Goal: Task Accomplishment & Management: Manage account settings

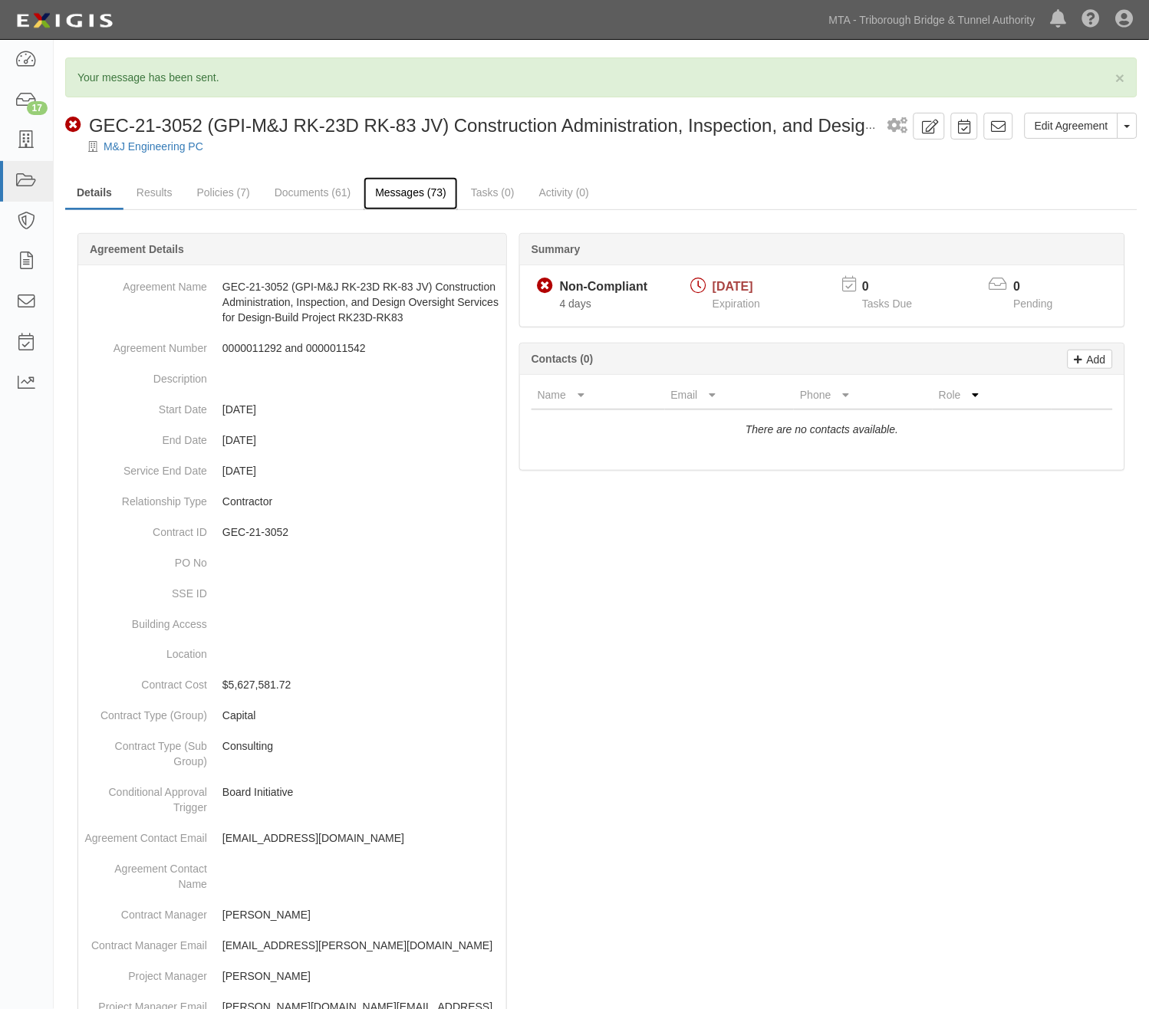
click at [404, 188] on link "Messages (73)" at bounding box center [411, 193] width 94 height 33
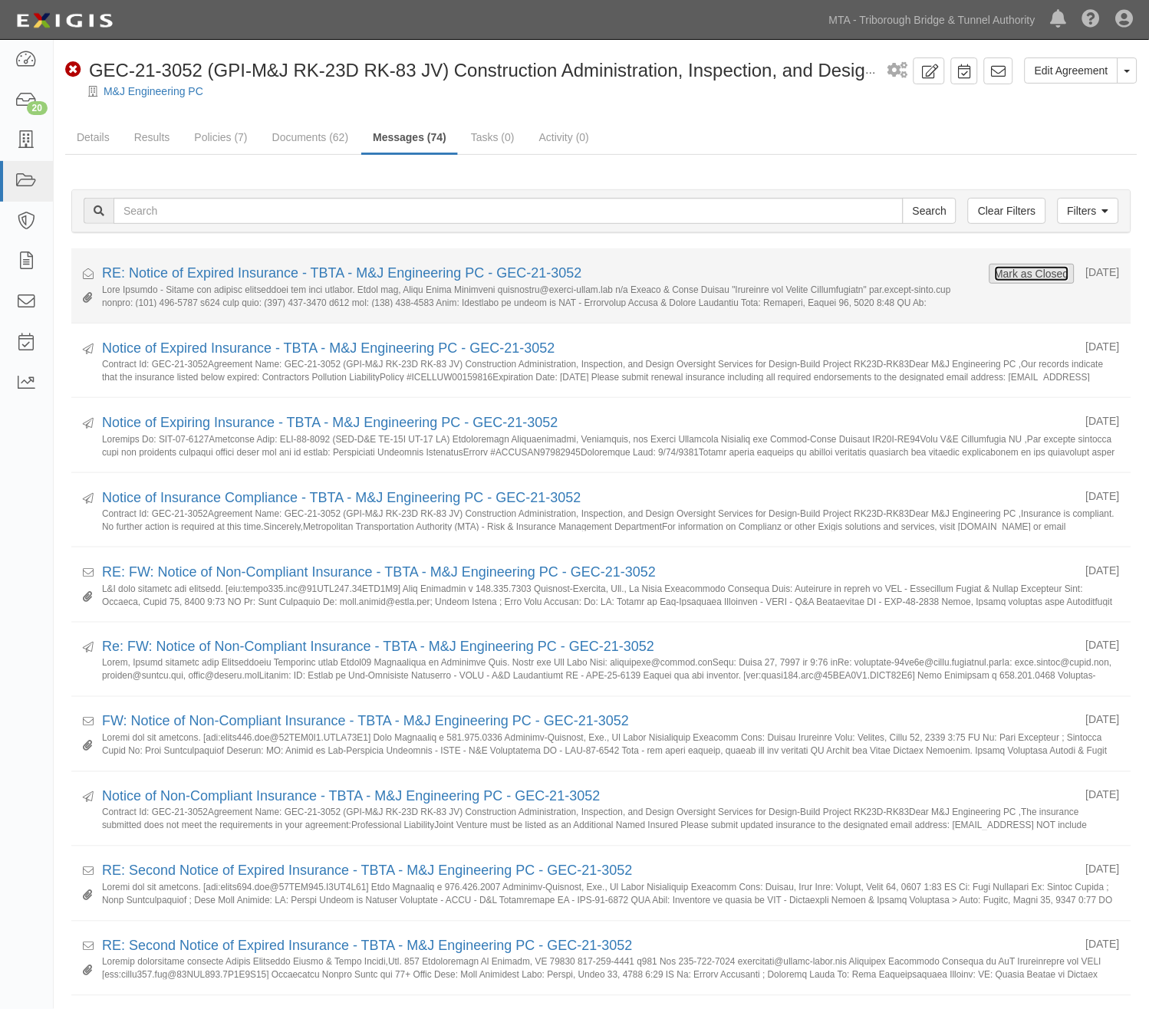
click at [1012, 274] on button "Mark as Closed" at bounding box center [1032, 273] width 76 height 17
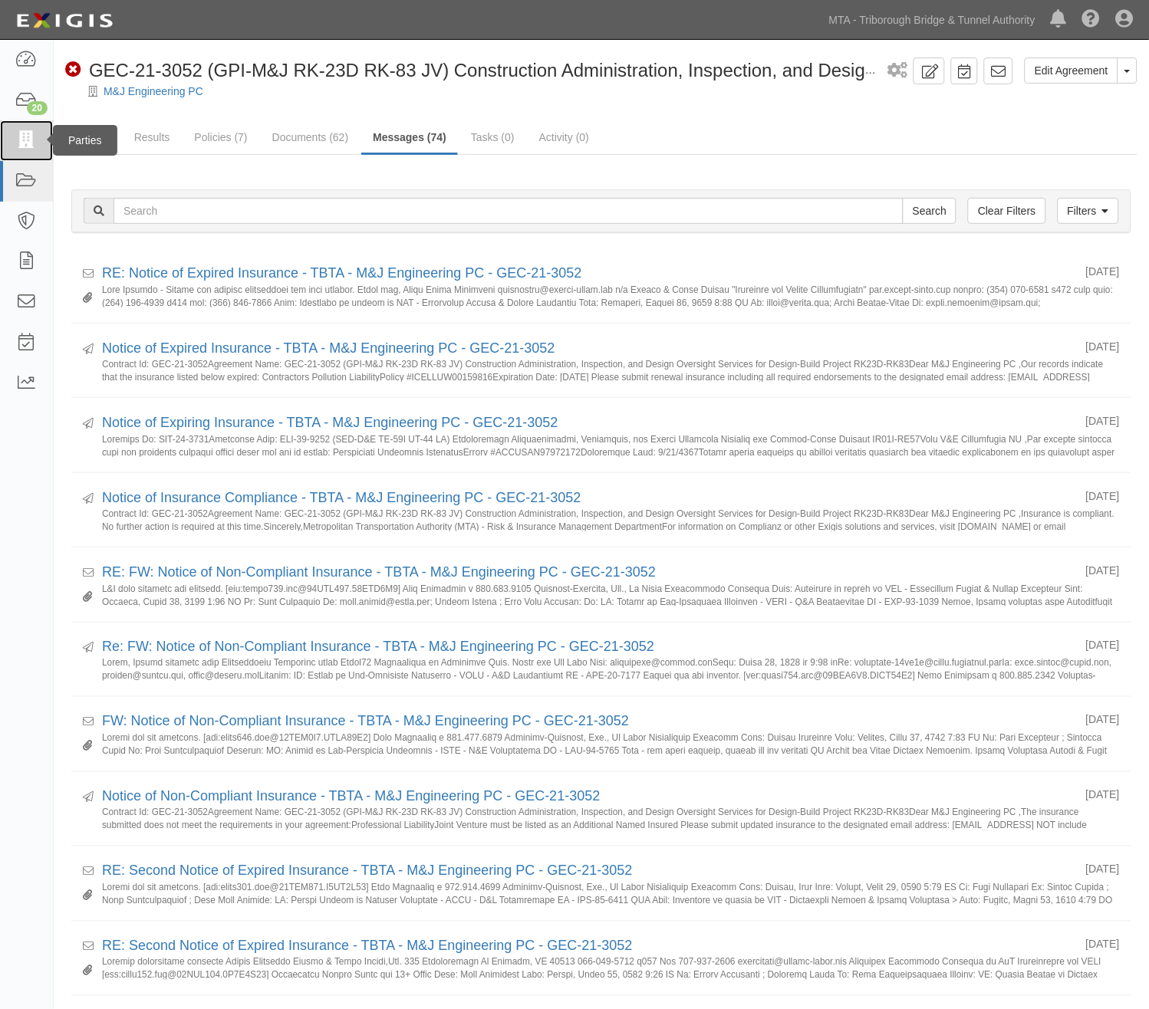
click at [25, 142] on icon at bounding box center [25, 141] width 21 height 18
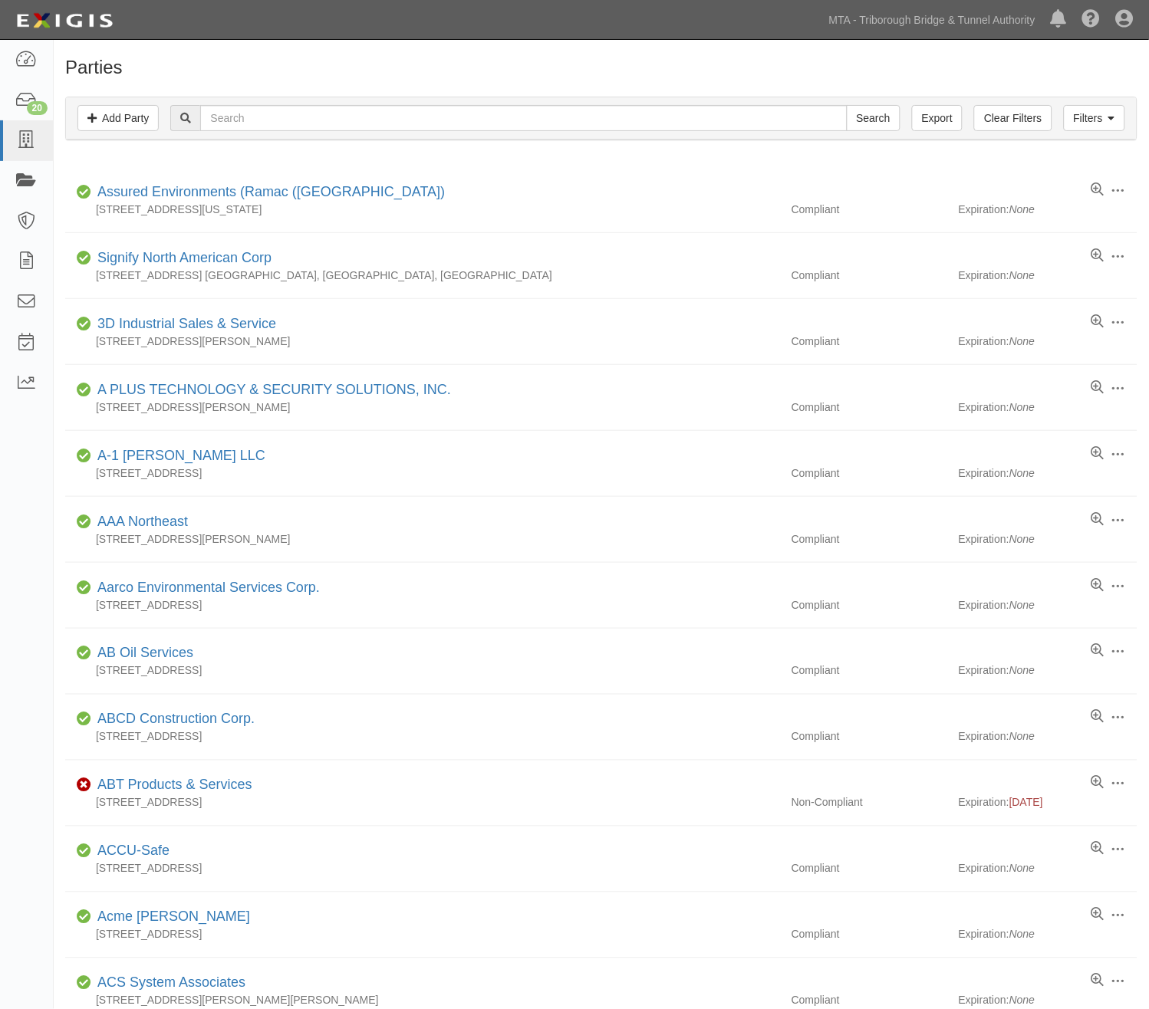
click at [29, 184] on icon at bounding box center [25, 182] width 21 height 18
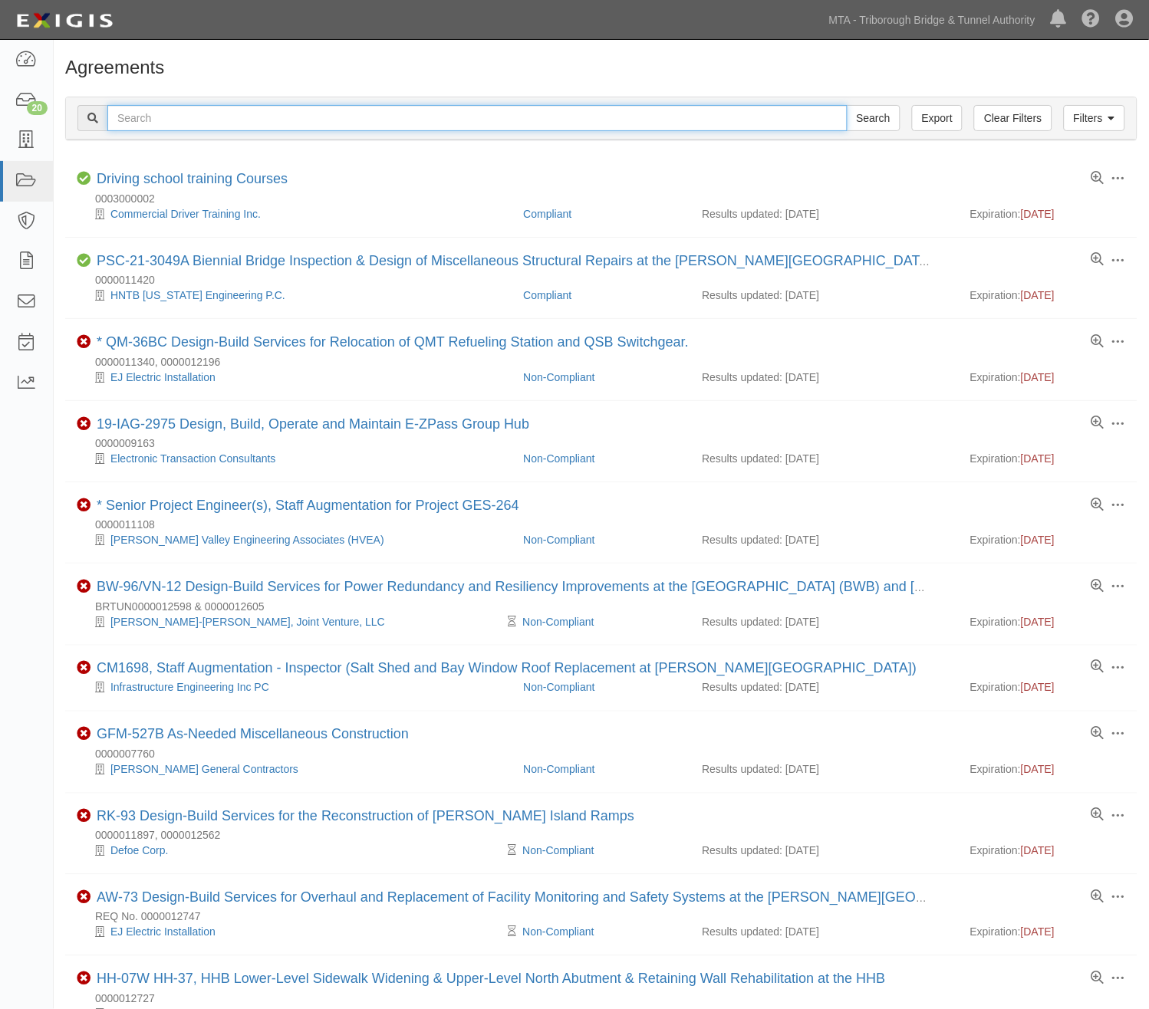
click at [235, 121] on input "text" at bounding box center [477, 118] width 740 height 26
type input "P"
type input "BPX"
click at [847, 105] on input "Search" at bounding box center [874, 118] width 54 height 26
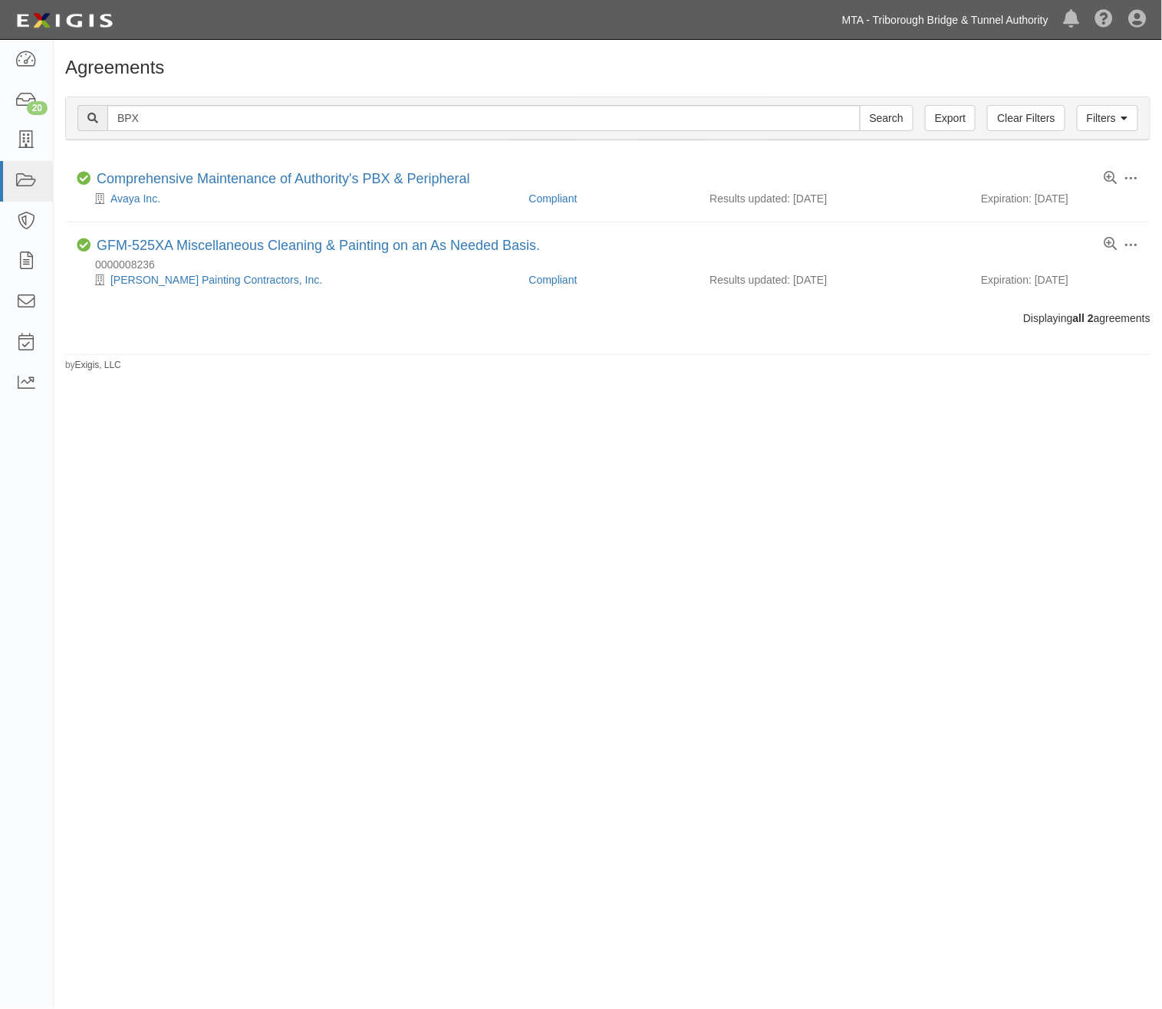
click at [952, 18] on link "MTA - Triborough Bridge & Tunnel Authority" at bounding box center [945, 20] width 222 height 31
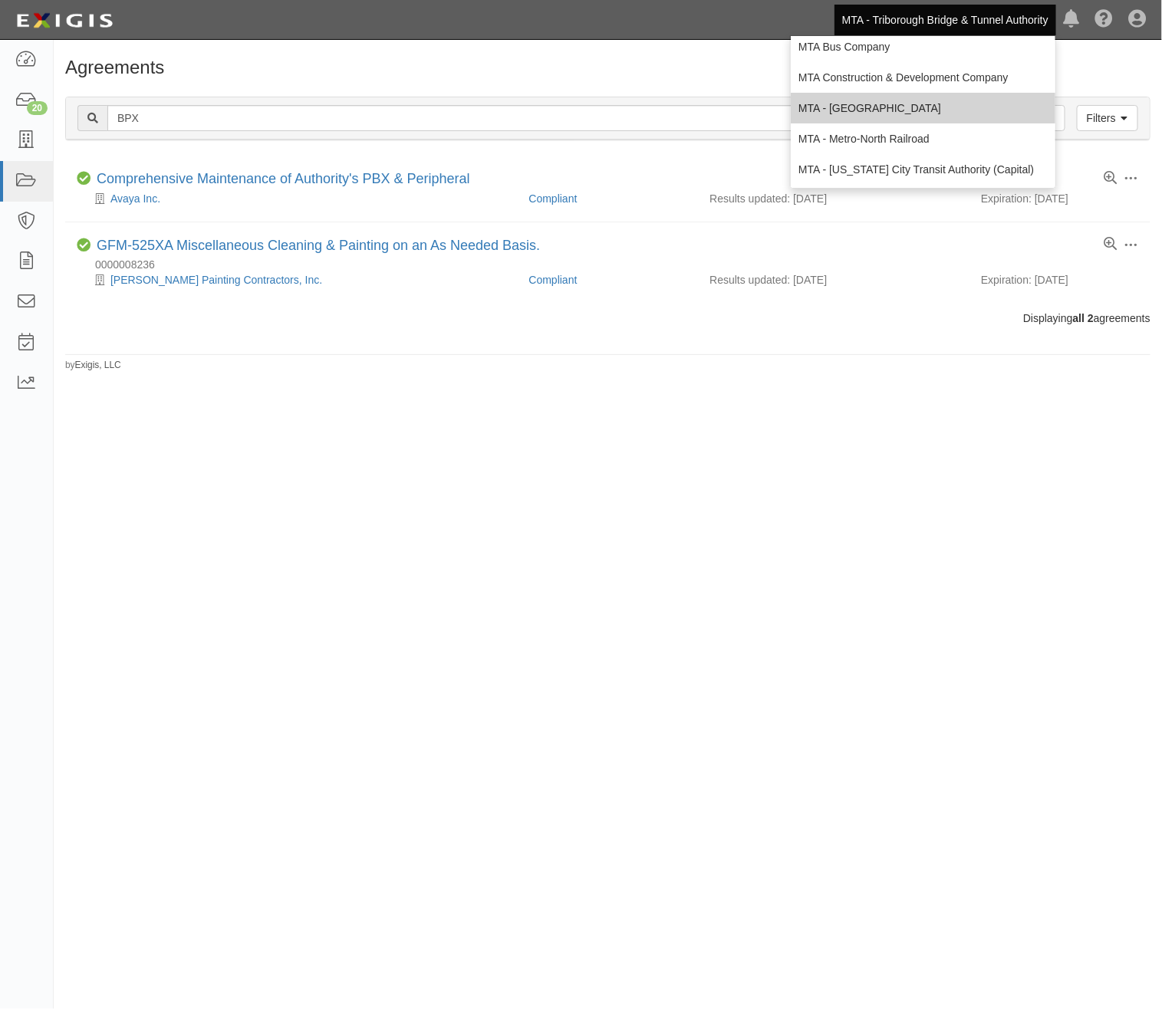
scroll to position [101, 0]
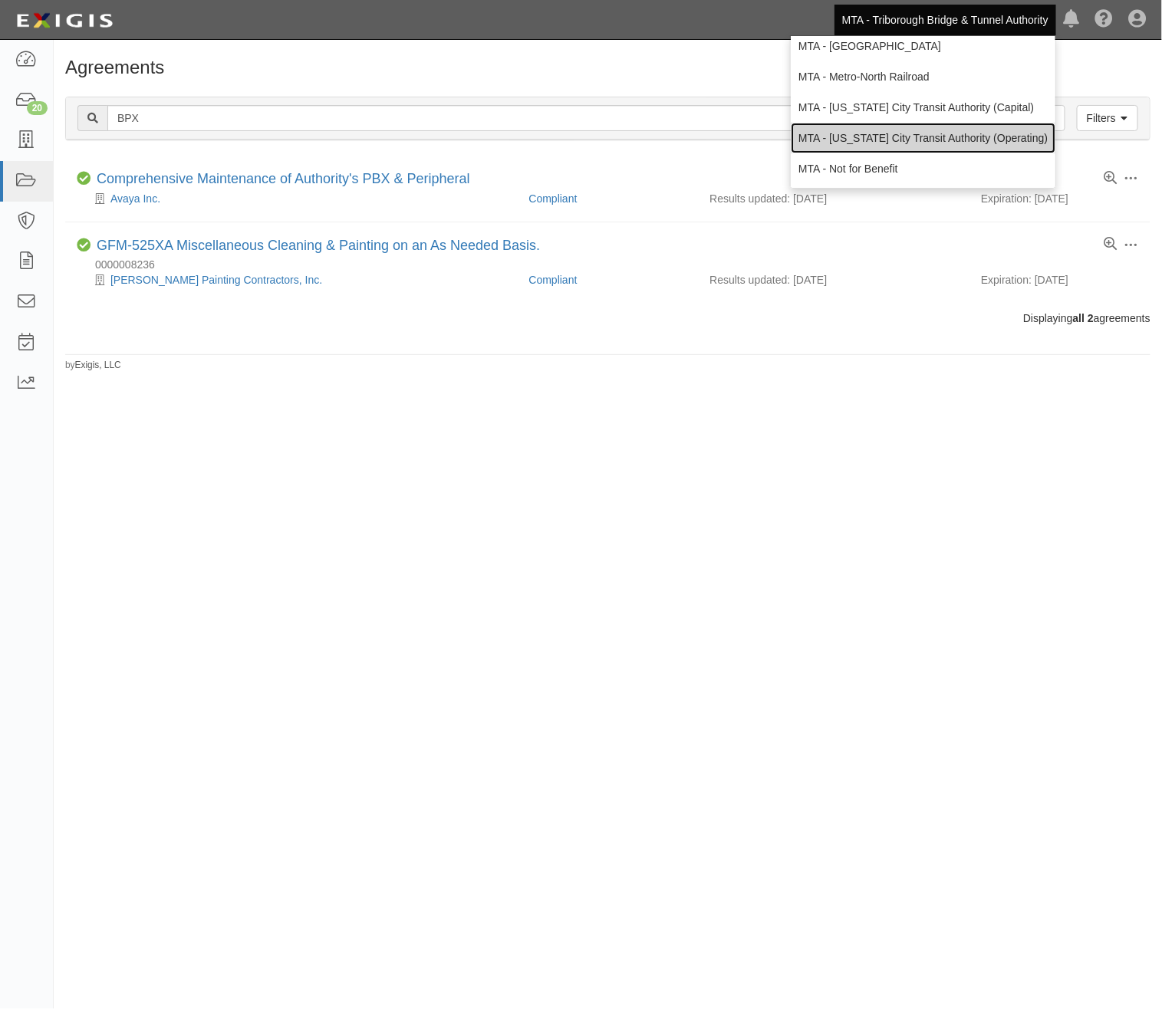
click at [908, 134] on link "MTA - [US_STATE] City Transit Authority (Operating)" at bounding box center [923, 138] width 265 height 31
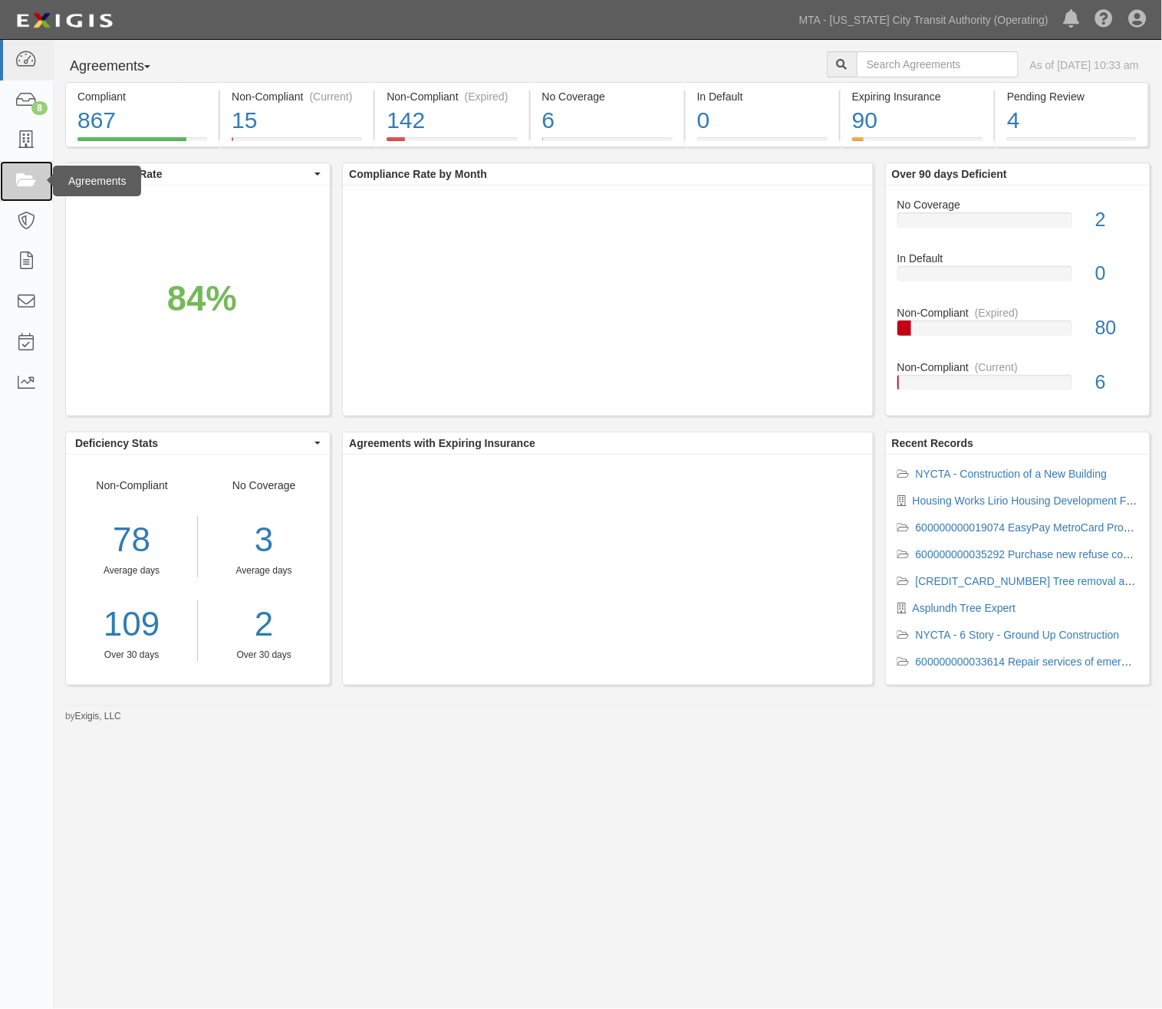
click at [29, 186] on icon at bounding box center [25, 182] width 21 height 18
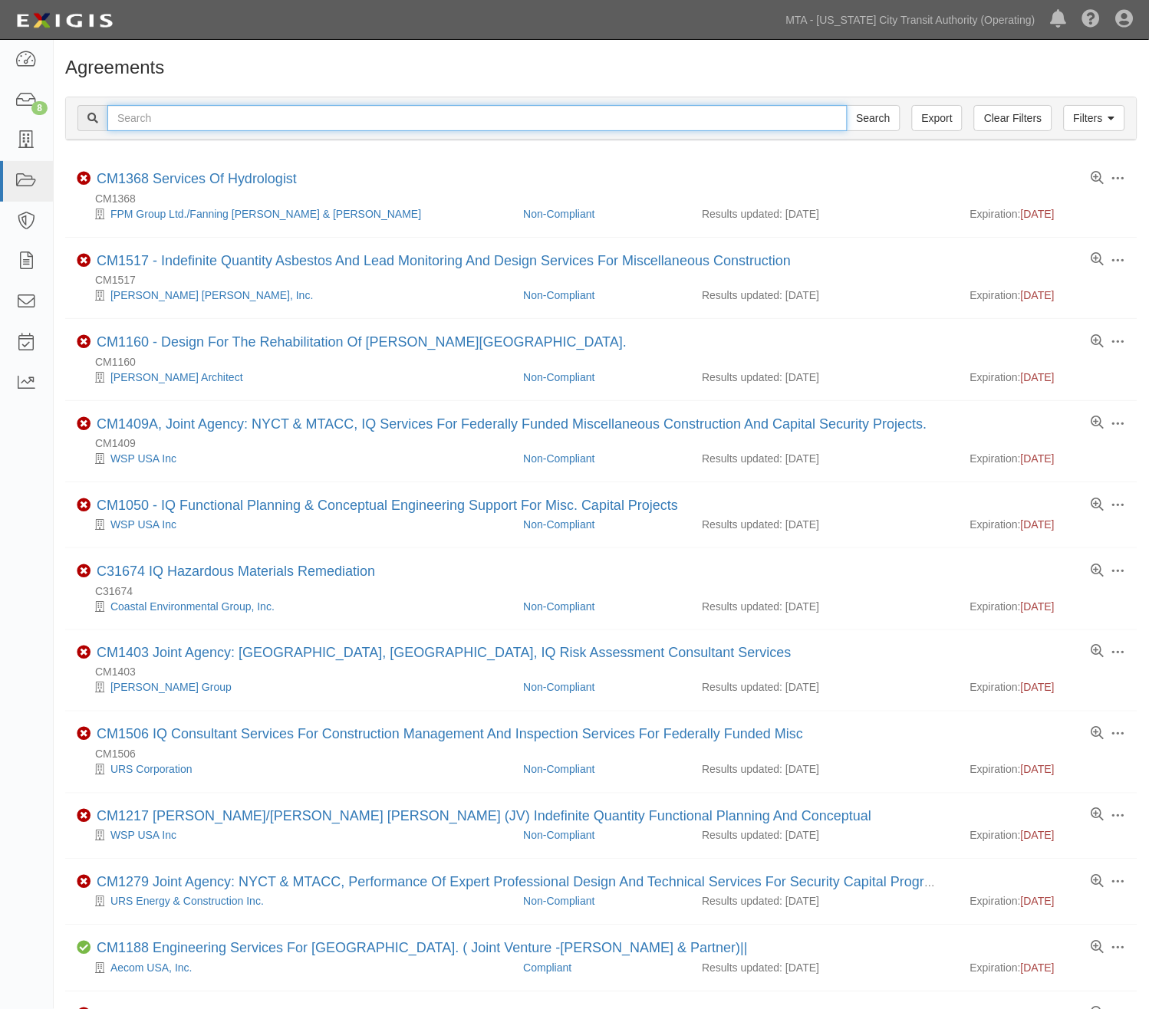
click at [186, 111] on input "text" at bounding box center [477, 118] width 740 height 26
type input "BPX"
click at [847, 105] on input "Search" at bounding box center [874, 118] width 54 height 26
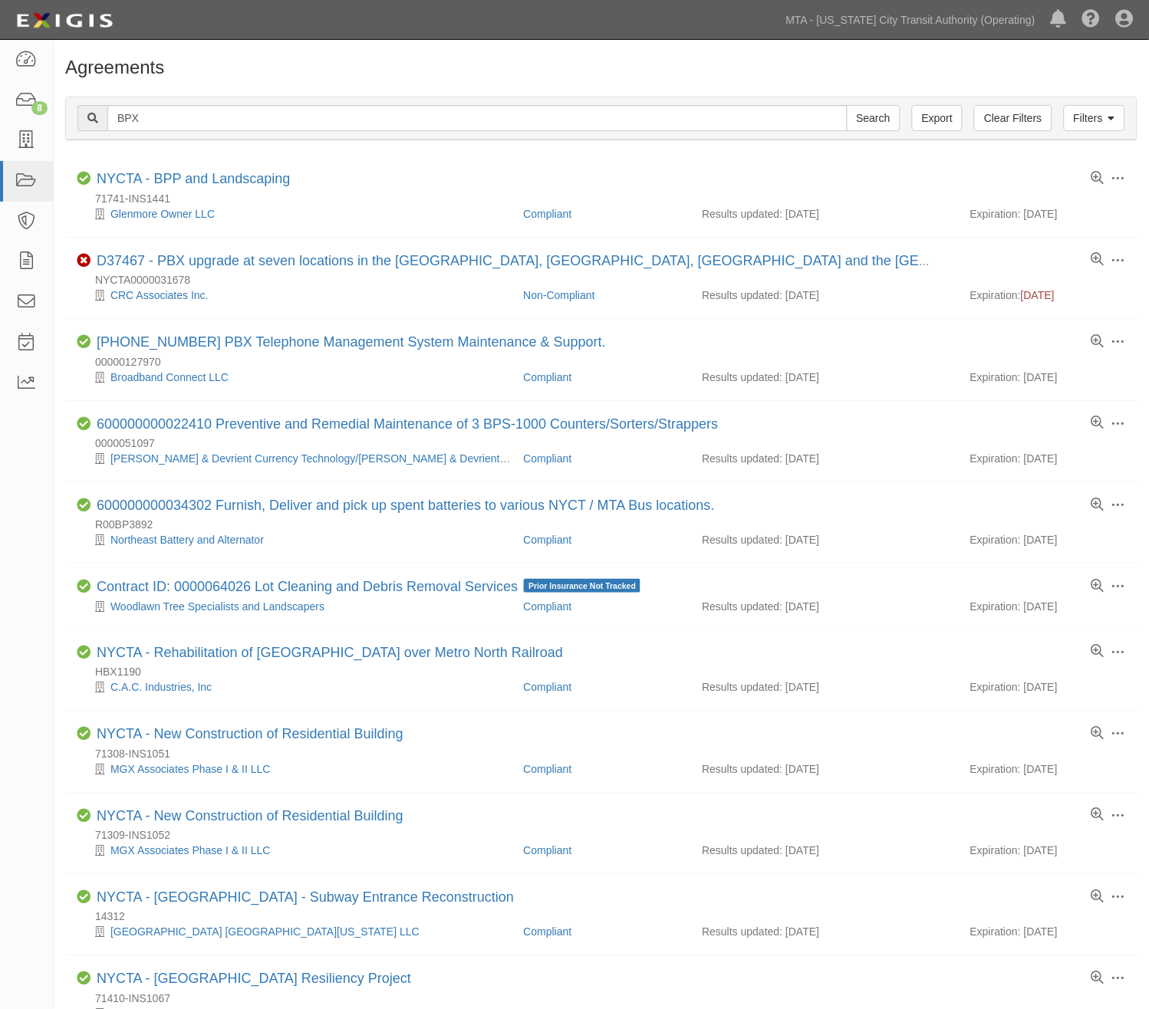
click at [849, 55] on div "Agreements Filters Clear Filters Export BPX Search Filters Compliance Status Co…" at bounding box center [601, 864] width 1095 height 1637
drag, startPoint x: 150, startPoint y: 113, endPoint x: 62, endPoint y: 123, distance: 88.0
click at [62, 123] on div "Filters Clear Filters Export BPX Search Filters Compliance Status Compliant Non…" at bounding box center [601, 120] width 1095 height 71
type input "precision"
click at [847, 105] on input "Search" at bounding box center [874, 118] width 54 height 26
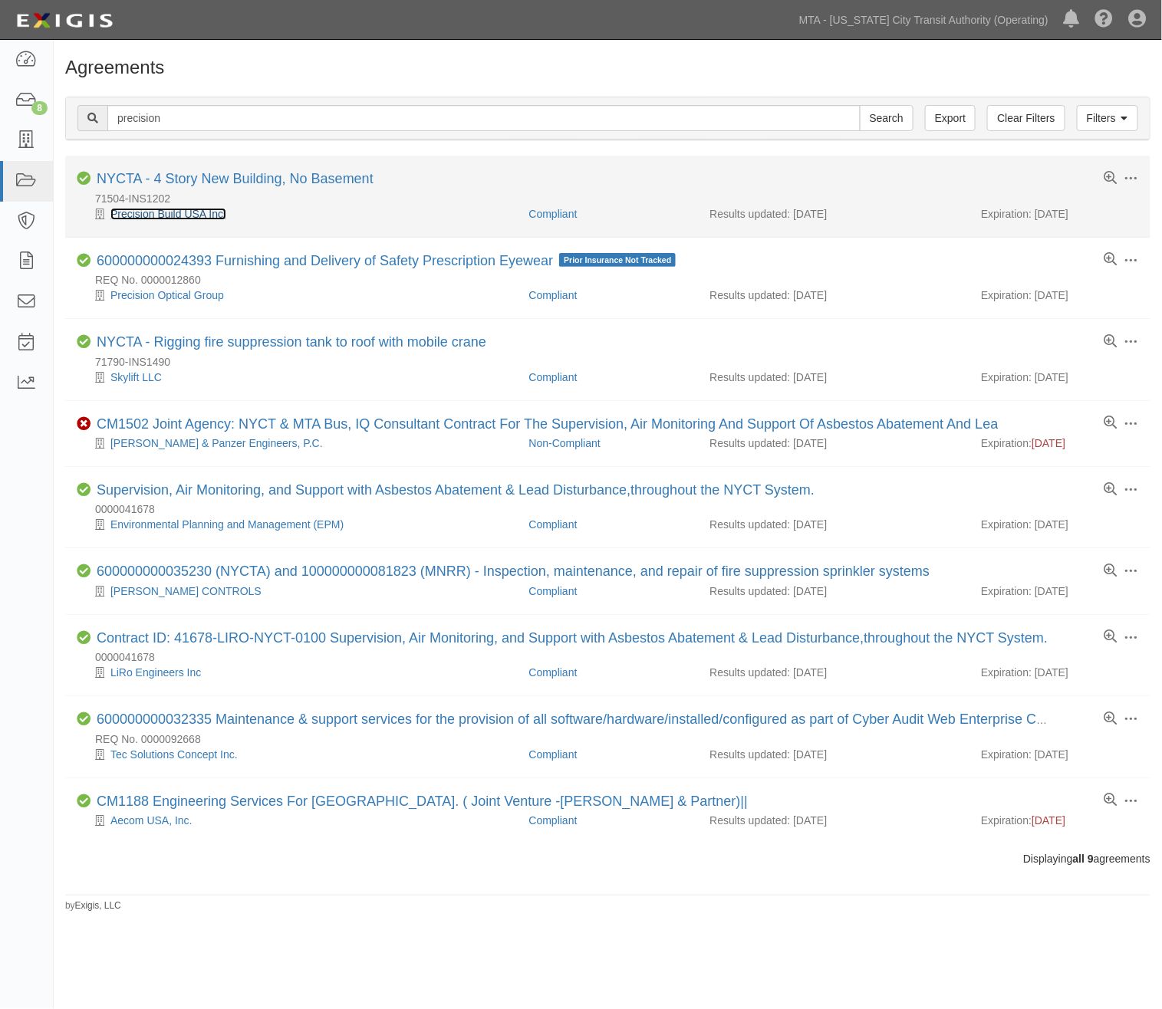
click at [163, 212] on link "Precision Build USA Inc." at bounding box center [168, 214] width 116 height 12
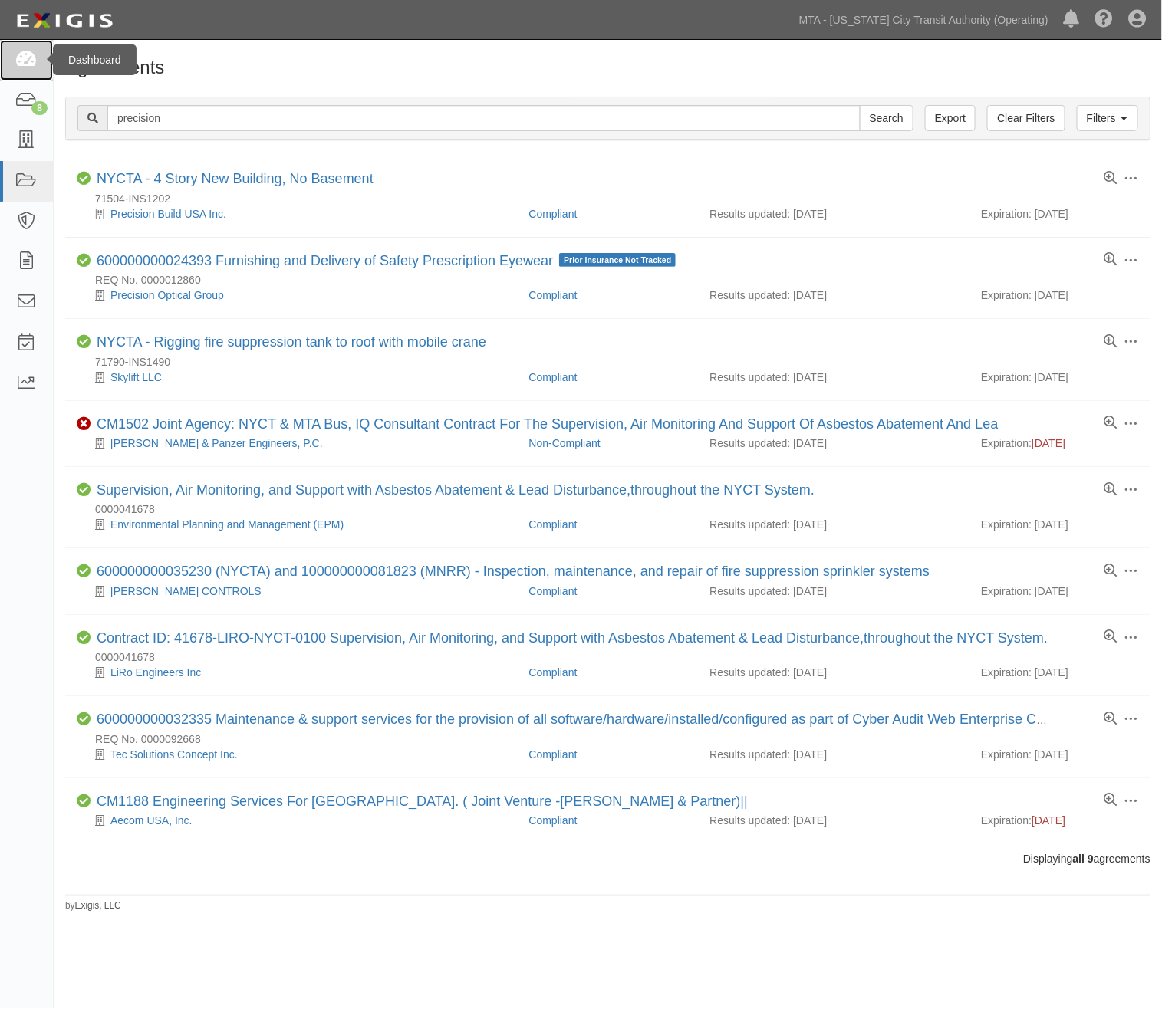
click at [29, 51] on icon at bounding box center [25, 60] width 21 height 18
click at [28, 101] on icon at bounding box center [25, 101] width 21 height 18
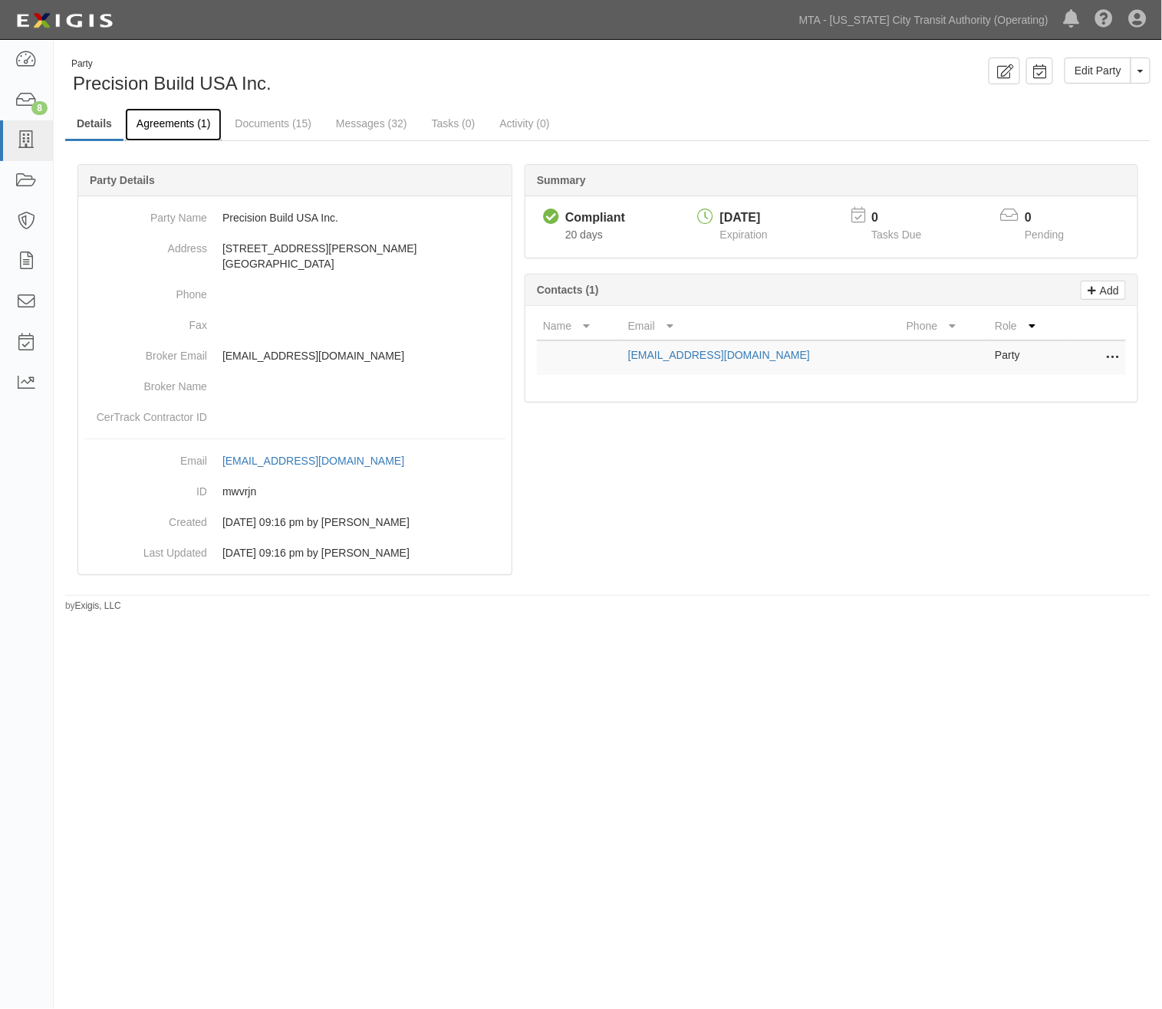
click at [189, 126] on link "Agreements (1)" at bounding box center [173, 124] width 97 height 33
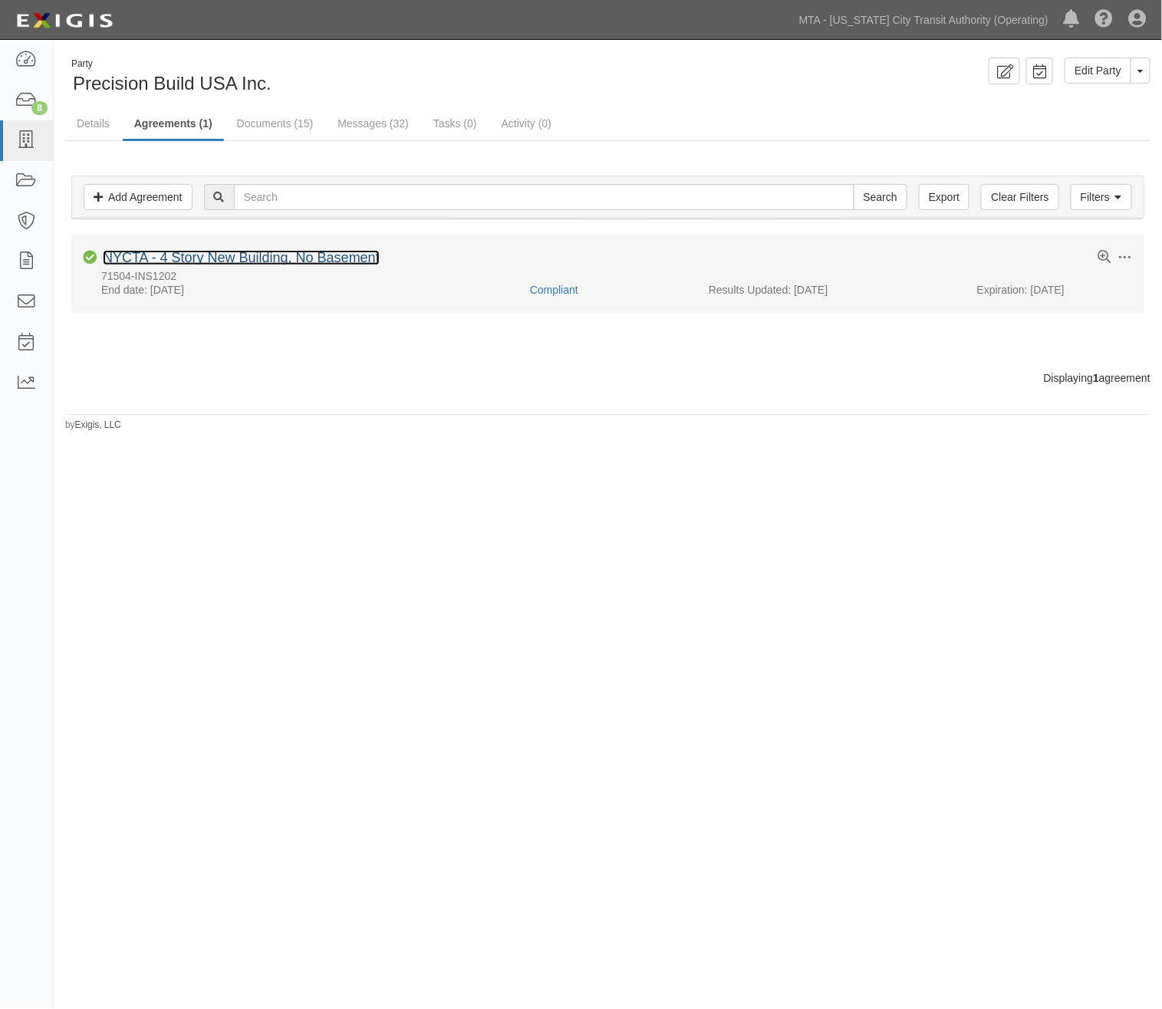
click at [176, 265] on link "NYCTA - 4 Story New Building, No Basement" at bounding box center [241, 257] width 277 height 15
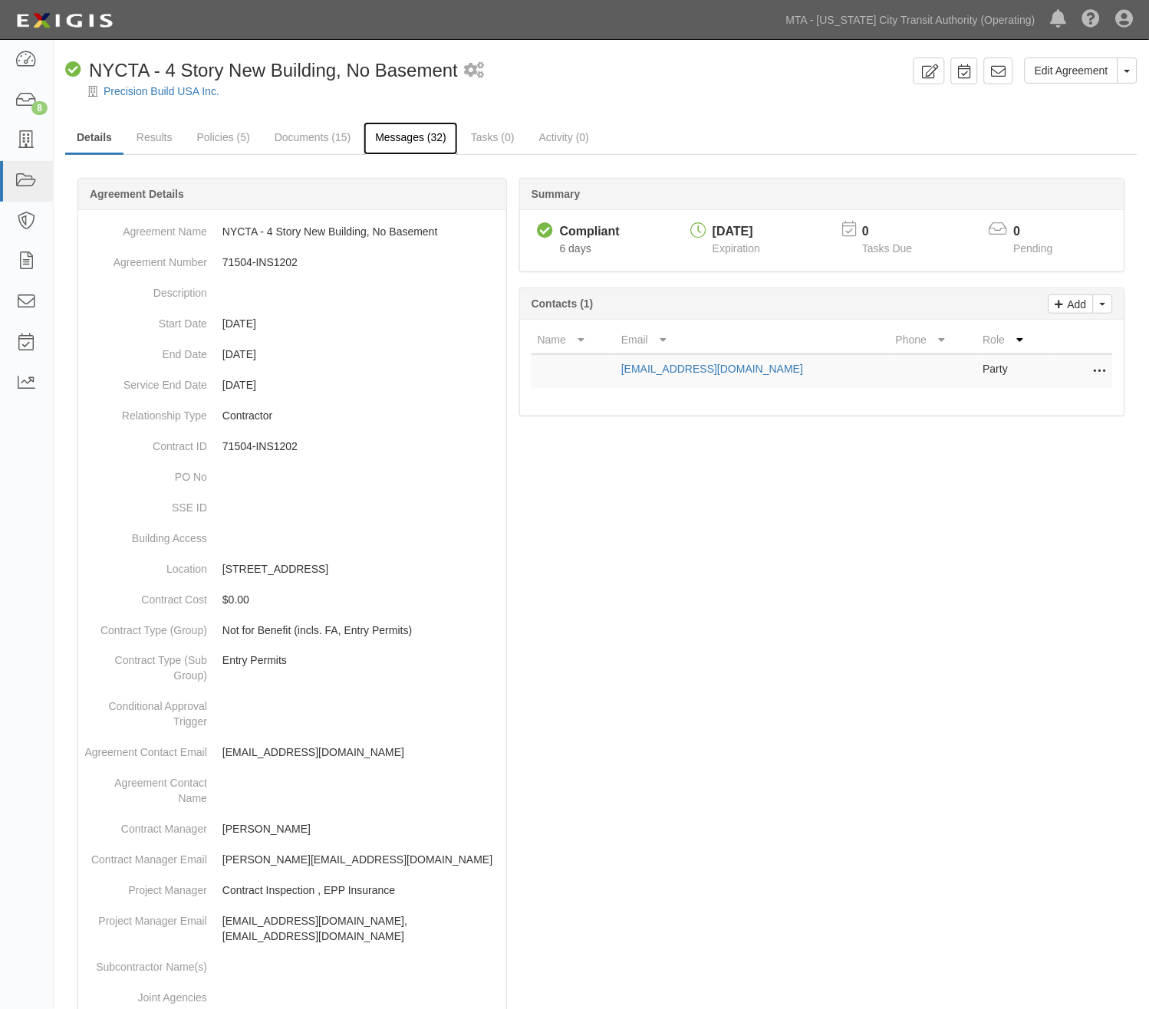
click at [379, 141] on link "Messages (32)" at bounding box center [411, 138] width 94 height 33
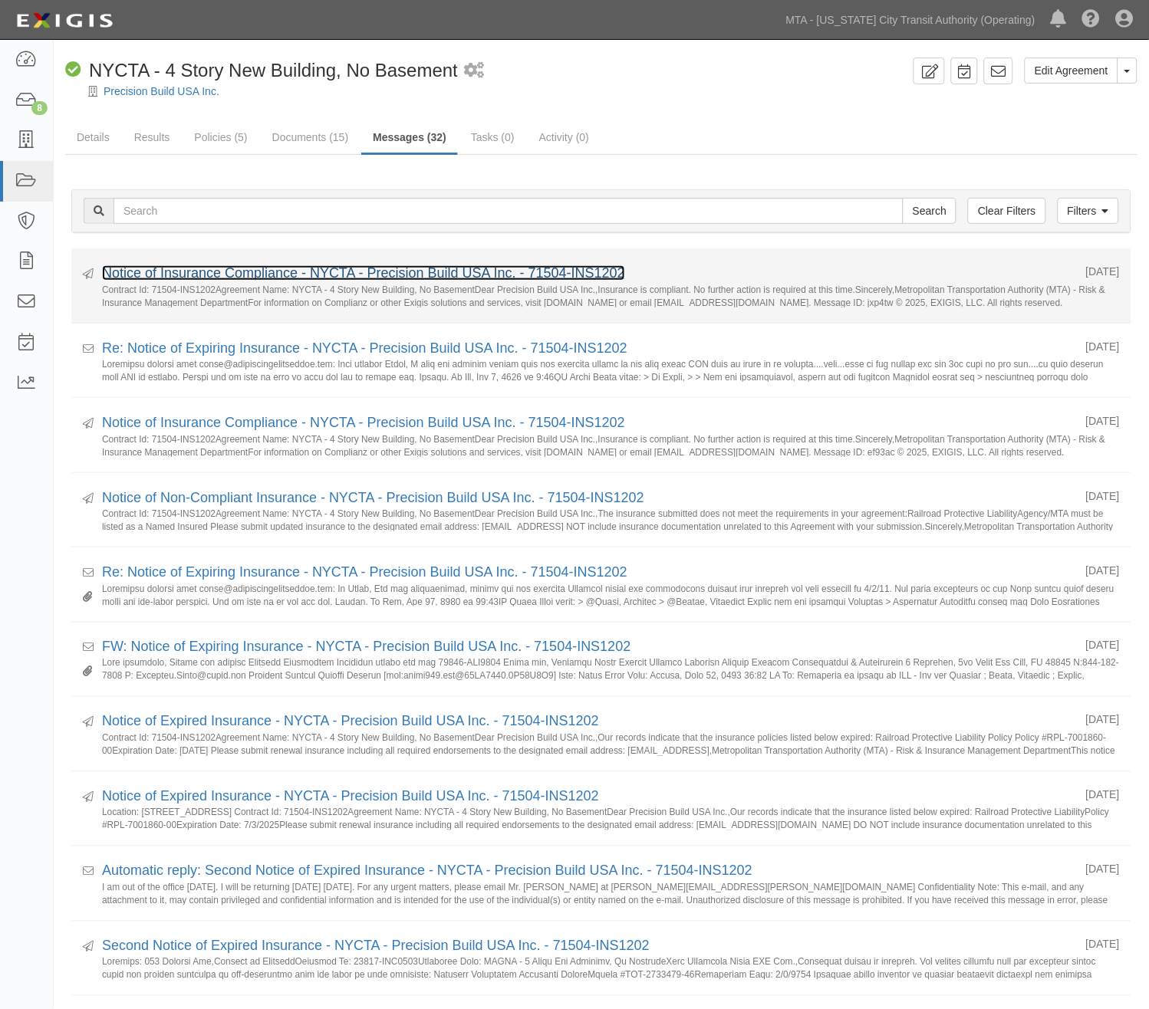
click at [278, 276] on link "Notice of Insurance Compliance - NYCTA - Precision Build USA Inc. - 71504-INS12…" at bounding box center [363, 272] width 523 height 15
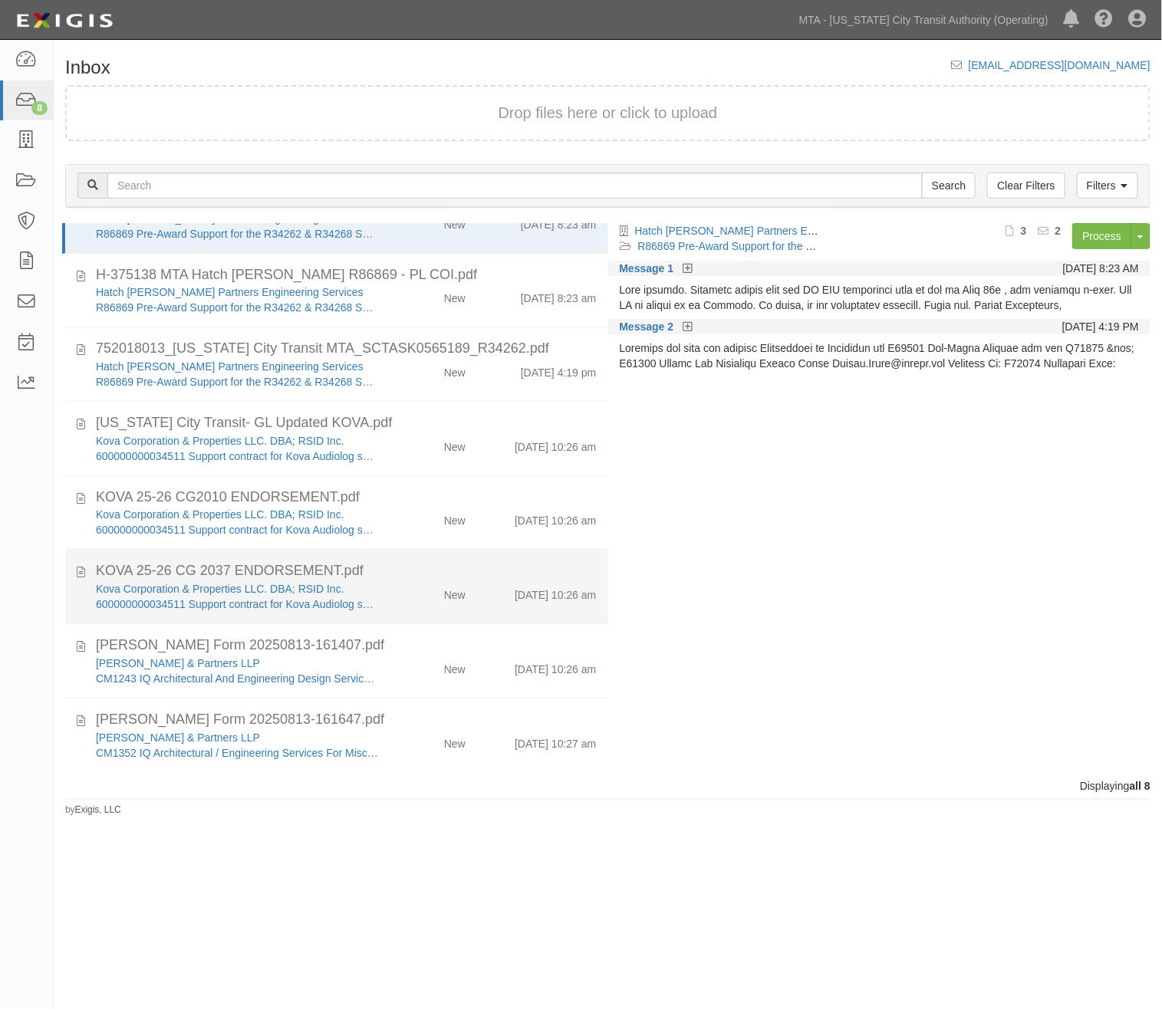
scroll to position [44, 0]
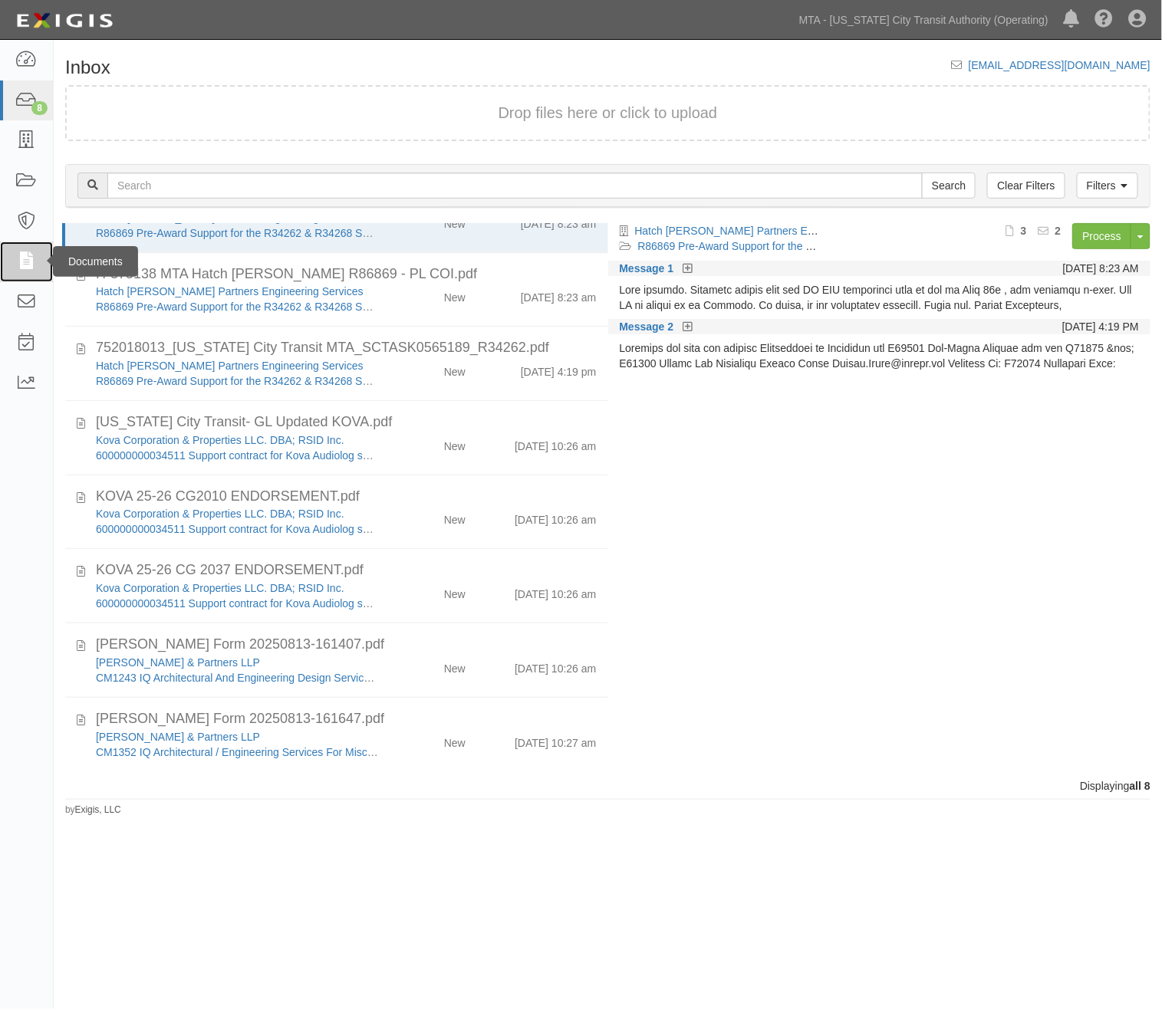
click at [25, 261] on icon at bounding box center [25, 262] width 21 height 18
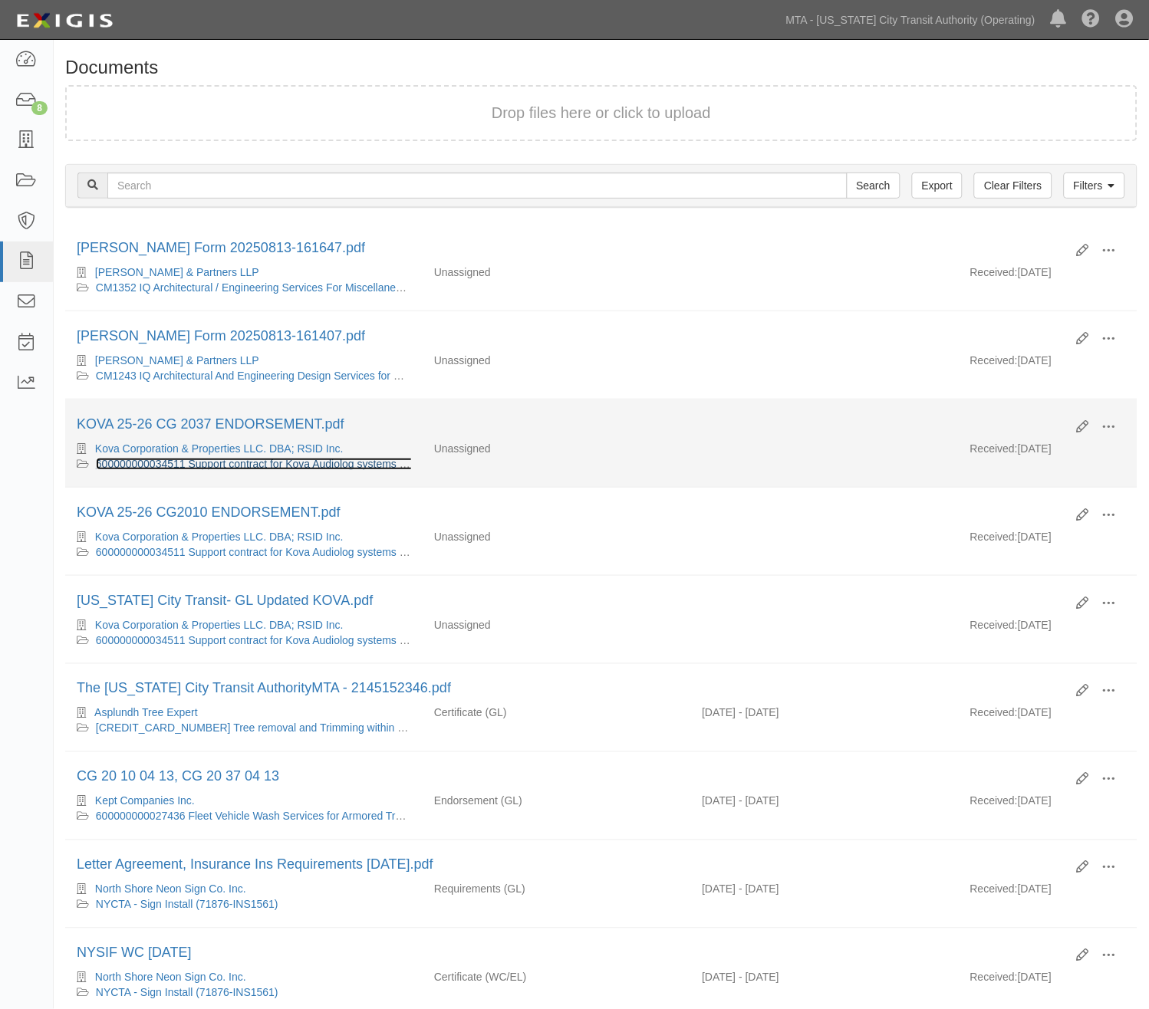
click at [254, 469] on link "600000000034511 Support contract for Kova Audiolog systems (REQ No. 0000119345)" at bounding box center [304, 464] width 416 height 12
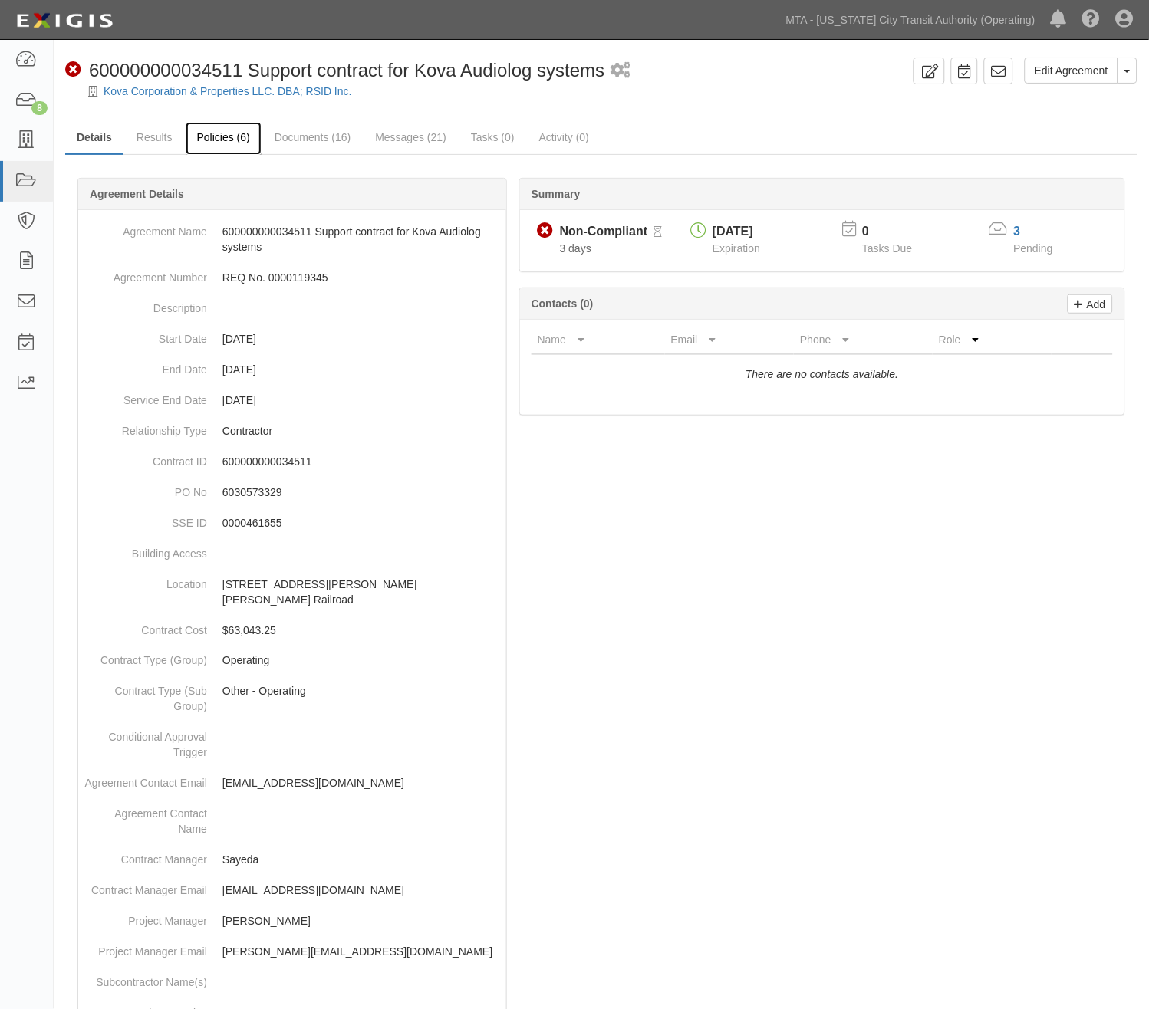
click at [209, 132] on link "Policies (6)" at bounding box center [224, 138] width 76 height 33
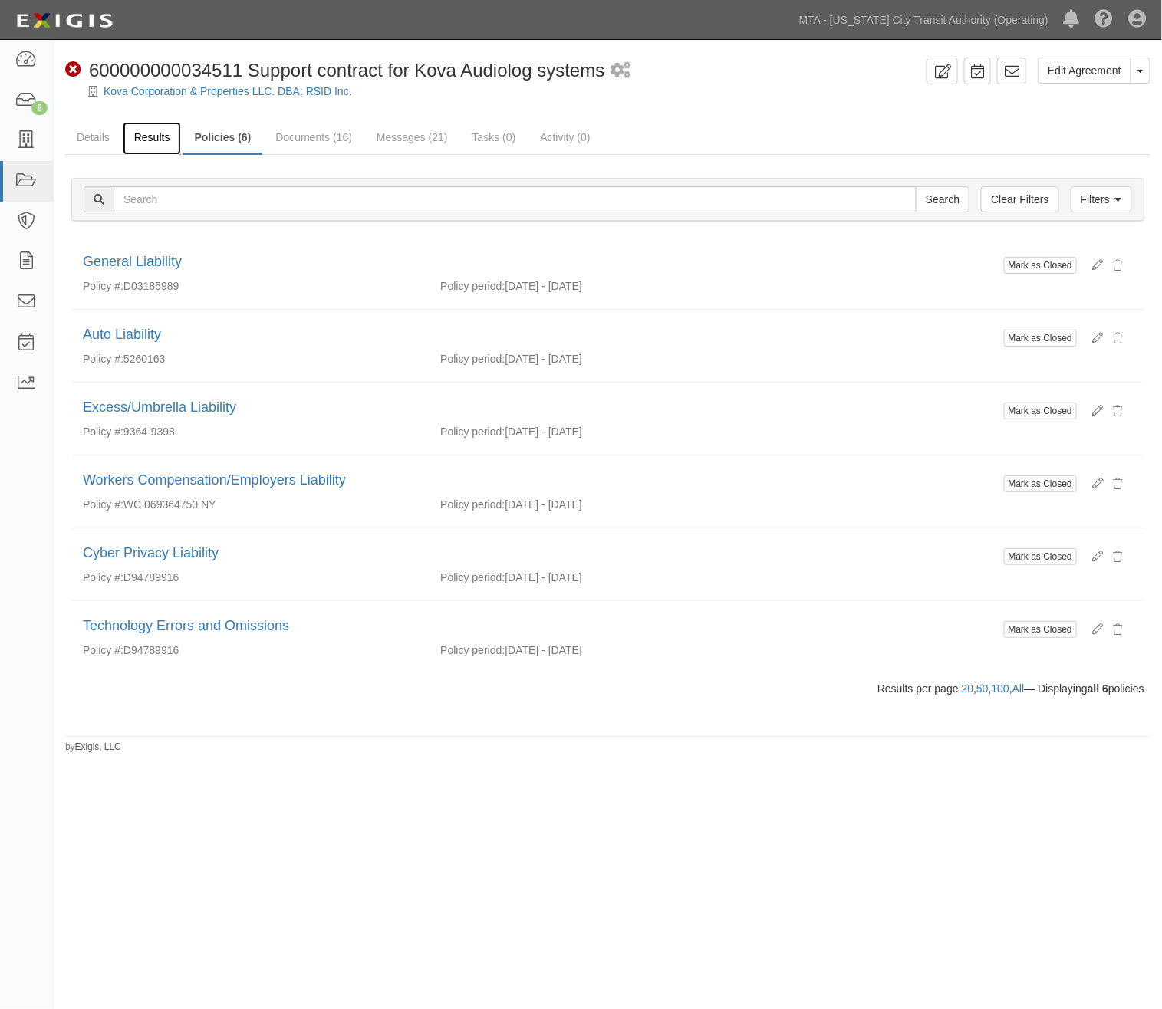
click at [141, 133] on link "Results" at bounding box center [152, 138] width 59 height 33
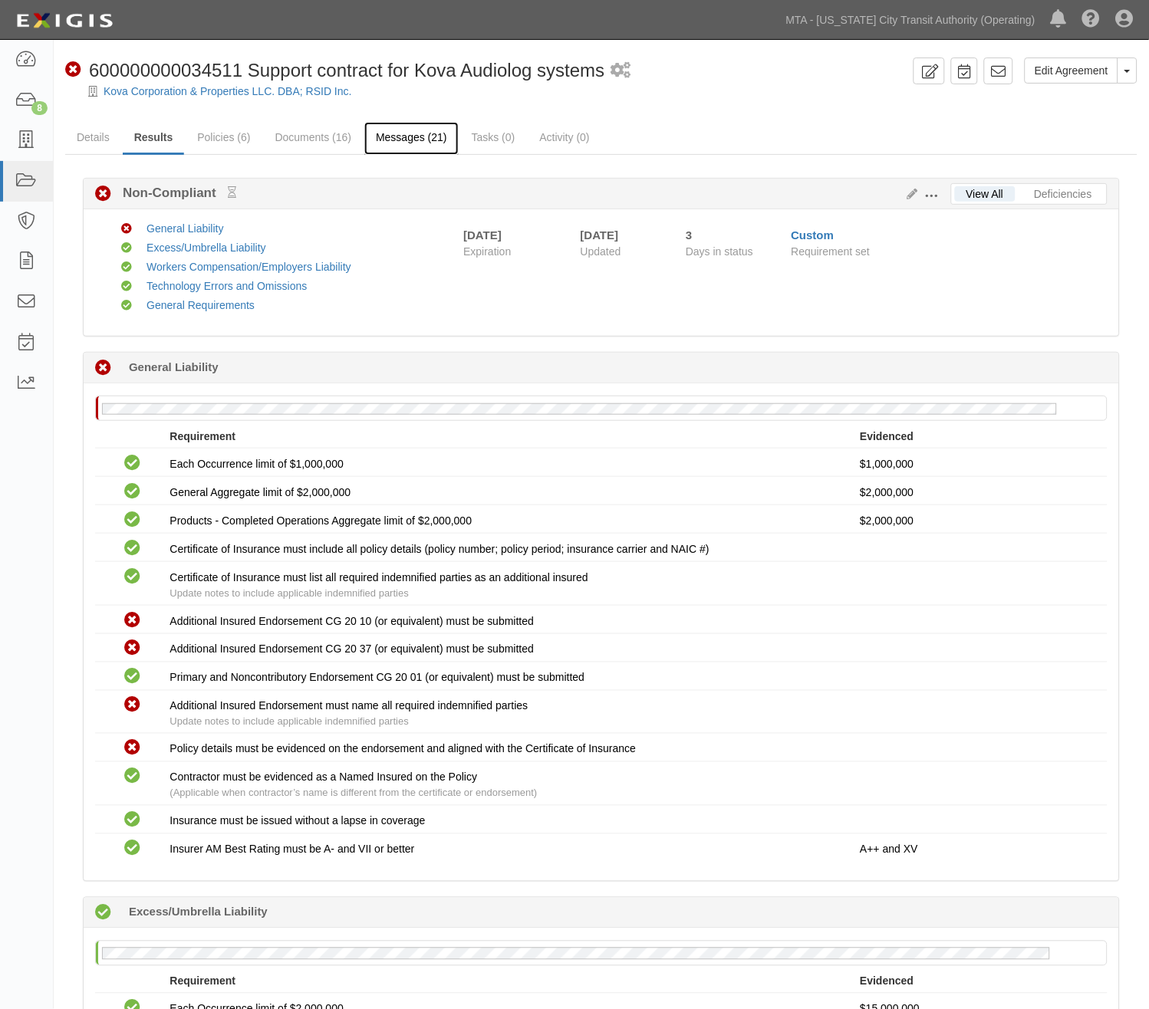
click at [420, 133] on link "Messages (21)" at bounding box center [411, 138] width 94 height 33
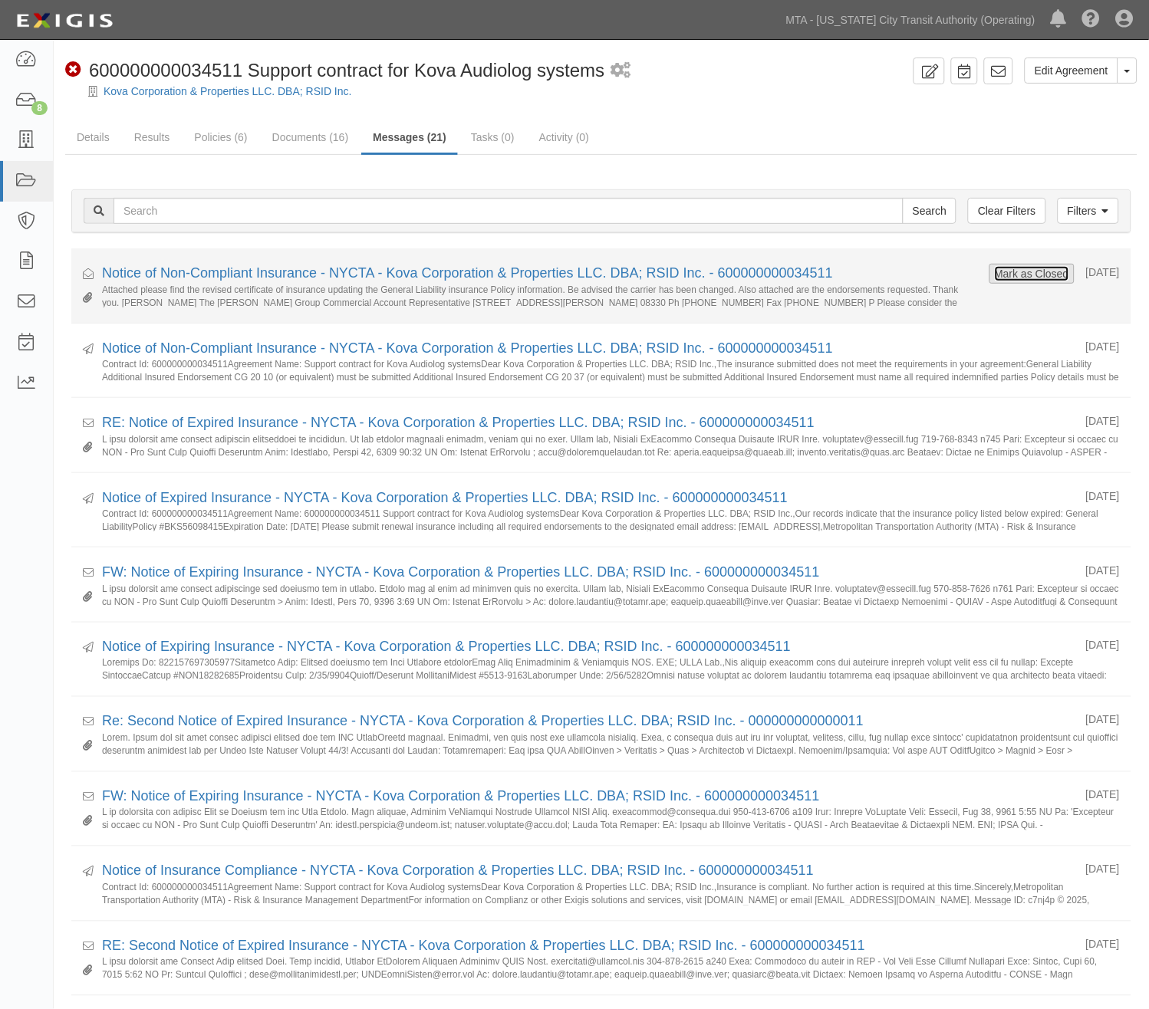
click at [1018, 270] on button "Mark as Closed" at bounding box center [1032, 273] width 76 height 17
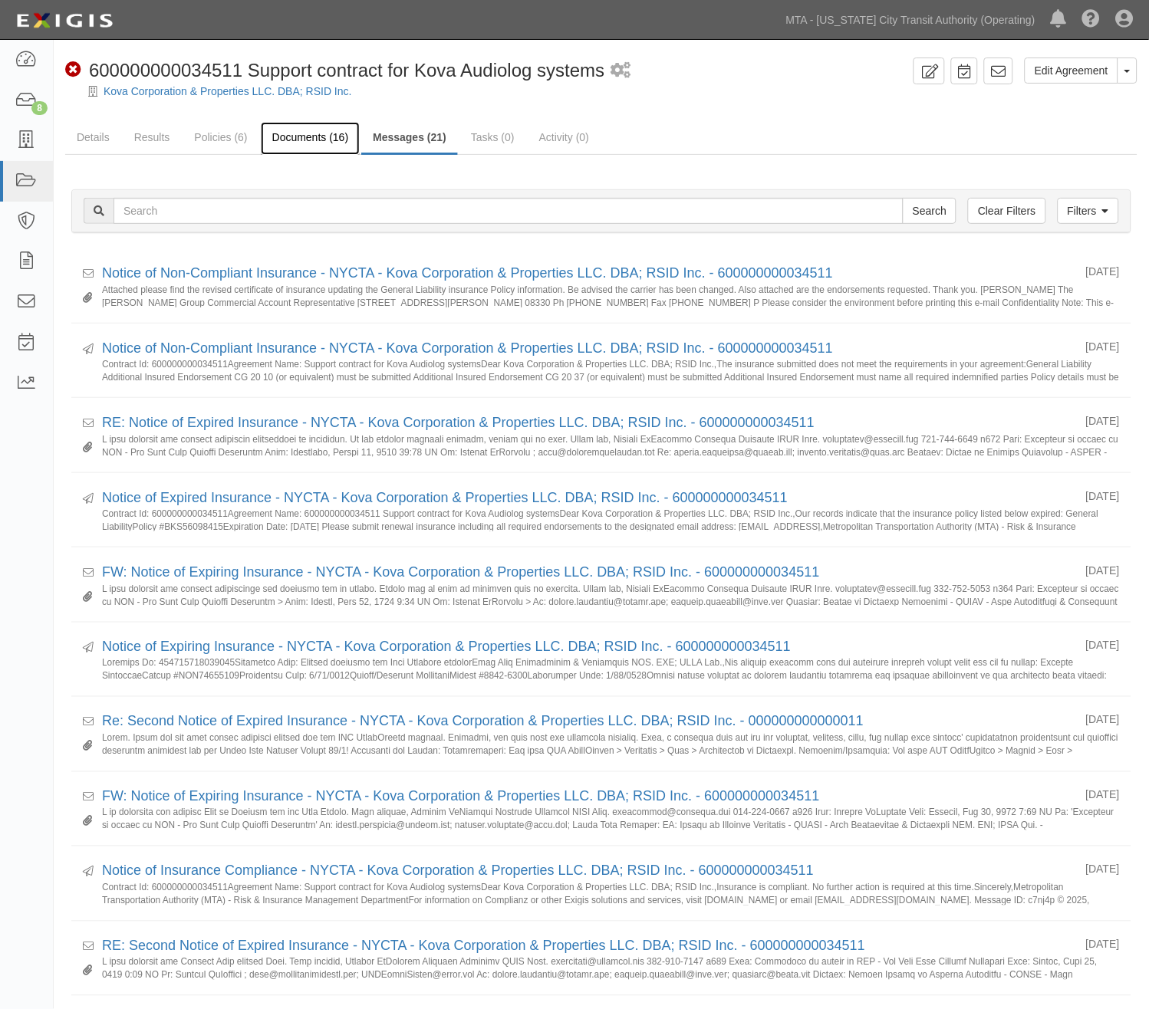
click at [317, 131] on link "Documents (16)" at bounding box center [311, 138] width 100 height 33
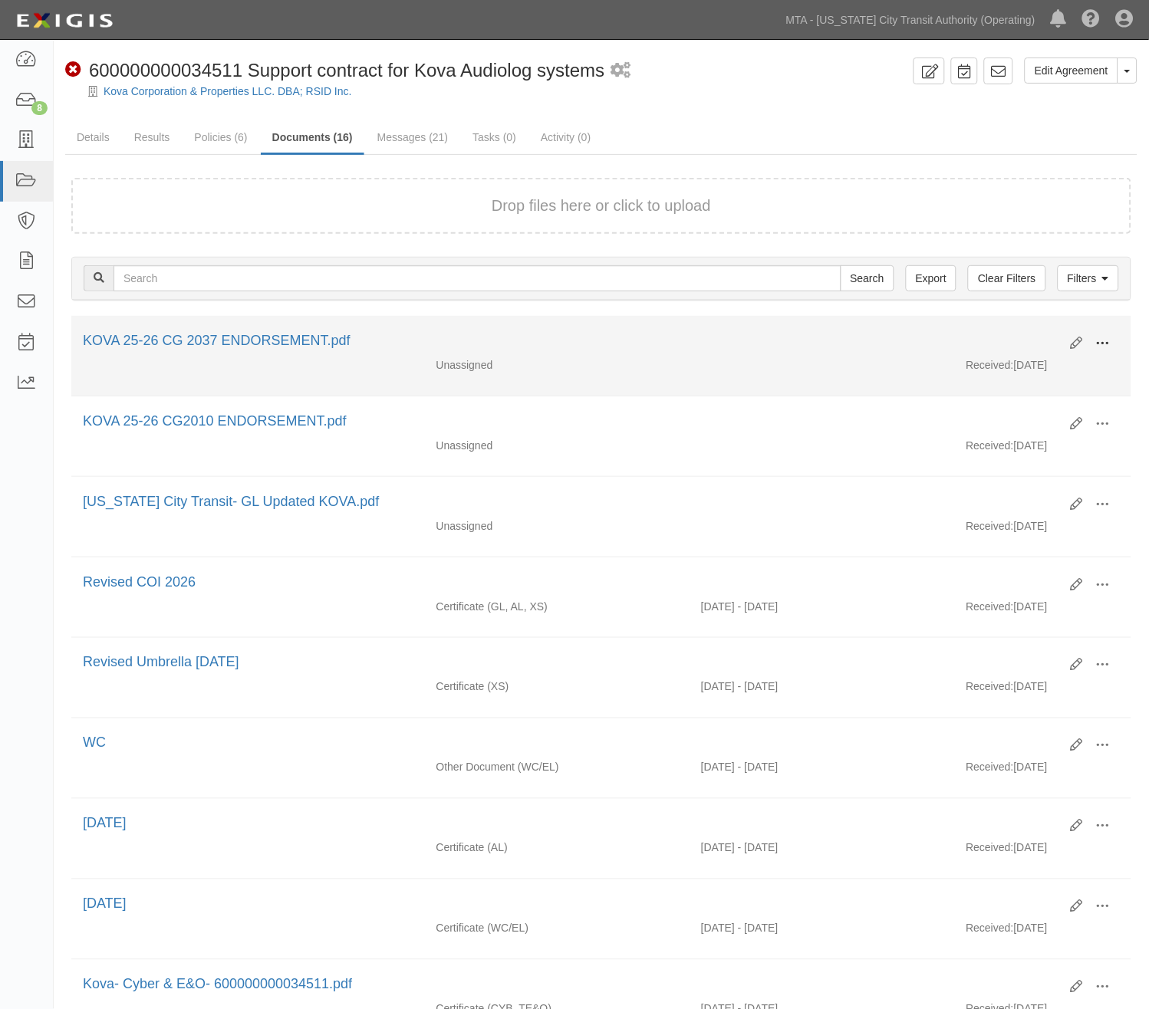
click at [1096, 338] on span at bounding box center [1103, 344] width 14 height 14
click at [1028, 333] on link "Edit" at bounding box center [1028, 338] width 121 height 28
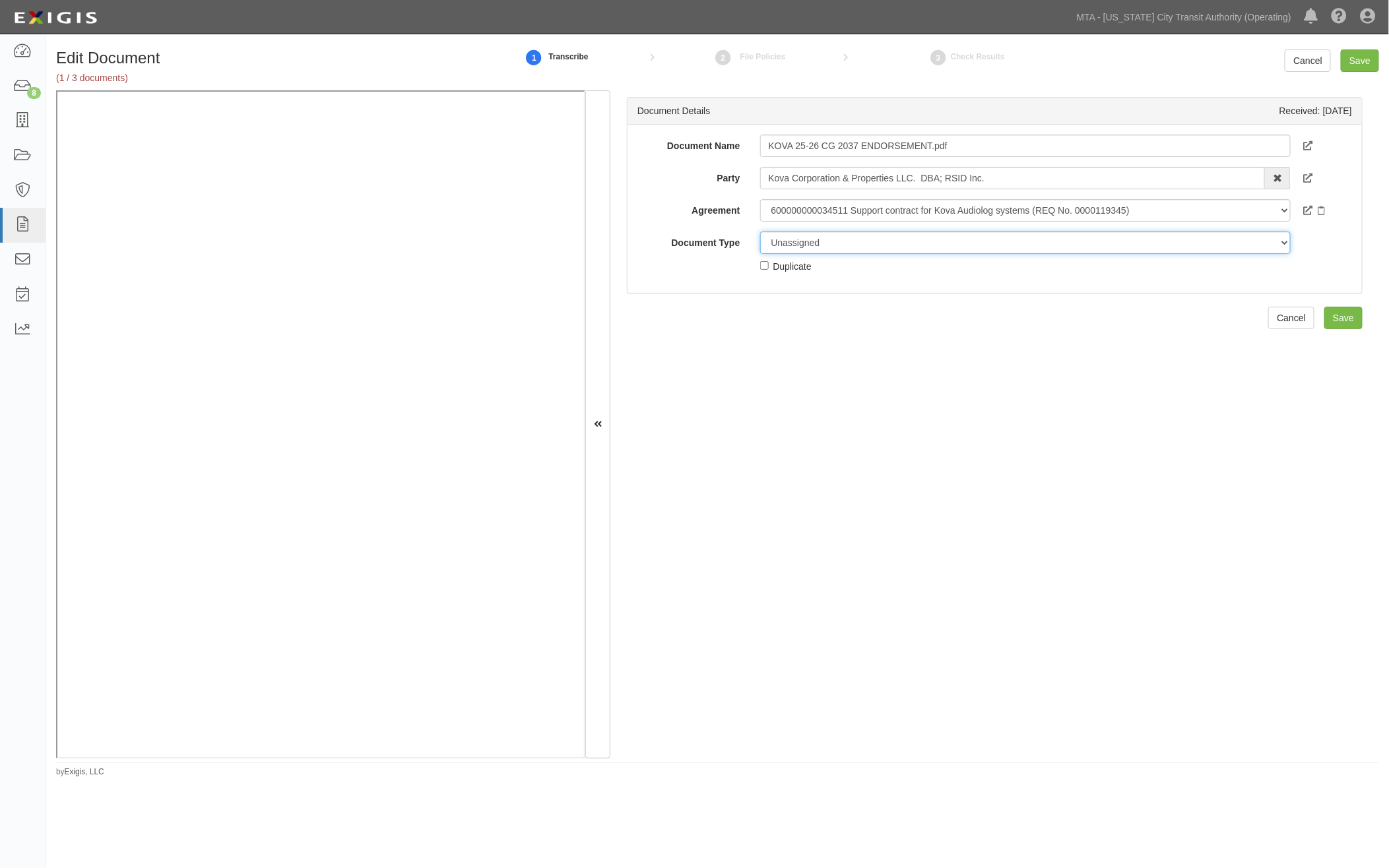
click at [817, 237] on select "Unassigned Binder Cancellation Notice Certificate Contract Endorsement Insuranc…" at bounding box center [1025, 243] width 531 height 22
select select "EndorsementDetail"
click at [760, 231] on select "Unassigned Binder Cancellation Notice Certificate Contract Endorsement Insuranc…" at bounding box center [1025, 243] width 531 height 22
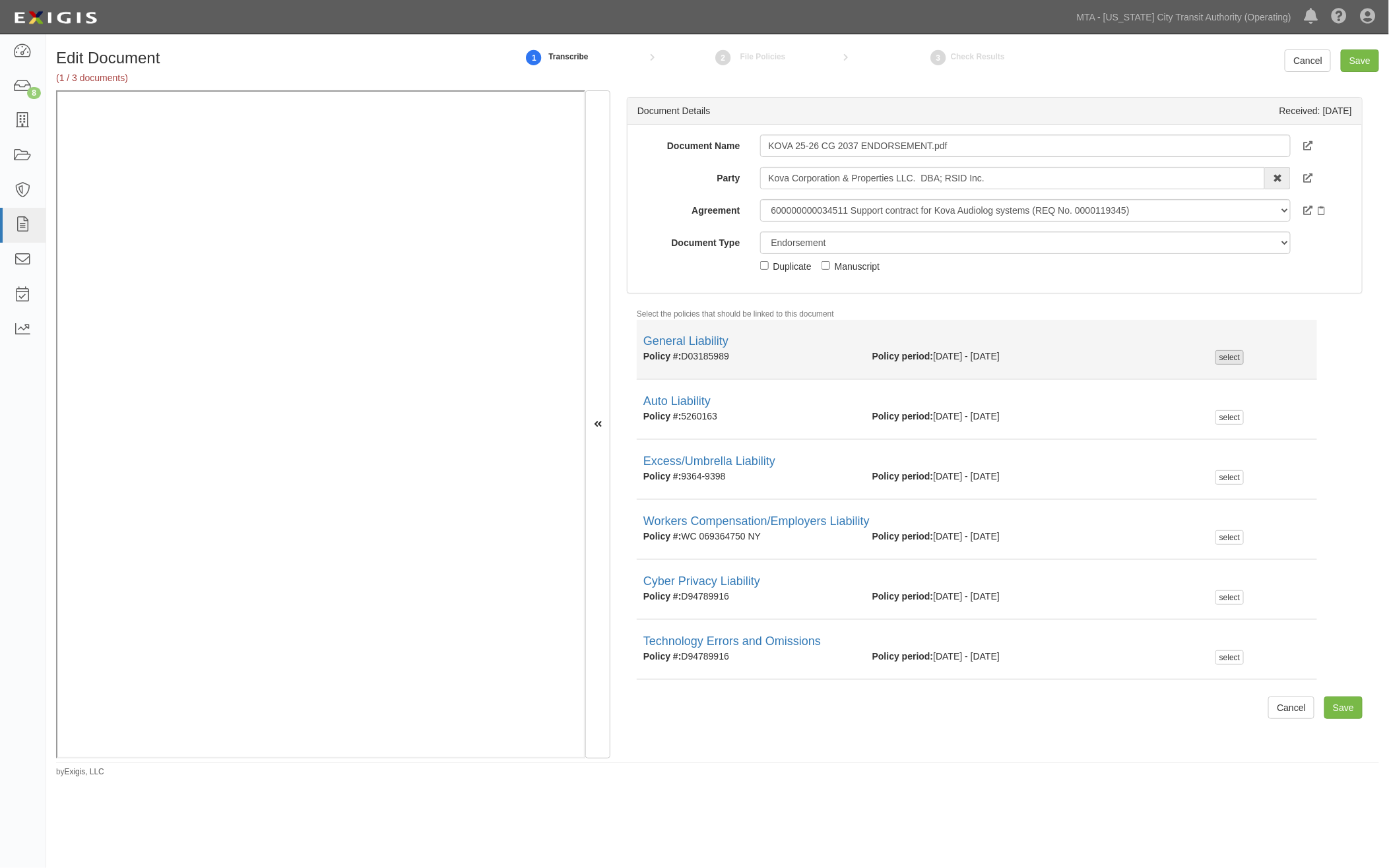
click at [999, 354] on div "select" at bounding box center [1230, 357] width 28 height 15
checkbox input "true"
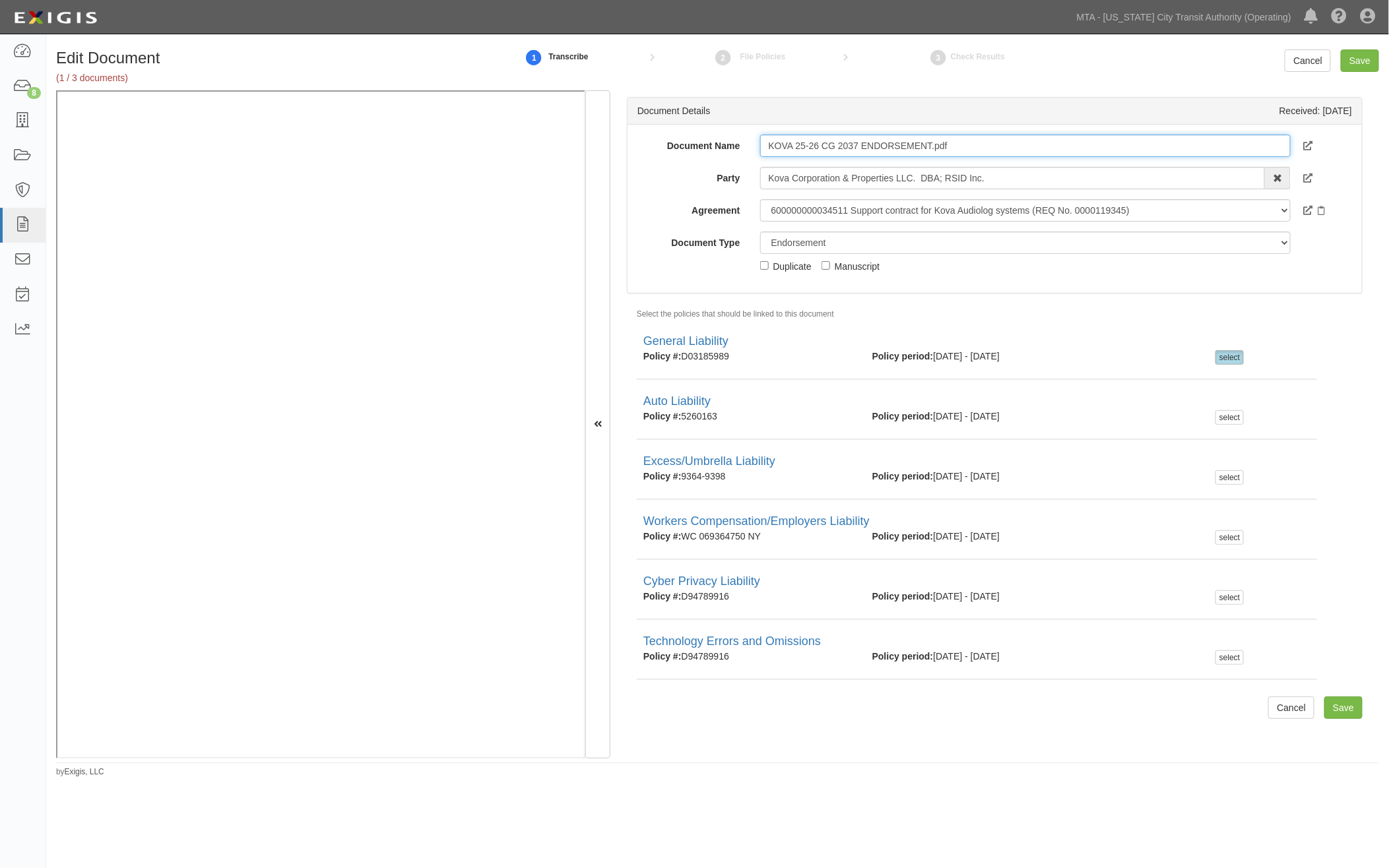
drag, startPoint x: 759, startPoint y: 145, endPoint x: 822, endPoint y: 143, distance: 63.0
click at [822, 143] on input "KOVA 25-26 CG 2037 ENDORSEMENT.pdf" at bounding box center [1025, 145] width 531 height 22
drag, startPoint x: 913, startPoint y: 145, endPoint x: 875, endPoint y: 145, distance: 38.0
click at [875, 145] on input "CG 2037 ENDORSEMENT.pdf" at bounding box center [1025, 145] width 531 height 22
type input "CG 2037 ENDORSEMENT"
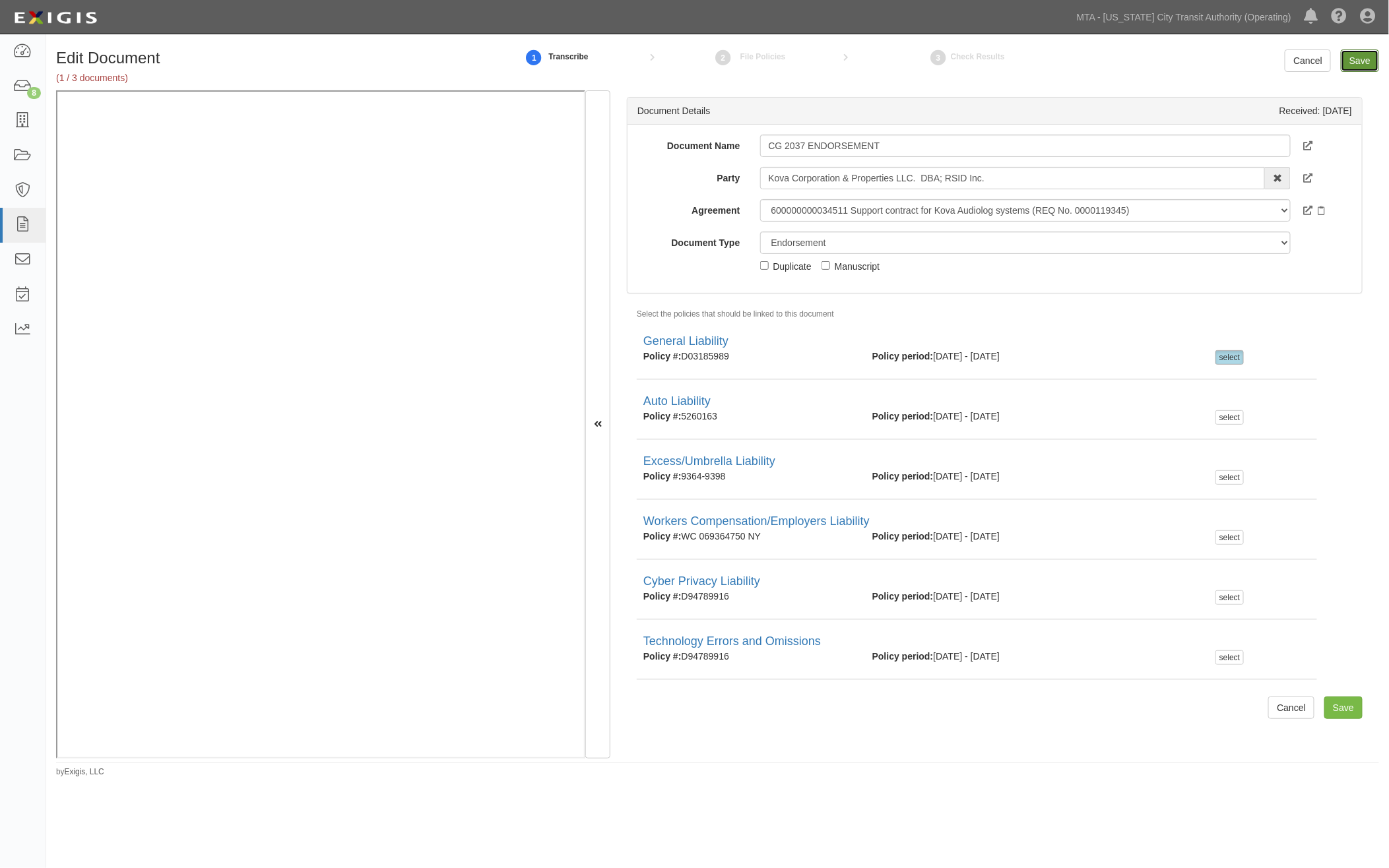
click at [999, 59] on input "Save" at bounding box center [1360, 61] width 38 height 22
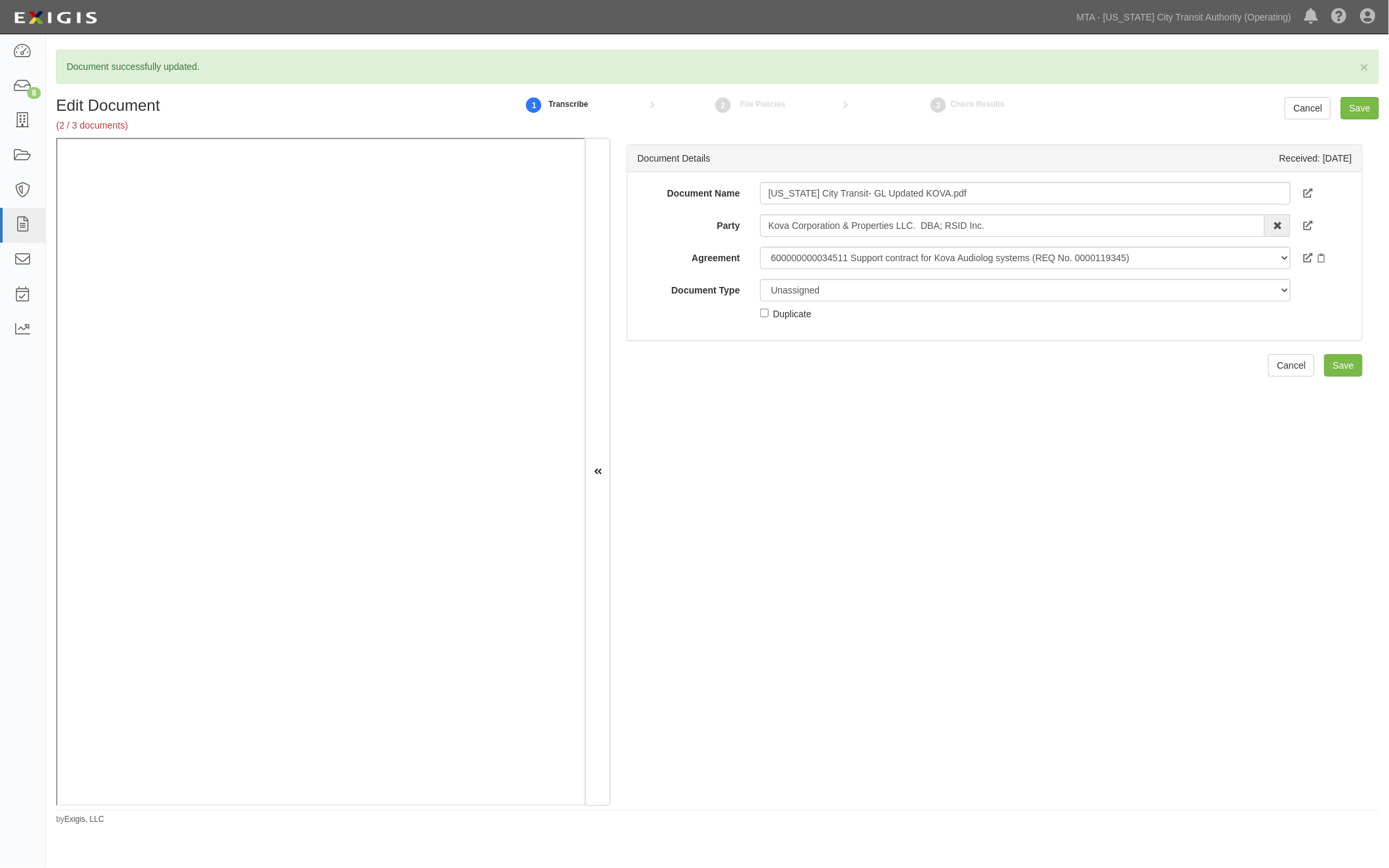
click at [790, 313] on div "Duplicate" at bounding box center [793, 313] width 38 height 15
click at [769, 313] on input "Duplicate" at bounding box center [764, 313] width 9 height 9
checkbox input "true"
click at [810, 292] on select "Unassigned Binder Cancellation Notice Certificate Contract Endorsement Insuranc…" at bounding box center [1025, 290] width 531 height 22
select select "OtherDetail"
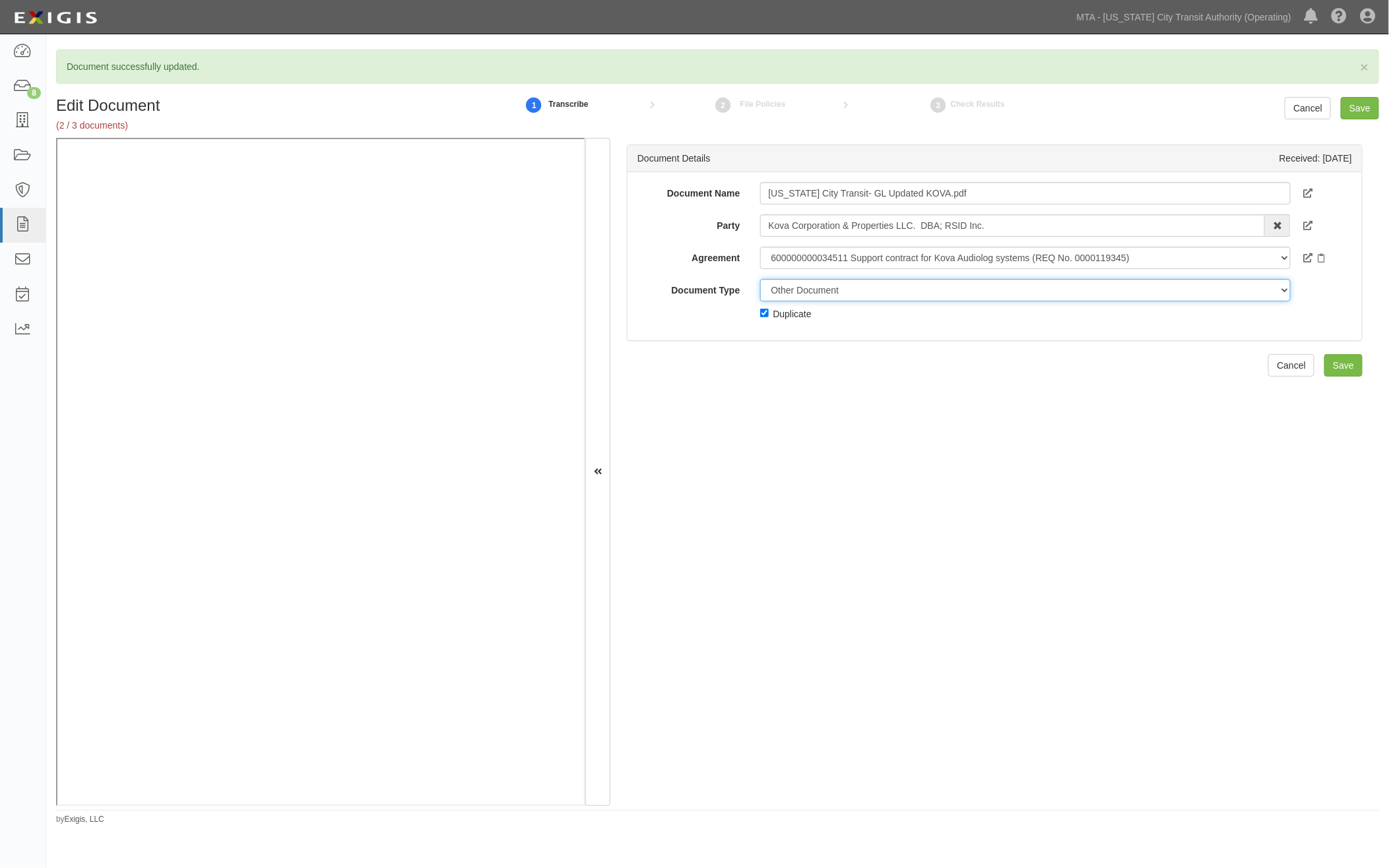
click at [760, 279] on select "Unassigned Binder Cancellation Notice Certificate Contract Endorsement Insuranc…" at bounding box center [1025, 290] width 531 height 22
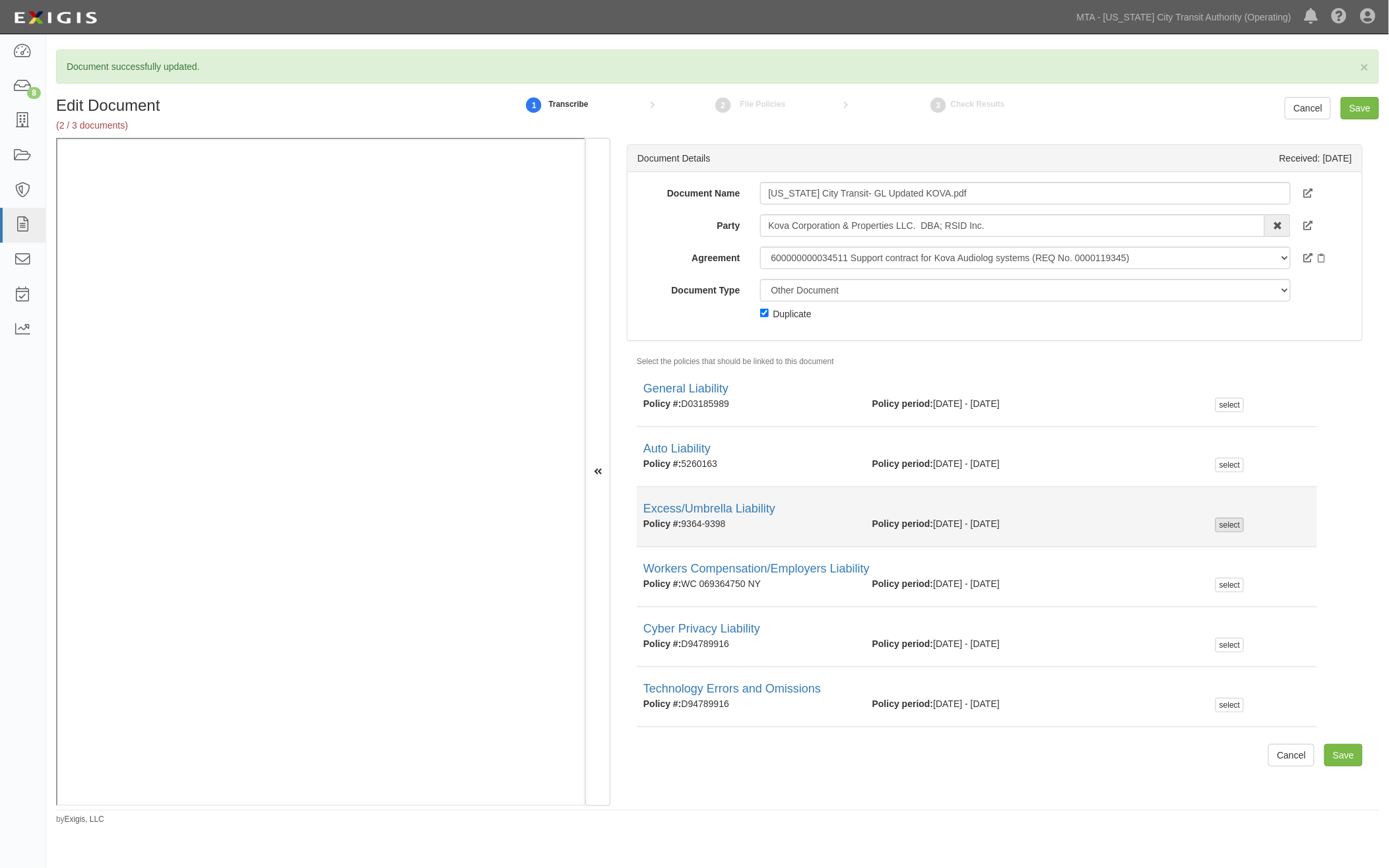
click at [1225, 524] on div "select" at bounding box center [1230, 525] width 28 height 15
checkbox input "true"
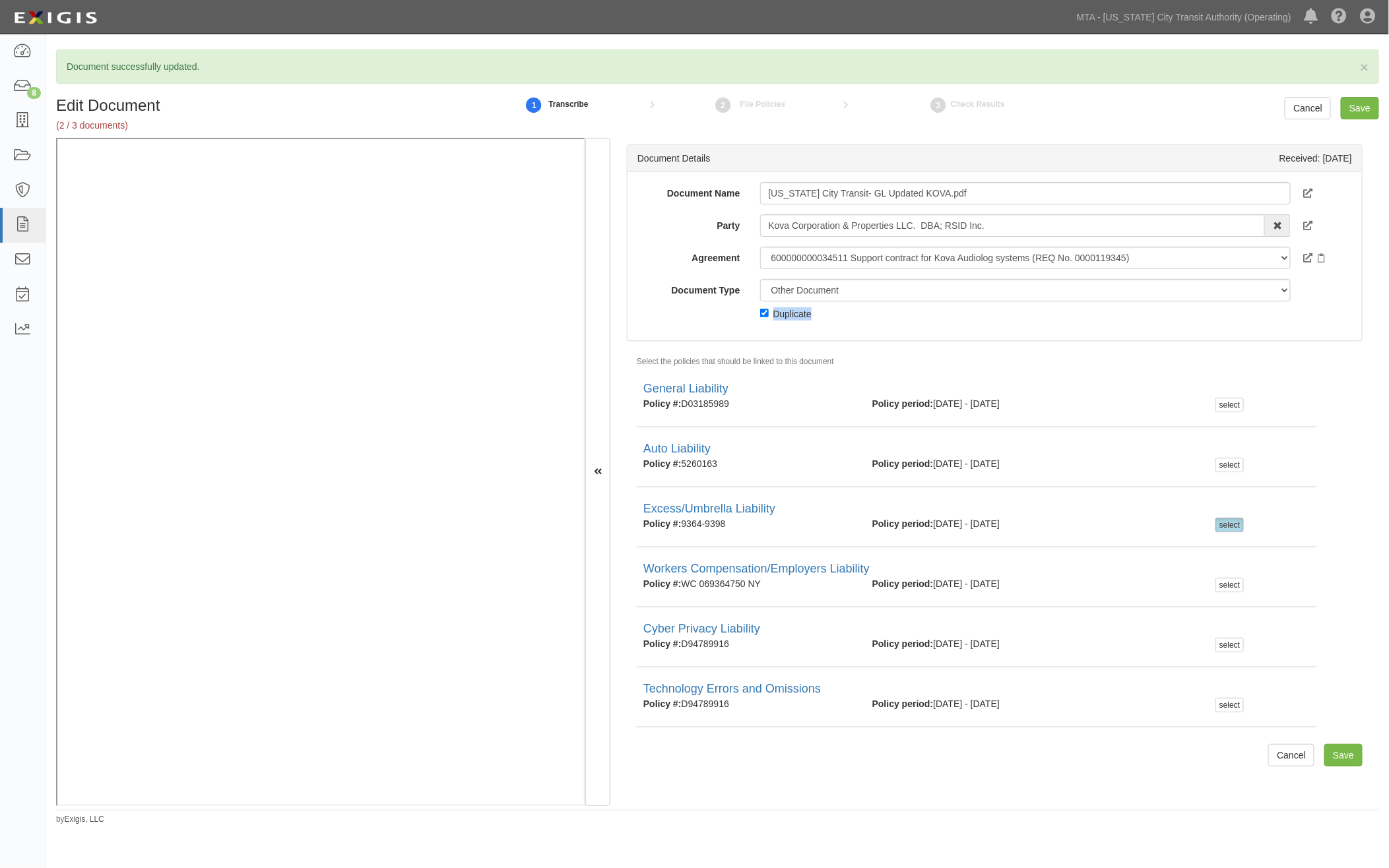
drag, startPoint x: 822, startPoint y: 321, endPoint x: 774, endPoint y: 317, distance: 48.2
click at [774, 317] on div "Document Name New York City Transit- GL Updated KOVA.pdf Party Kova Corporation…" at bounding box center [995, 256] width 735 height 169
copy div "Duplicate"
click at [802, 200] on input "New York City Transit- GL Updated KOVA.pdf" at bounding box center [1025, 194] width 531 height 22
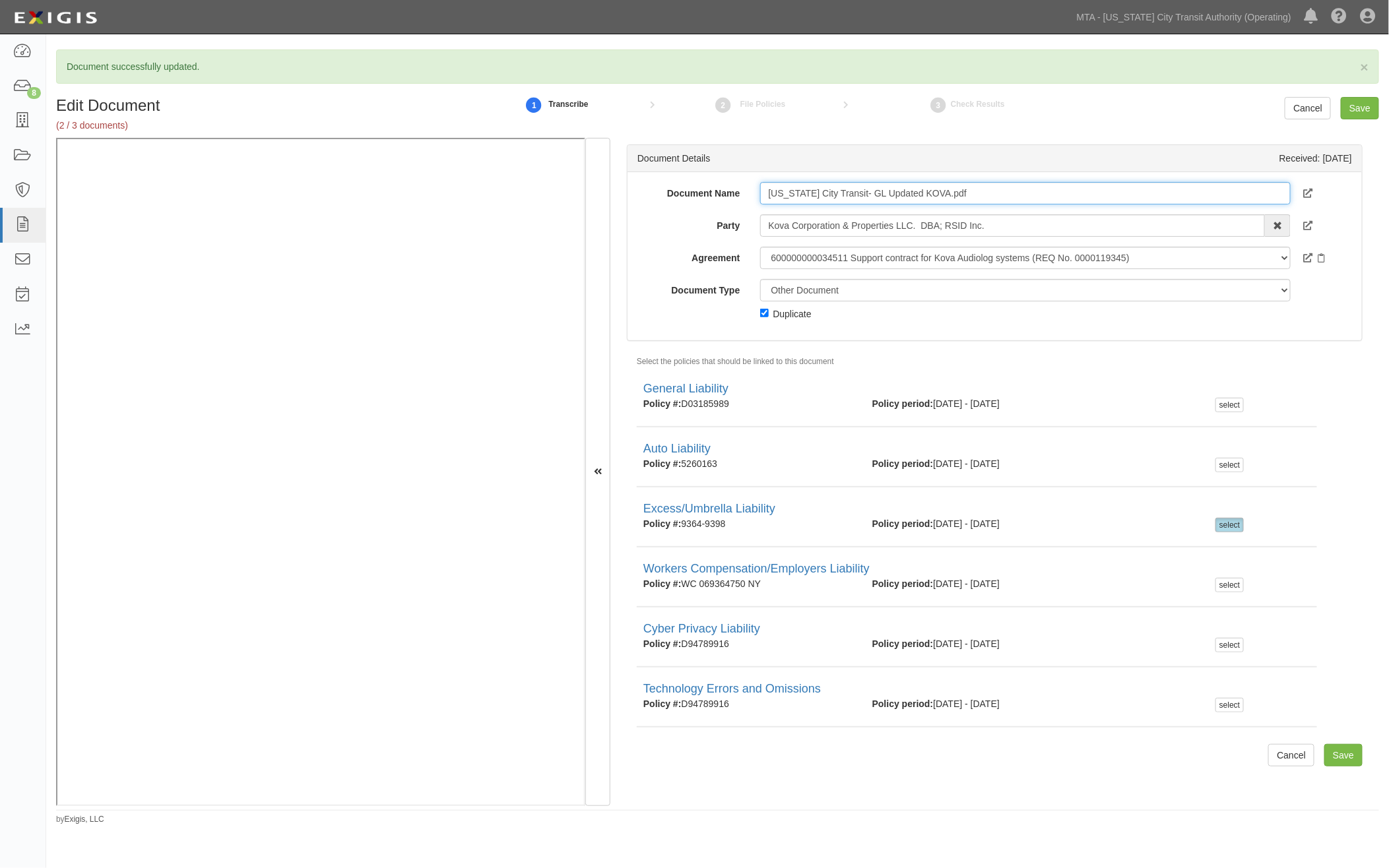
click at [802, 200] on input "New York City Transit- GL Updated KOVA.pdf" at bounding box center [1025, 194] width 531 height 22
paste input "Duplicate"
type input "Duplicate"
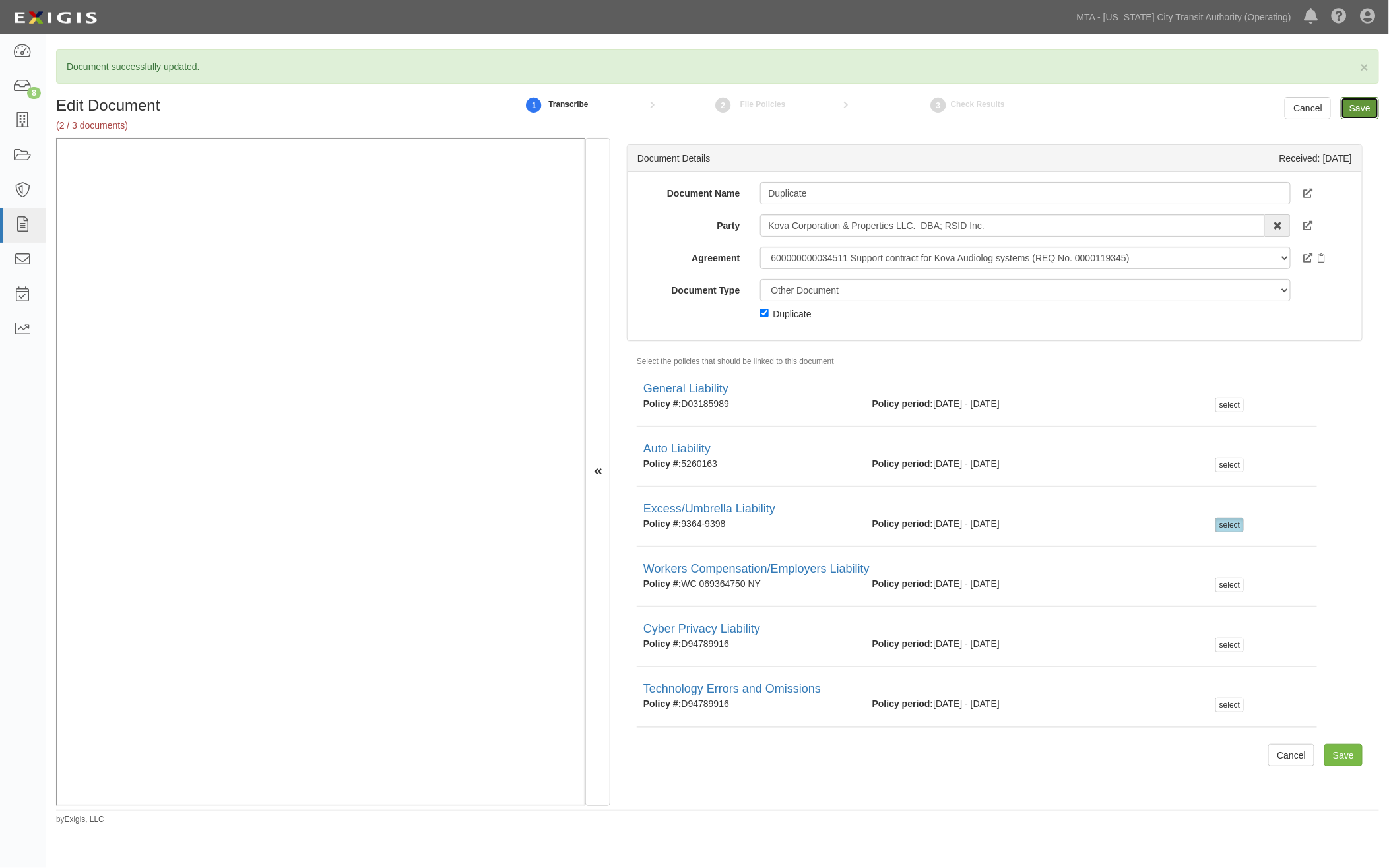
click at [1361, 114] on input "Save" at bounding box center [1360, 108] width 38 height 22
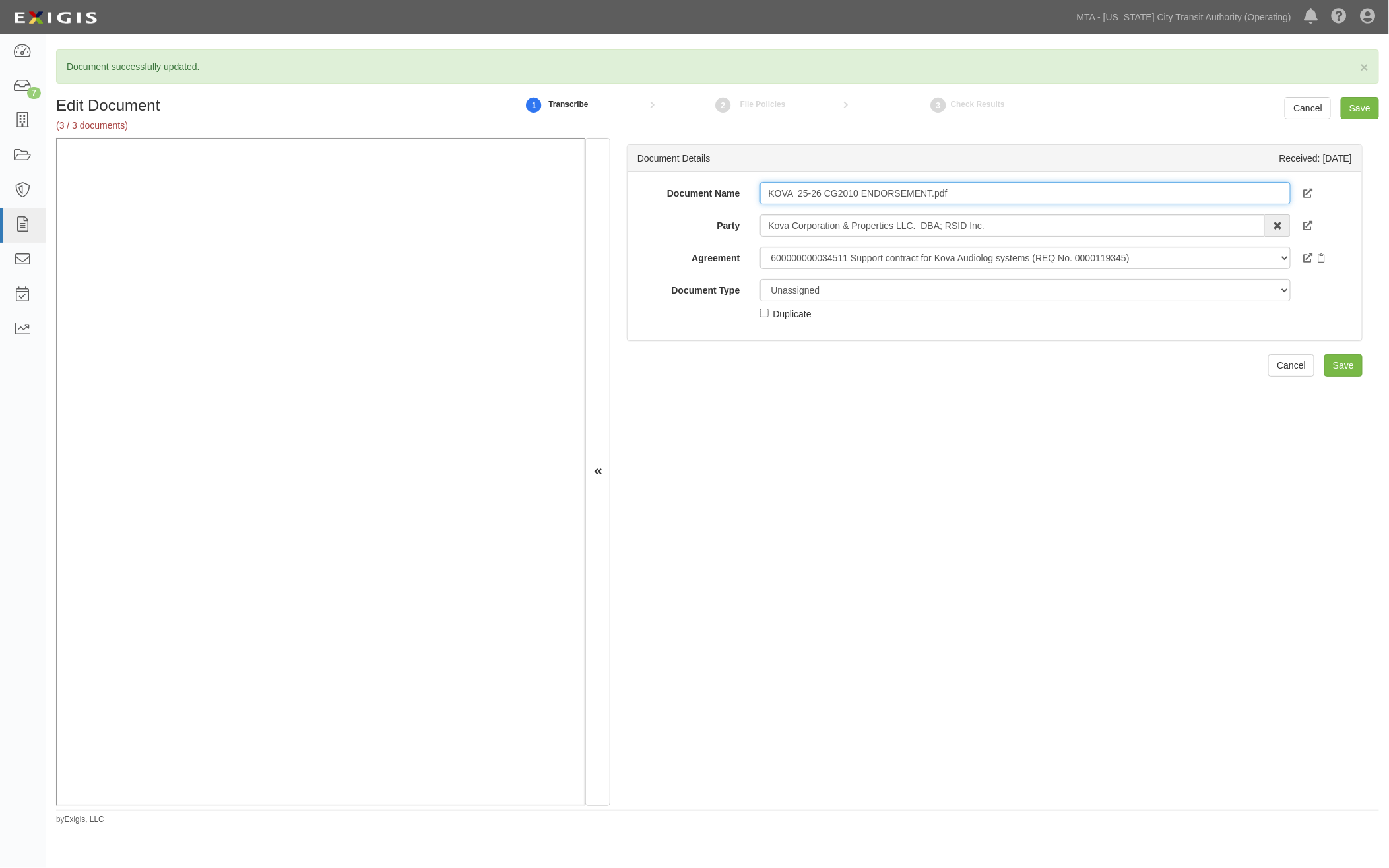
drag, startPoint x: 821, startPoint y: 189, endPoint x: 714, endPoint y: 190, distance: 107.0
click at [714, 190] on div "Document Name KOVA 25-26 CG2010 ENDORSEMENT.pdf" at bounding box center [995, 194] width 735 height 22
drag, startPoint x: 876, startPoint y: 186, endPoint x: 911, endPoint y: 186, distance: 35.0
click at [911, 186] on input "CG2010 ENDORSEMENT.pdf" at bounding box center [1025, 194] width 531 height 22
type input "CG2010 ENDORSEMENT"
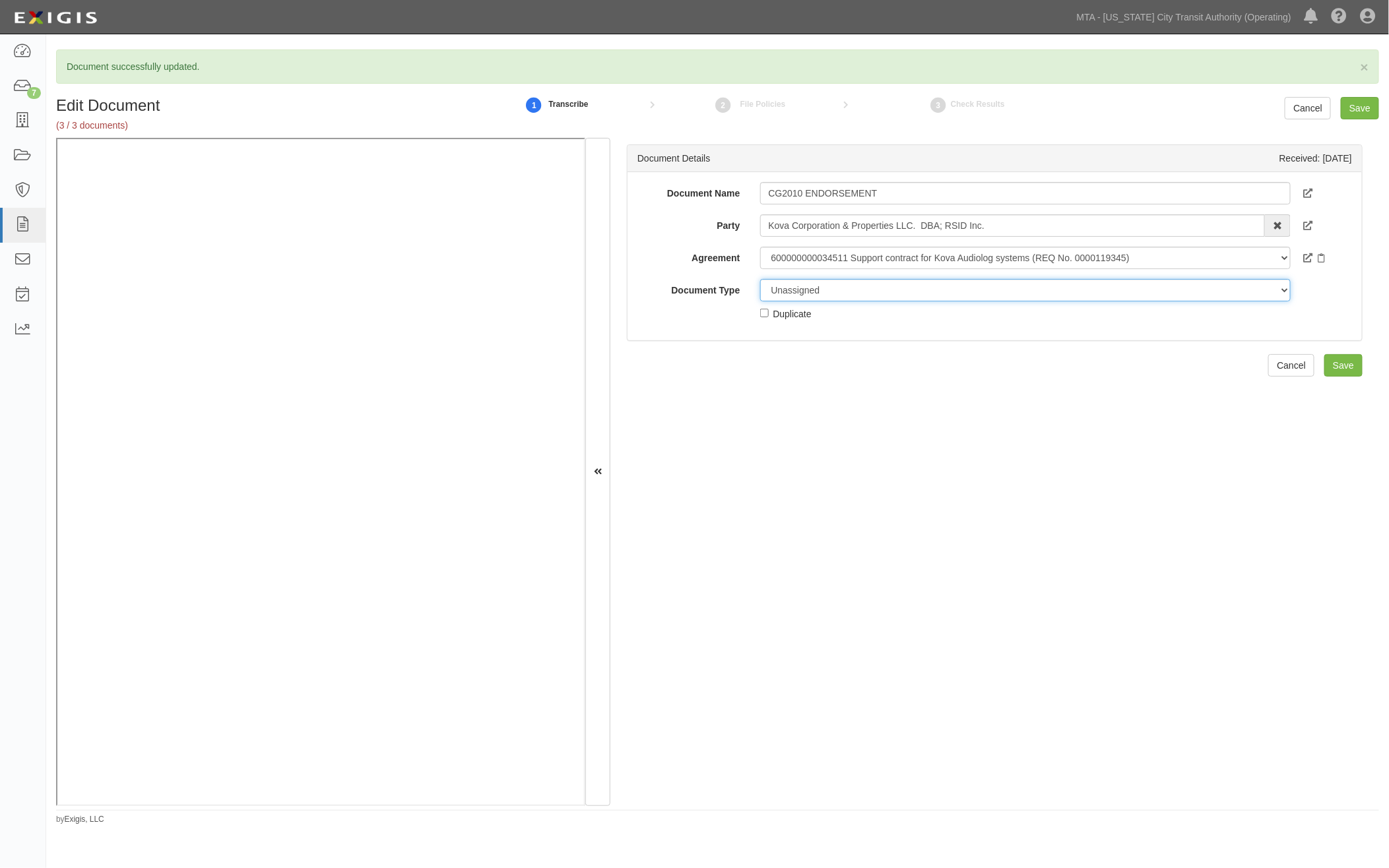
click at [881, 288] on select "Unassigned Binder Cancellation Notice Certificate Contract Endorsement Insuranc…" at bounding box center [1025, 290] width 531 height 22
select select "EndorsementDetail"
click at [760, 279] on select "Unassigned Binder Cancellation Notice Certificate Contract Endorsement Insuranc…" at bounding box center [1025, 290] width 531 height 22
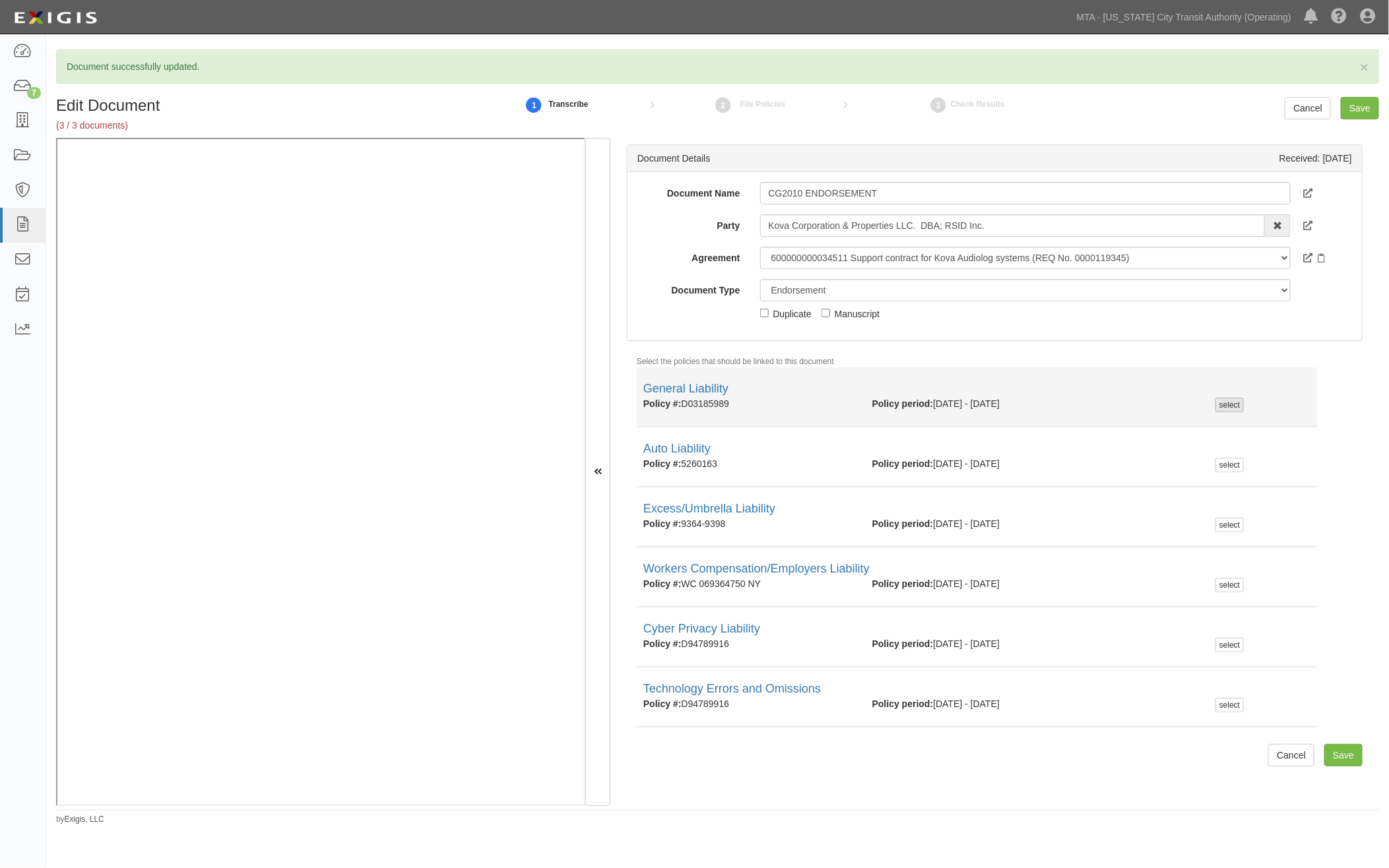
click at [1216, 403] on div "select" at bounding box center [1230, 404] width 28 height 15
checkbox input "true"
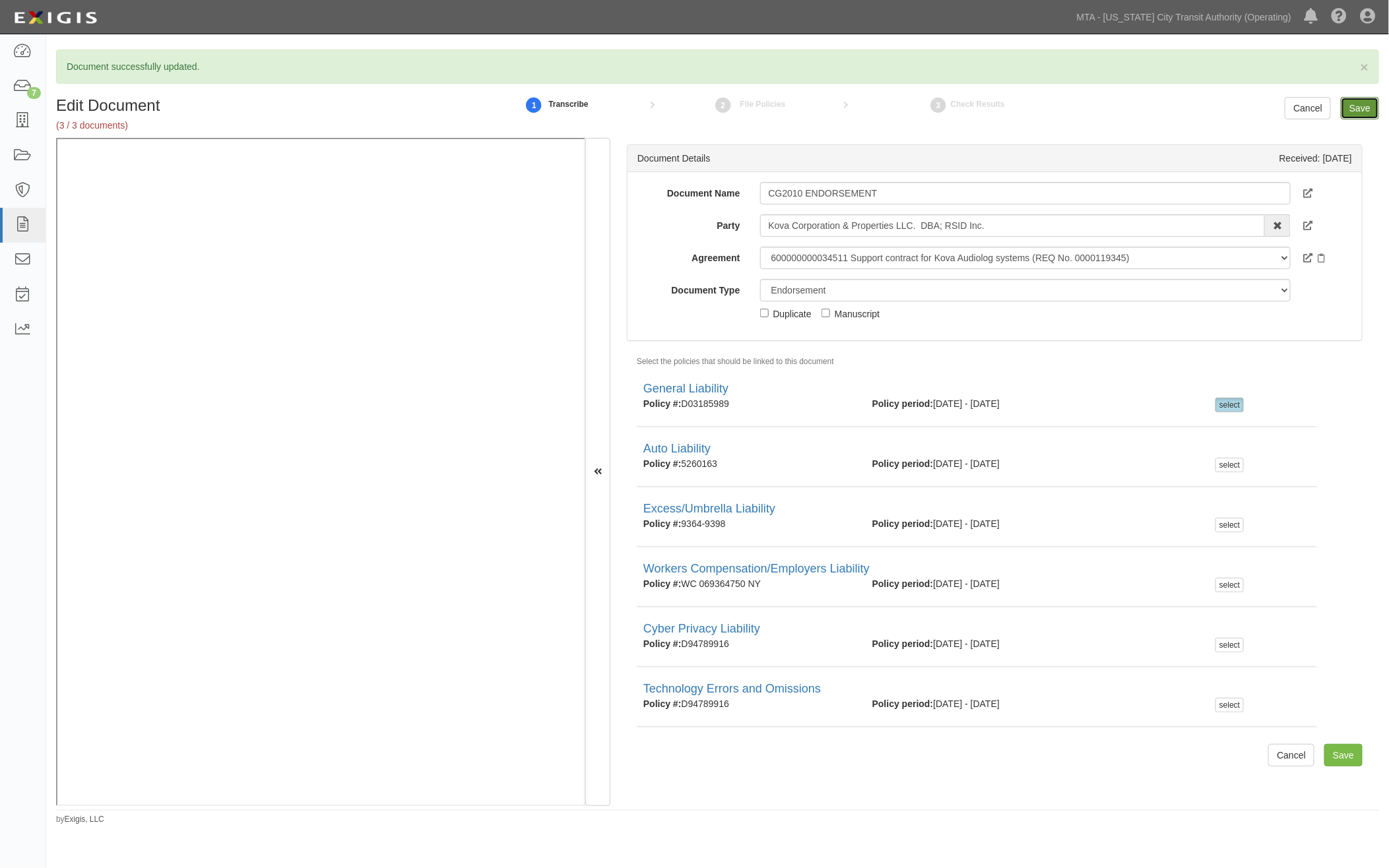
click at [1355, 106] on input "Save" at bounding box center [1360, 108] width 38 height 22
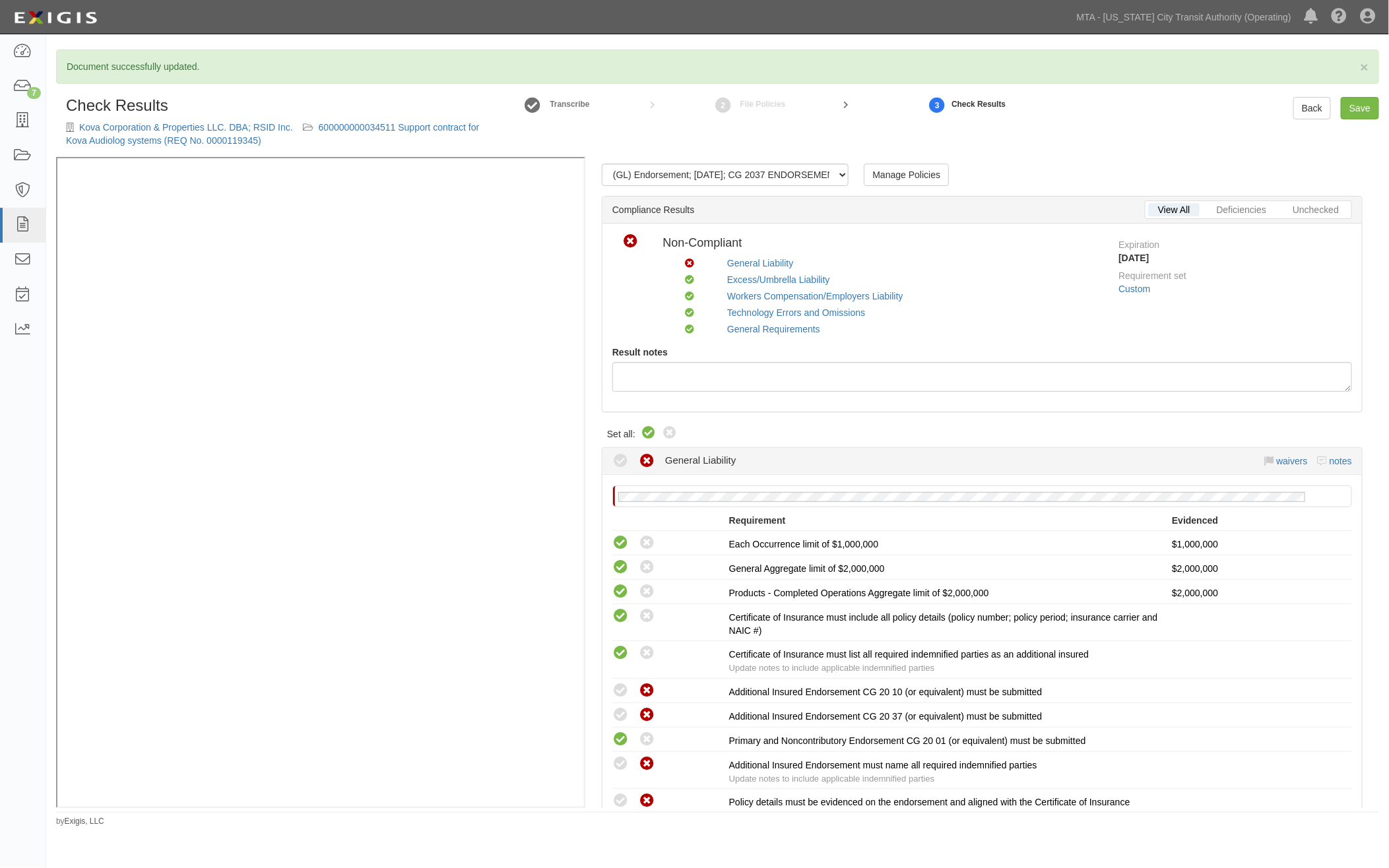
click at [650, 434] on icon at bounding box center [649, 434] width 15 height 15
radio input "true"
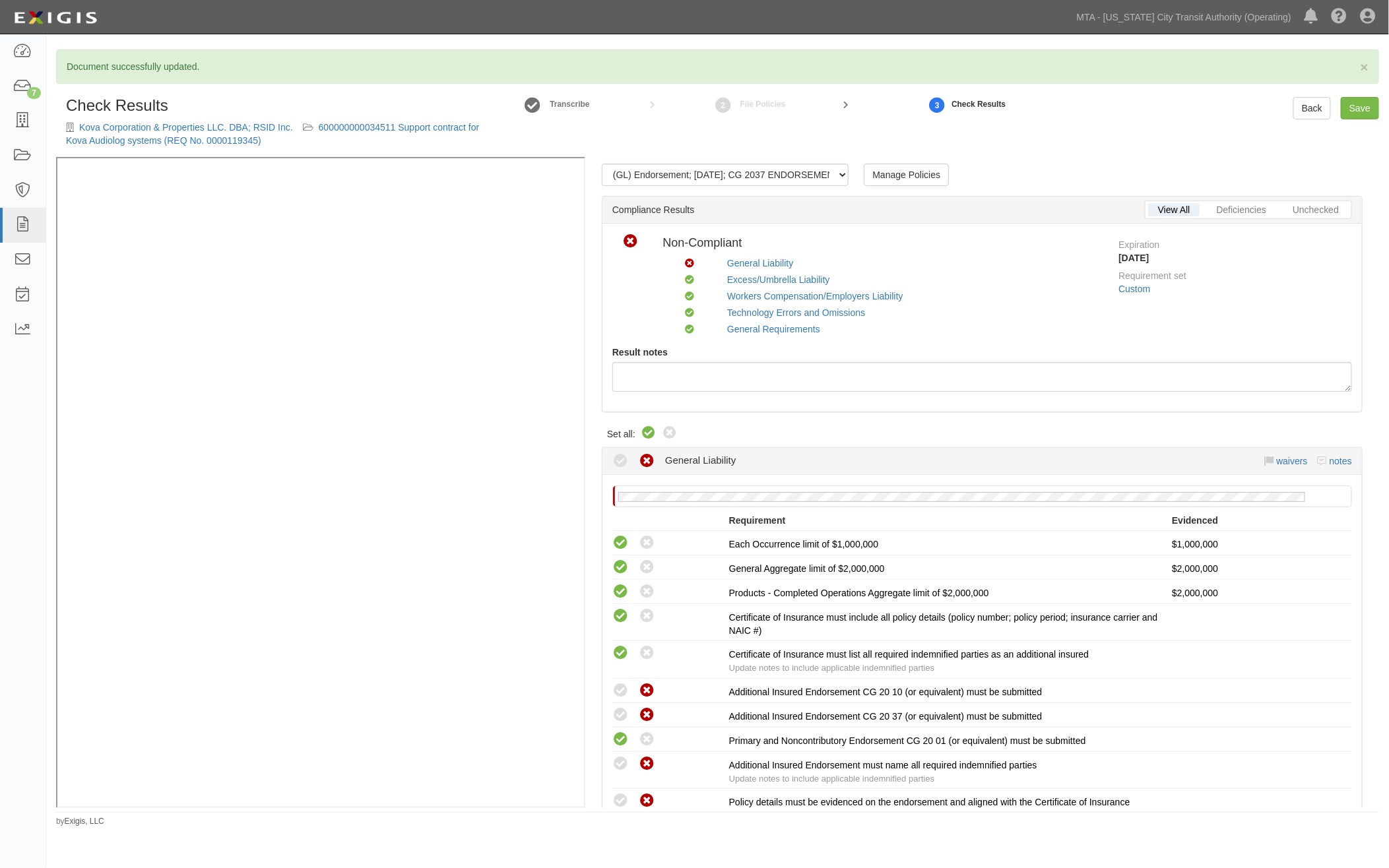
radio input "true"
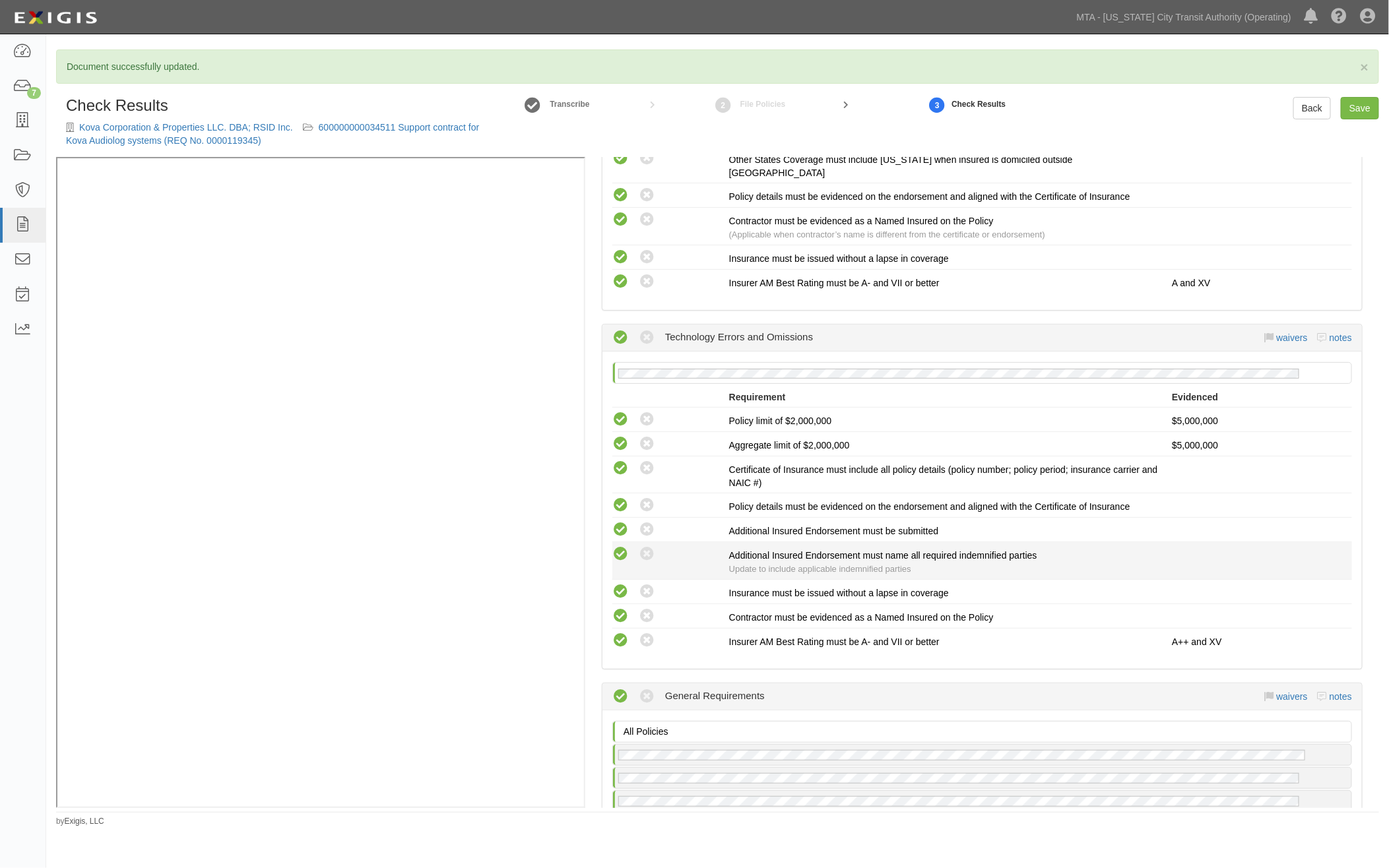
scroll to position [1539, 0]
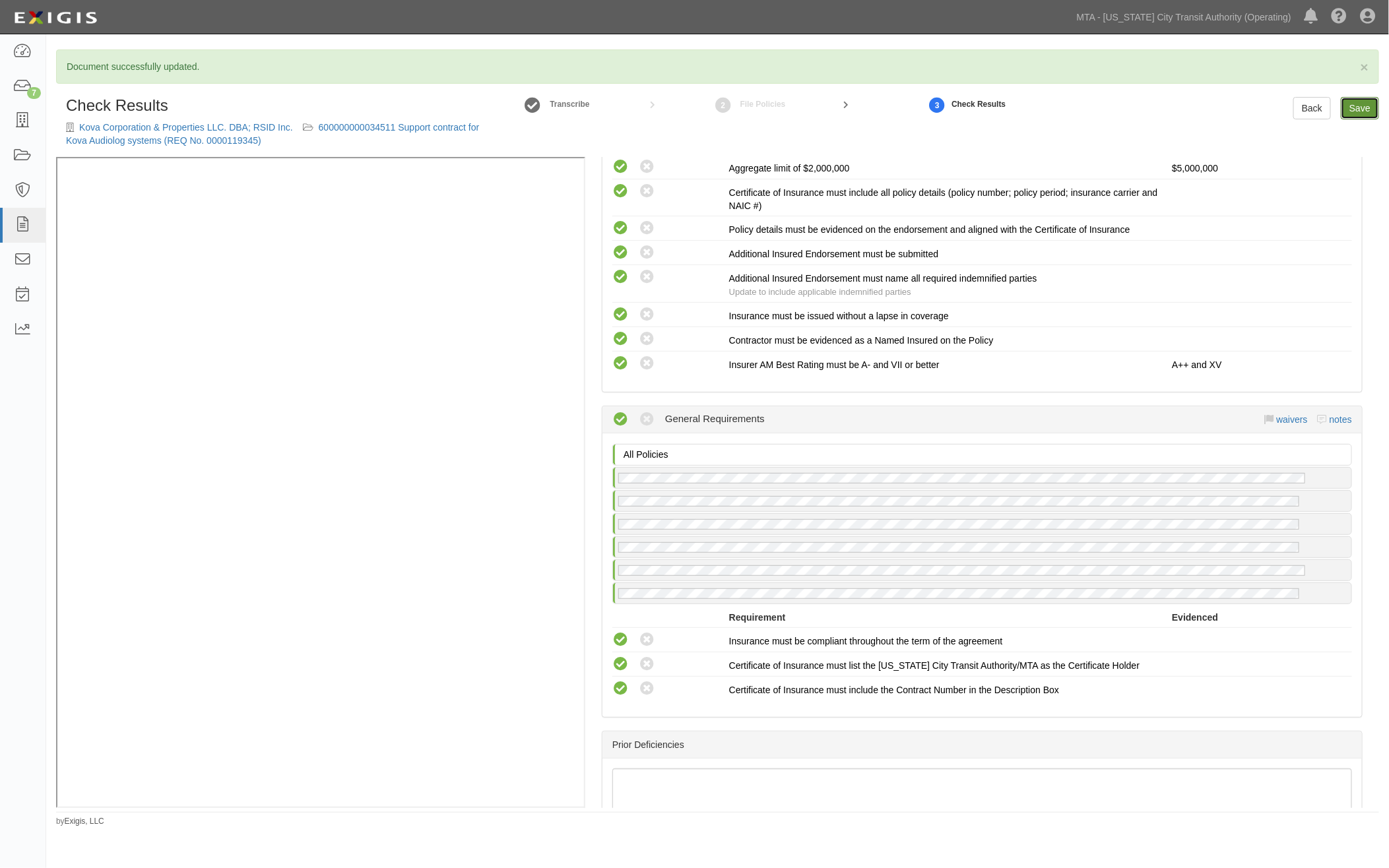
click at [1361, 102] on link "Save" at bounding box center [1360, 108] width 38 height 22
radio input "true"
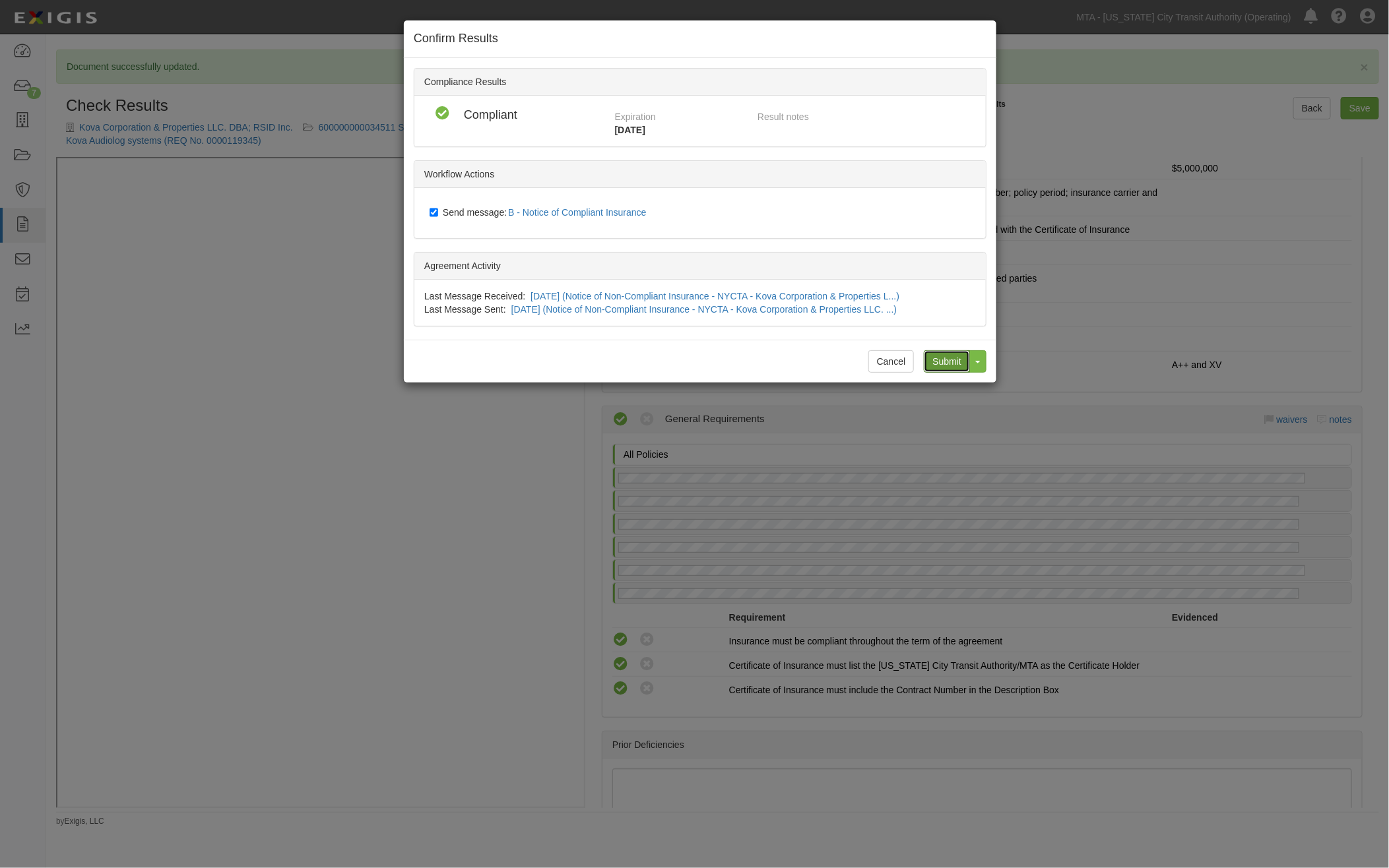
click at [941, 354] on input "Submit" at bounding box center [948, 361] width 46 height 22
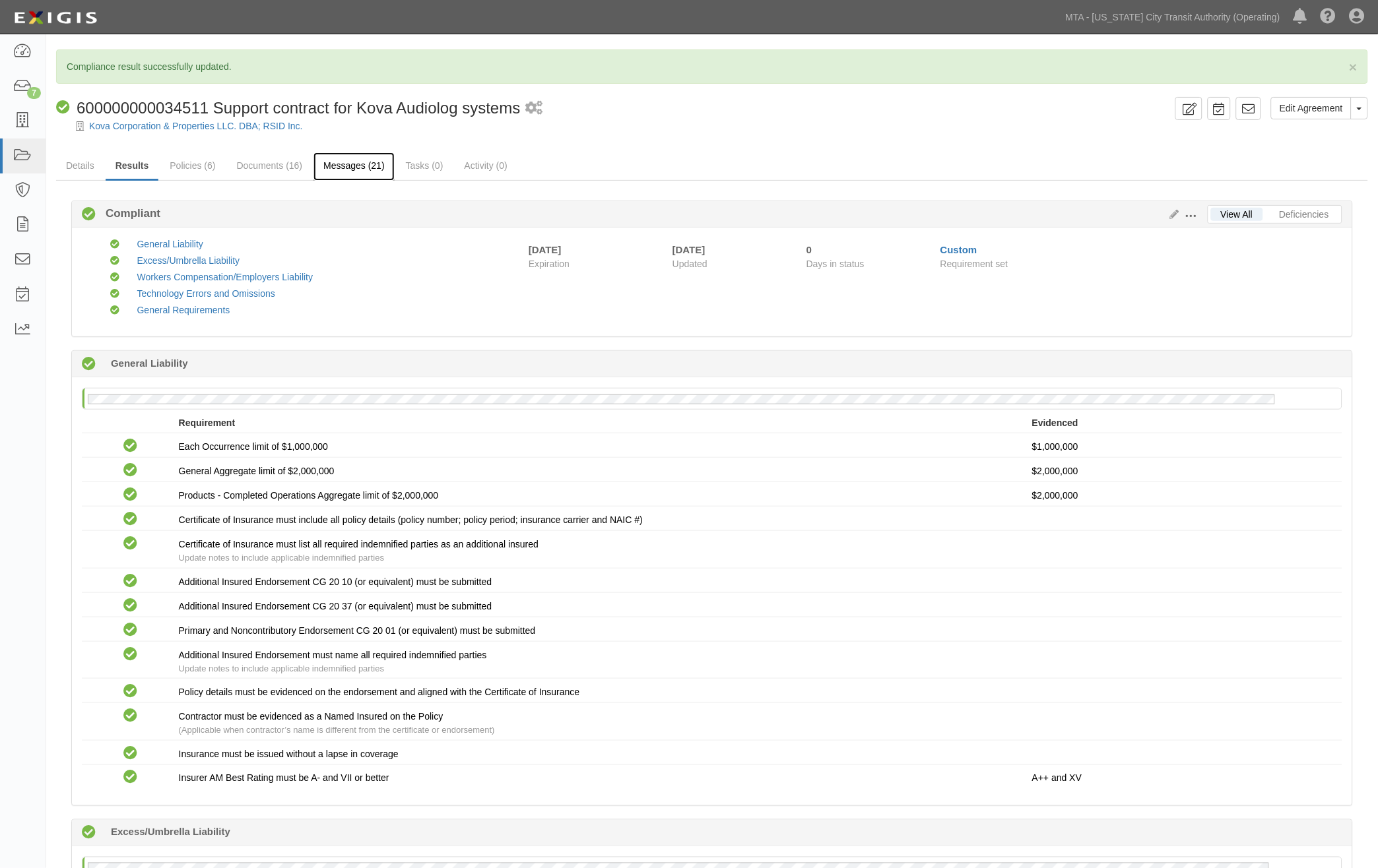
click at [364, 160] on link "Messages (21)" at bounding box center [354, 166] width 81 height 28
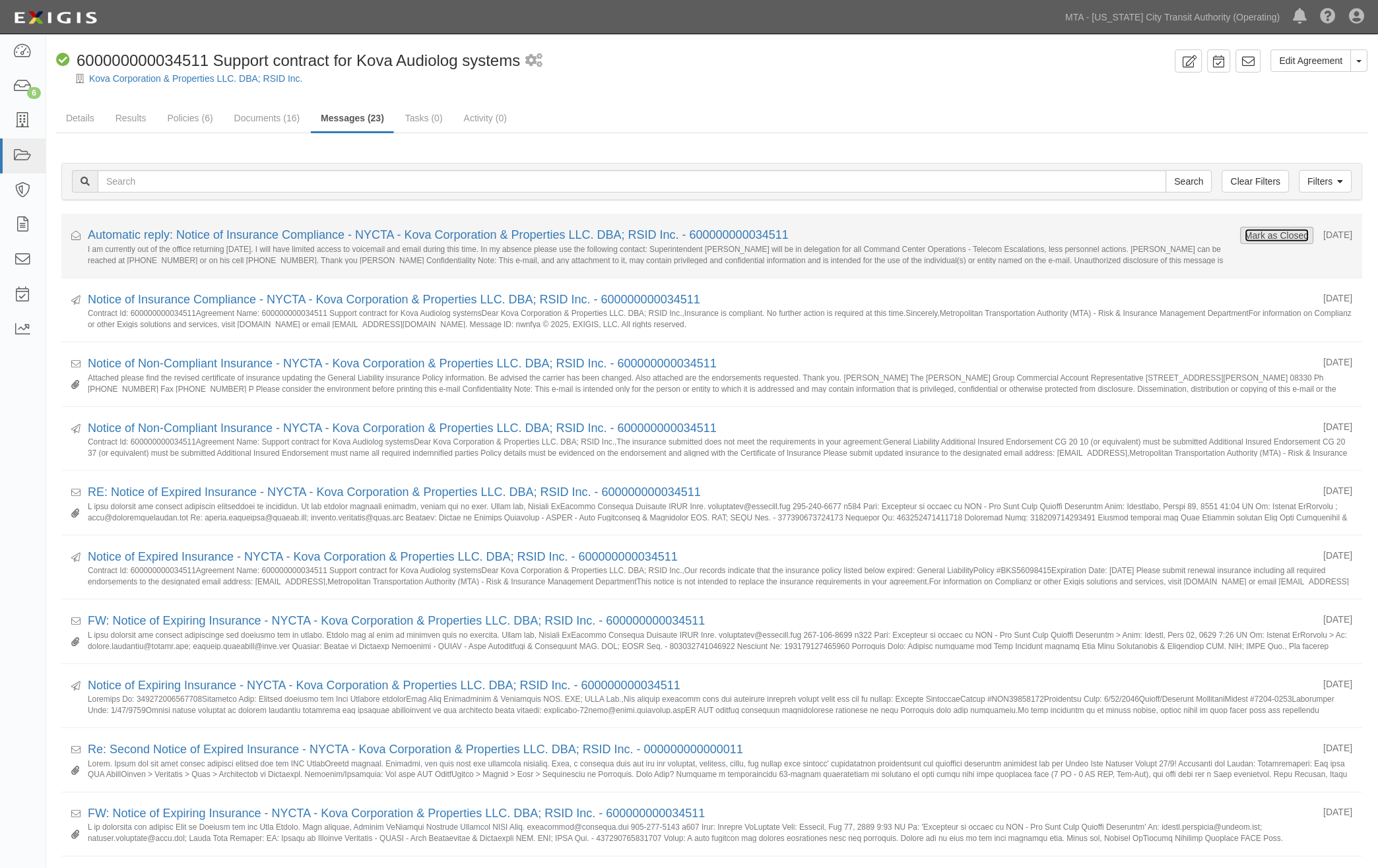
click at [1264, 237] on button "Mark as Closed" at bounding box center [1277, 235] width 65 height 15
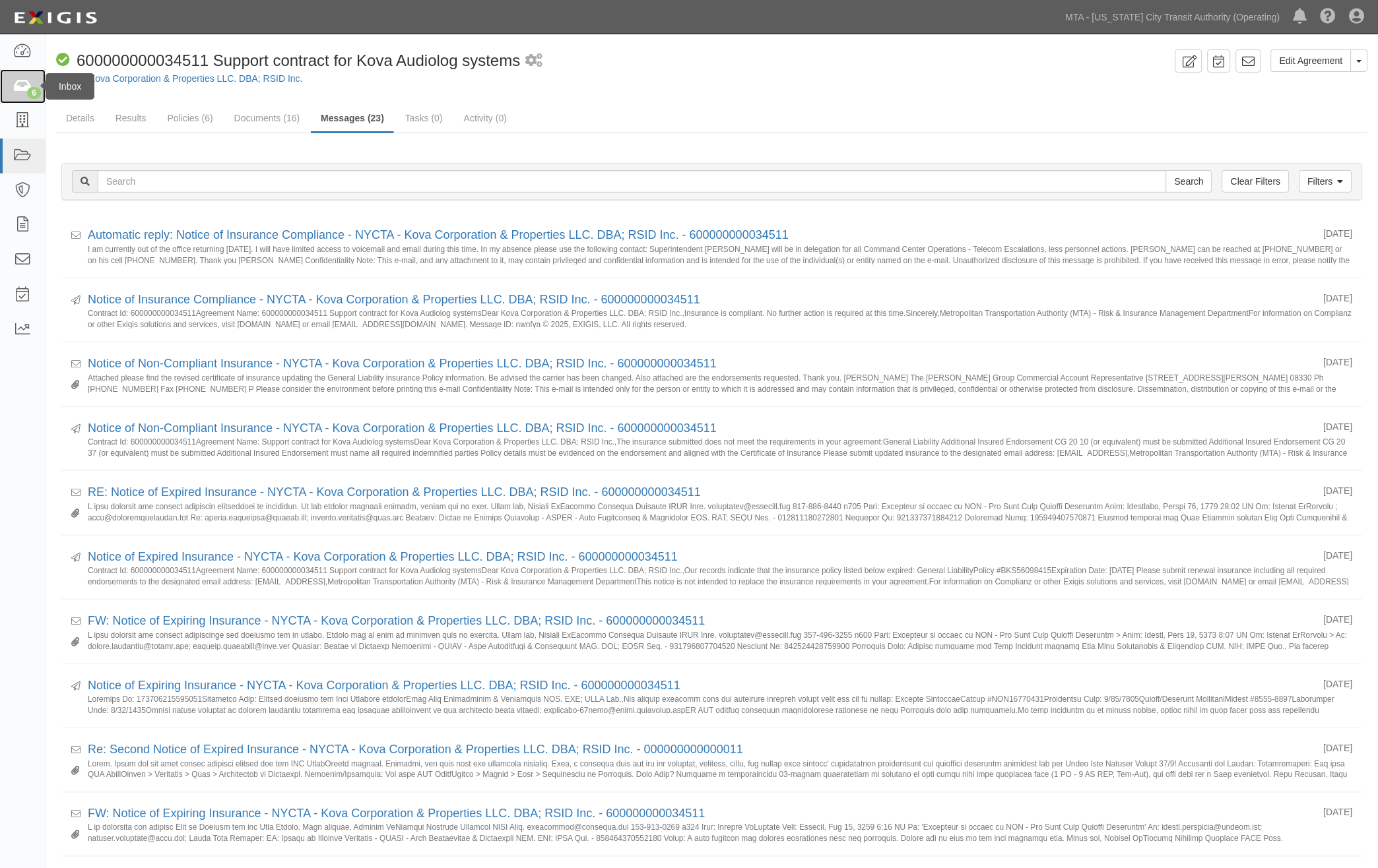
click at [22, 83] on icon at bounding box center [22, 87] width 18 height 15
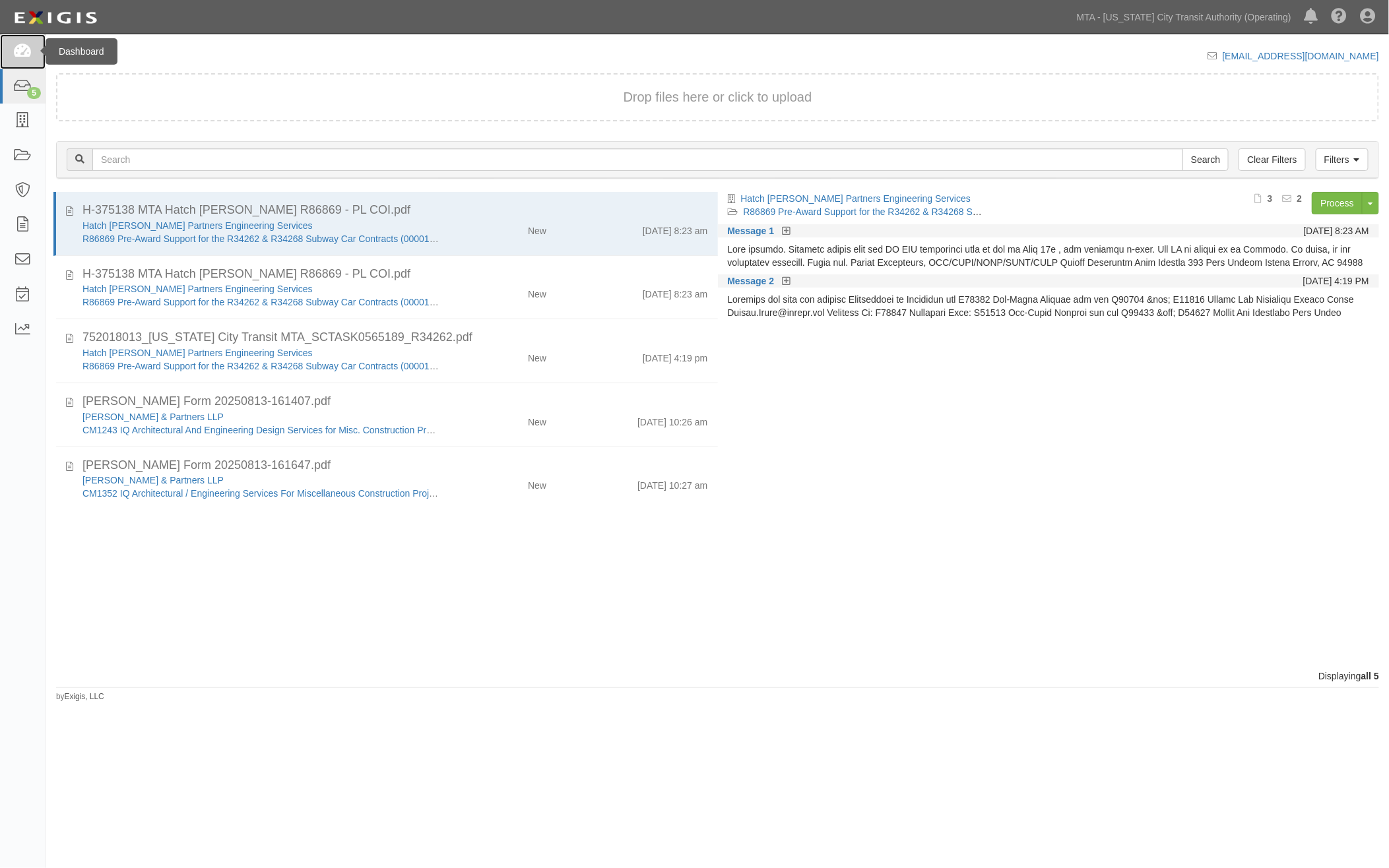
click at [25, 50] on icon at bounding box center [22, 52] width 18 height 15
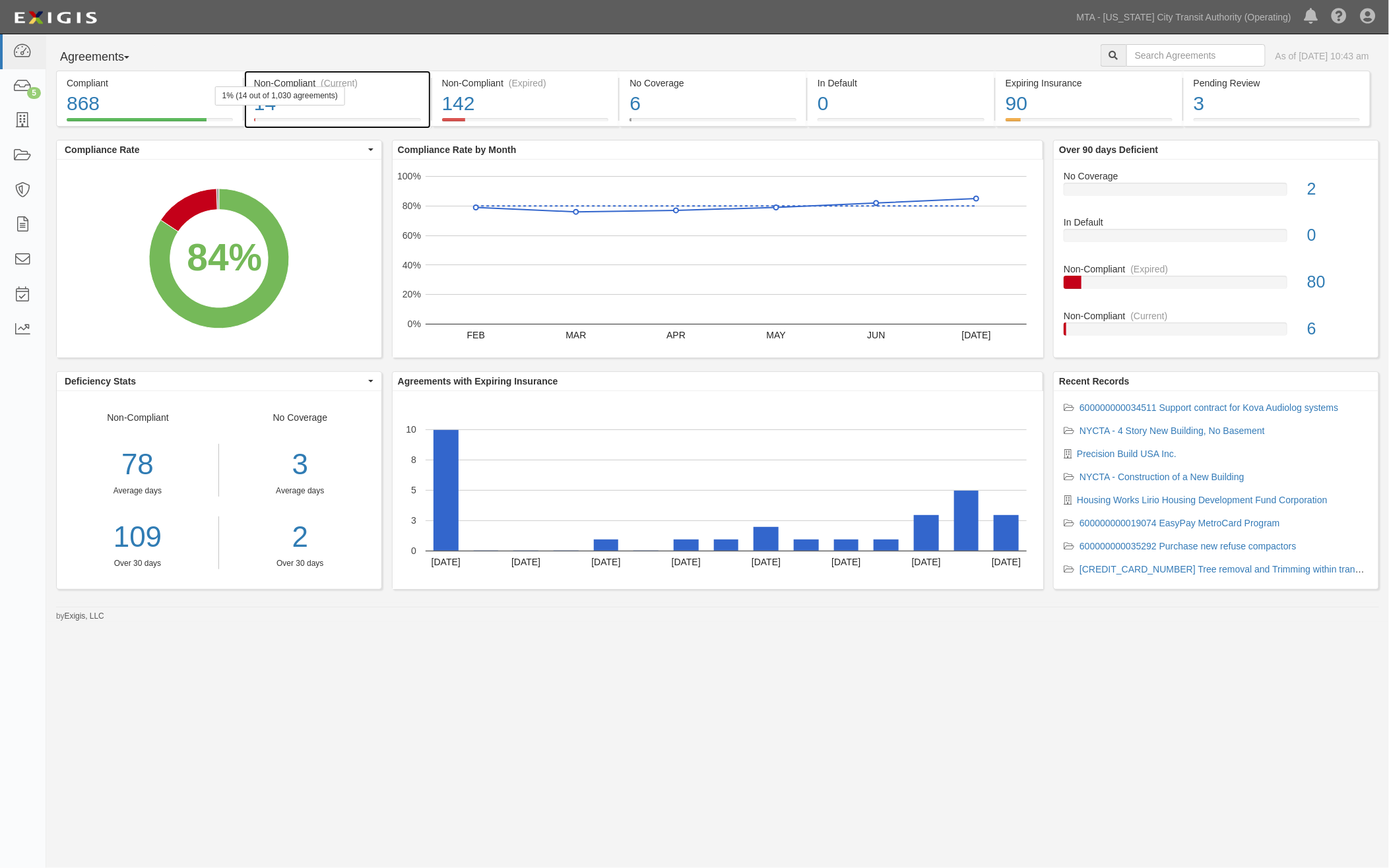
click at [386, 114] on div "14" at bounding box center [337, 103] width 167 height 28
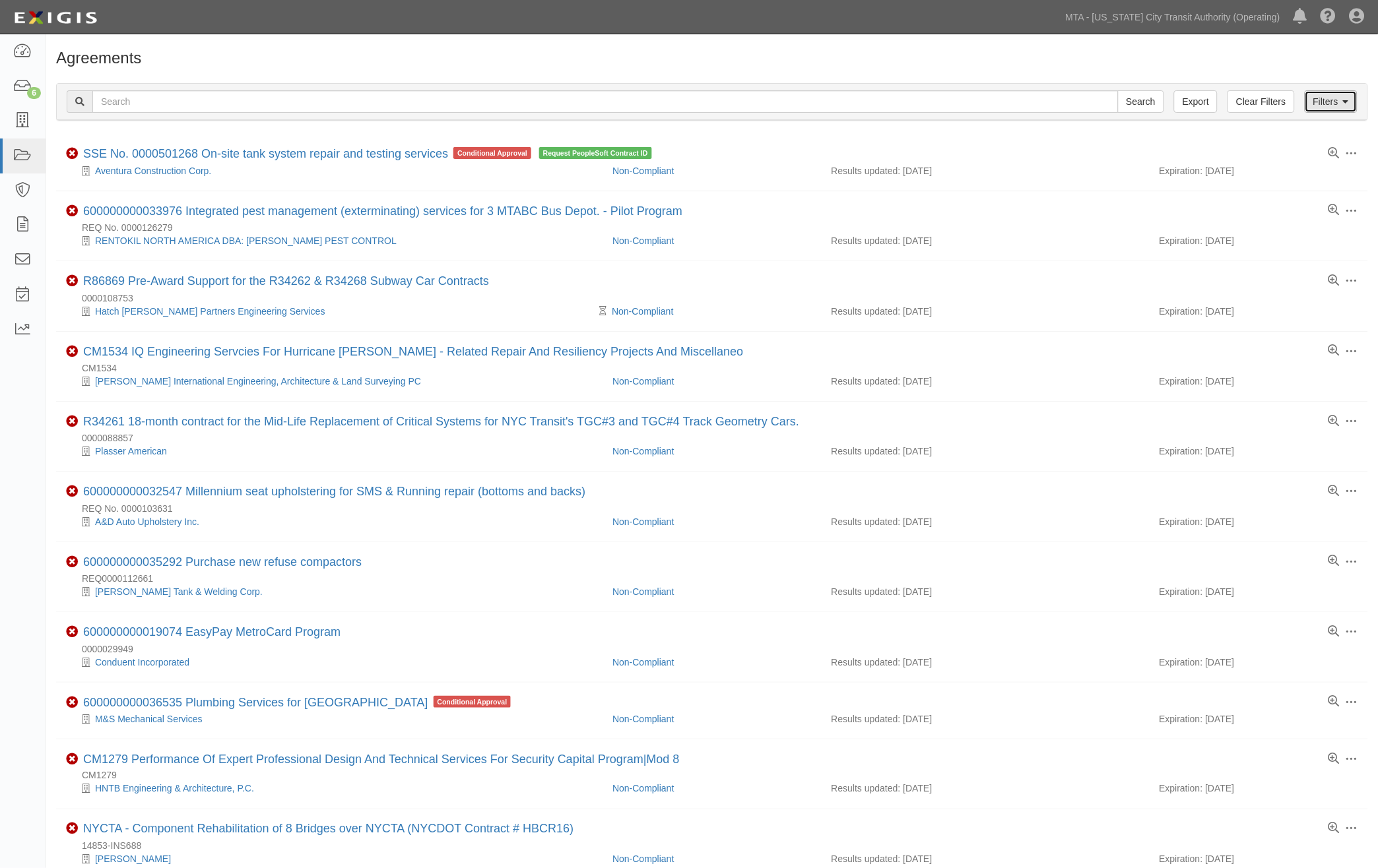
click at [1336, 108] on link "Filters" at bounding box center [1331, 102] width 53 height 22
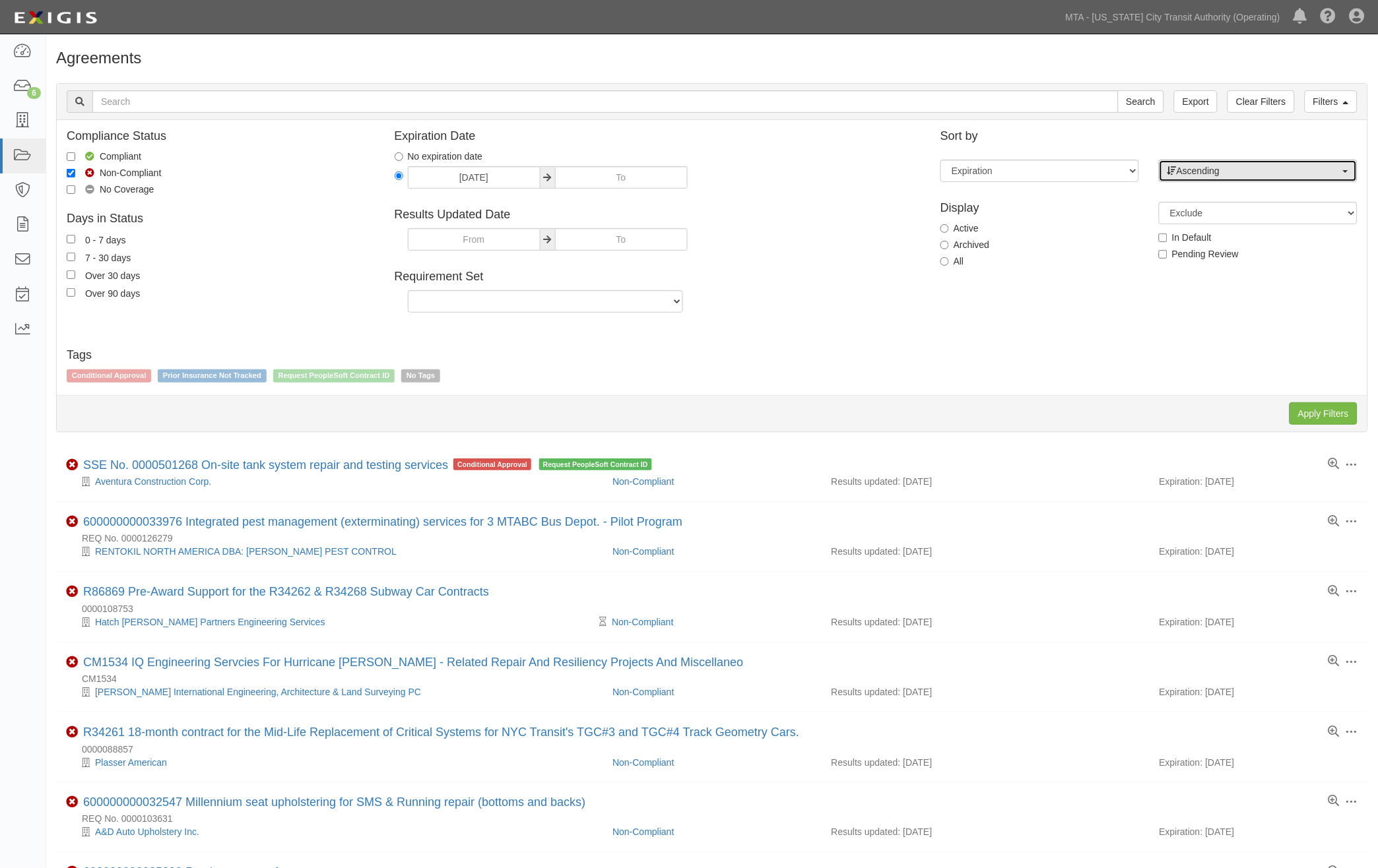
click at [1229, 163] on button "Ascending" at bounding box center [1258, 171] width 199 height 22
click at [1203, 206] on link "Descending" at bounding box center [1258, 213] width 197 height 17
select select "desc"
click at [1311, 412] on input "Apply Filters" at bounding box center [1324, 414] width 68 height 22
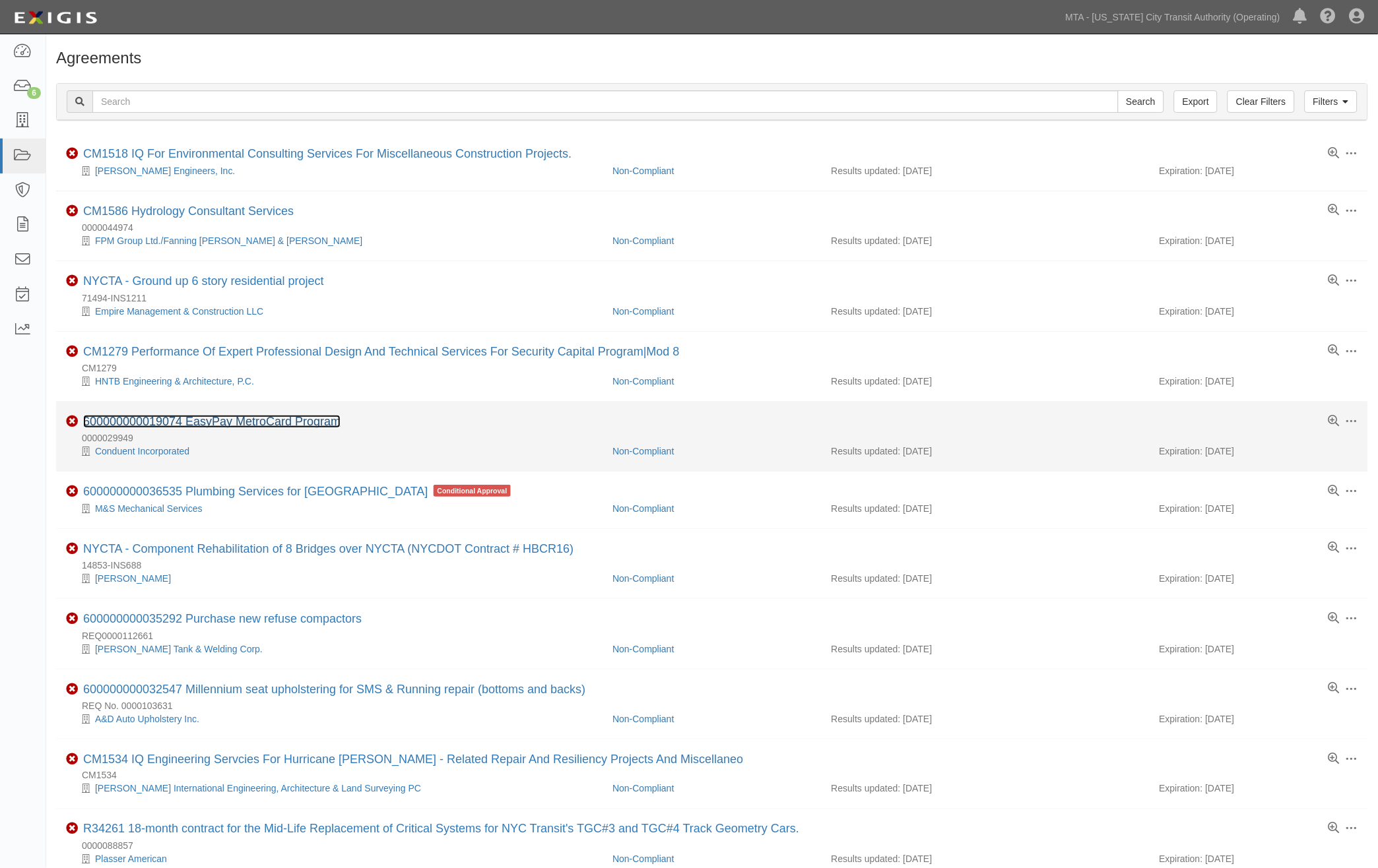
click at [279, 426] on link "600000000019074 EasyPay MetroCard Program" at bounding box center [212, 421] width 257 height 13
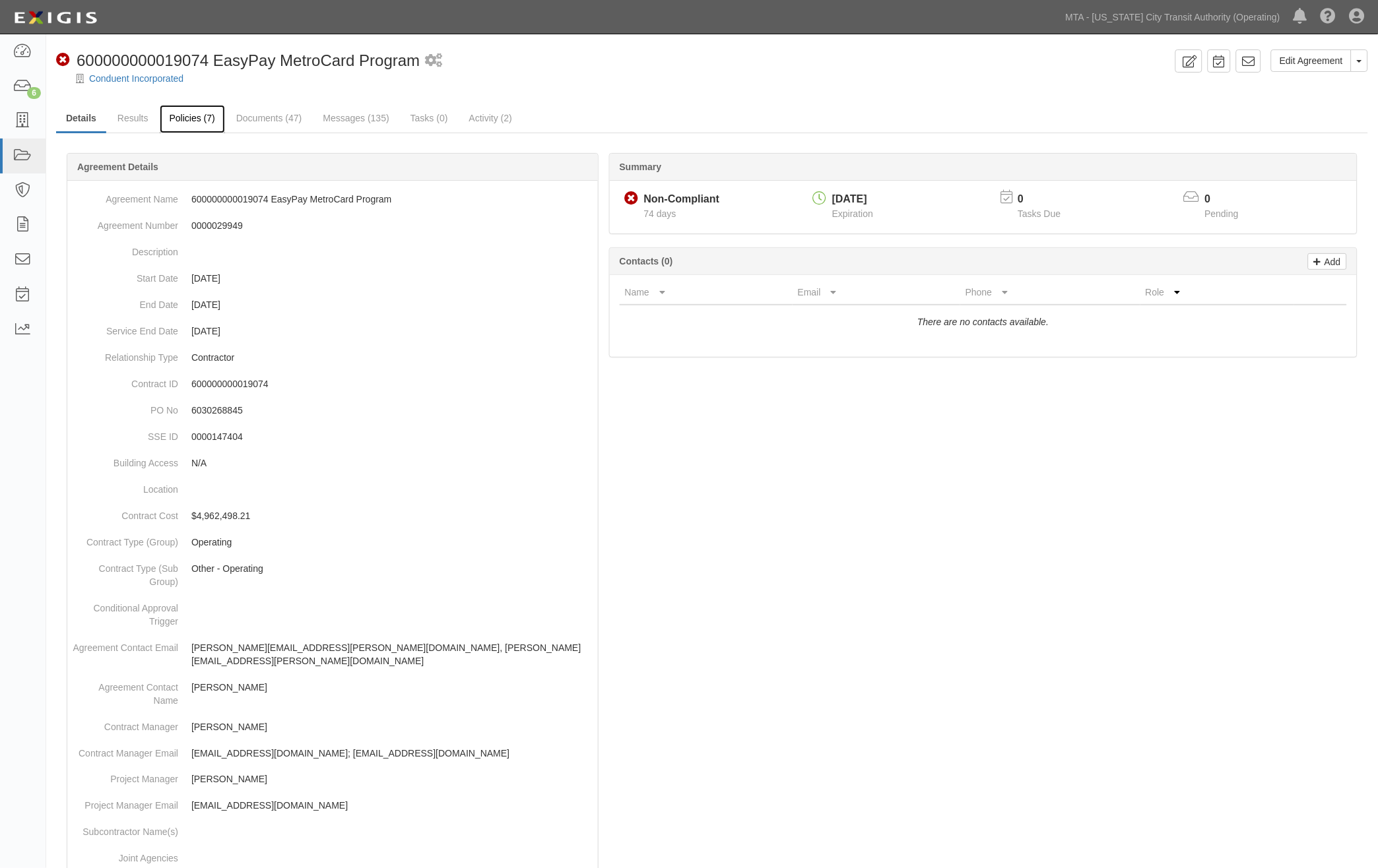
click at [188, 121] on link "Policies (7)" at bounding box center [193, 119] width 65 height 28
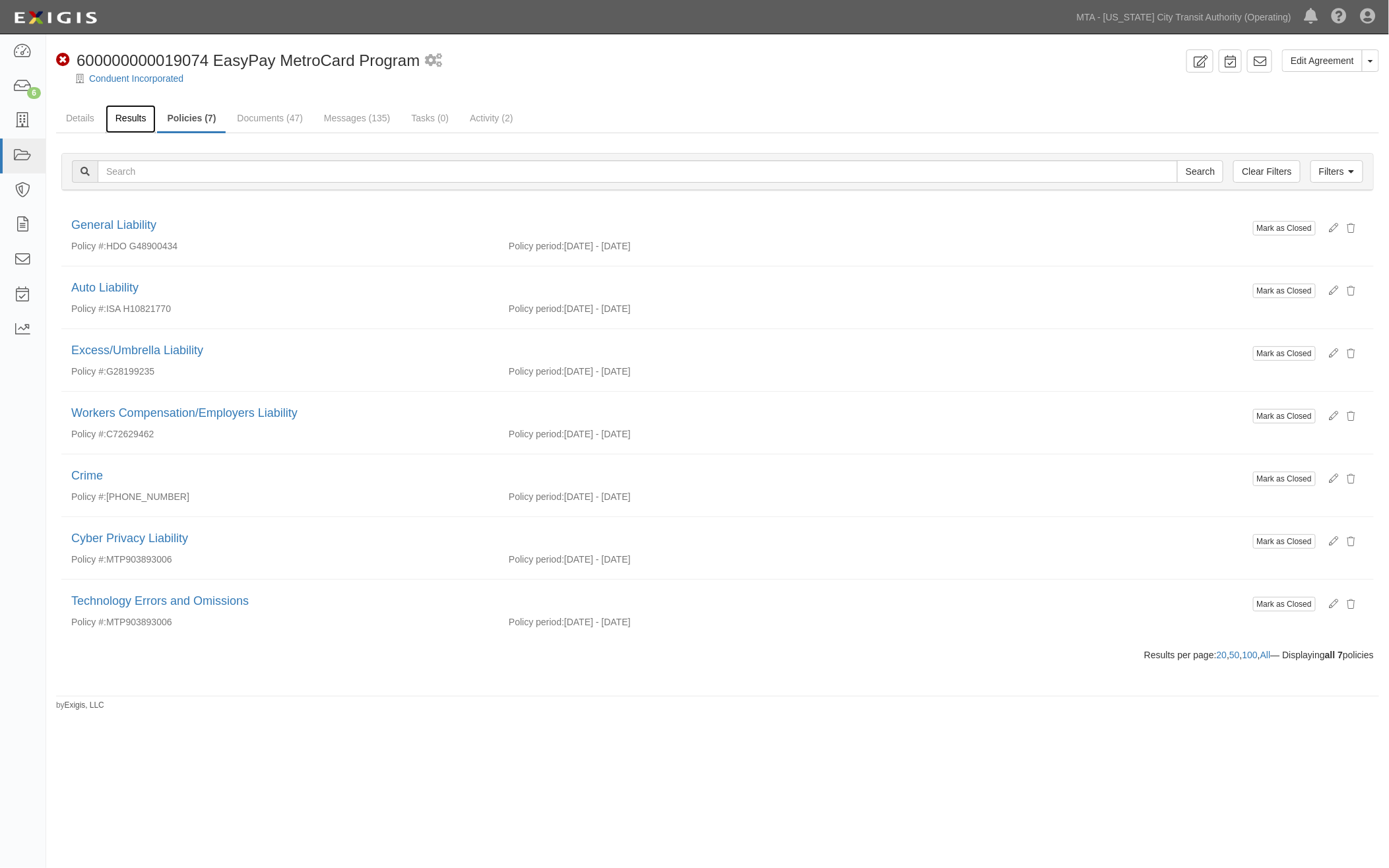
click at [136, 116] on link "Results" at bounding box center [131, 119] width 51 height 28
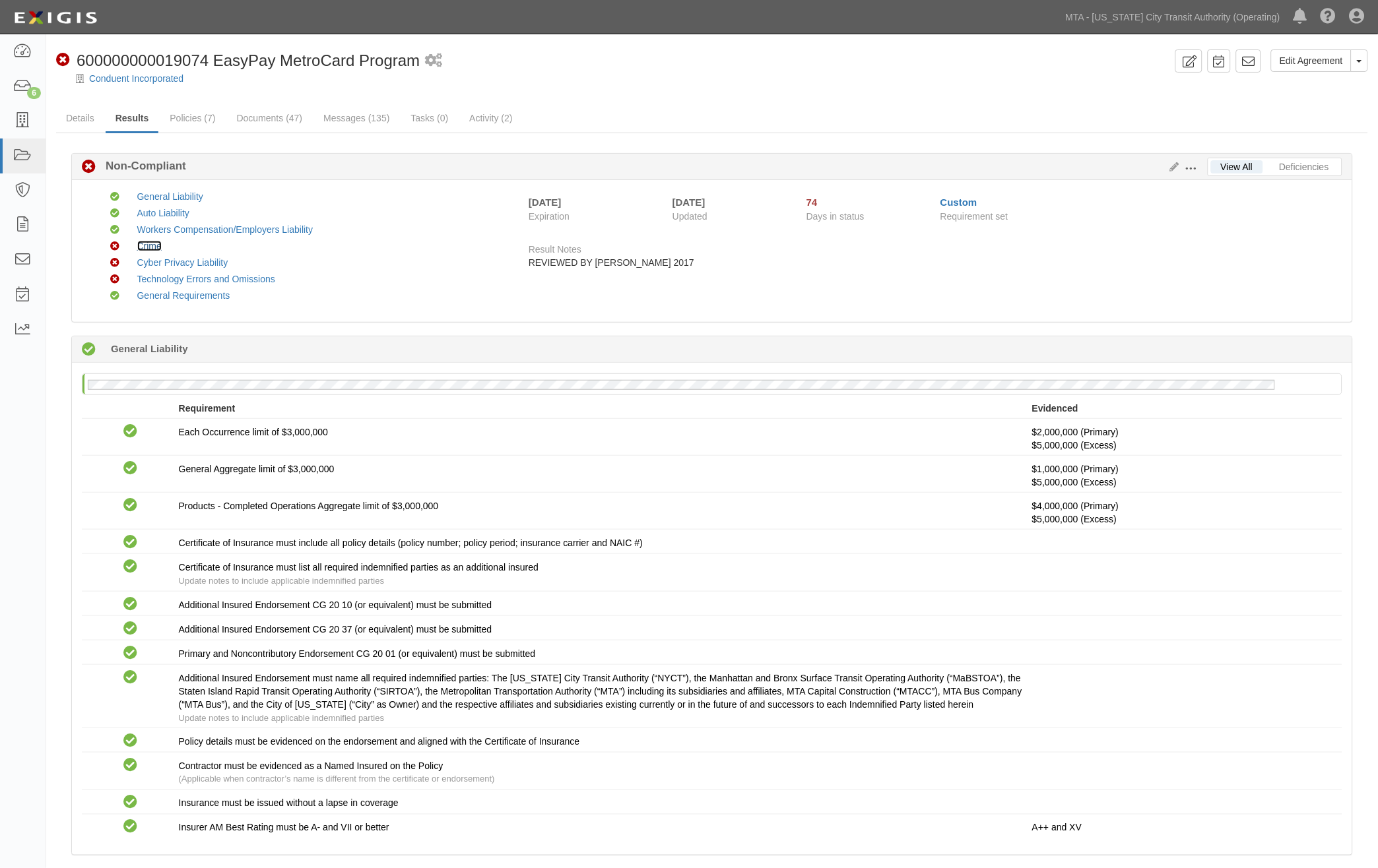
click at [146, 246] on link "Crime" at bounding box center [150, 246] width 24 height 10
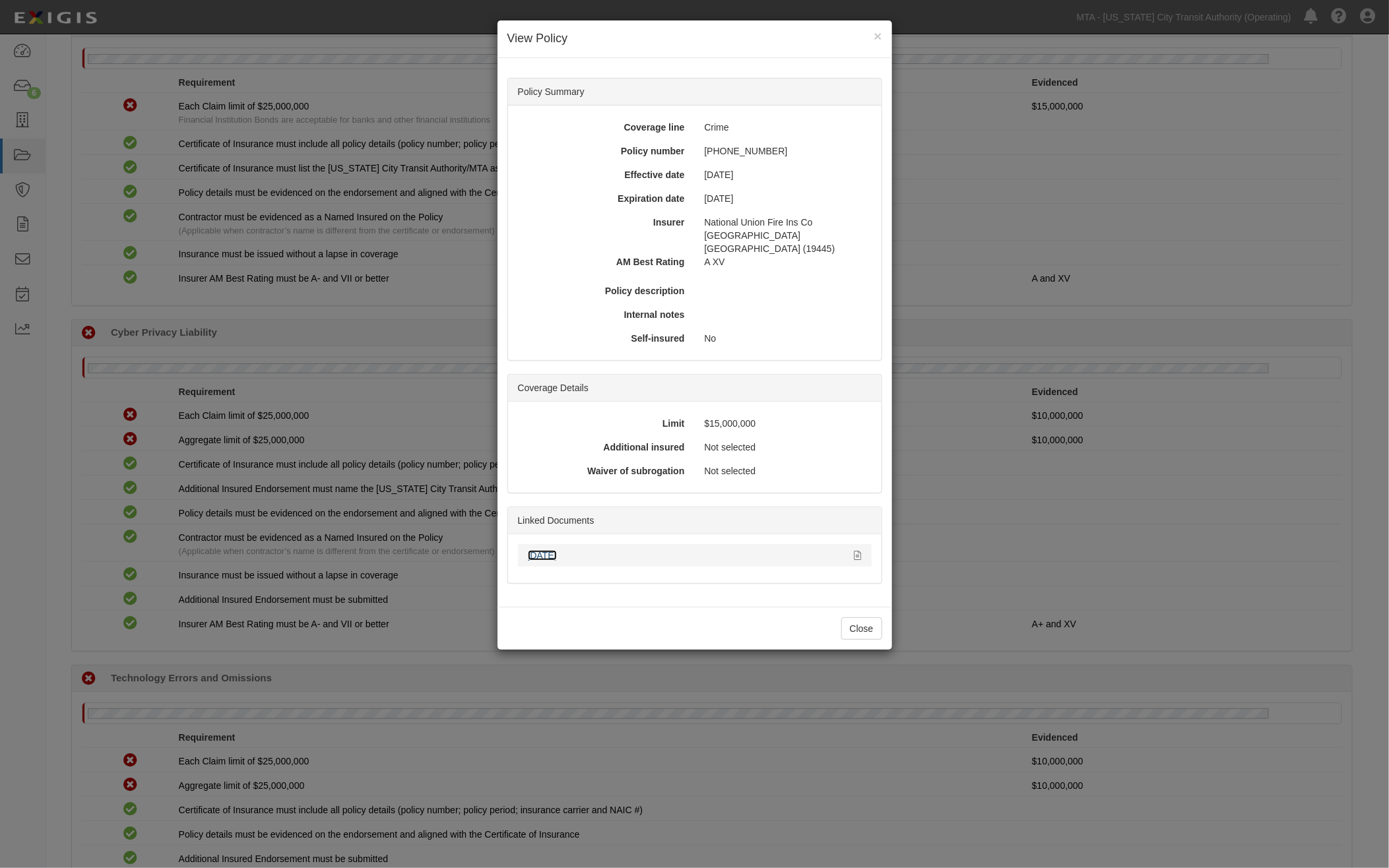
click at [546, 551] on link "[DATE]" at bounding box center [543, 556] width 29 height 10
click at [868, 623] on button "Close" at bounding box center [862, 629] width 41 height 22
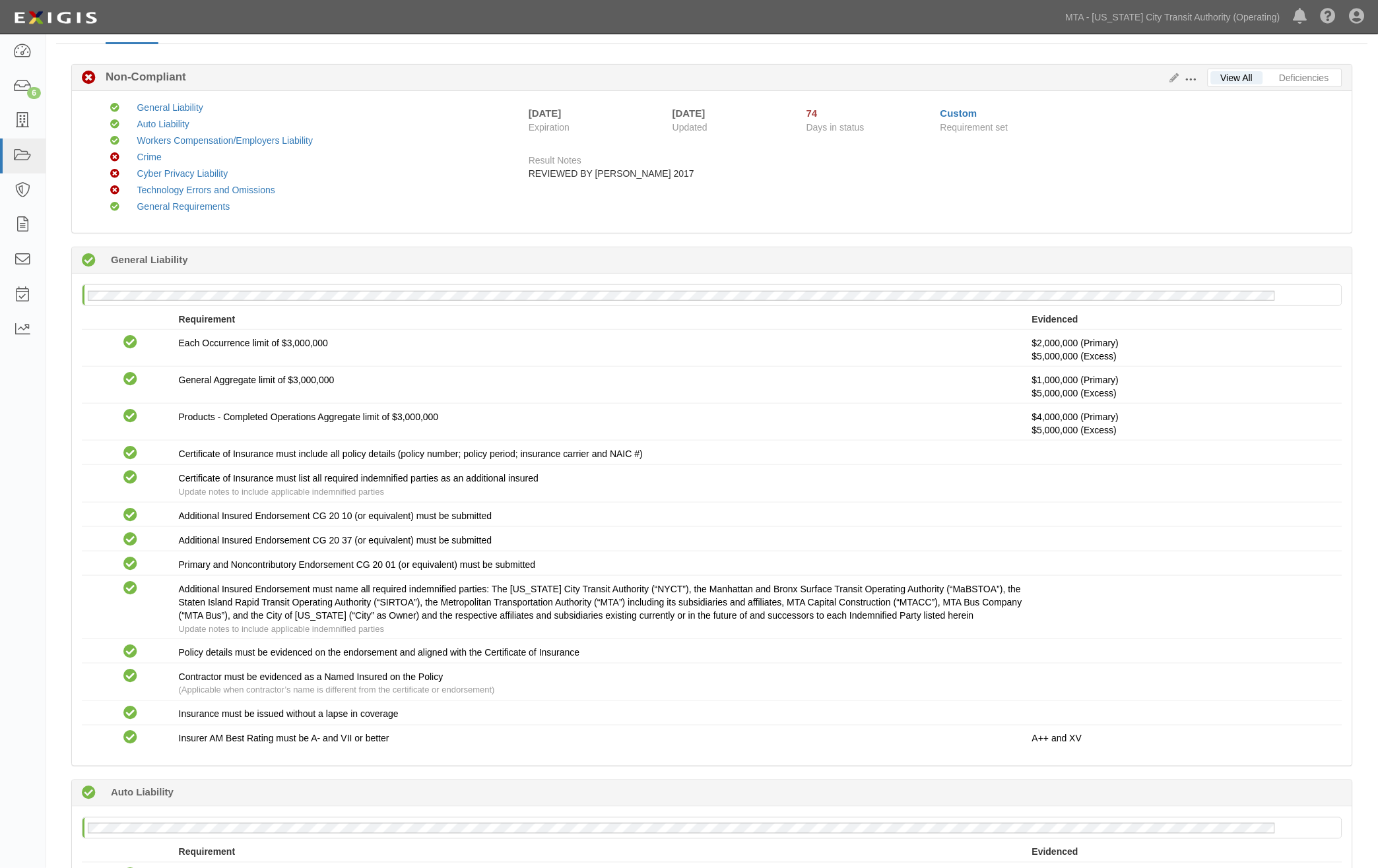
scroll to position [0, 0]
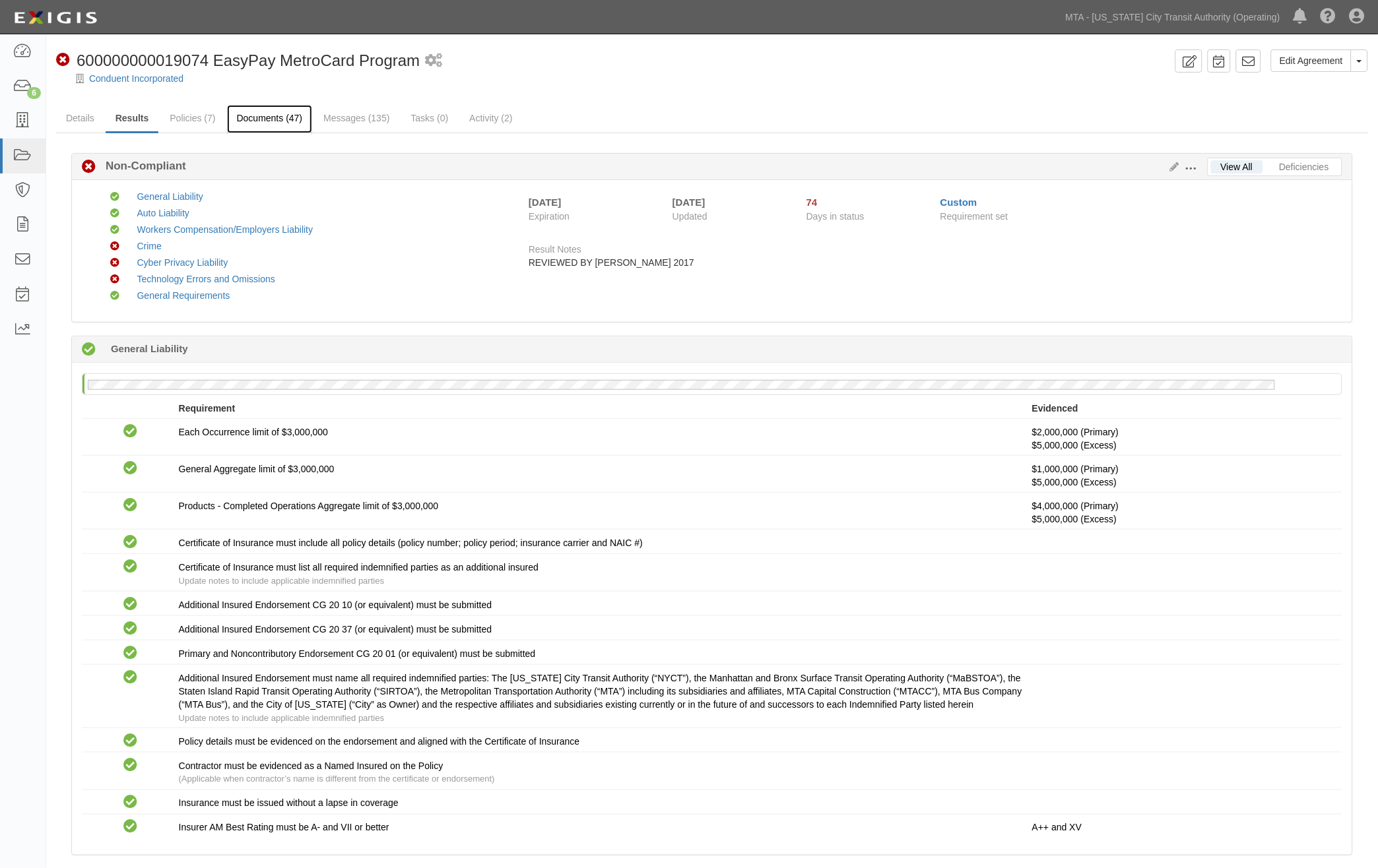
click at [280, 119] on link "Documents (47)" at bounding box center [270, 119] width 86 height 28
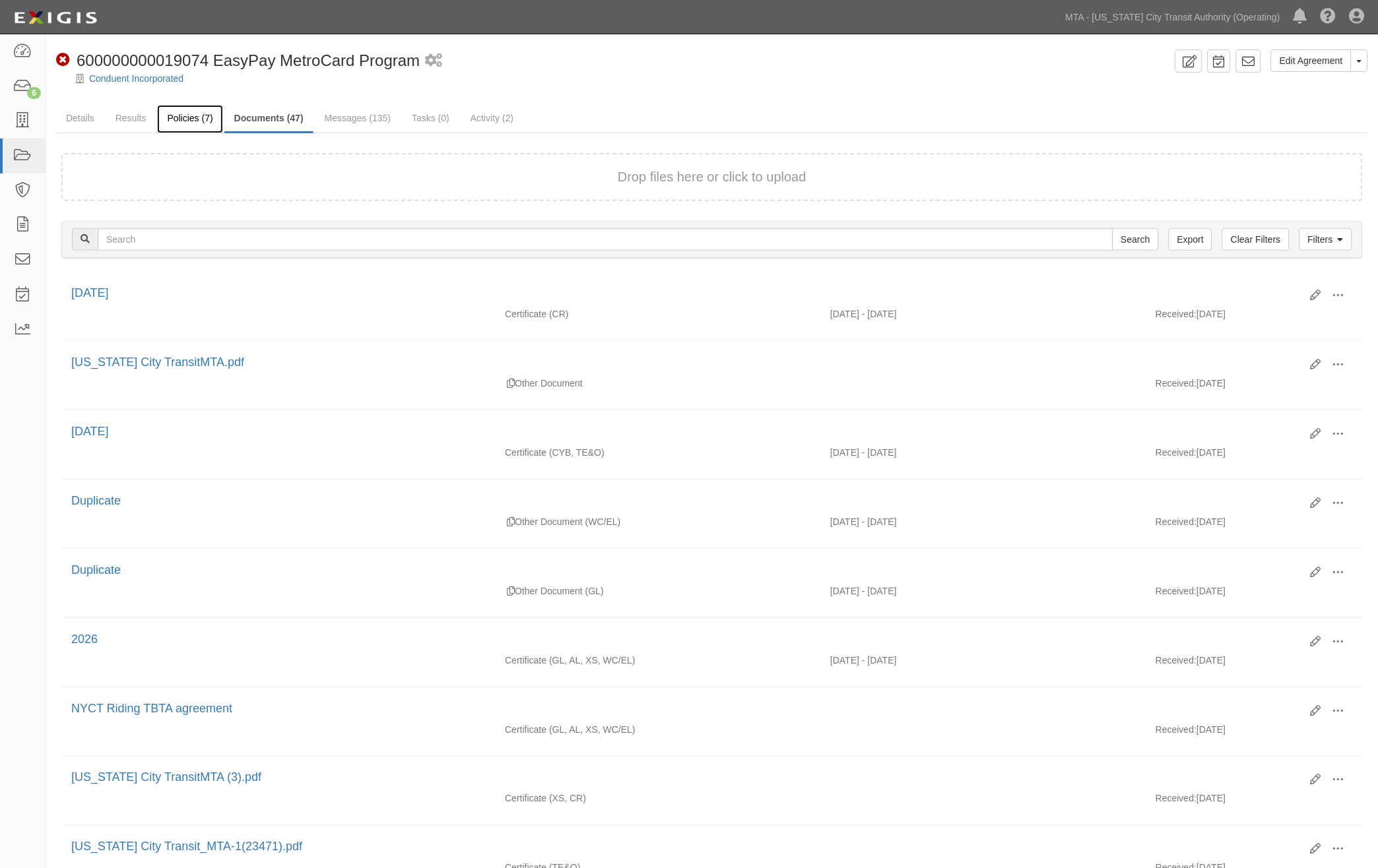
click at [188, 121] on link "Policies (7)" at bounding box center [190, 119] width 65 height 28
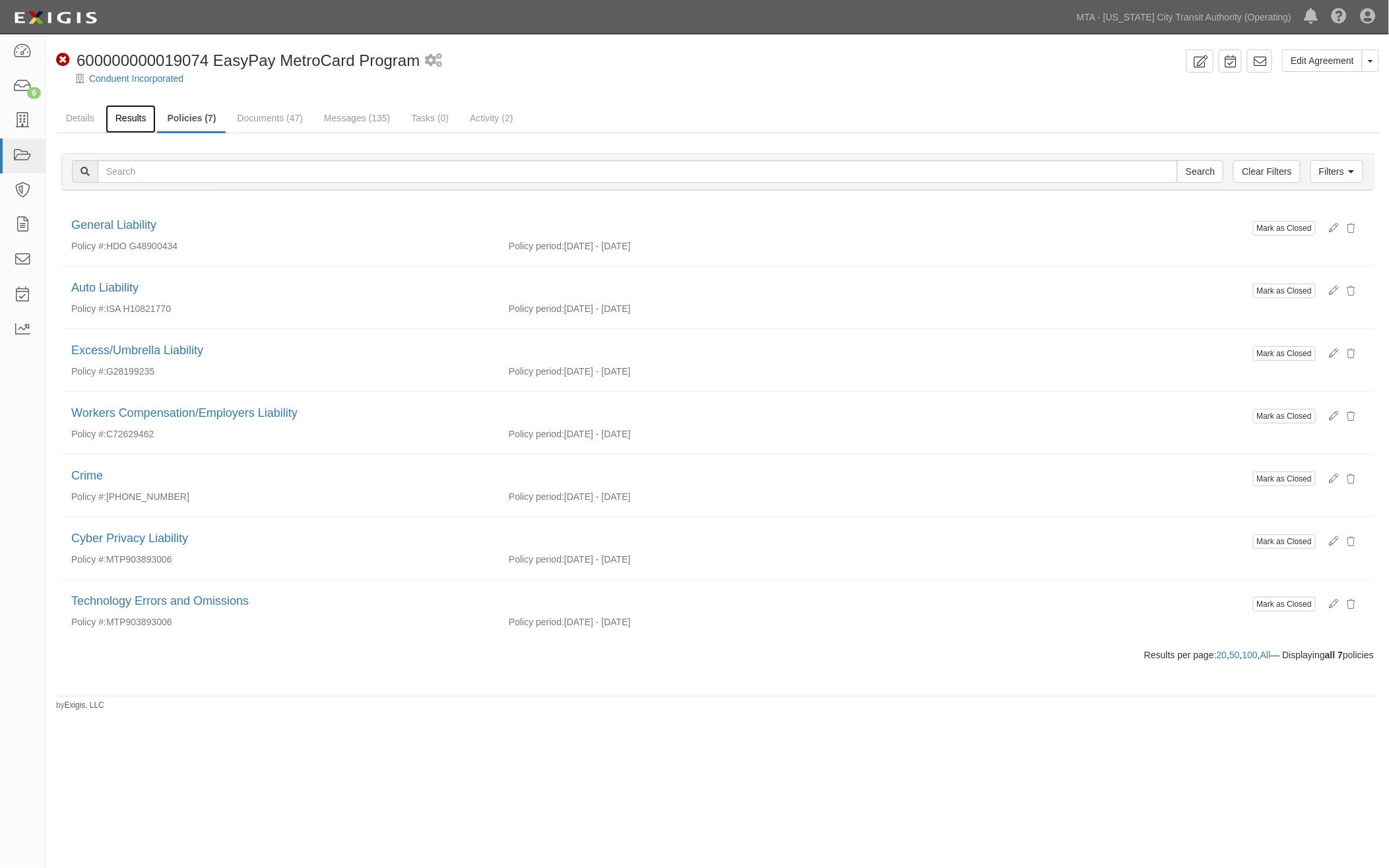
click at [134, 114] on link "Results" at bounding box center [131, 119] width 51 height 28
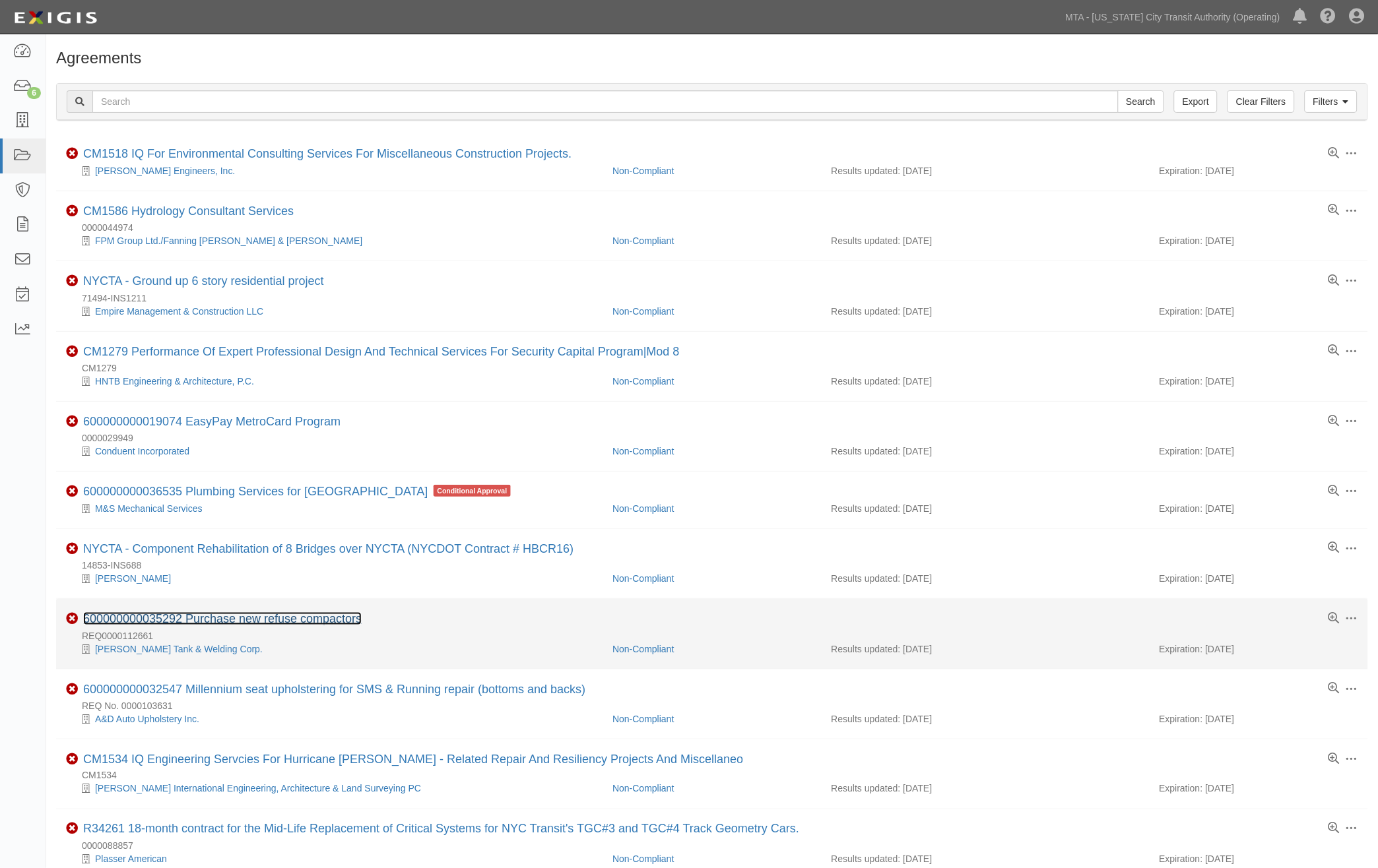
click at [318, 618] on link "600000000035292 Purchase new refuse compactors" at bounding box center [223, 619] width 279 height 13
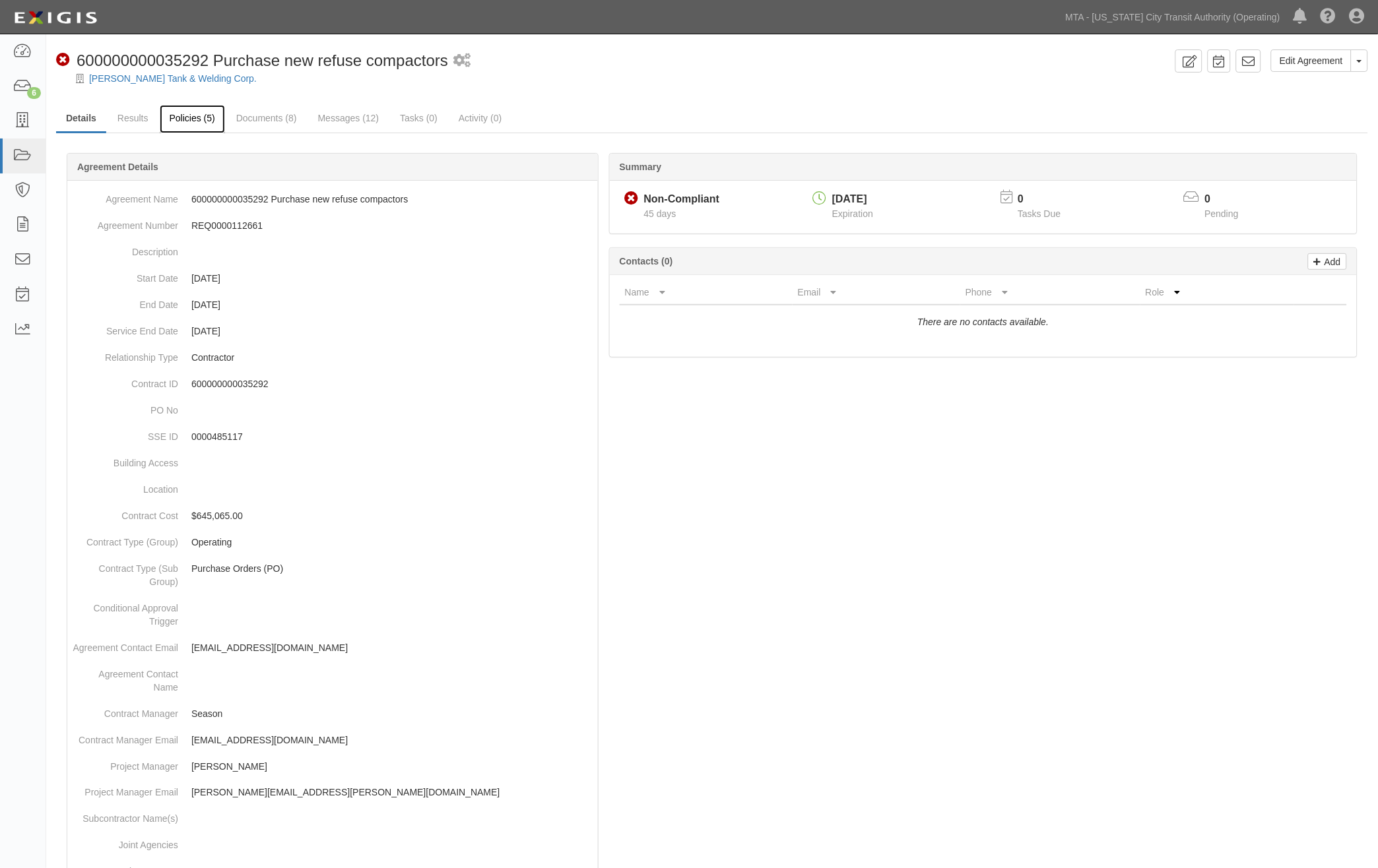
click at [193, 118] on link "Policies (5)" at bounding box center [193, 119] width 65 height 28
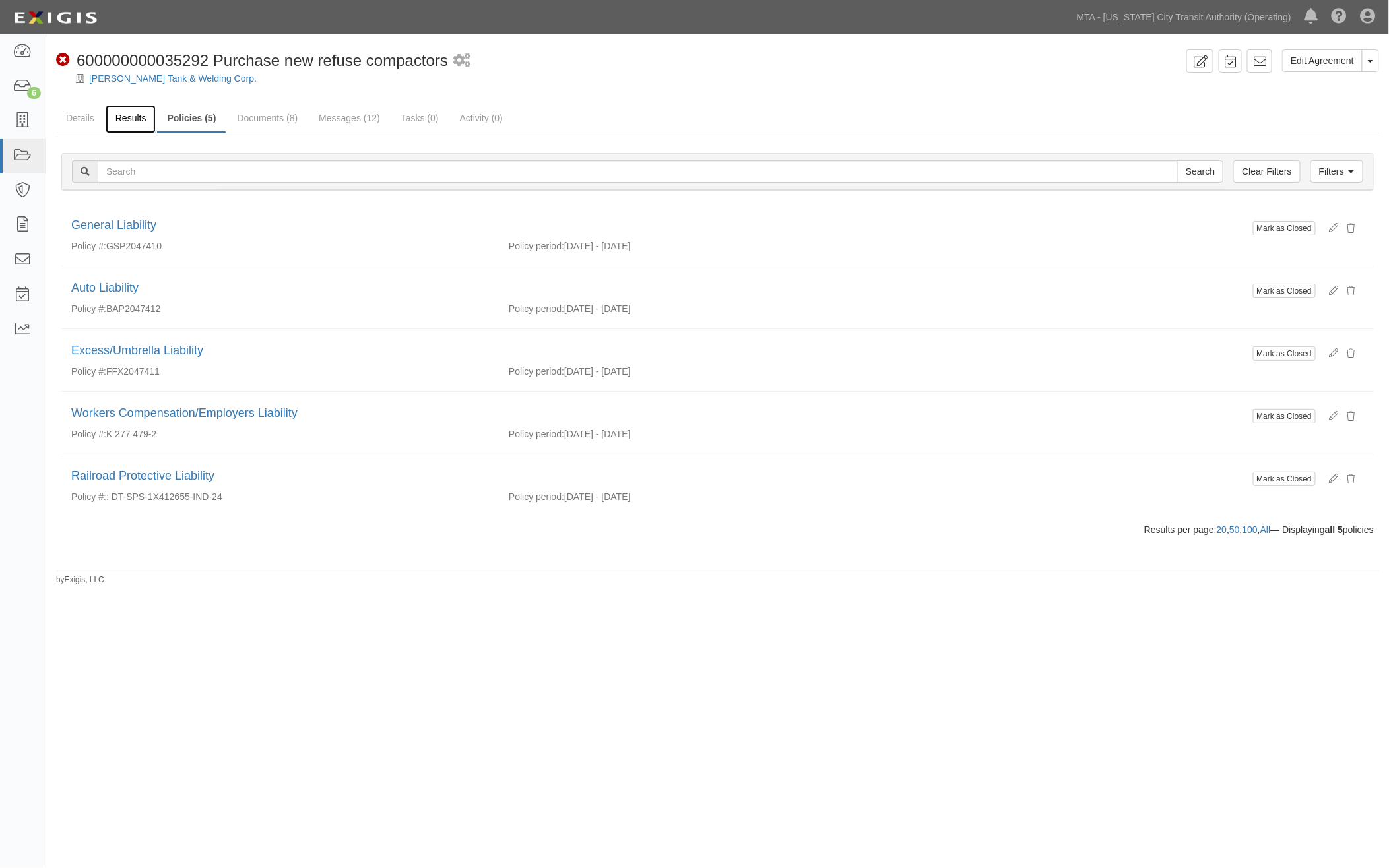
click at [133, 114] on link "Results" at bounding box center [131, 119] width 51 height 28
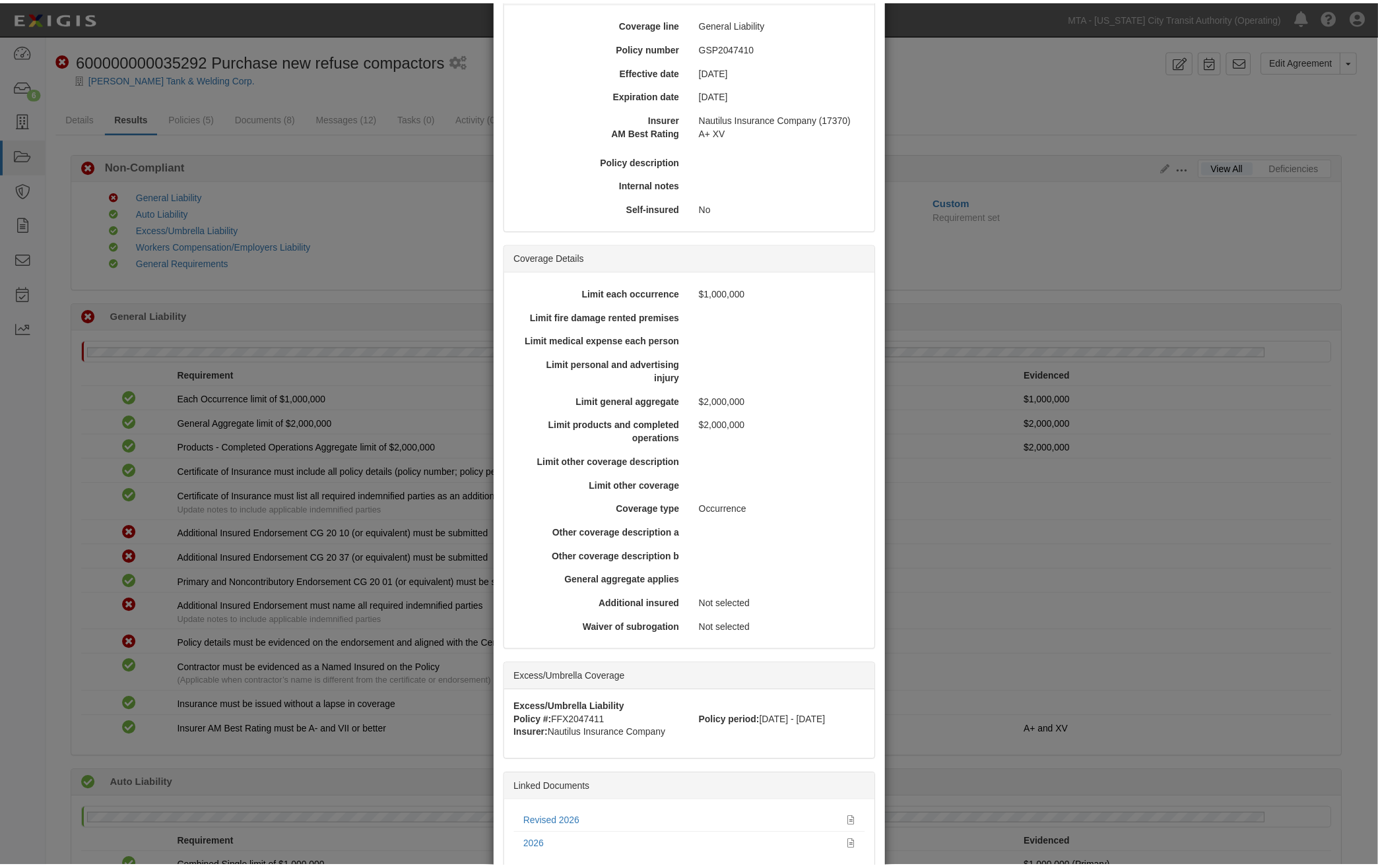
scroll to position [197, 0]
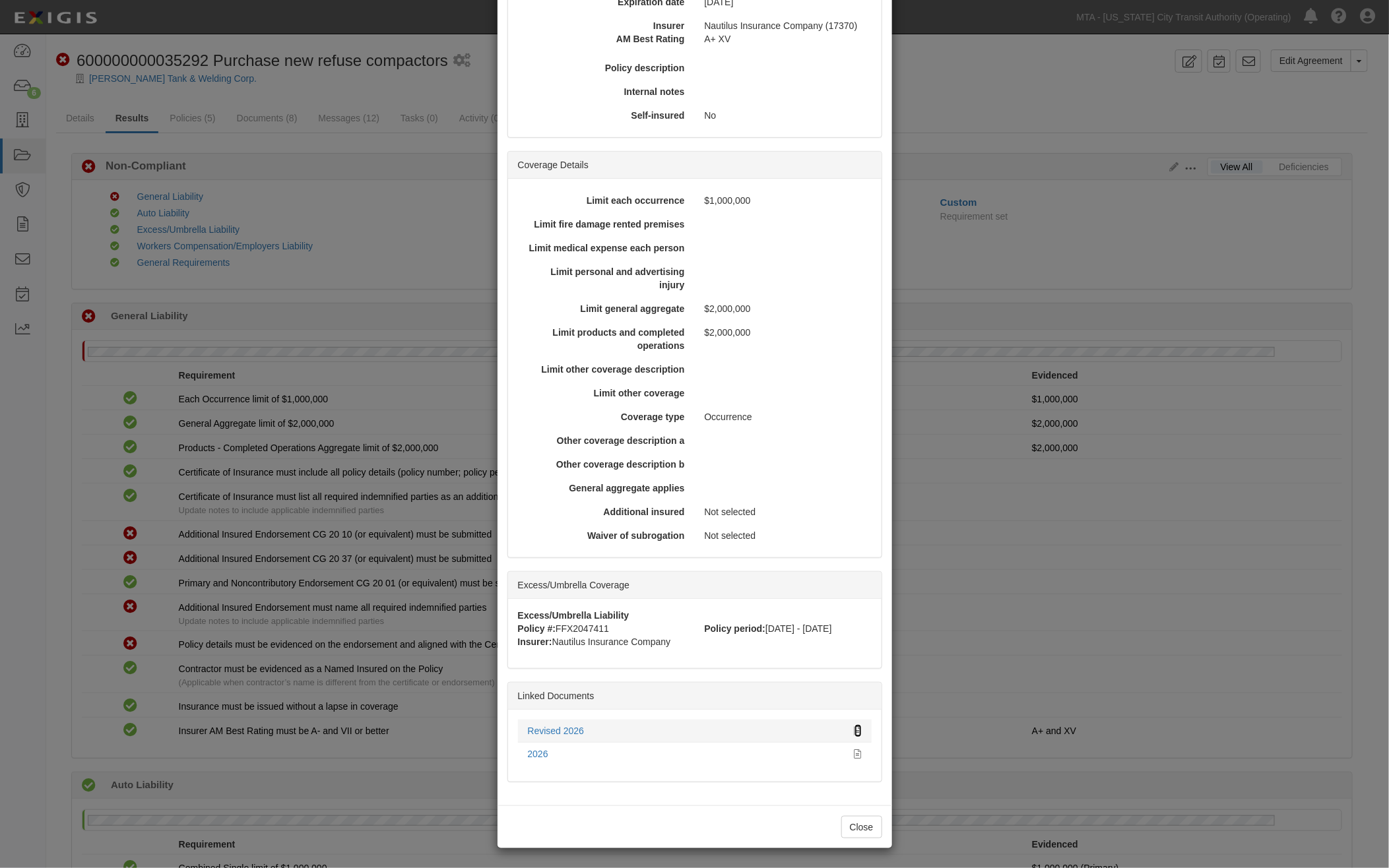
click at [855, 729] on icon at bounding box center [858, 731] width 7 height 9
click at [1213, 350] on div "× View Policy Policy Summary Coverage line General Liability Policy number GSP2…" at bounding box center [694, 434] width 1389 height 868
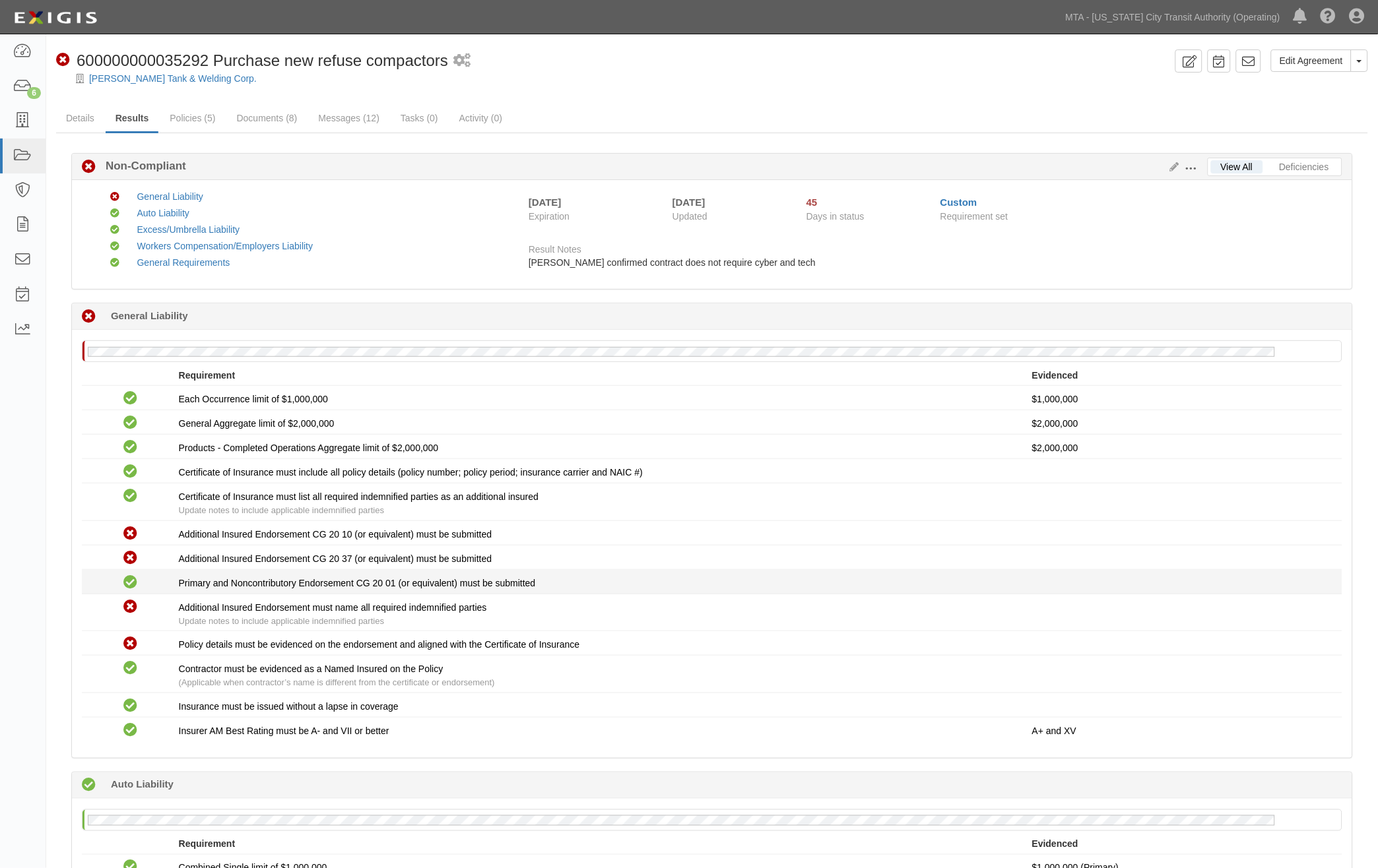
drag, startPoint x: 1236, startPoint y: 596, endPoint x: 1206, endPoint y: 581, distance: 33.5
click at [1237, 590] on p at bounding box center [1182, 582] width 300 height 13
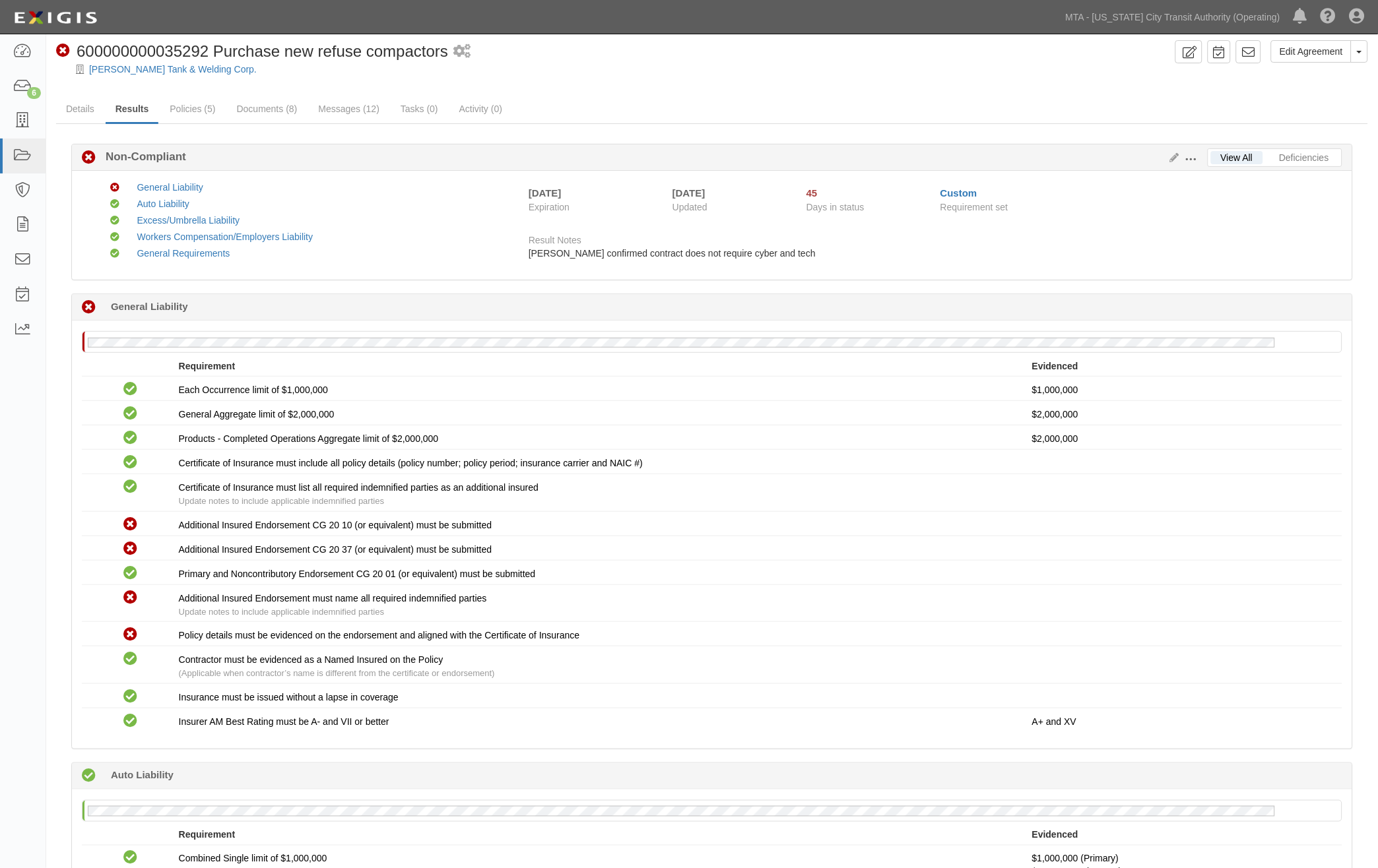
scroll to position [0, 0]
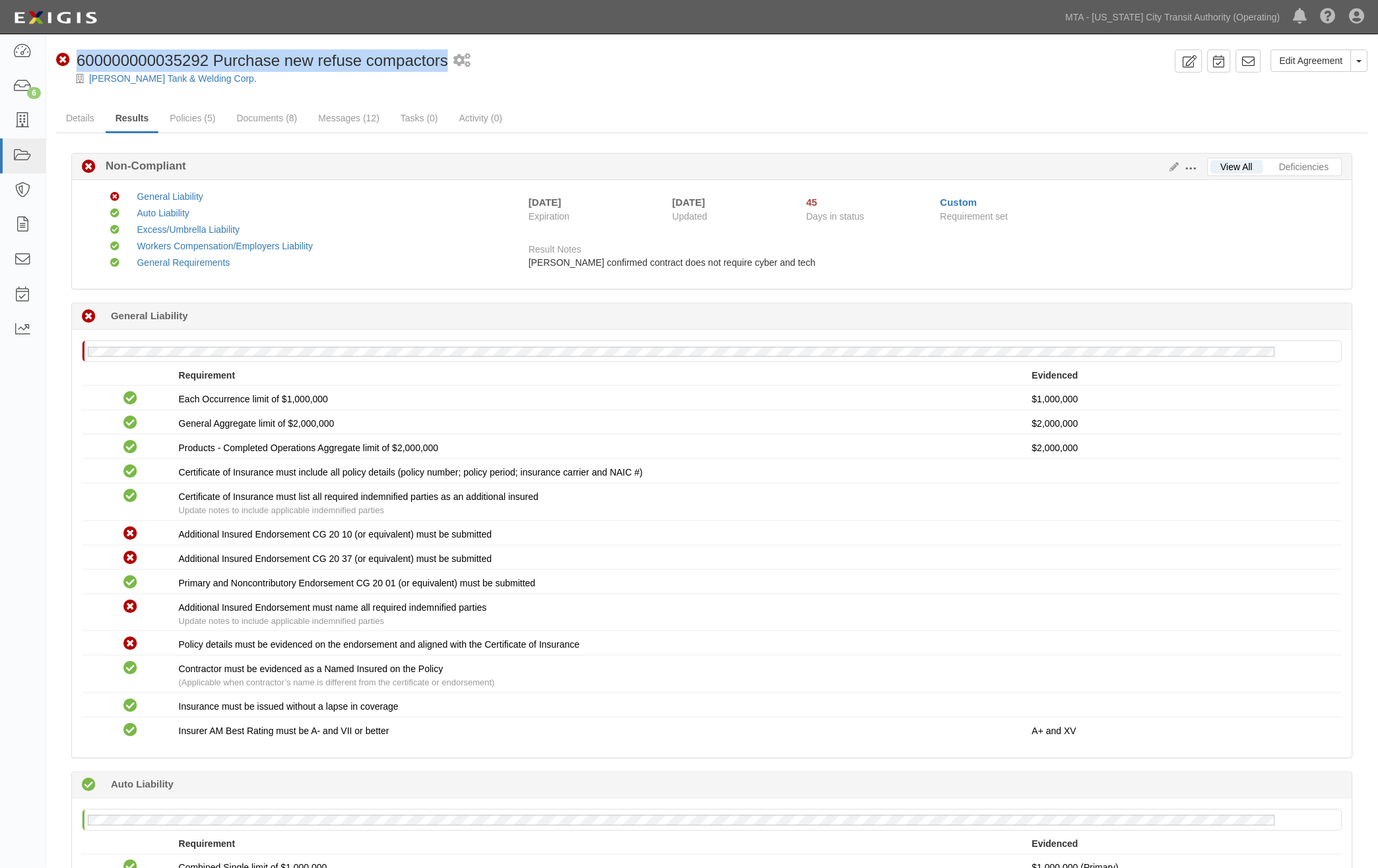
drag, startPoint x: 446, startPoint y: 66, endPoint x: 81, endPoint y: 64, distance: 365.0
click at [81, 64] on div "Non-Compliant 600000000035292 Purchase new refuse compactors 1 scheduled workfl…" at bounding box center [613, 61] width 1115 height 22
copy span "600000000035292 Purchase new refuse compactors"
click at [1146, 275] on div "Result Notes James Whitaker confirmed contract does not require cyber and tech" at bounding box center [930, 256] width 824 height 46
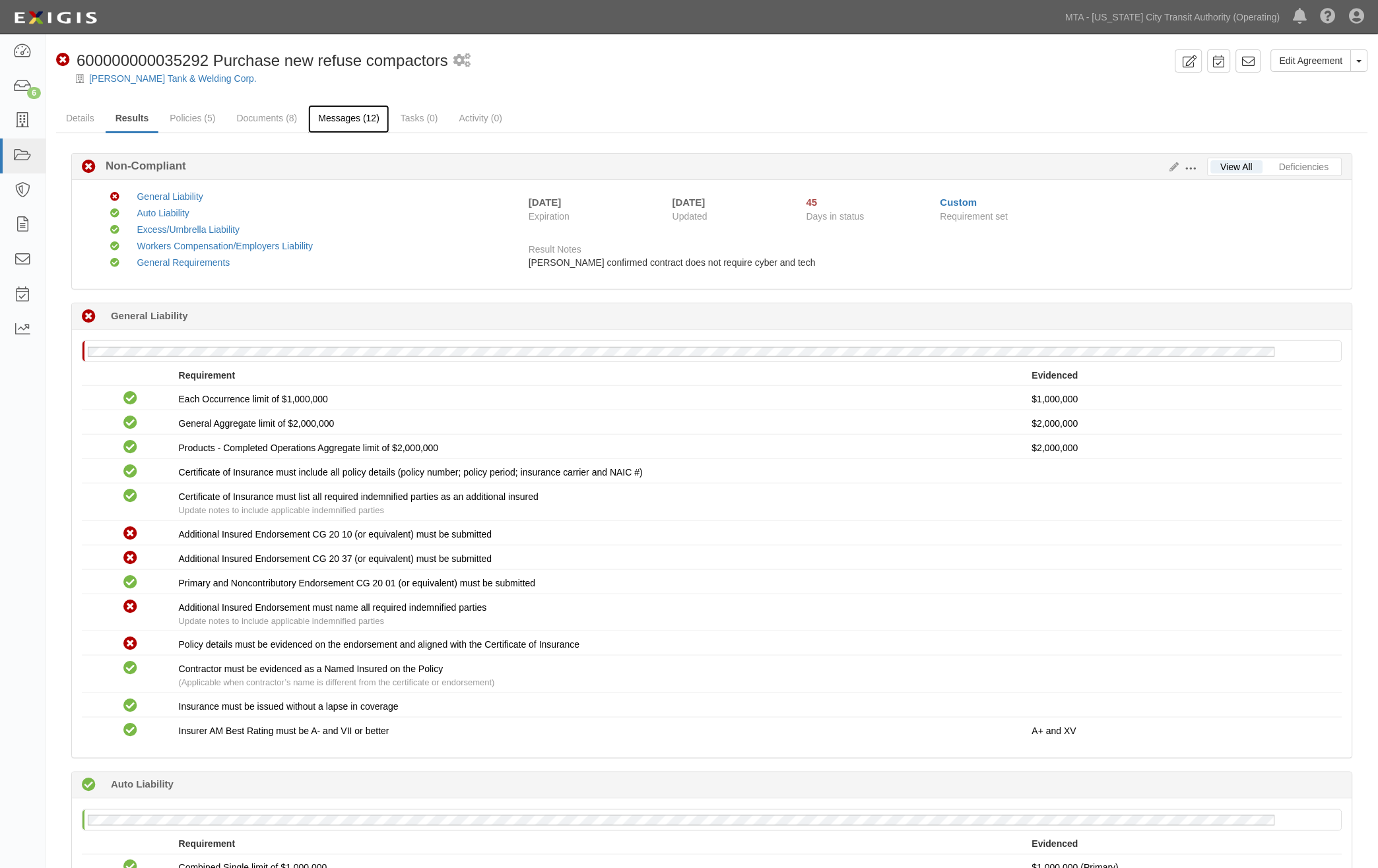
click at [318, 122] on link "Messages (12)" at bounding box center [349, 119] width 81 height 28
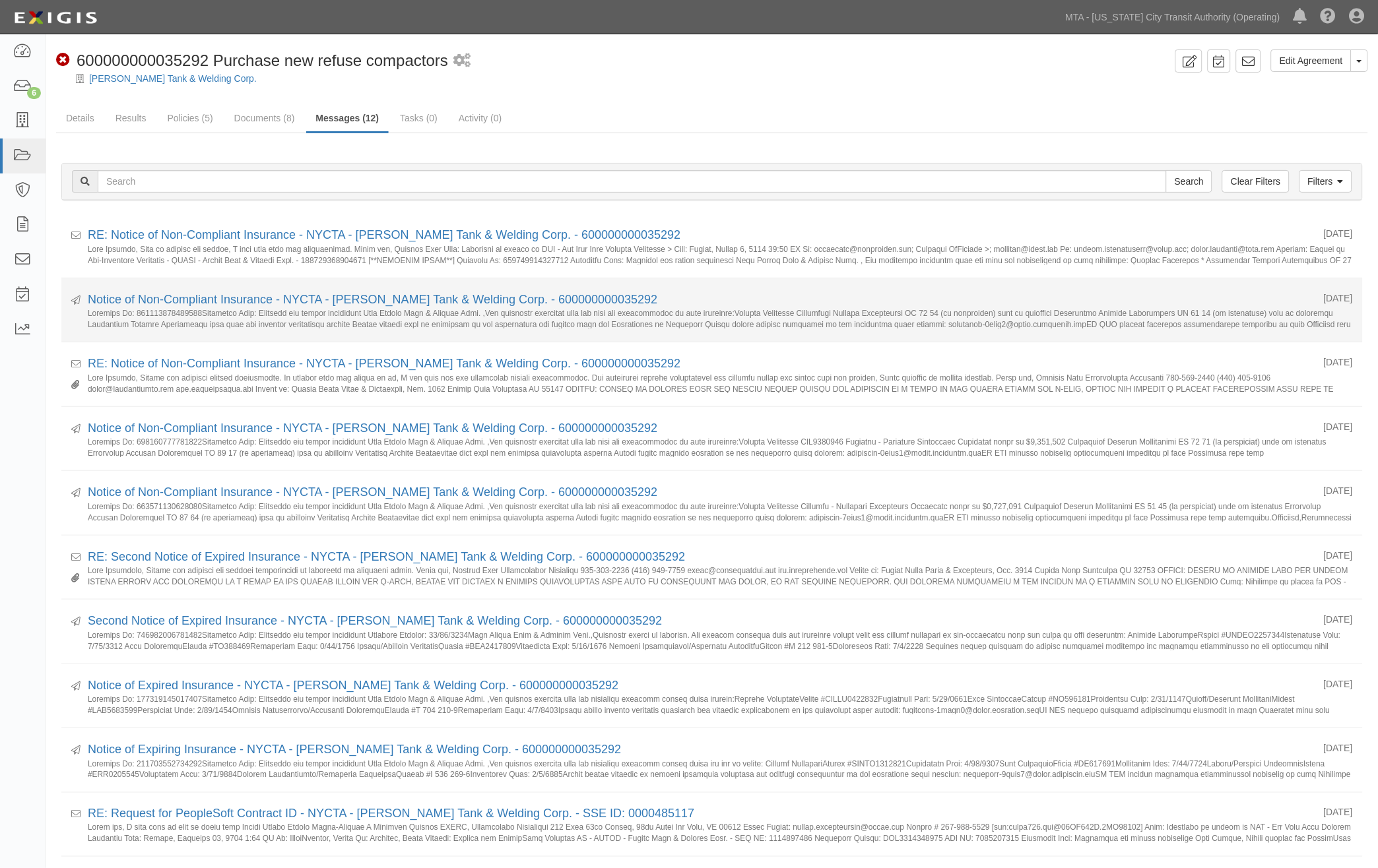
drag, startPoint x: 1127, startPoint y: 301, endPoint x: 1094, endPoint y: 300, distance: 33.0
click at [1127, 301] on div "Notice of Non-Compliant Insurance - NYCTA - [PERSON_NAME] Tank & Welding Corp. …" at bounding box center [701, 300] width 1227 height 17
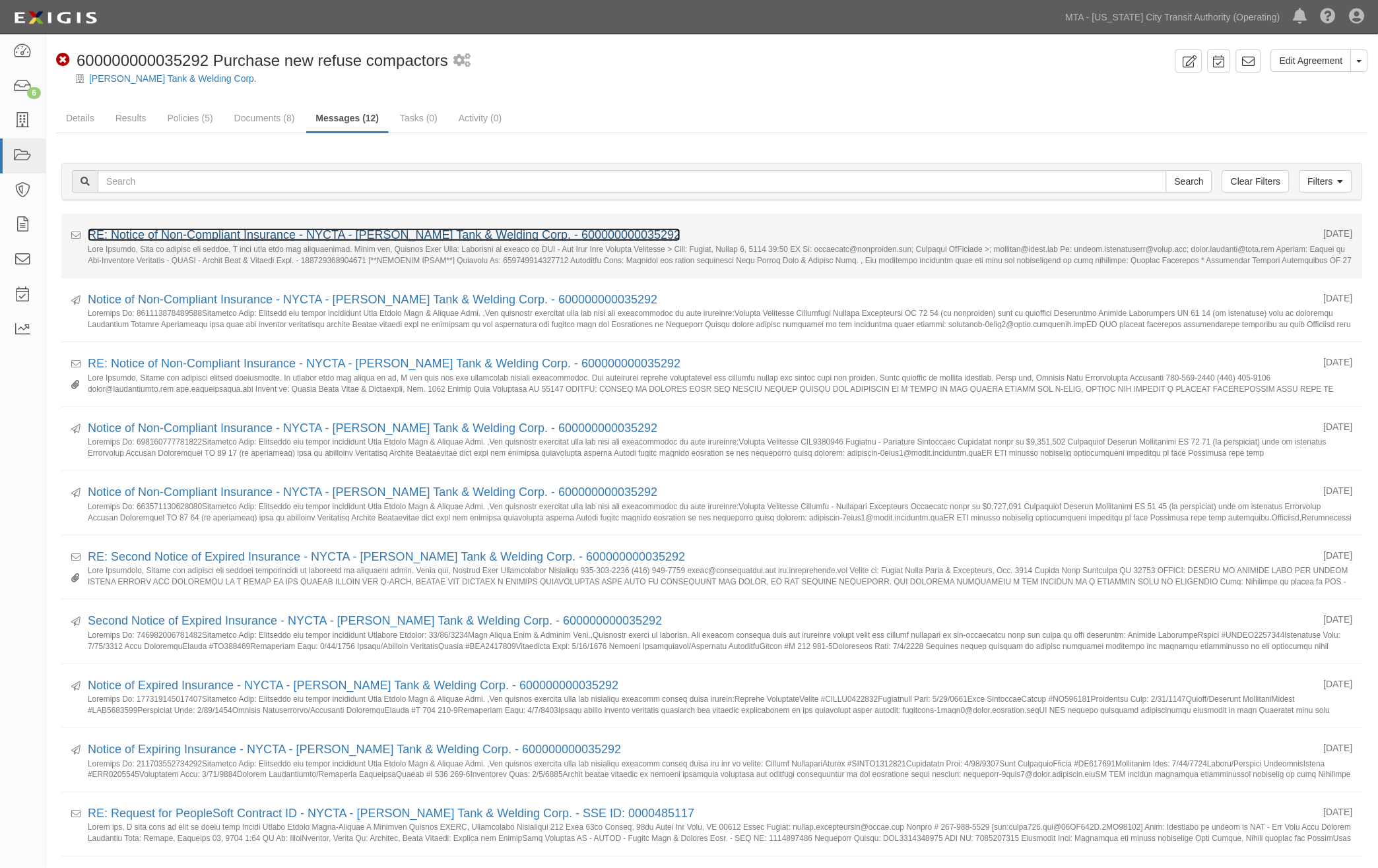
click at [200, 235] on link "RE: Notice of Non-Compliant Insurance - NYCTA - Cooper Tank & Welding Corp. - 6…" at bounding box center [384, 234] width 593 height 13
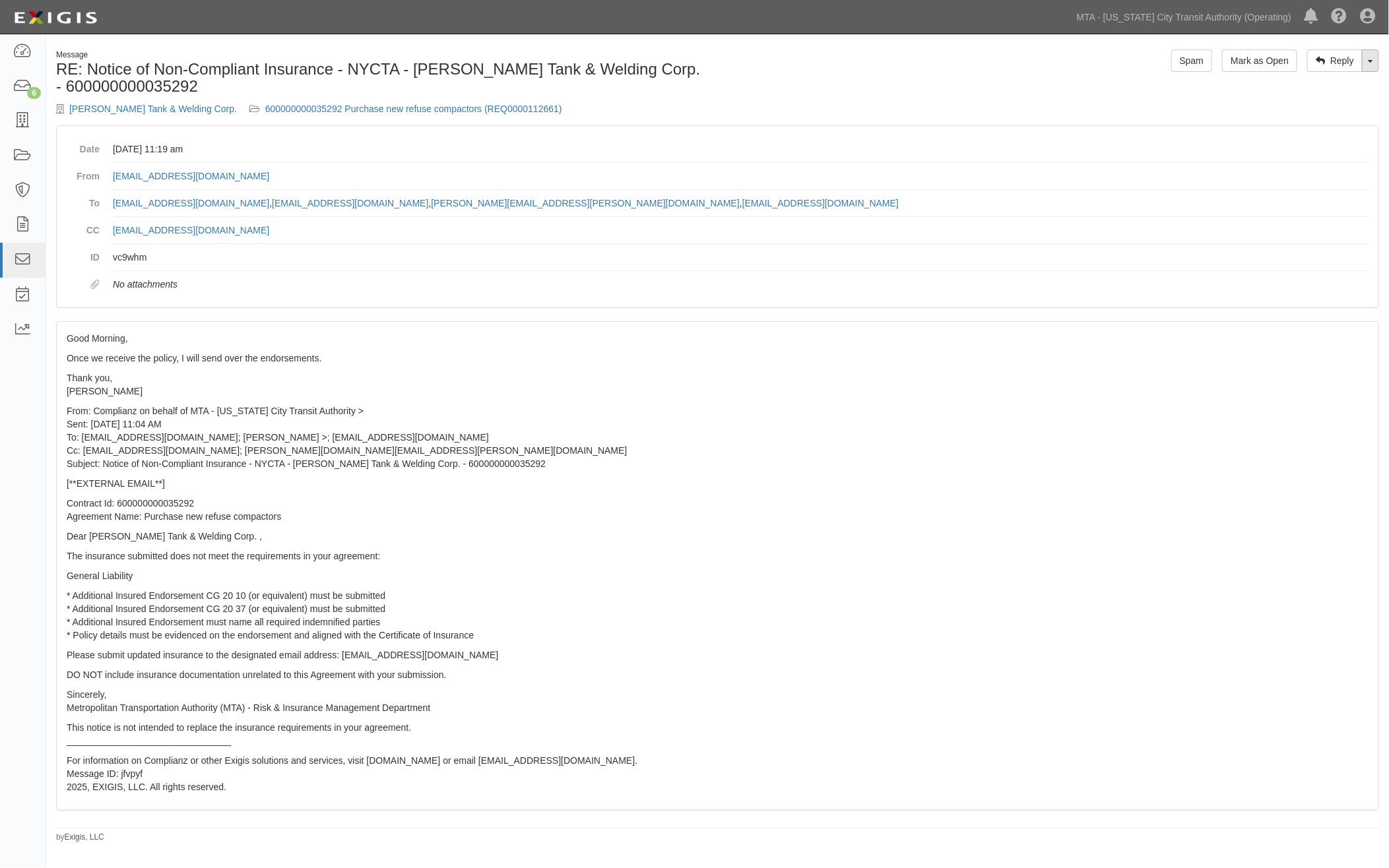
click at [1372, 64] on link "Toggle Dropdown" at bounding box center [1371, 61] width 17 height 22
click at [1343, 86] on link "Reply All" at bounding box center [1326, 86] width 104 height 17
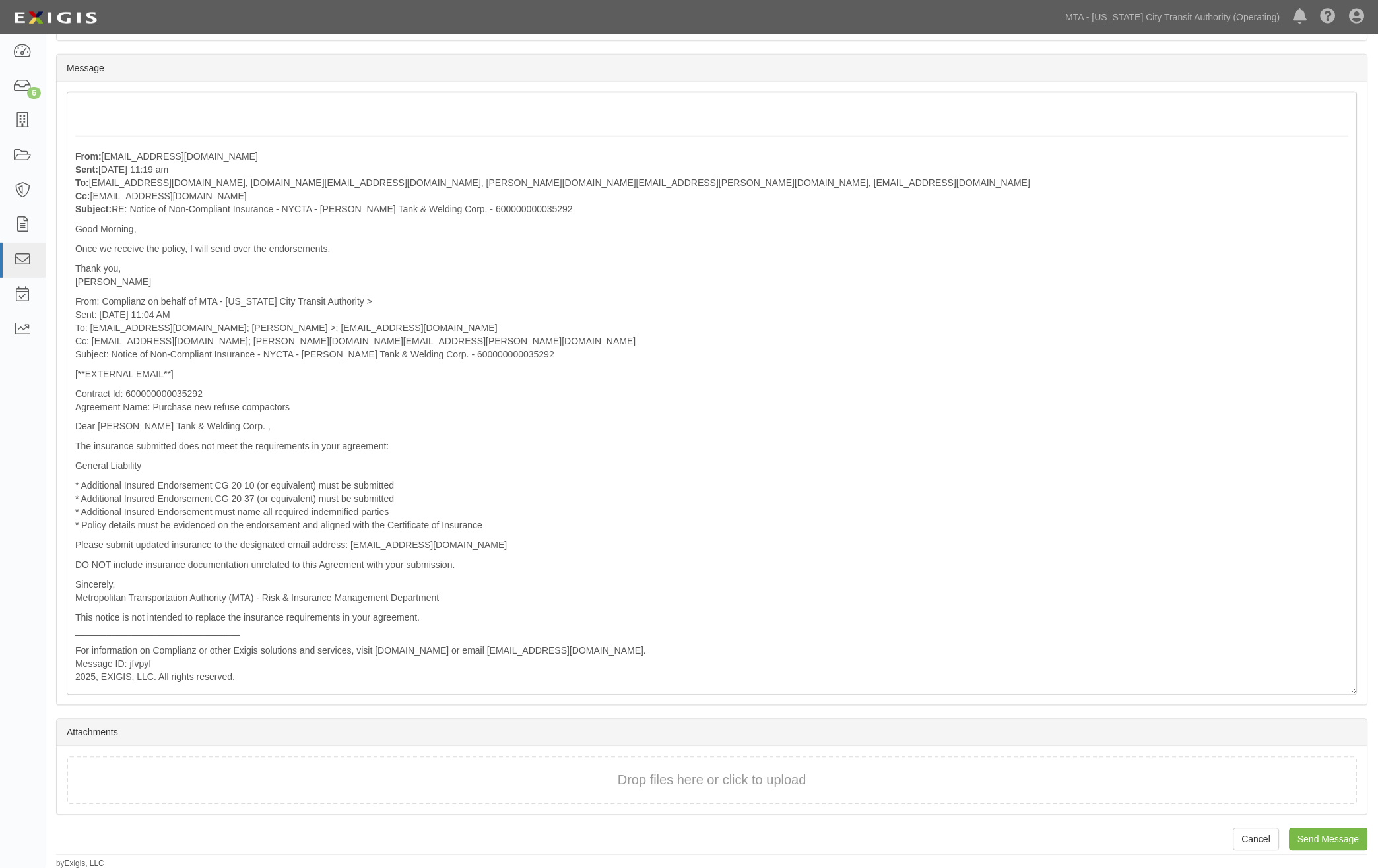
scroll to position [364, 0]
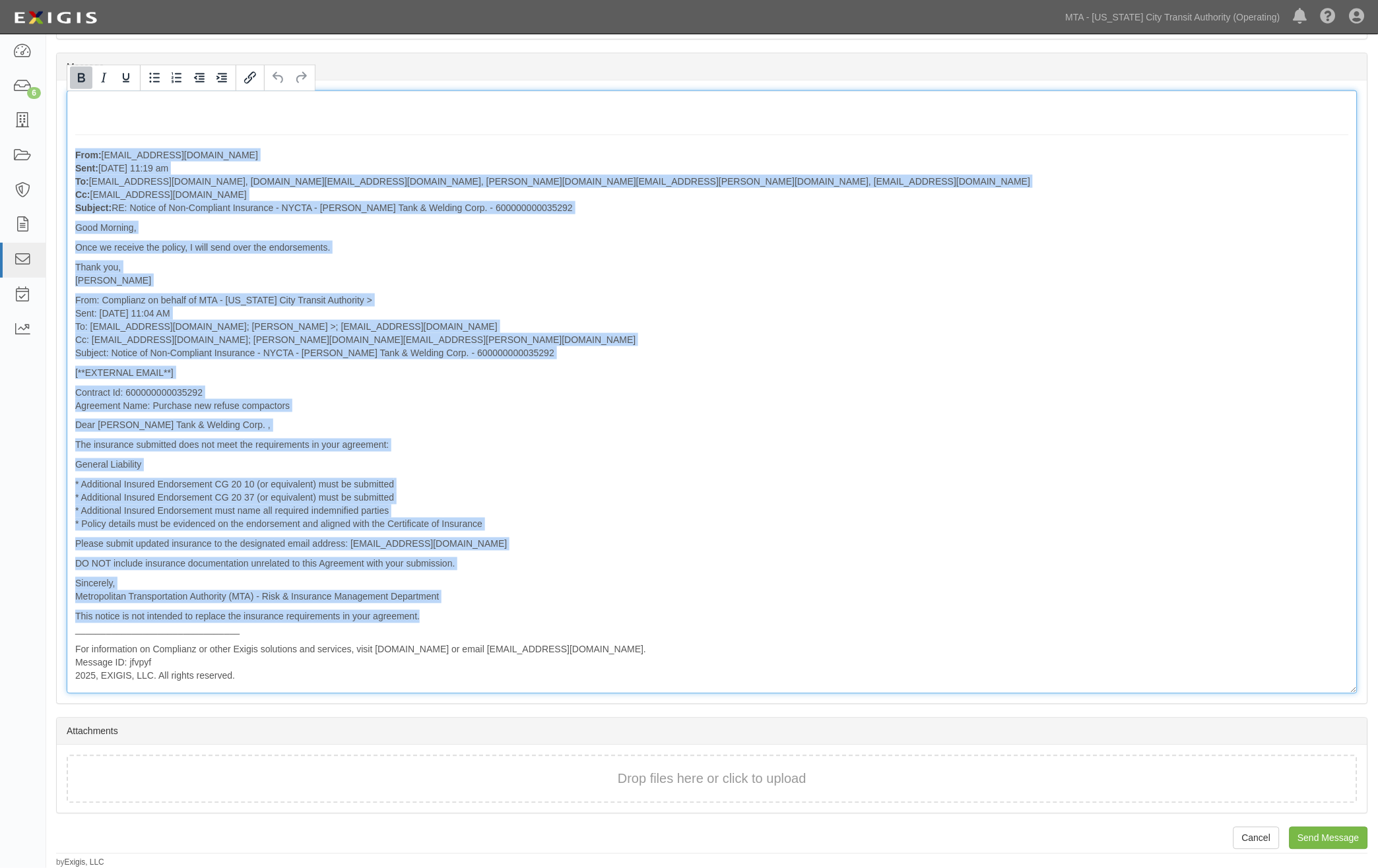
drag, startPoint x: 430, startPoint y: 619, endPoint x: 72, endPoint y: 148, distance: 591.6
click at [72, 148] on div "From: brenz@gafinsurance.com Sent: August 04, 2025 at 11:19 am To: agreement-4y…" at bounding box center [712, 392] width 1291 height 604
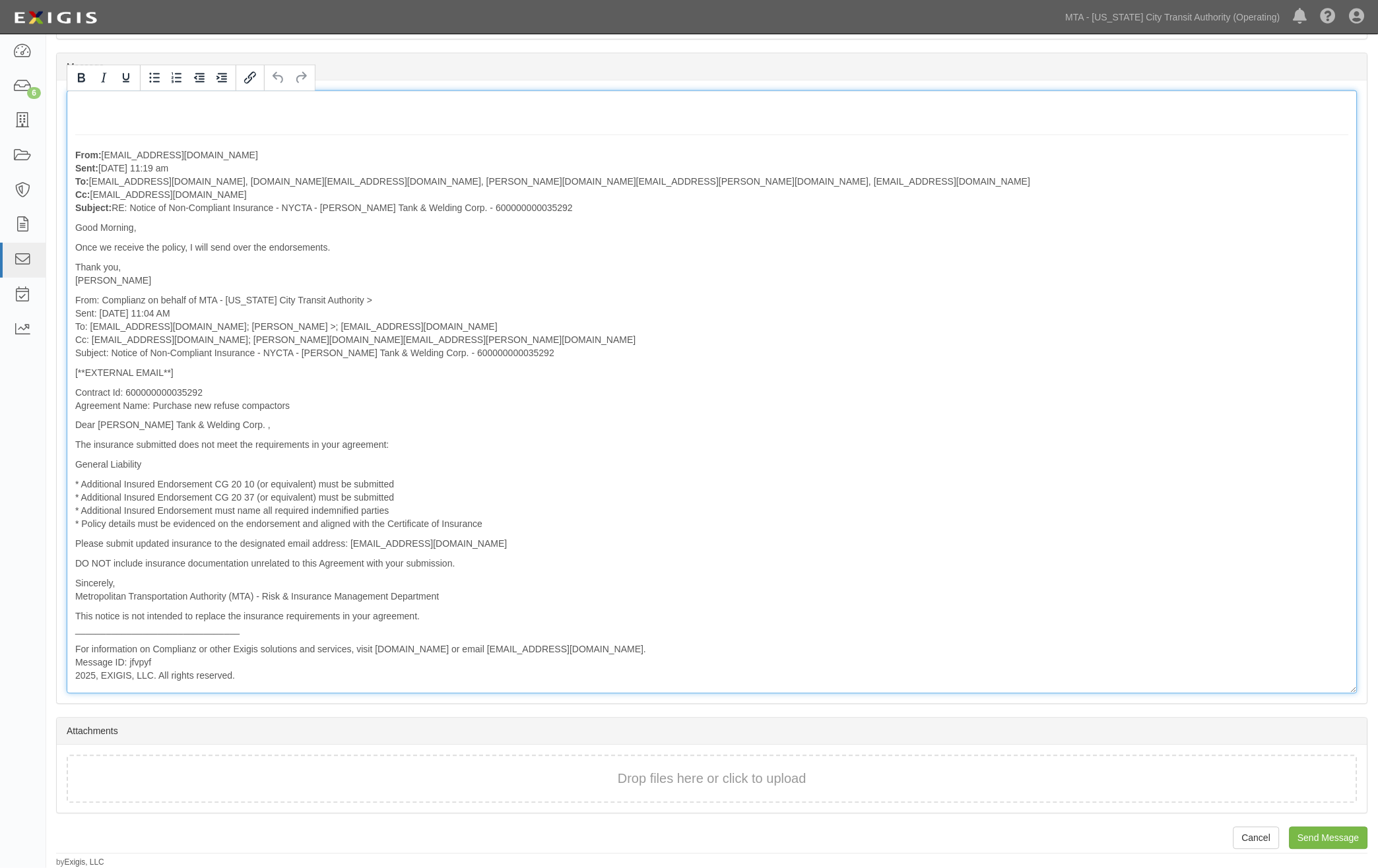
click at [317, 135] on hr at bounding box center [712, 134] width 1274 height 1
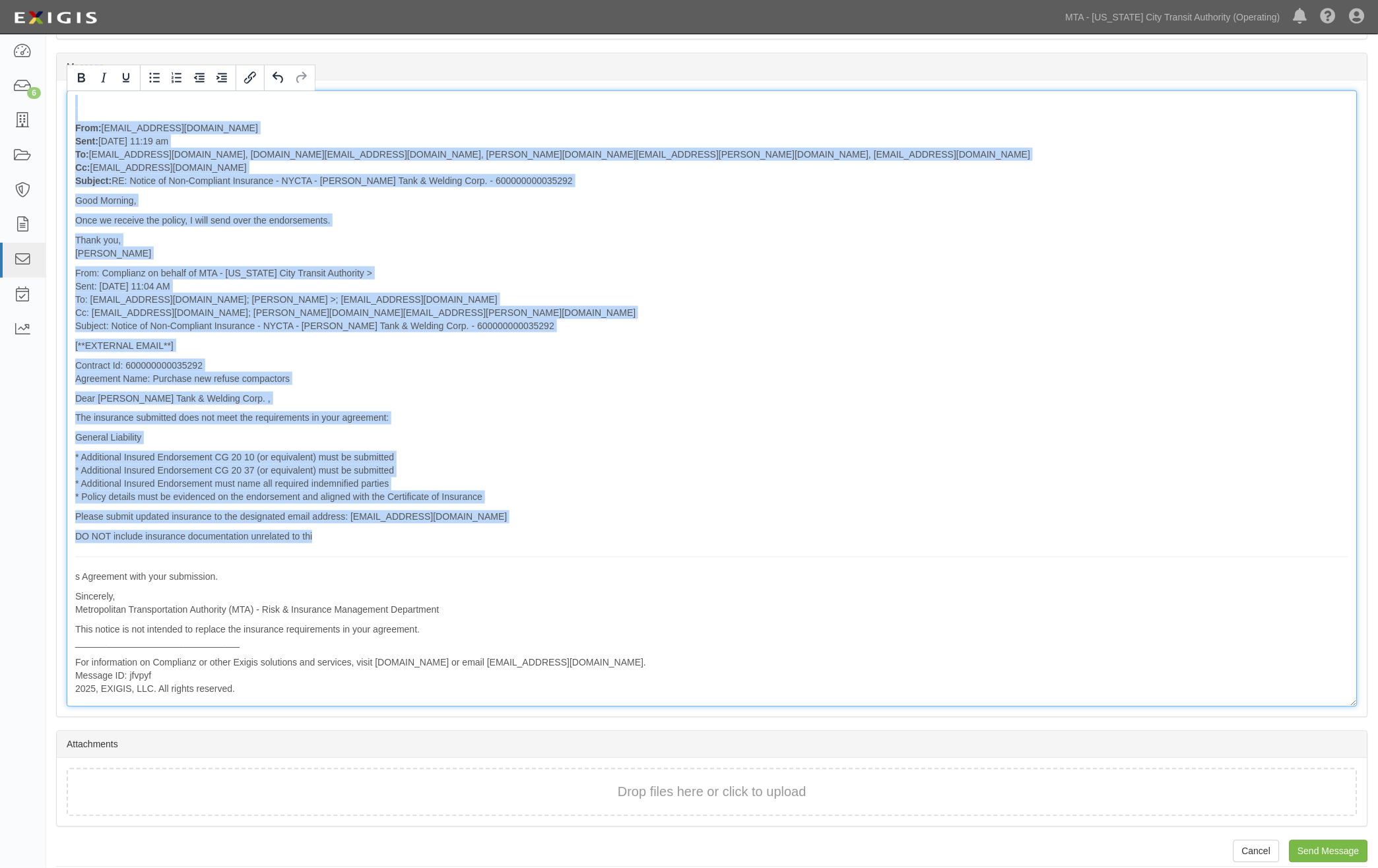
drag, startPoint x: 266, startPoint y: 491, endPoint x: 72, endPoint y: 120, distance: 418.7
click at [72, 120] on div "From: brenz@gafinsurance.com Sent: August 04, 2025 at 11:19 am To: agreement-4y…" at bounding box center [712, 398] width 1291 height 617
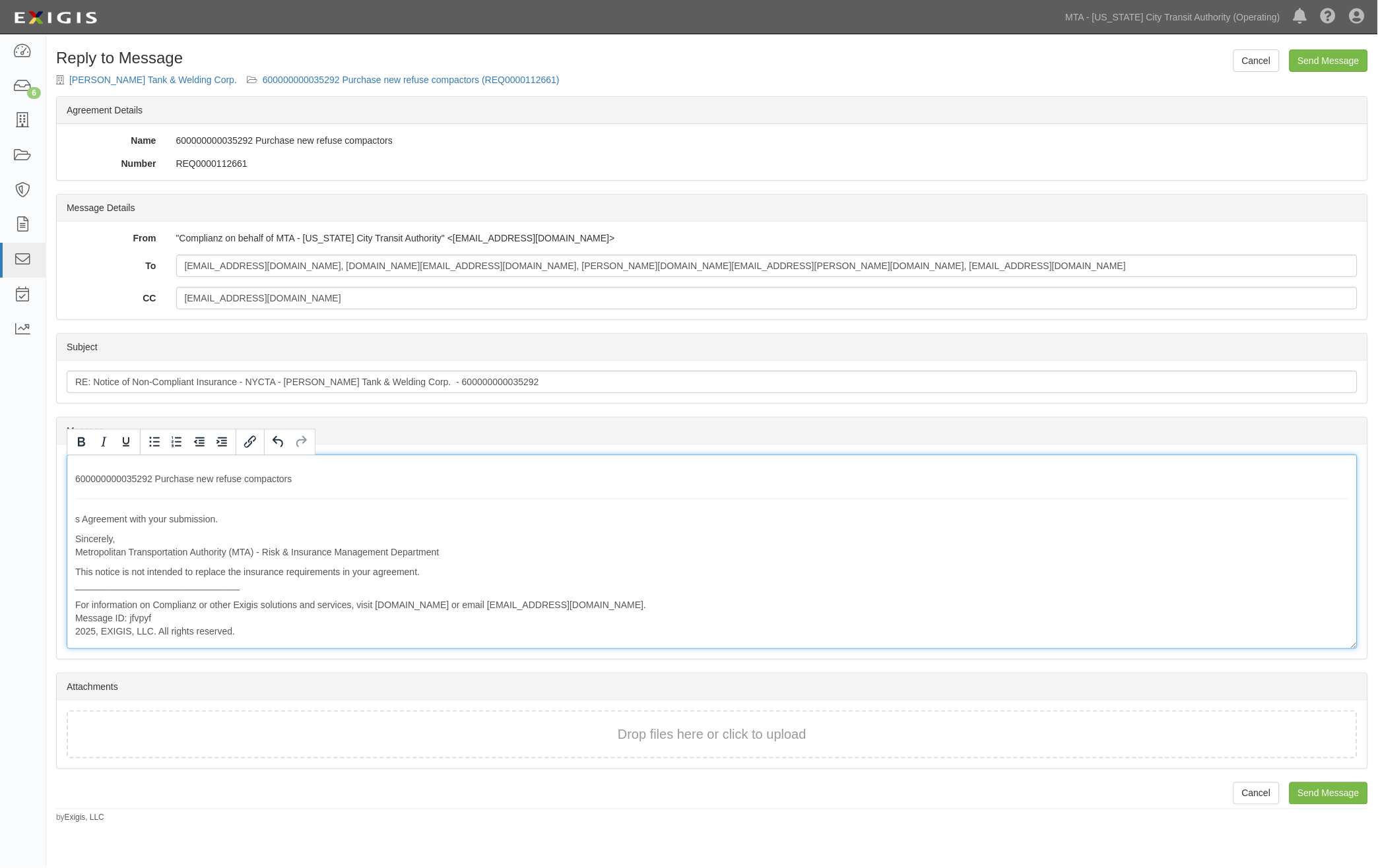
scroll to position [0, 0]
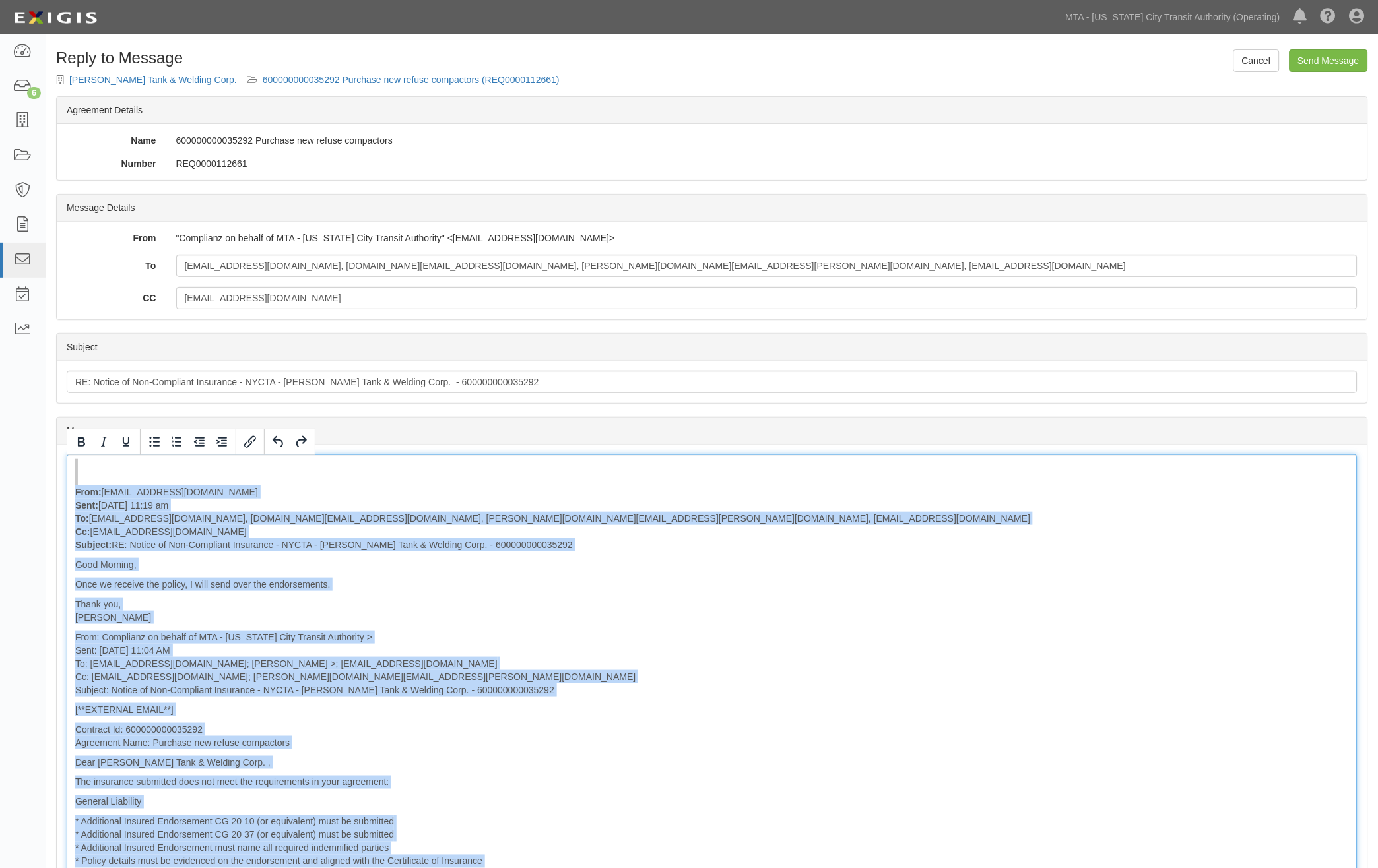
click at [970, 703] on div "From: brenz@gafinsurance.com Sent: August 04, 2025 at 11:19 am To: agreement-4y…" at bounding box center [712, 762] width 1291 height 617
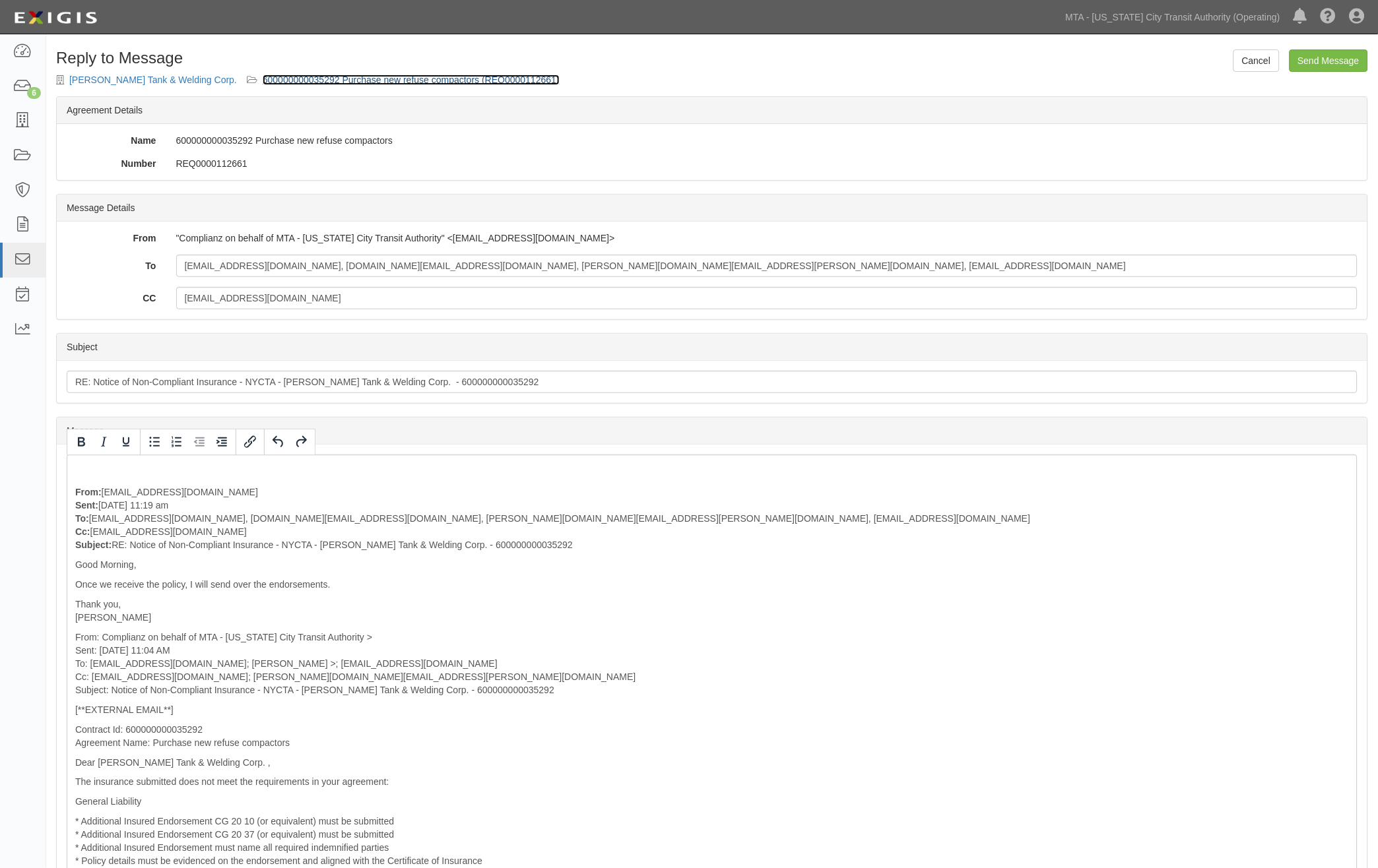
click at [495, 76] on link "600000000035292 Purchase new refuse compactors (REQ0000112661)" at bounding box center [411, 80] width 297 height 10
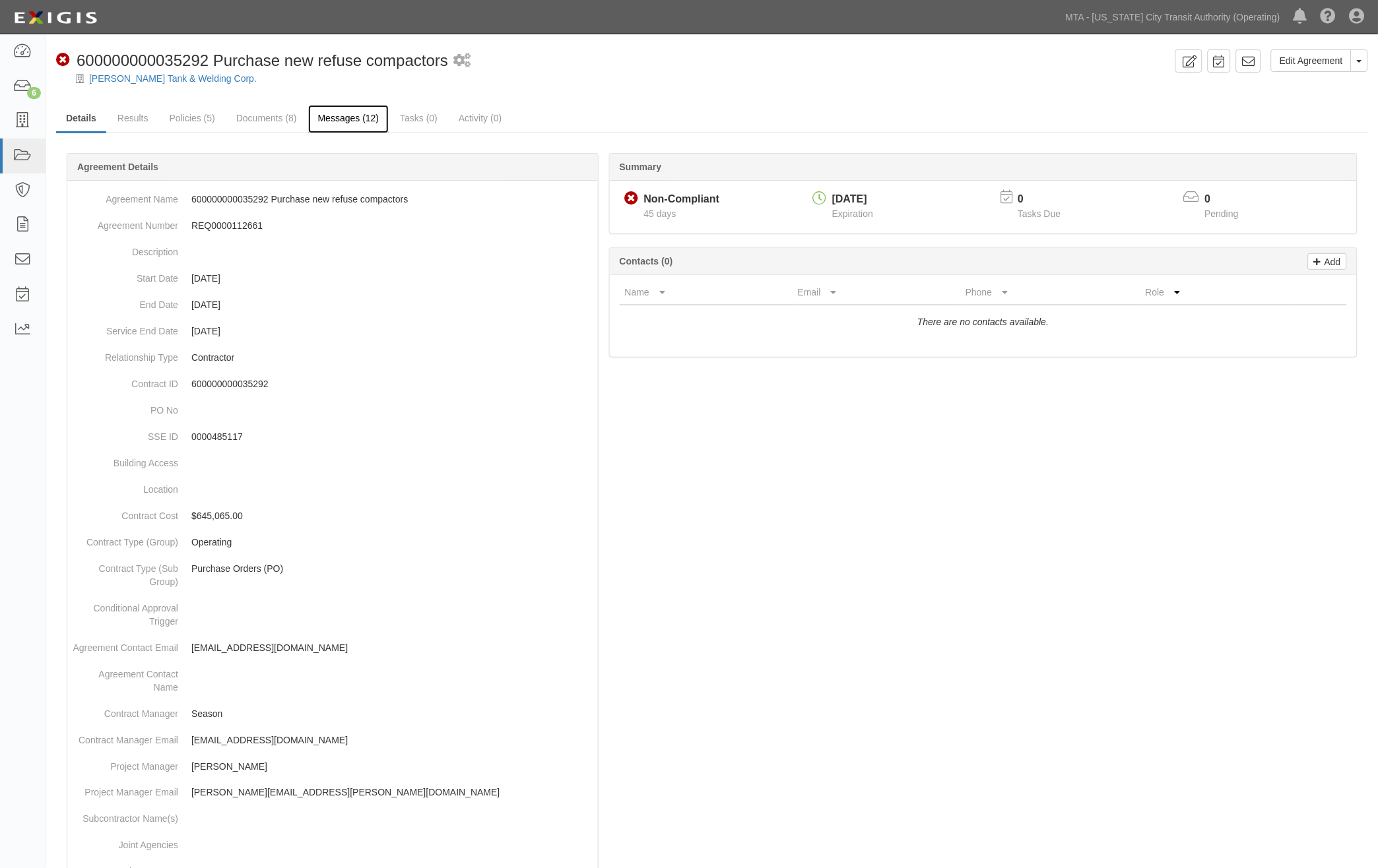
click at [338, 118] on link "Messages (12)" at bounding box center [349, 119] width 81 height 28
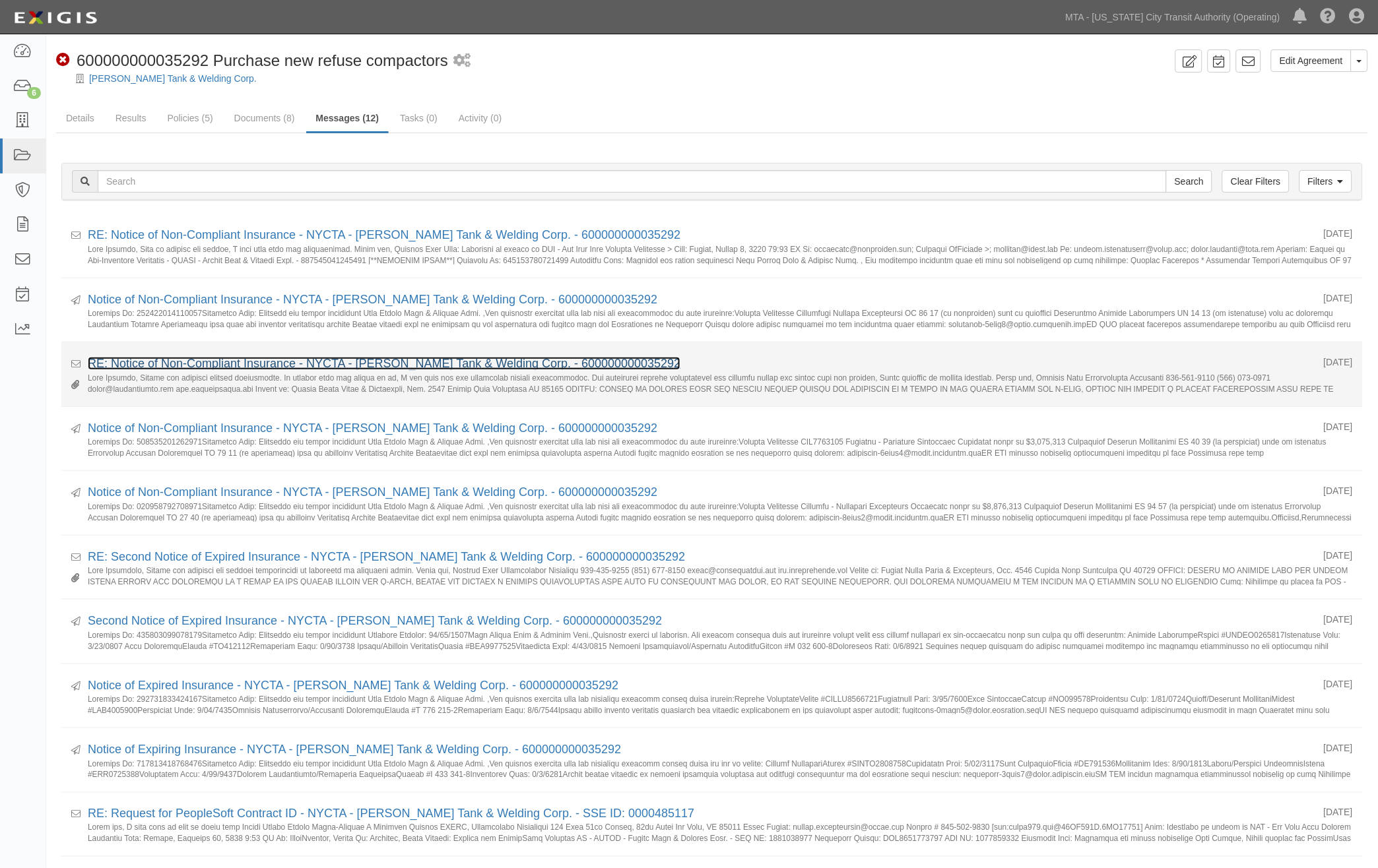
click at [265, 359] on link "RE: Notice of Non-Compliant Insurance - NYCTA - [PERSON_NAME] Tank & Welding Co…" at bounding box center [384, 363] width 593 height 13
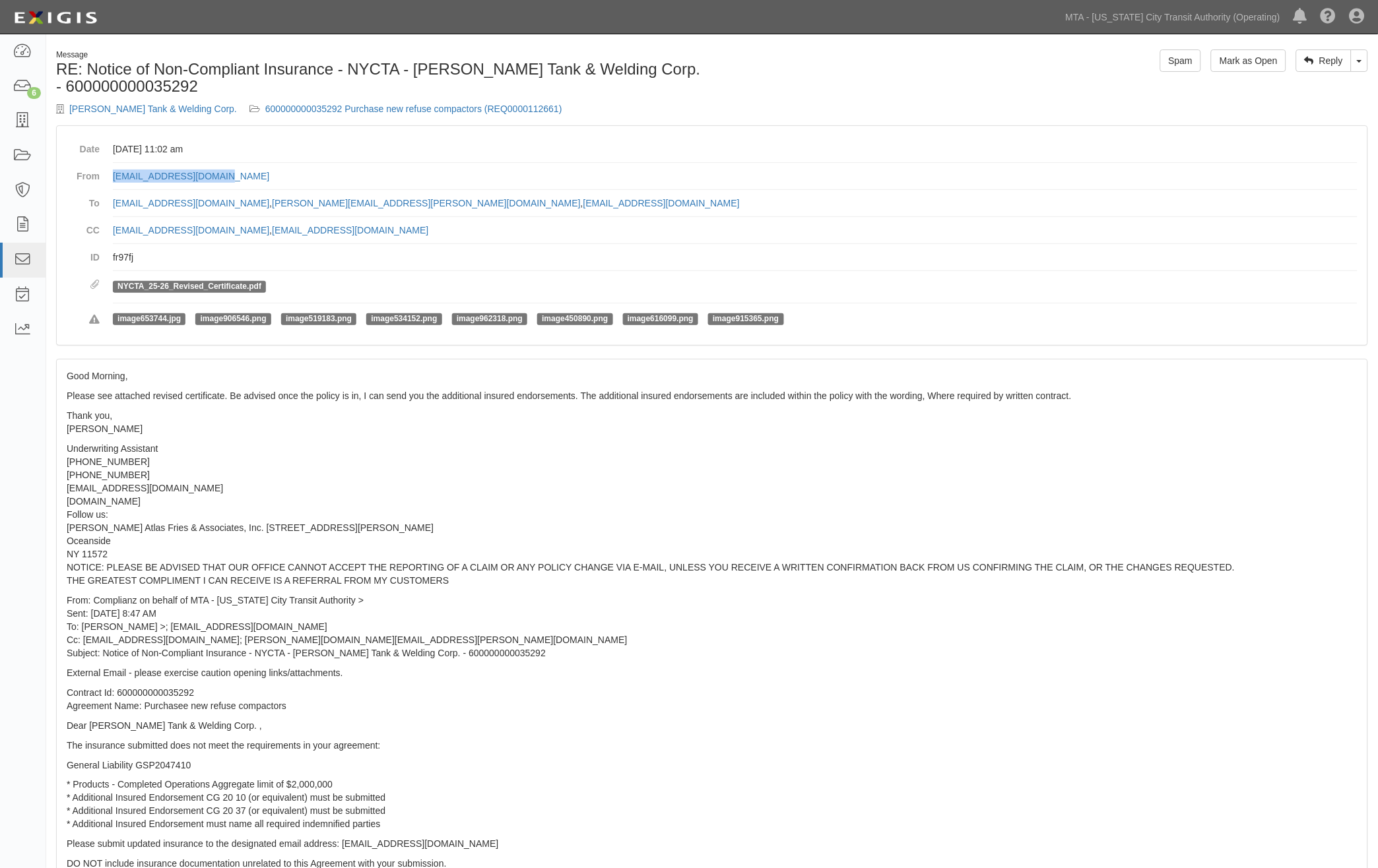
drag, startPoint x: 233, startPoint y: 176, endPoint x: 114, endPoint y: 182, distance: 119.2
click at [114, 182] on dd "[EMAIL_ADDRESS][DOMAIN_NAME]" at bounding box center [735, 175] width 1245 height 27
copy link "[EMAIL_ADDRESS][DOMAIN_NAME]"
click at [1097, 543] on p "Underwriting Assistant [PHONE_NUMBER] [PHONE_NUMBER] [EMAIL_ADDRESS][DOMAIN_NAM…" at bounding box center [712, 514] width 1291 height 145
drag, startPoint x: 109, startPoint y: 227, endPoint x: 233, endPoint y: 231, distance: 124.1
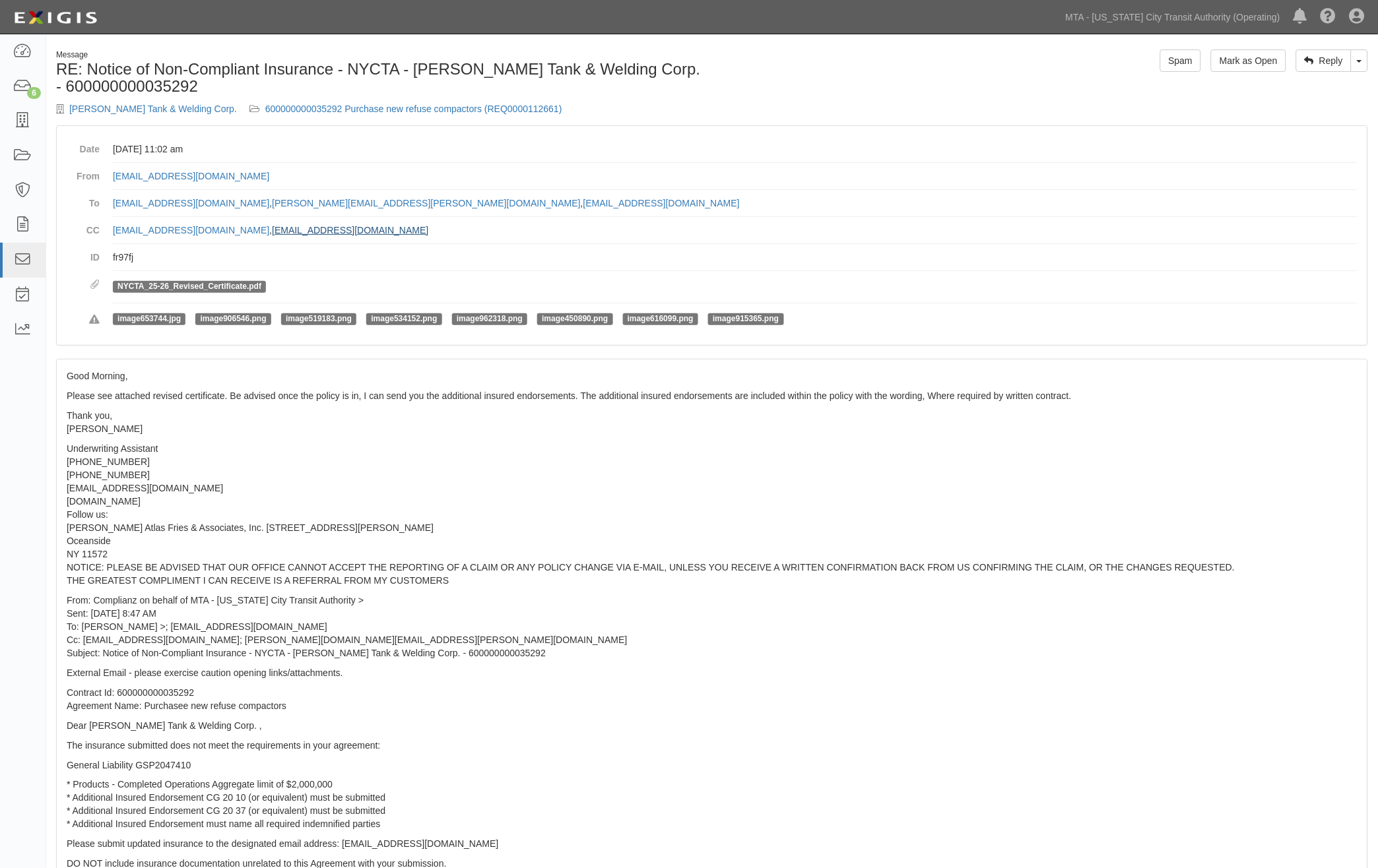
click at [236, 230] on dl "Date [DATE] 11:02 am From [EMAIL_ADDRESS][DOMAIN_NAME] To [EMAIL_ADDRESS][DOMAI…" at bounding box center [712, 236] width 1291 height 200
copy dd "[EMAIL_ADDRESS][DOMAIN_NAME] ,"
click at [726, 486] on p "Underwriting Assistant [PHONE_NUMBER] [PHONE_NUMBER] [EMAIL_ADDRESS][DOMAIN_NAM…" at bounding box center [712, 514] width 1291 height 145
click at [436, 110] on link "600000000035292 Purchase new refuse compactors (REQ0000112661)" at bounding box center [413, 108] width 297 height 10
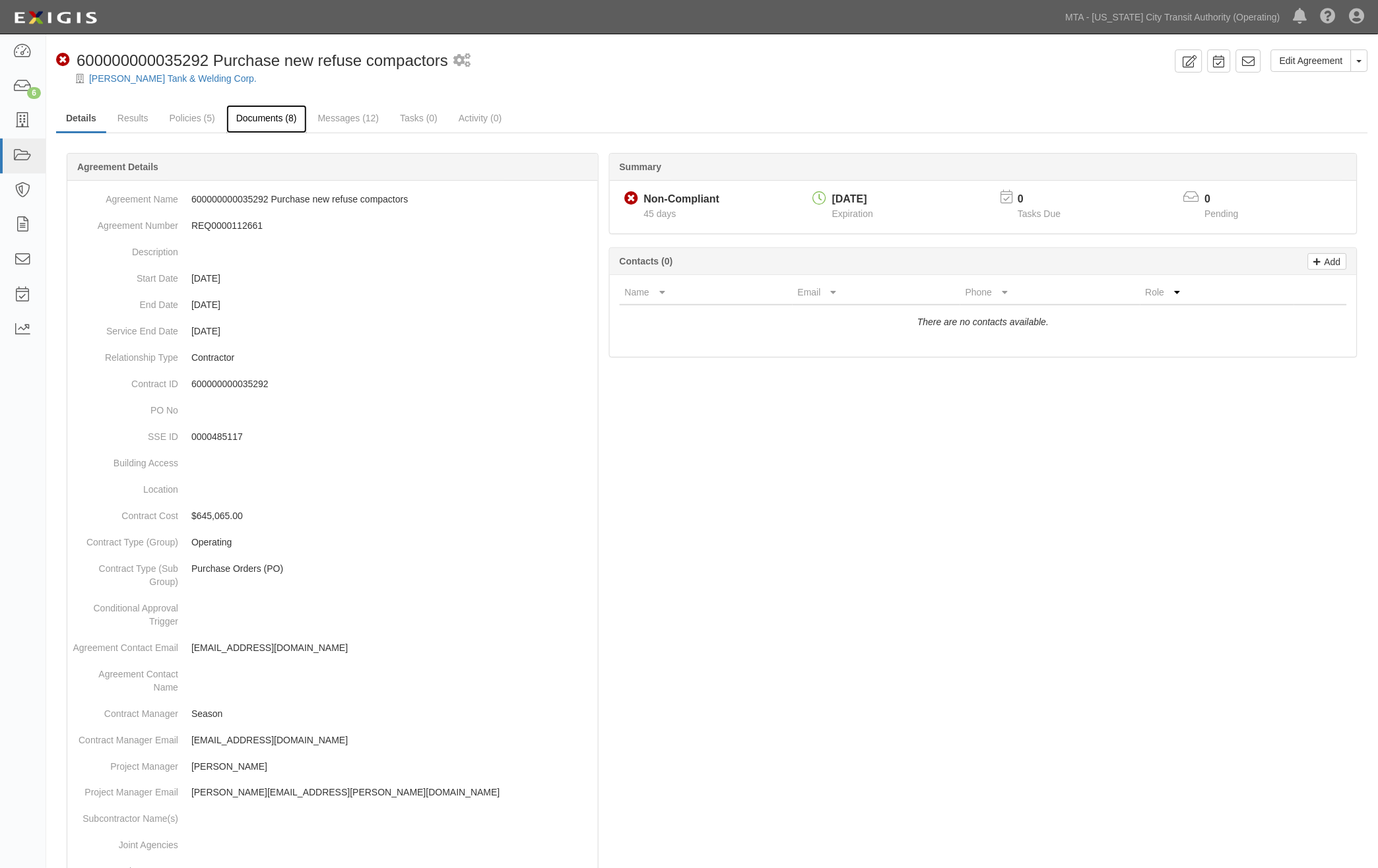
click at [281, 120] on link "Documents (8)" at bounding box center [267, 119] width 81 height 28
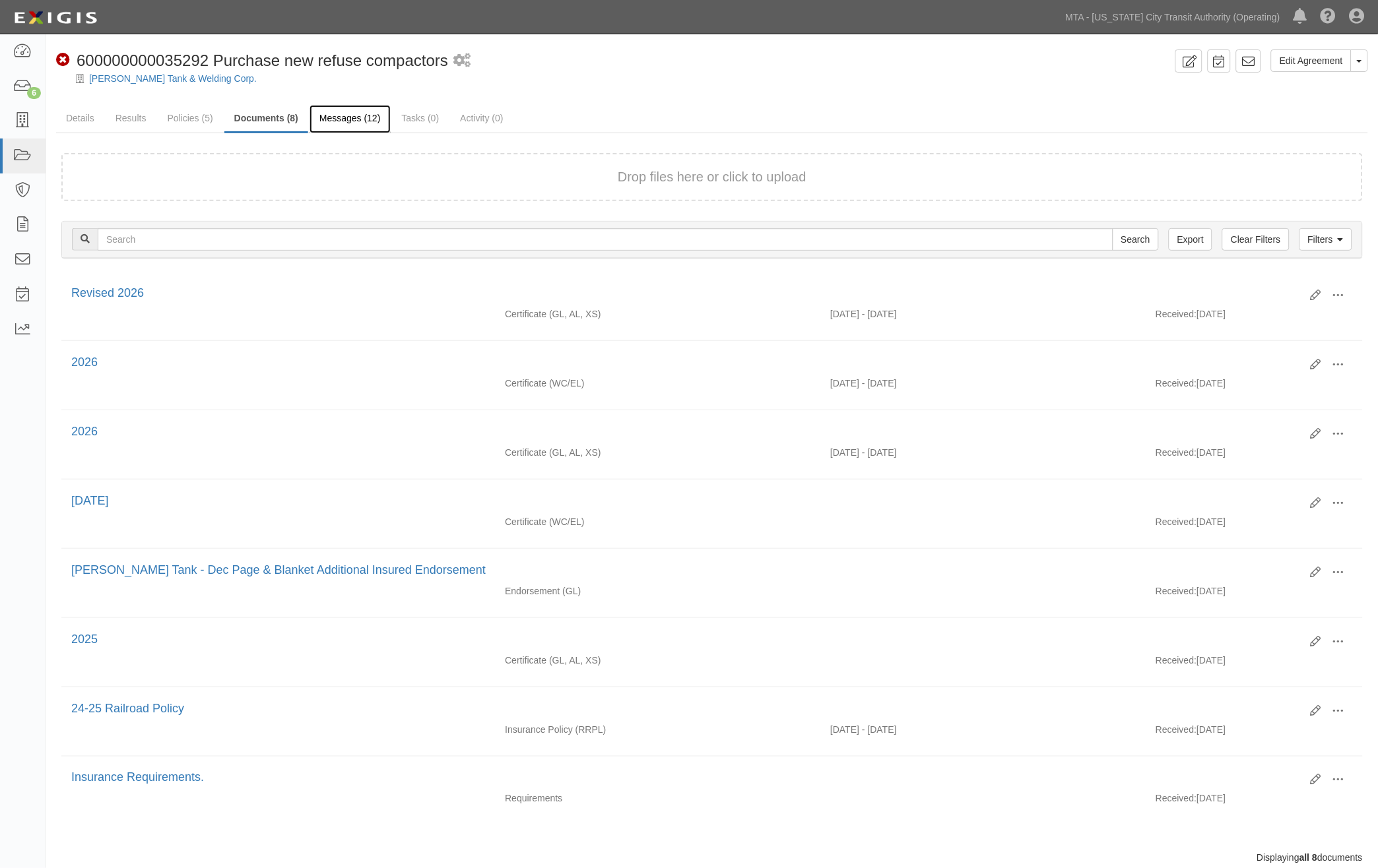
click at [334, 119] on link "Messages (12)" at bounding box center [350, 119] width 81 height 28
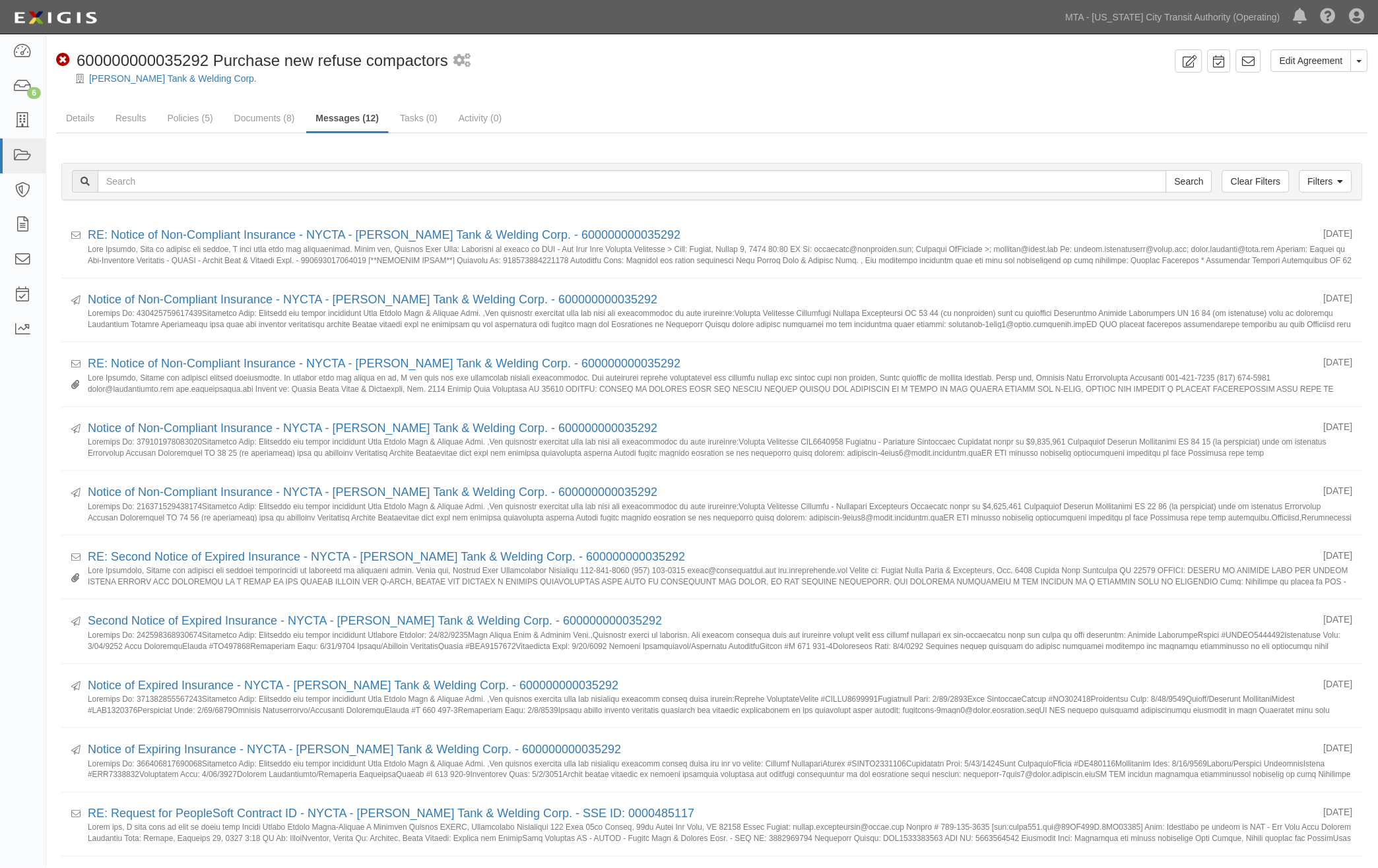
click at [632, 95] on div "Edit Agreement Toggle Agreement Dropdown View Audit Trail Archive Agreement Sen…" at bounding box center [713, 557] width 1332 height 1015
click at [195, 118] on link "Policies (5)" at bounding box center [190, 119] width 65 height 28
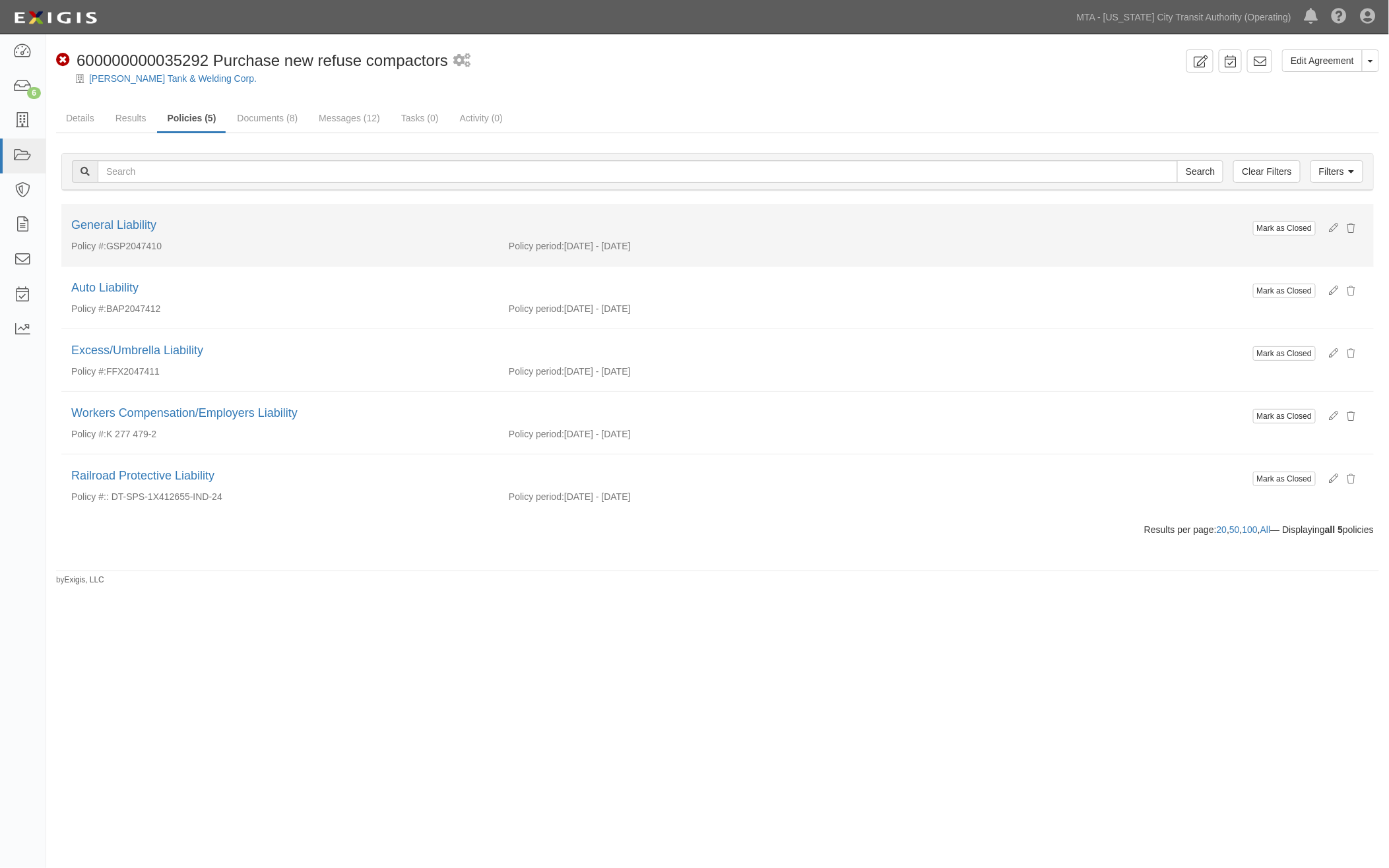
drag, startPoint x: 170, startPoint y: 249, endPoint x: 112, endPoint y: 251, distance: 58.0
click at [112, 251] on div "Policy #: GSP2047410" at bounding box center [280, 245] width 437 height 13
copy div "GSP2047410"
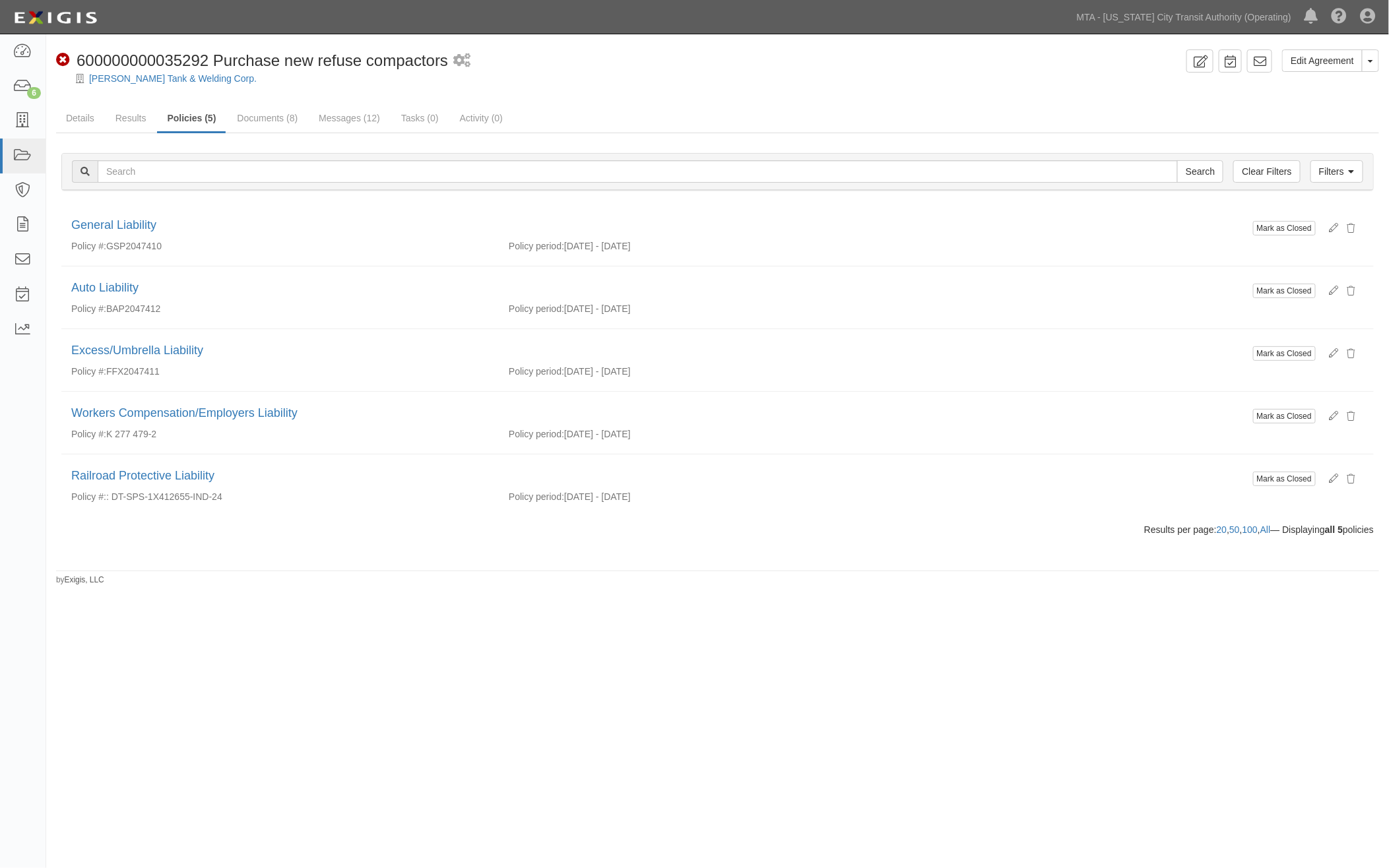
click at [605, 741] on div "Edit Agreement Toggle Agreement Dropdown View Audit Trail Archive Agreement Sen…" at bounding box center [694, 430] width 1389 height 781
click at [342, 119] on link "Messages (12)" at bounding box center [349, 119] width 81 height 28
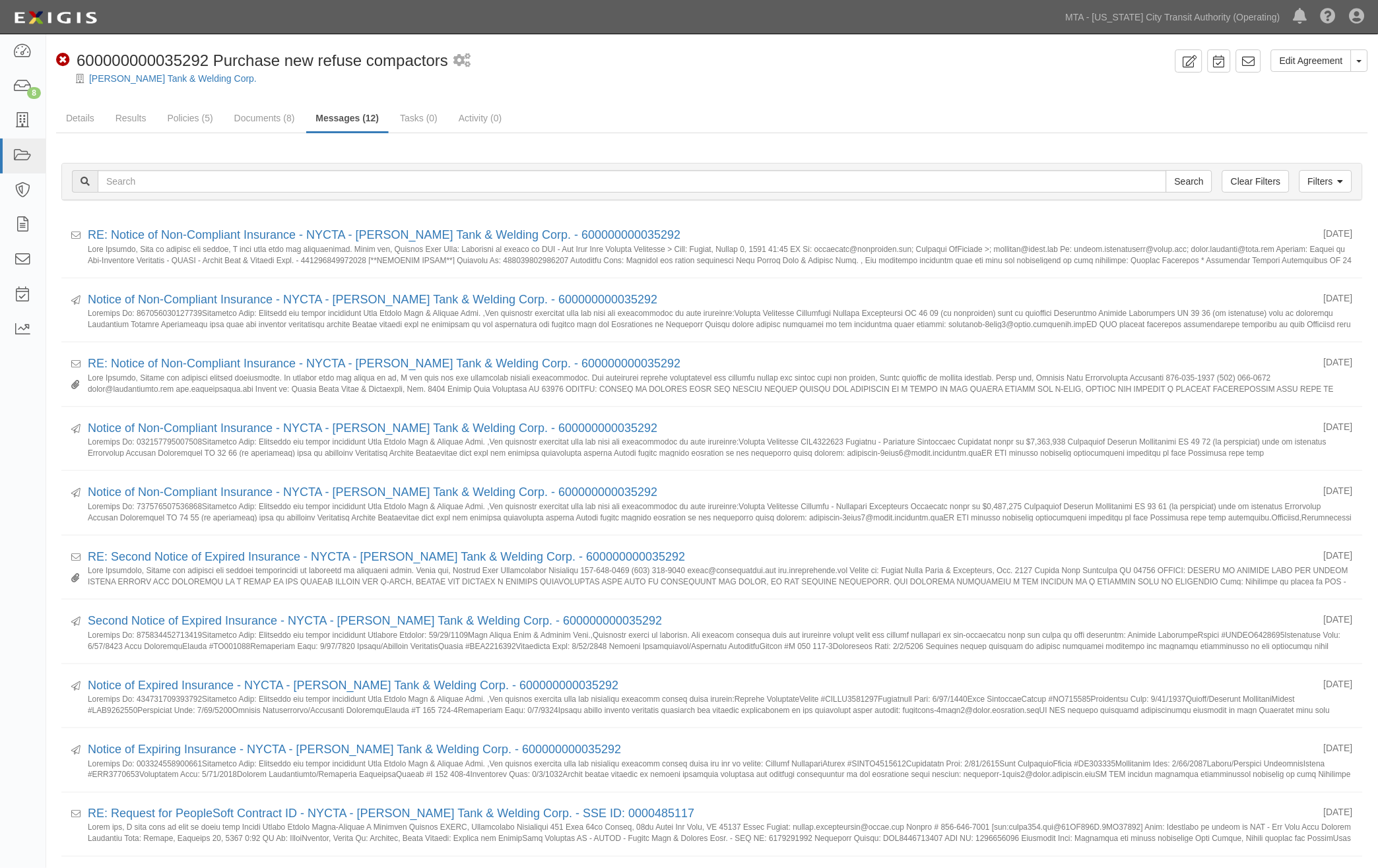
click at [640, 102] on div "Edit Agreement Toggle Agreement Dropdown View Audit Trail Archive Agreement Sen…" at bounding box center [713, 557] width 1332 height 1015
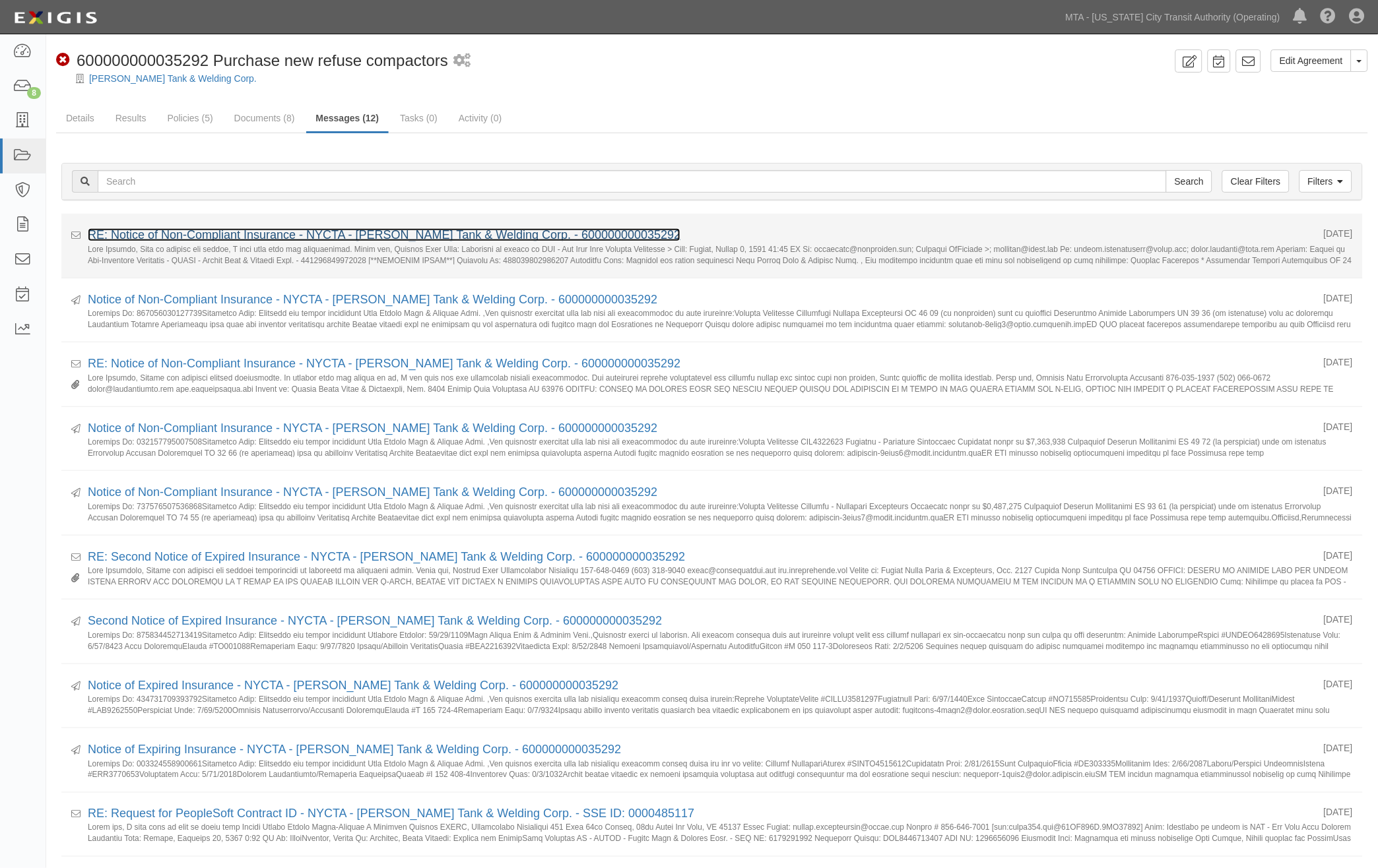
click at [269, 239] on link "RE: Notice of Non-Compliant Insurance - NYCTA - Cooper Tank & Welding Corp. - 6…" at bounding box center [384, 234] width 593 height 13
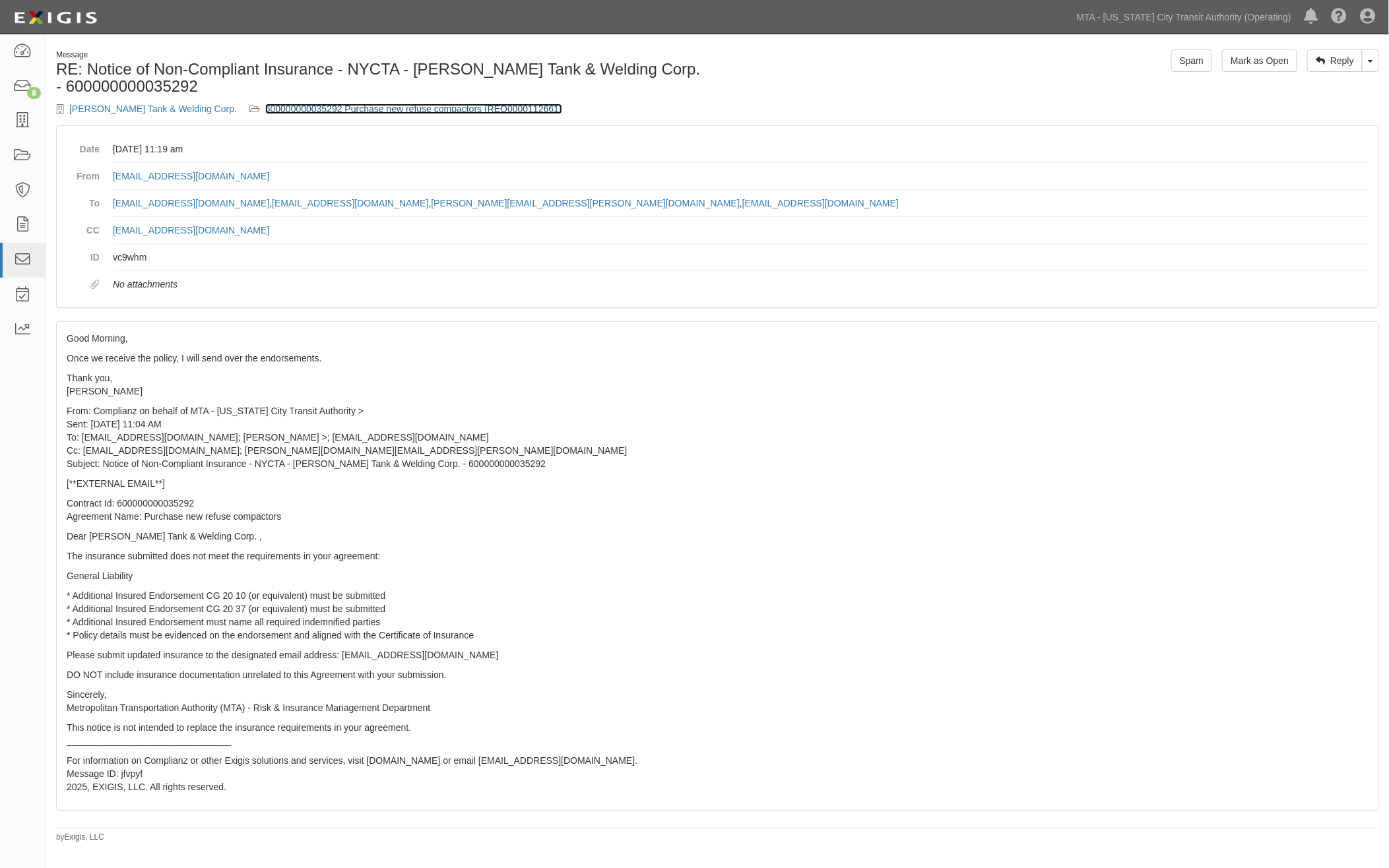
click at [477, 109] on link "600000000035292 Purchase new refuse compactors (REQ0000112661)" at bounding box center [413, 108] width 297 height 10
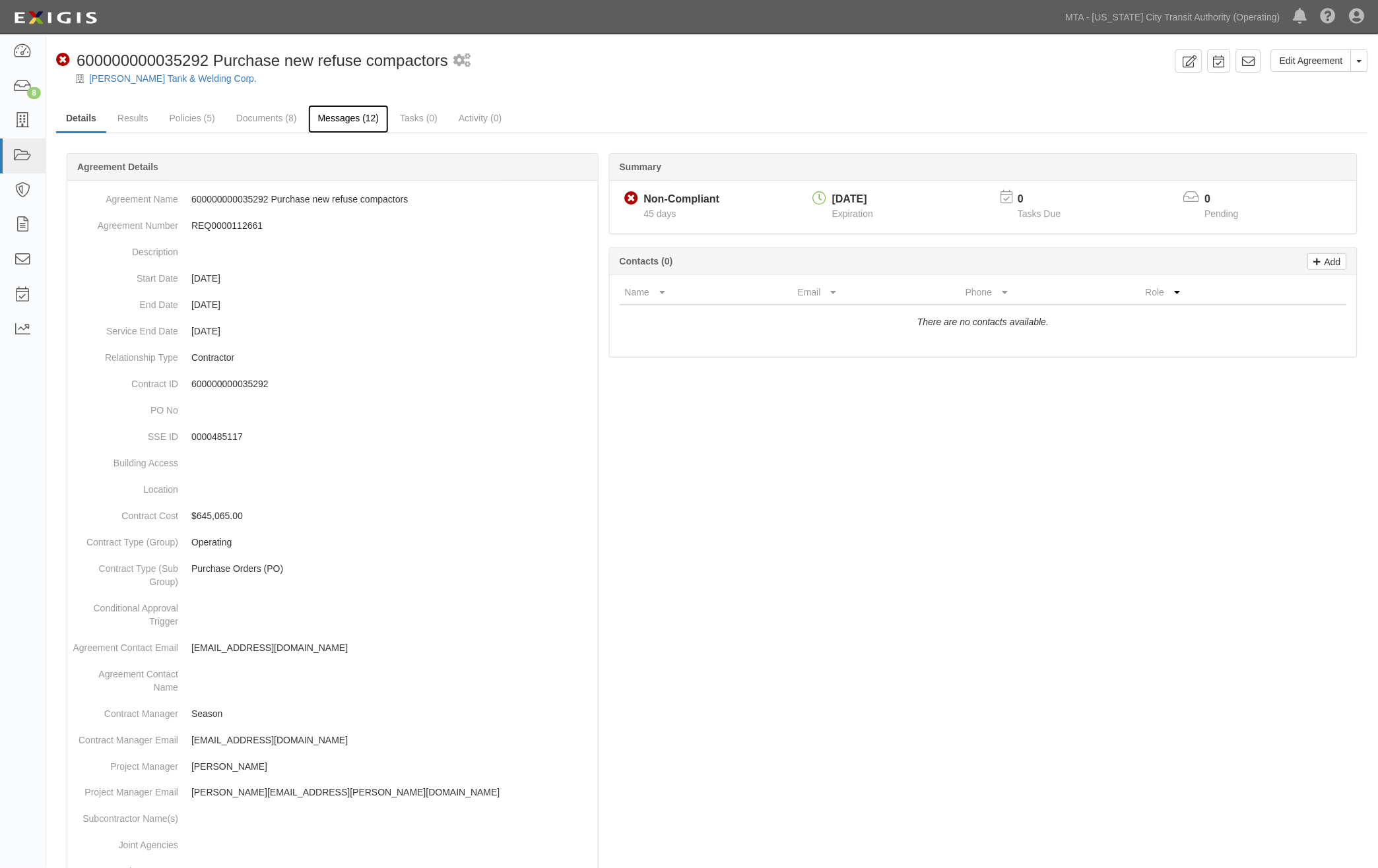
click at [353, 122] on link "Messages (12)" at bounding box center [349, 119] width 81 height 28
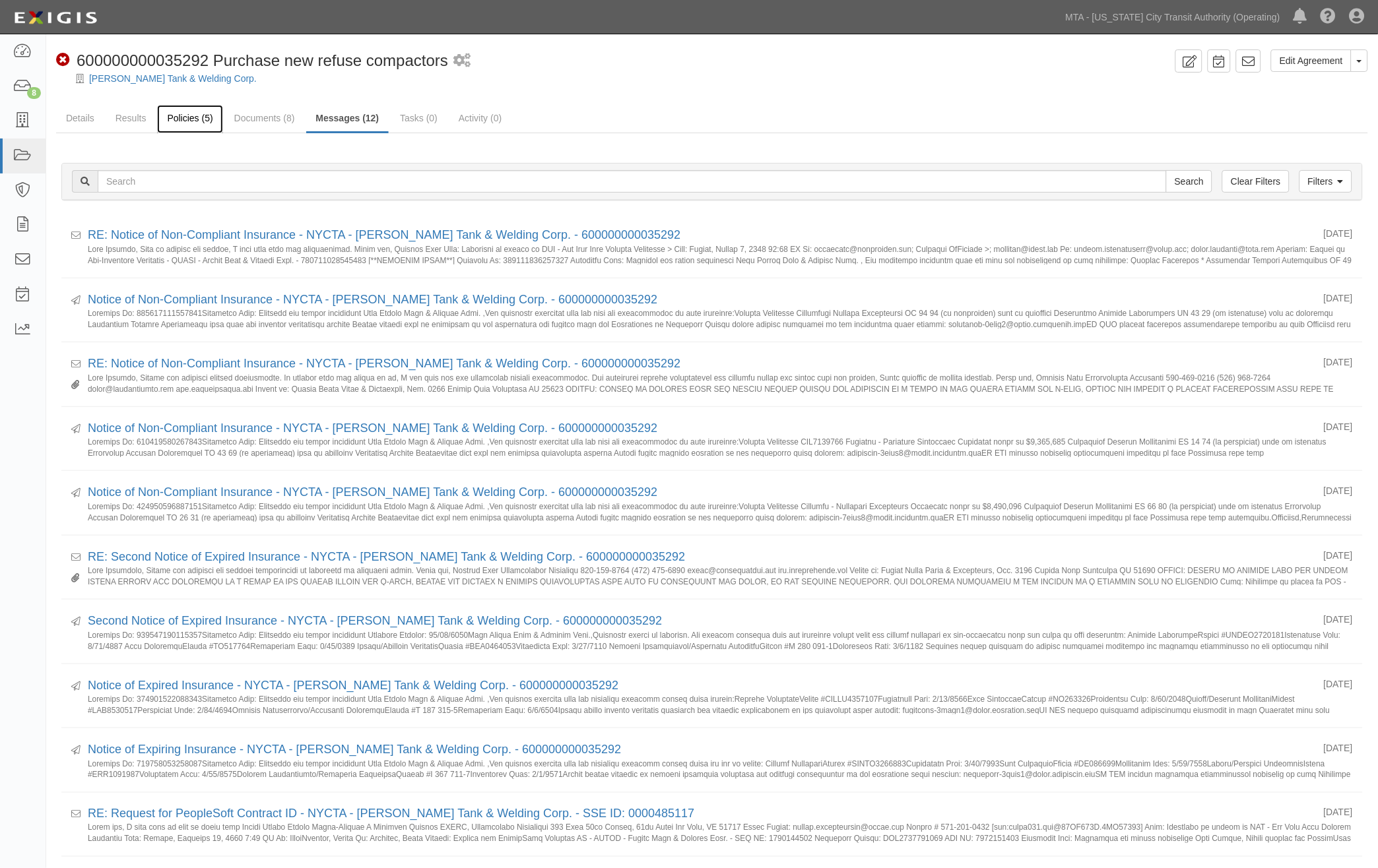
click at [190, 116] on link "Policies (5)" at bounding box center [190, 119] width 65 height 28
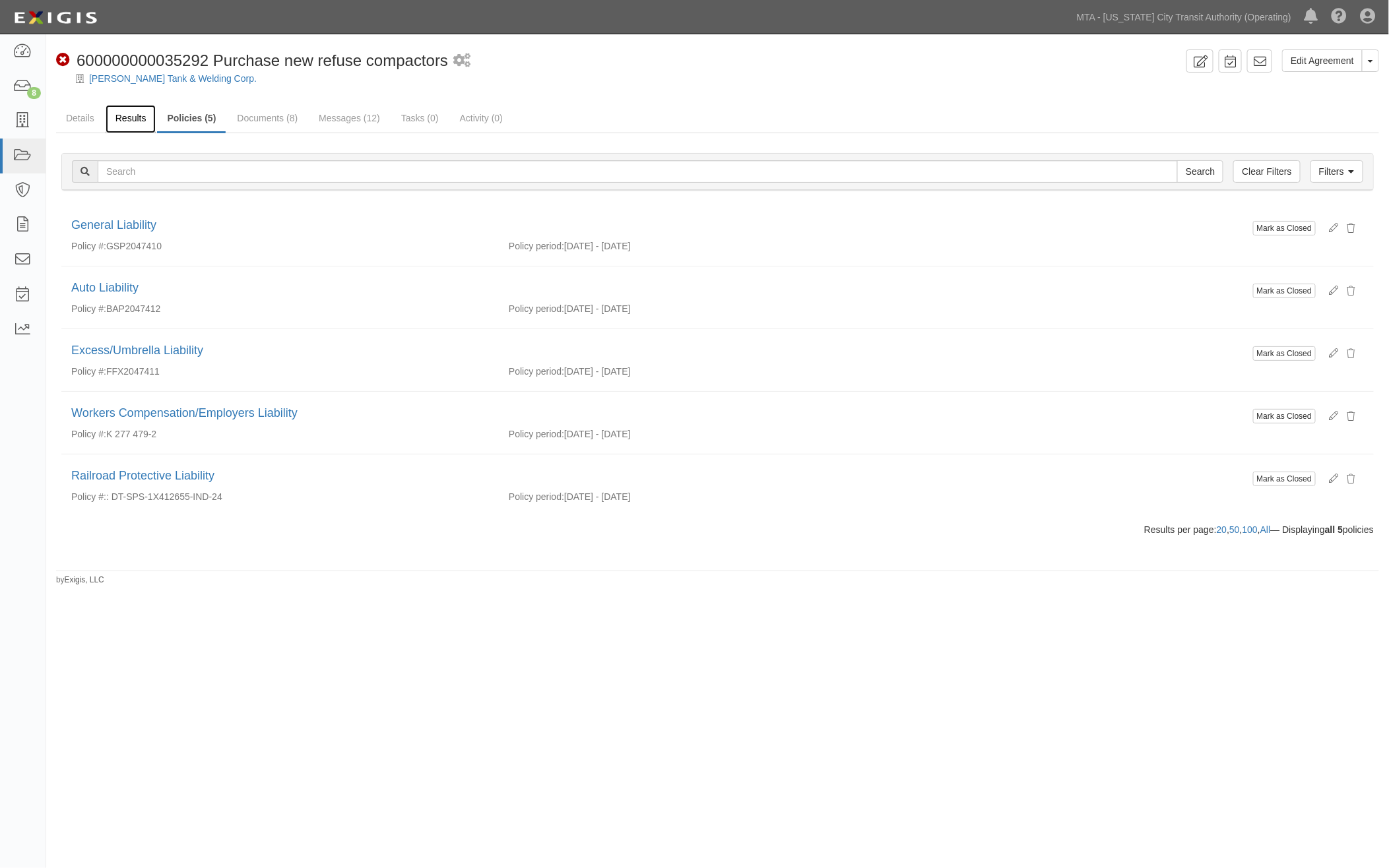
click at [130, 118] on link "Results" at bounding box center [131, 119] width 51 height 28
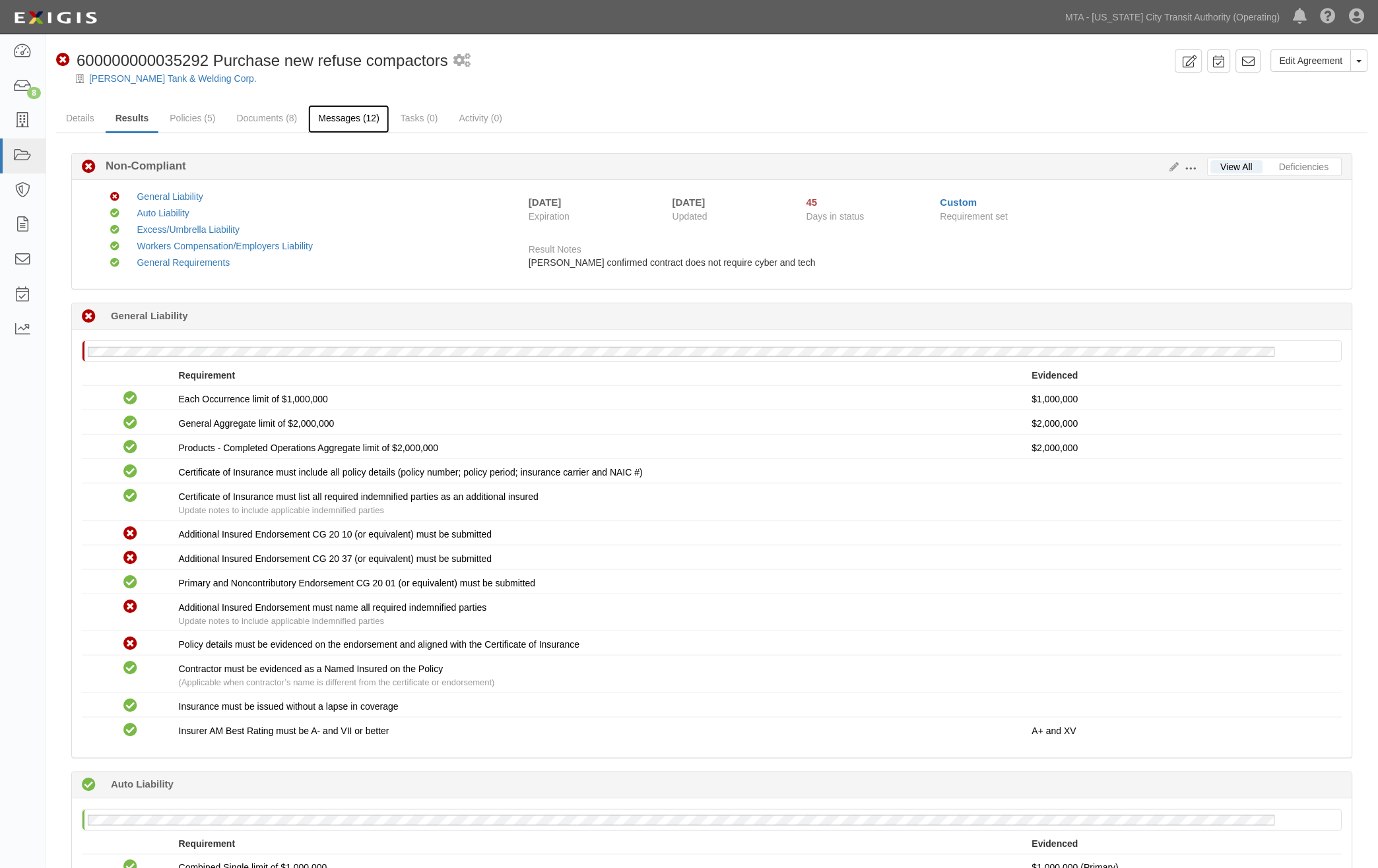
click at [349, 118] on link "Messages (12)" at bounding box center [349, 119] width 81 height 28
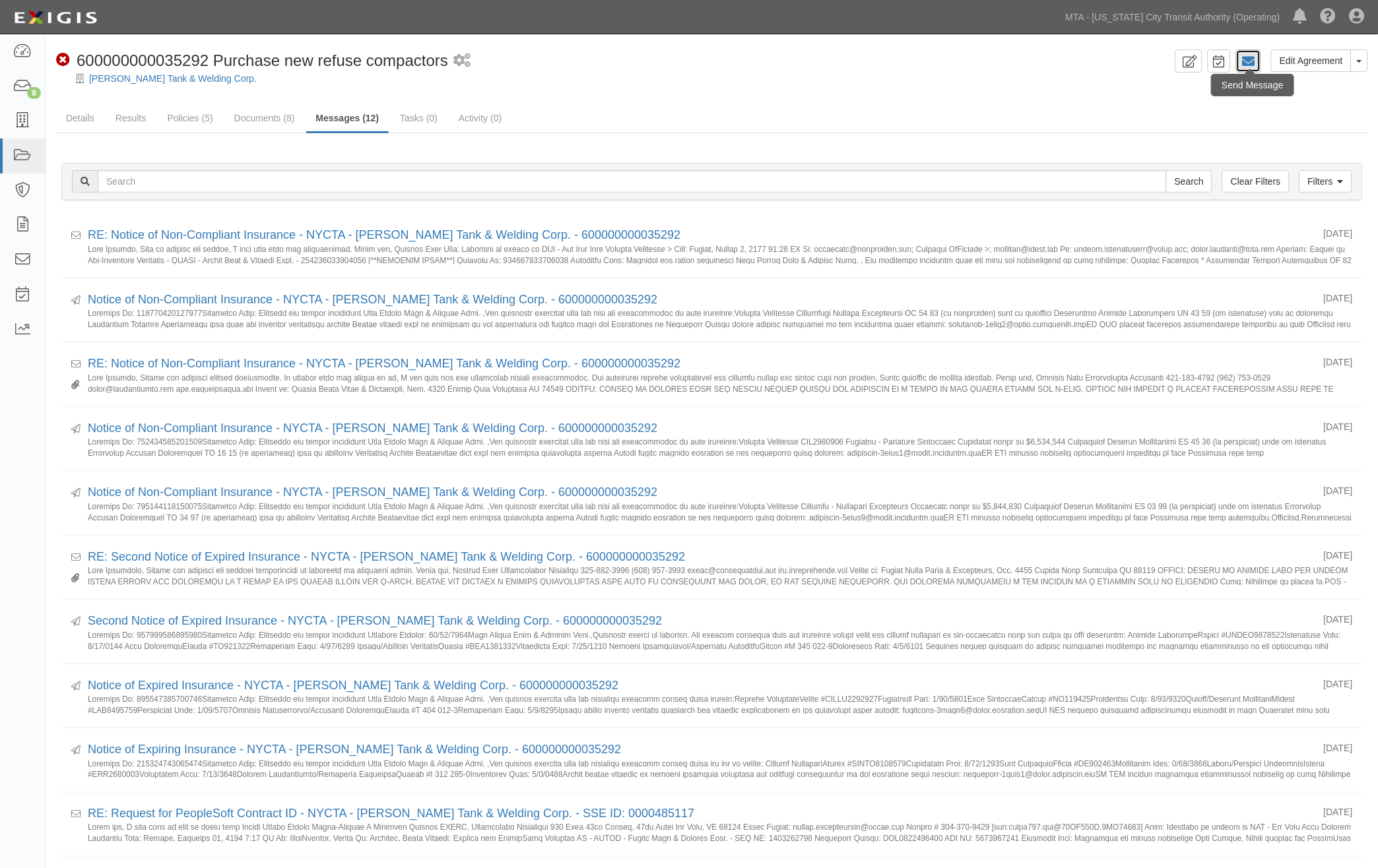
click at [1253, 63] on icon at bounding box center [1248, 61] width 13 height 13
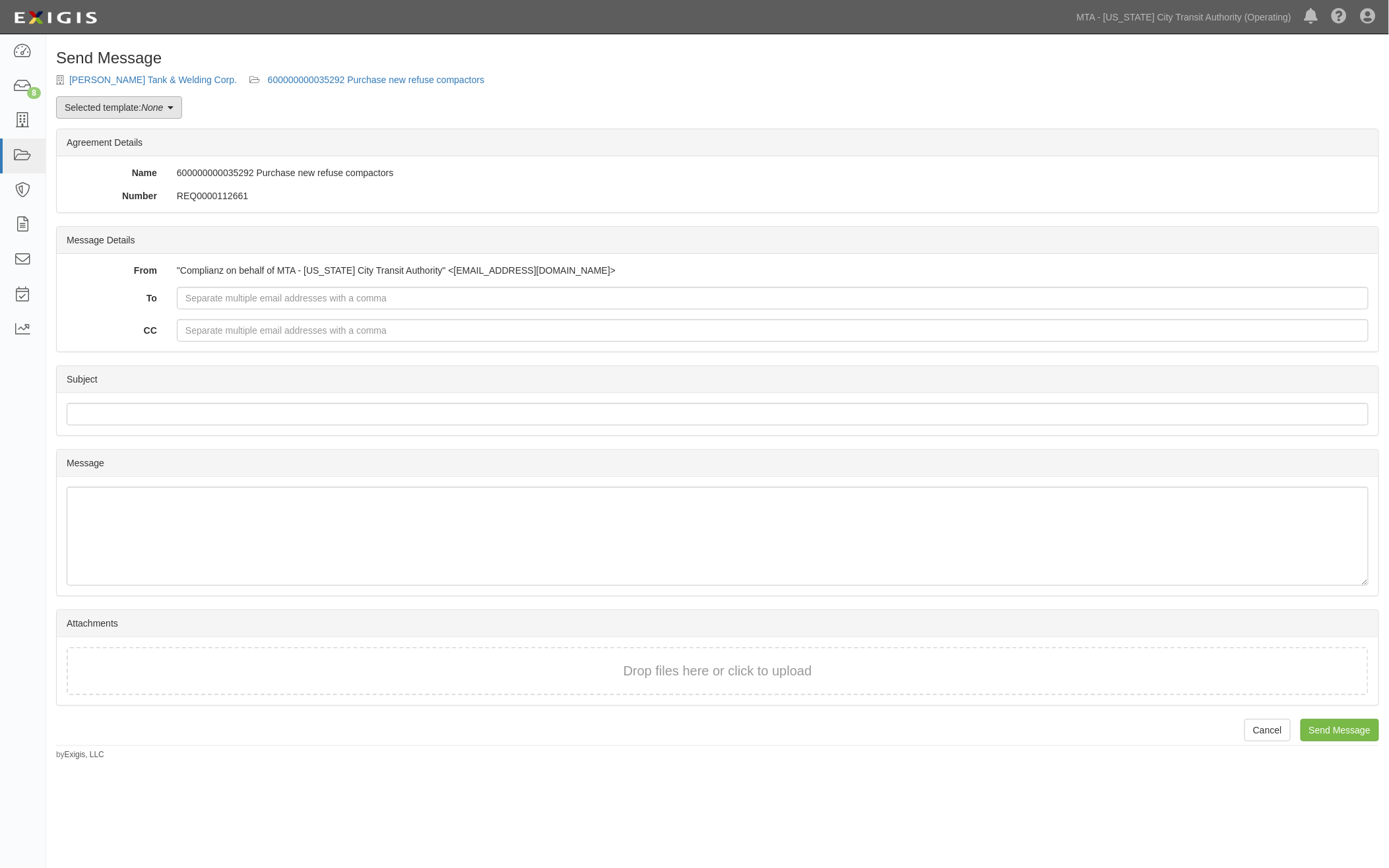
click at [160, 101] on link "Selected template: None" at bounding box center [119, 108] width 126 height 22
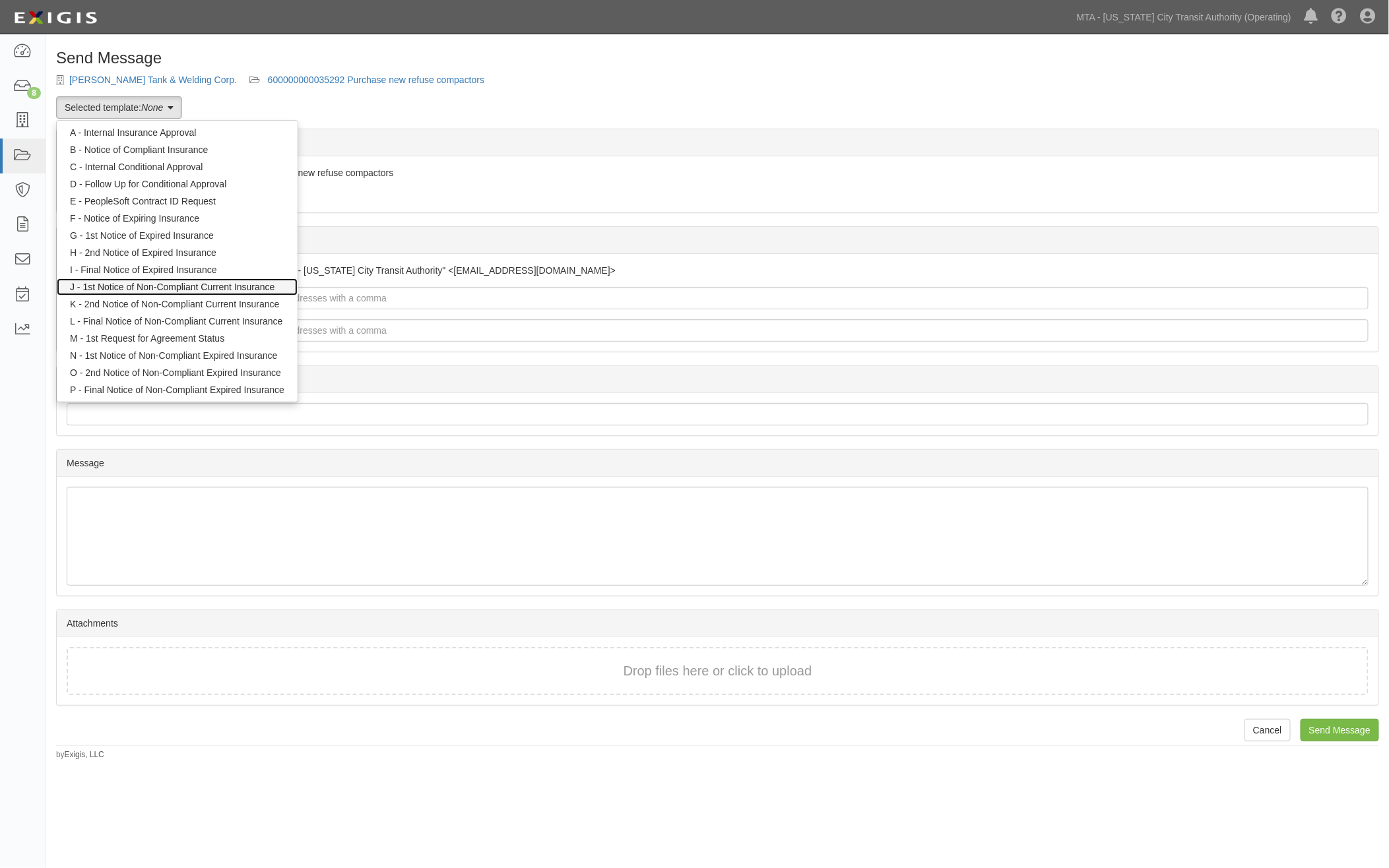
click at [200, 289] on link "J - 1st Notice of Non-Compliant Current Insurance" at bounding box center [177, 287] width 241 height 17
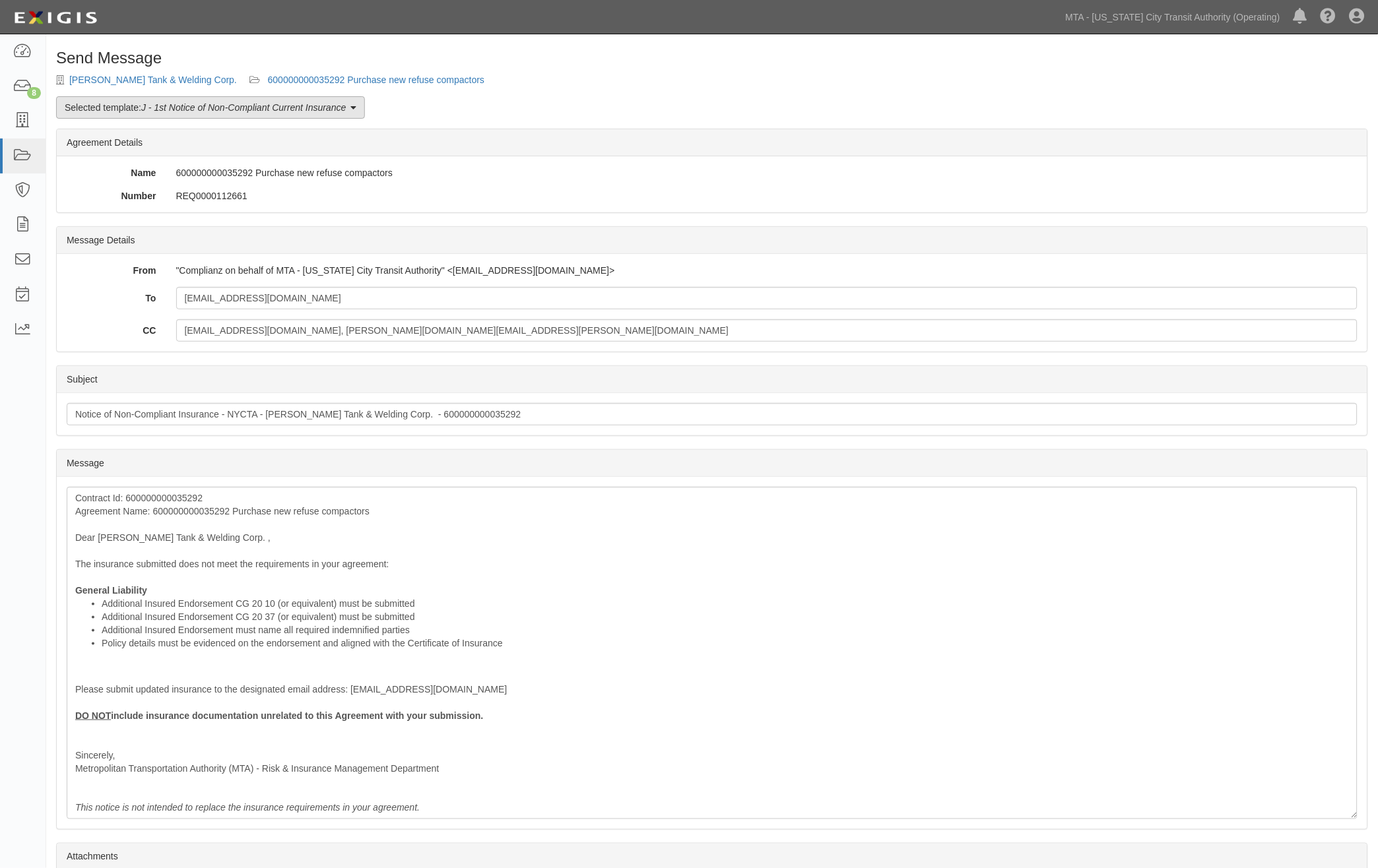
click at [222, 103] on em "J - 1st Notice of Non-Compliant Current Insurance" at bounding box center [244, 108] width 205 height 10
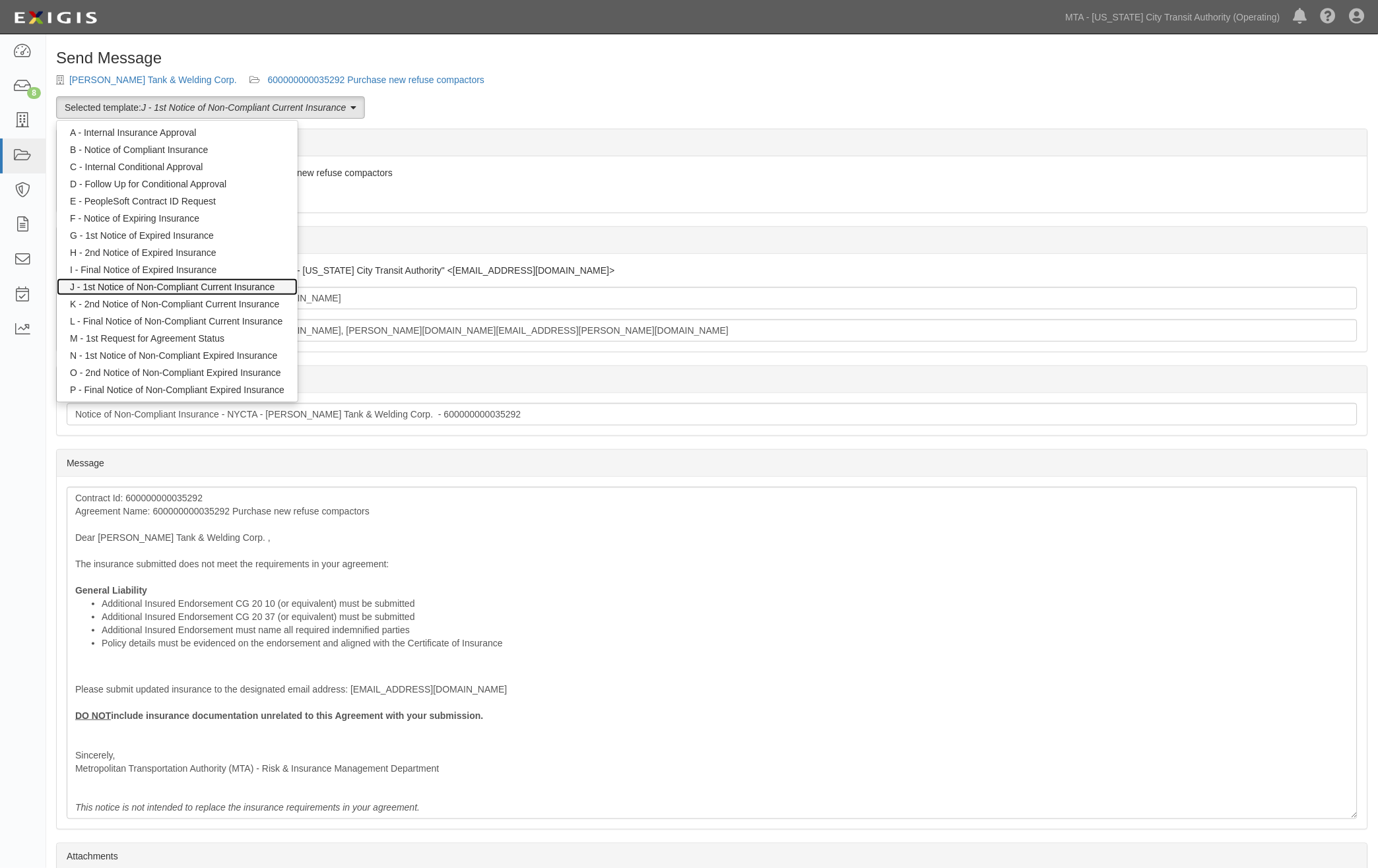
click at [178, 286] on link "J - 1st Notice of Non-Compliant Current Insurance" at bounding box center [177, 287] width 241 height 17
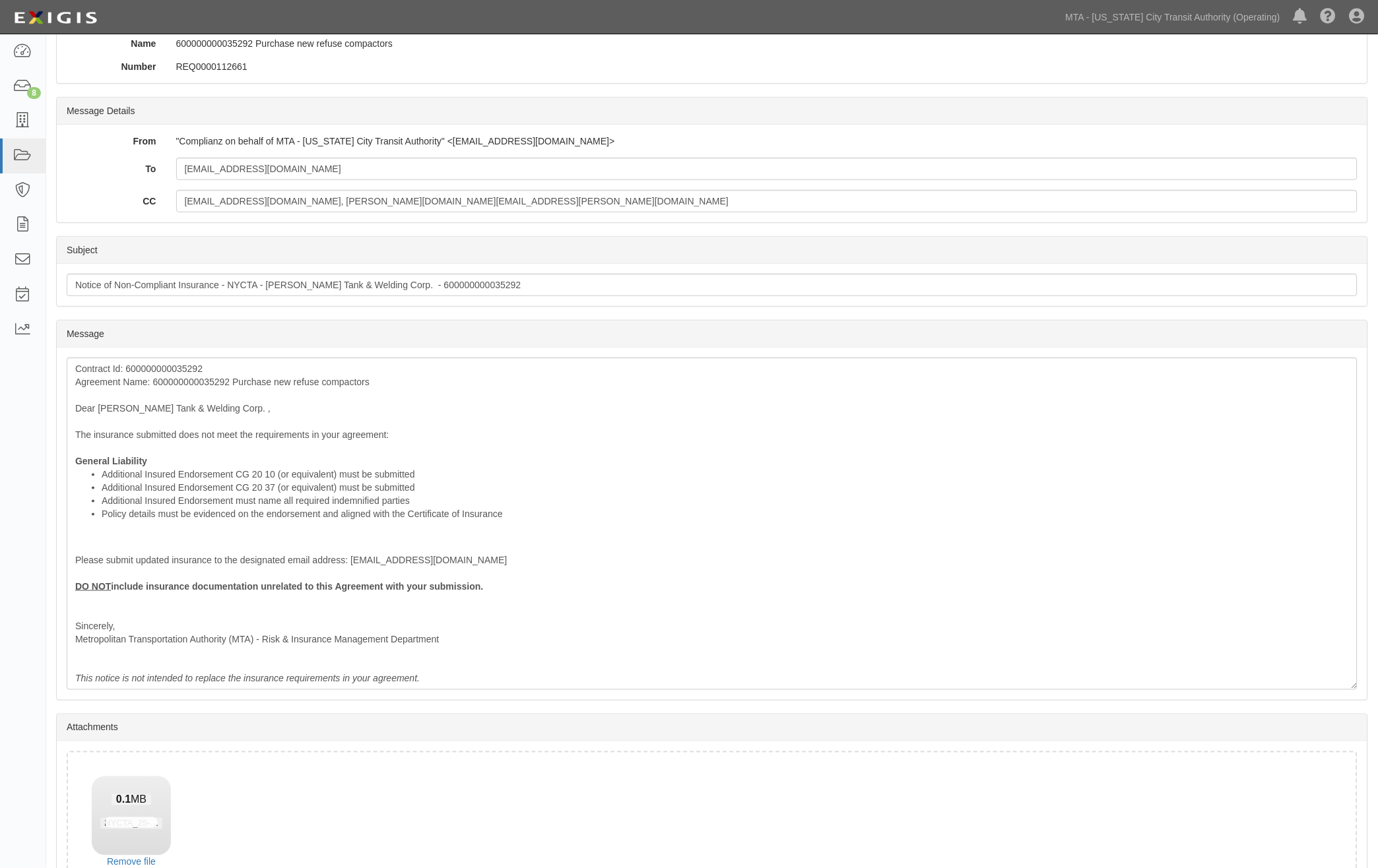
scroll to position [219, 0]
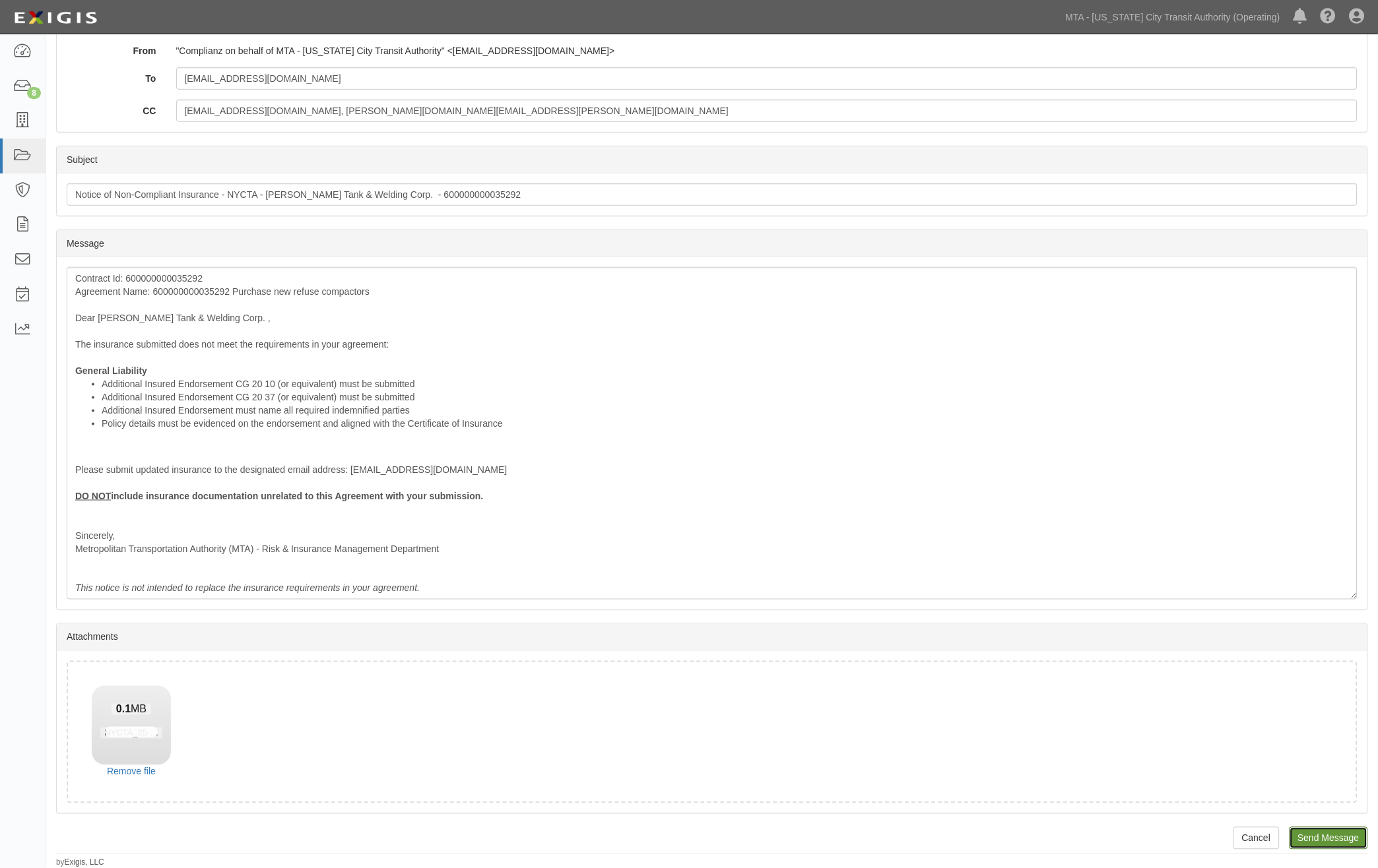
click at [1347, 840] on input "Send Message" at bounding box center [1329, 839] width 78 height 22
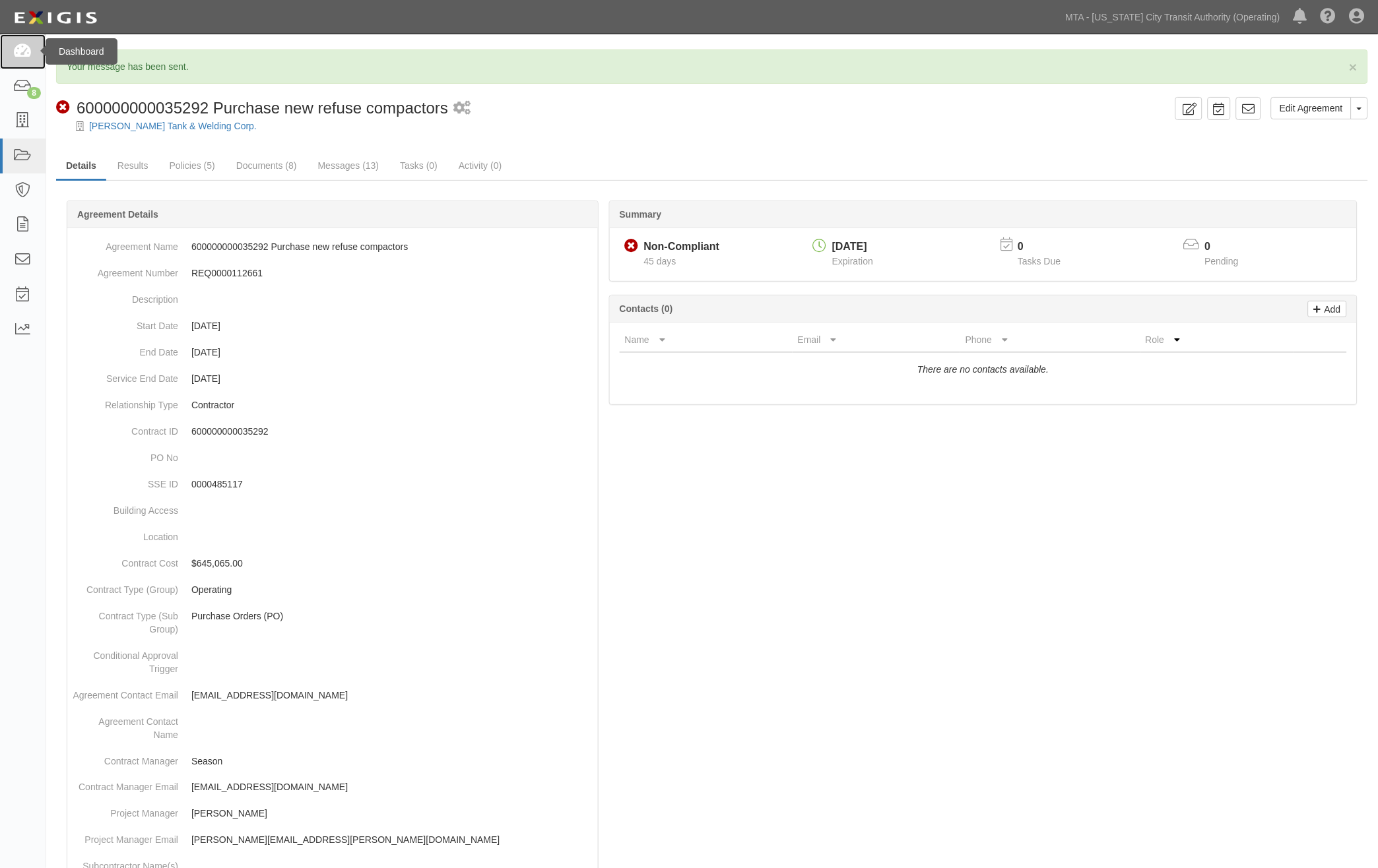
click at [23, 55] on icon at bounding box center [22, 52] width 18 height 15
click at [22, 84] on icon at bounding box center [22, 87] width 18 height 15
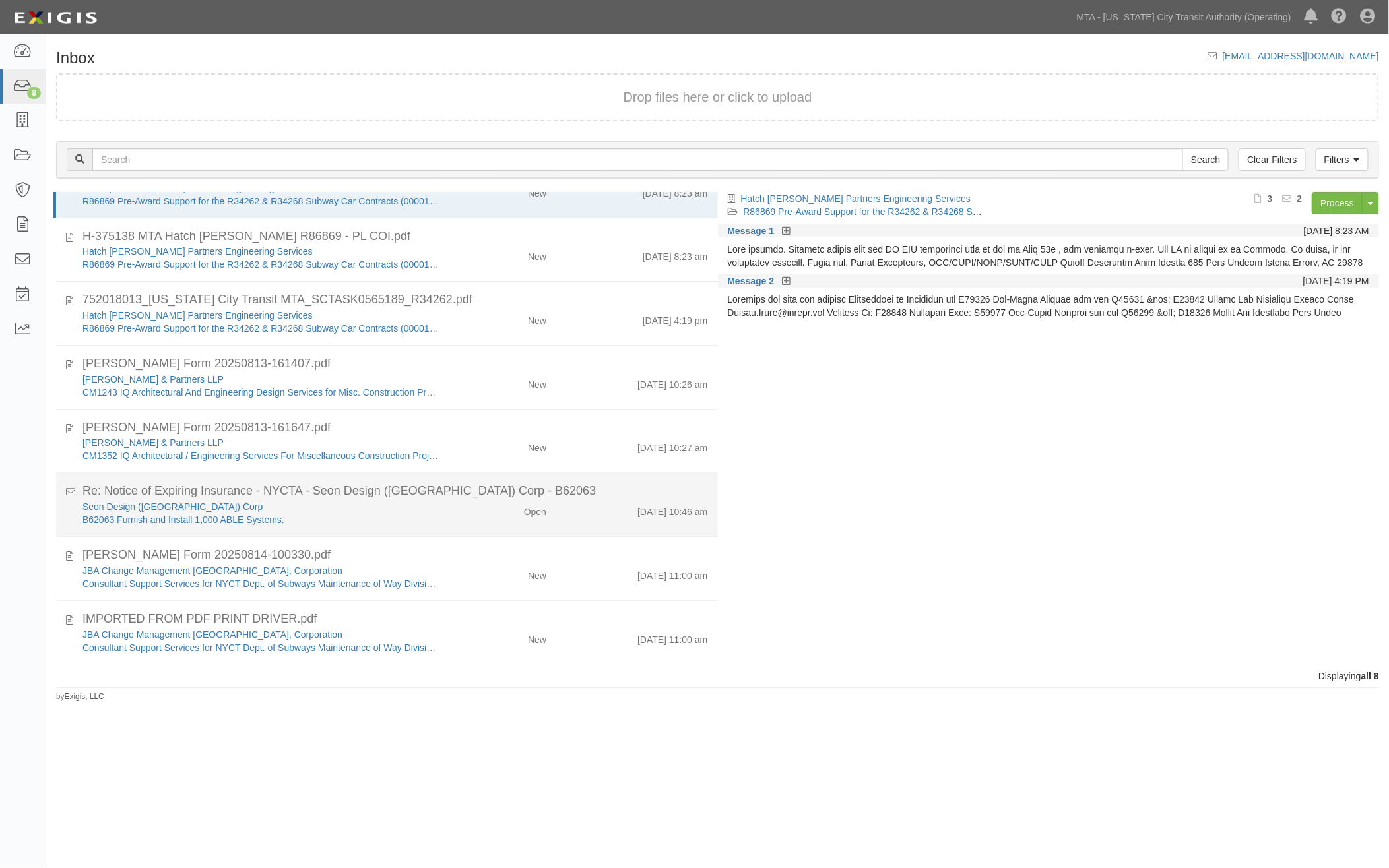
scroll to position [38, 0]
click at [464, 518] on div "Seon Design (USA) Corp B62063 Furnish and Install 1,000 ABLE Systems. Open 8/14…" at bounding box center [395, 513] width 645 height 27
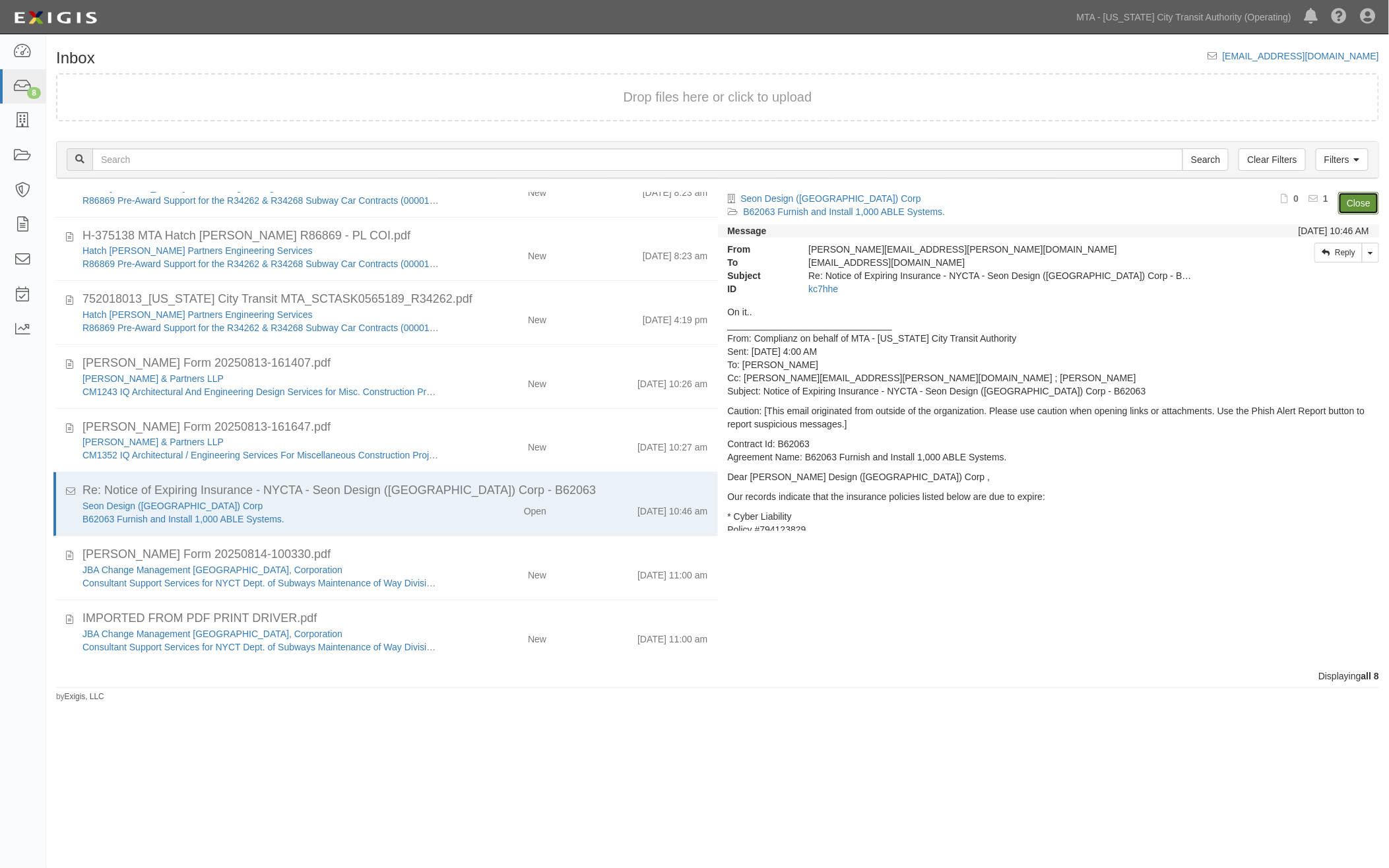
click at [1361, 202] on link "Close" at bounding box center [1359, 203] width 41 height 22
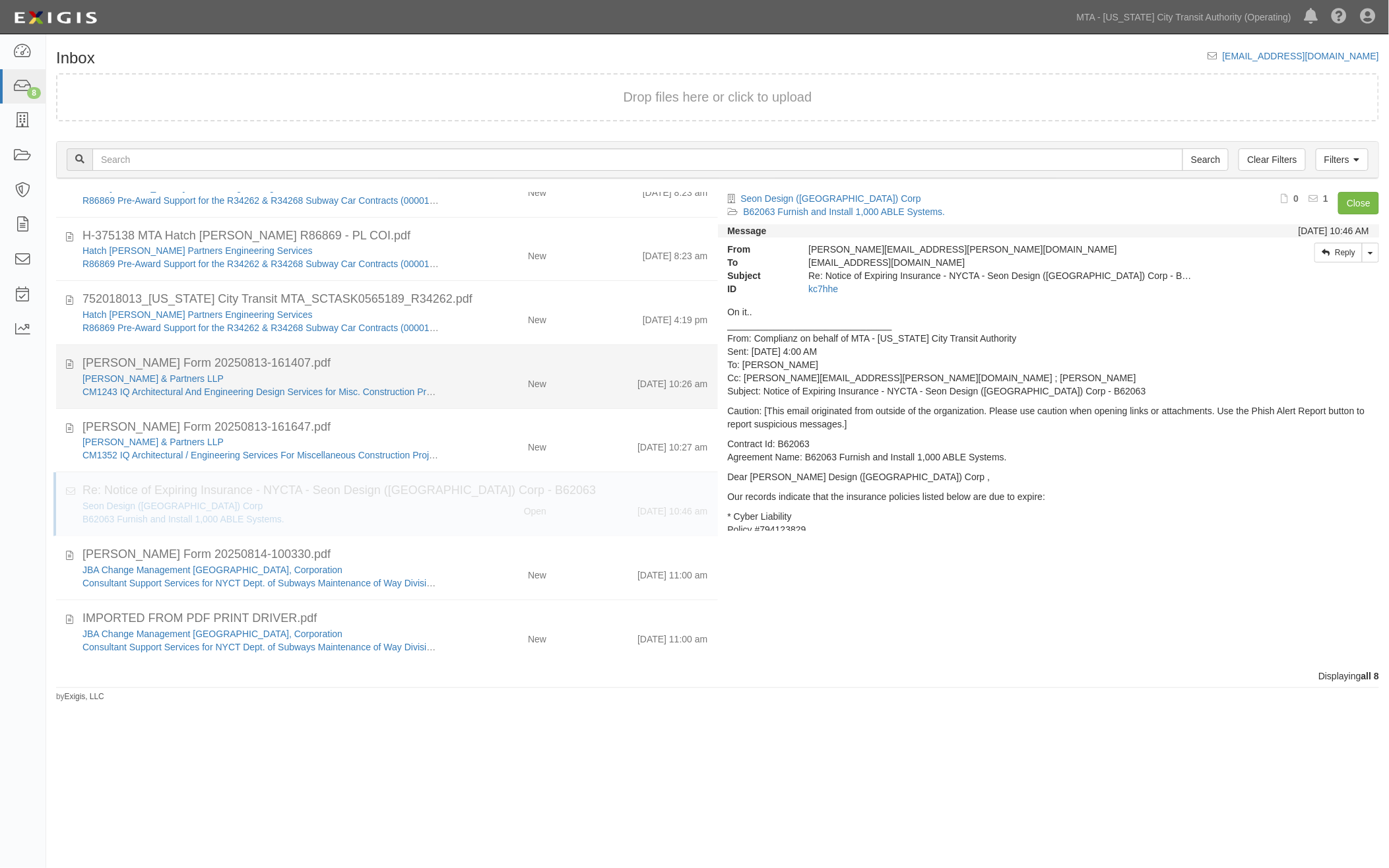
scroll to position [0, 0]
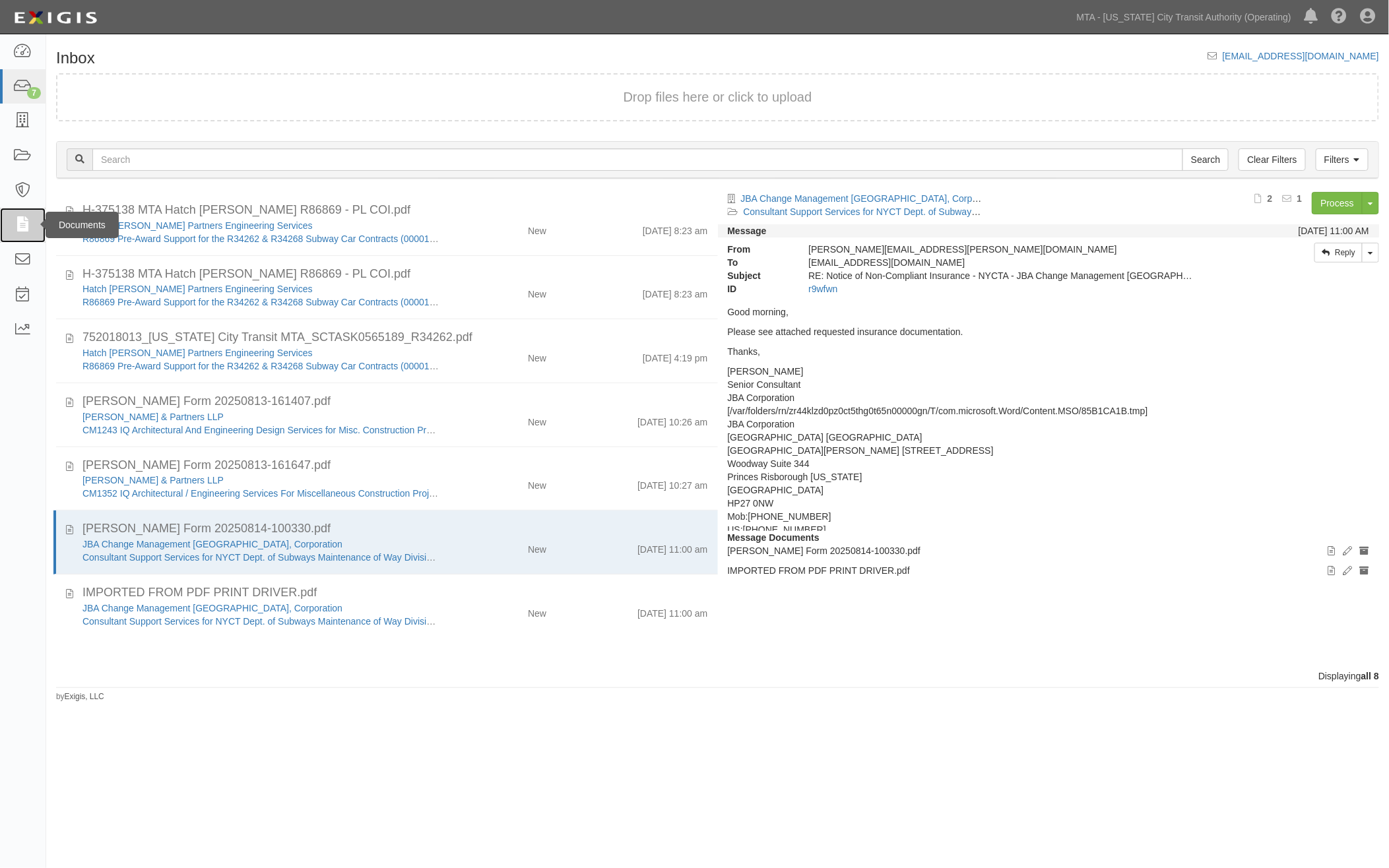
click at [17, 223] on icon at bounding box center [22, 225] width 18 height 15
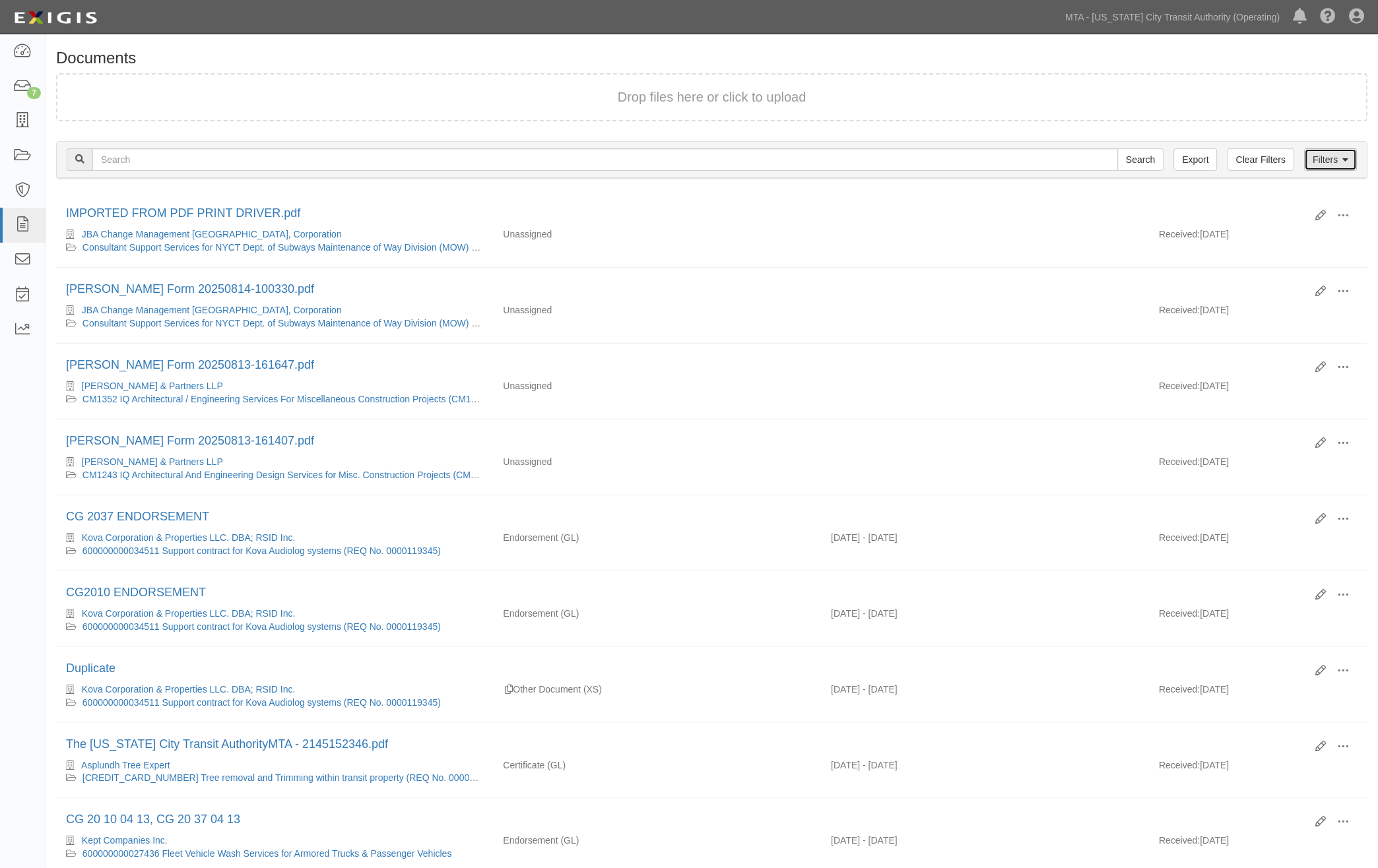
click at [1338, 163] on link "Filters" at bounding box center [1331, 160] width 53 height 22
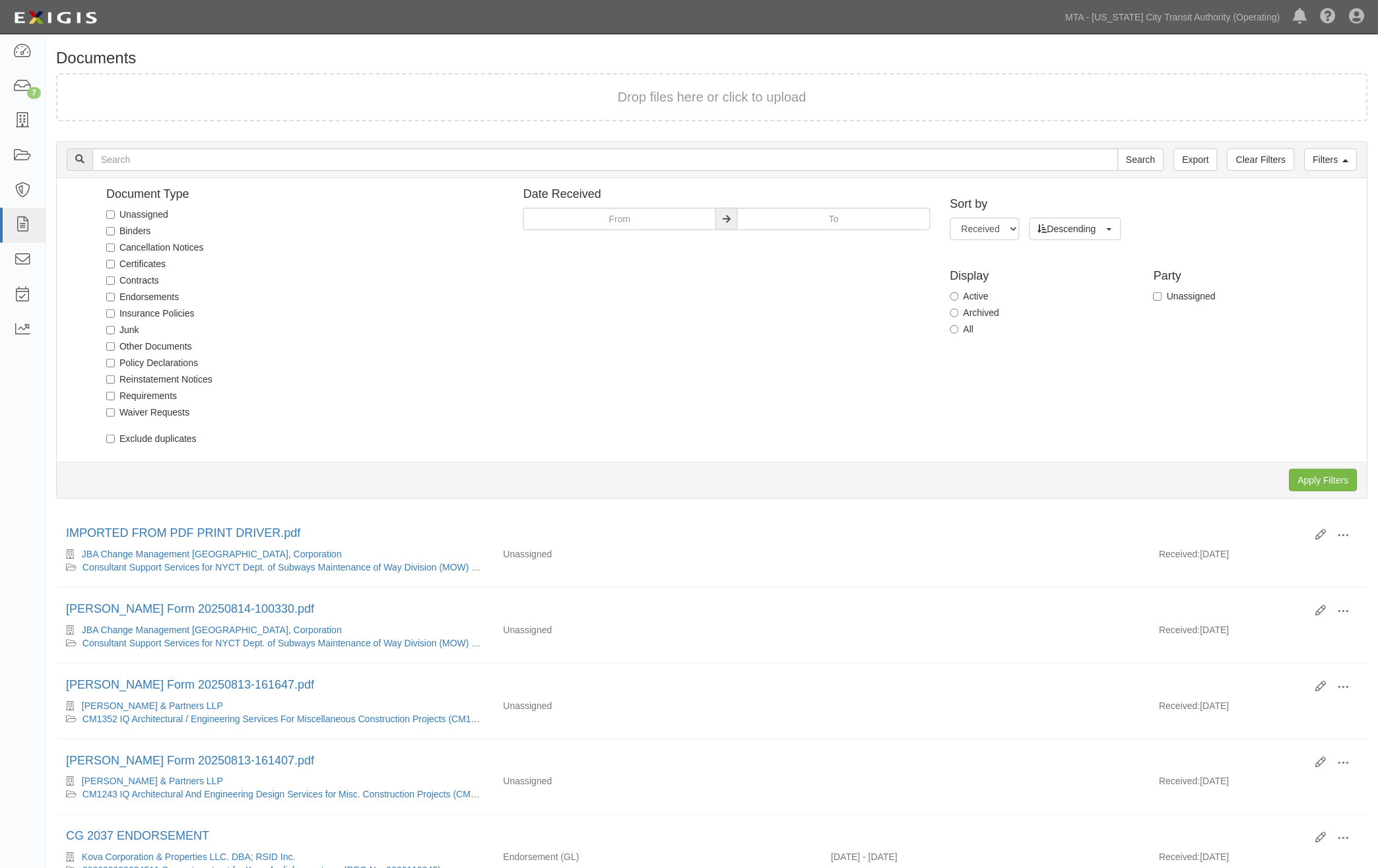
click at [159, 213] on label "Unassigned" at bounding box center [137, 214] width 62 height 13
click at [114, 213] on input "Unassigned" at bounding box center [110, 215] width 9 height 9
checkbox input "true"
click at [1301, 477] on input "Apply Filters" at bounding box center [1324, 480] width 68 height 22
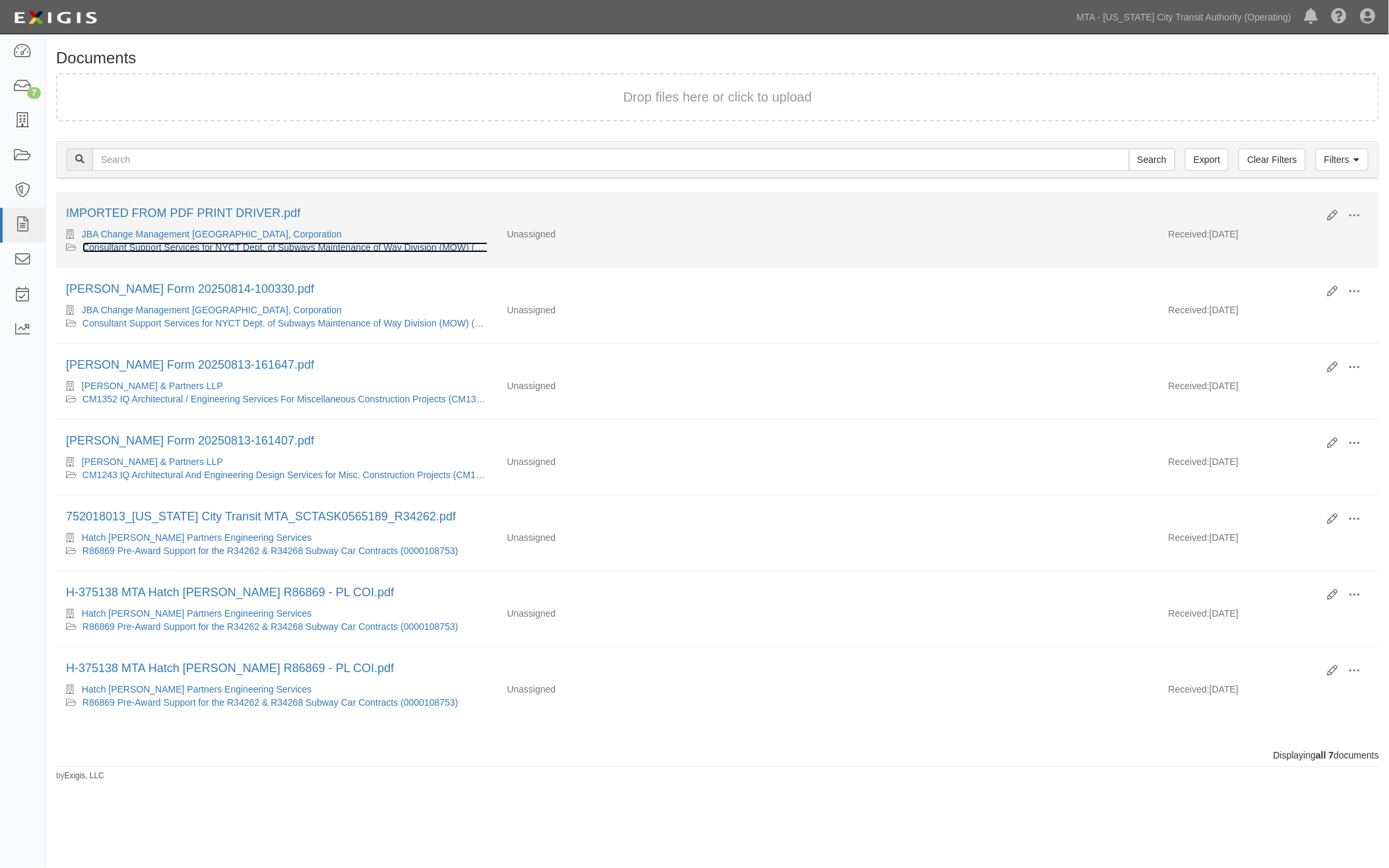
click at [241, 245] on link "Consultant Support Services for NYCT Dept. of Subways Maintenance of Way Divisi…" at bounding box center [316, 247] width 466 height 10
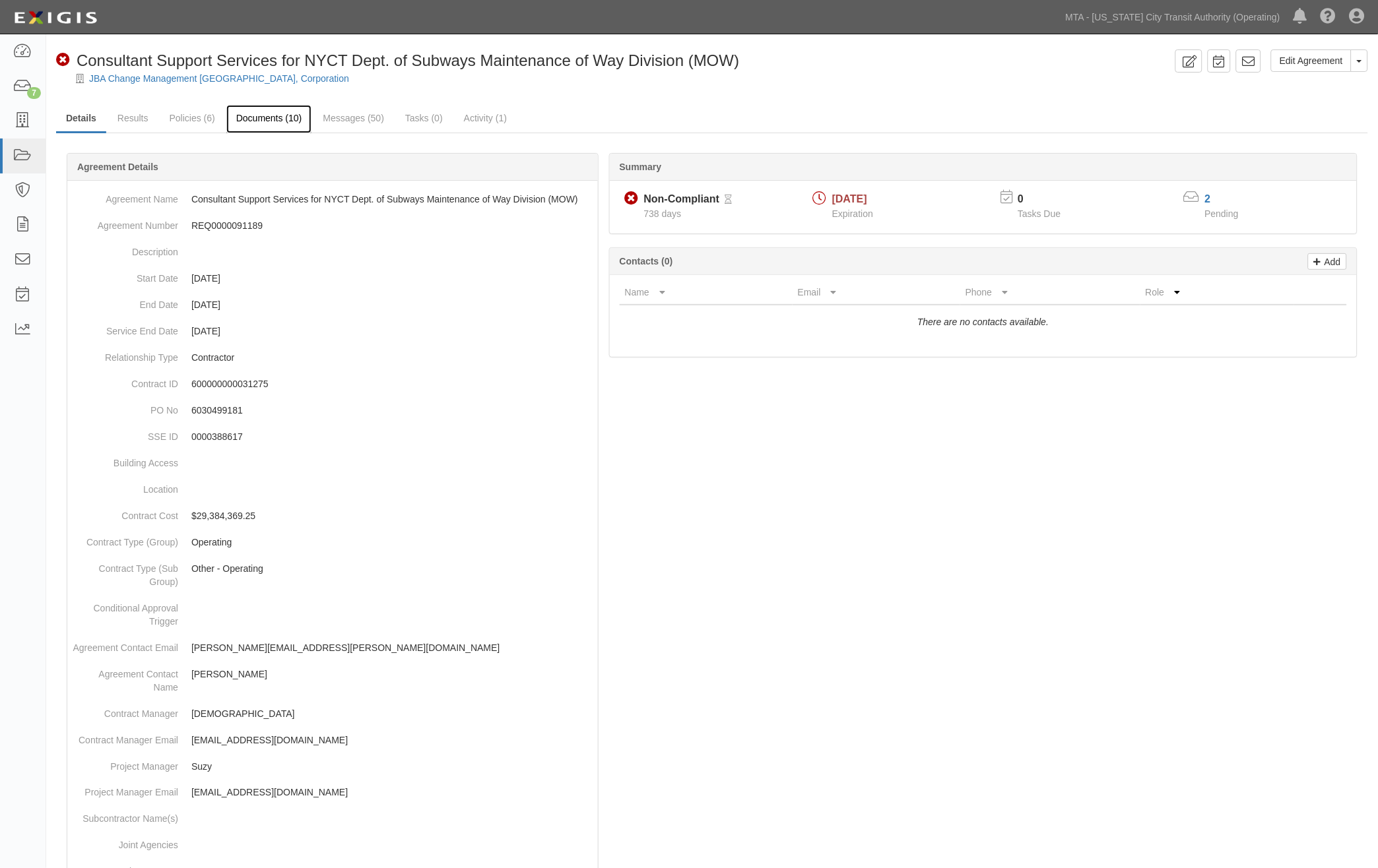
click at [269, 120] on link "Documents (10)" at bounding box center [269, 119] width 86 height 28
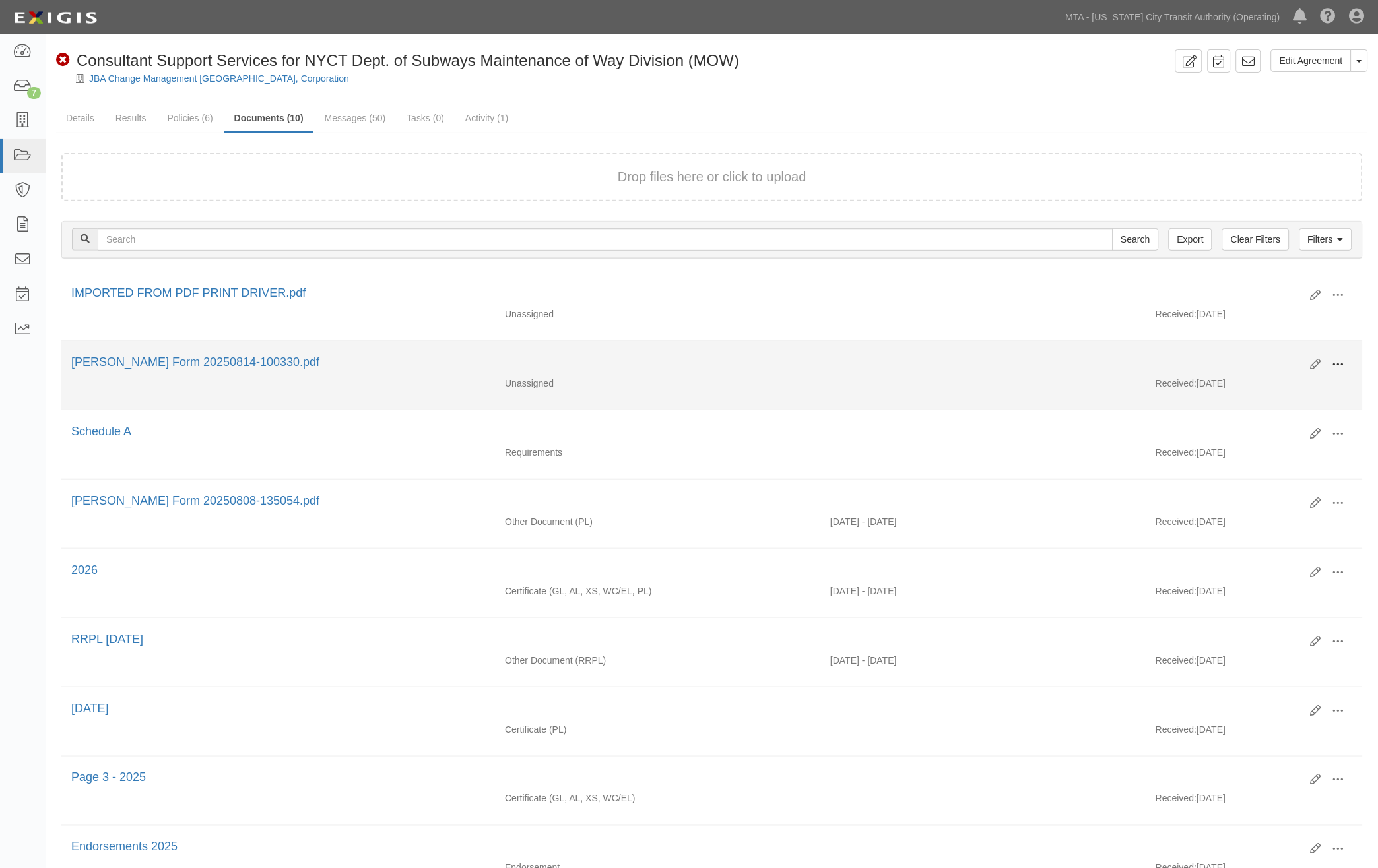
click at [1340, 360] on span at bounding box center [1338, 365] width 12 height 12
click at [1264, 355] on link "Edit" at bounding box center [1274, 360] width 104 height 24
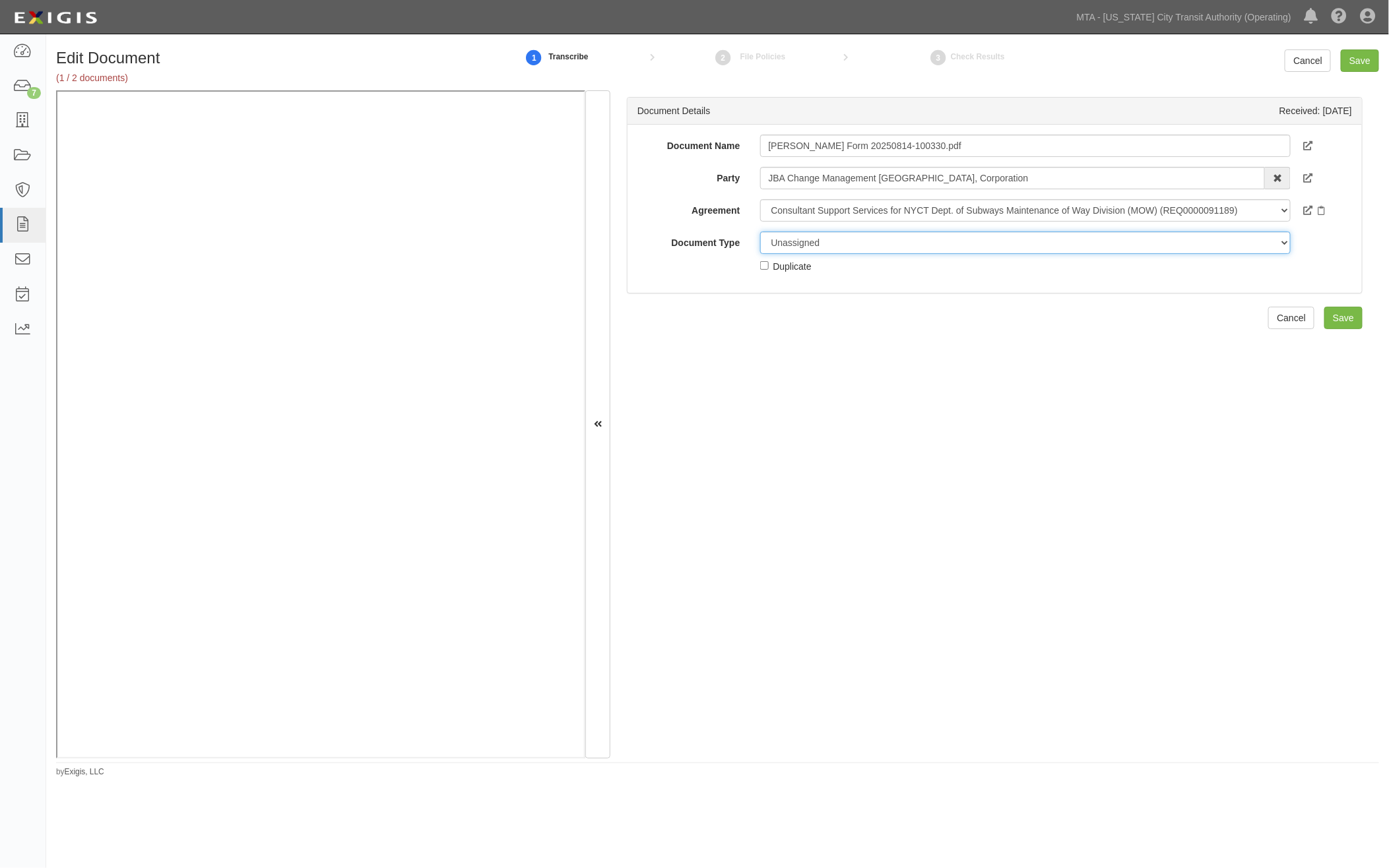
click at [814, 237] on select "Unassigned Binder Cancellation Notice Certificate Contract Endorsement Insuranc…" at bounding box center [1025, 243] width 531 height 22
select select "OtherDetail"
click at [760, 231] on select "Unassigned Binder Cancellation Notice Certificate Contract Endorsement Insuranc…" at bounding box center [1025, 243] width 531 height 22
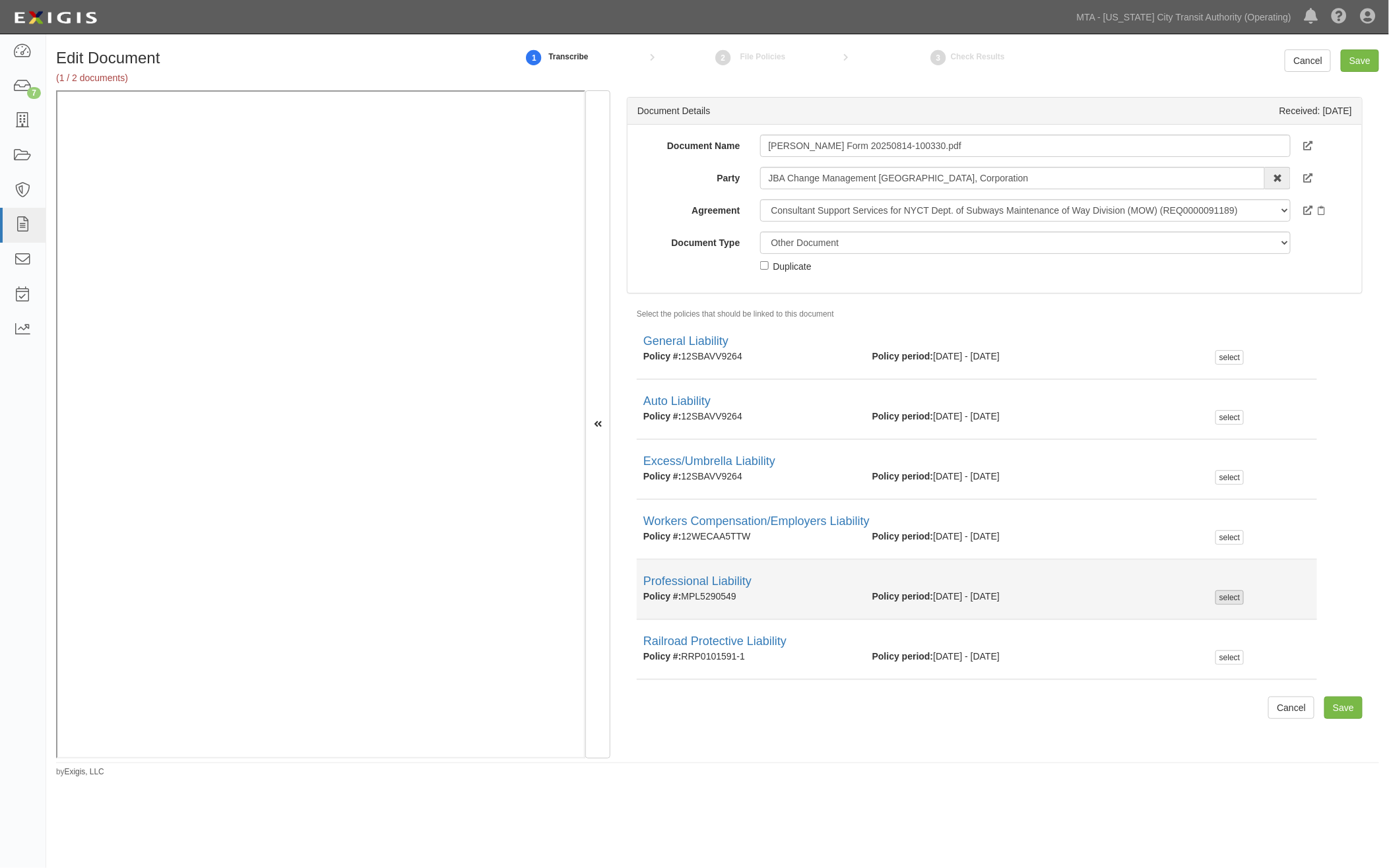
click at [1219, 599] on div "select" at bounding box center [1230, 597] width 28 height 15
checkbox input "true"
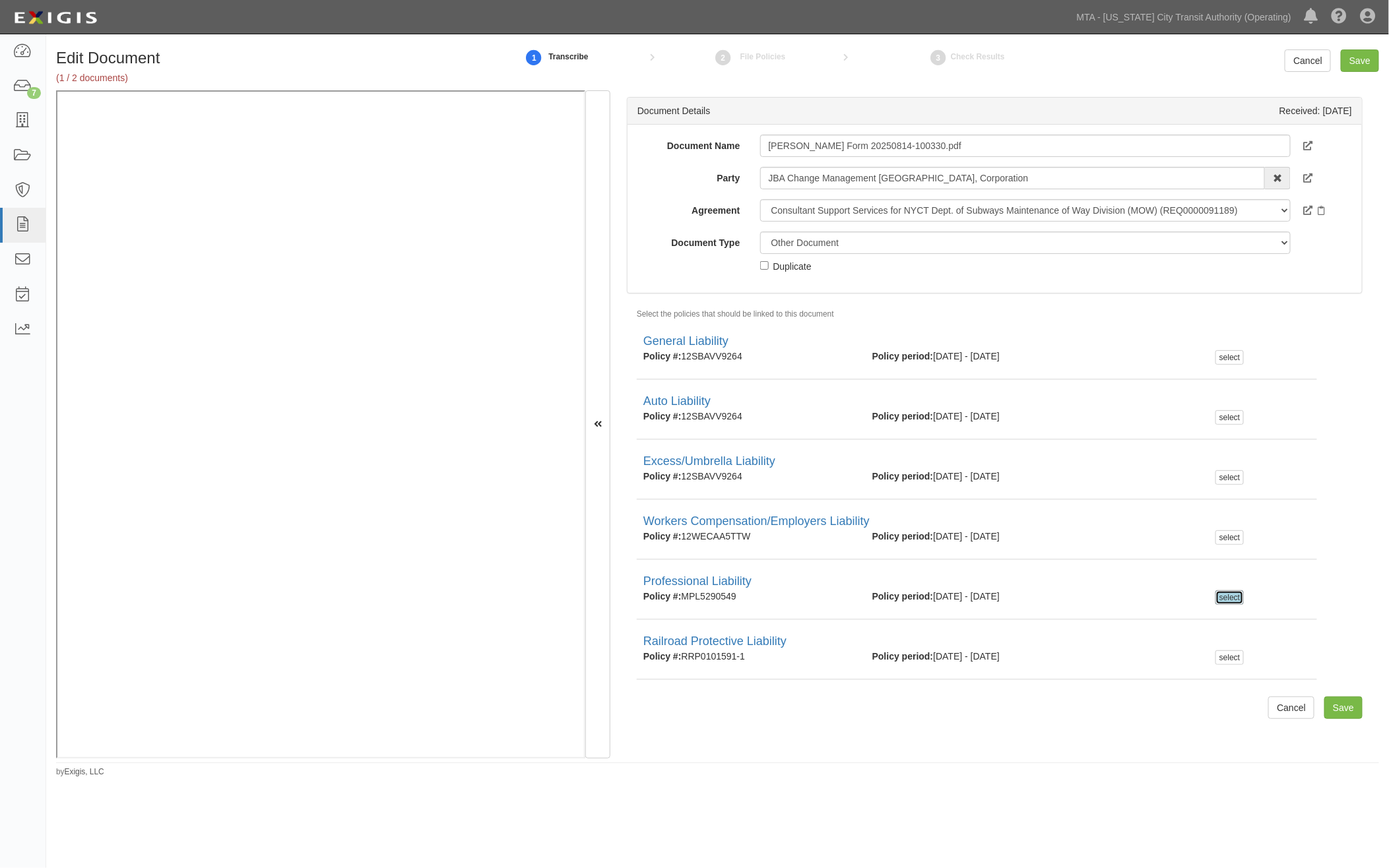
click at [789, 262] on div "Duplicate" at bounding box center [793, 266] width 38 height 15
click at [769, 262] on input "Duplicate" at bounding box center [764, 266] width 9 height 9
checkbox input "true"
drag, startPoint x: 821, startPoint y: 262, endPoint x: 775, endPoint y: 260, distance: 46.0
click at [775, 260] on div "Unassigned Binder Cancellation Notice Certificate Contract Endorsement Insuranc…" at bounding box center [1026, 252] width 551 height 41
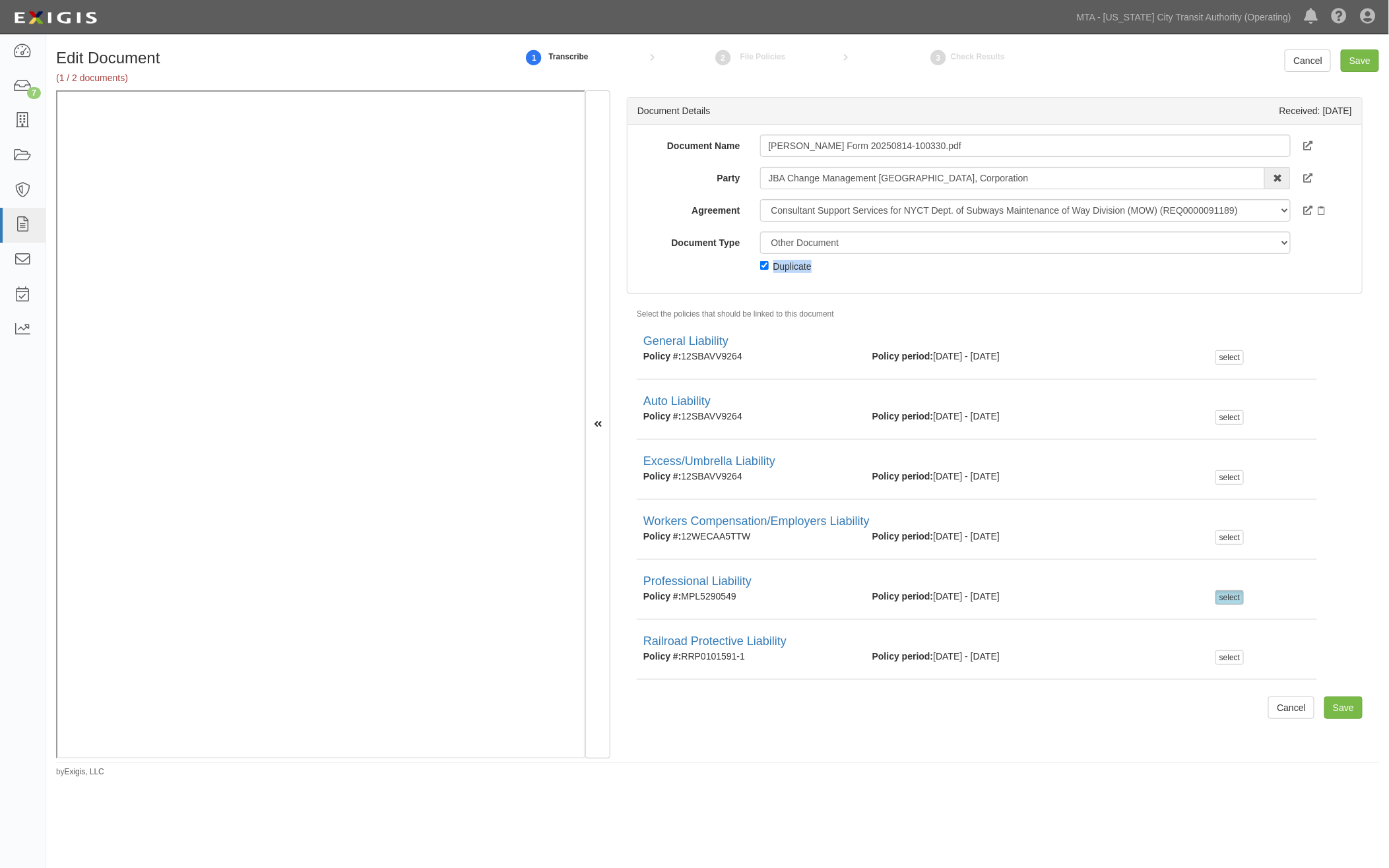
copy div "Duplicate"
click at [814, 152] on input "ACORD Form 20250814-100330.pdf" at bounding box center [1025, 145] width 531 height 22
paste input "Duplicate"
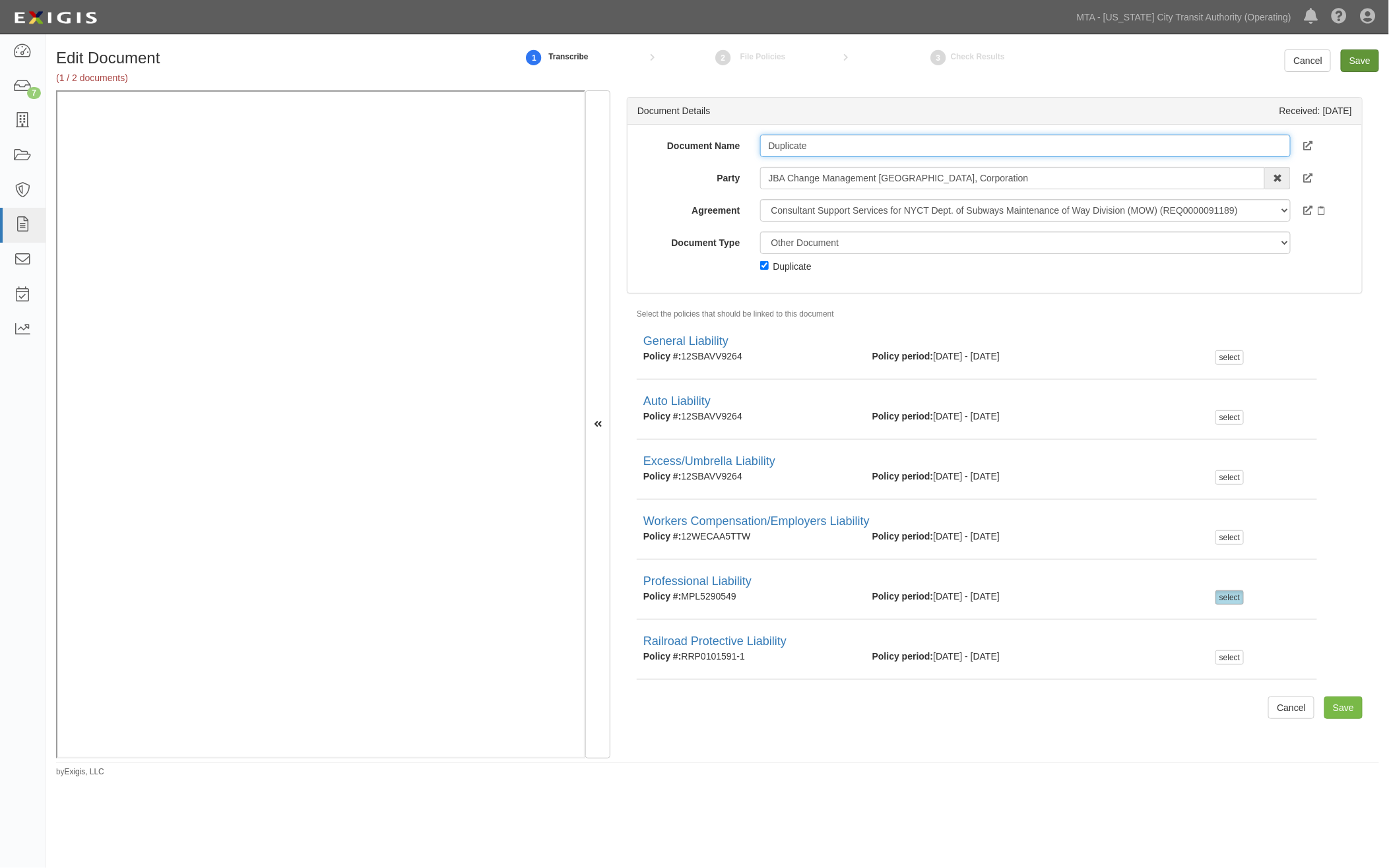
type input "Duplicate"
click at [1363, 66] on input "Save" at bounding box center [1360, 61] width 38 height 22
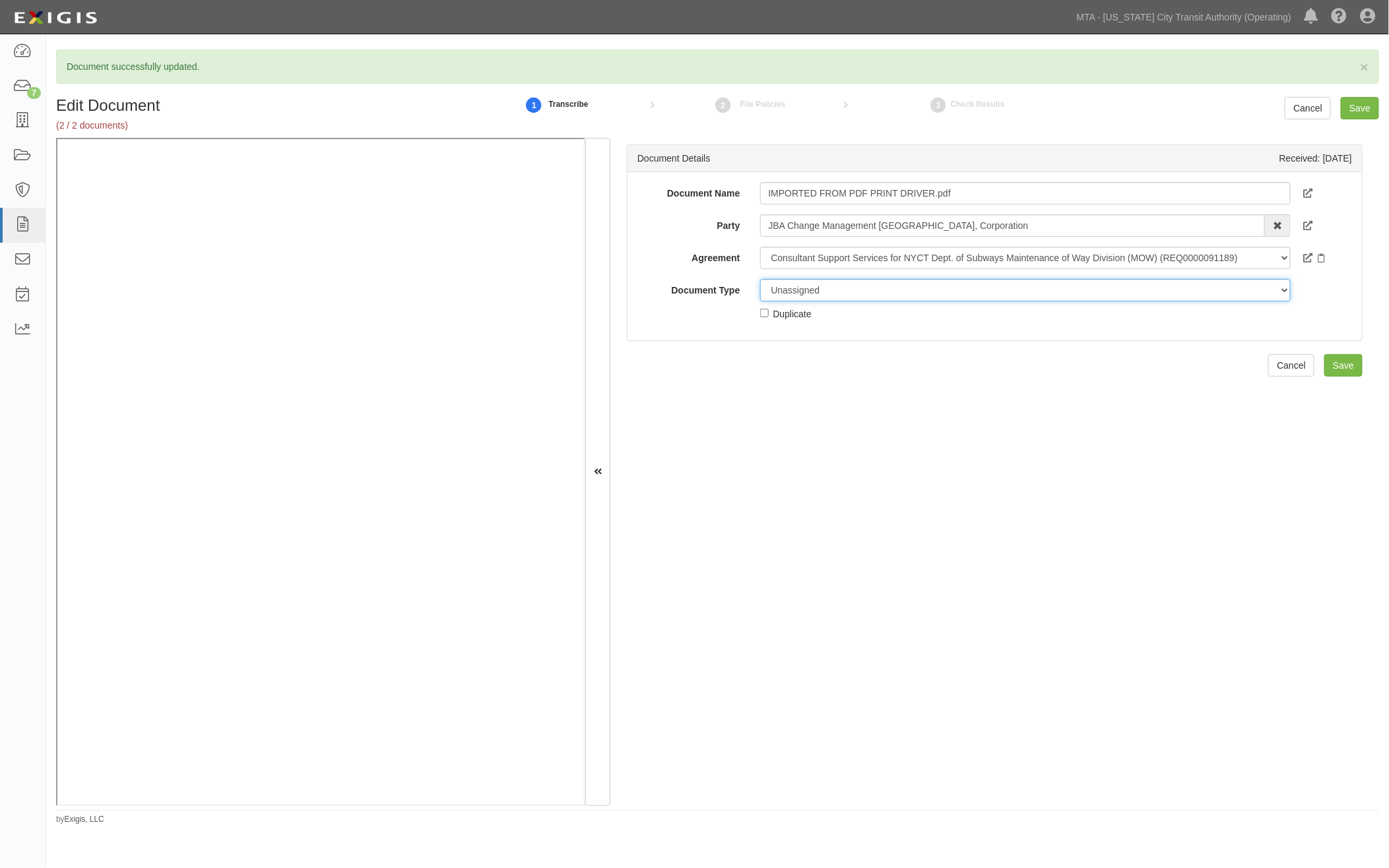
click at [853, 293] on select "Unassigned Binder Cancellation Notice Certificate Contract Endorsement Insuranc…" at bounding box center [1025, 290] width 531 height 22
select select "EndorsementDetail"
click at [760, 279] on select "Unassigned Binder Cancellation Notice Certificate Contract Endorsement Insuranc…" at bounding box center [1025, 290] width 531 height 22
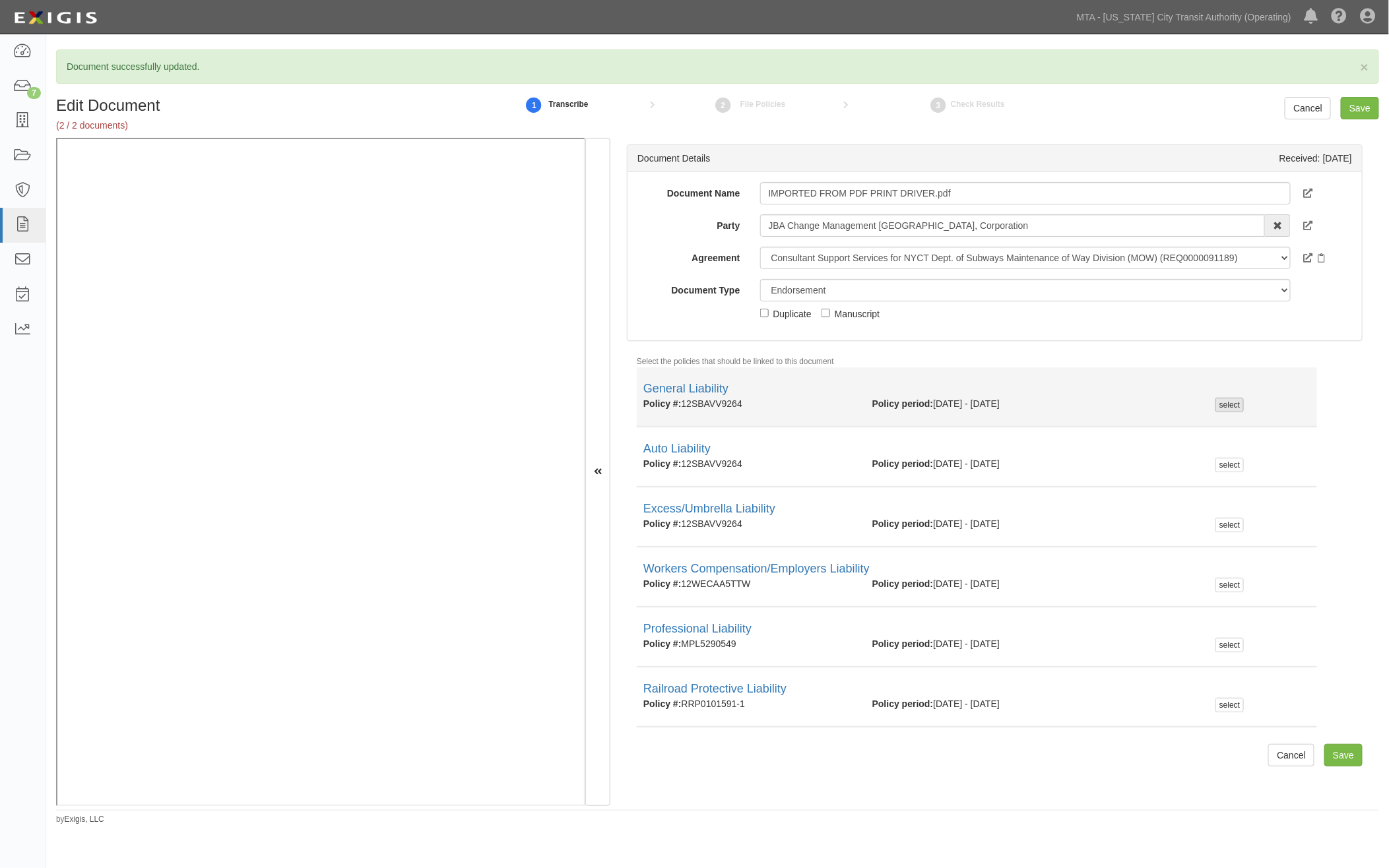
click at [1219, 404] on div "select" at bounding box center [1230, 404] width 28 height 15
checkbox input "true"
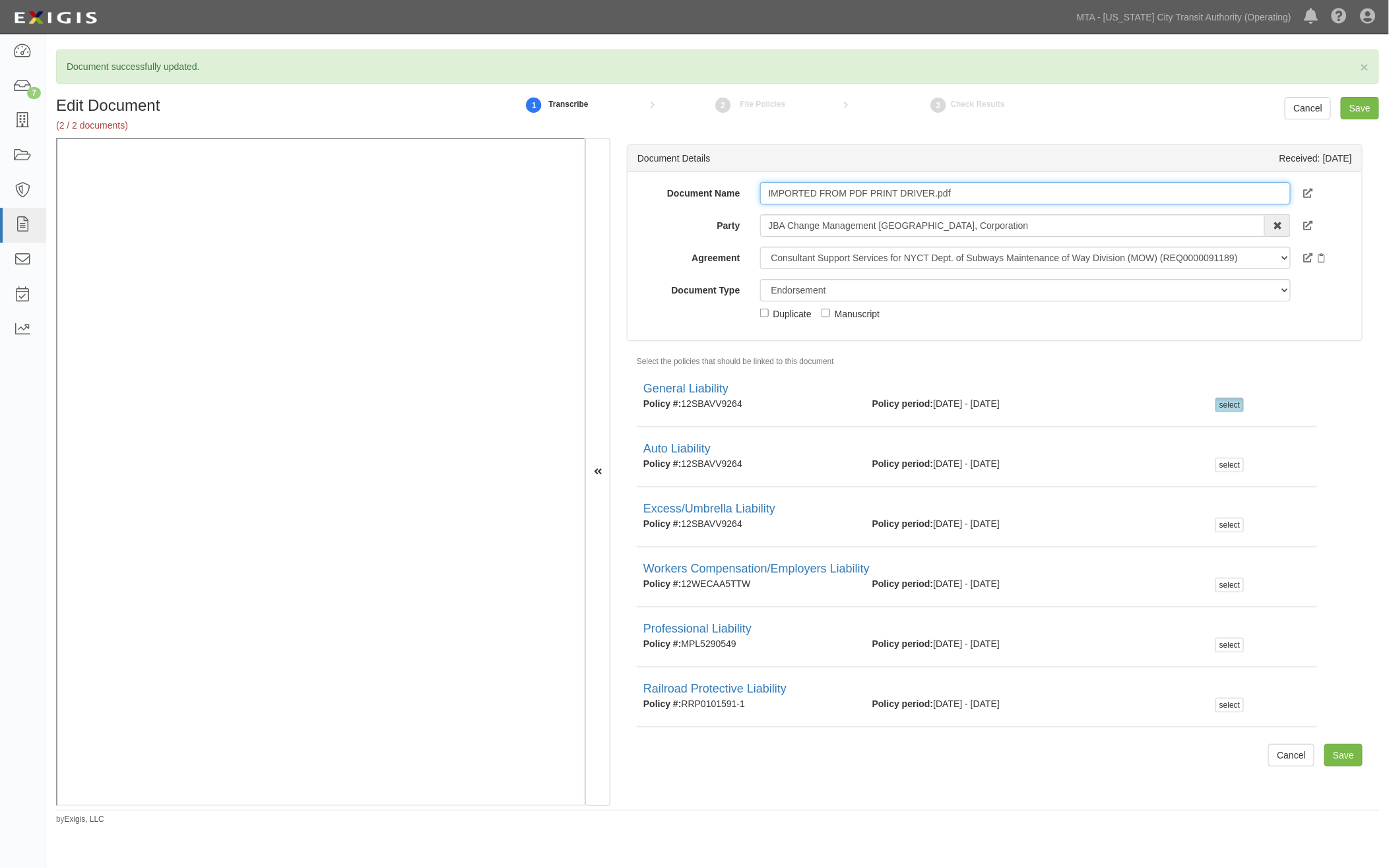
click at [779, 197] on input "IMPORTED FROM PDF PRINT DRIVER.pdf" at bounding box center [1025, 194] width 531 height 22
paste input "ADDITIONAL INSURED"
type input "ADDITIONAL INSURED"
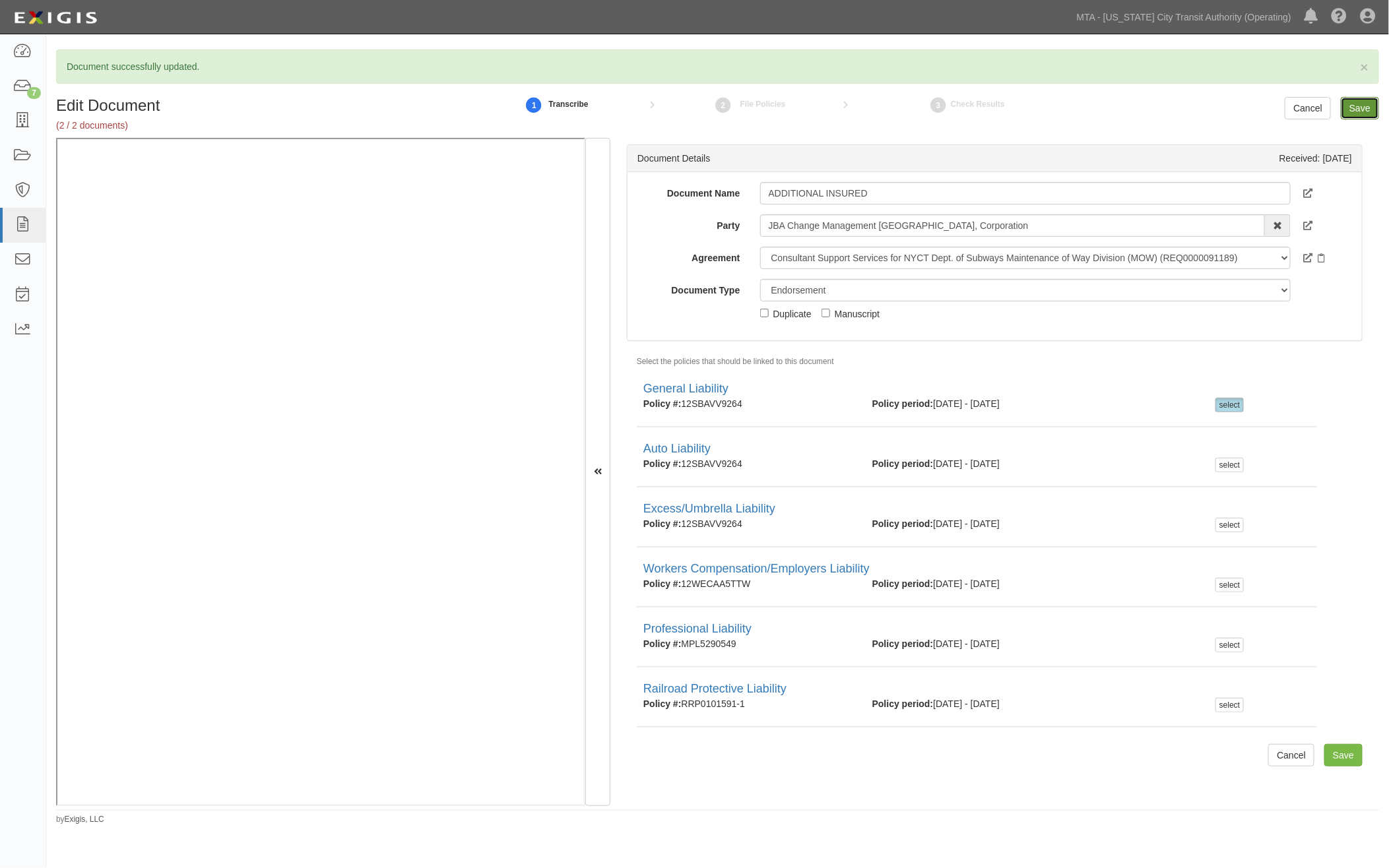
click at [1367, 103] on input "Save" at bounding box center [1360, 108] width 38 height 22
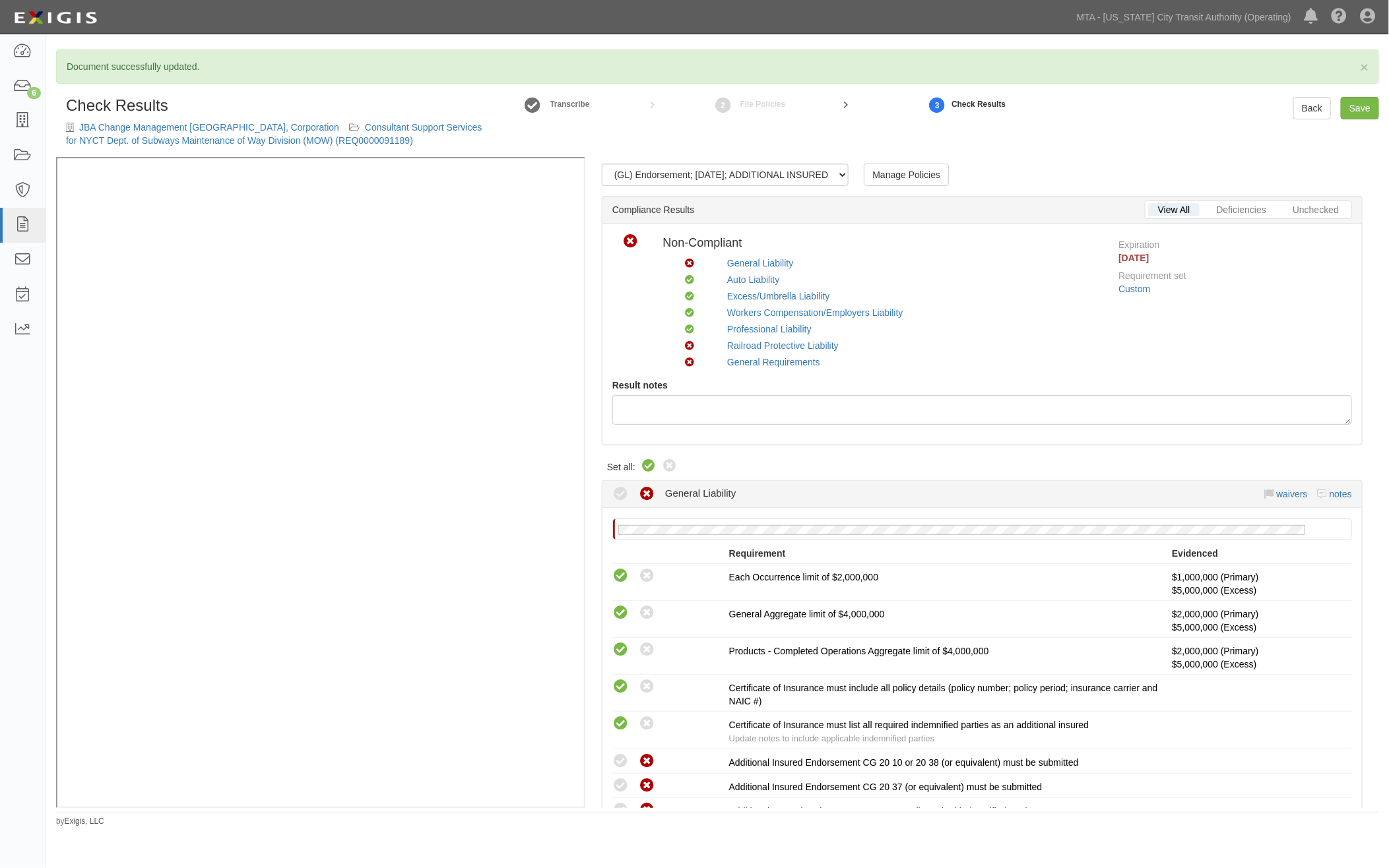
click at [654, 465] on icon at bounding box center [649, 466] width 15 height 15
radio input "true"
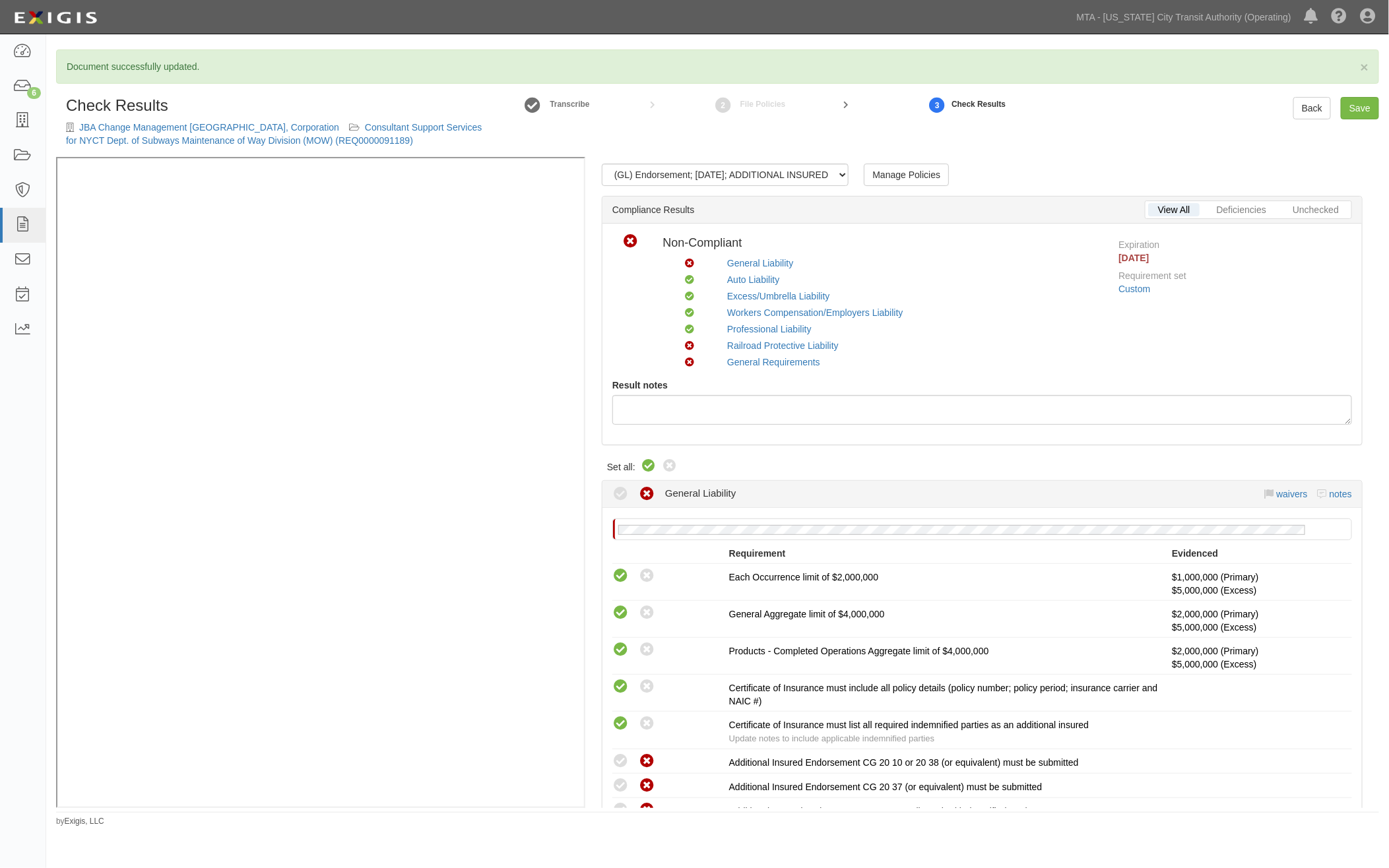
radio input "true"
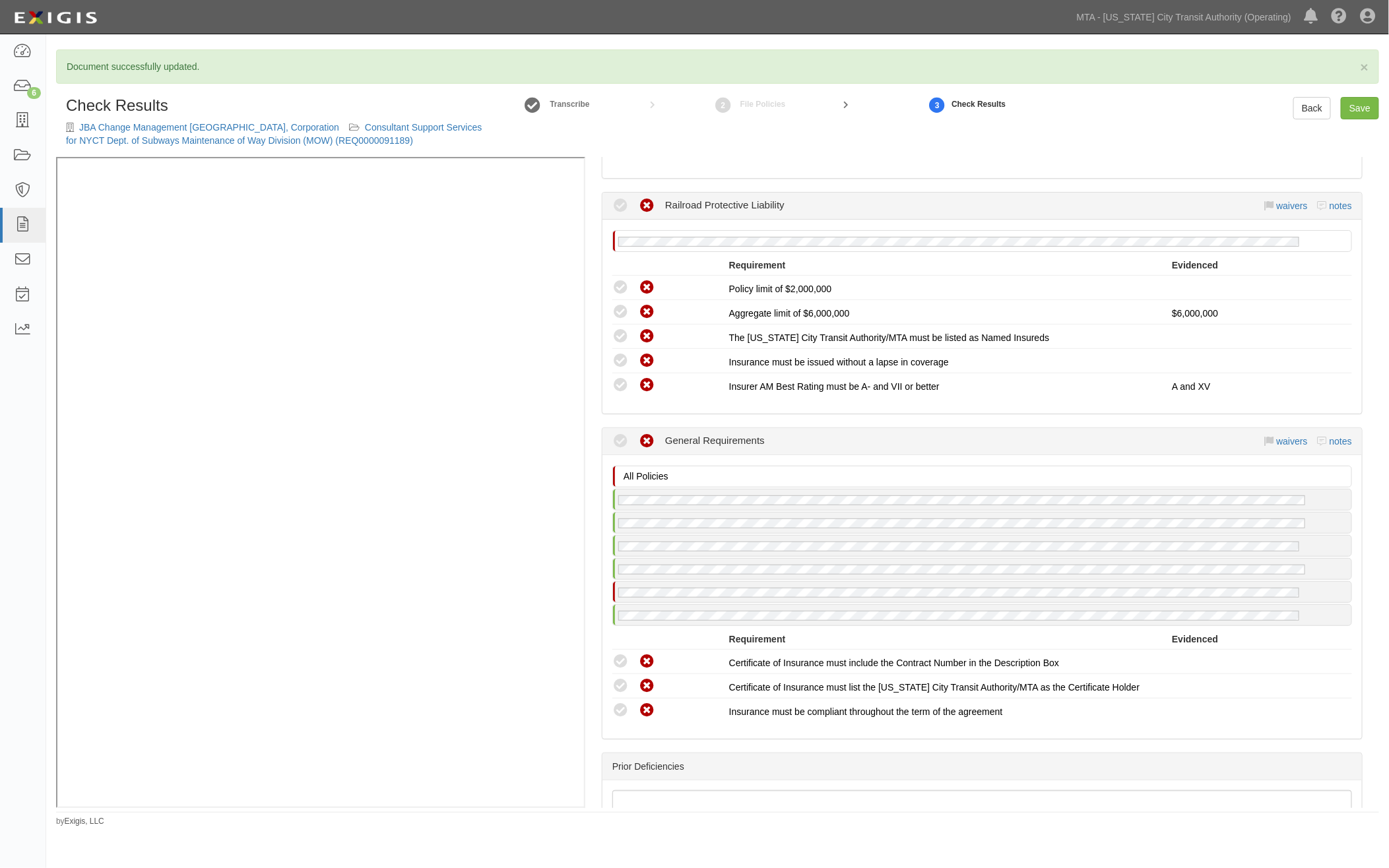
scroll to position [2072, 0]
click at [1357, 103] on link "Save" at bounding box center [1360, 108] width 38 height 22
radio input "true"
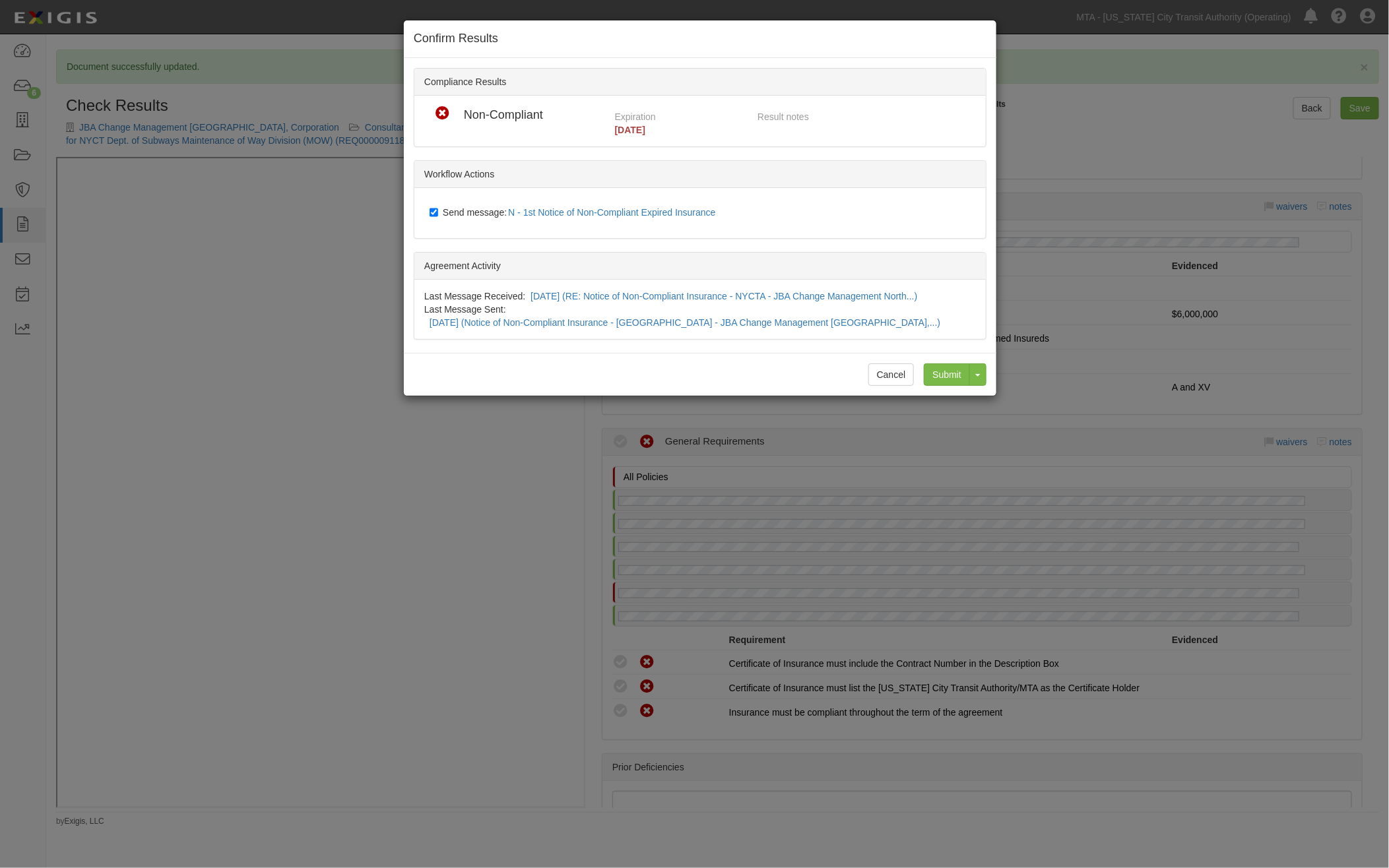
click at [480, 212] on span "Send message: N - 1st Notice of Non-Compliant Expired Insurance" at bounding box center [583, 212] width 279 height 10
click at [438, 212] on input "Send message: N - 1st Notice of Non-Compliant Expired Insurance" at bounding box center [434, 212] width 9 height 10
checkbox input "false"
click at [940, 364] on input "Submit" at bounding box center [948, 375] width 46 height 22
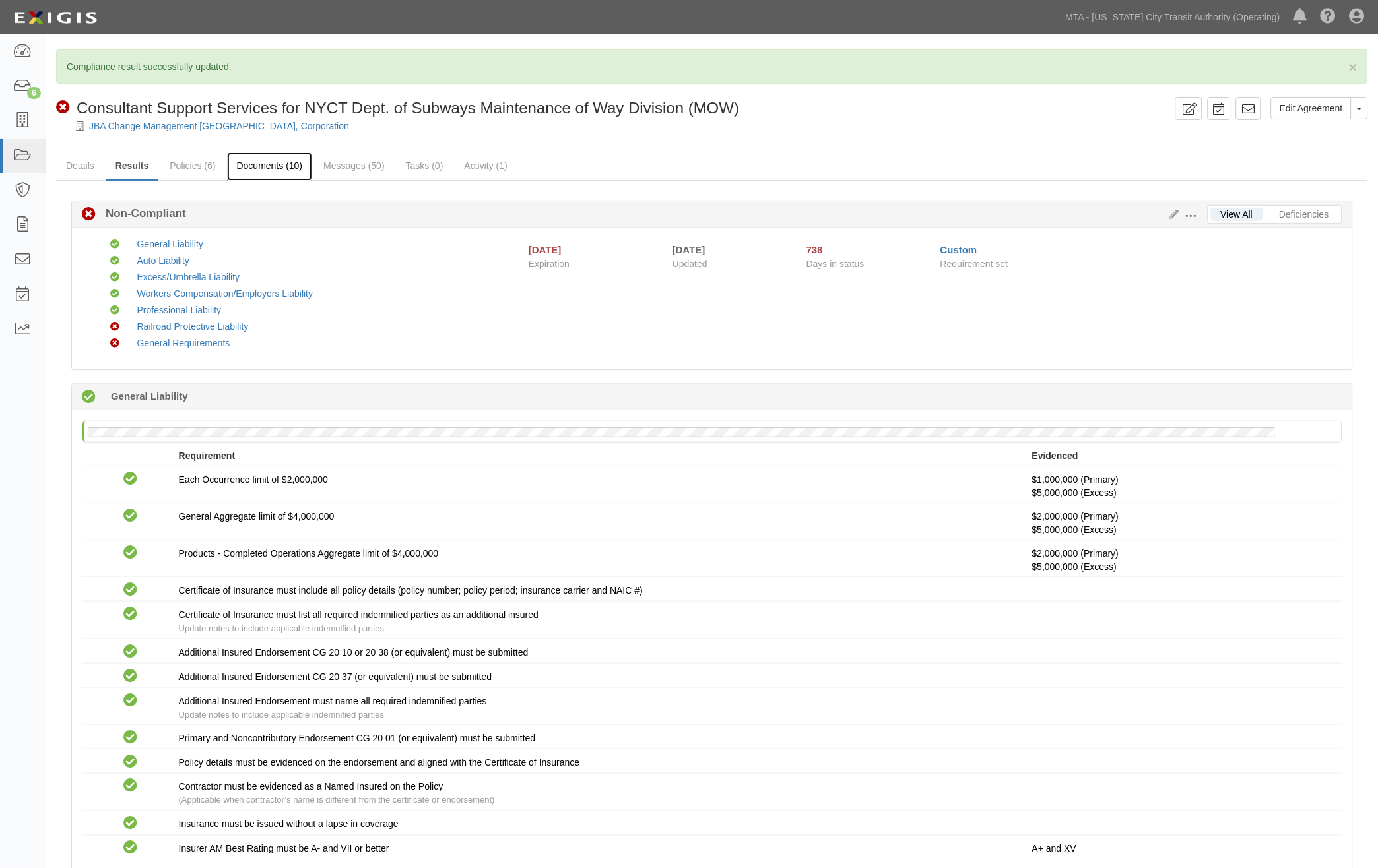
click at [262, 169] on link "Documents (10)" at bounding box center [270, 166] width 86 height 28
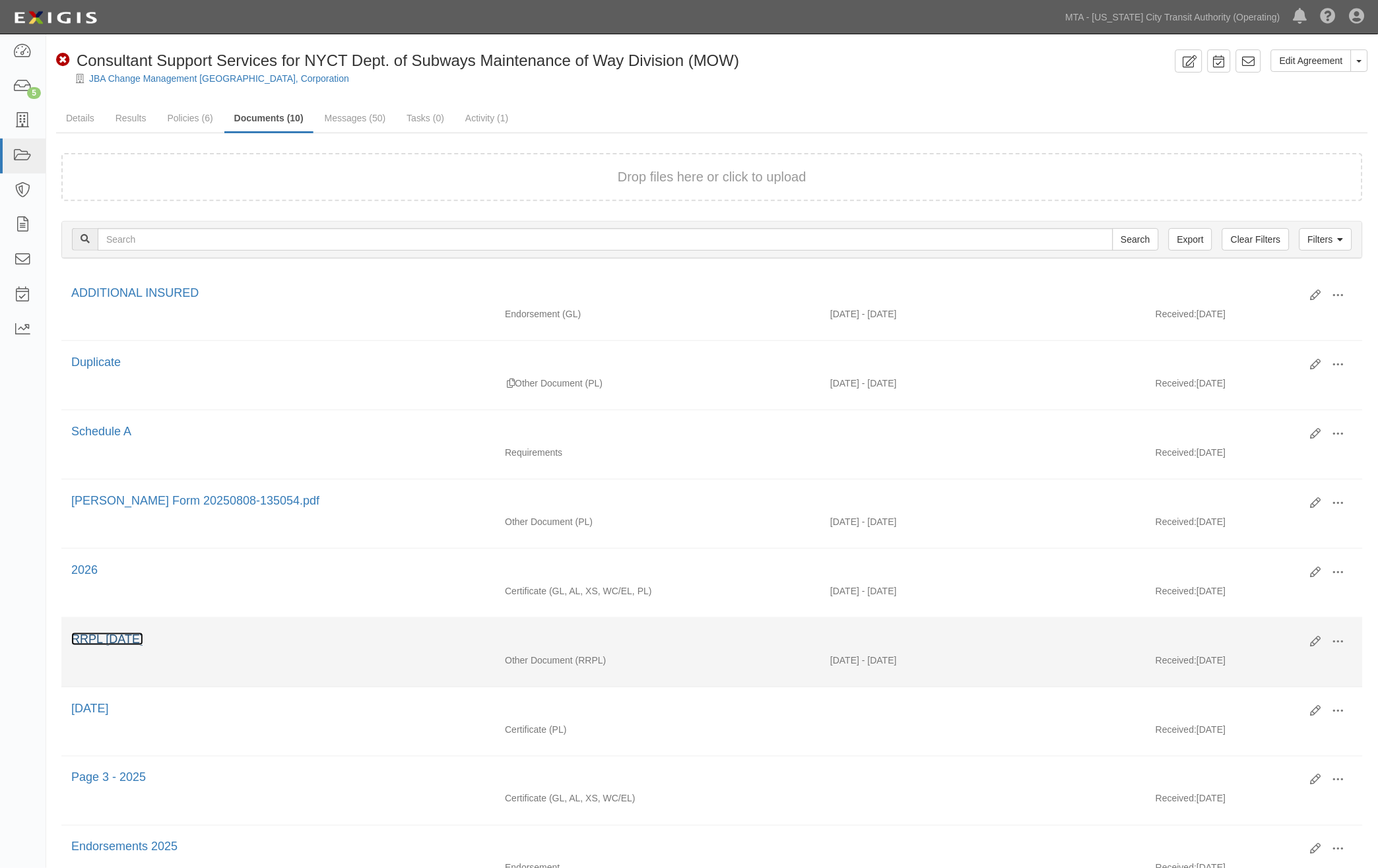
click at [133, 646] on link "RRPL [DATE]" at bounding box center [108, 638] width 72 height 13
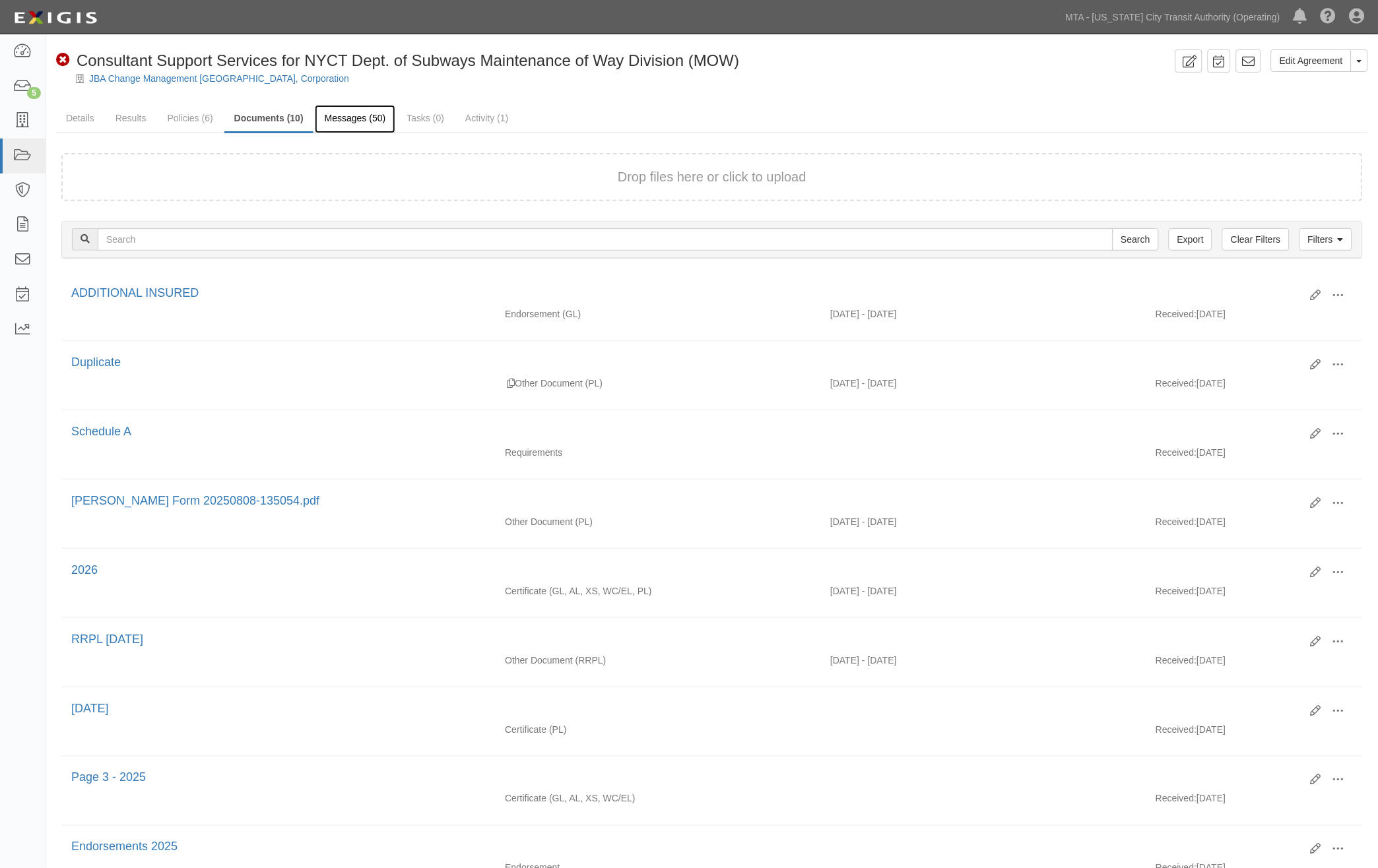
click at [364, 120] on link "Messages (50)" at bounding box center [355, 119] width 81 height 28
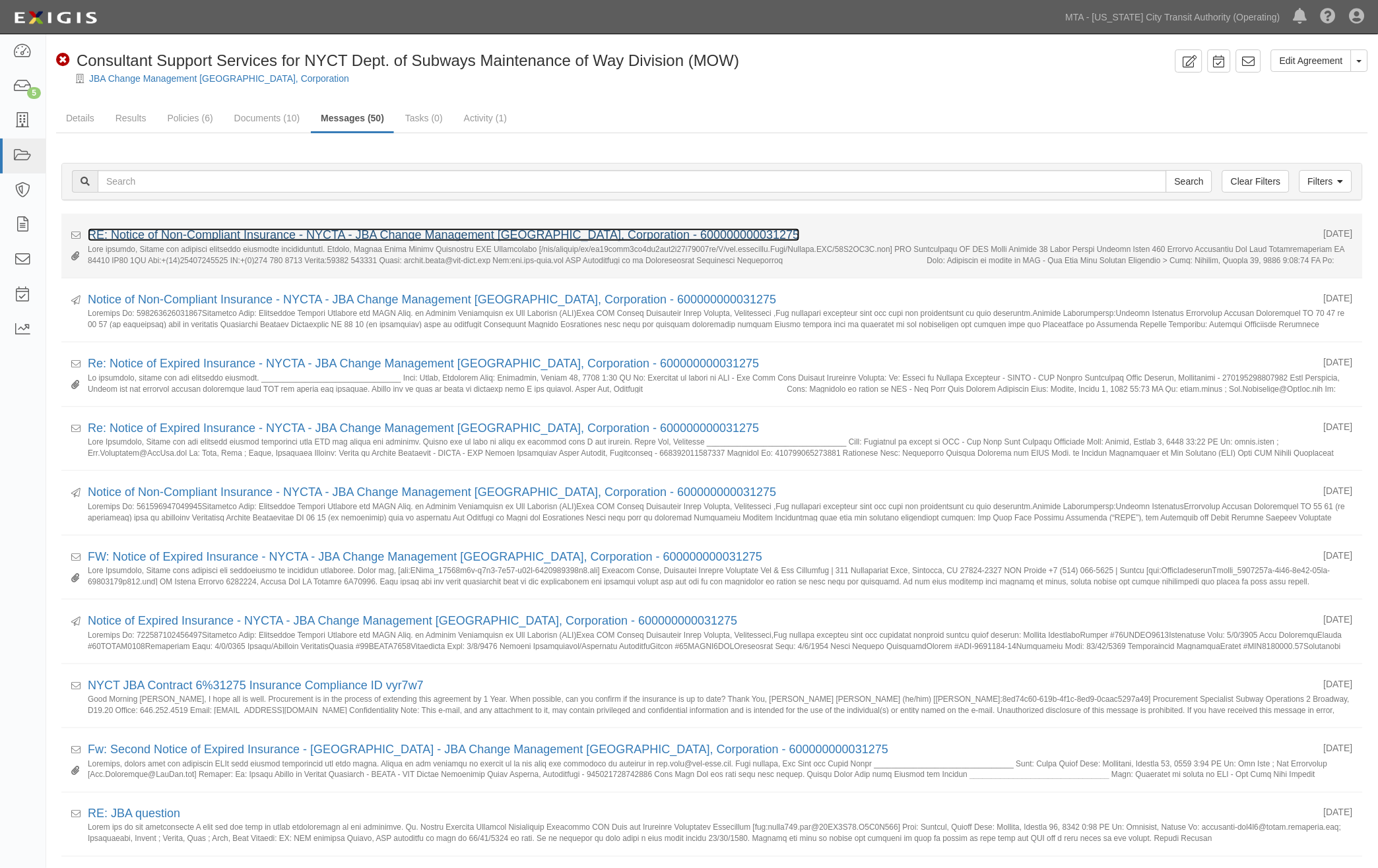
click at [318, 233] on link "RE: Notice of Non-Compliant Insurance - NYCTA - JBA Change Management [GEOGRAPH…" at bounding box center [444, 234] width 713 height 13
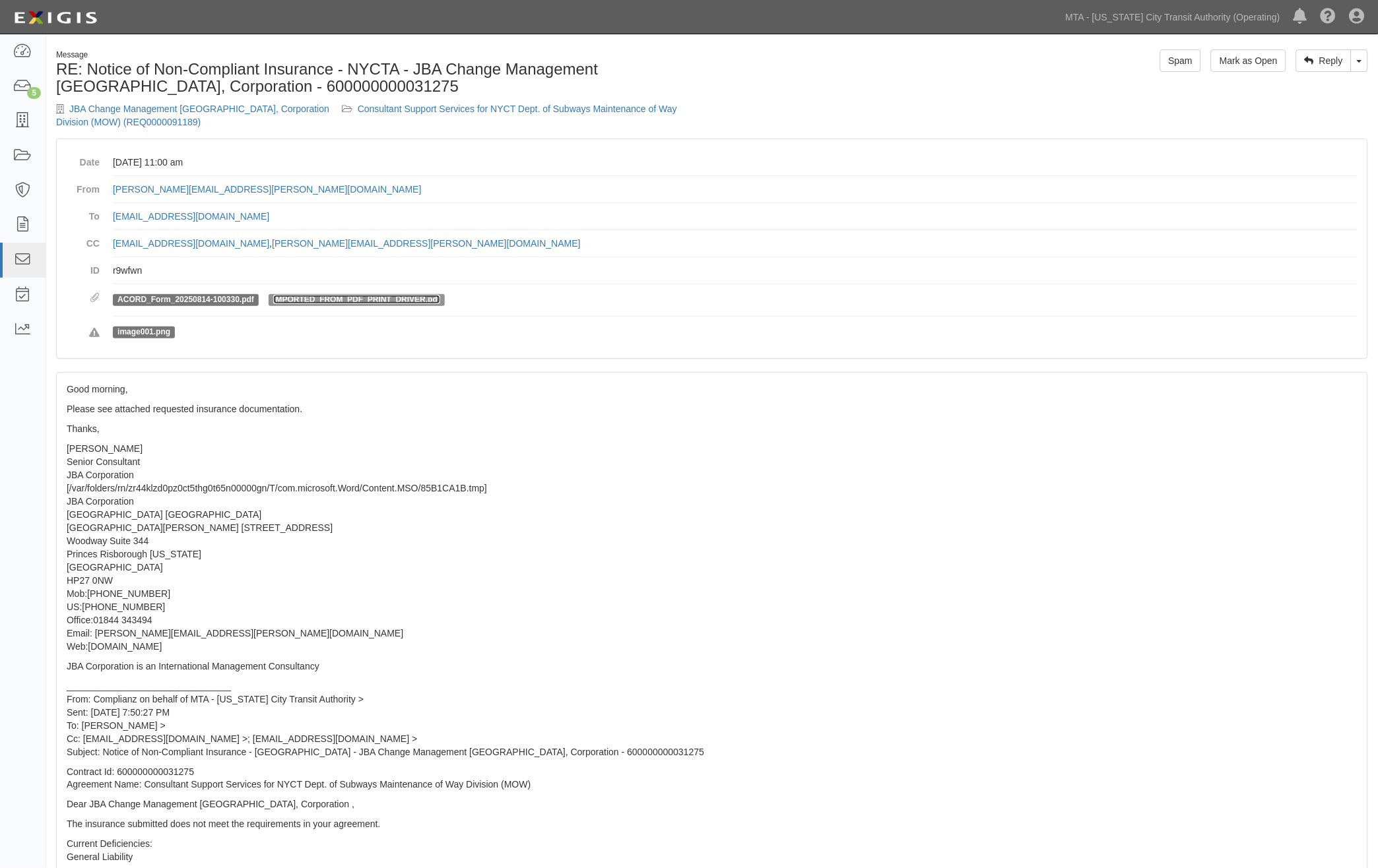
click at [413, 304] on link "IMPORTED_FROM_PDF_PRINT_DRIVER.pdf" at bounding box center [357, 299] width 167 height 9
click at [230, 297] on link "ACORD_Form_20250814-100330.pdf" at bounding box center [186, 299] width 137 height 9
click at [561, 602] on p "[PERSON_NAME] Senior Consultant JBA Corporation [/var/folders/rn/zr44klzd0pz0ct…" at bounding box center [712, 547] width 1291 height 211
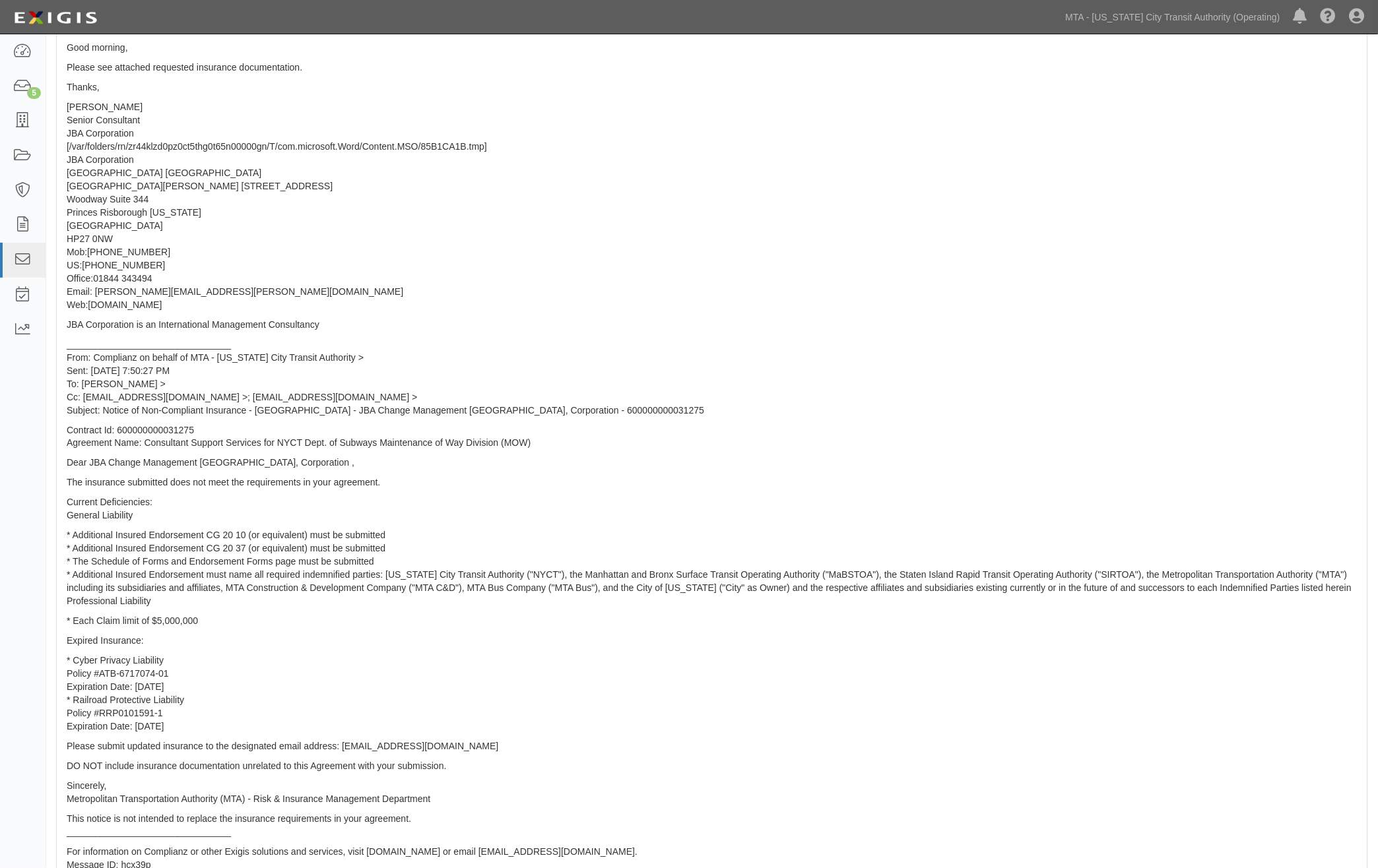
scroll to position [366, 0]
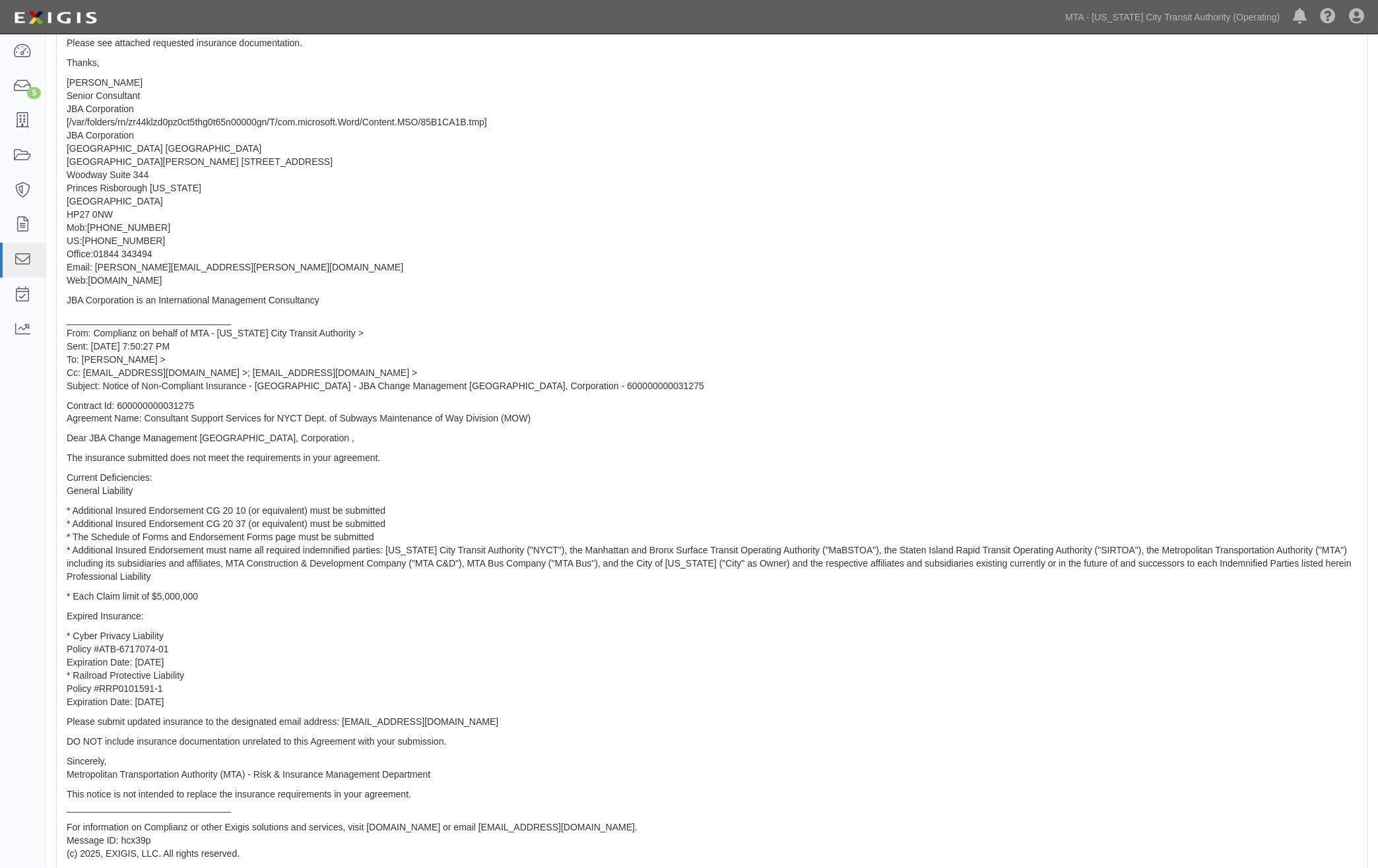
drag, startPoint x: 202, startPoint y: 702, endPoint x: 64, endPoint y: 678, distance: 140.1
click at [64, 678] on div "Good morning, Please see attached requested insurance documentation. Thanks, [P…" at bounding box center [712, 442] width 1311 height 871
copy p "* Railroad Protective Liability Policy #RRP0101591-1 Expiration Date: [DATE]"
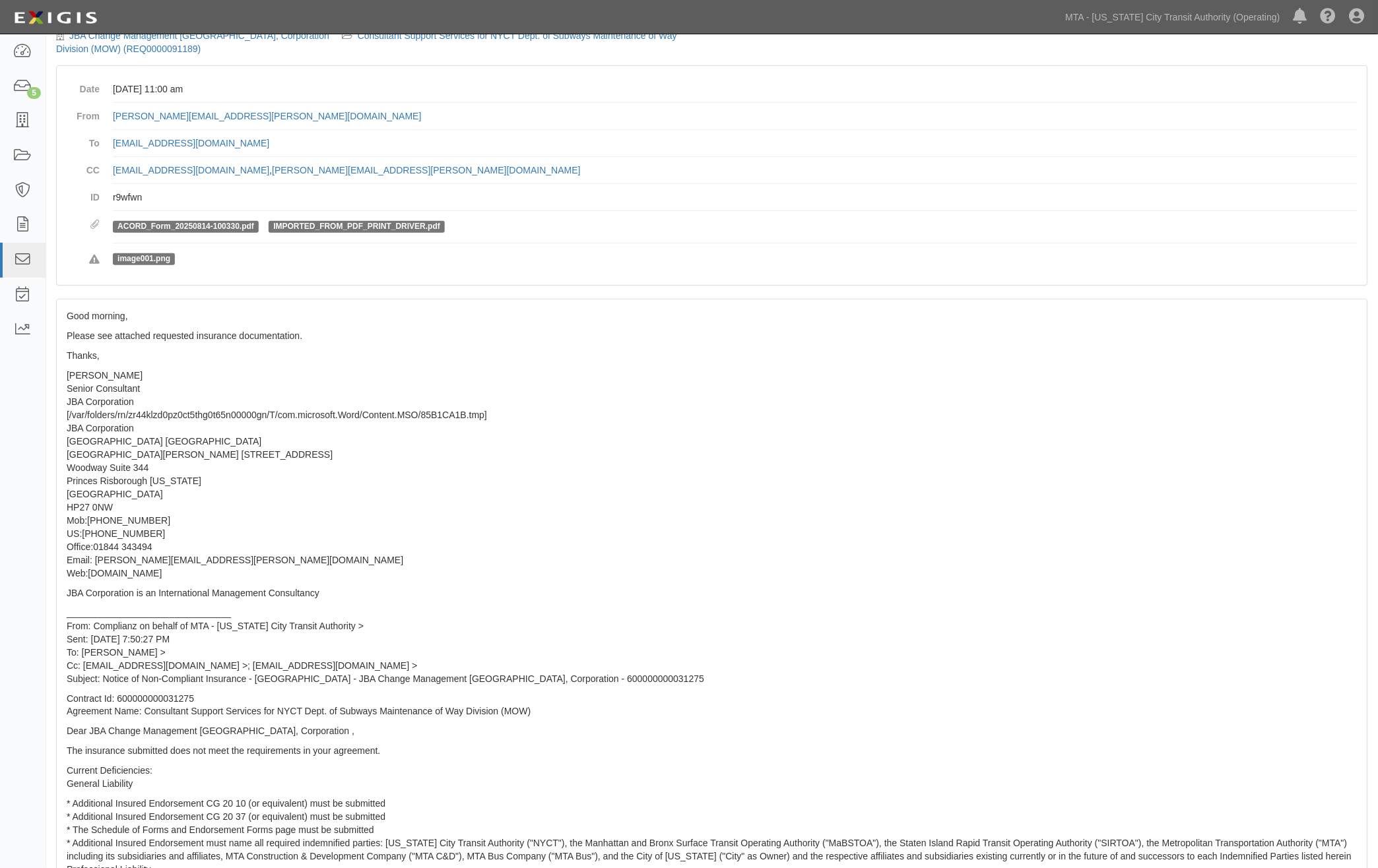
scroll to position [0, 0]
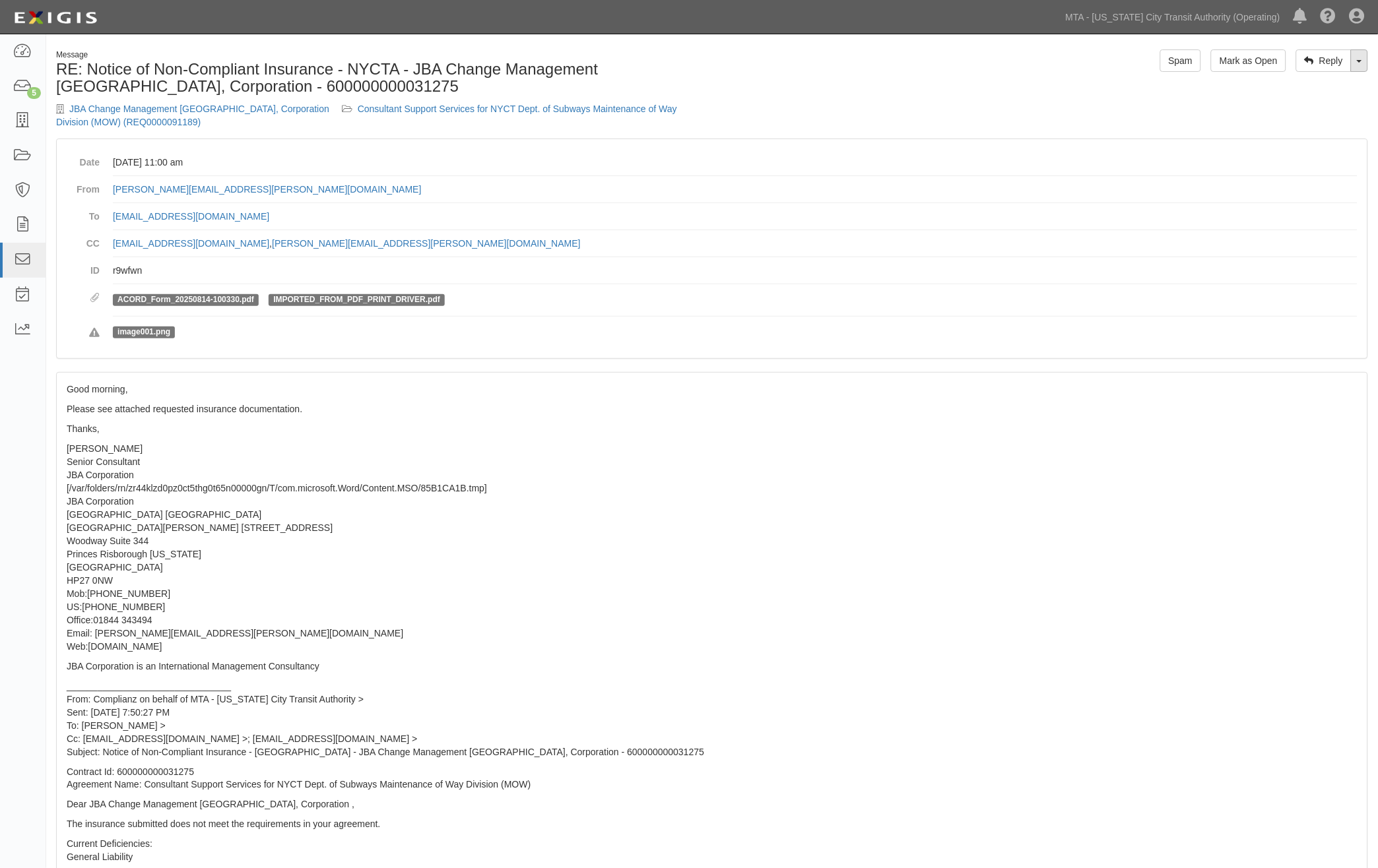
click at [1360, 67] on link "Toggle Dropdown" at bounding box center [1360, 61] width 17 height 22
click at [1306, 86] on link "Reply All" at bounding box center [1315, 86] width 104 height 17
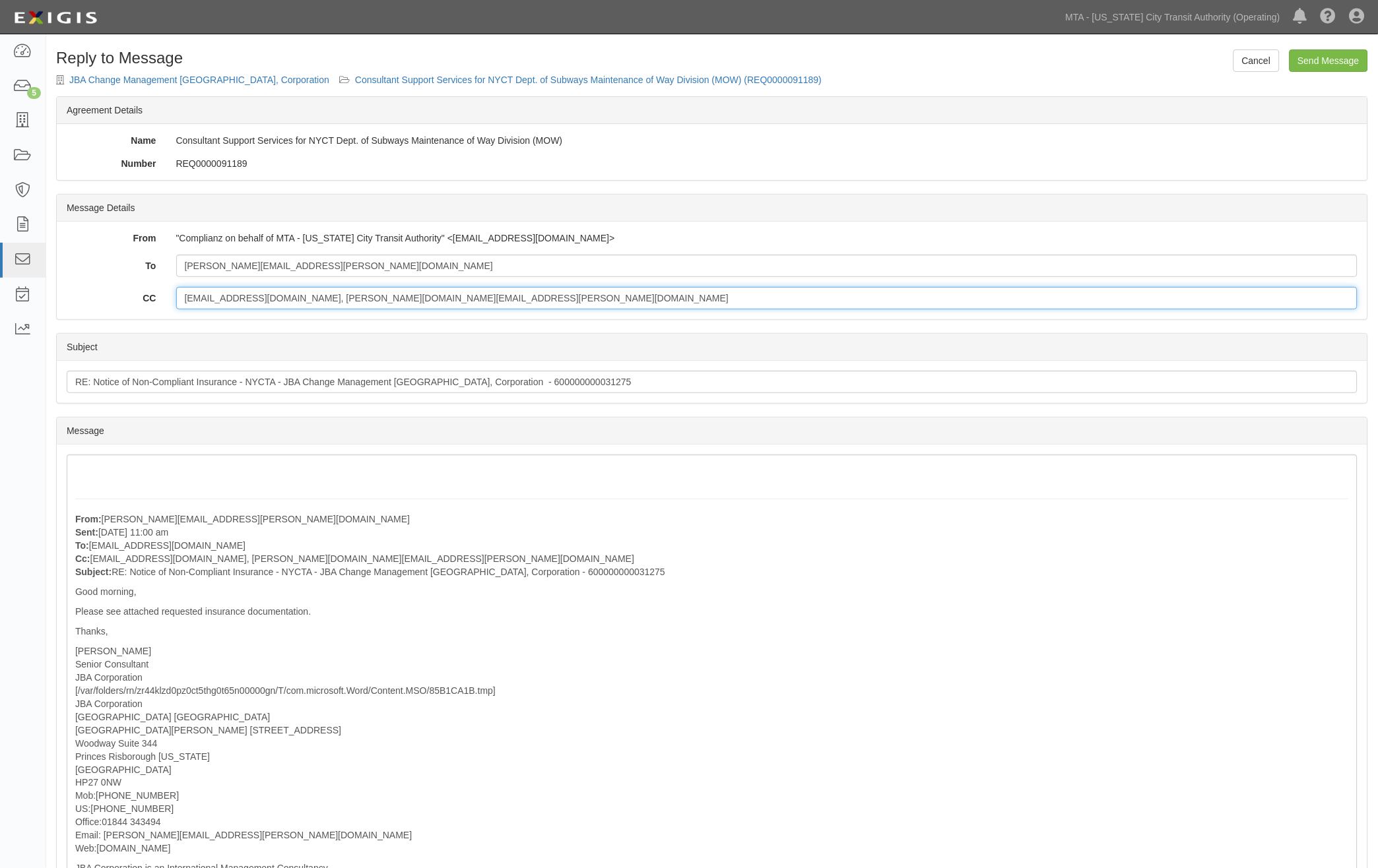
drag, startPoint x: 414, startPoint y: 301, endPoint x: 171, endPoint y: 292, distance: 243.2
click at [174, 293] on div "[EMAIL_ADDRESS][DOMAIN_NAME], [PERSON_NAME][DOMAIN_NAME][EMAIL_ADDRESS][PERSON_…" at bounding box center [767, 299] width 1202 height 22
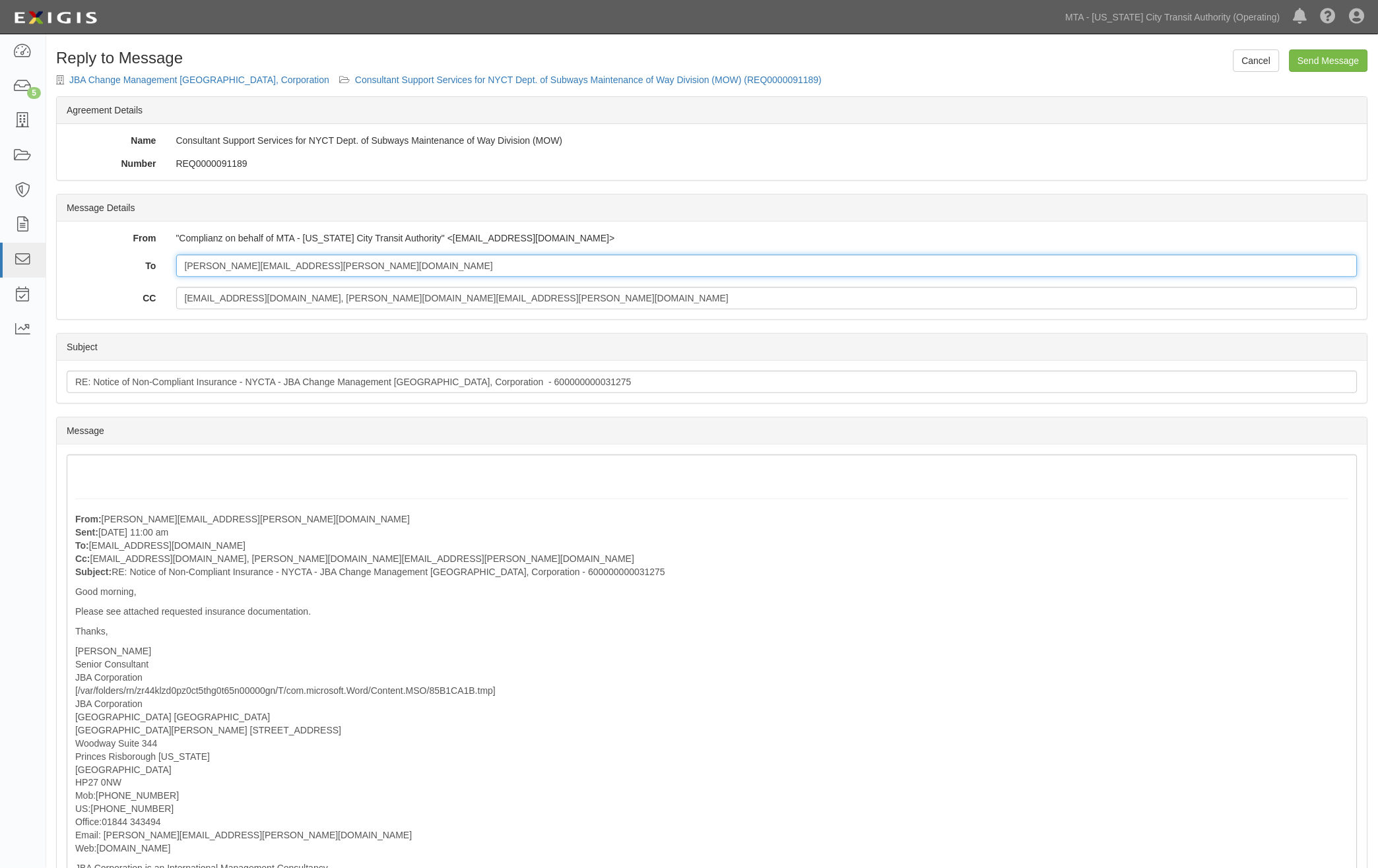
click at [301, 270] on input "[PERSON_NAME][EMAIL_ADDRESS][PERSON_NAME][DOMAIN_NAME]" at bounding box center [768, 266] width 1183 height 22
paste input "[EMAIL_ADDRESS][DOMAIN_NAME], [PERSON_NAME][DOMAIN_NAME][EMAIL_ADDRESS][PERSON_…"
drag, startPoint x: 551, startPoint y: 269, endPoint x: 176, endPoint y: 267, distance: 375.0
click at [176, 267] on input "[PERSON_NAME][EMAIL_ADDRESS][PERSON_NAME][DOMAIN_NAME]; [DOMAIN_NAME][EMAIL_ADD…" at bounding box center [768, 266] width 1183 height 22
type input "[PERSON_NAME][EMAIL_ADDRESS][PERSON_NAME][DOMAIN_NAME]; [DOMAIN_NAME][EMAIL_ADD…"
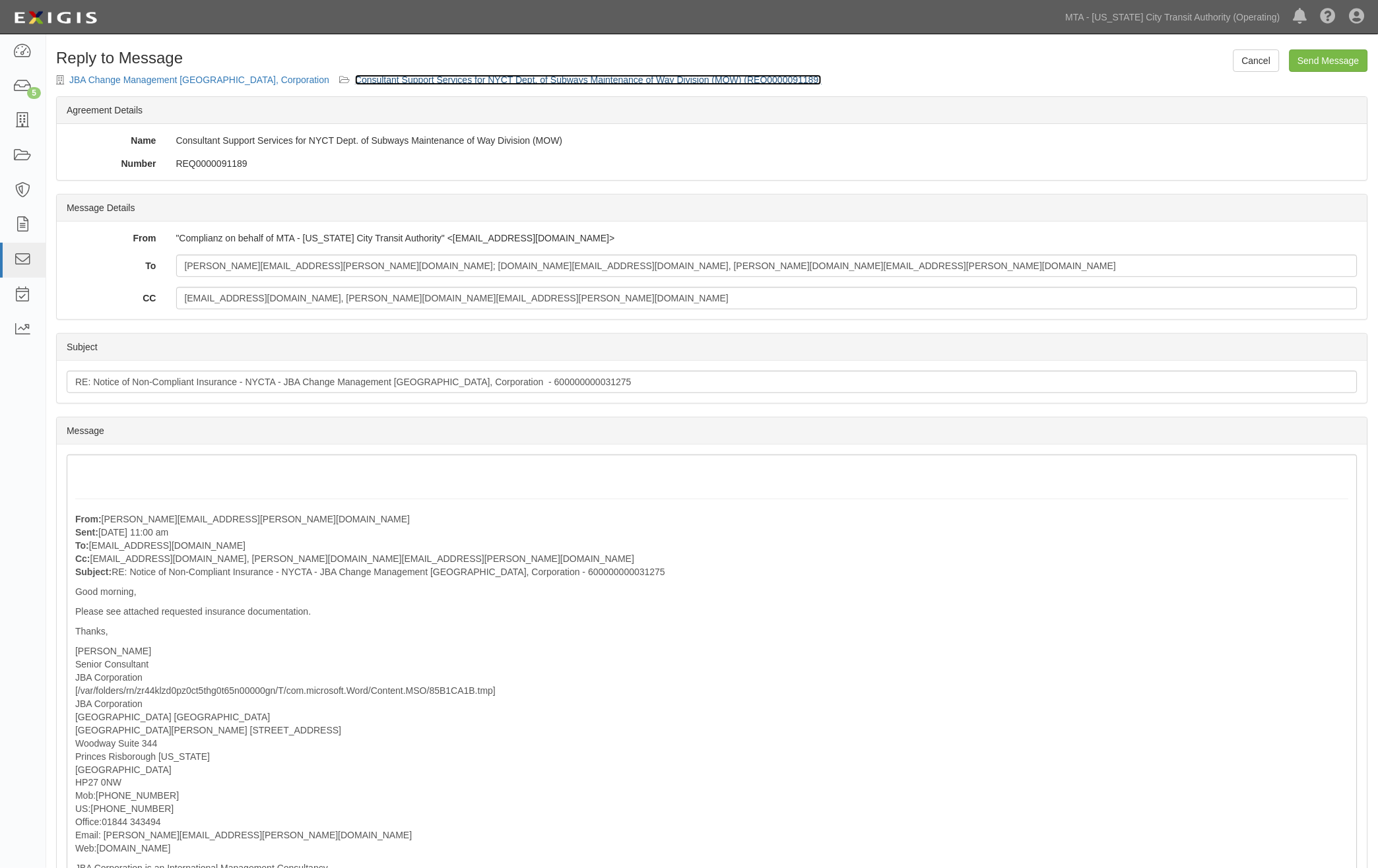
click at [497, 77] on link "Consultant Support Services for NYCT Dept. of Subways Maintenance of Way Divisi…" at bounding box center [589, 80] width 467 height 10
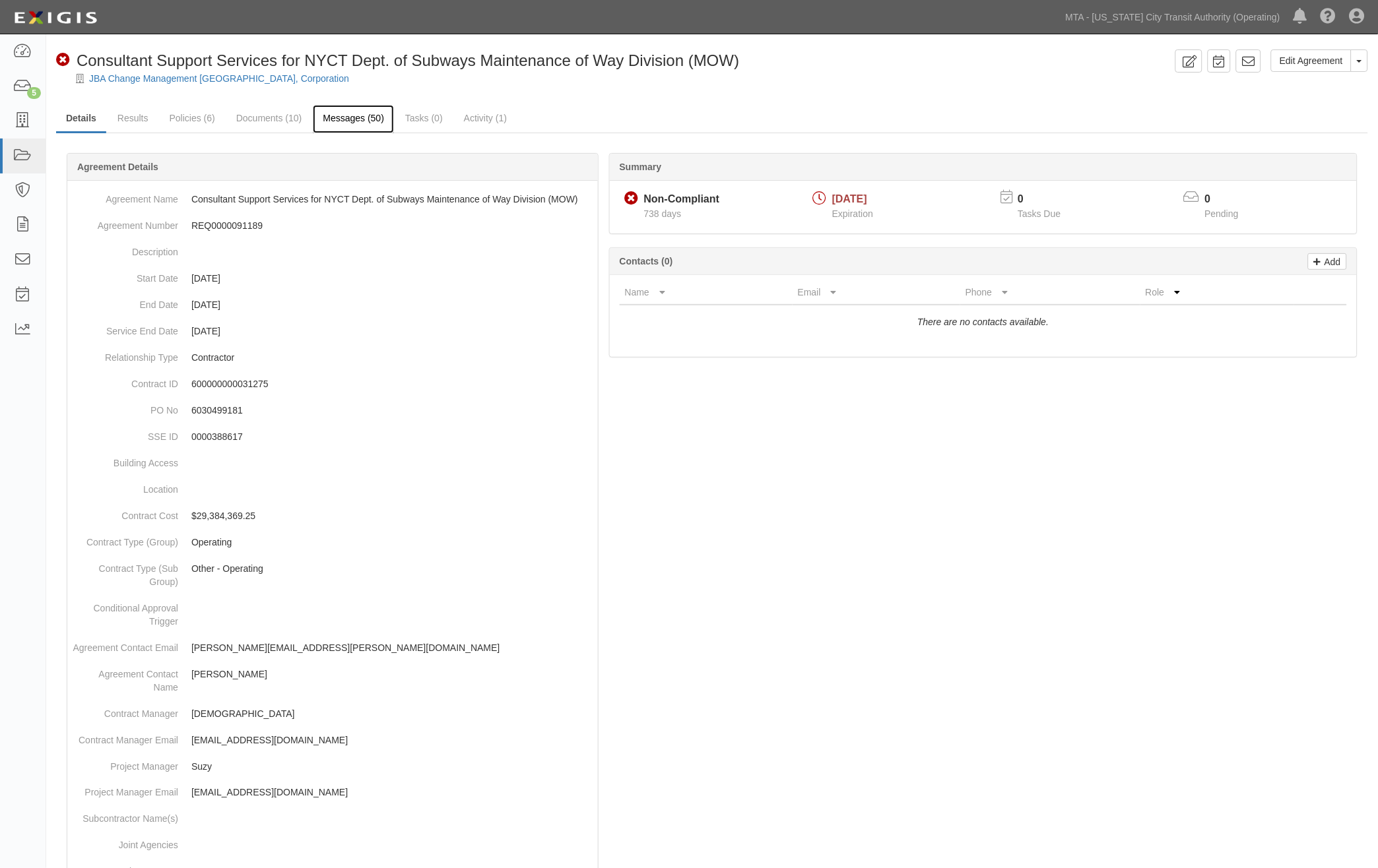
click at [341, 119] on link "Messages (50)" at bounding box center [354, 119] width 81 height 28
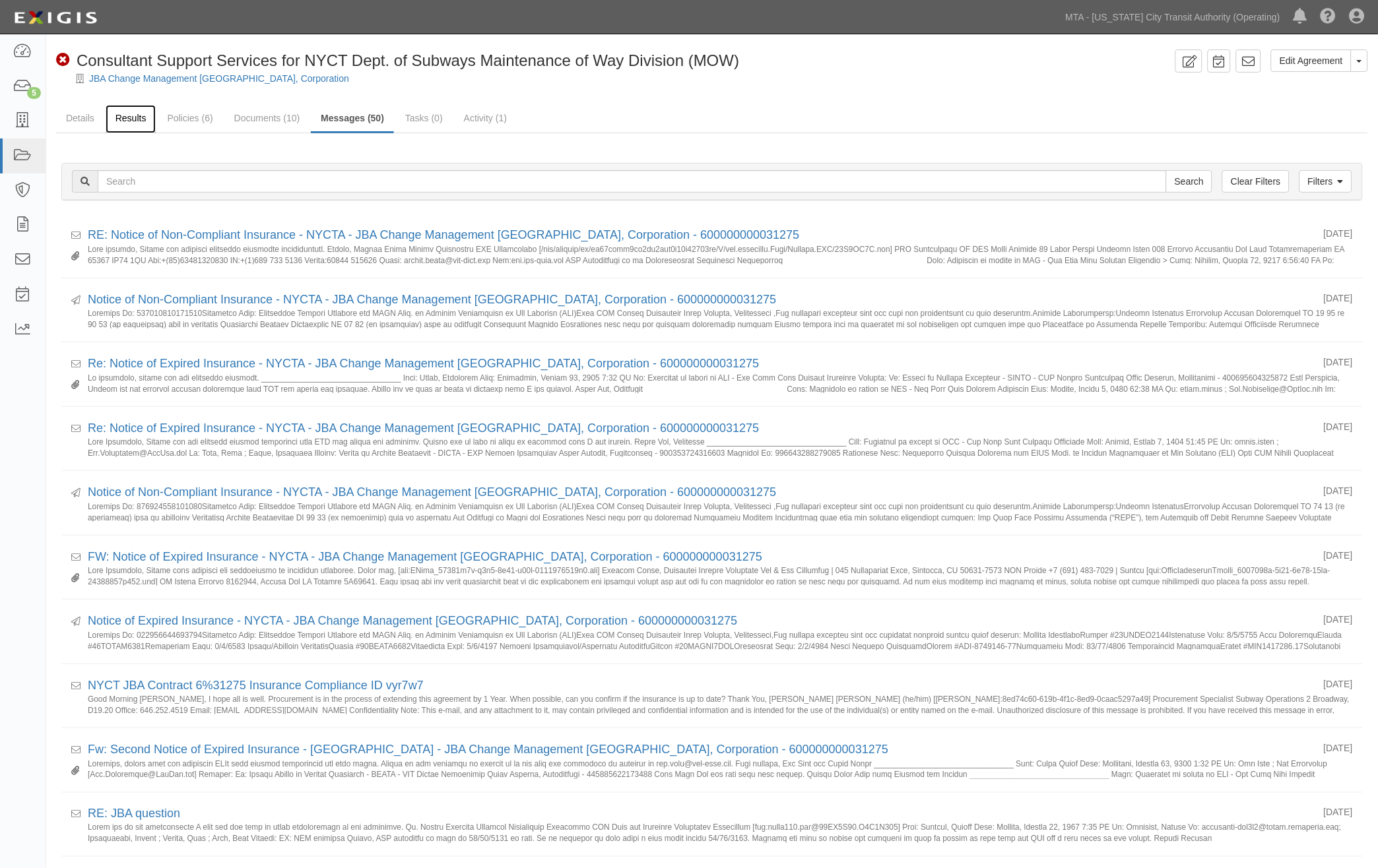
click at [139, 114] on link "Results" at bounding box center [131, 119] width 51 height 28
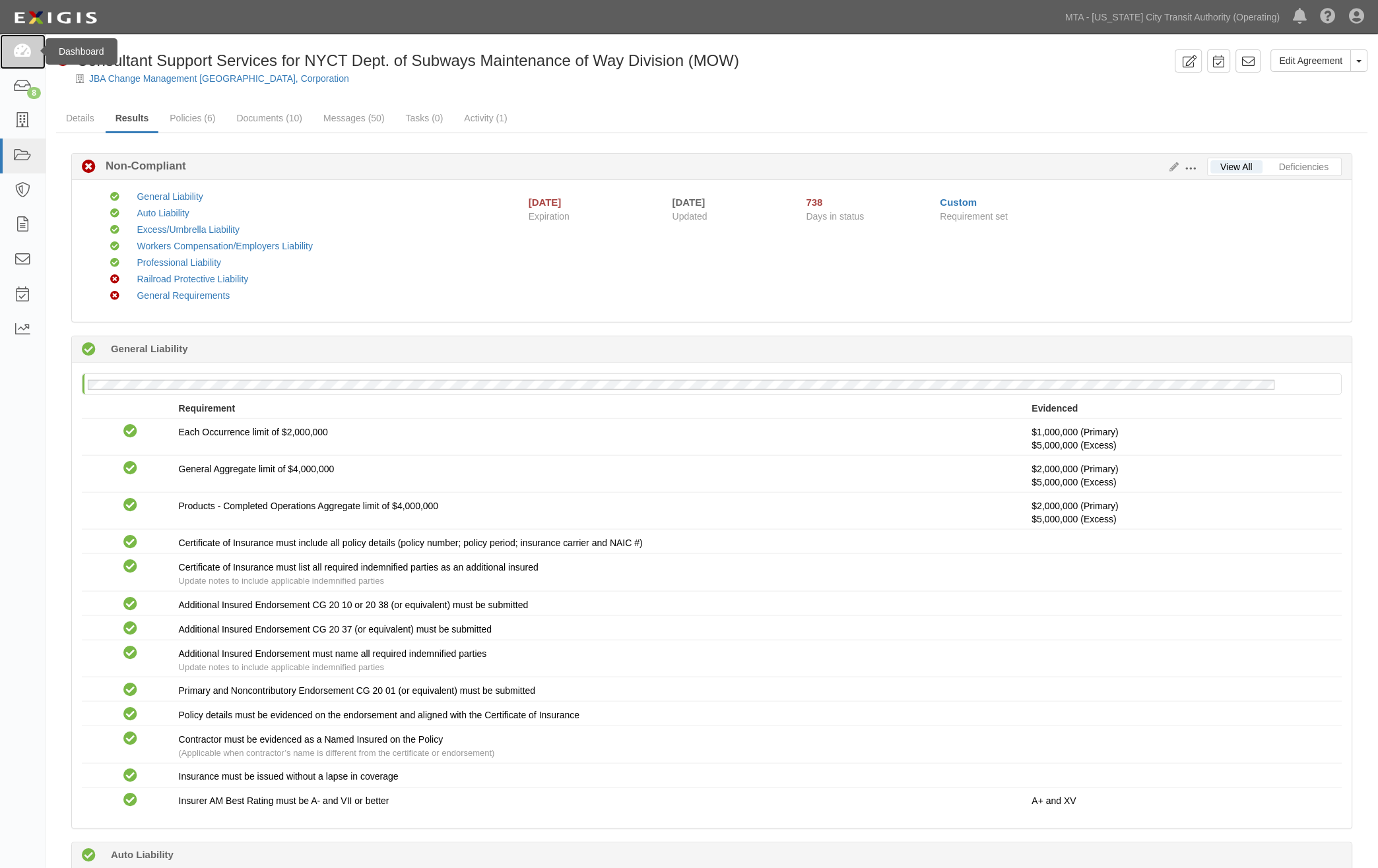
click at [28, 53] on icon at bounding box center [22, 52] width 18 height 15
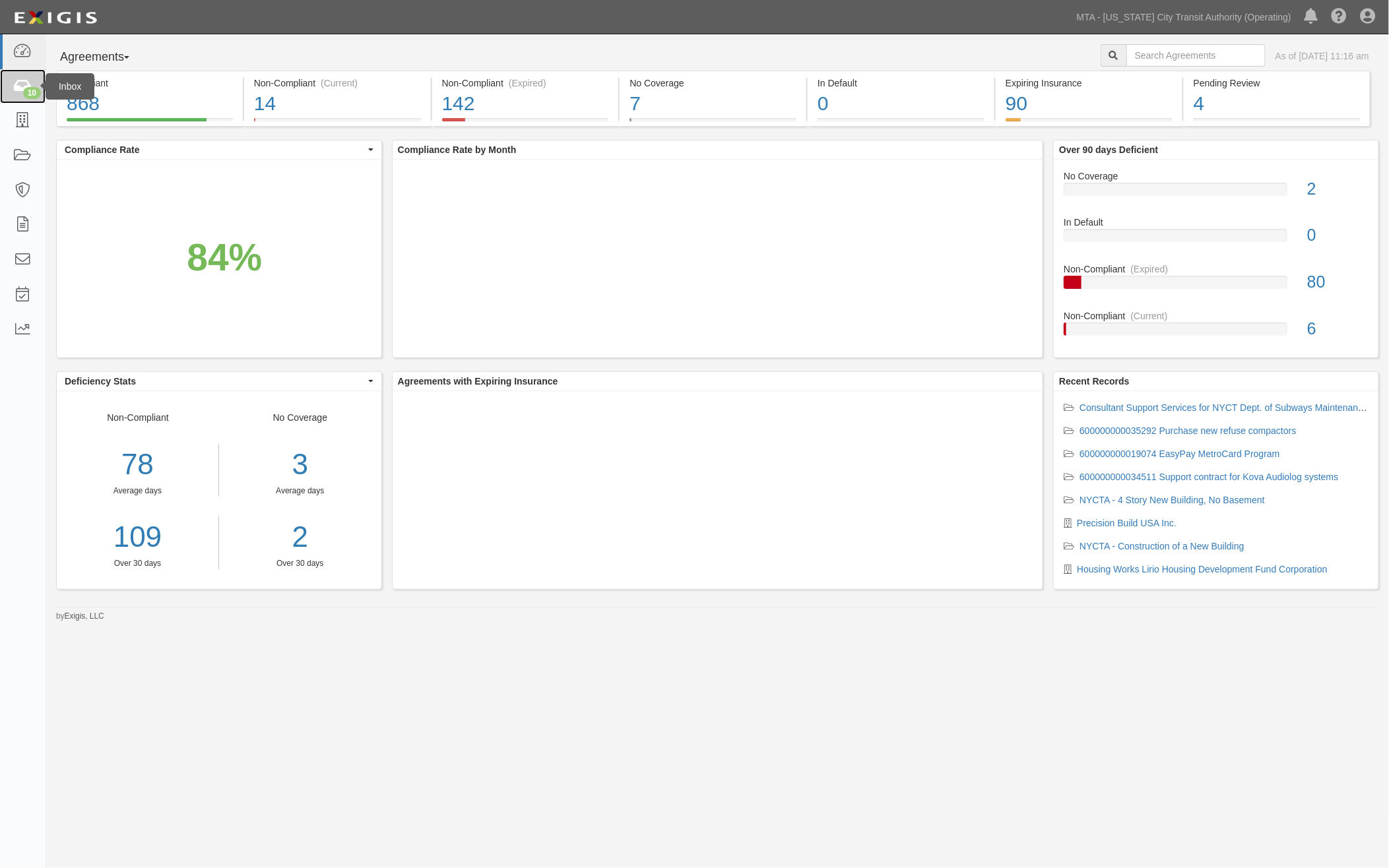
click at [22, 86] on icon at bounding box center [22, 87] width 18 height 15
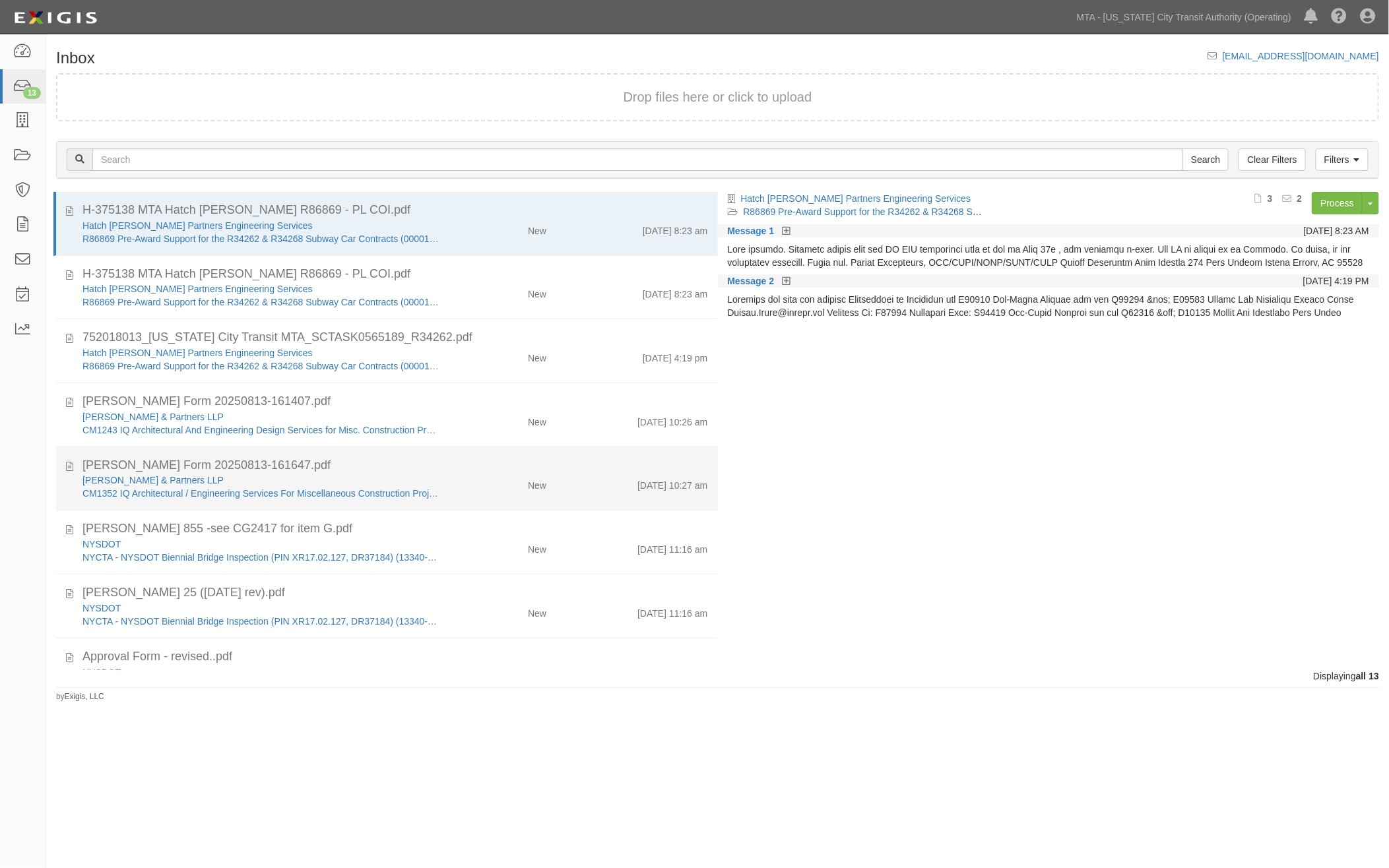
scroll to position [358, 0]
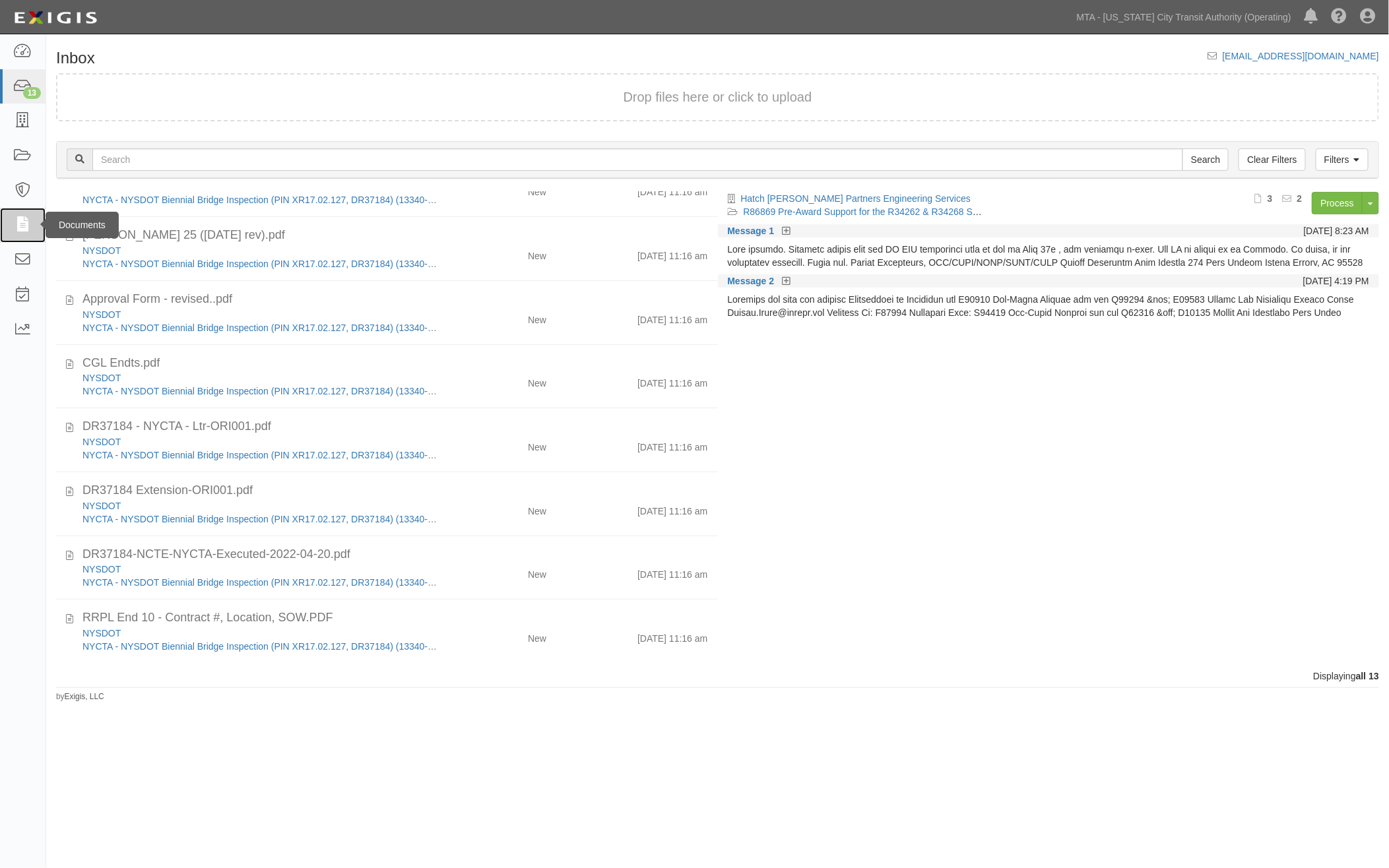
click at [23, 220] on icon at bounding box center [22, 225] width 18 height 15
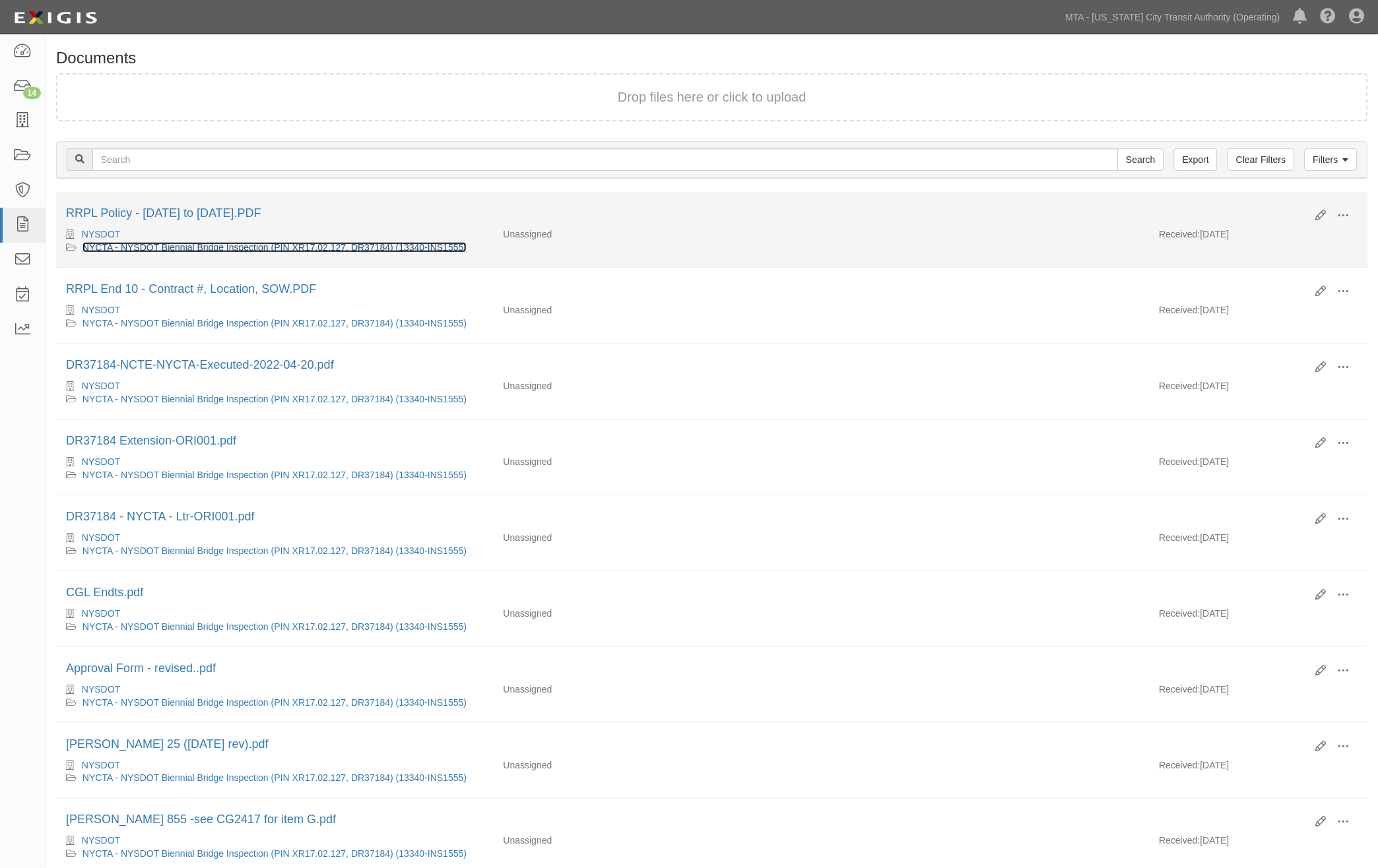
click at [391, 249] on link "NYCTA - NYSDOT Biennial Bridge Inspection (PIN XR17.02.127, DR37184) (13340-INS…" at bounding box center [275, 247] width 384 height 10
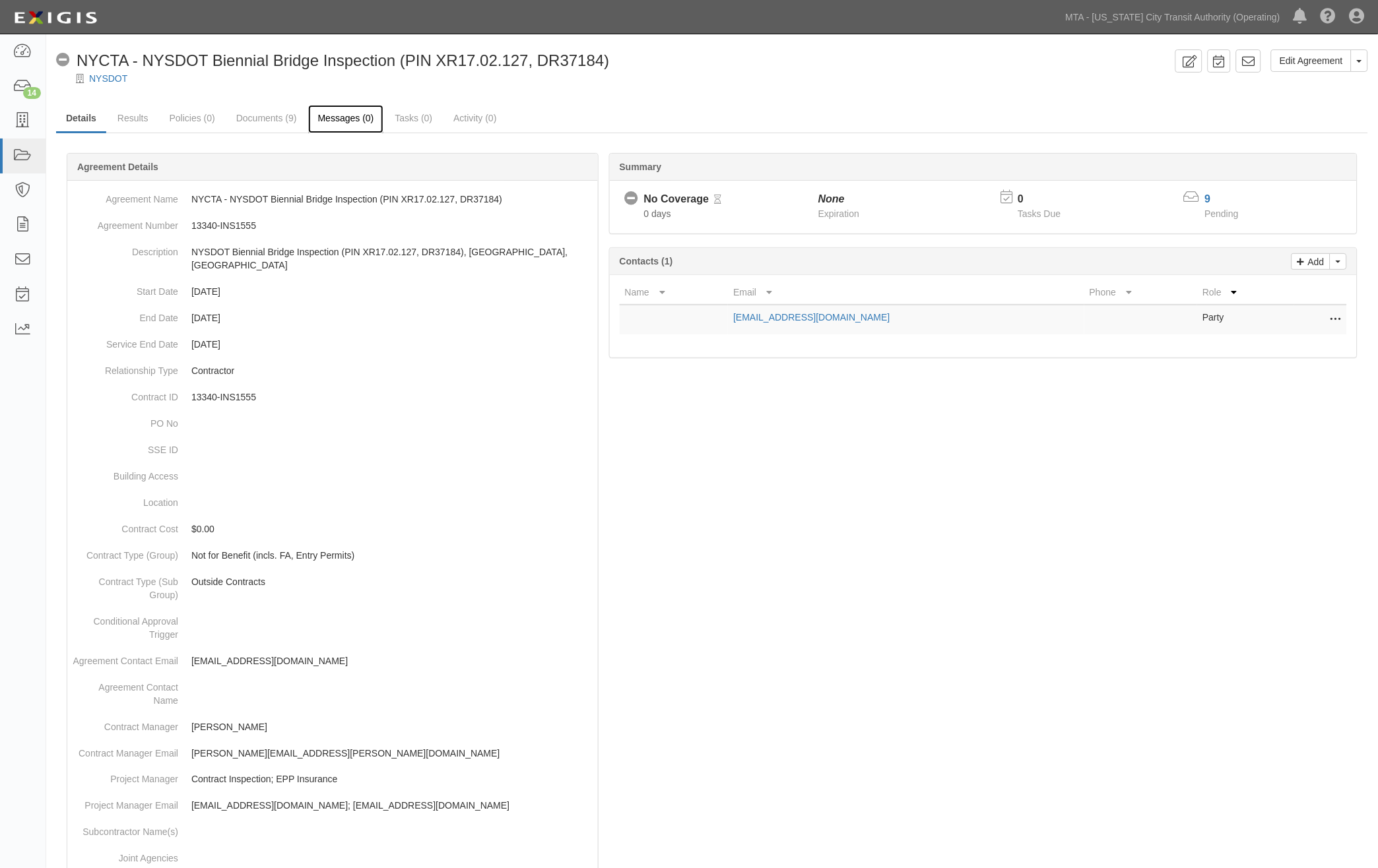
click at [350, 116] on link "Messages (0)" at bounding box center [346, 119] width 76 height 28
click at [269, 113] on link "Documents (9)" at bounding box center [267, 119] width 81 height 28
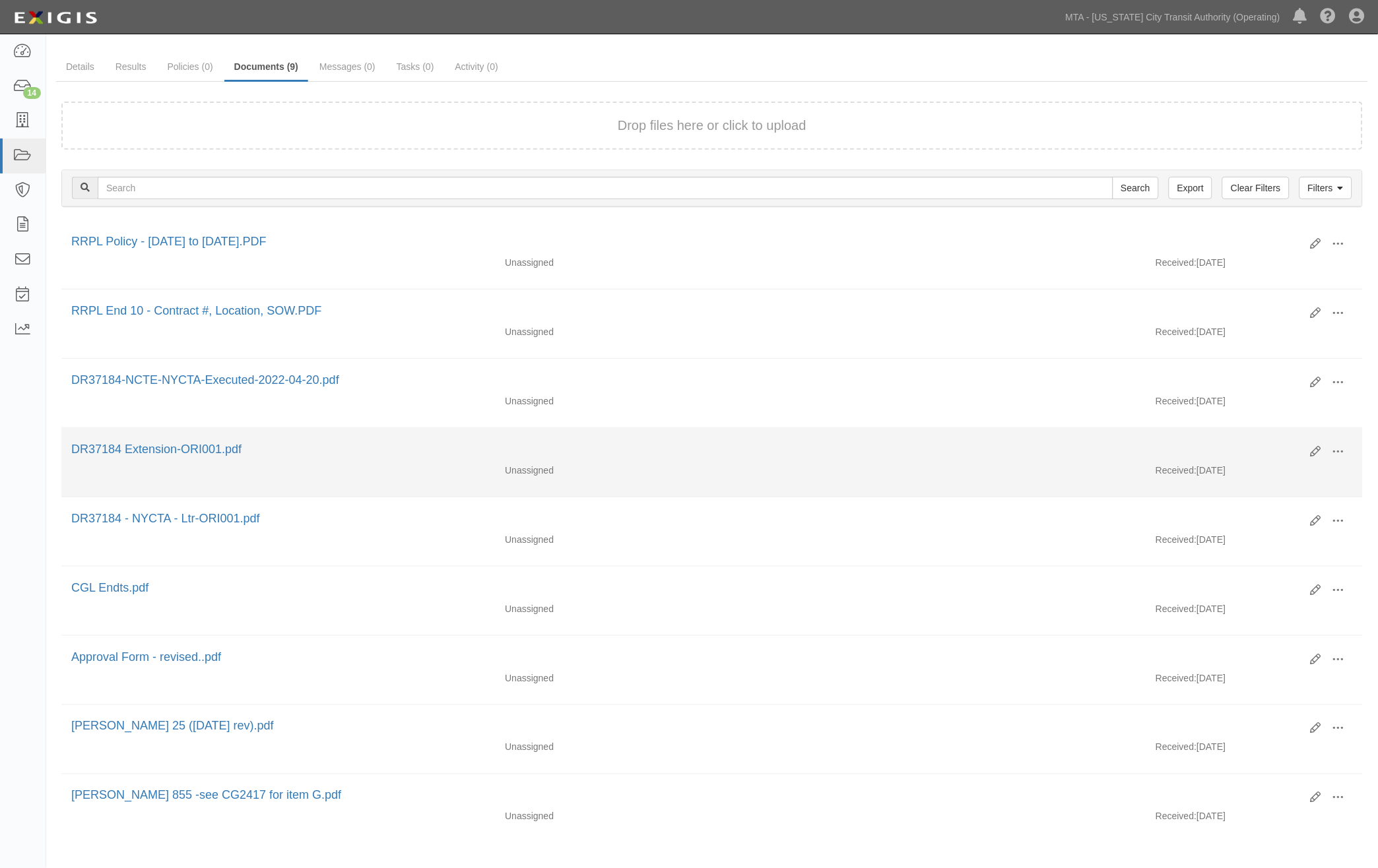
scroll to position [119, 0]
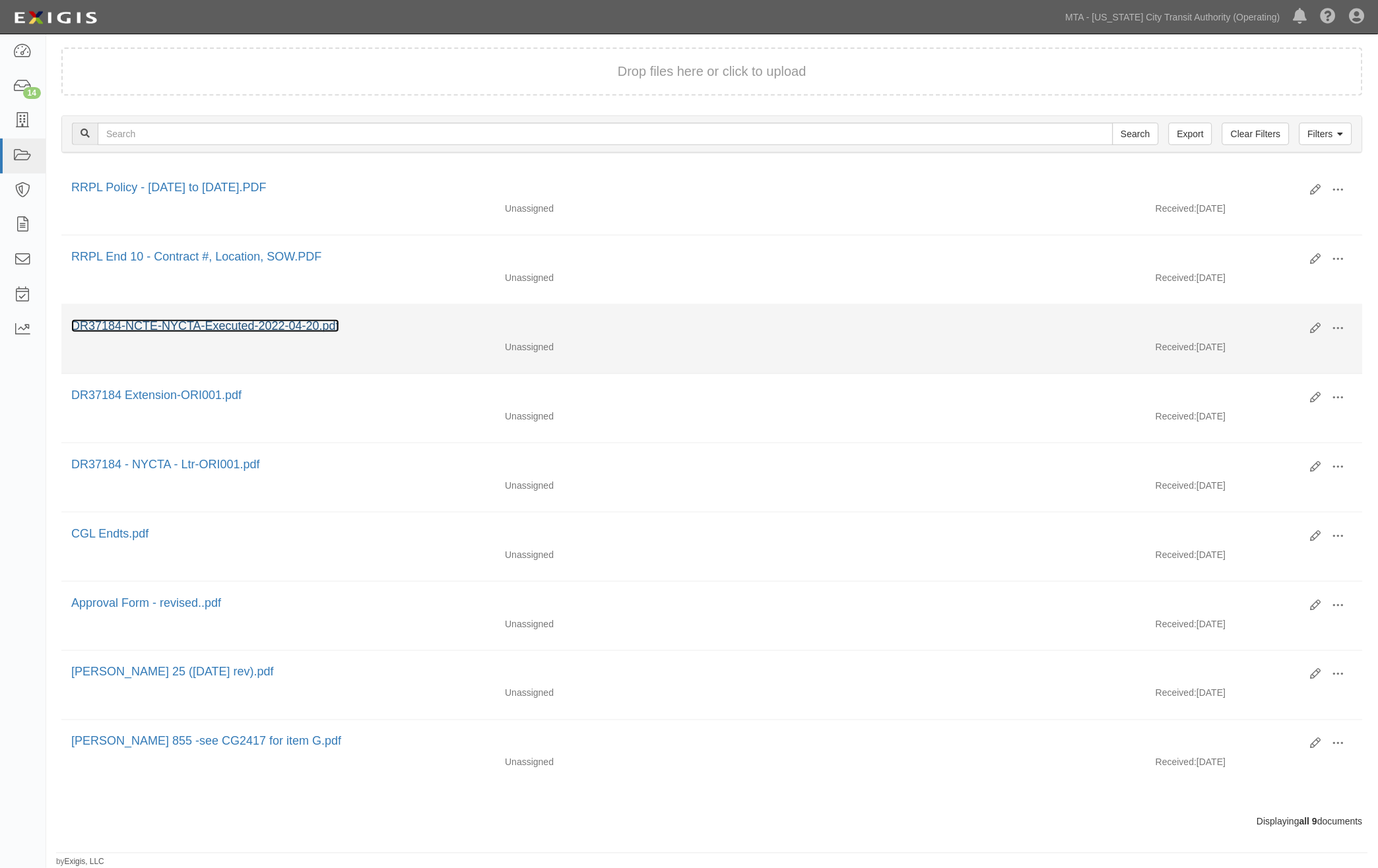
click at [216, 319] on link "DR37184-NCTE-NYCTA-Executed-2022-04-20.pdf" at bounding box center [205, 325] width 268 height 13
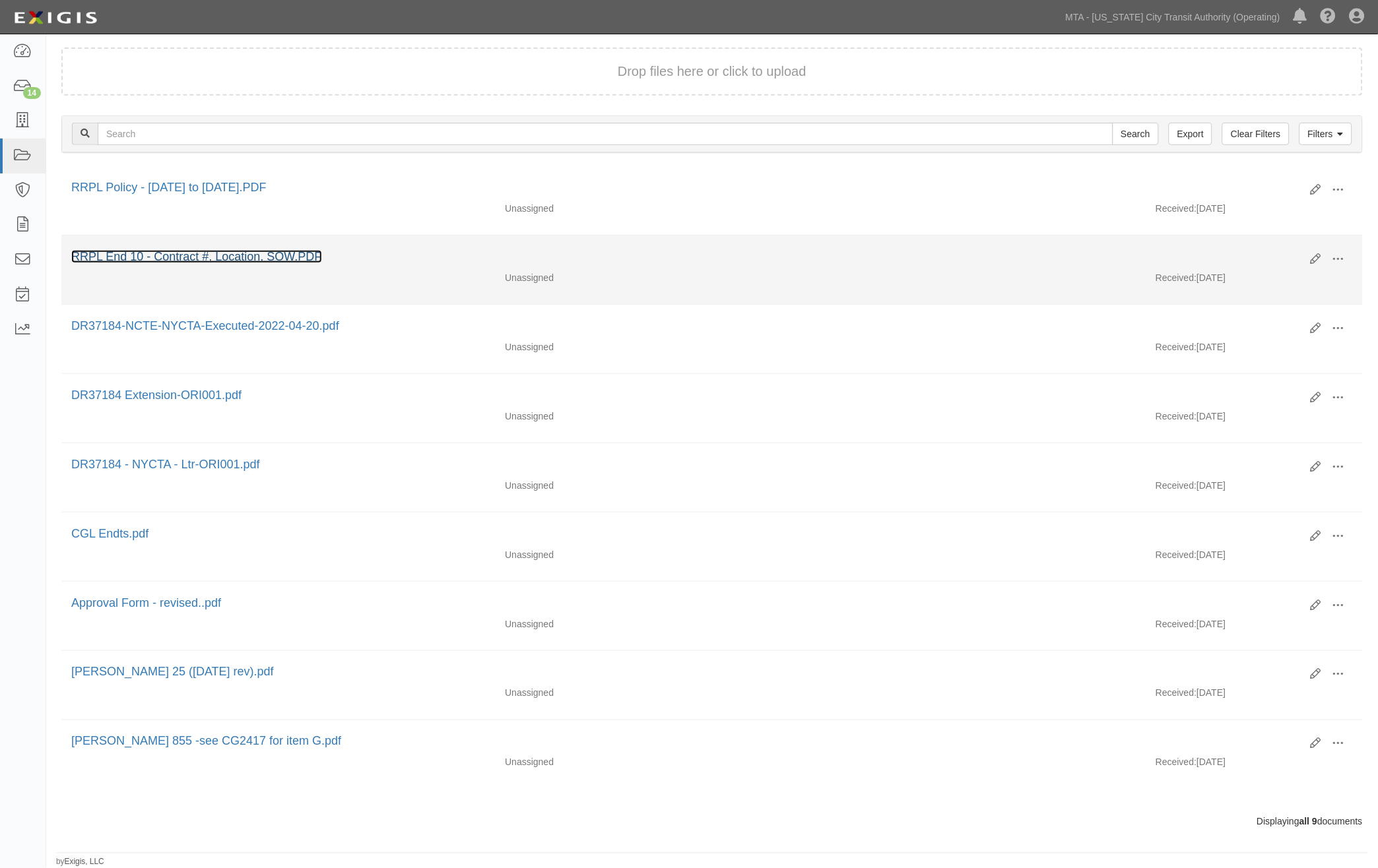
click at [238, 250] on link "RRPL End 10 - Contract #, Location, SOW.PDF" at bounding box center [196, 256] width 250 height 13
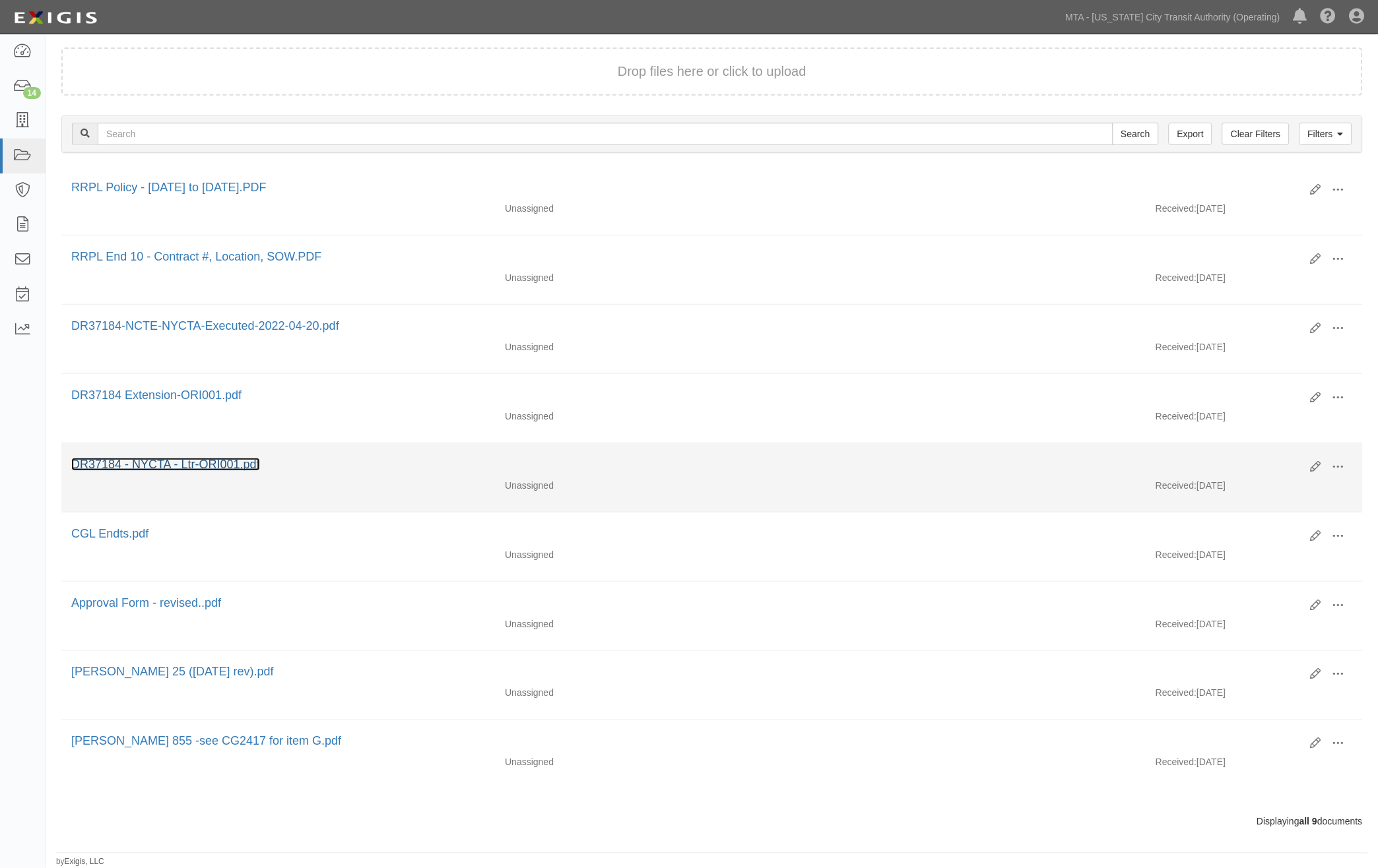
click at [149, 458] on link "DR37184 - NYCTA - Ltr-ORI001.pdf" at bounding box center [165, 464] width 188 height 13
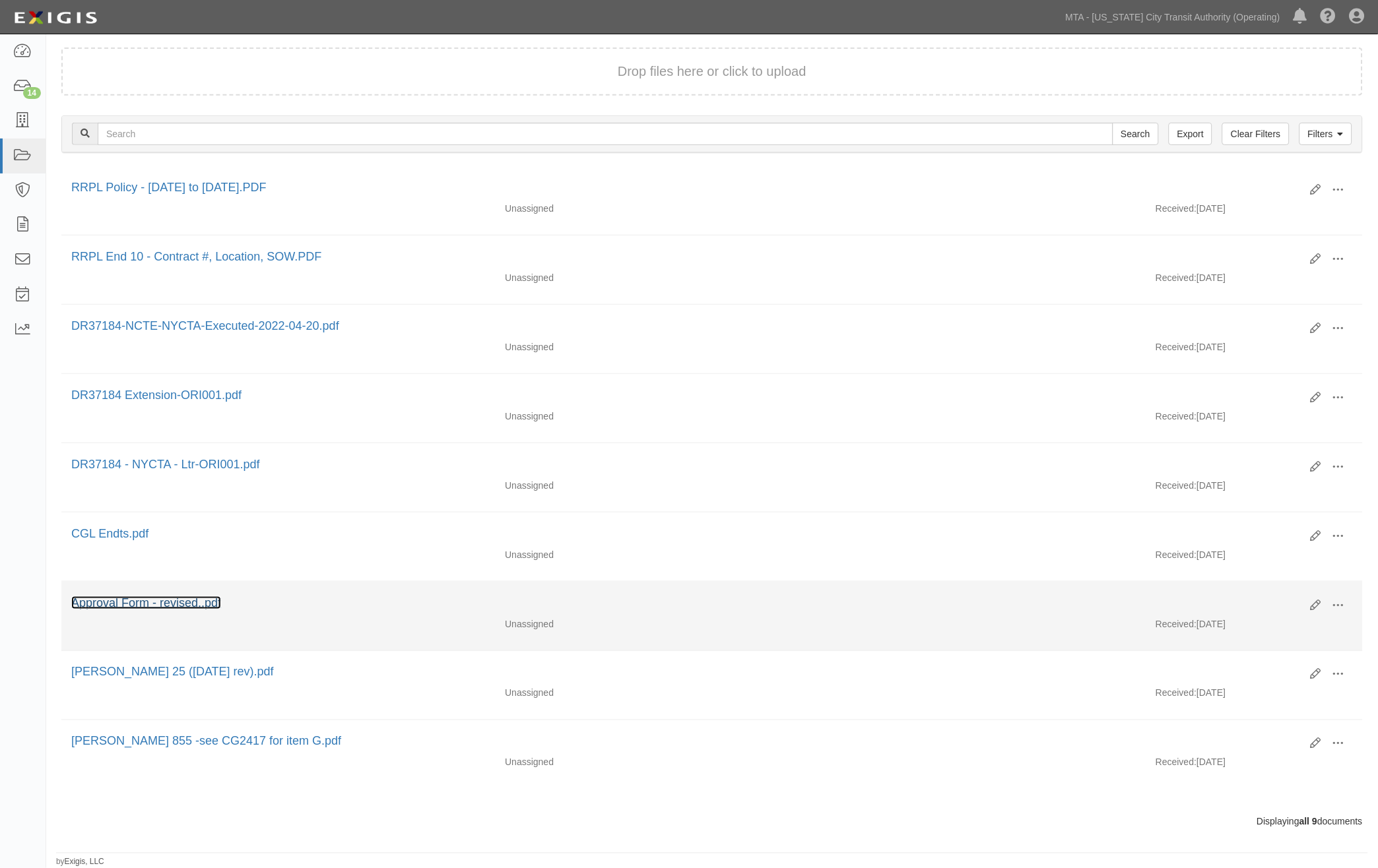
click at [137, 597] on link "Approval Form - revised..pdf" at bounding box center [146, 602] width 150 height 13
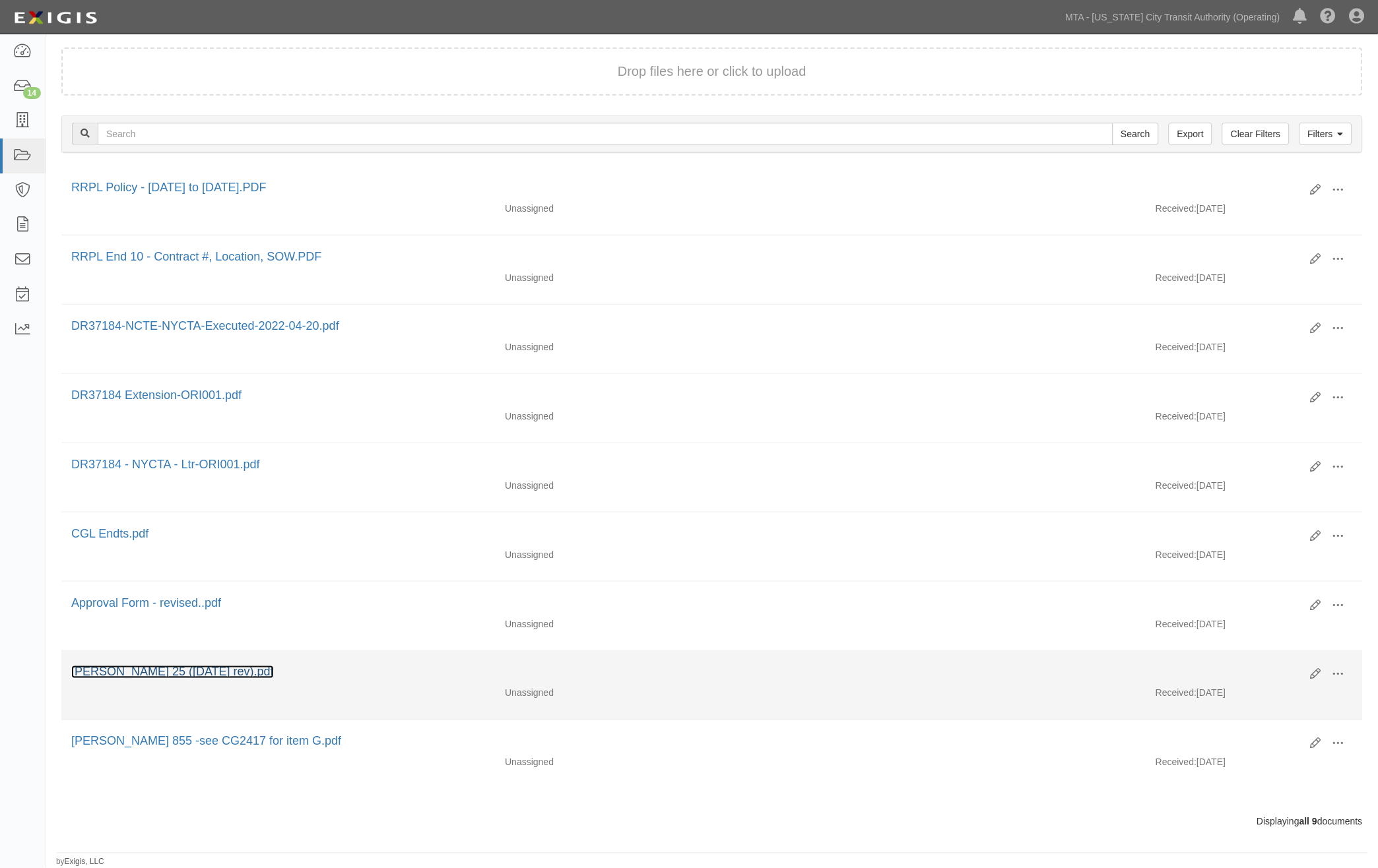
click at [133, 666] on link "ACORD 25 (8.8.25 rev).pdf" at bounding box center [172, 672] width 202 height 13
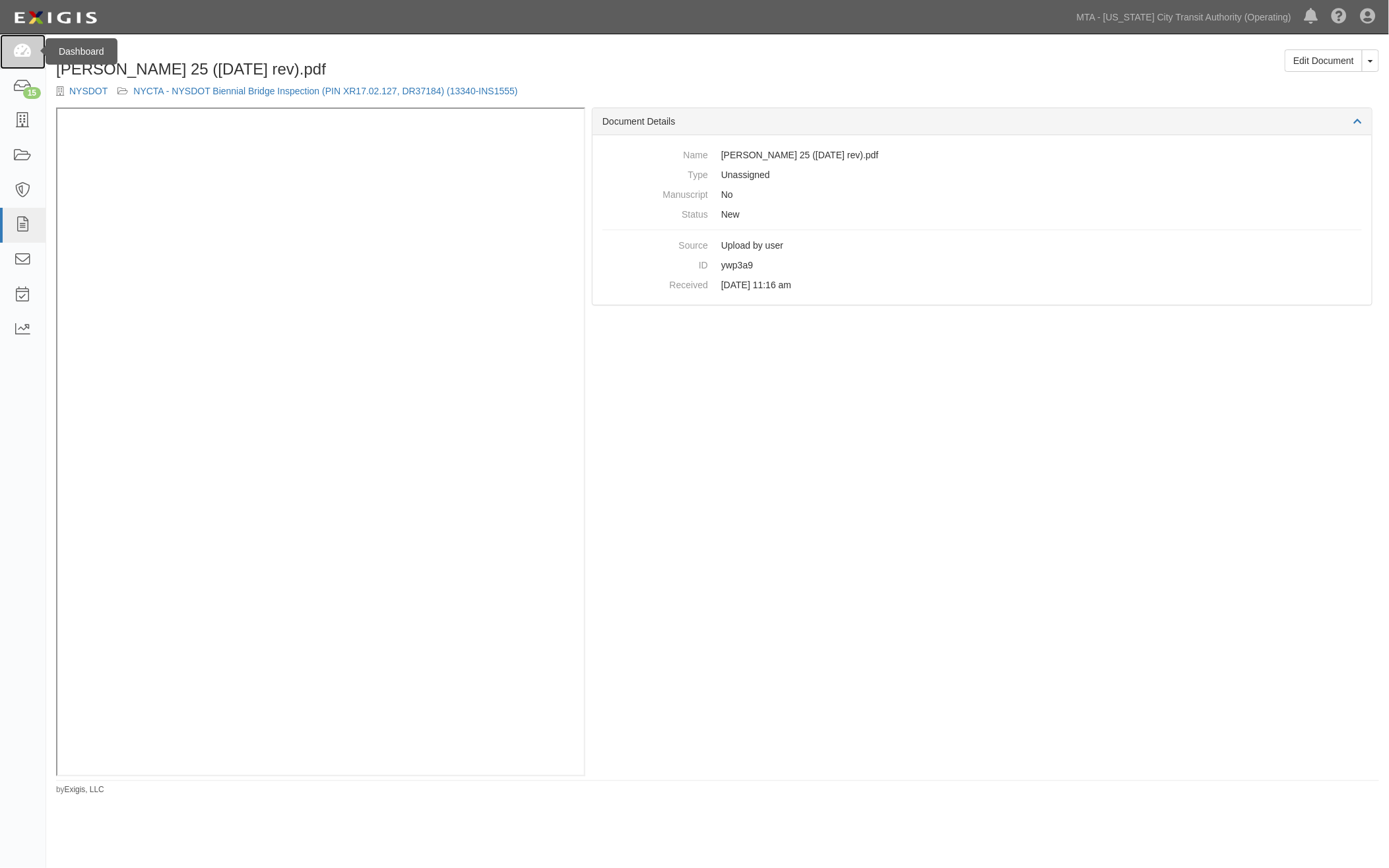
click at [24, 44] on icon at bounding box center [22, 52] width 18 height 15
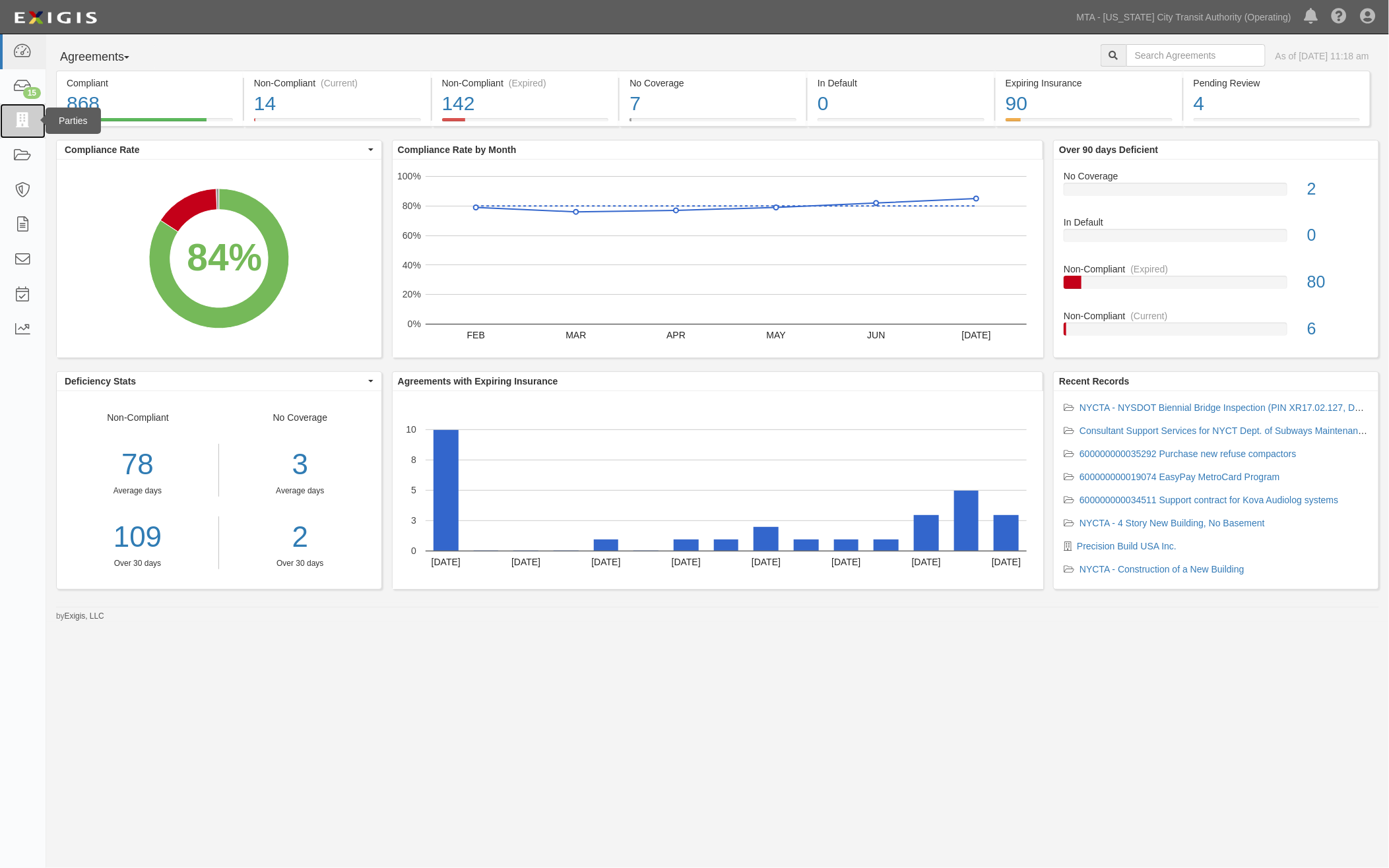
drag, startPoint x: 0, startPoint y: 0, endPoint x: 22, endPoint y: 126, distance: 127.9
click at [22, 126] on icon at bounding box center [22, 121] width 18 height 15
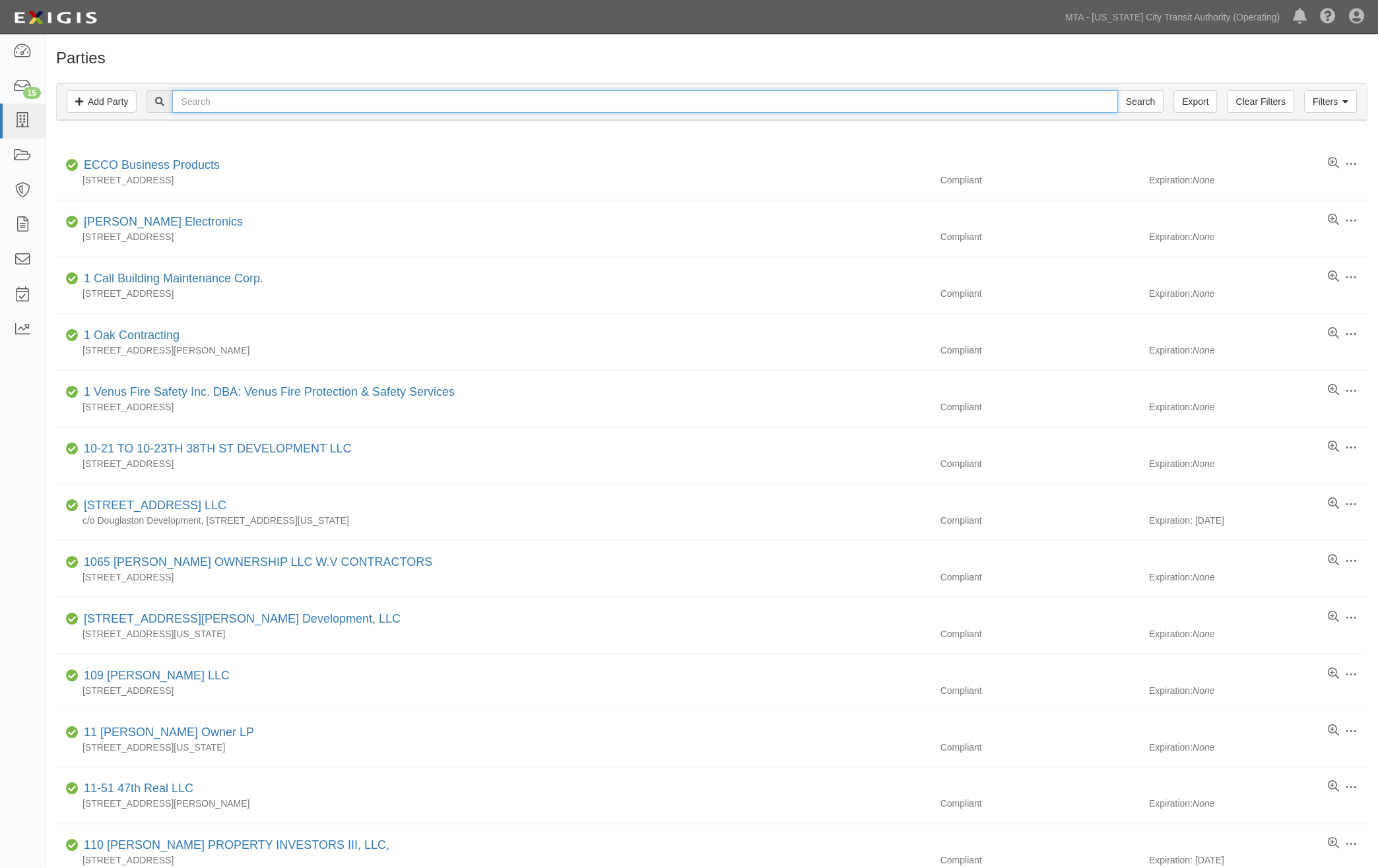
paste input "Thornton Tomasett"
type input "Thornton Tomasett"
click at [1138, 98] on input "Search" at bounding box center [1141, 102] width 46 height 22
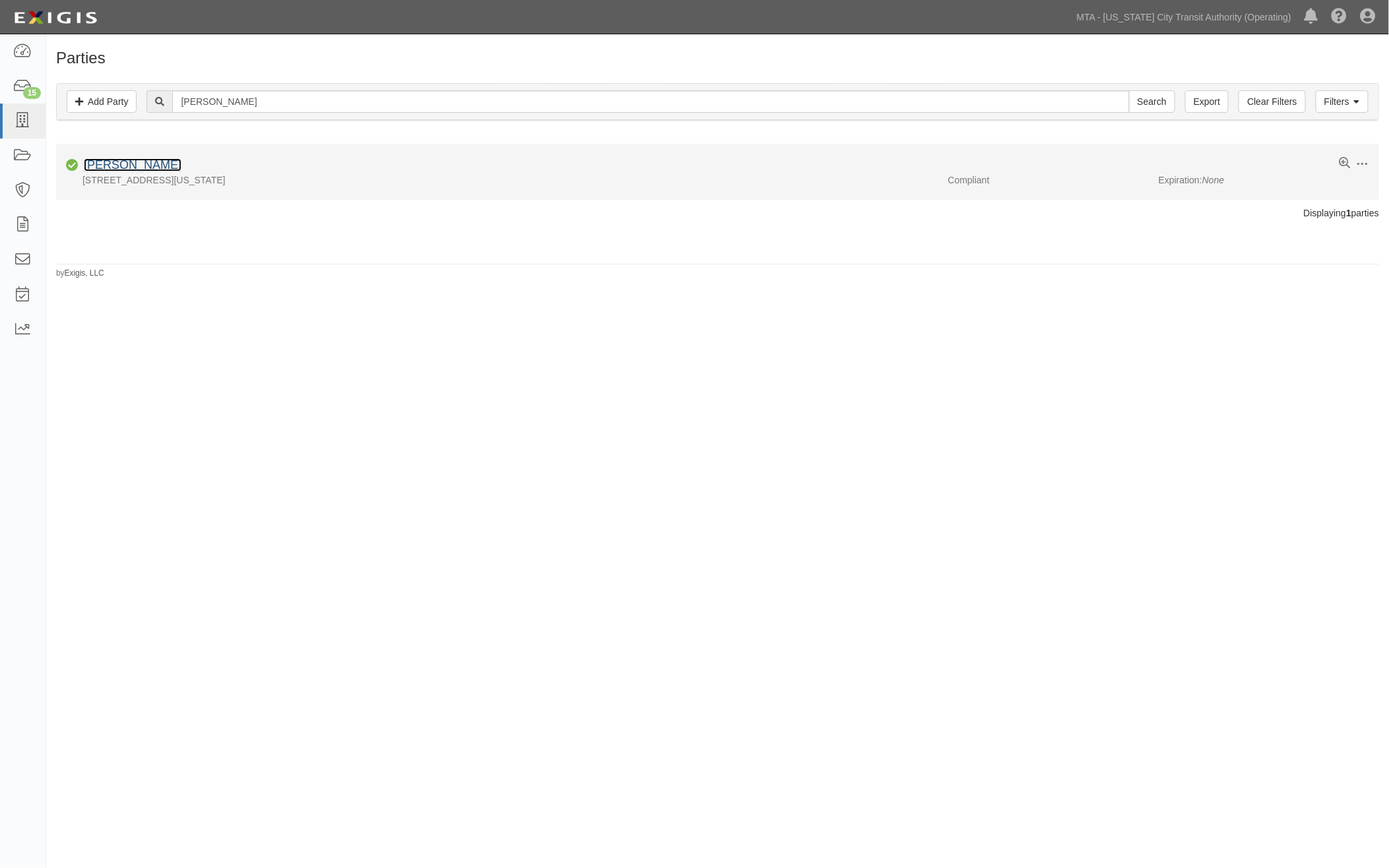
click at [123, 167] on link "[PERSON_NAME]" at bounding box center [133, 164] width 98 height 13
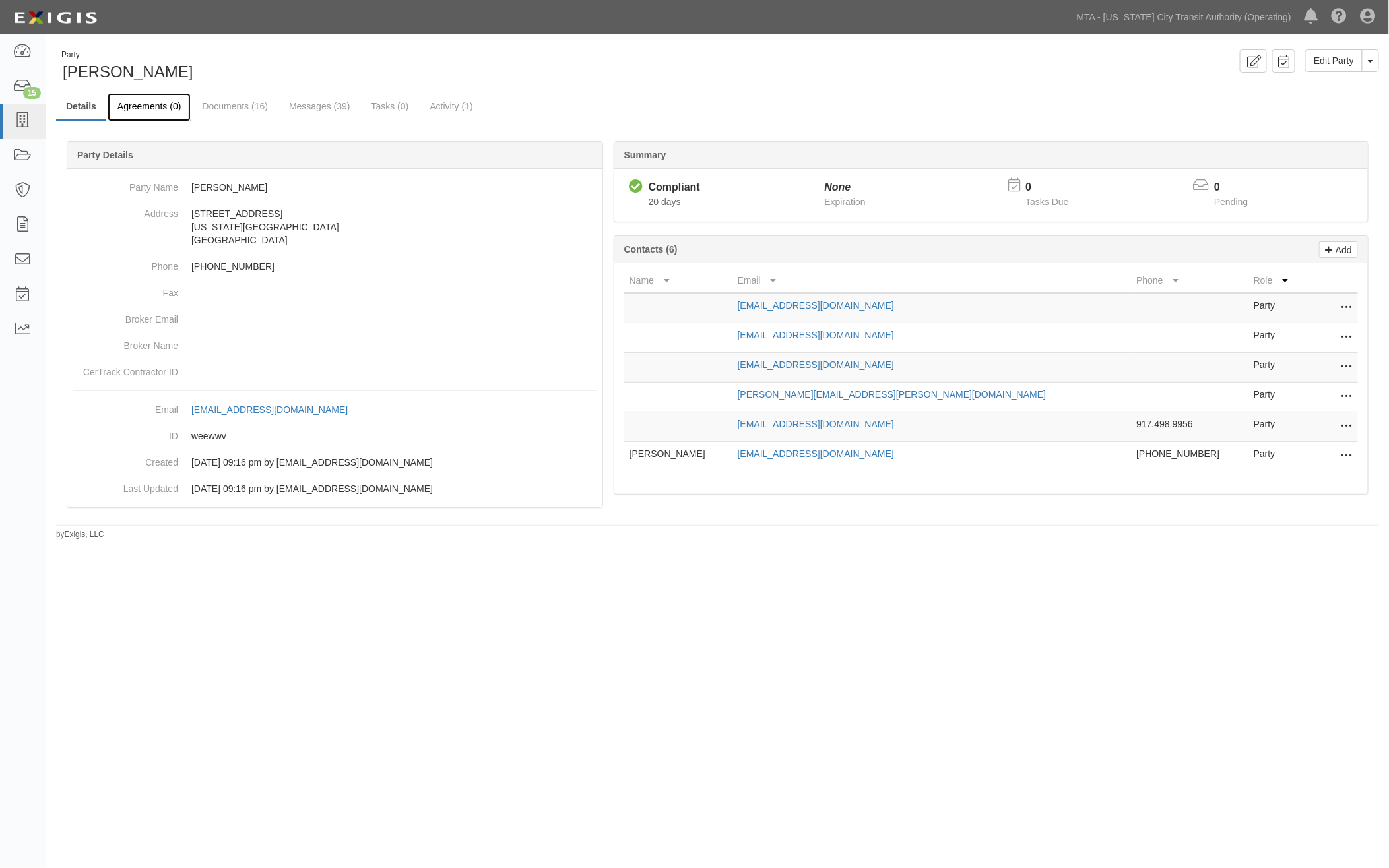
click at [133, 103] on link "Agreements (0)" at bounding box center [149, 107] width 83 height 28
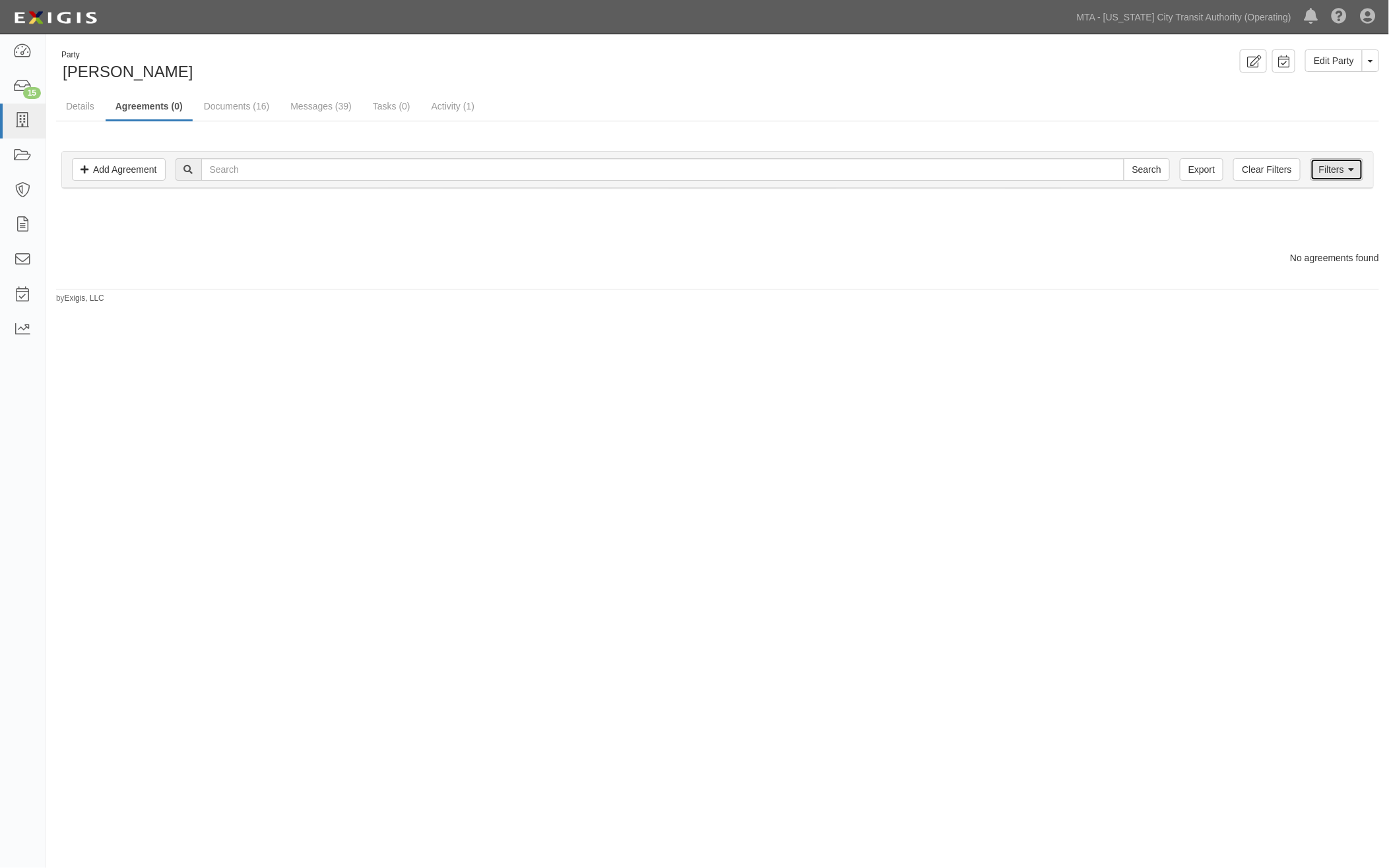
click at [1338, 171] on link "Filters" at bounding box center [1337, 169] width 52 height 22
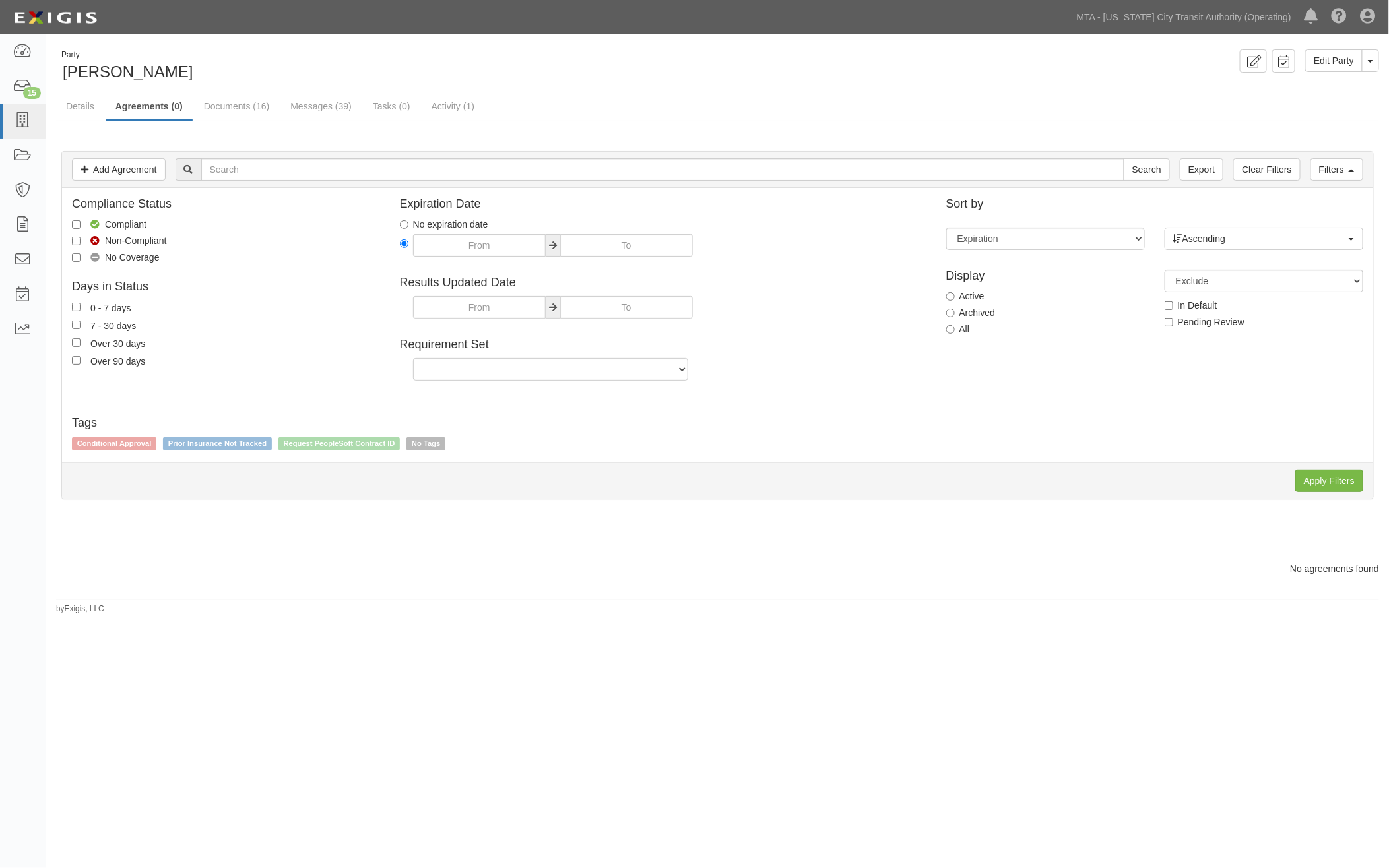
click at [978, 309] on label "Archived" at bounding box center [971, 312] width 49 height 13
click at [955, 309] on input "Archived" at bounding box center [951, 313] width 9 height 9
radio input "true"
click at [1312, 479] on input "Apply Filters" at bounding box center [1329, 481] width 68 height 22
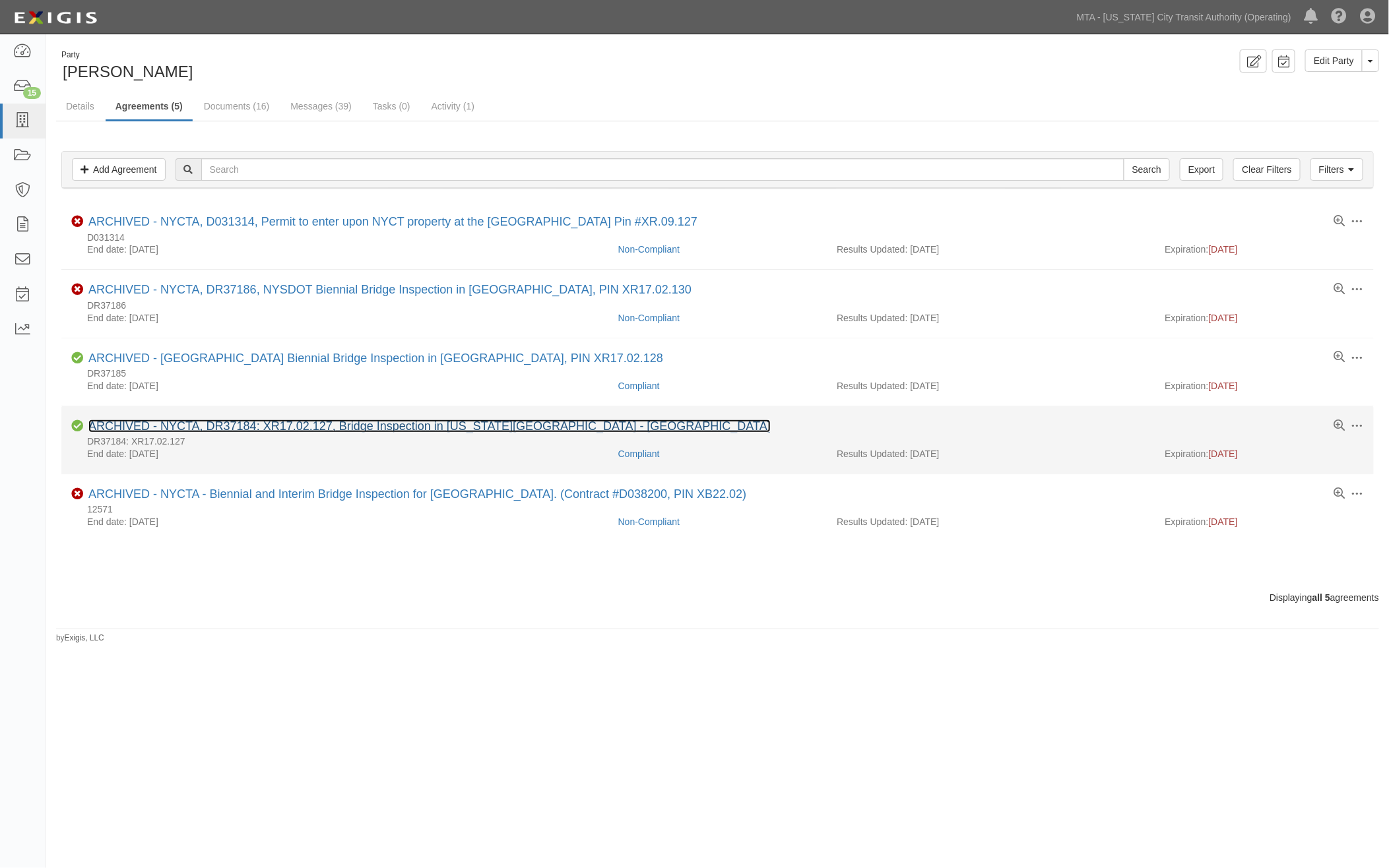
click at [239, 430] on link "ARCHIVED - NYCTA, DR37184: XR17.02.127, Bridge Inspection in [US_STATE][GEOGRAP…" at bounding box center [429, 426] width 682 height 13
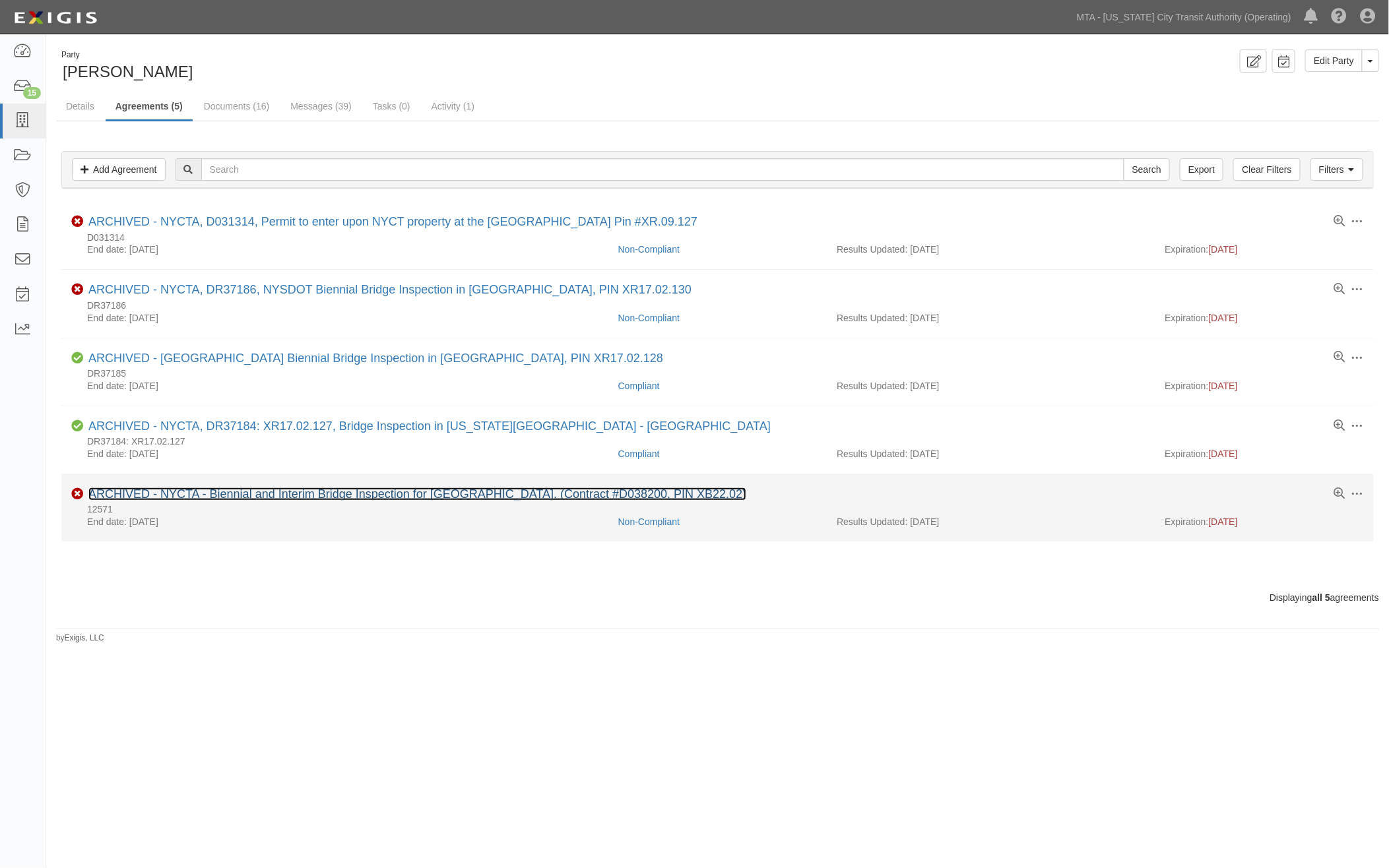
click at [365, 496] on link "ARCHIVED - NYCTA - Biennial and Interim Bridge Inspection for [GEOGRAPHIC_DATA]…" at bounding box center [417, 494] width 658 height 13
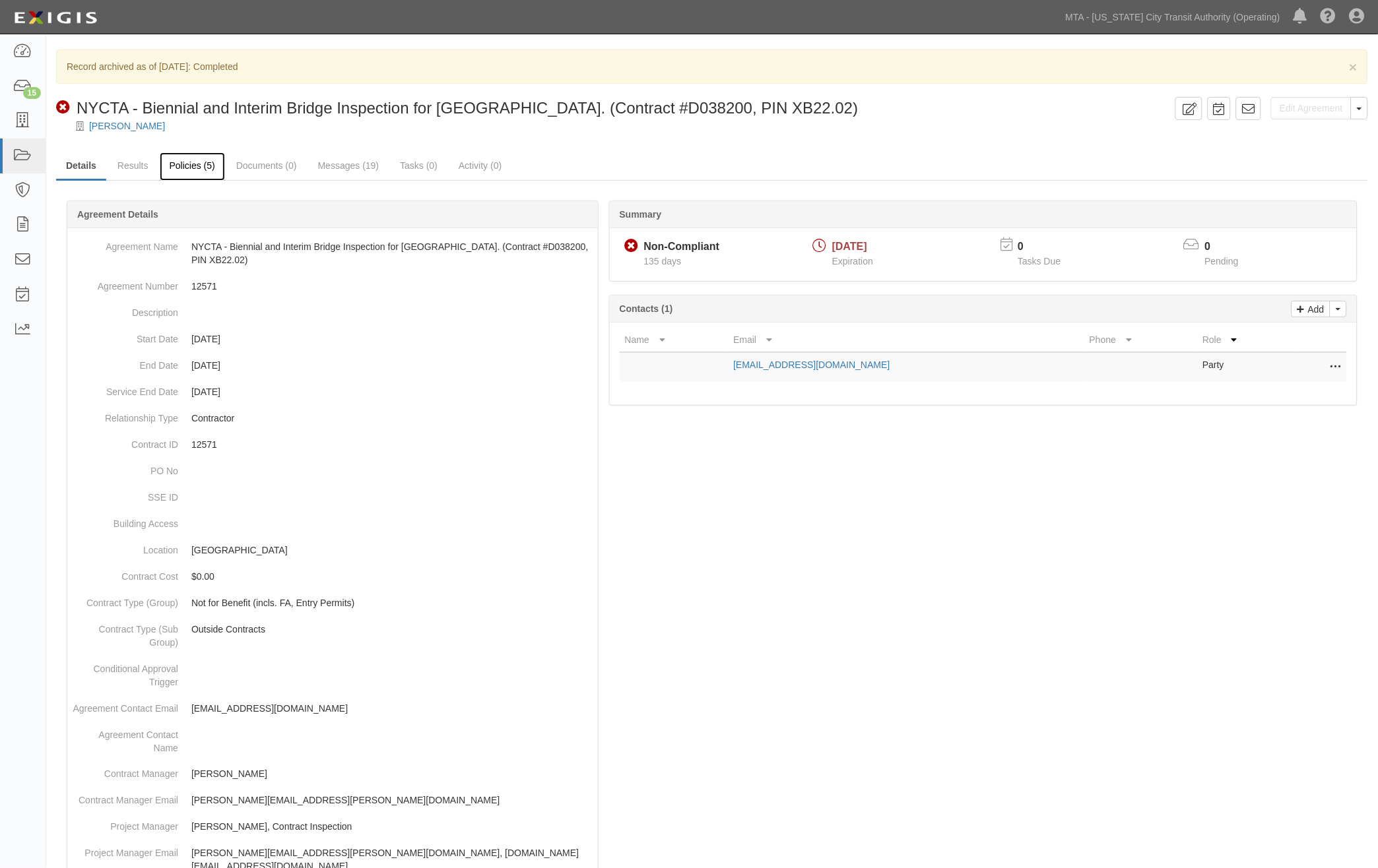
click at [176, 161] on link "Policies (5)" at bounding box center [193, 166] width 65 height 28
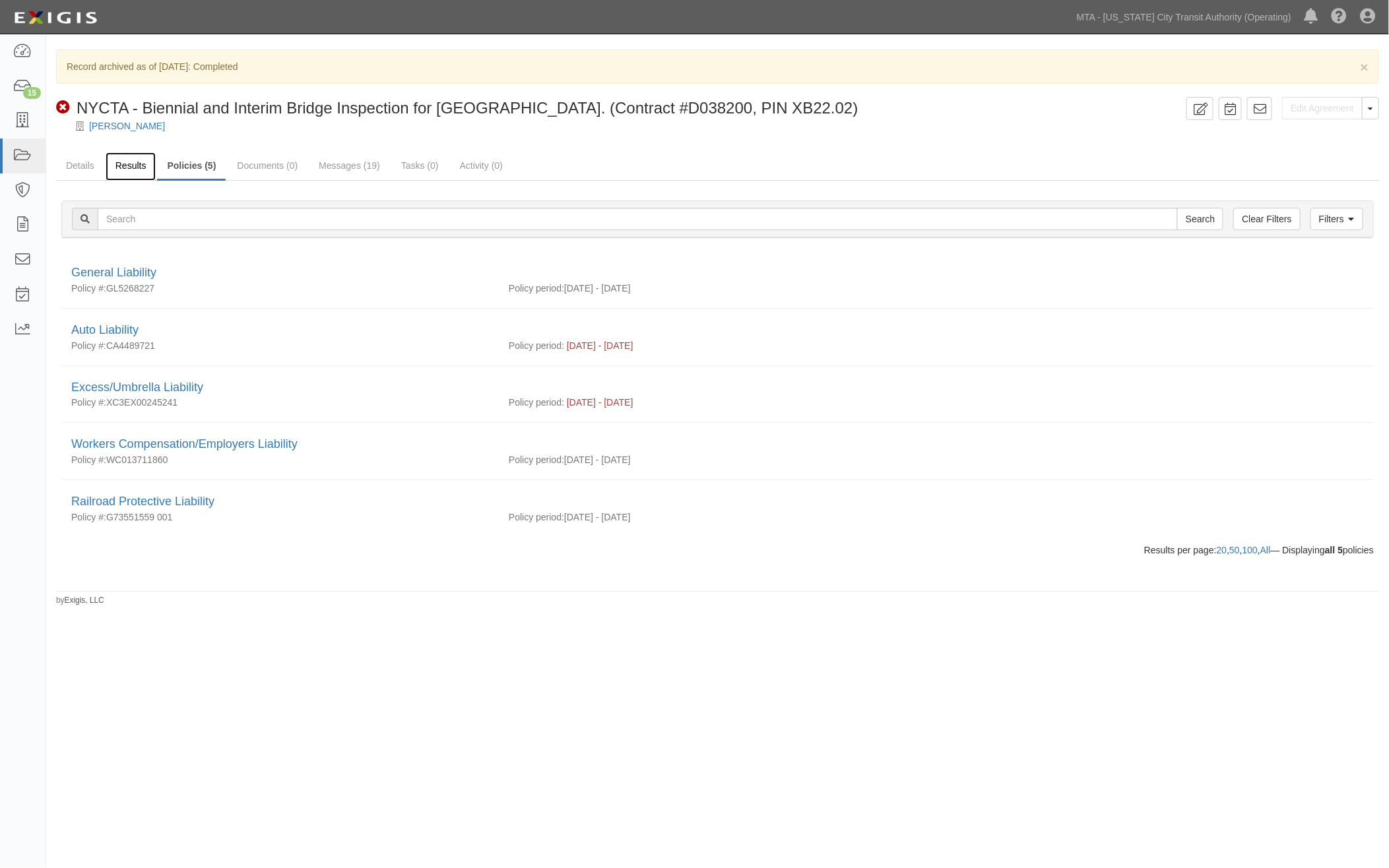
click at [114, 163] on link "Results" at bounding box center [131, 166] width 51 height 28
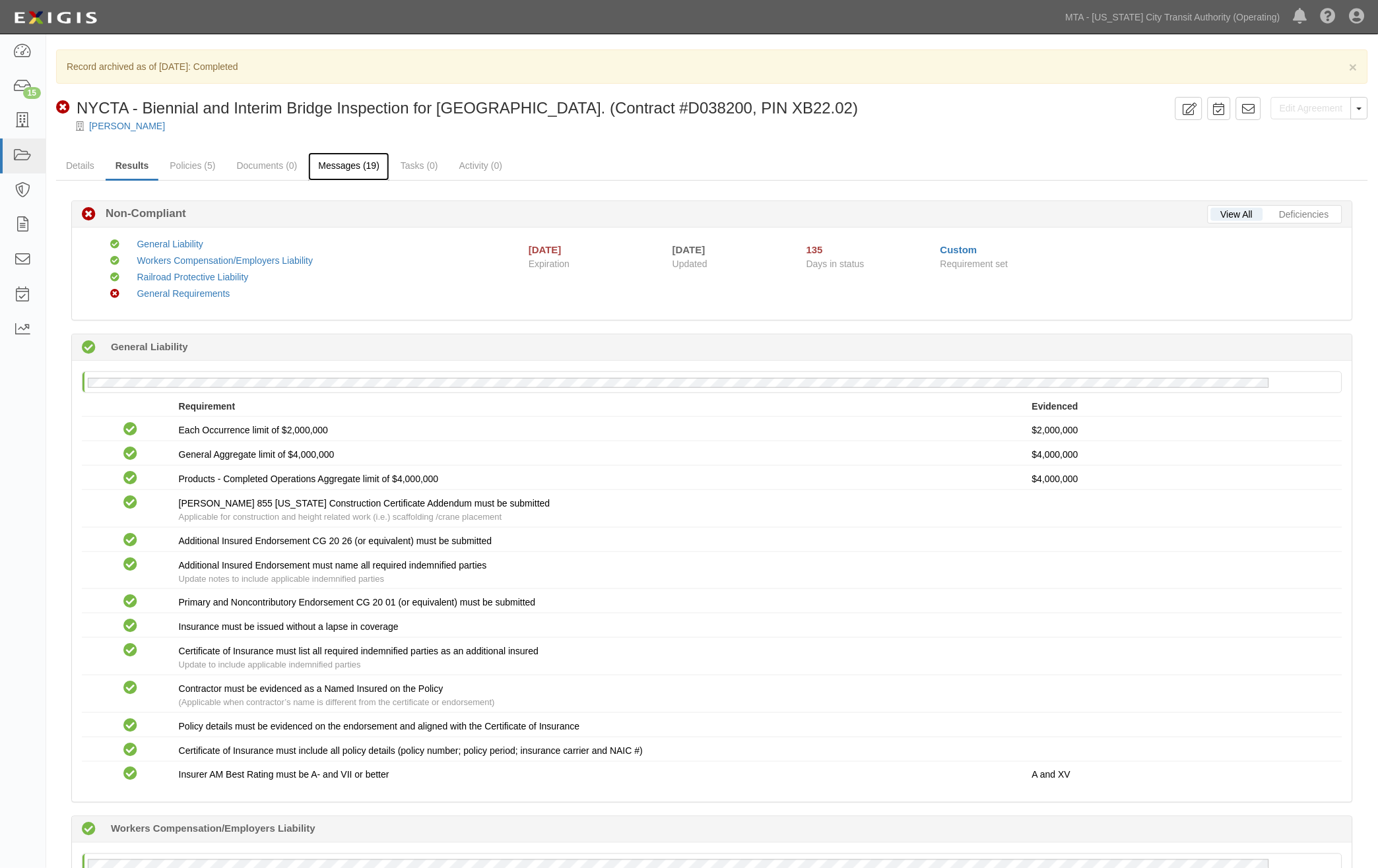
click at [331, 163] on link "Messages (19)" at bounding box center [349, 166] width 81 height 28
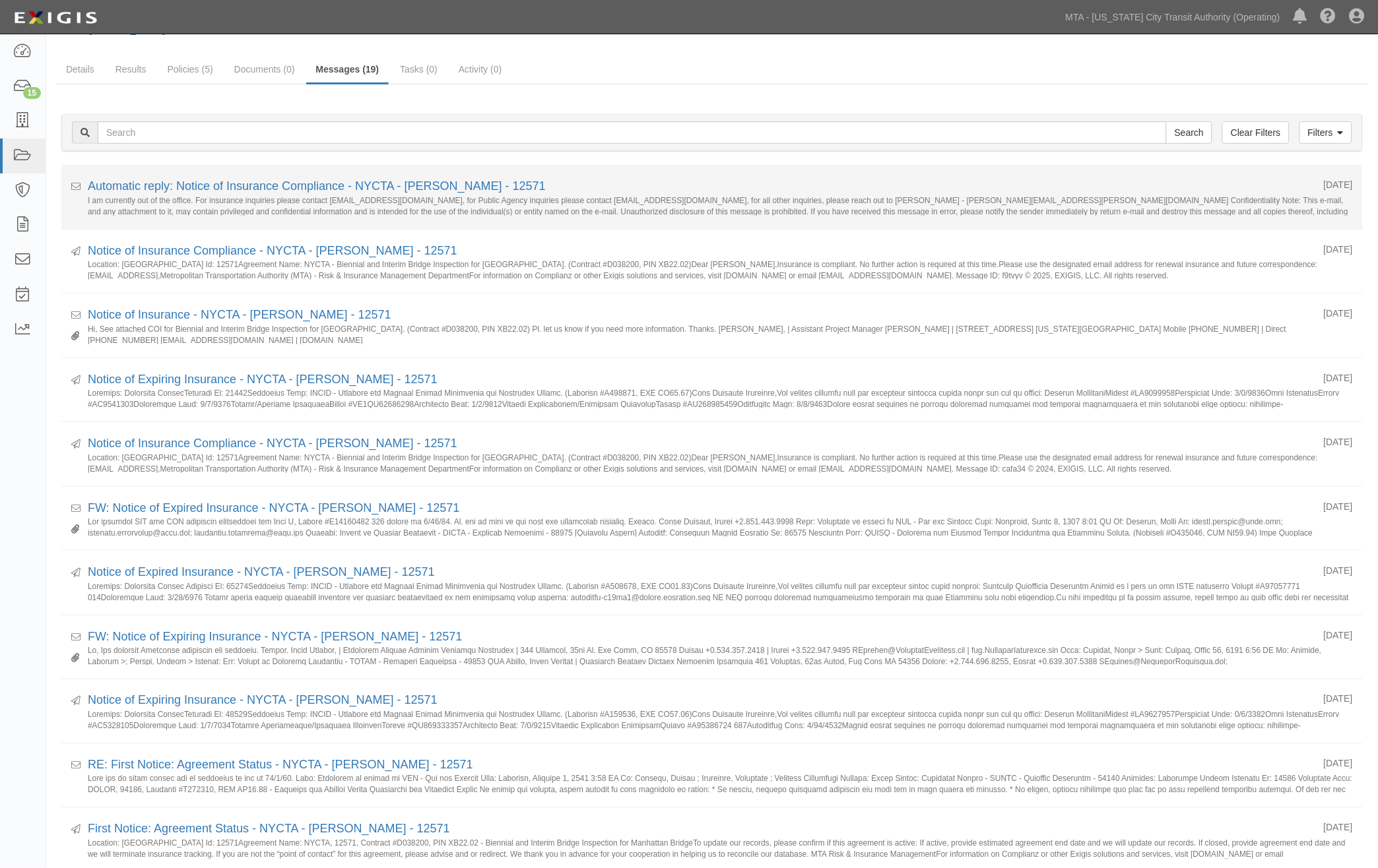
scroll to position [366, 0]
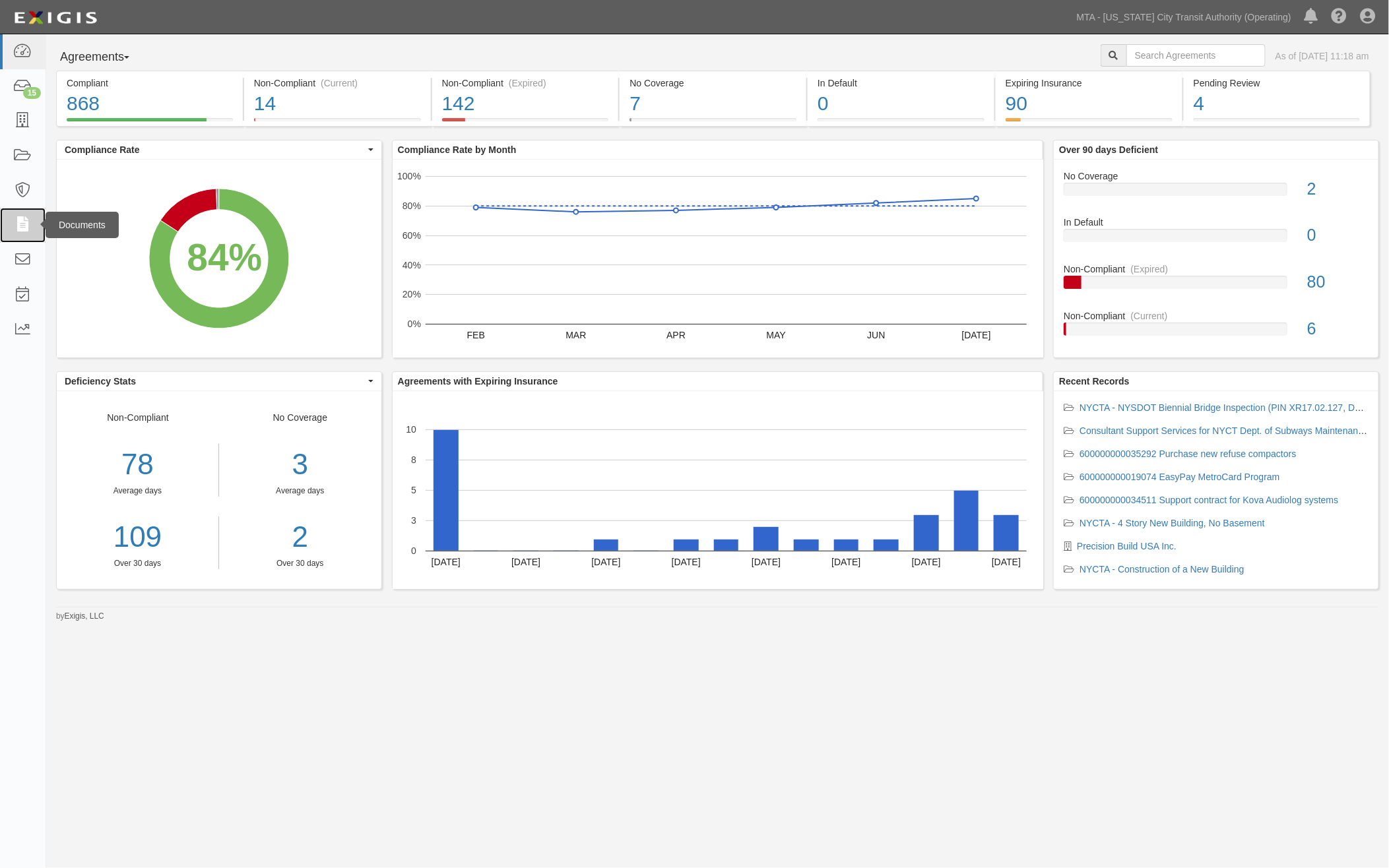
click at [12, 222] on link at bounding box center [22, 225] width 46 height 35
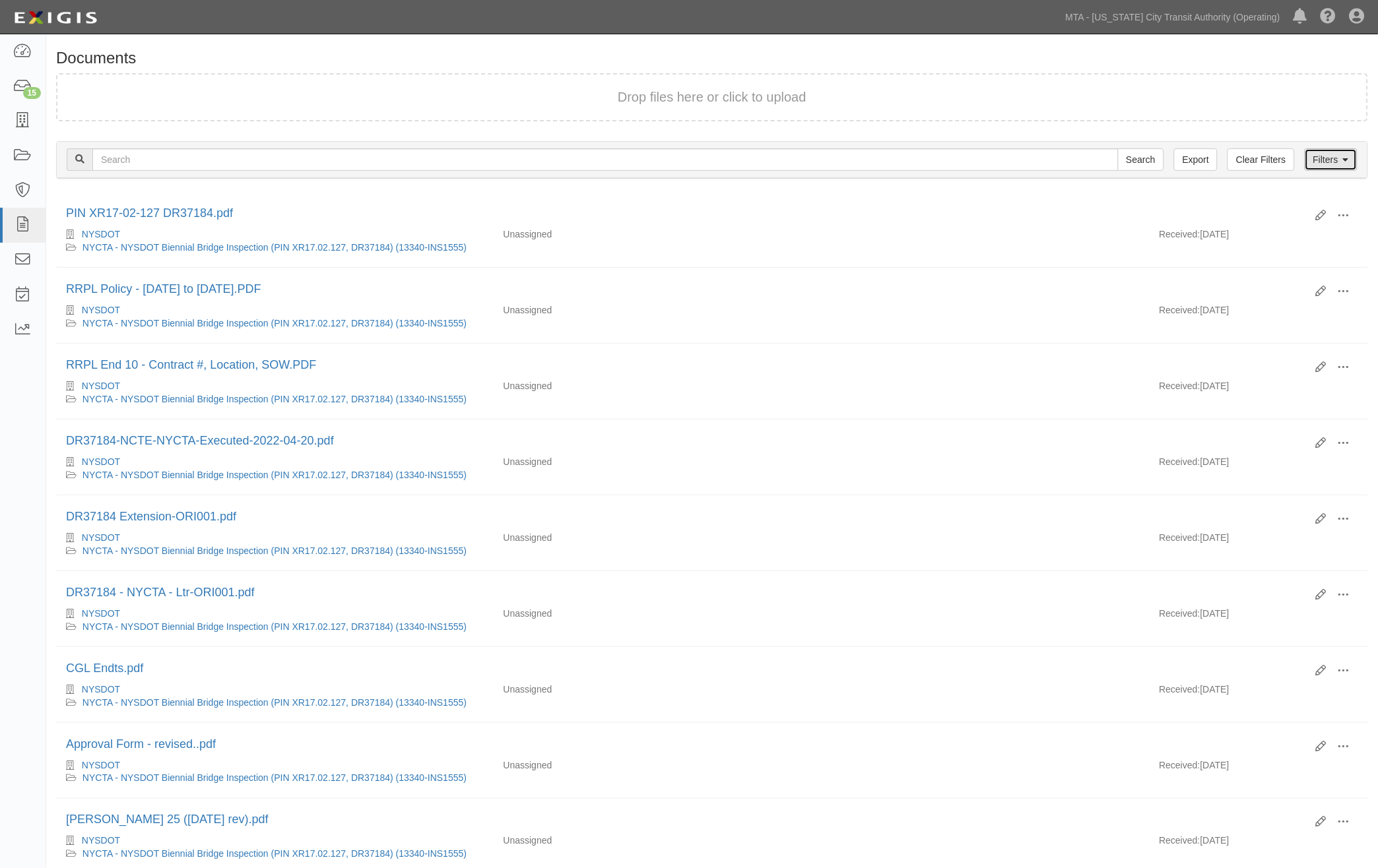
click at [1342, 154] on link "Filters" at bounding box center [1331, 160] width 53 height 22
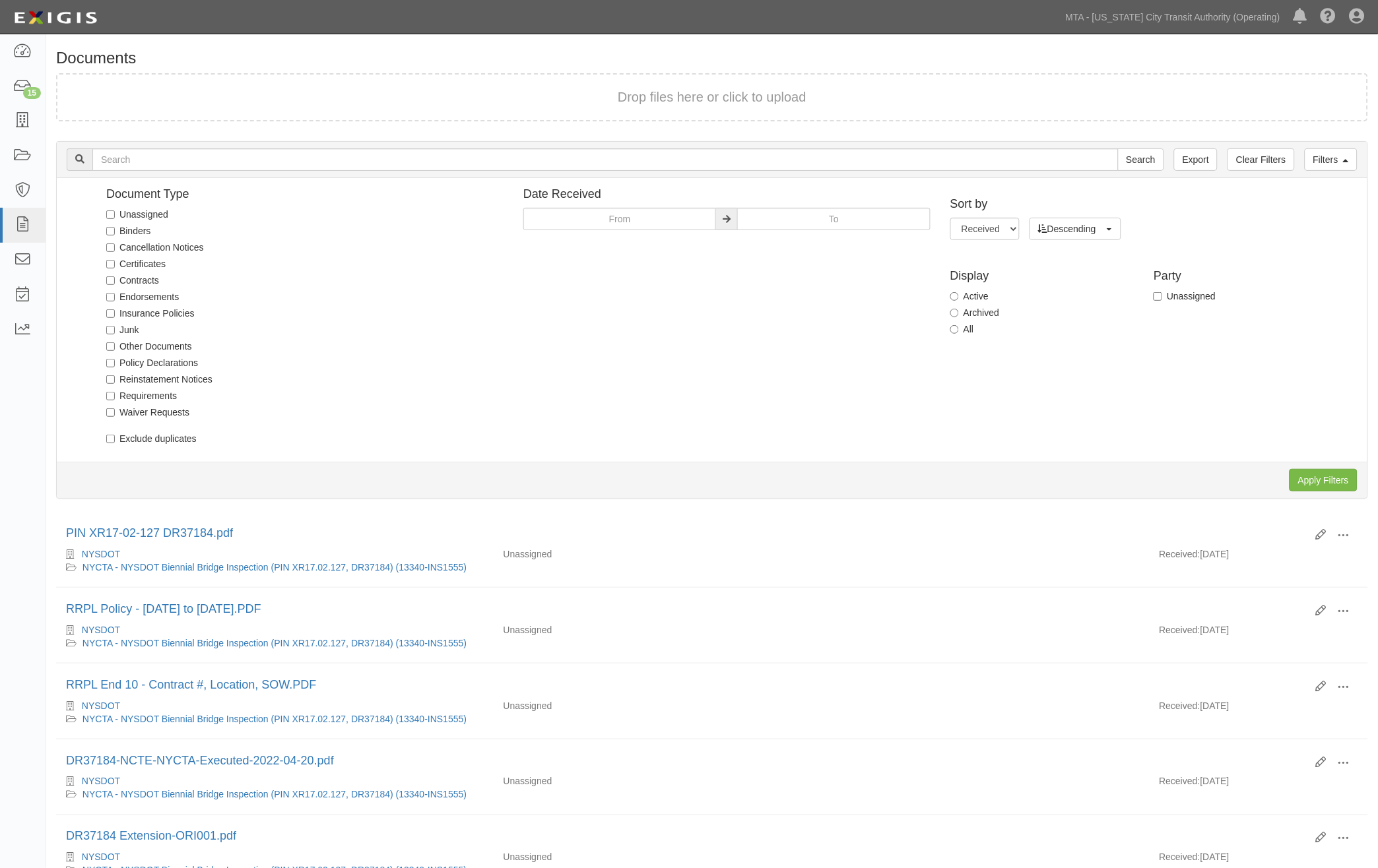
click at [133, 216] on label "Unassigned" at bounding box center [137, 214] width 62 height 13
click at [114, 216] on input "Unassigned" at bounding box center [110, 215] width 9 height 9
checkbox input "true"
click at [1319, 471] on input "Apply Filters" at bounding box center [1324, 480] width 68 height 22
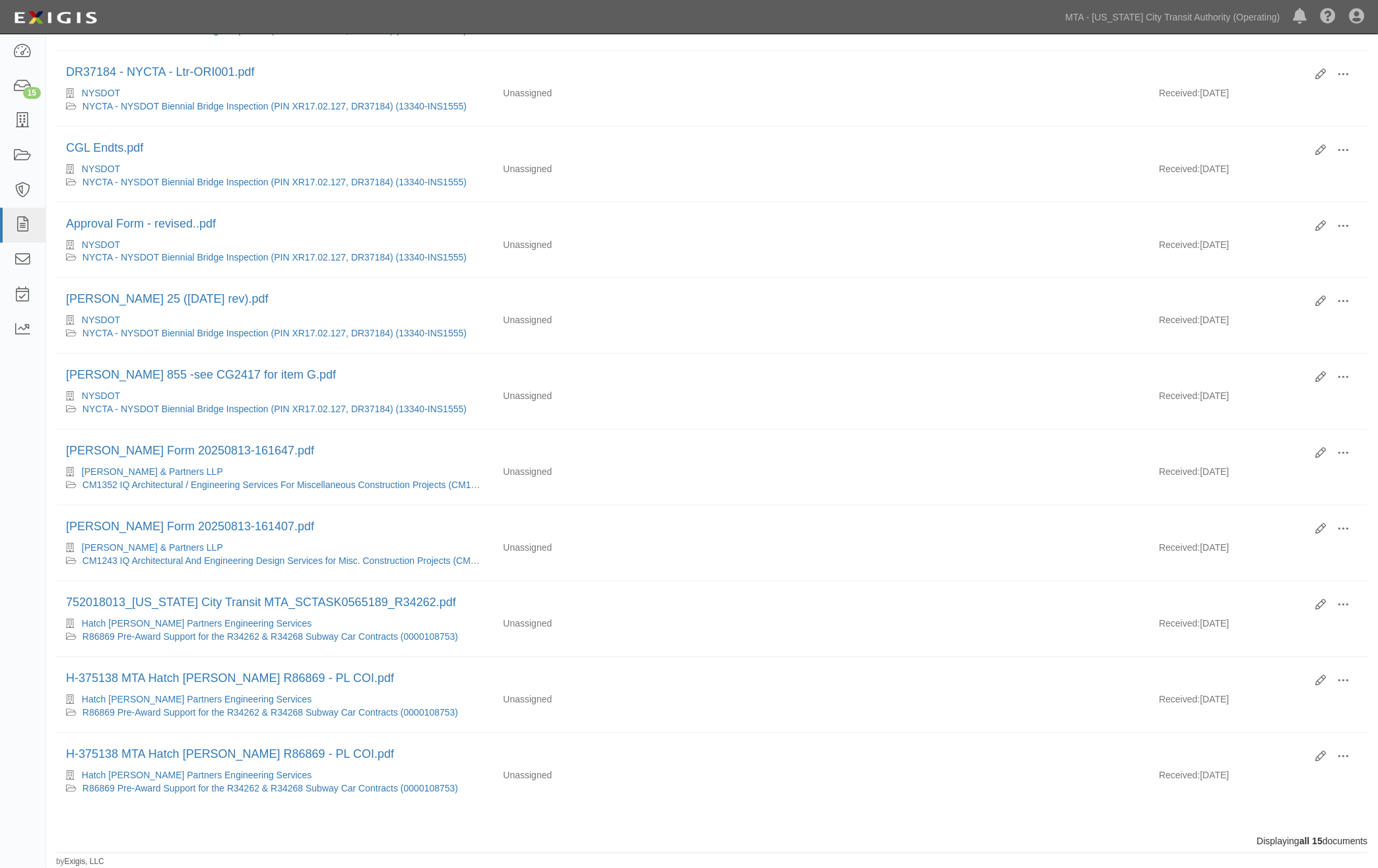
scroll to position [544, 0]
click at [24, 54] on icon at bounding box center [22, 52] width 18 height 15
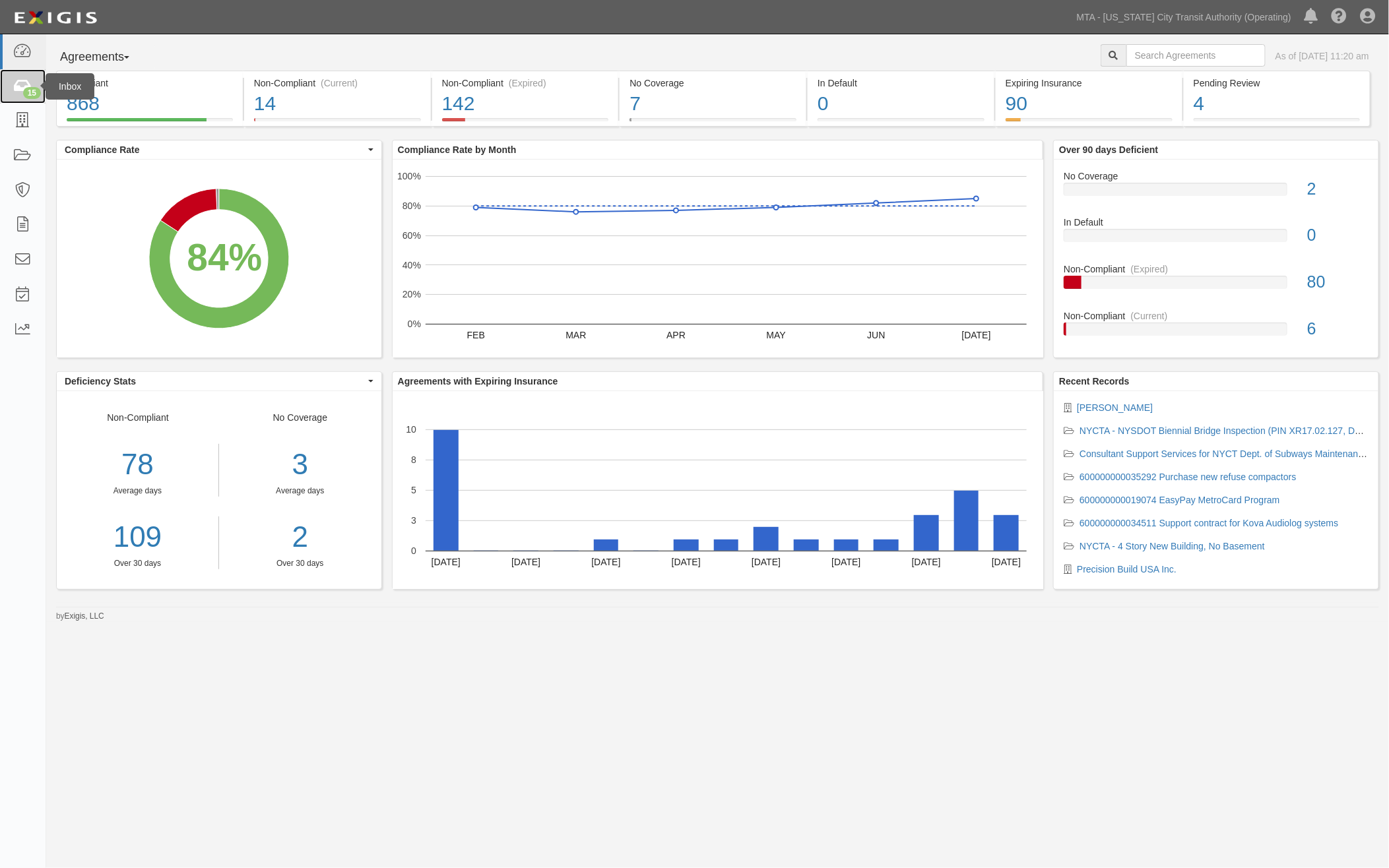
click at [27, 81] on icon at bounding box center [22, 87] width 18 height 15
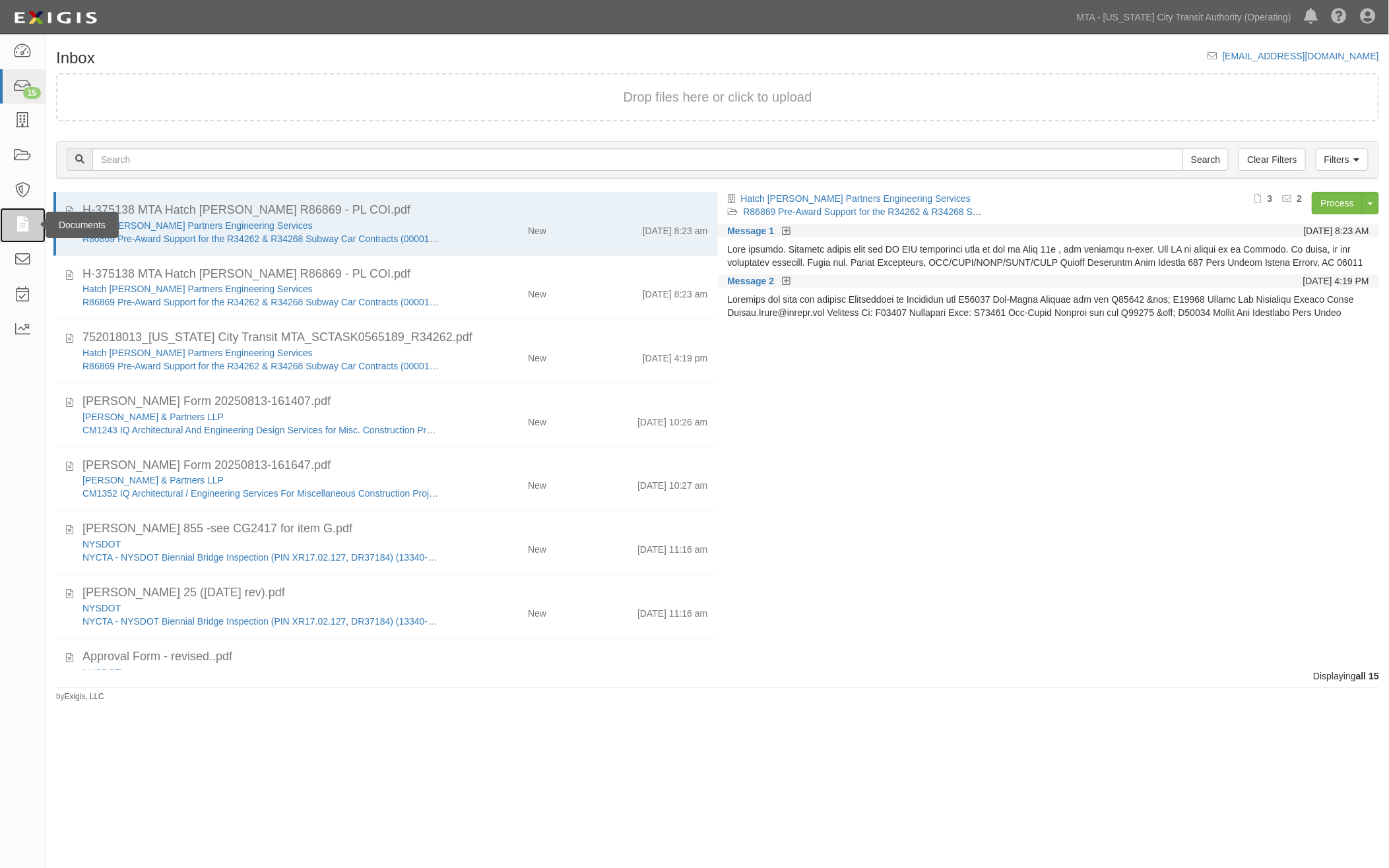
click at [20, 221] on icon at bounding box center [22, 225] width 18 height 15
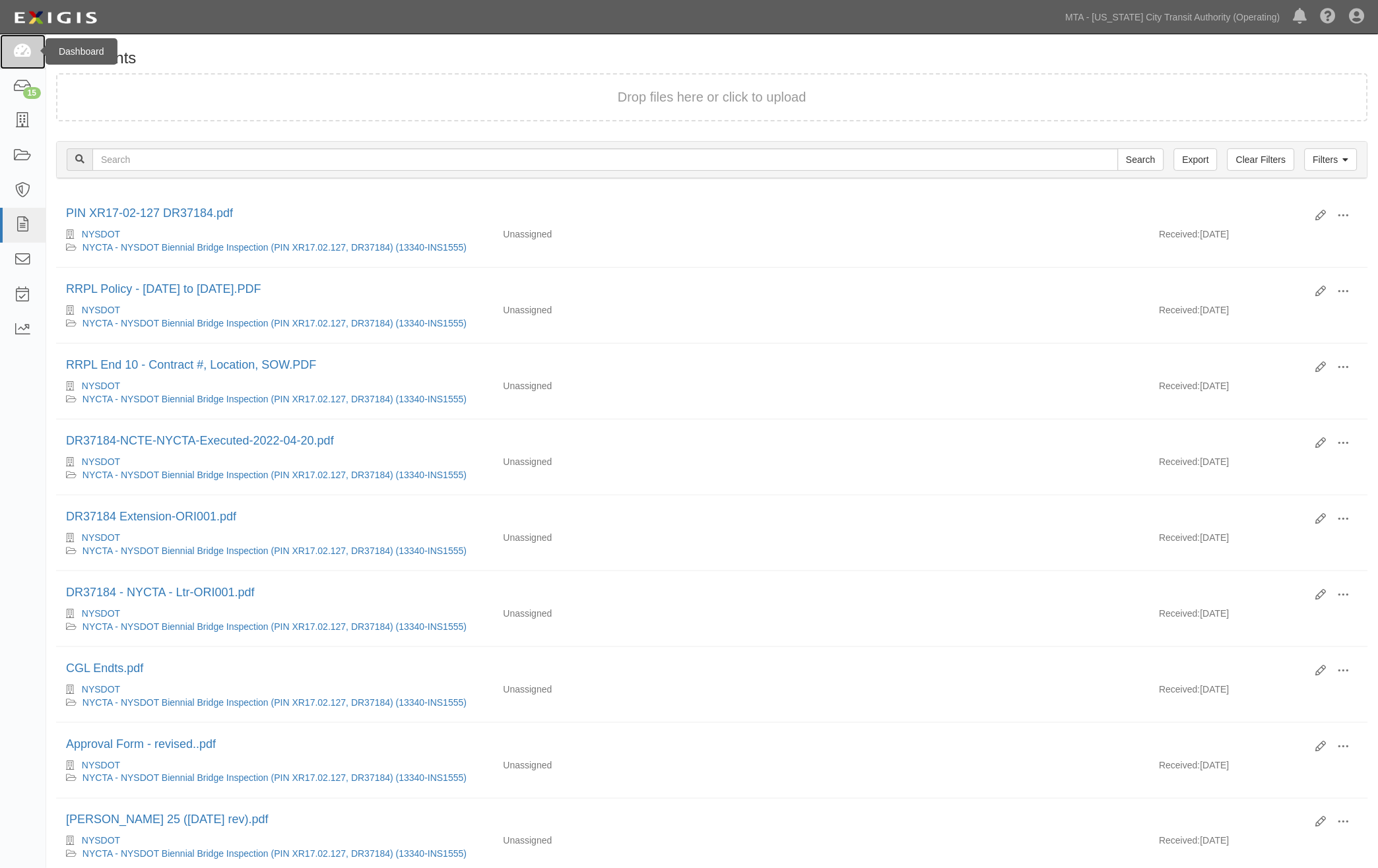
click at [27, 45] on icon at bounding box center [22, 52] width 18 height 15
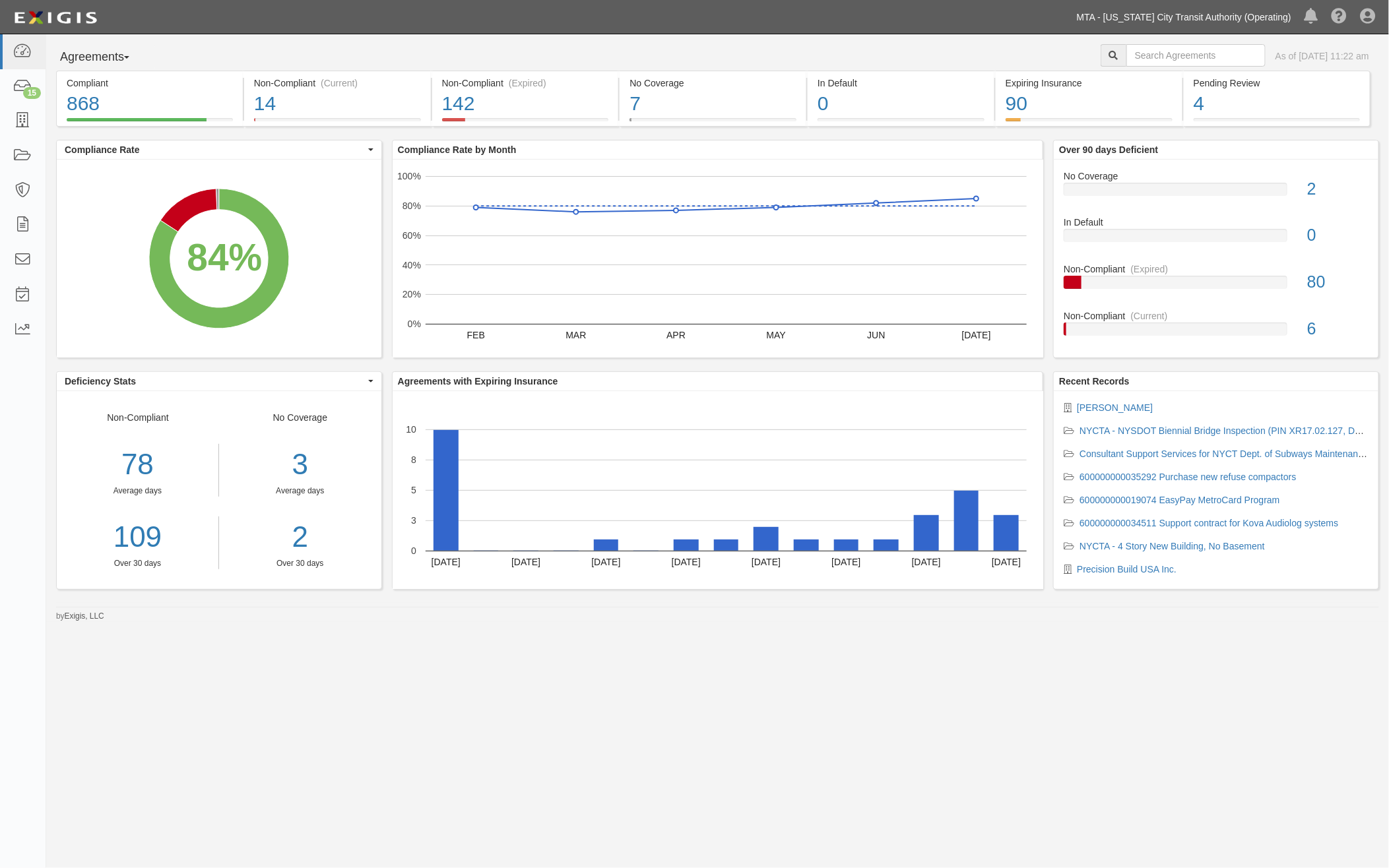
click at [1196, 15] on link "MTA - [US_STATE] City Transit Authority (Operating)" at bounding box center [1184, 17] width 228 height 27
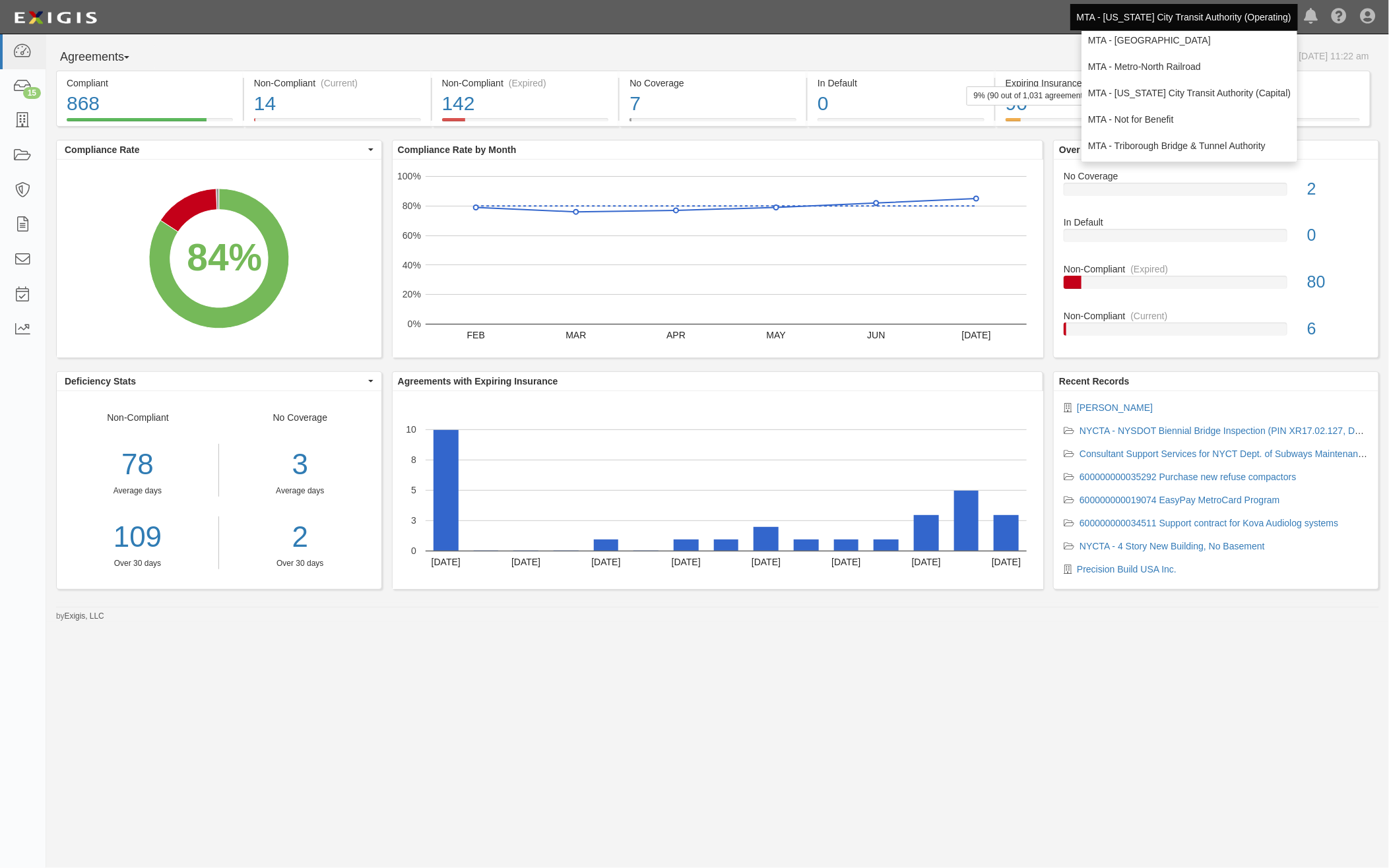
scroll to position [87, 0]
click at [403, 90] on div "14" at bounding box center [337, 103] width 167 height 28
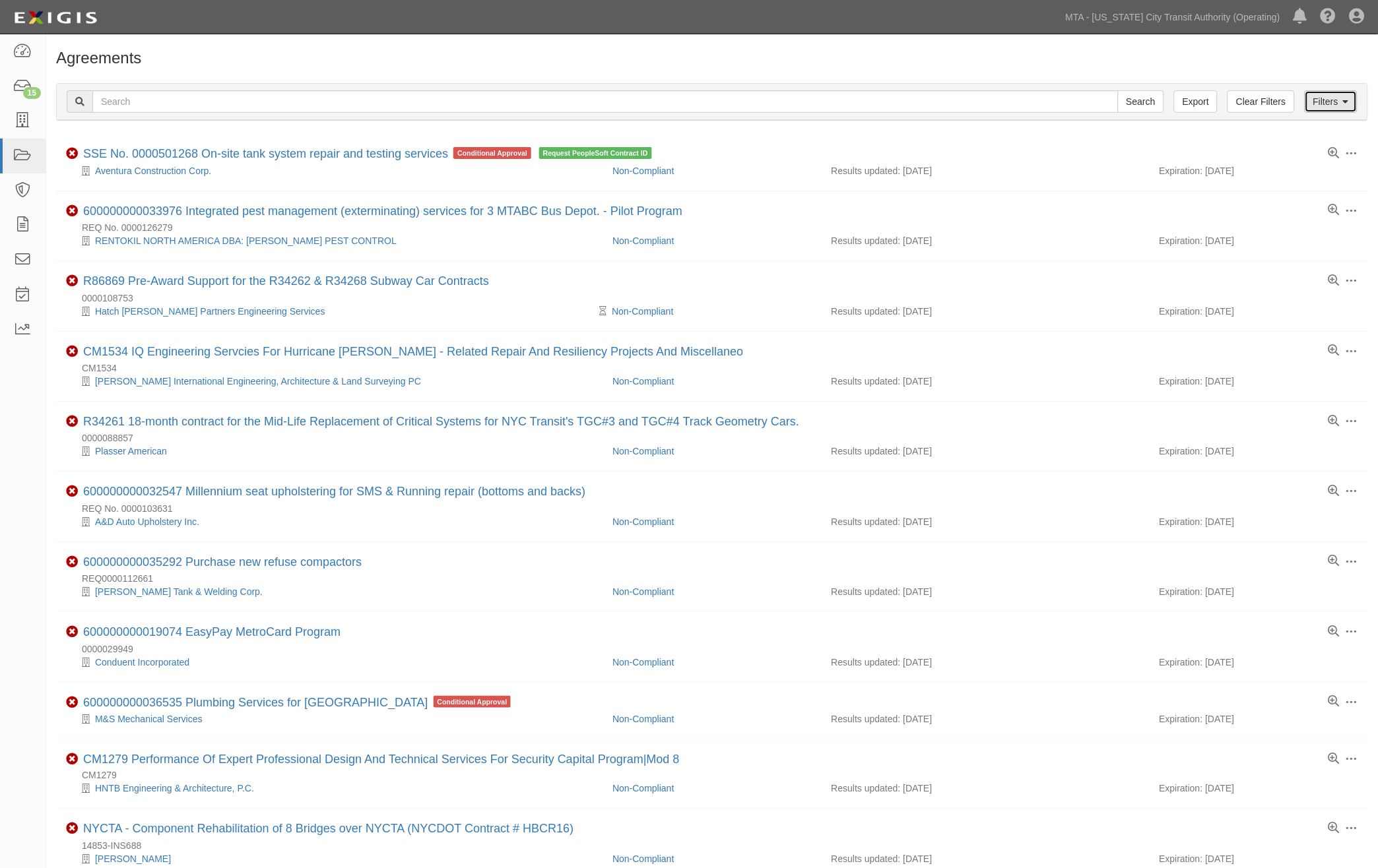
click at [1329, 99] on link "Filters" at bounding box center [1331, 102] width 53 height 22
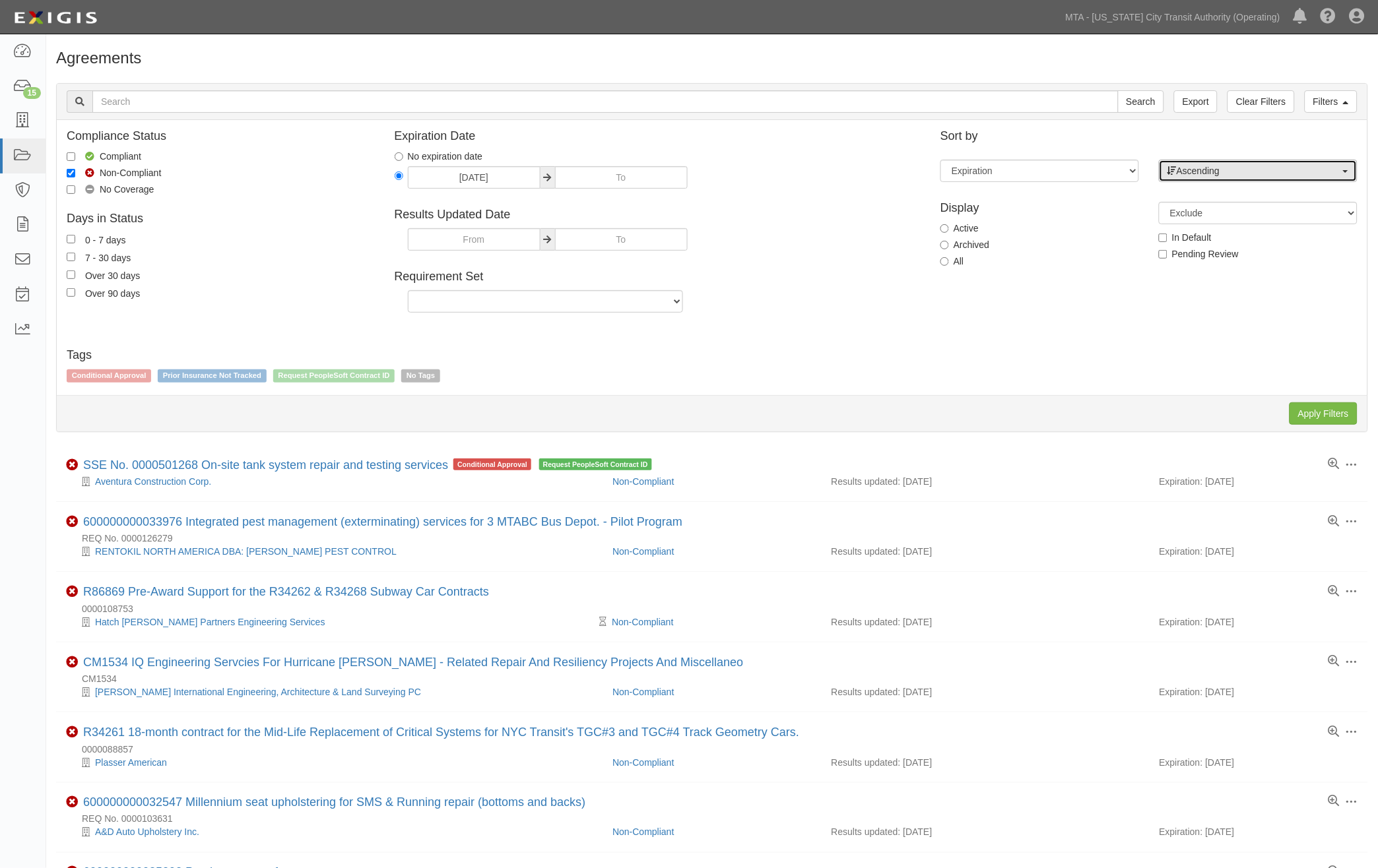
click at [1264, 173] on span "Ascending" at bounding box center [1254, 170] width 173 height 13
click at [1243, 206] on link "Descending" at bounding box center [1258, 213] width 197 height 17
select select "desc"
click at [1310, 411] on input "Apply Filters" at bounding box center [1324, 414] width 68 height 22
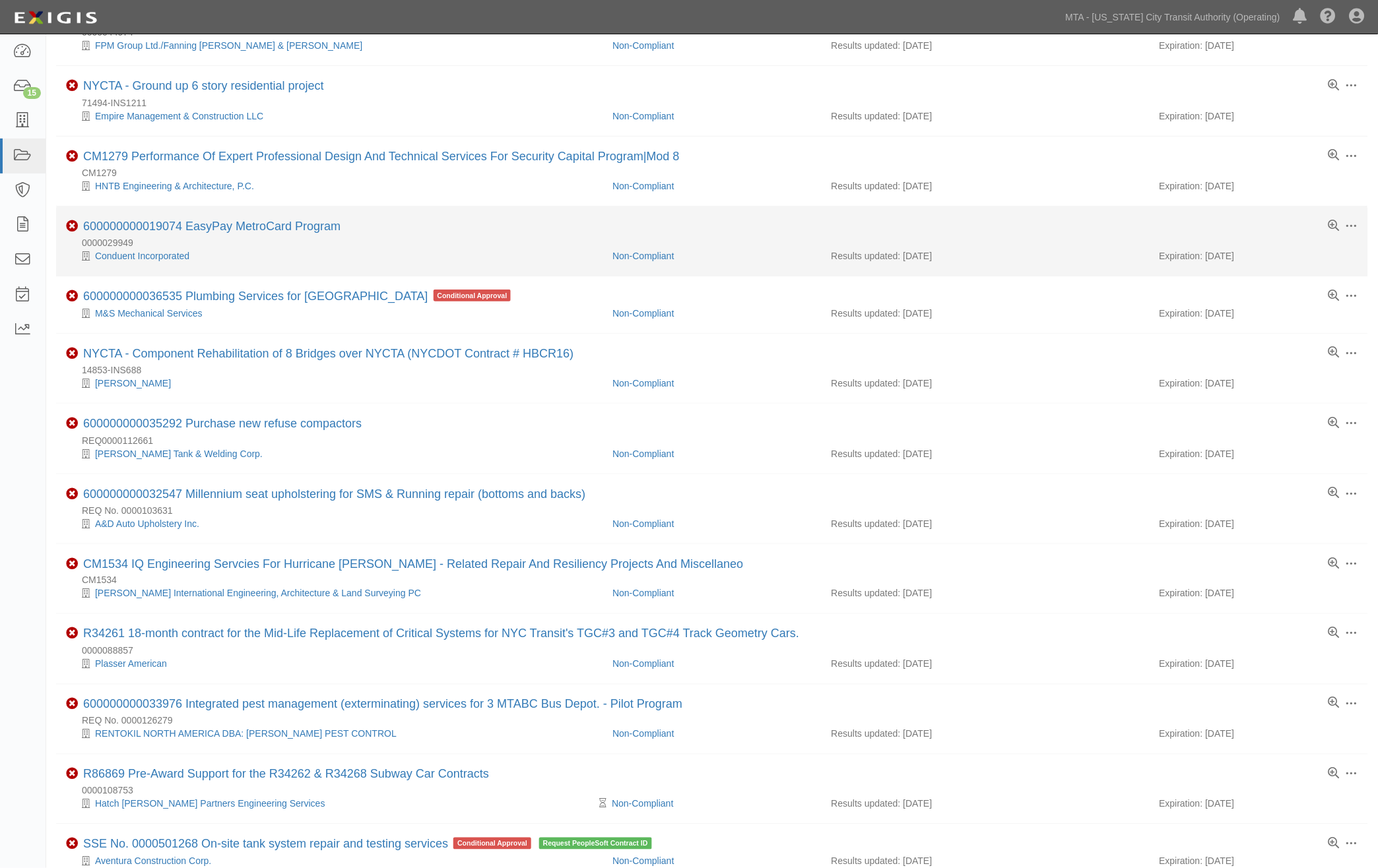
scroll to position [219, 0]
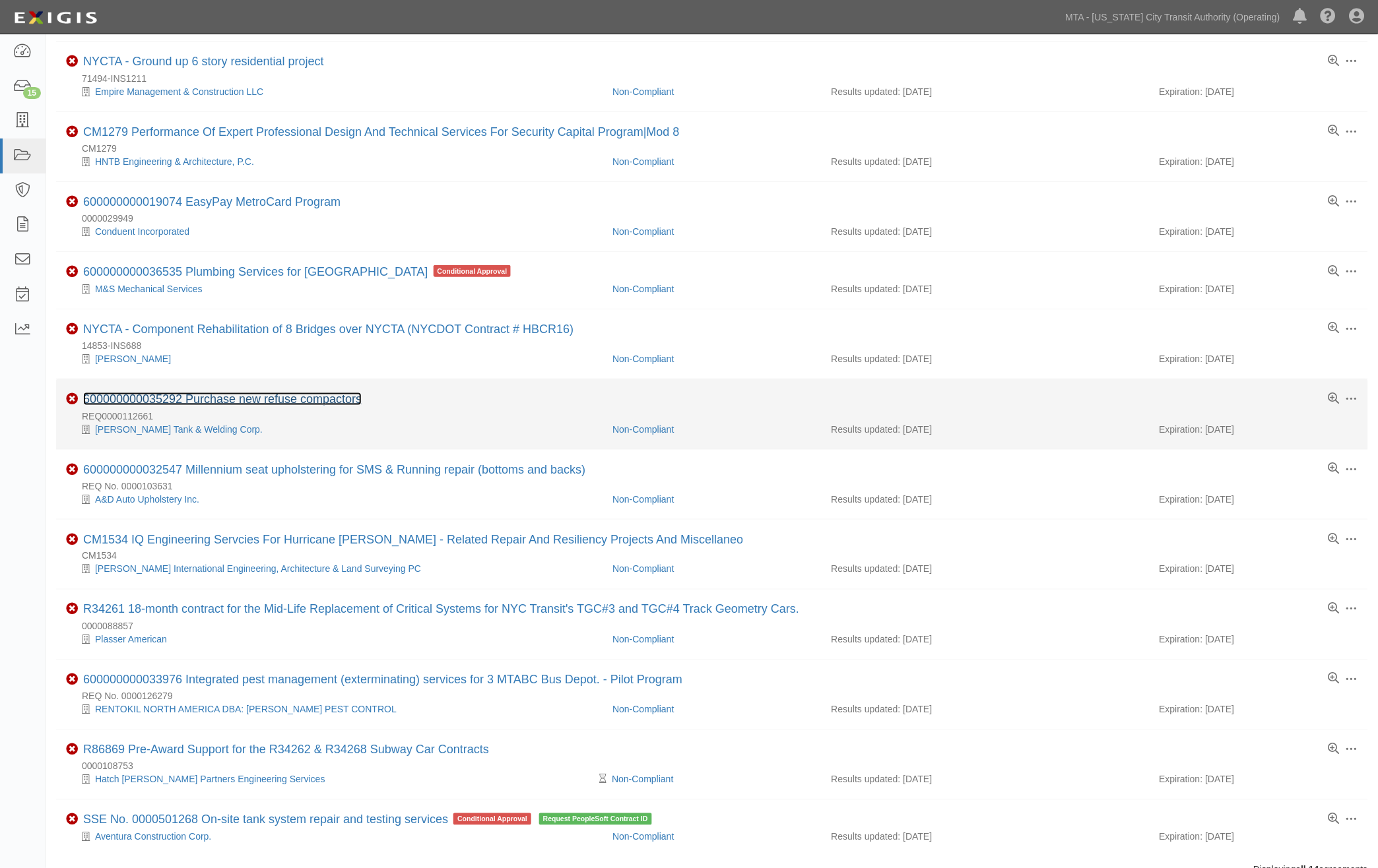
click at [349, 406] on link "600000000035292 Purchase new refuse compactors" at bounding box center [223, 398] width 279 height 13
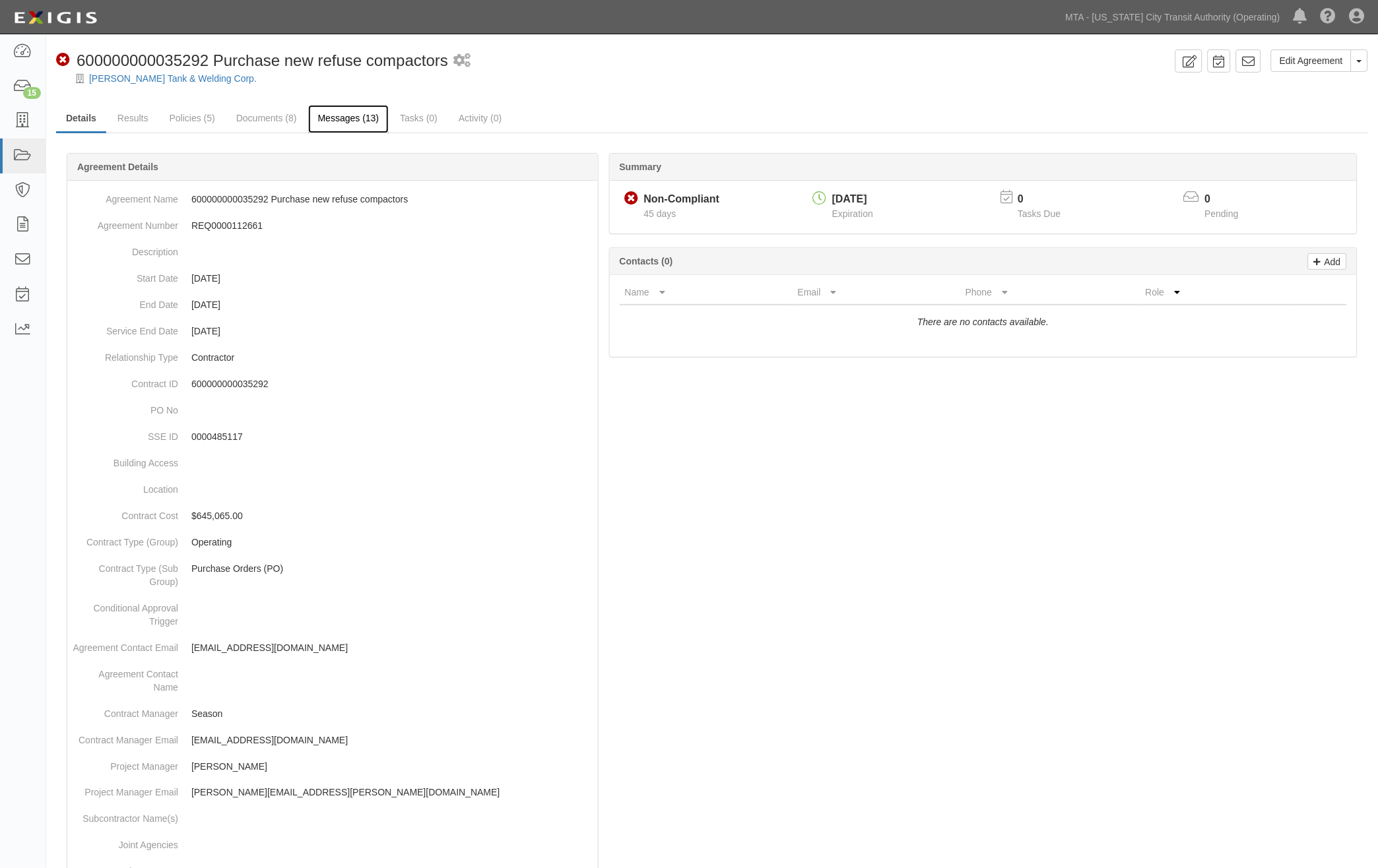
click at [359, 120] on link "Messages (13)" at bounding box center [349, 119] width 81 height 28
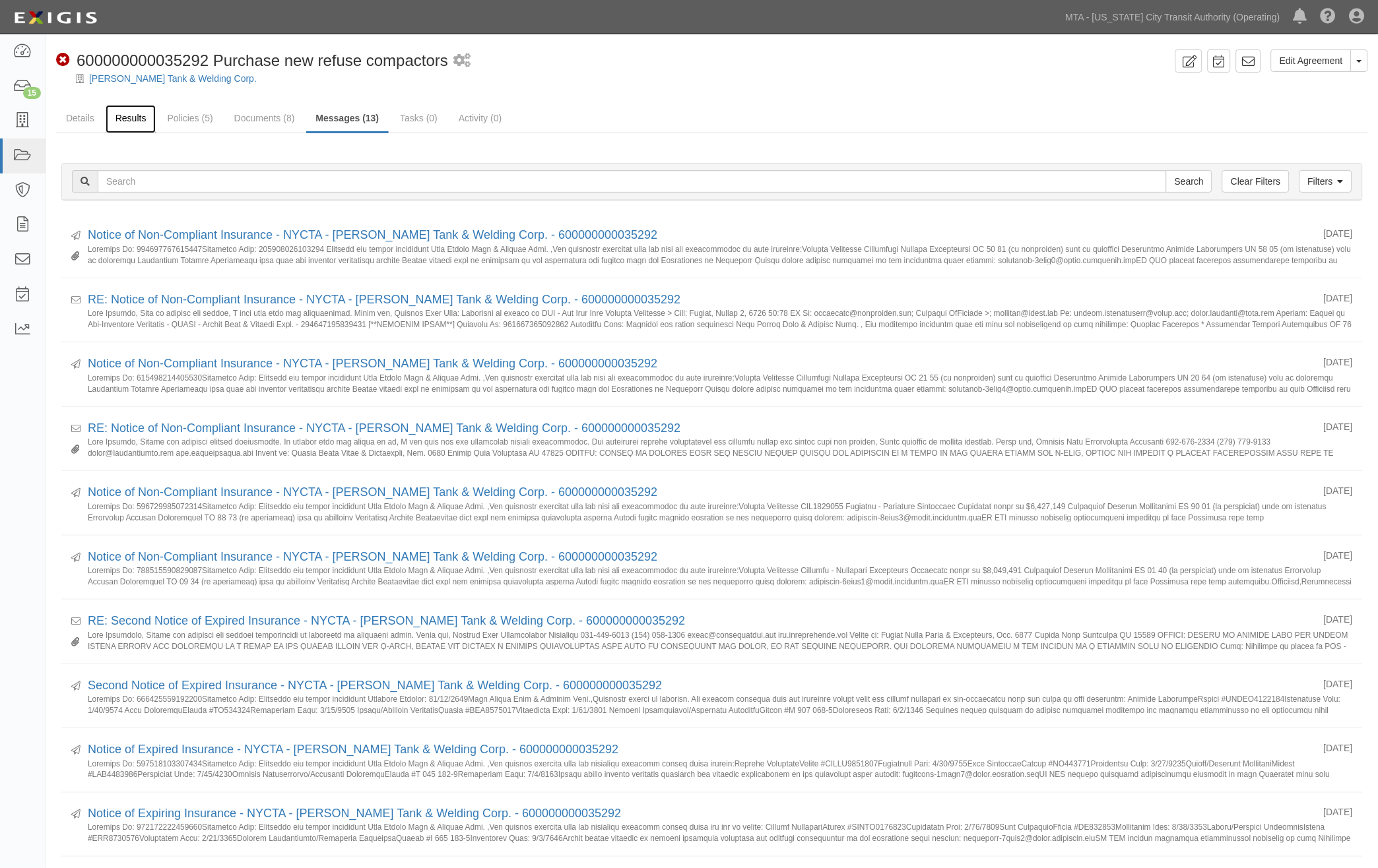
click at [129, 117] on link "Results" at bounding box center [131, 119] width 51 height 28
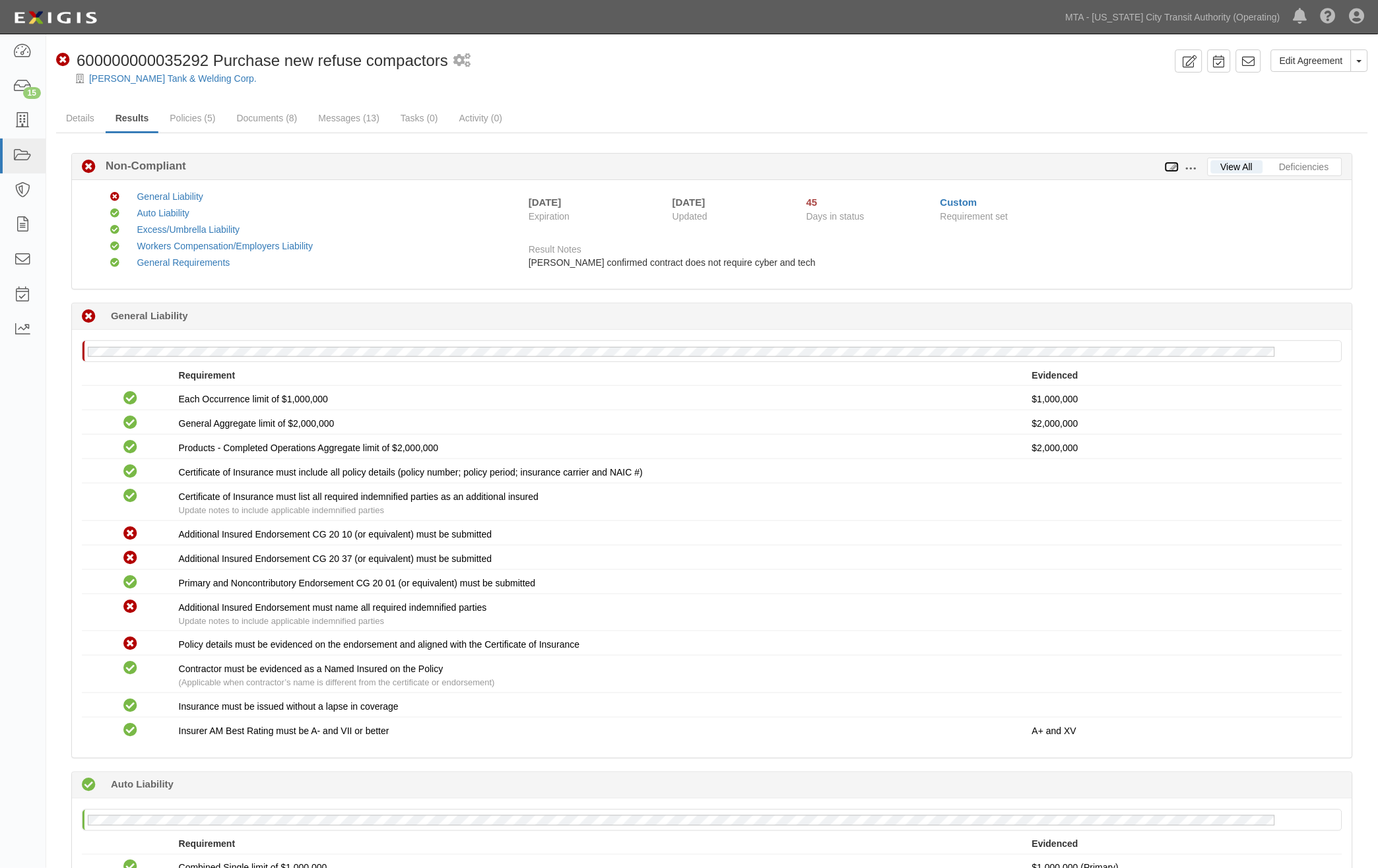
click at [1173, 165] on icon at bounding box center [1172, 167] width 15 height 9
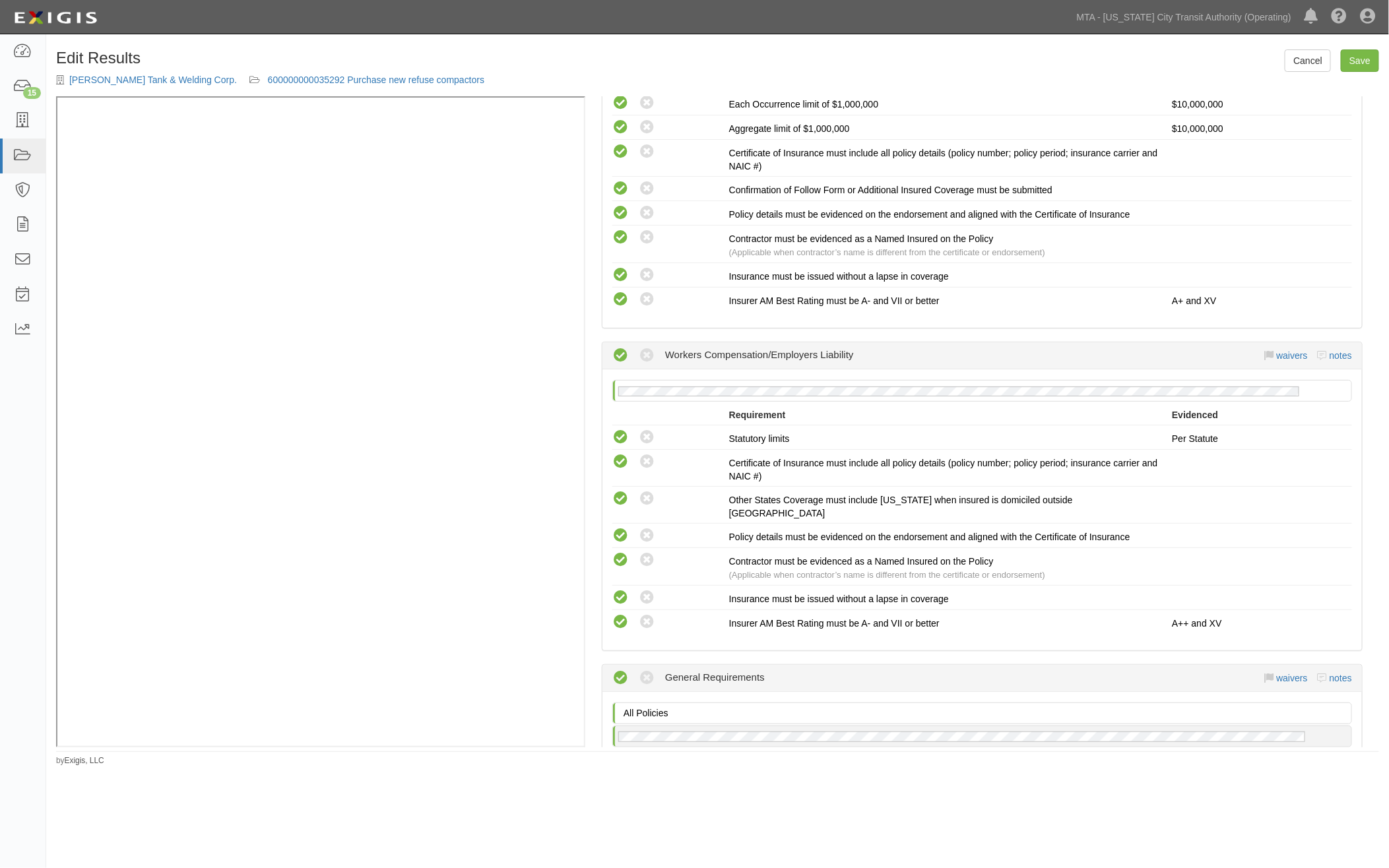
scroll to position [1685, 0]
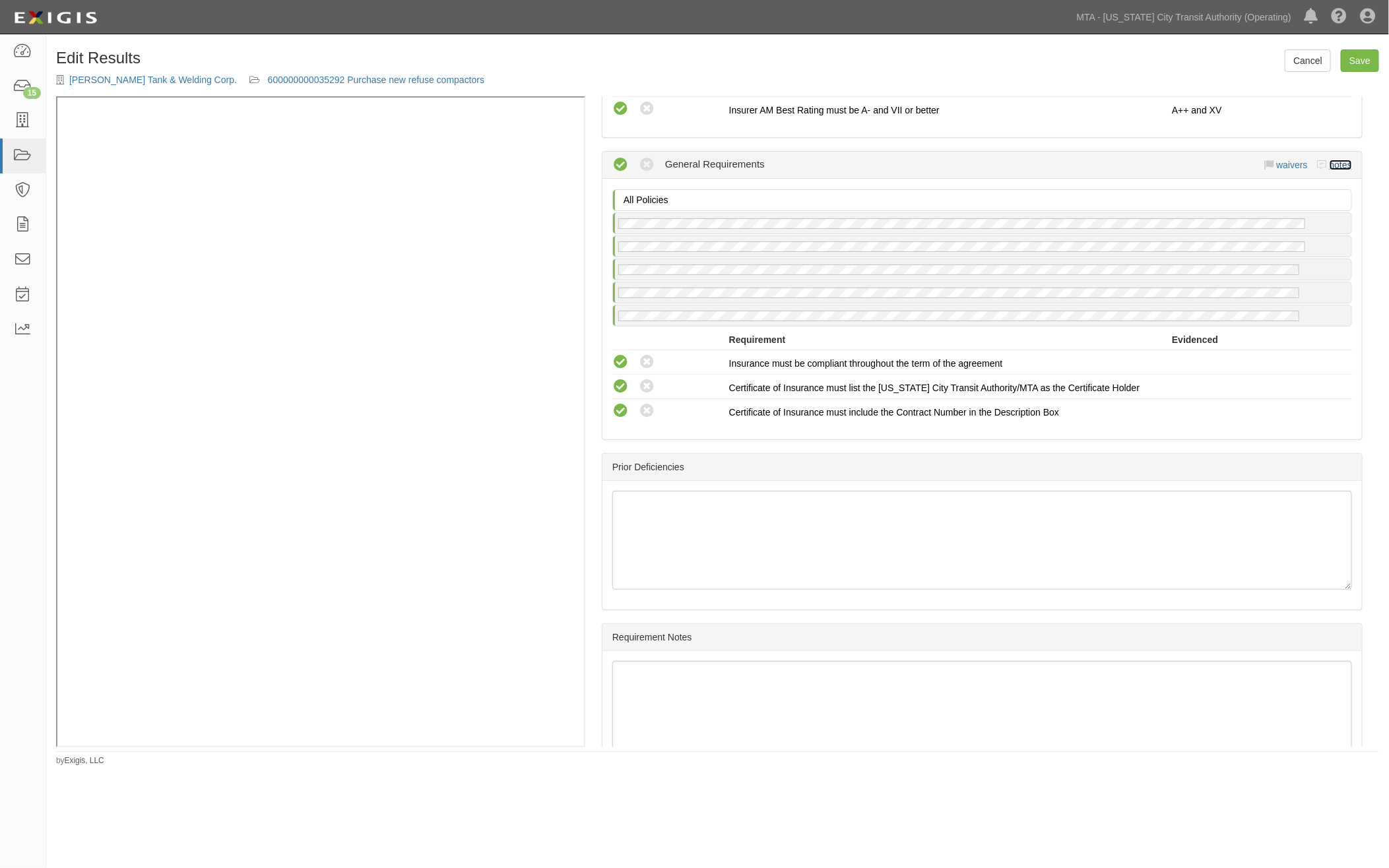
click at [1330, 161] on link "notes" at bounding box center [1341, 165] width 22 height 10
radio input "true"
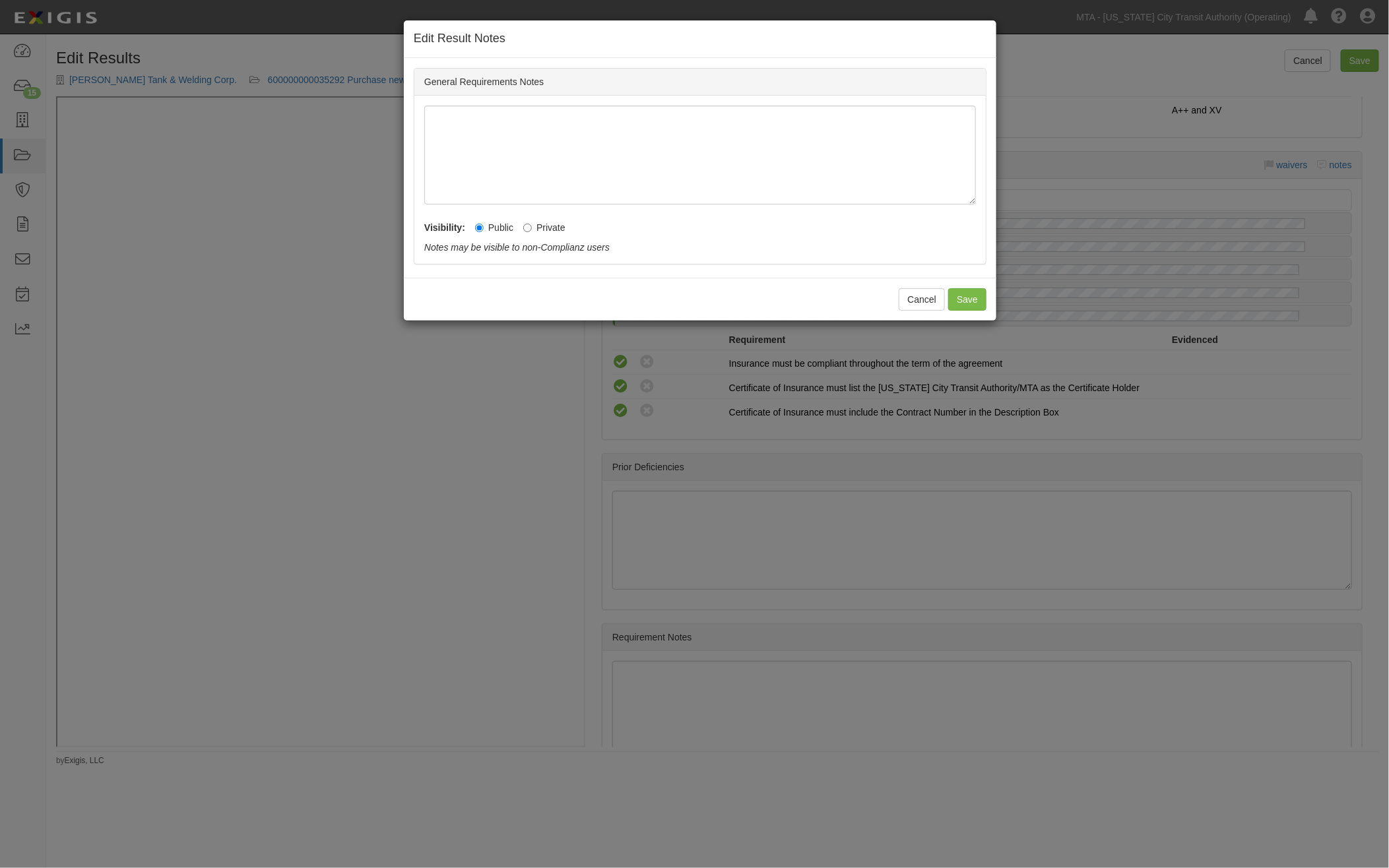
click at [540, 233] on label "Private" at bounding box center [544, 227] width 42 height 13
click at [524, 230] on input "Private" at bounding box center [528, 228] width 9 height 9
radio input "true"
click at [961, 293] on button "Save" at bounding box center [967, 299] width 38 height 22
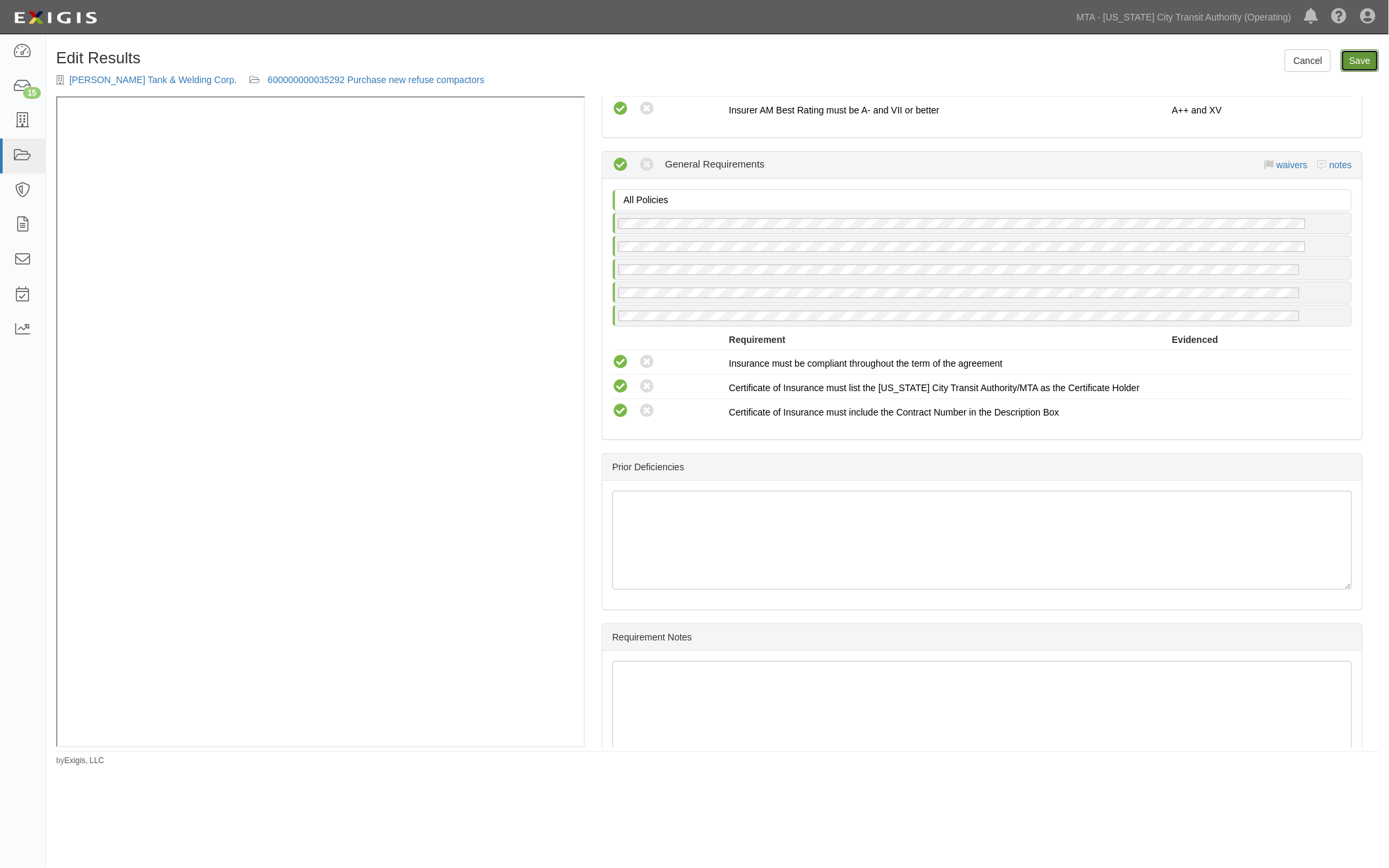
click at [1369, 55] on link "Save" at bounding box center [1360, 61] width 38 height 22
radio input "true"
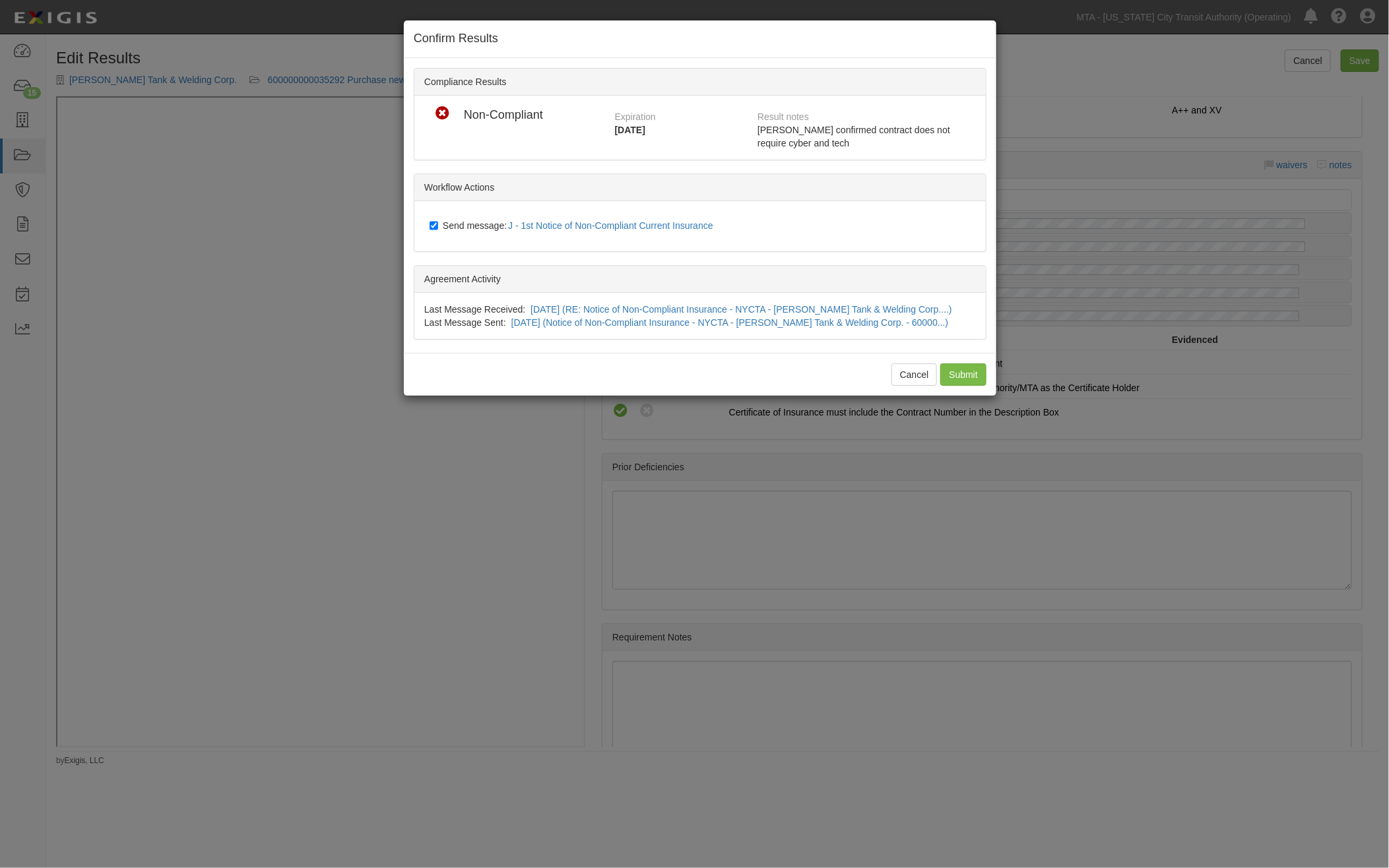
click at [469, 225] on span "Send message: J - 1st Notice of Non-Compliant Current Insurance" at bounding box center [581, 225] width 276 height 10
click at [438, 225] on input "Send message: J - 1st Notice of Non-Compliant Current Insurance" at bounding box center [434, 225] width 9 height 10
checkbox input "false"
click at [959, 372] on input "Submit" at bounding box center [964, 375] width 46 height 22
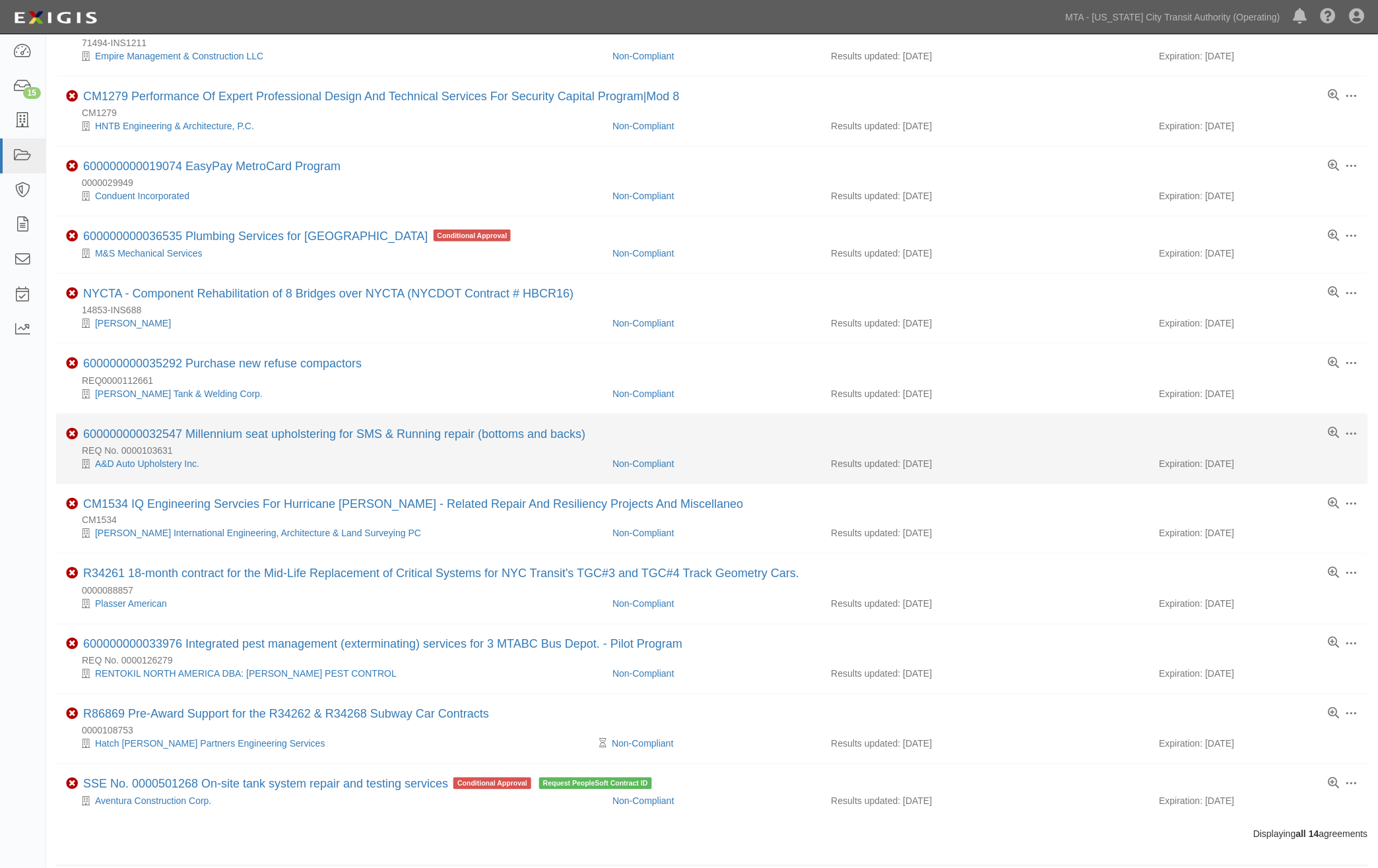
scroll to position [275, 0]
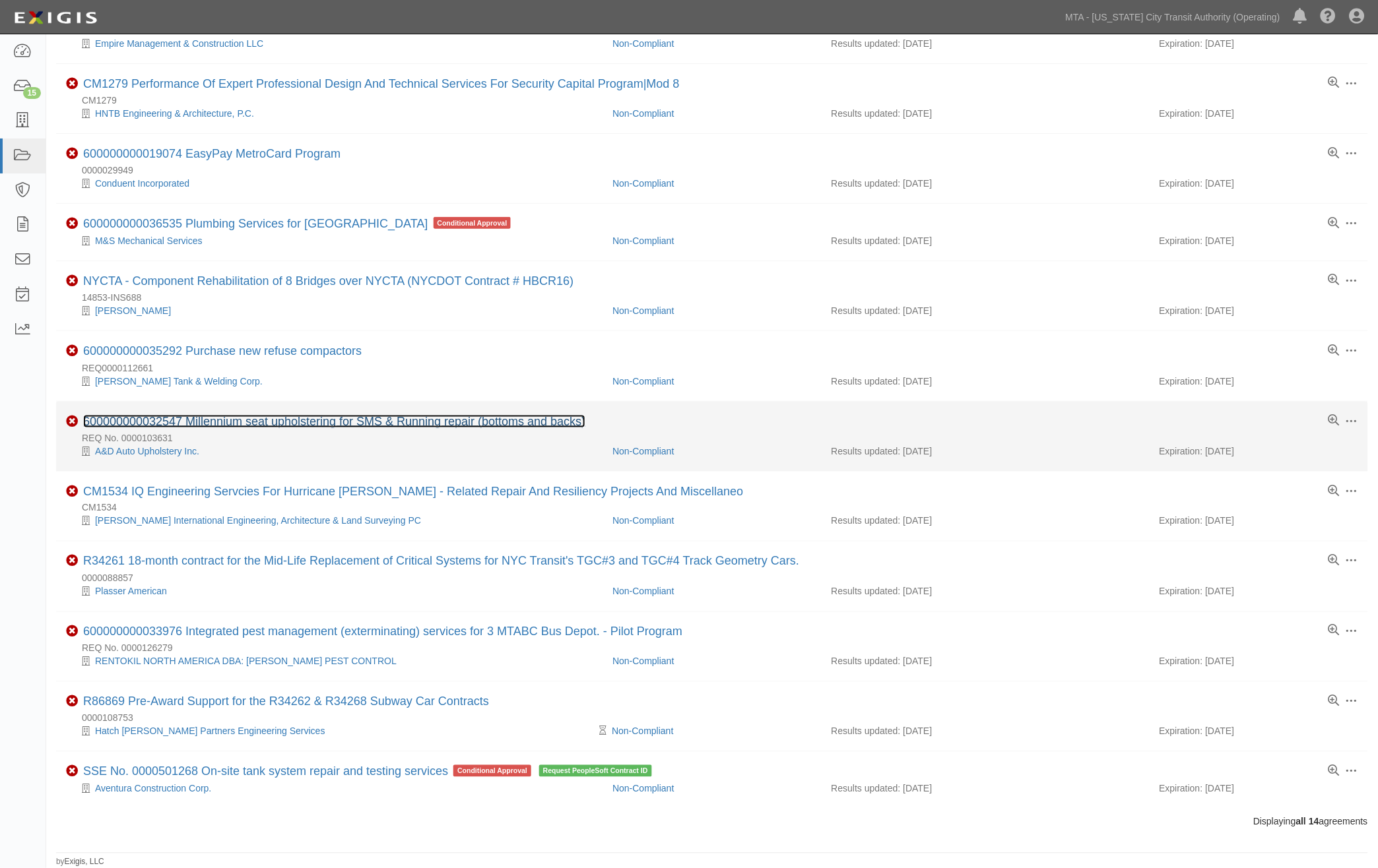
click at [370, 420] on link "600000000032547 Millennium seat upholstering for SMS & Running repair (bottoms …" at bounding box center [335, 421] width 503 height 13
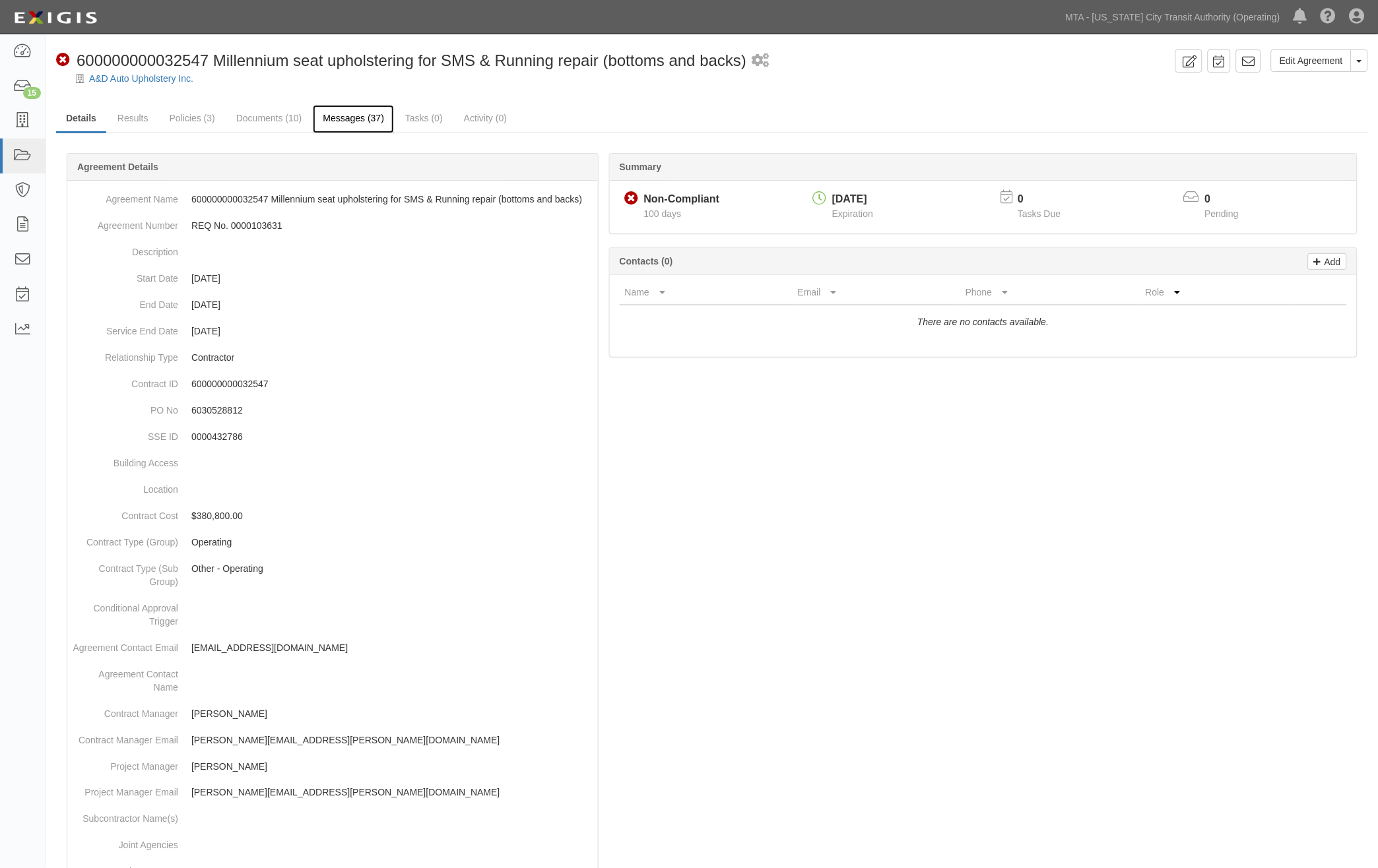
click at [353, 114] on link "Messages (37)" at bounding box center [354, 119] width 81 height 28
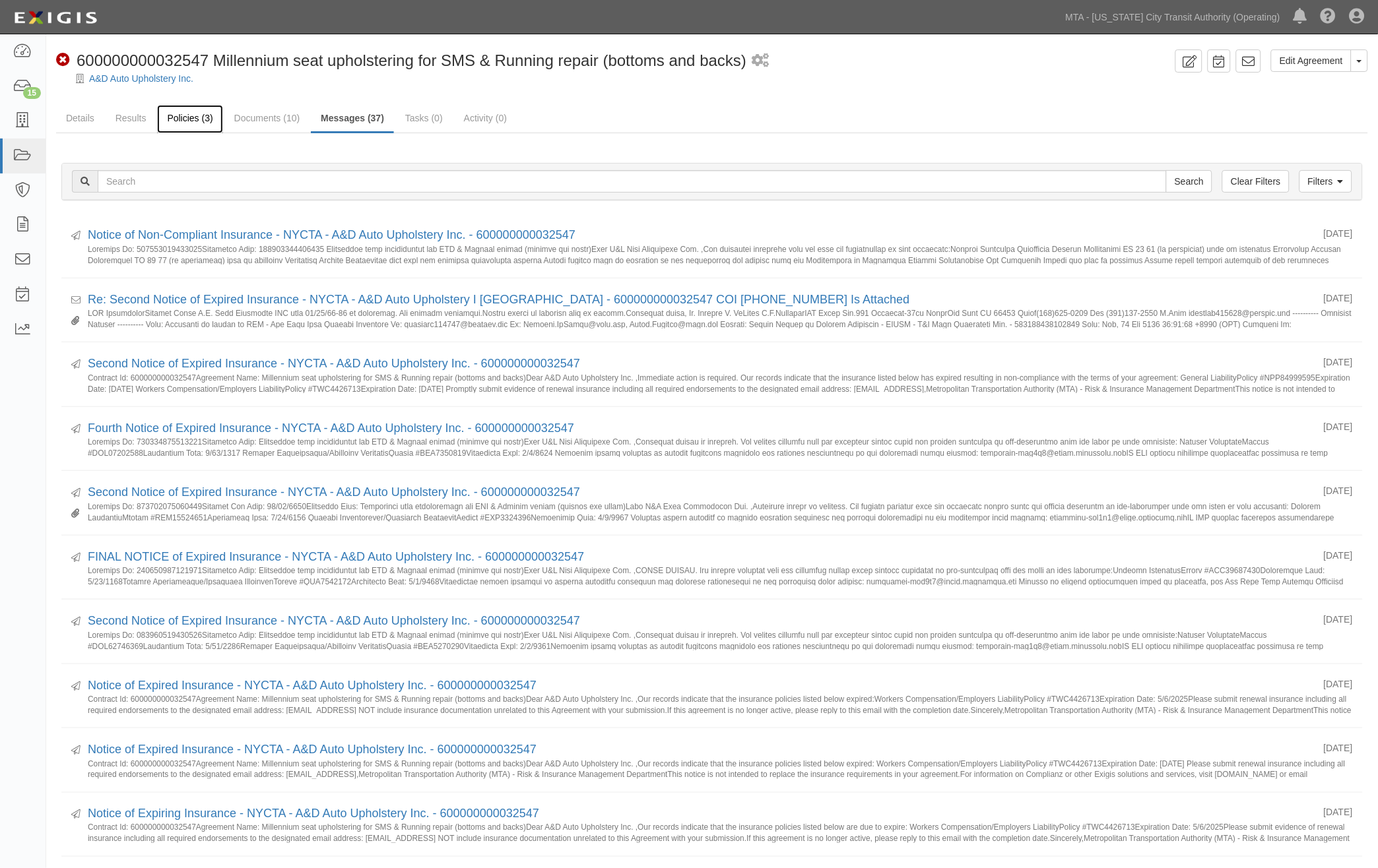
click at [175, 114] on link "Policies (3)" at bounding box center [190, 119] width 65 height 28
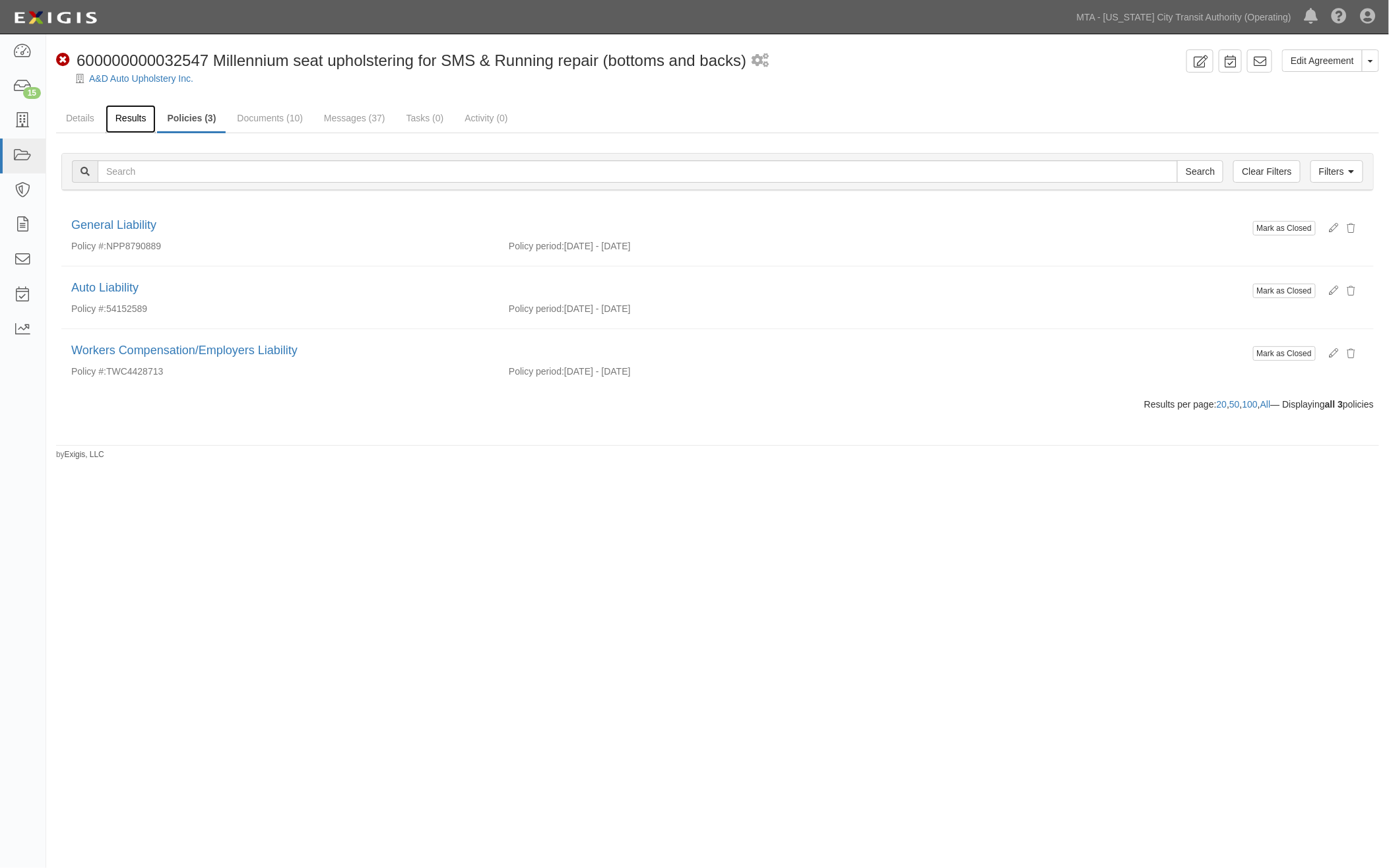
click at [137, 116] on link "Results" at bounding box center [131, 119] width 51 height 28
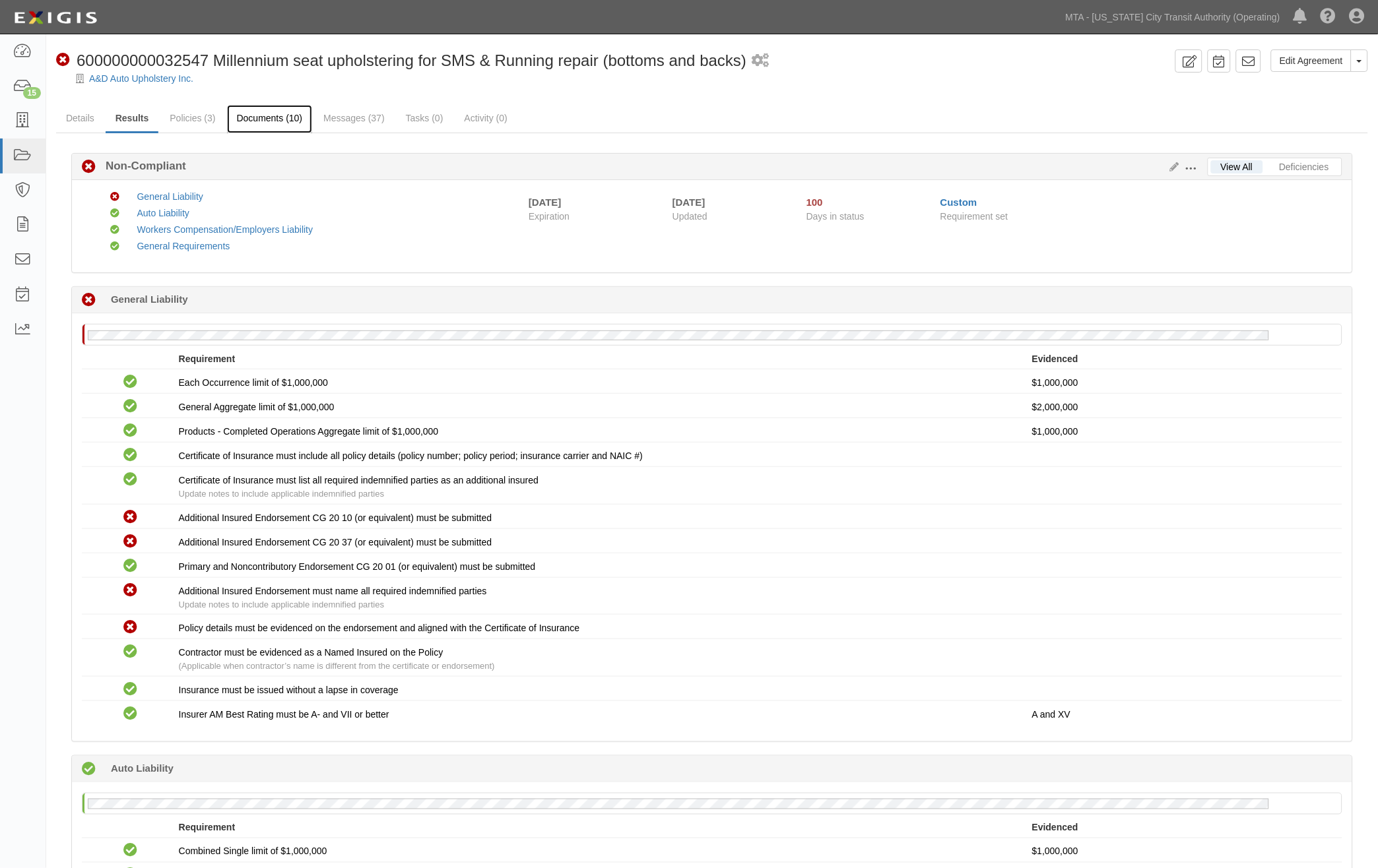
click at [269, 120] on link "Documents (10)" at bounding box center [270, 119] width 86 height 28
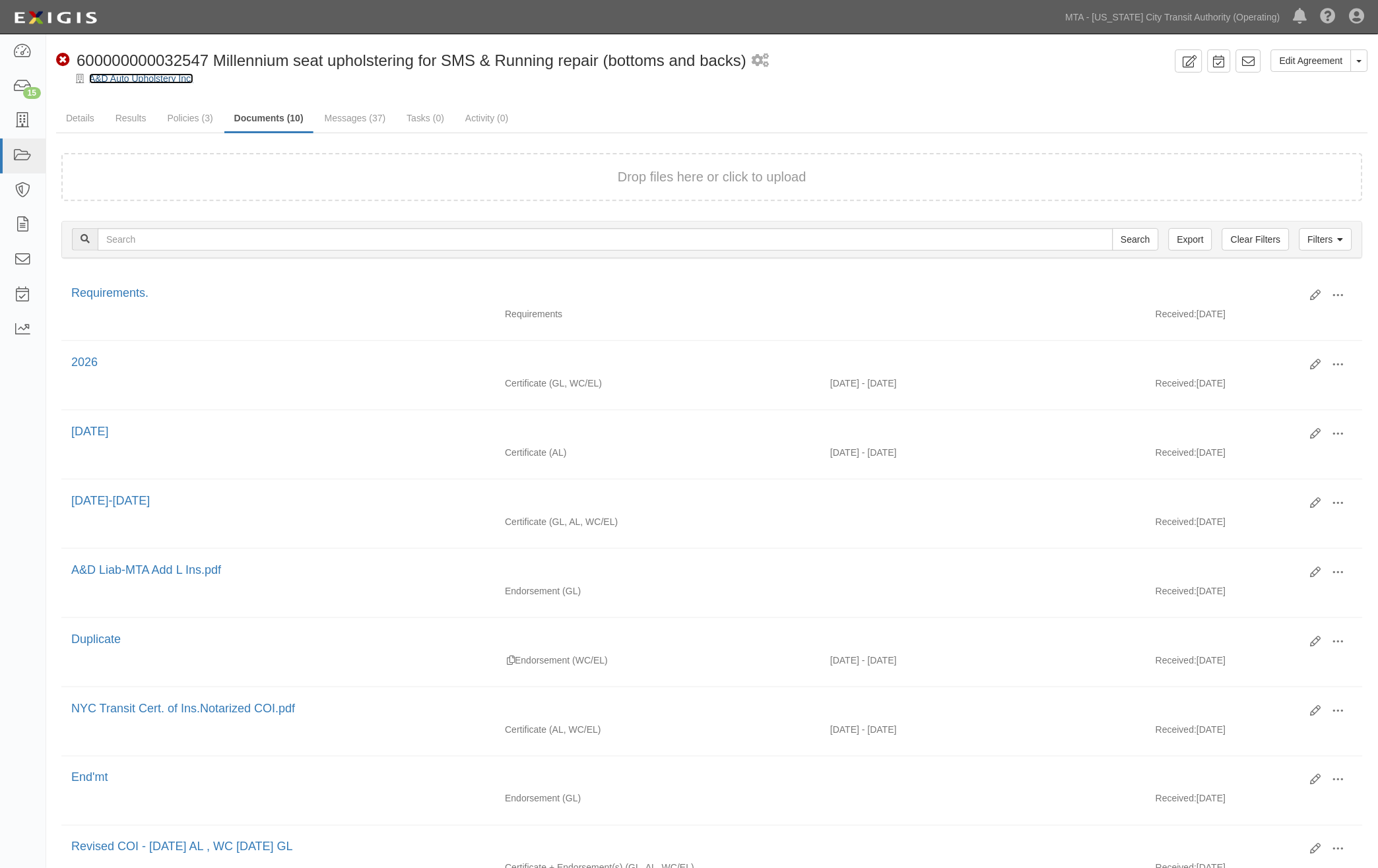
click at [149, 80] on link "A&D Auto Upholstery Inc." at bounding box center [141, 78] width 104 height 10
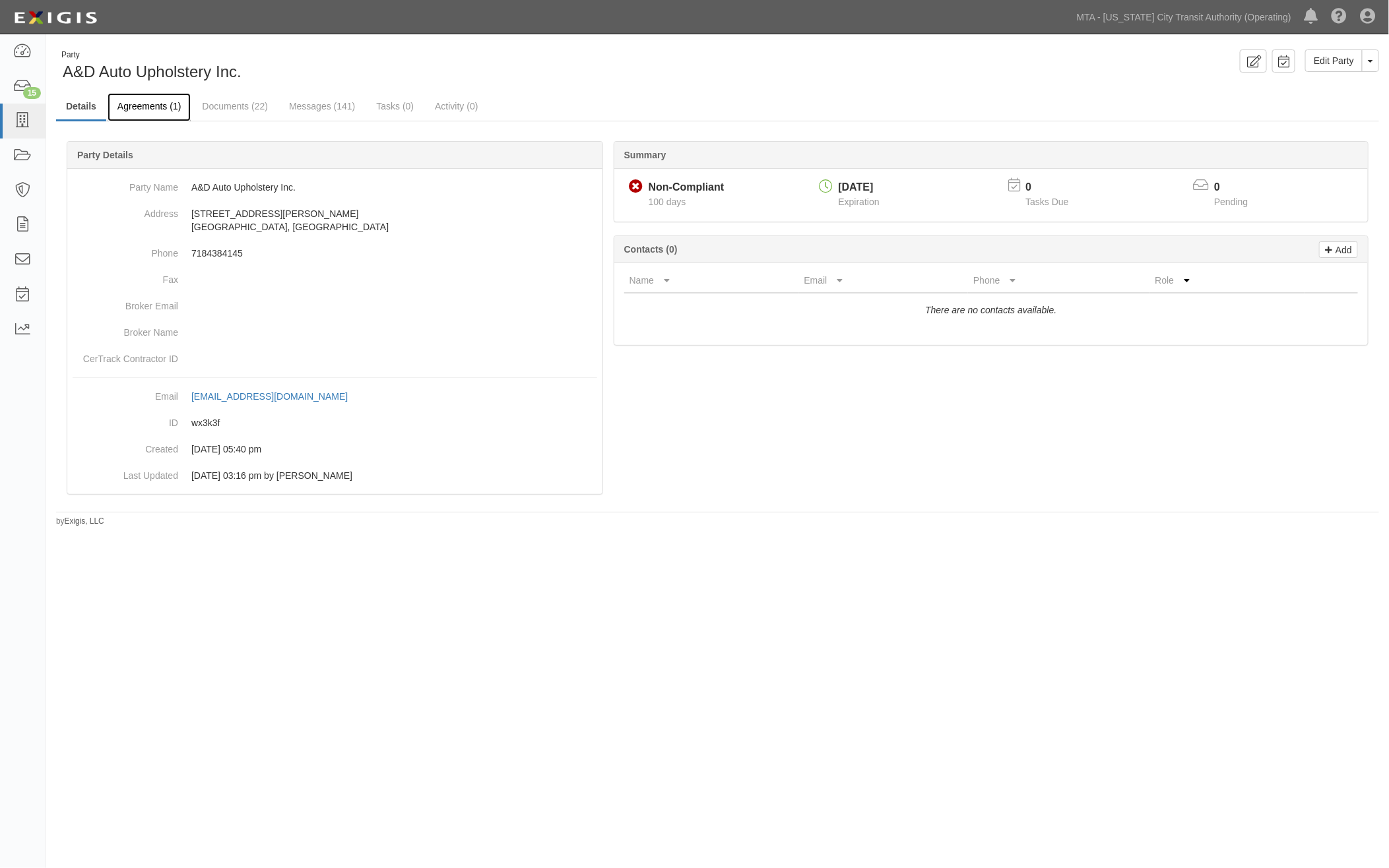
click at [153, 103] on link "Agreements (1)" at bounding box center [149, 107] width 83 height 28
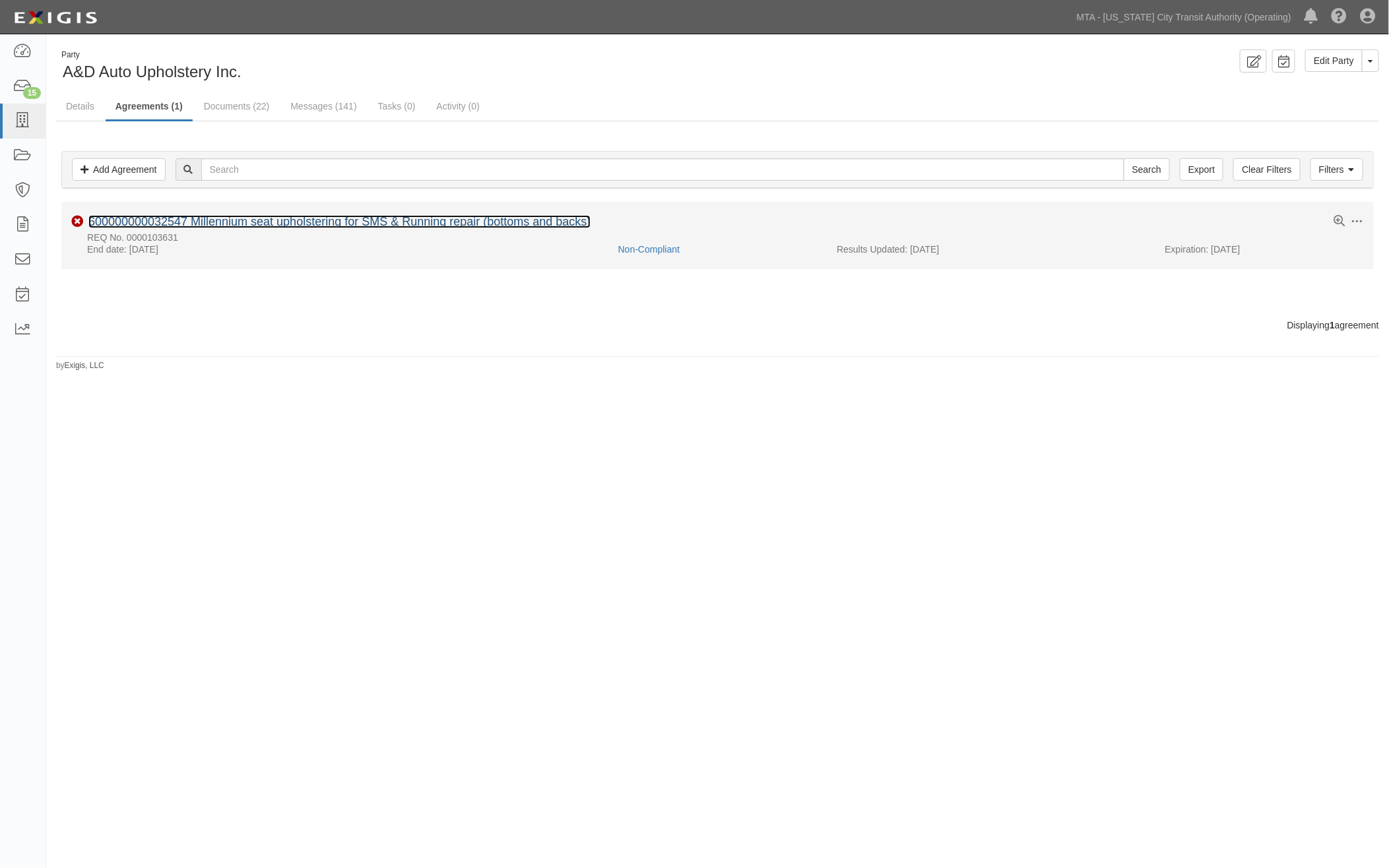
click at [182, 217] on link "600000000032547 Millennium seat upholstering for SMS & Running repair (bottoms …" at bounding box center [340, 221] width 503 height 13
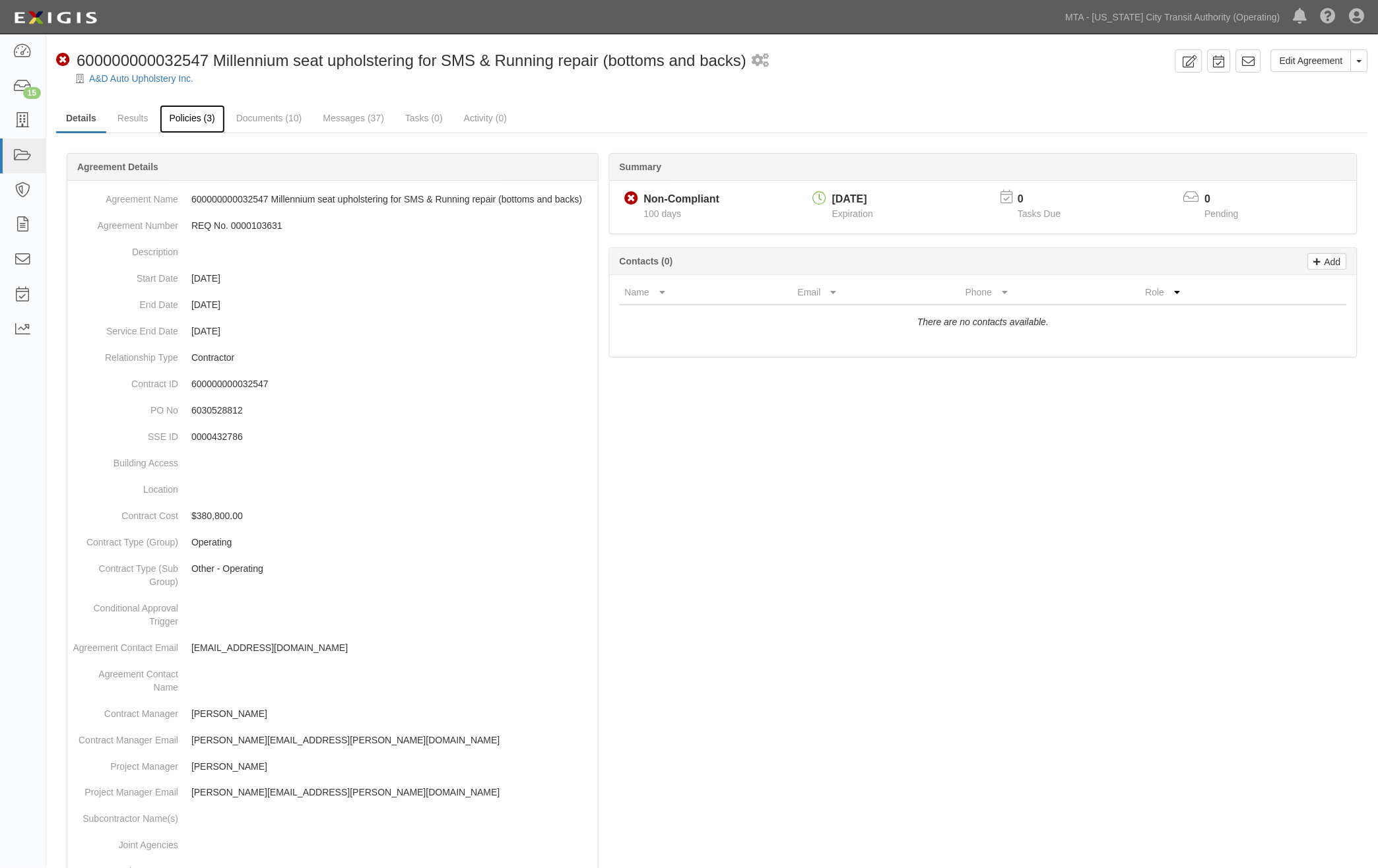
click at [190, 119] on link "Policies (3)" at bounding box center [193, 119] width 65 height 28
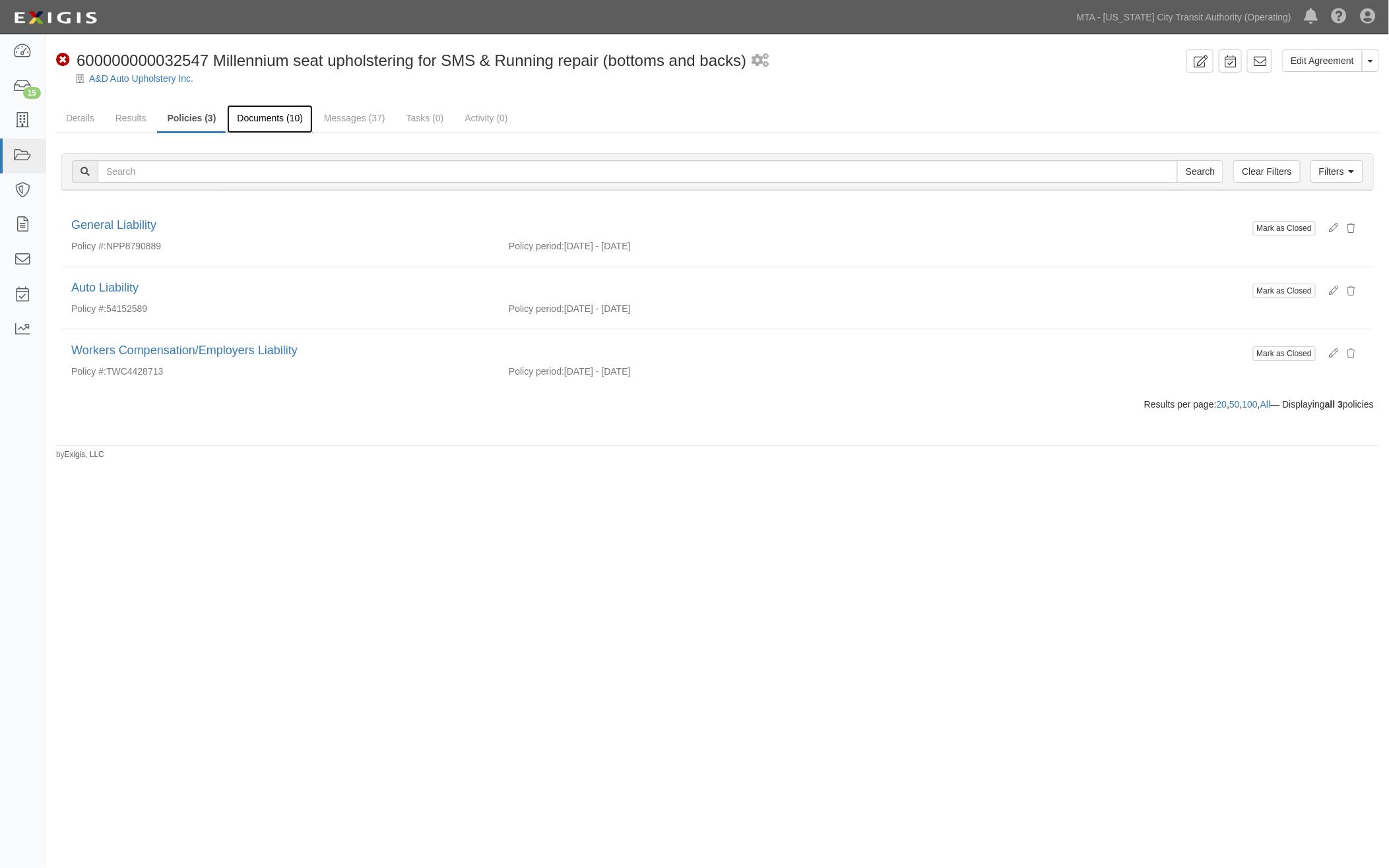
click at [266, 120] on link "Documents (10)" at bounding box center [270, 119] width 86 height 28
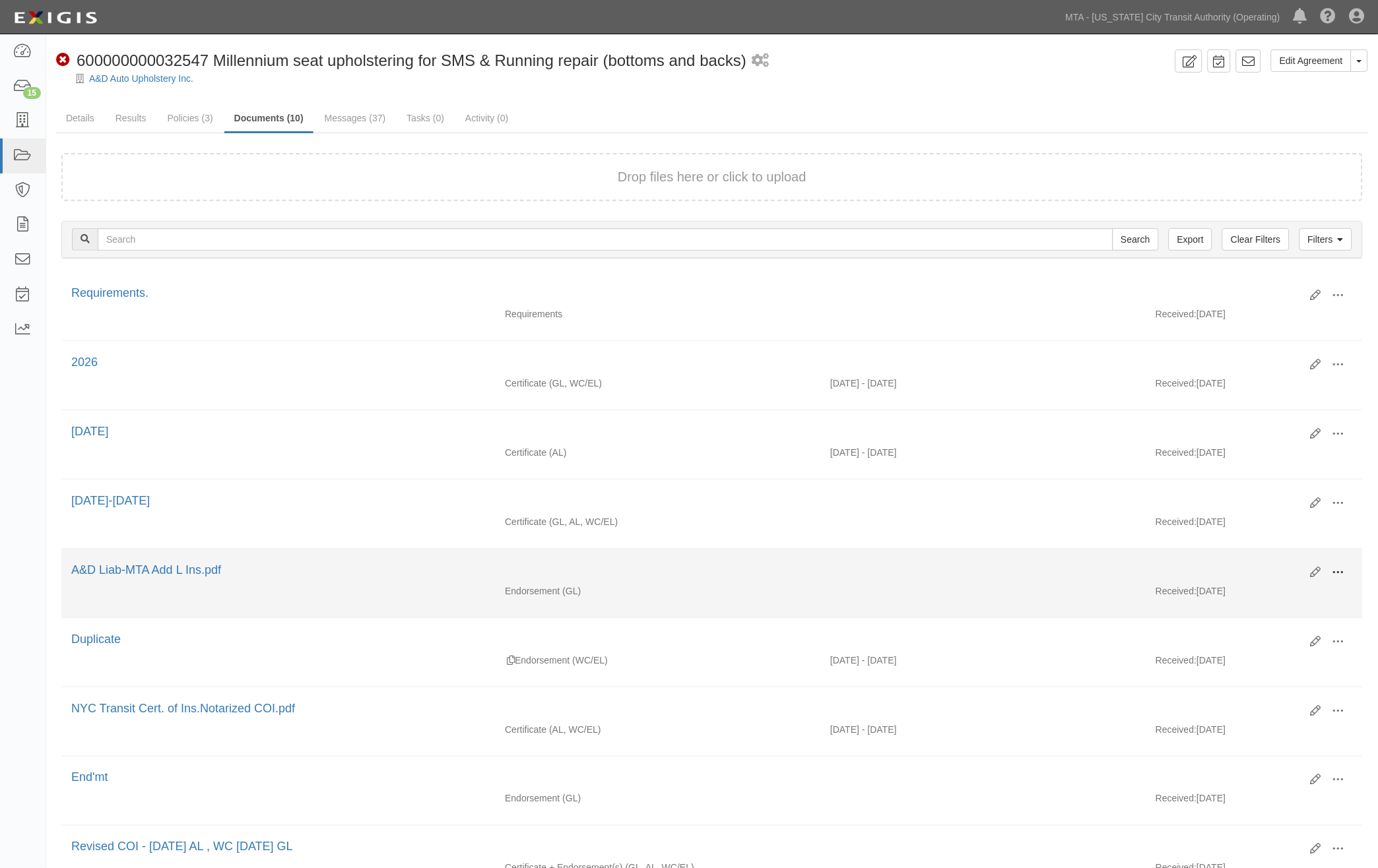
click at [1335, 576] on span at bounding box center [1338, 573] width 12 height 12
click at [1251, 590] on link "View" at bounding box center [1274, 592] width 104 height 24
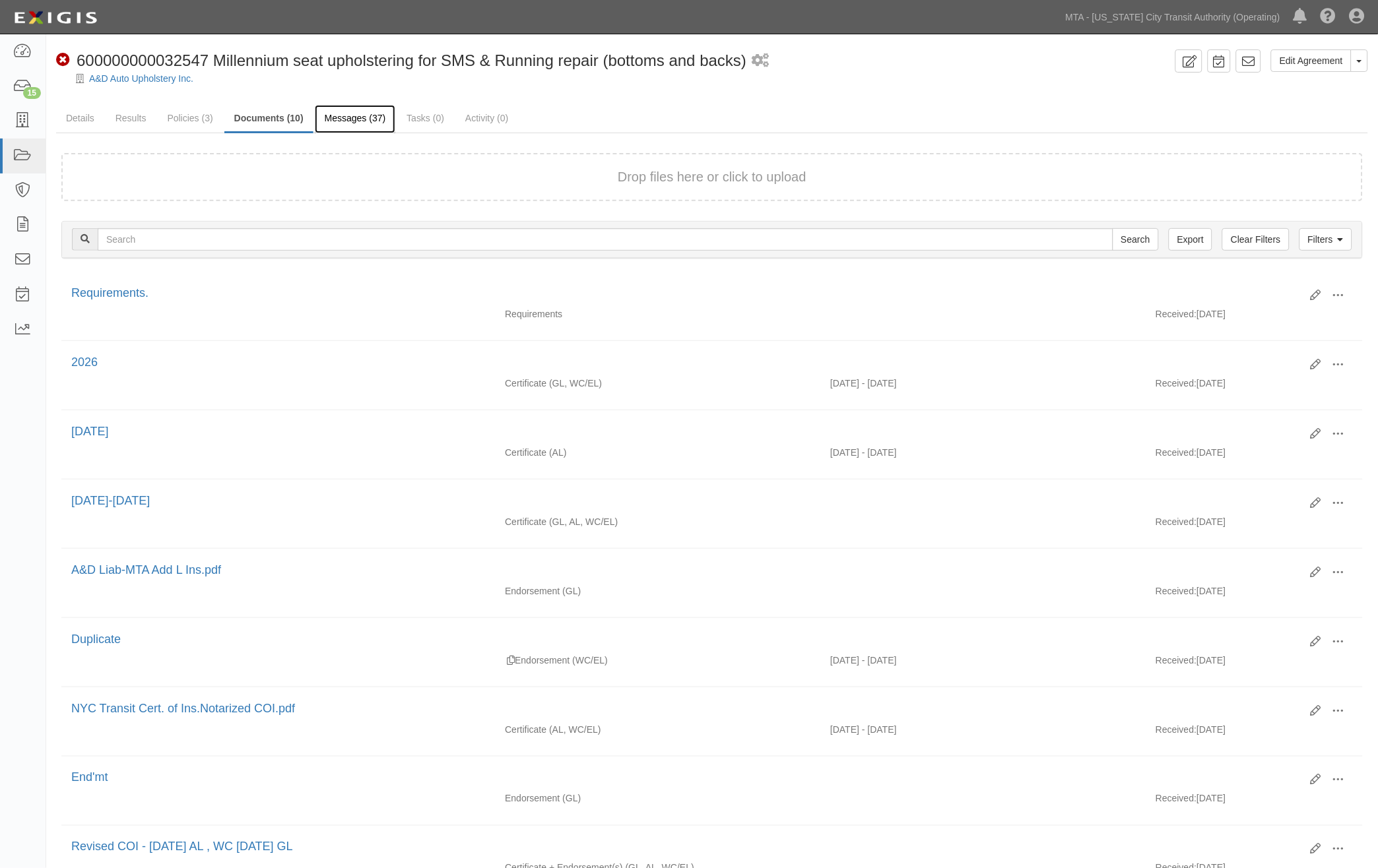
click at [321, 114] on link "Messages (37)" at bounding box center [355, 119] width 81 height 28
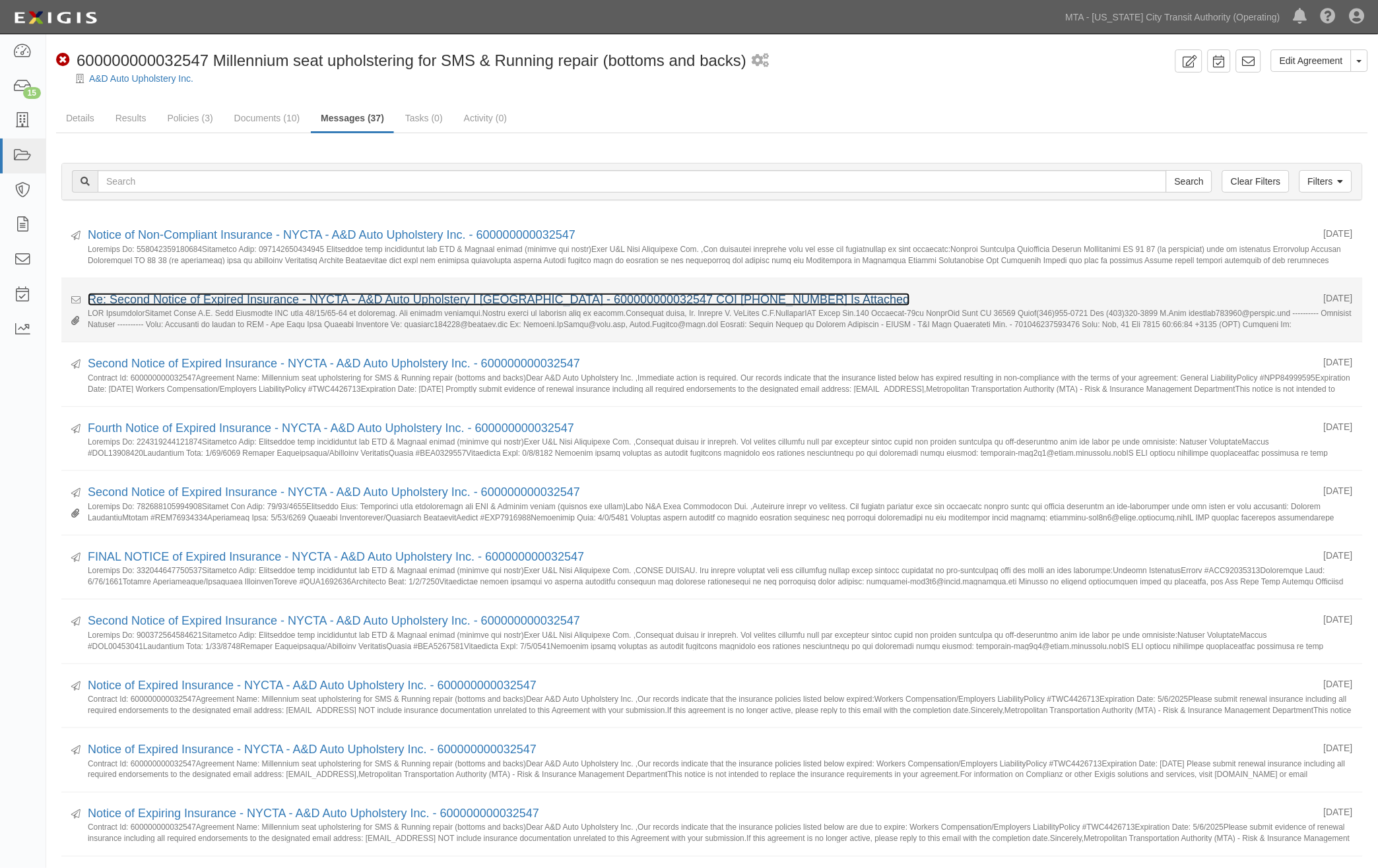
click at [289, 301] on link "Re: Second Notice of Expired Insurance - NYCTA - A&D Auto Upholstery I nc. - 60…" at bounding box center [499, 299] width 823 height 13
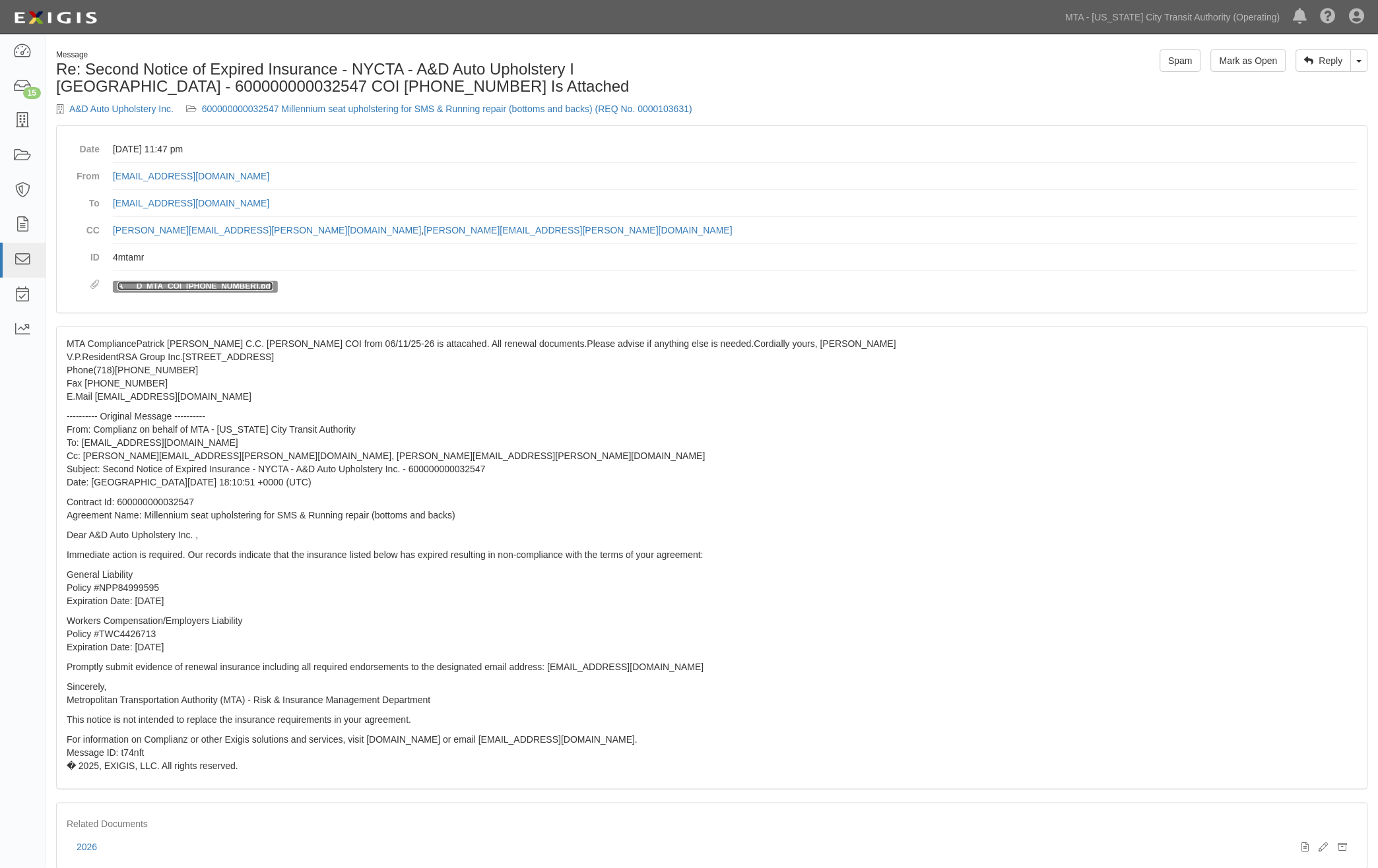
click at [210, 286] on link "A___D_MTA_COI_[PHONE_NUMBER].pdf" at bounding box center [195, 286] width 156 height 9
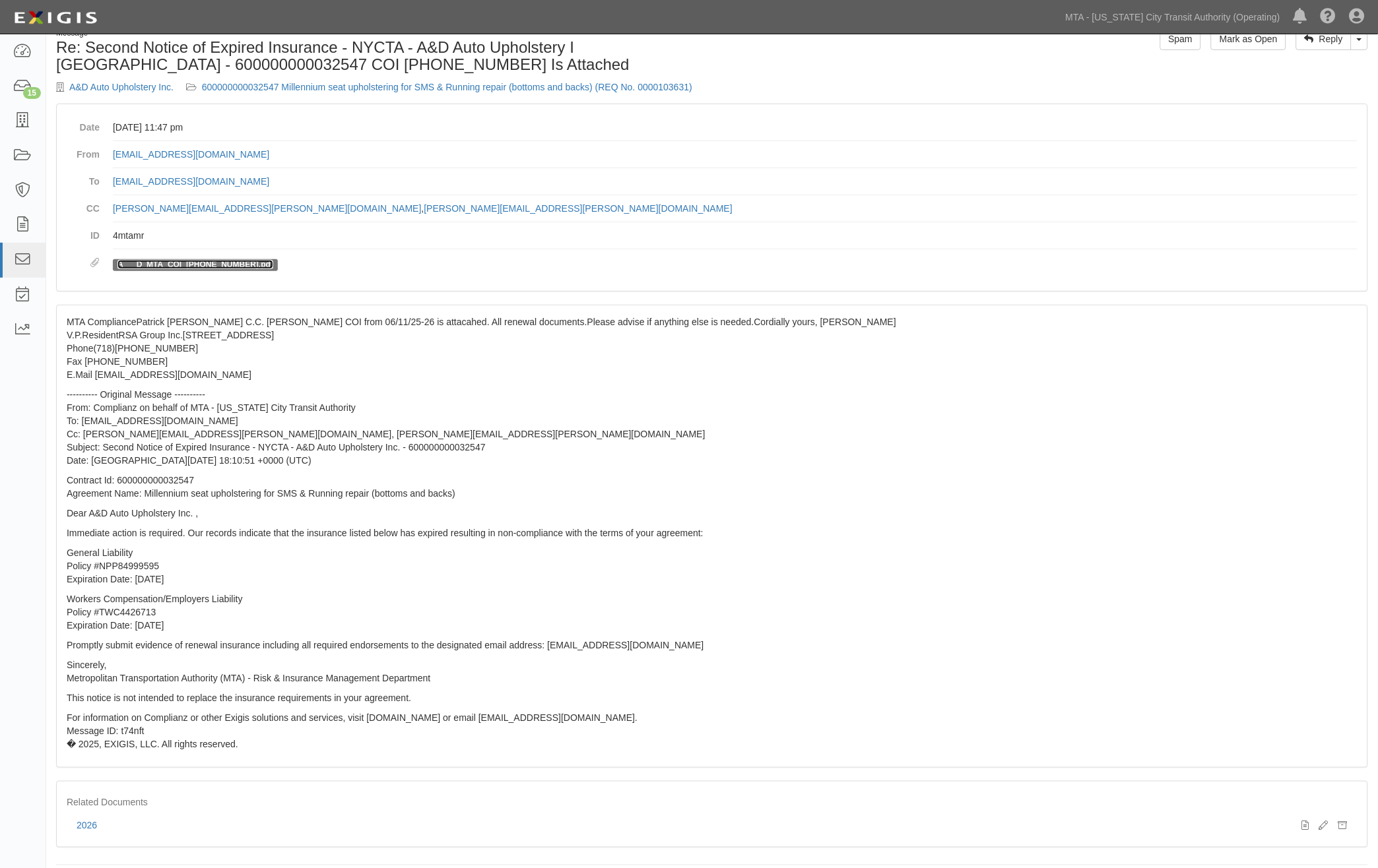
scroll to position [34, 0]
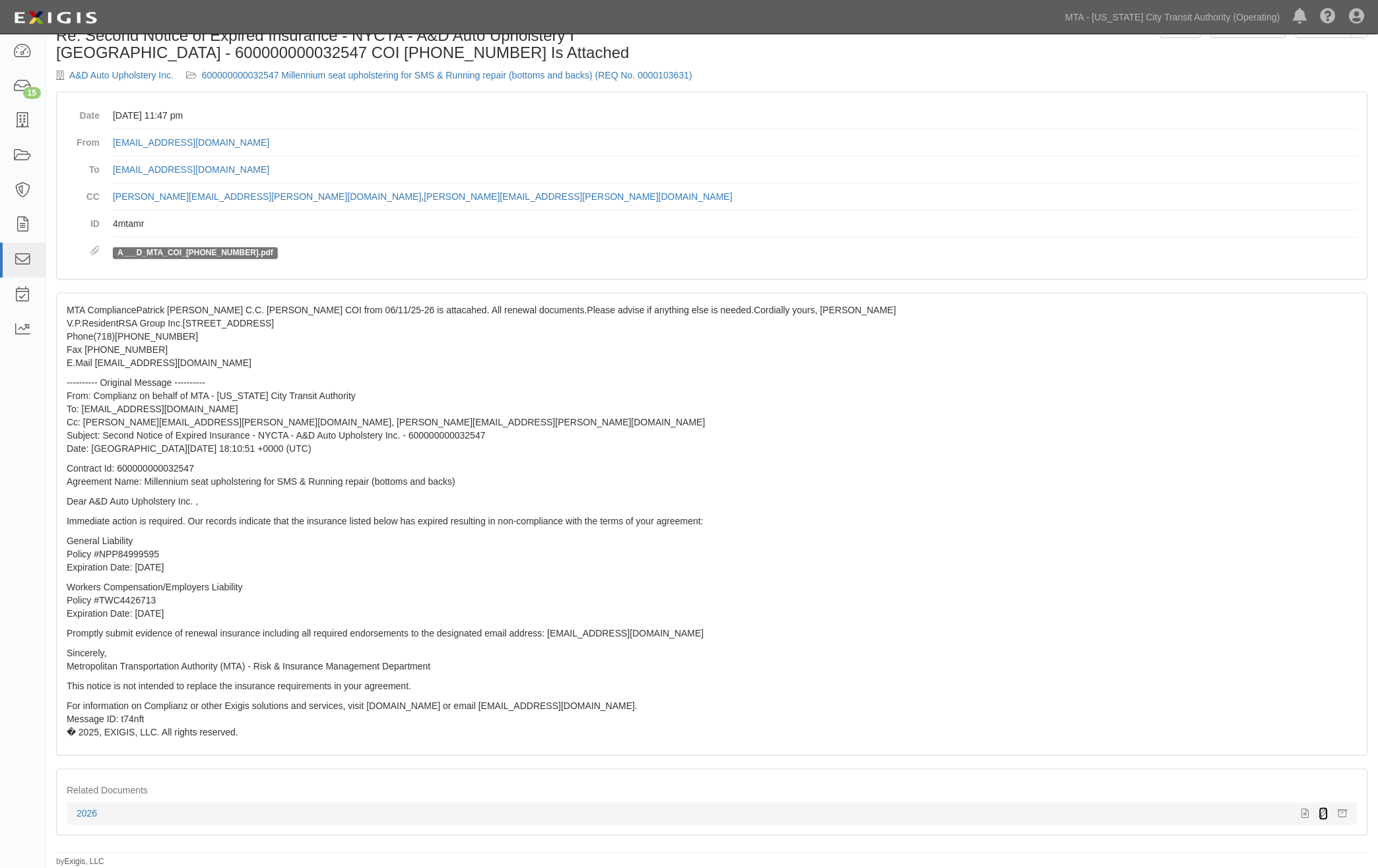
click at [1325, 810] on icon at bounding box center [1324, 815] width 9 height 9
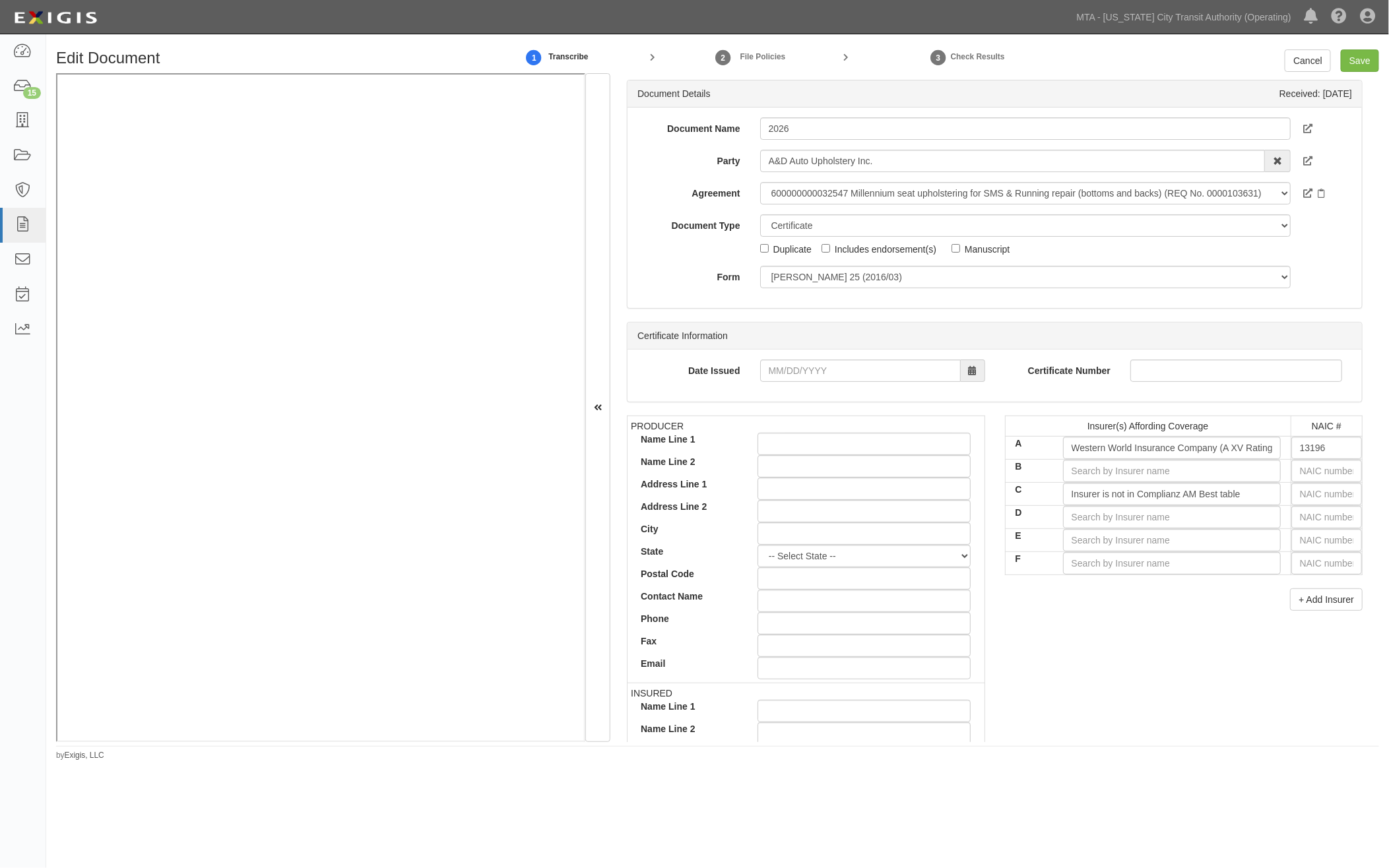
click at [890, 252] on div "Includes endorsement(s)" at bounding box center [886, 249] width 102 height 15
click at [830, 252] on input "Includes endorsement(s)" at bounding box center [826, 249] width 9 height 9
checkbox input "true"
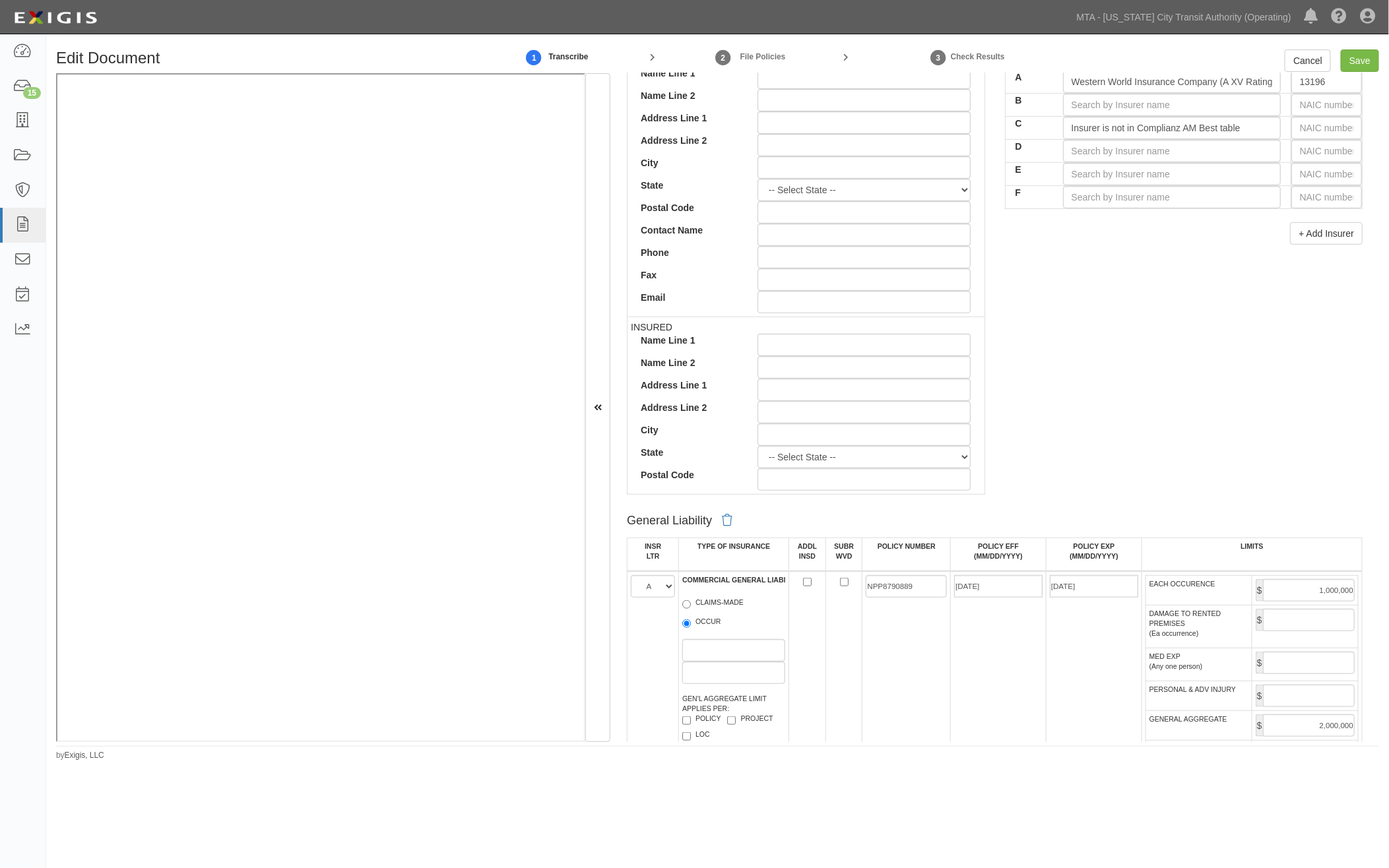
scroll to position [733, 0]
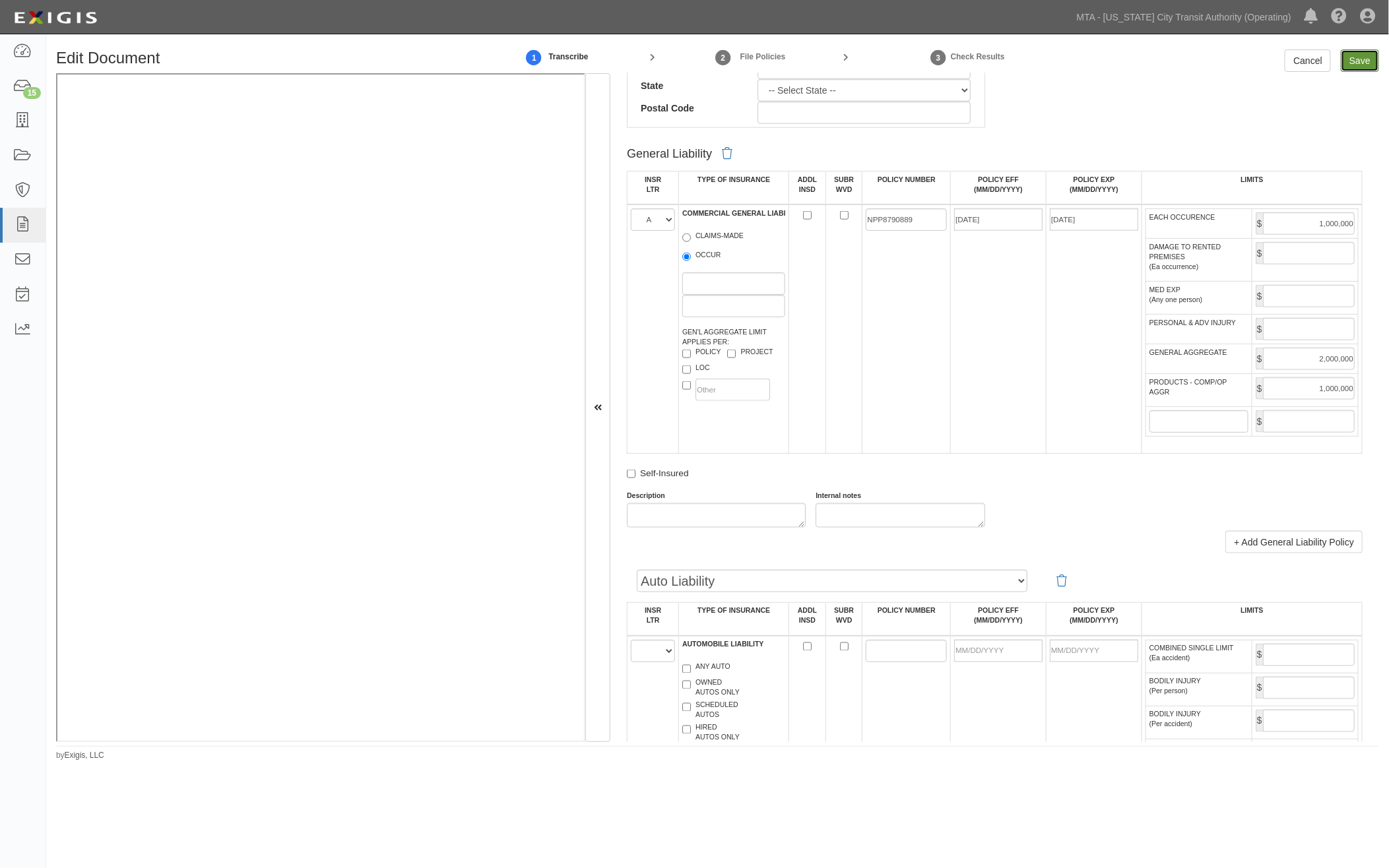
click at [1362, 54] on input "Save" at bounding box center [1360, 61] width 38 height 22
type input "1000000"
type input "2000000"
type input "1000000"
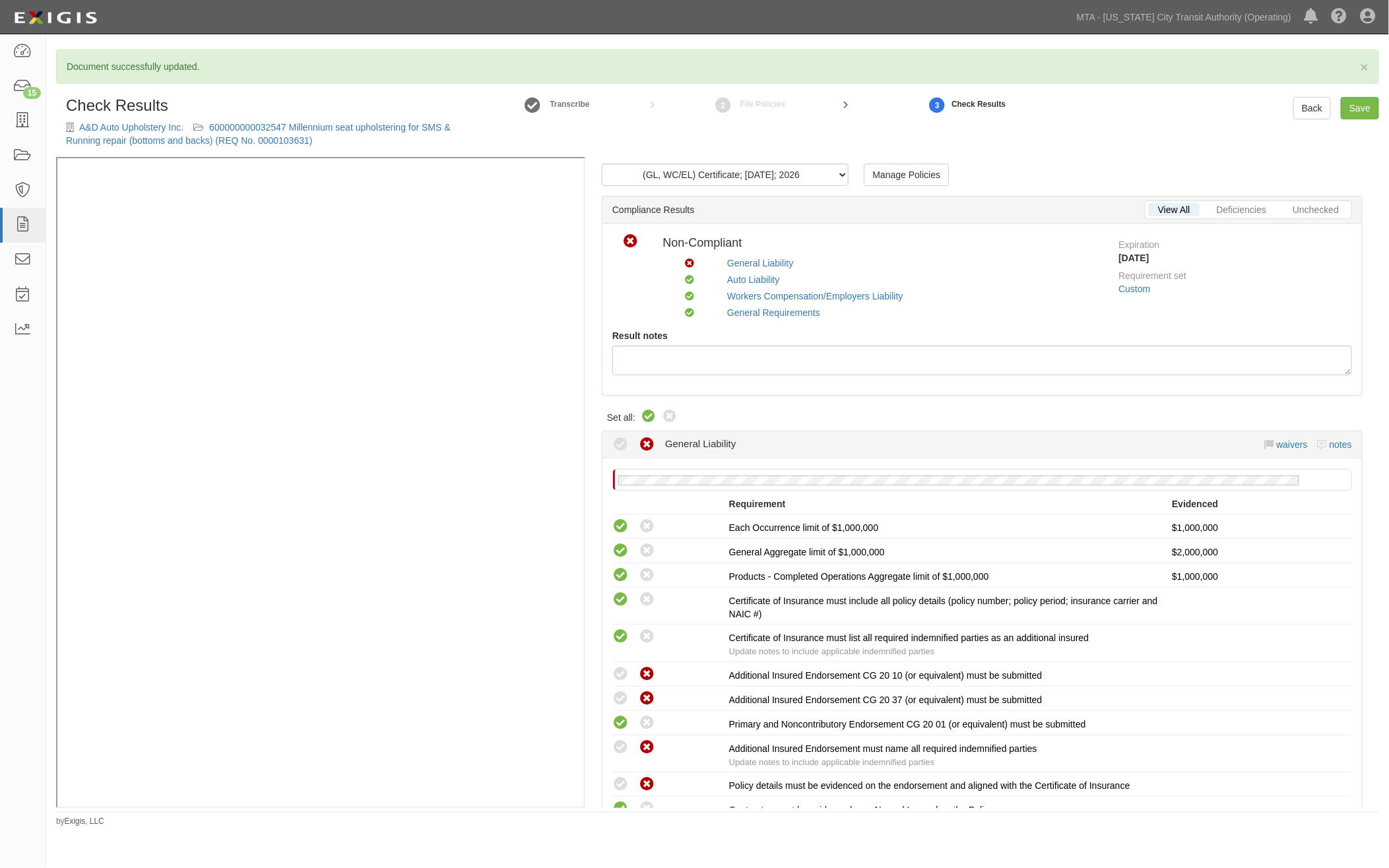
click at [652, 415] on icon at bounding box center [649, 416] width 15 height 15
radio input "true"
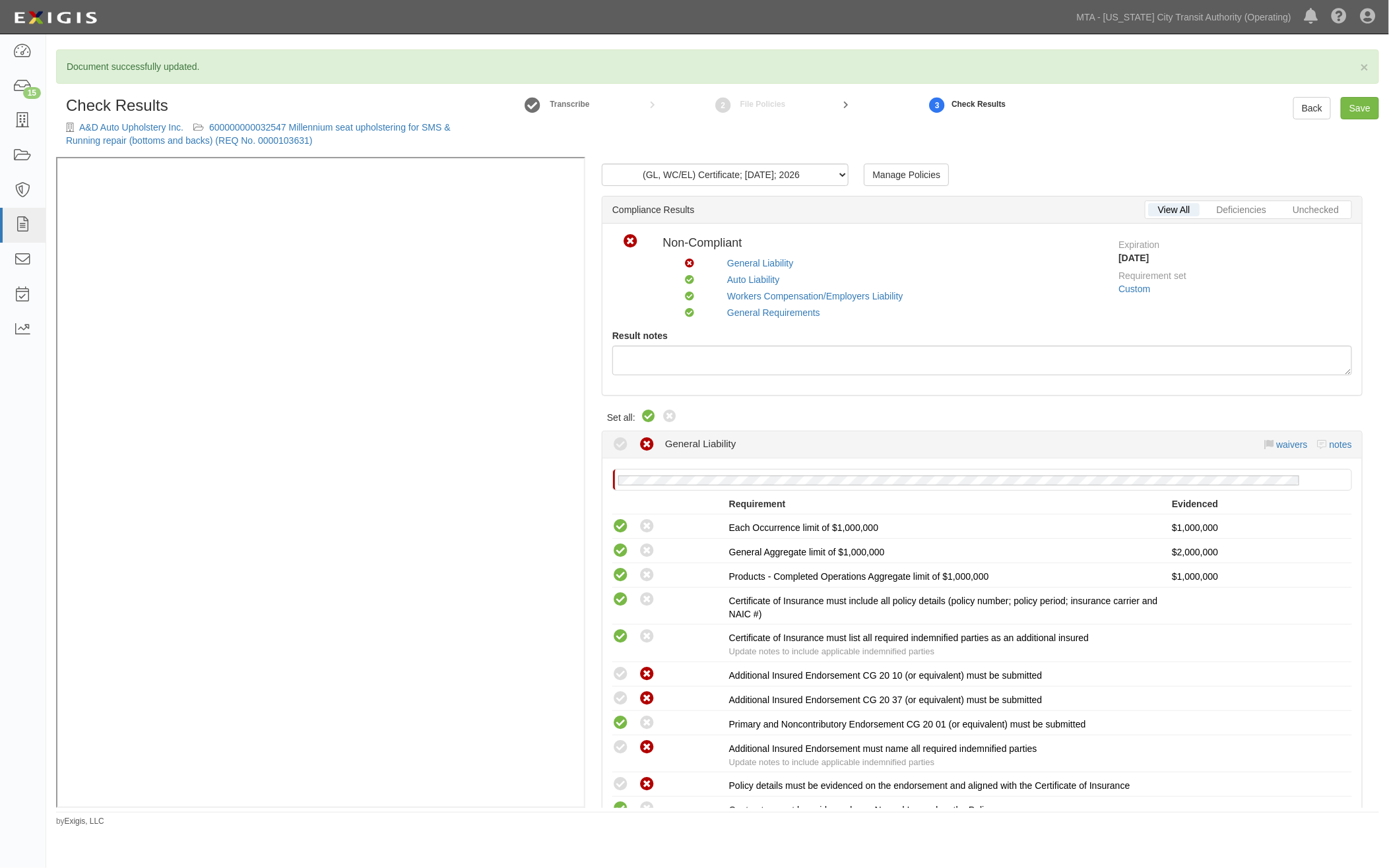
radio input "true"
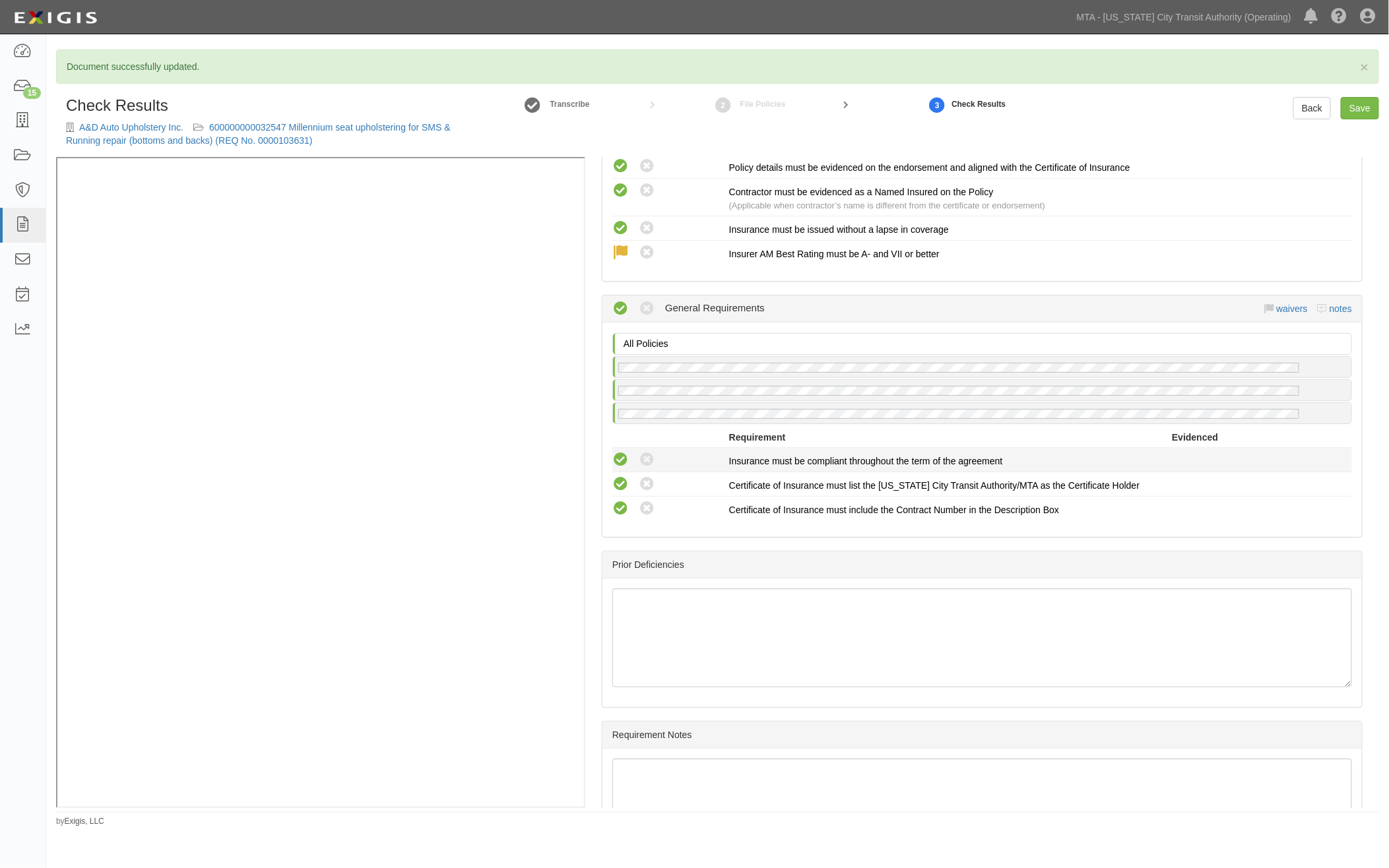
scroll to position [1311, 0]
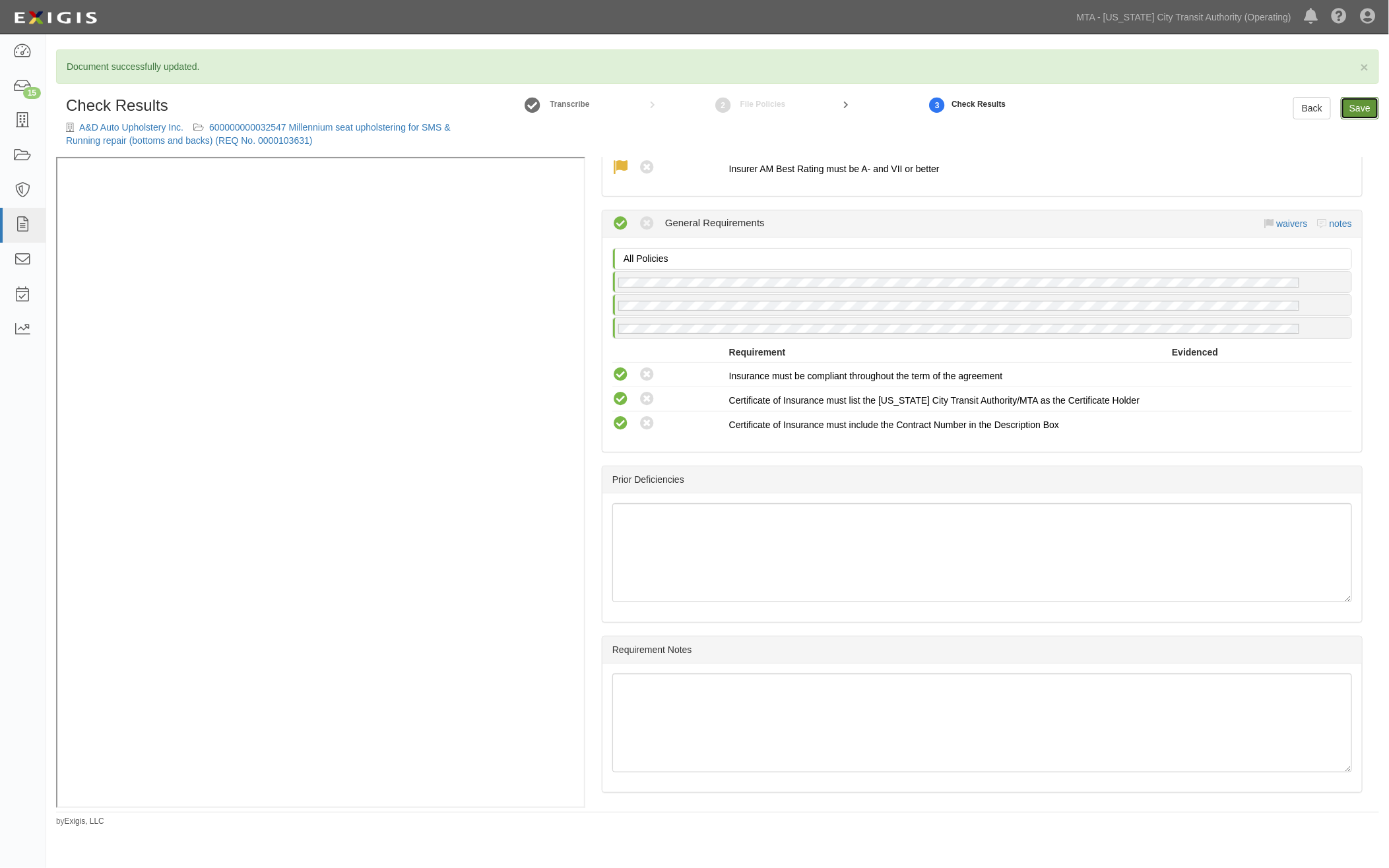
click at [1358, 102] on link "Save" at bounding box center [1360, 108] width 38 height 22
radio input "true"
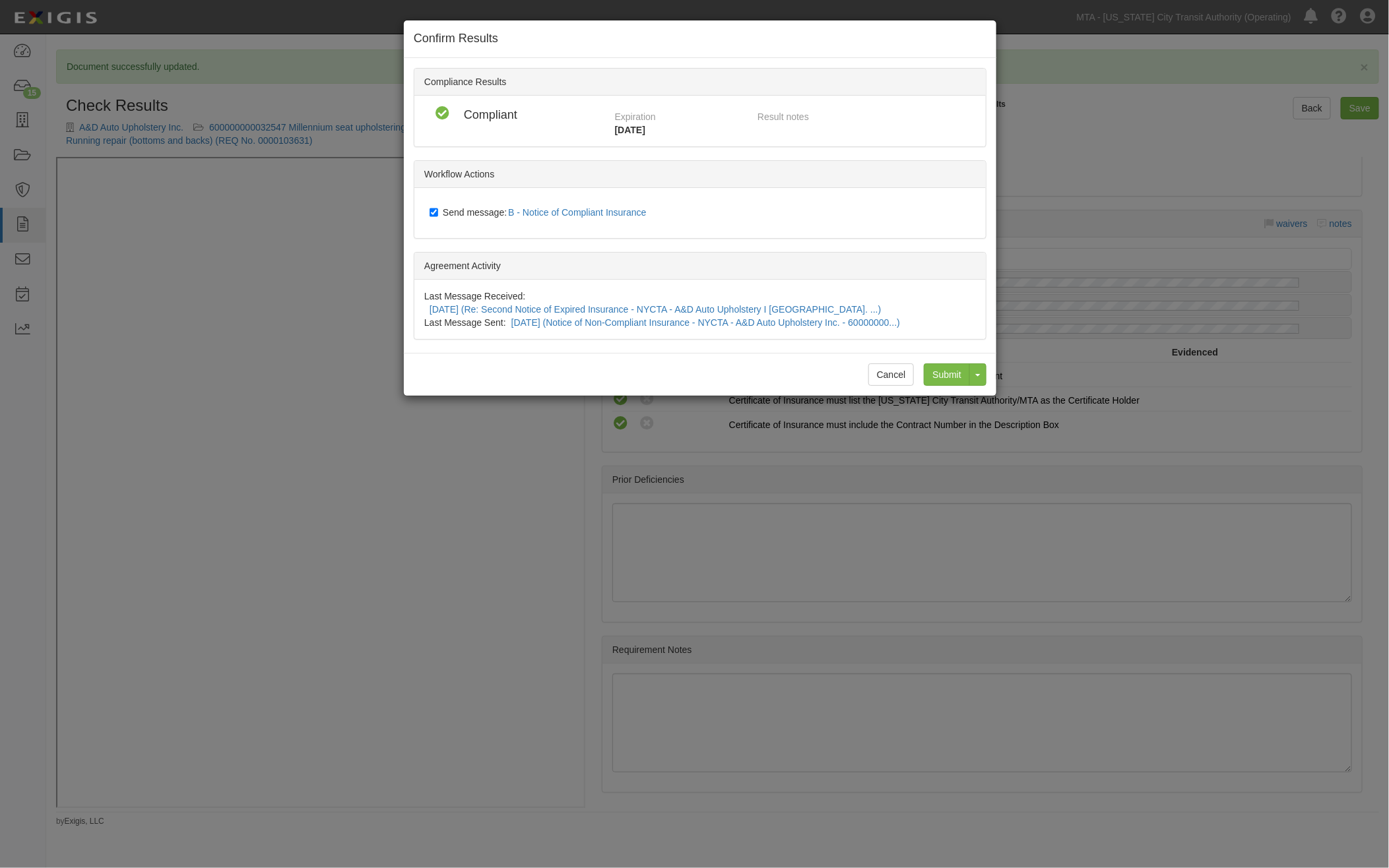
click at [444, 208] on span "Send message: B - Notice of Compliant Insurance" at bounding box center [547, 212] width 209 height 10
click at [438, 208] on input "Send message: B - Notice of Compliant Insurance" at bounding box center [434, 212] width 9 height 10
checkbox input "false"
click at [948, 364] on input "Submit" at bounding box center [948, 375] width 46 height 22
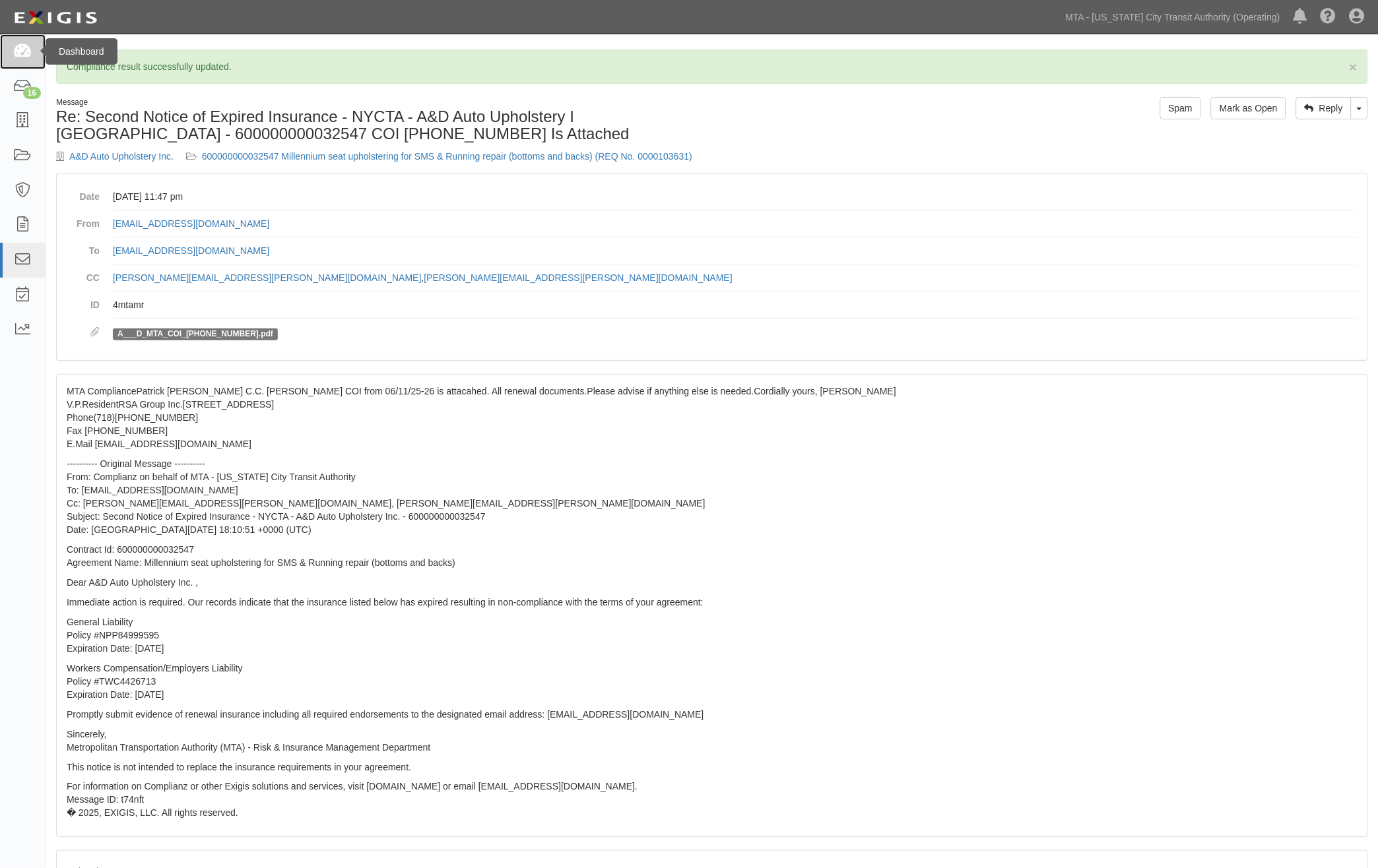
click at [22, 50] on icon at bounding box center [22, 52] width 18 height 15
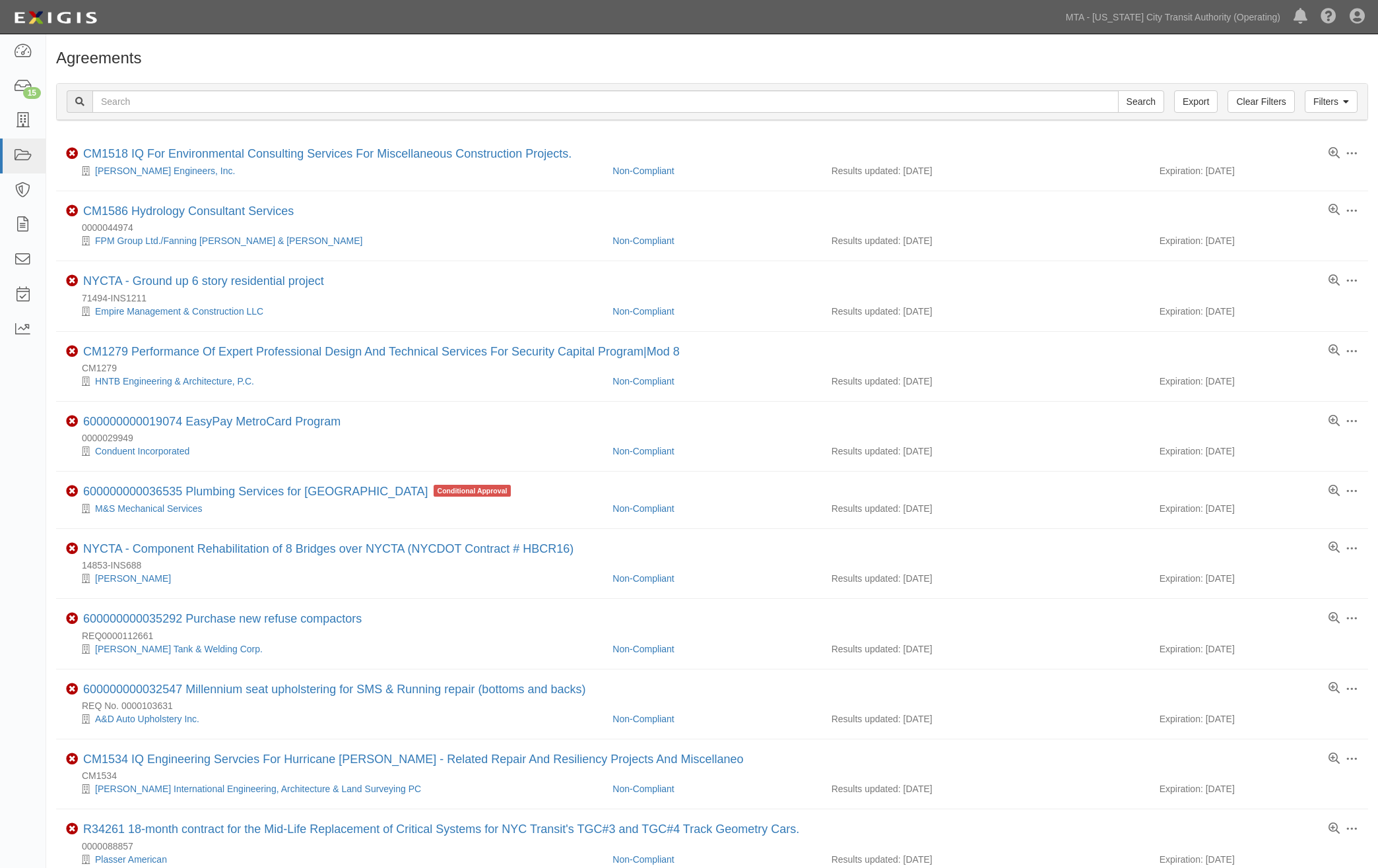
scroll to position [275, 0]
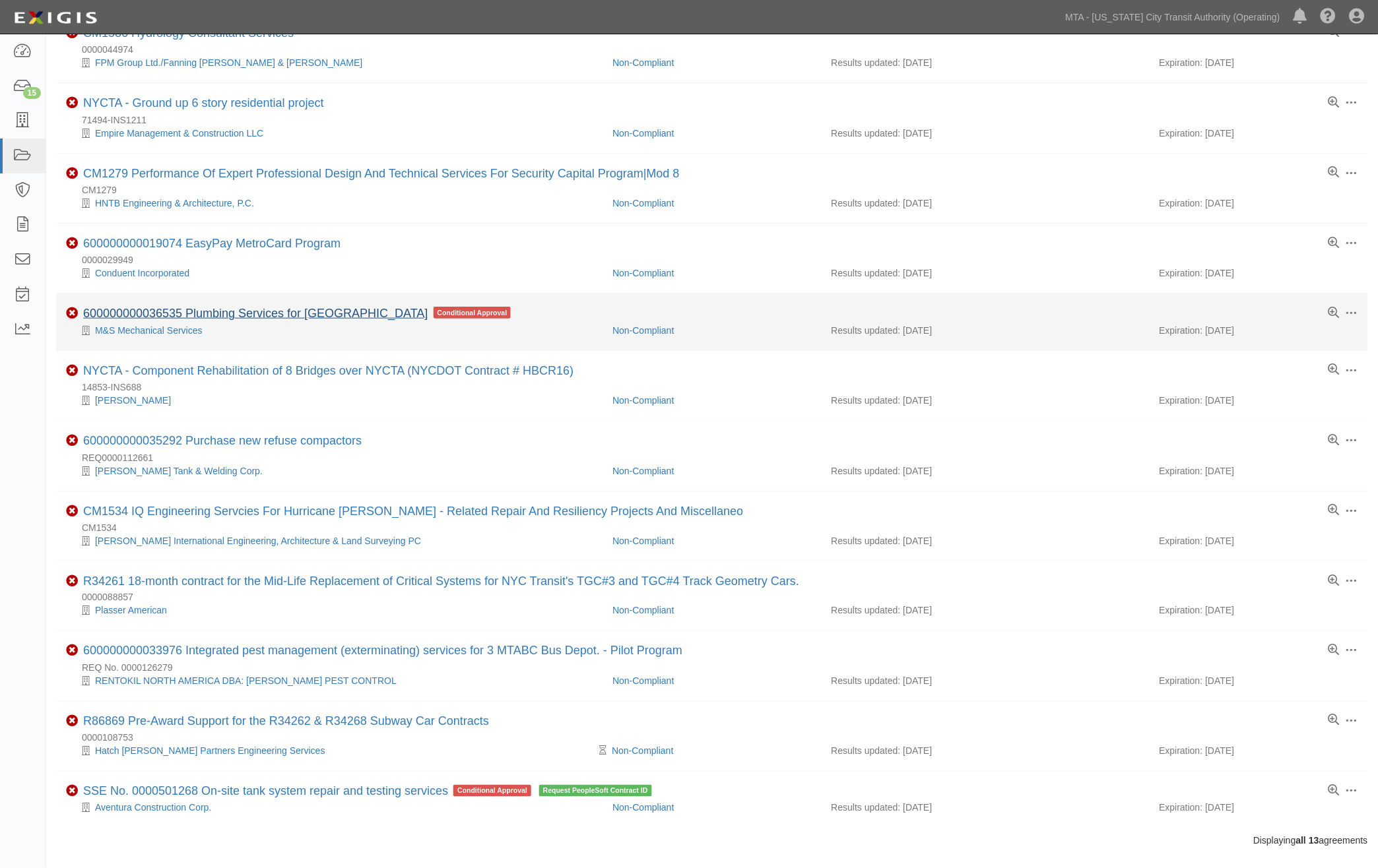
scroll to position [205, 0]
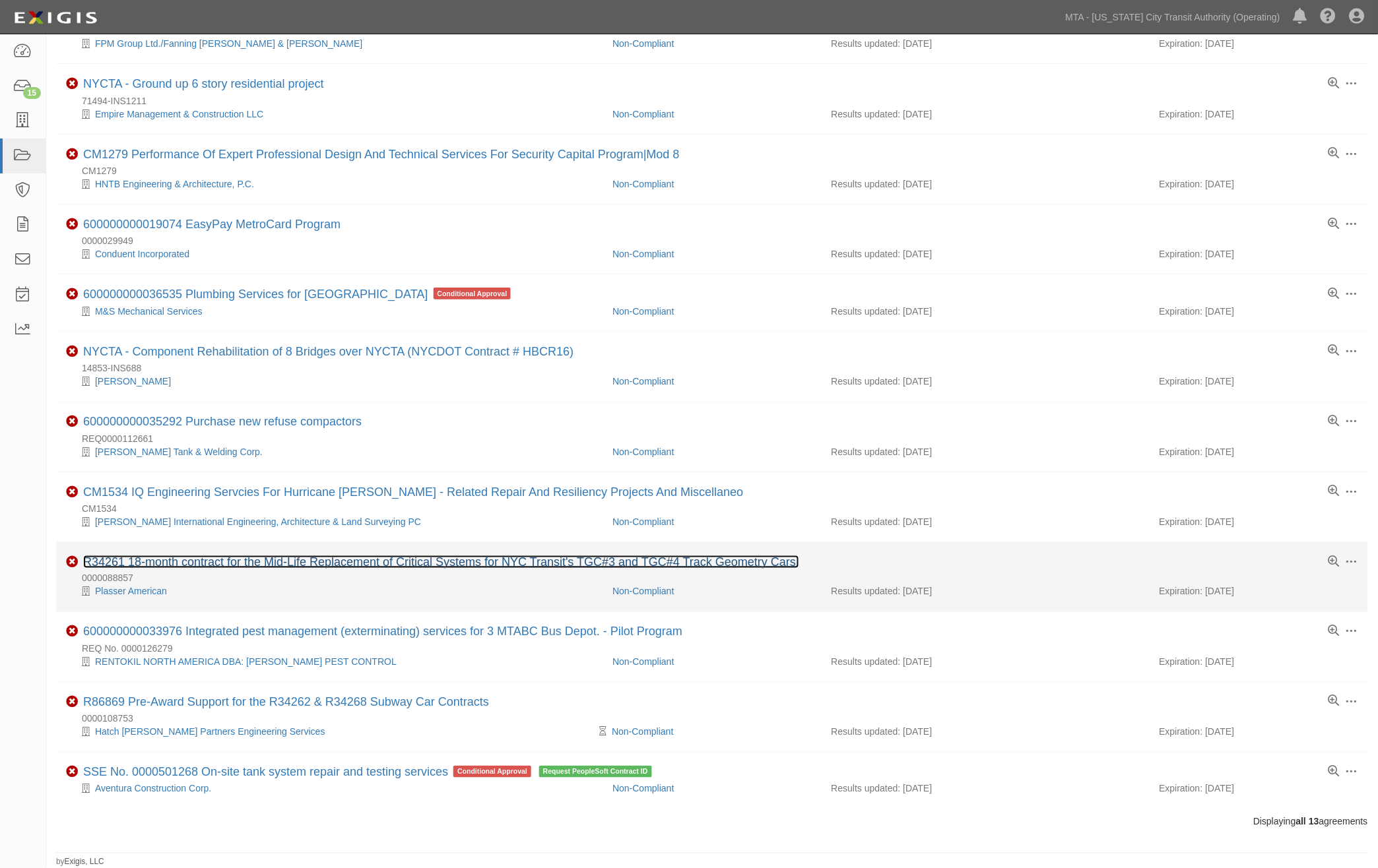
click at [253, 557] on link "R34261 18-month contract for the Mid-Life Replacement of Critical Systems for N…" at bounding box center [442, 562] width 716 height 13
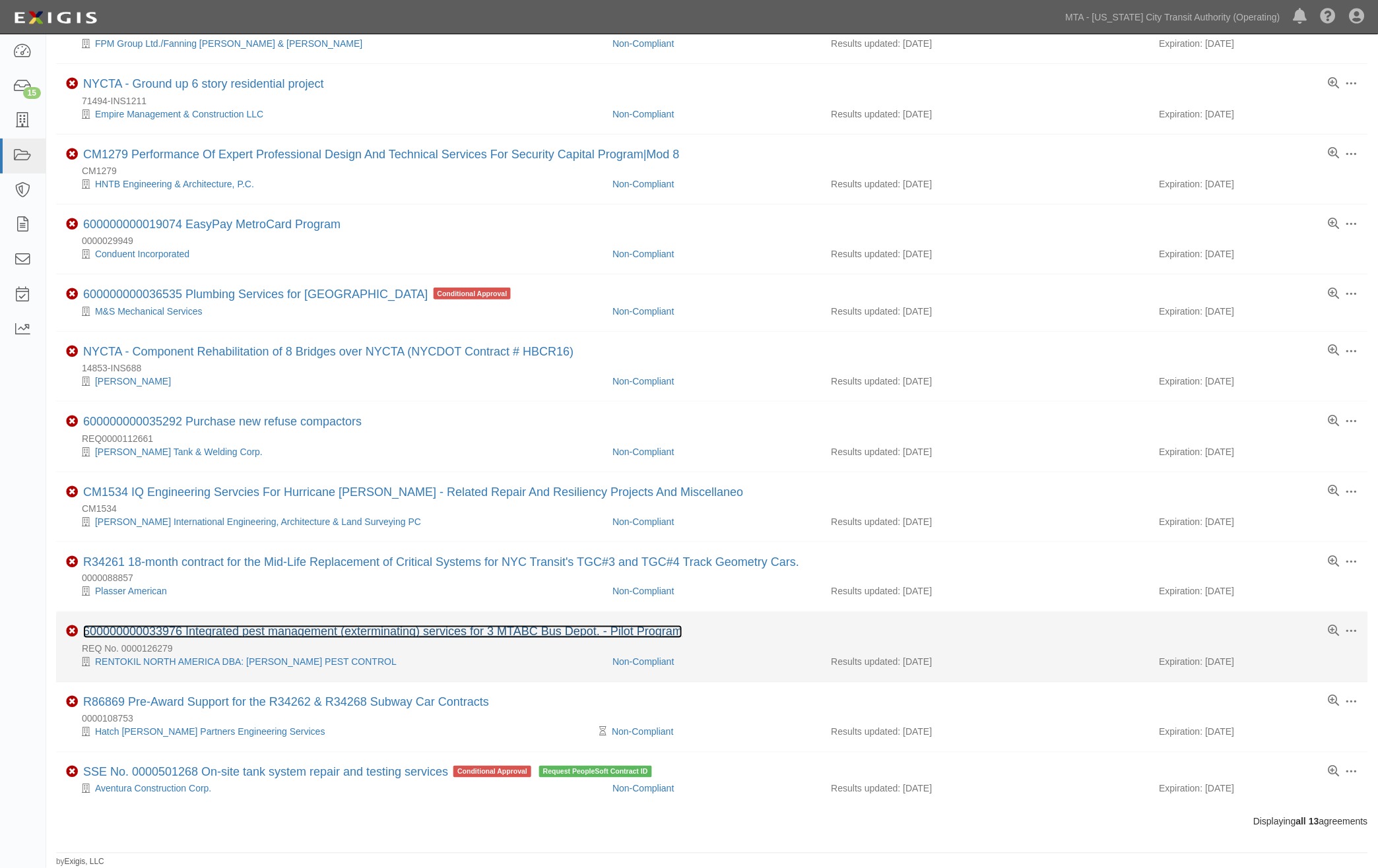
click at [392, 625] on link "600000000033976 Integrated pest management (exterminating) services for 3 MTABC…" at bounding box center [383, 631] width 599 height 13
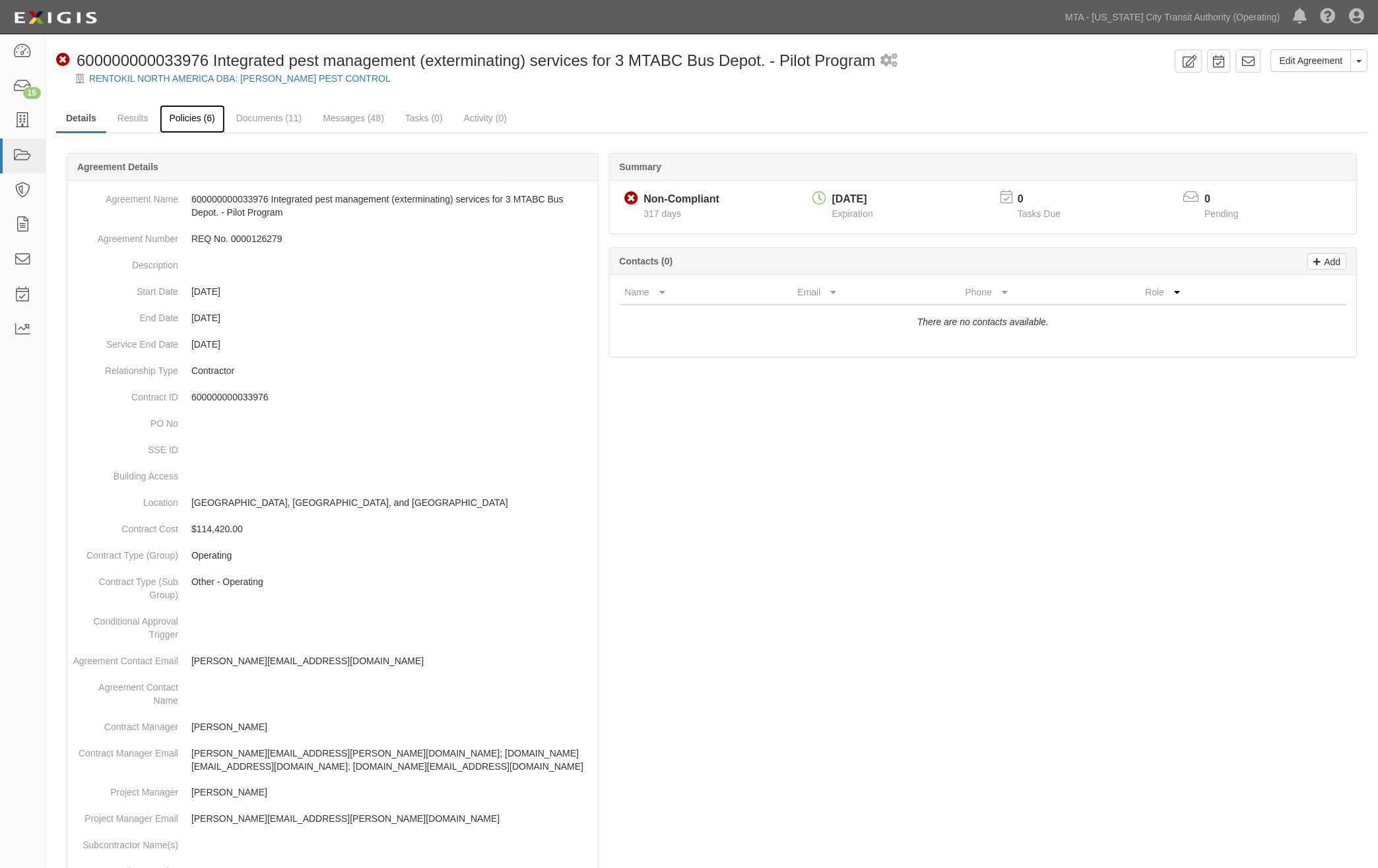
click at [194, 119] on link "Policies (6)" at bounding box center [193, 119] width 65 height 28
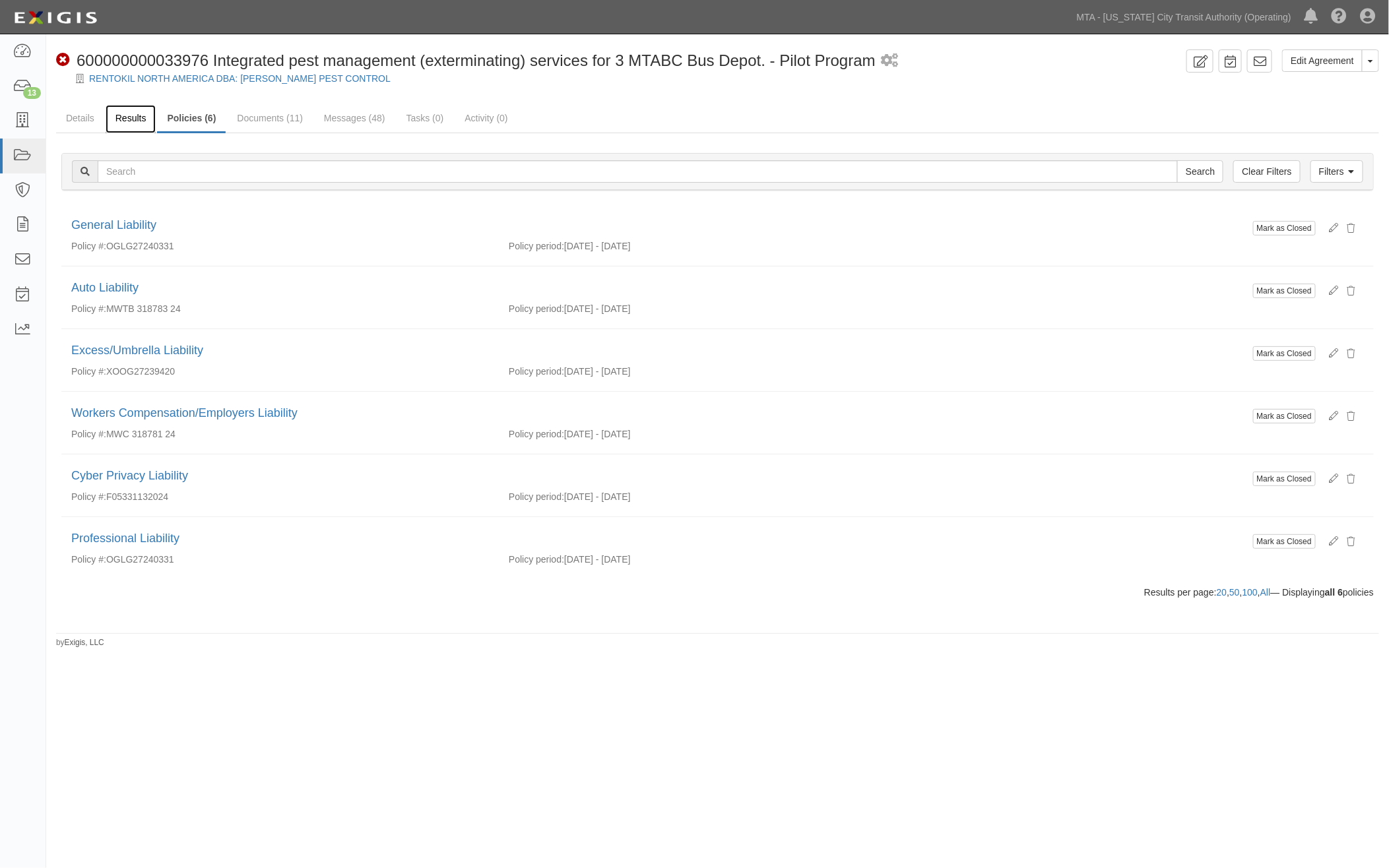
click at [137, 114] on link "Results" at bounding box center [131, 119] width 51 height 28
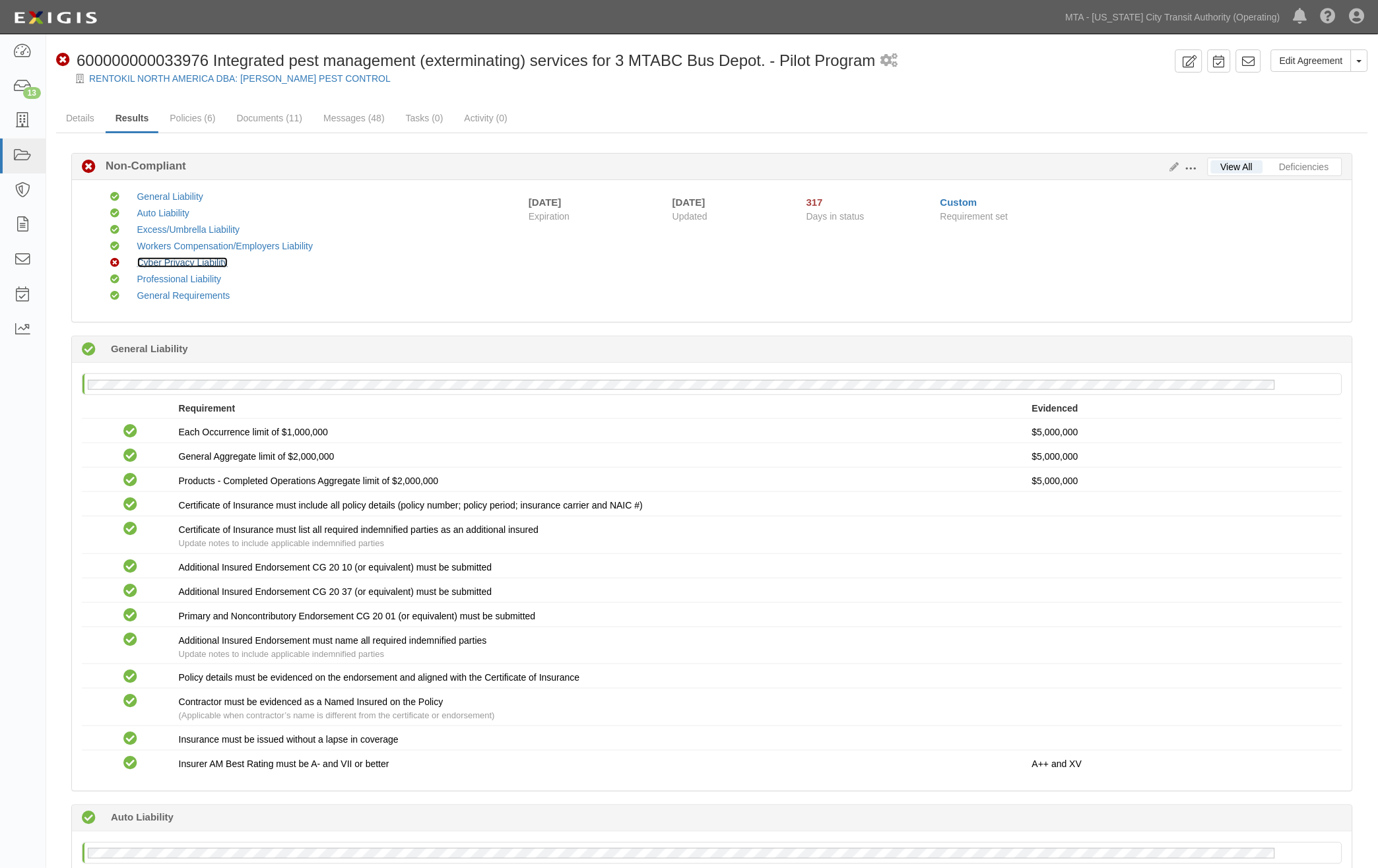
click at [157, 262] on link "Cyber Privacy Liability" at bounding box center [183, 262] width 91 height 10
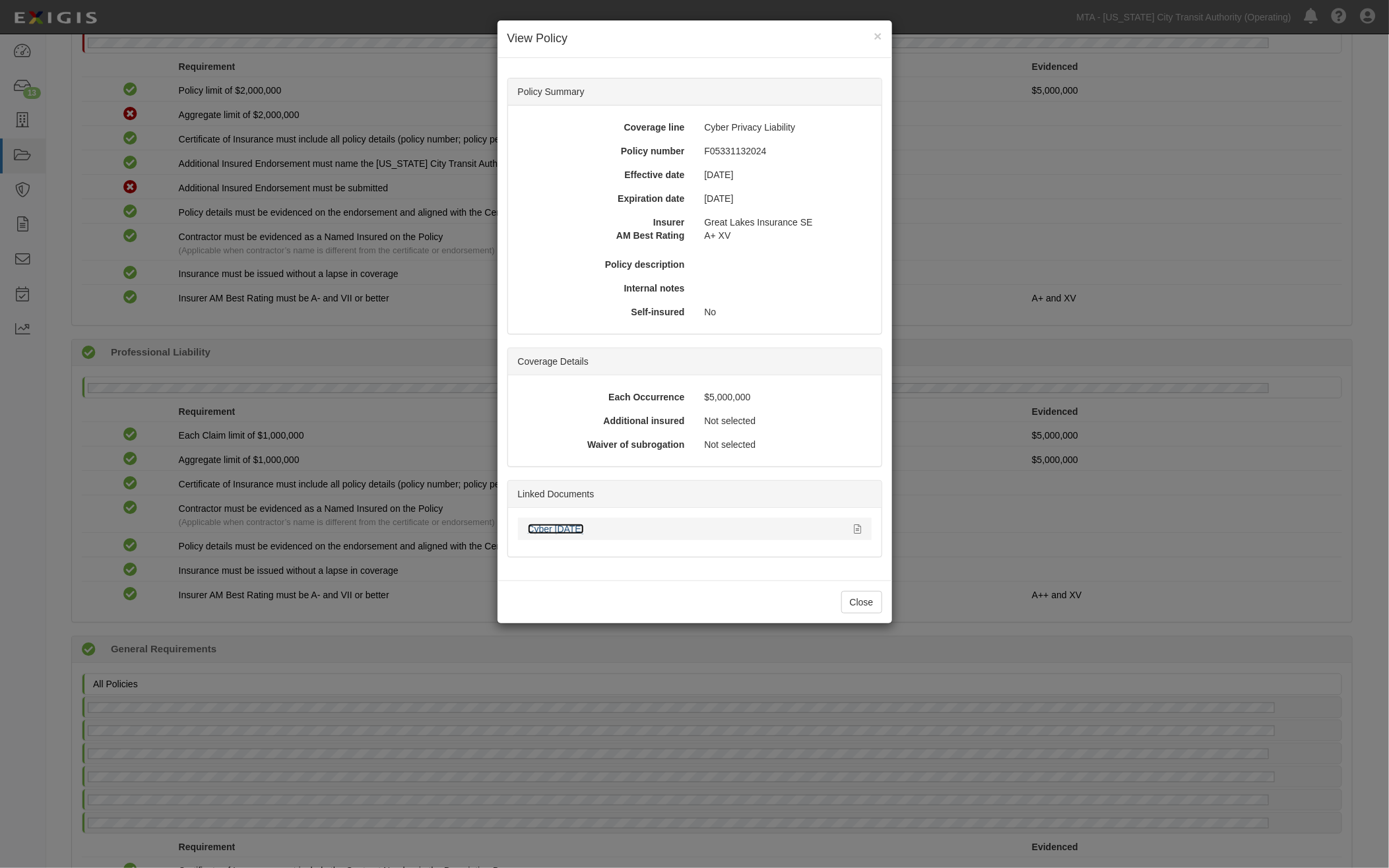
click at [574, 526] on link "Cyber [DATE]" at bounding box center [556, 529] width 56 height 10
click at [381, 568] on div "× View Policy Policy Summary Coverage line Cyber Privacy Liability Policy numbe…" at bounding box center [694, 434] width 1389 height 868
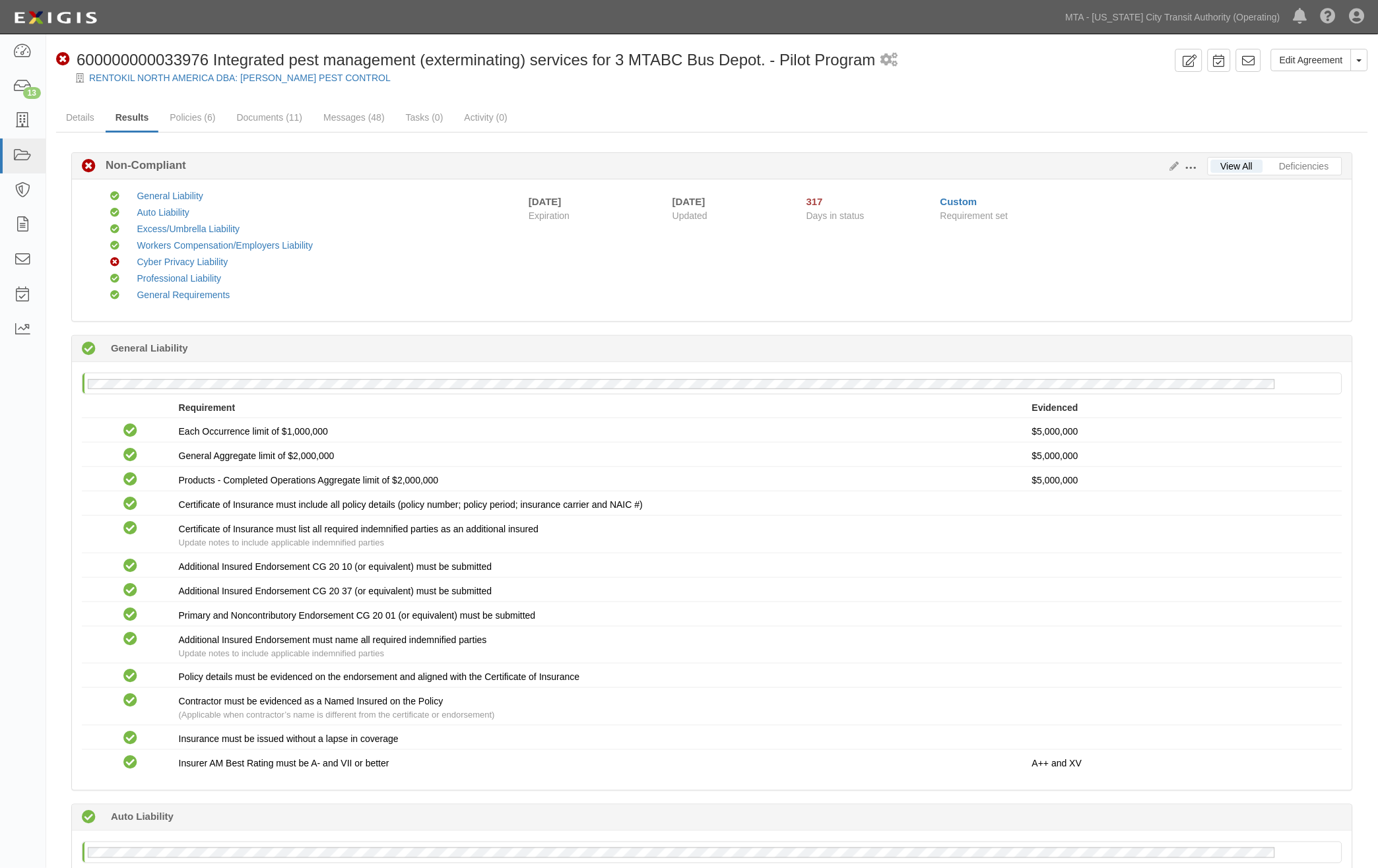
scroll to position [0, 0]
click at [279, 124] on link "Documents (11)" at bounding box center [270, 119] width 86 height 28
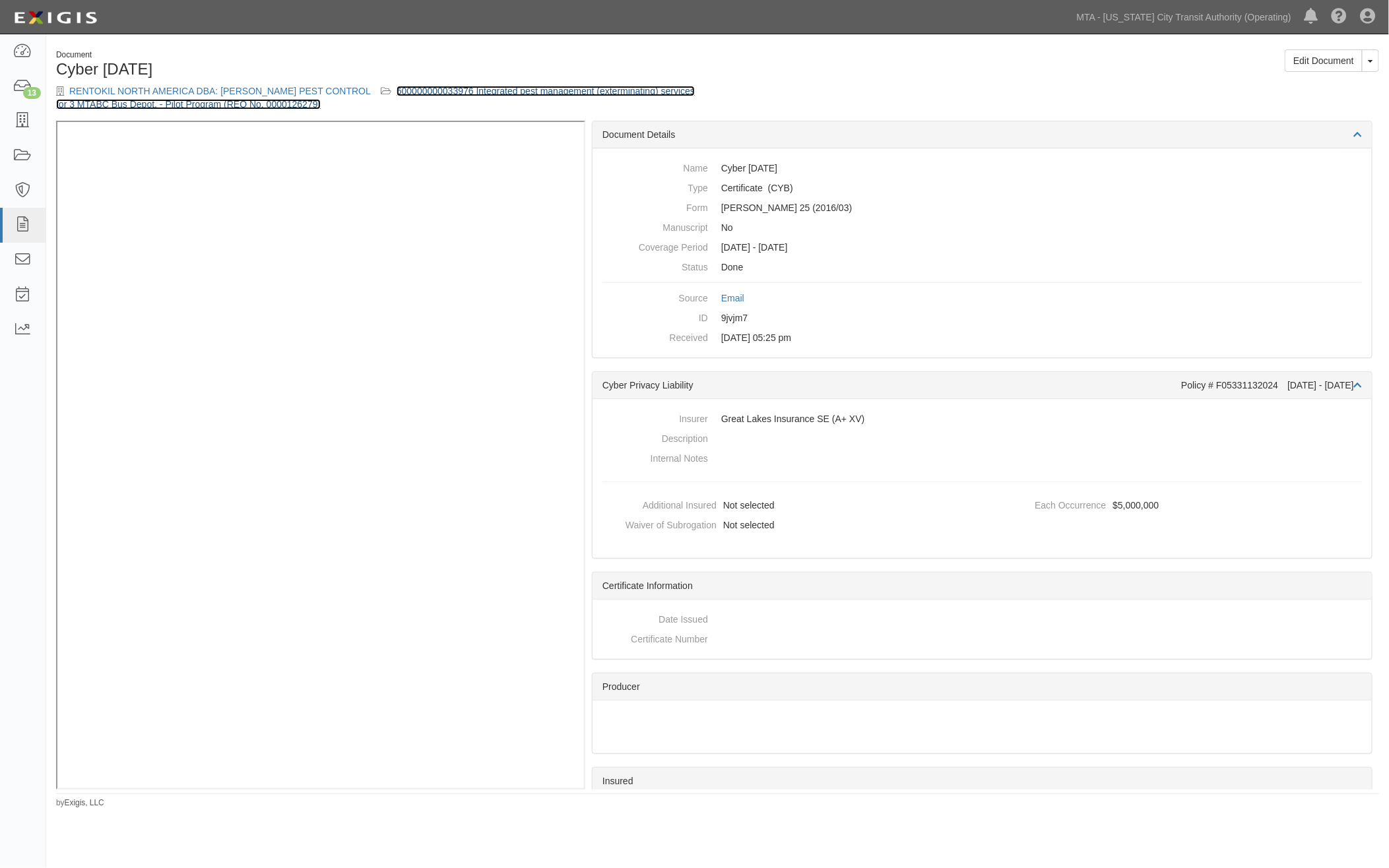
click at [474, 95] on link "600000000033976 Integrated pest management (exterminating) services for 3 MTABC…" at bounding box center [375, 98] width 639 height 24
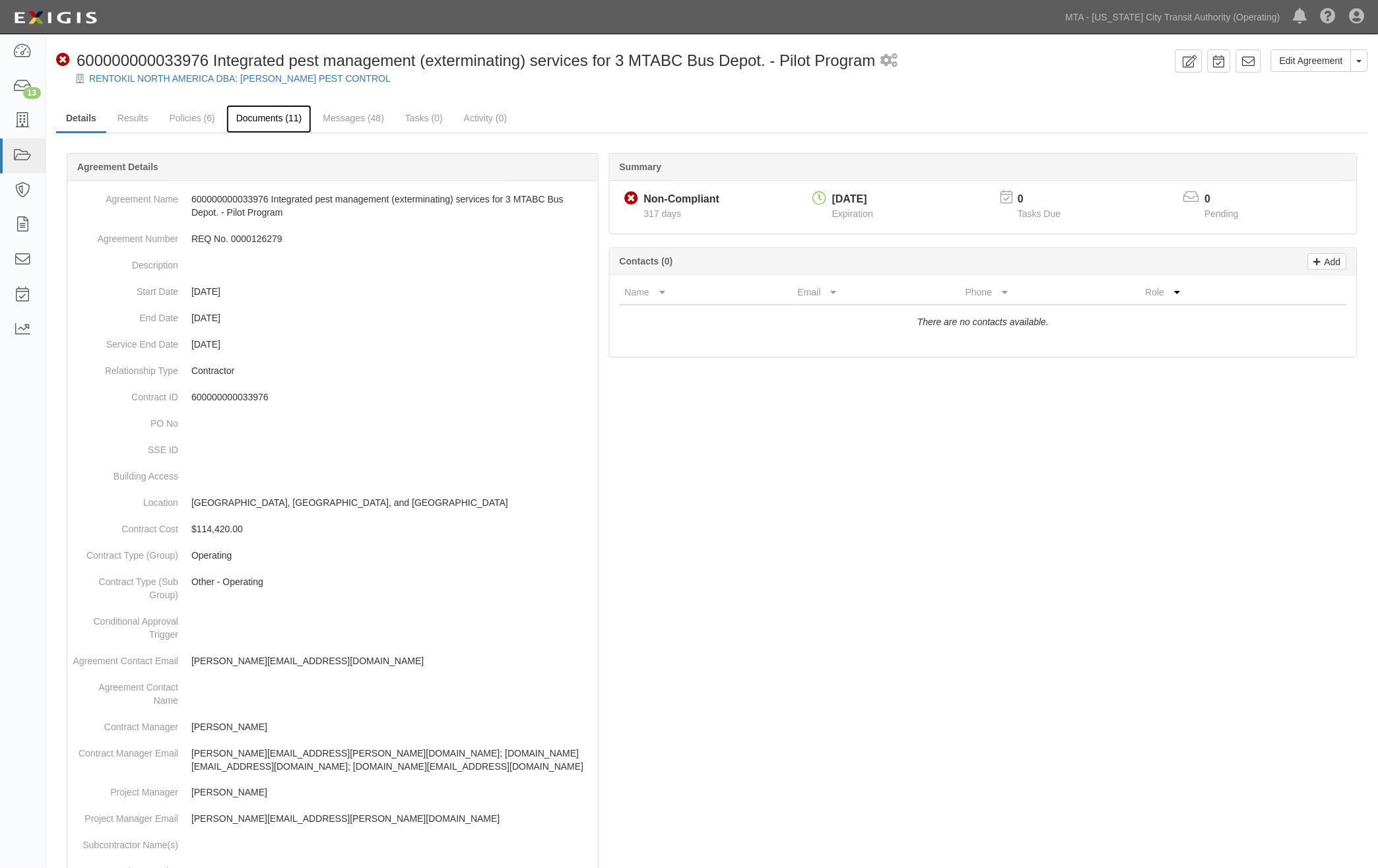
click at [279, 114] on link "Documents (11)" at bounding box center [269, 119] width 86 height 28
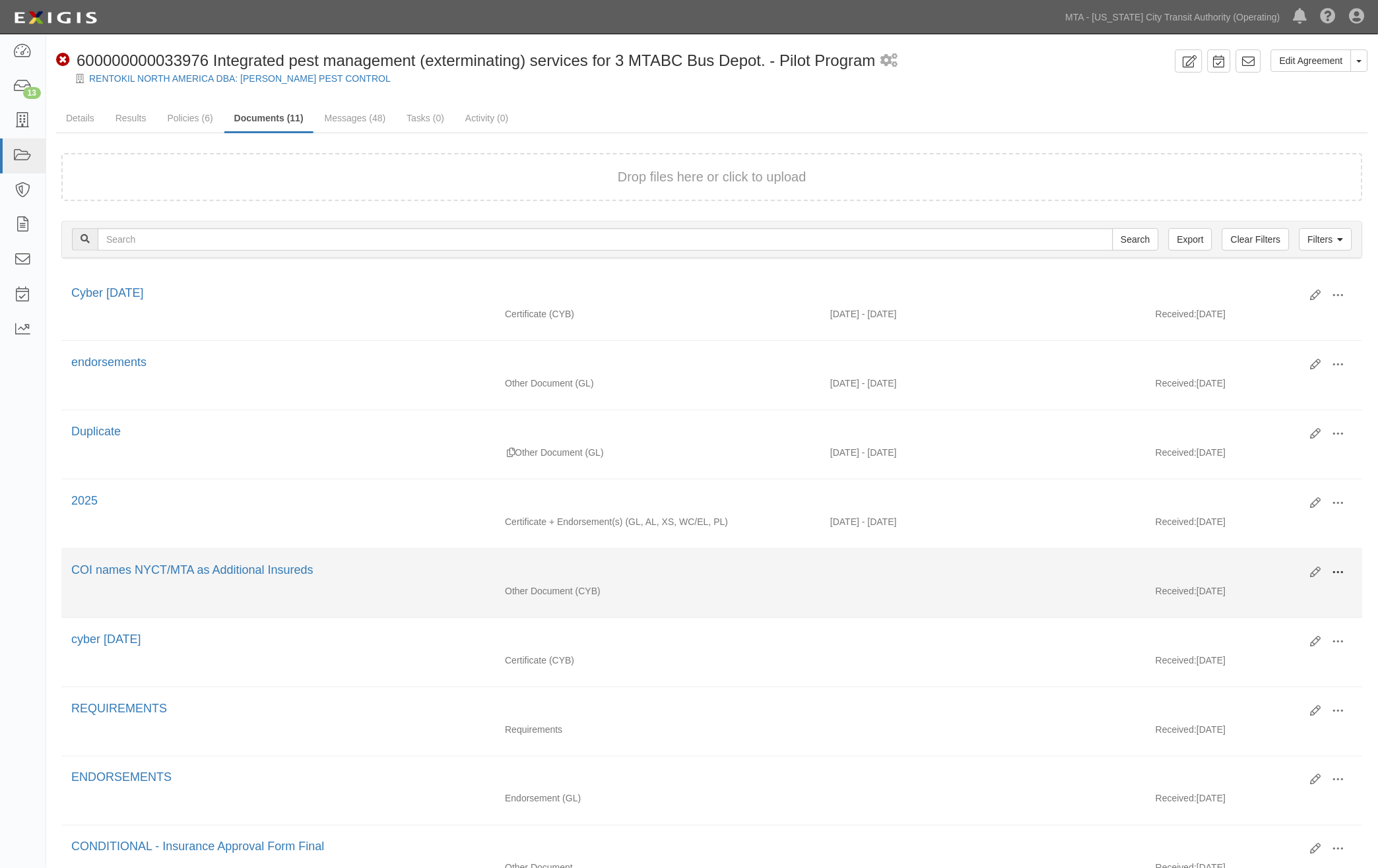
click at [1336, 572] on span at bounding box center [1338, 573] width 12 height 12
click at [1246, 598] on link "View" at bounding box center [1274, 592] width 104 height 24
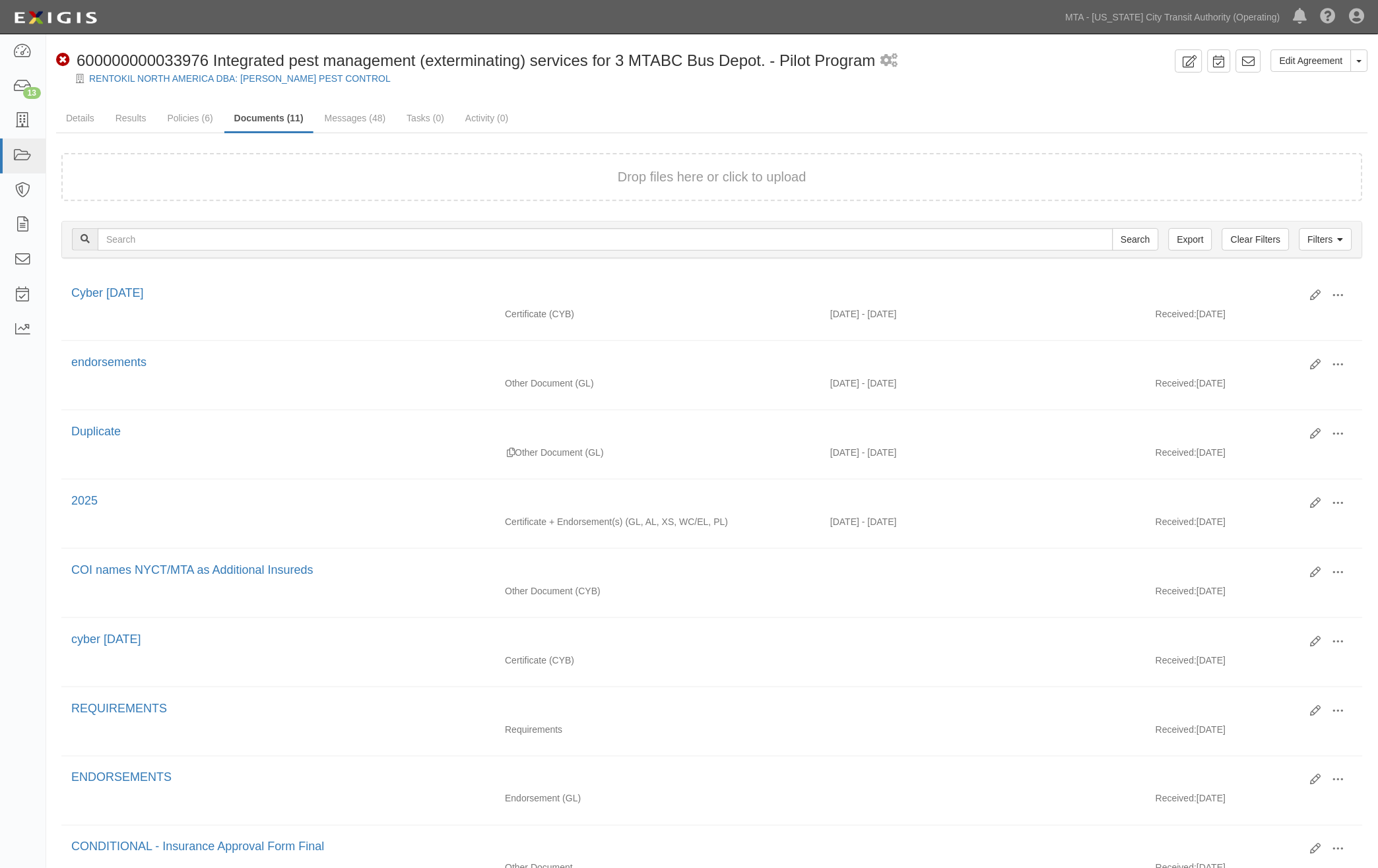
click at [870, 102] on div "Edit Agreement Toggle Agreement Dropdown View Audit Trail Archive Agreement Sen…" at bounding box center [713, 581] width 1332 height 1062
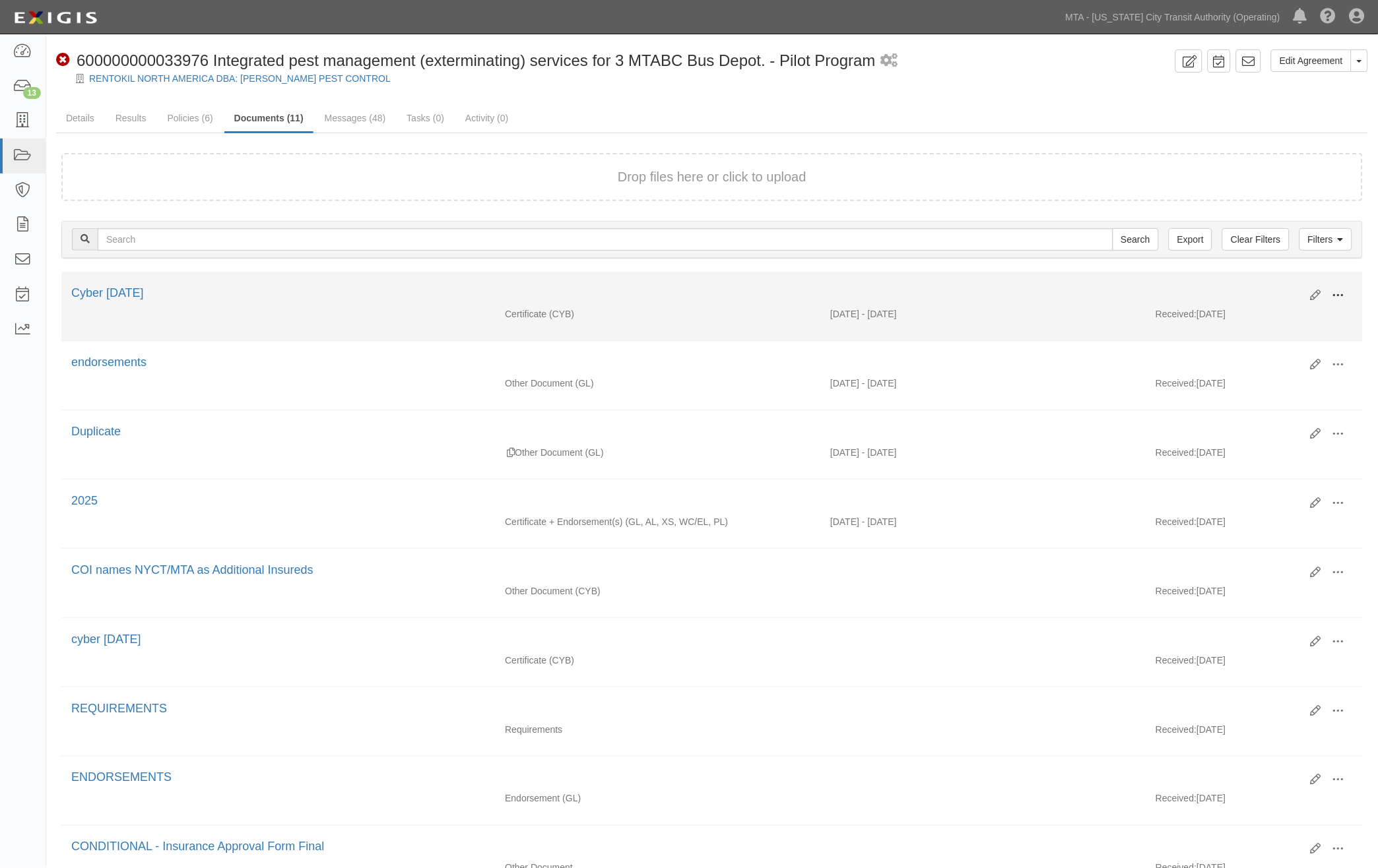
click at [1338, 290] on span at bounding box center [1338, 296] width 12 height 12
click at [1235, 288] on link "Edit" at bounding box center [1274, 291] width 104 height 24
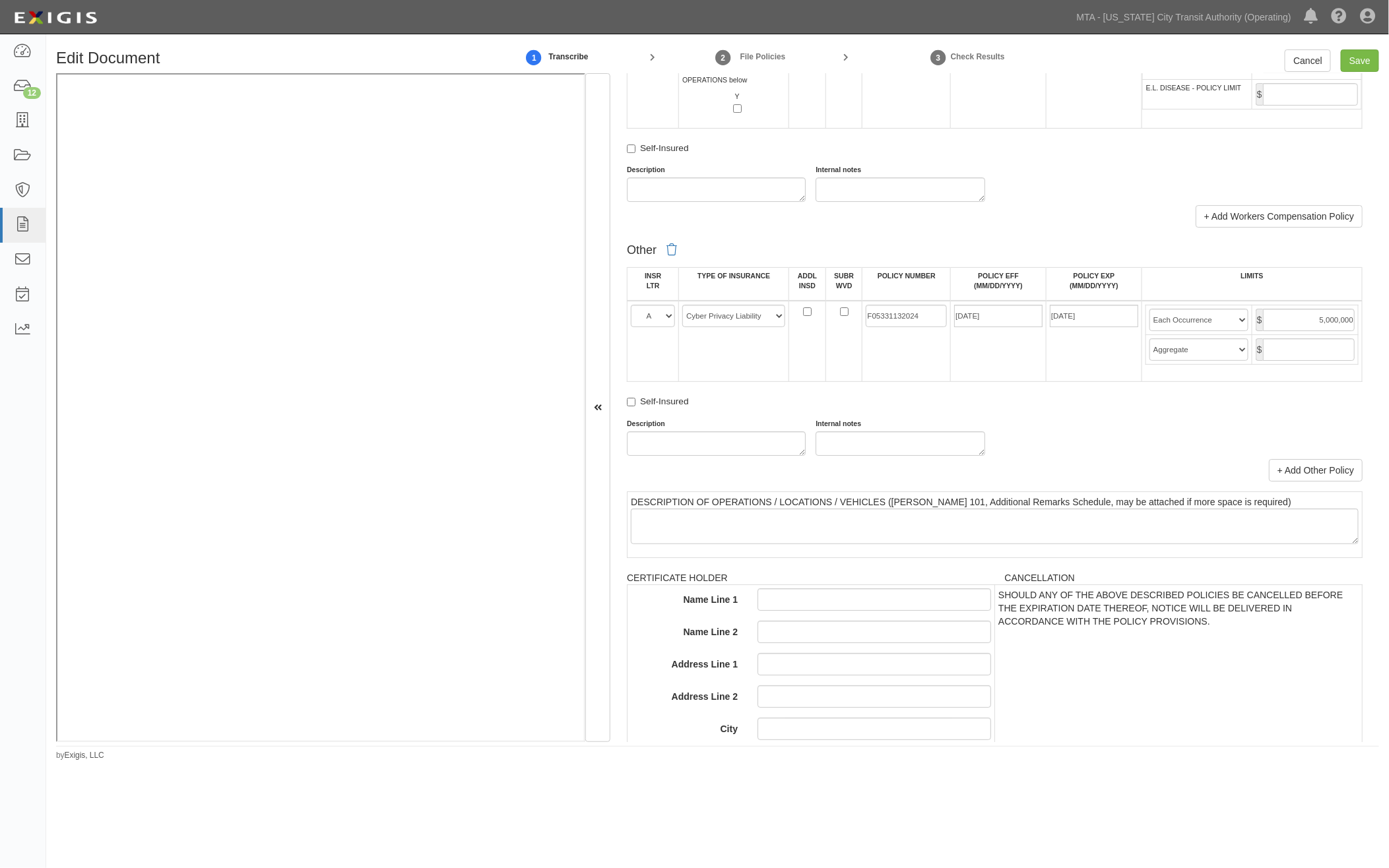
scroll to position [2345, 0]
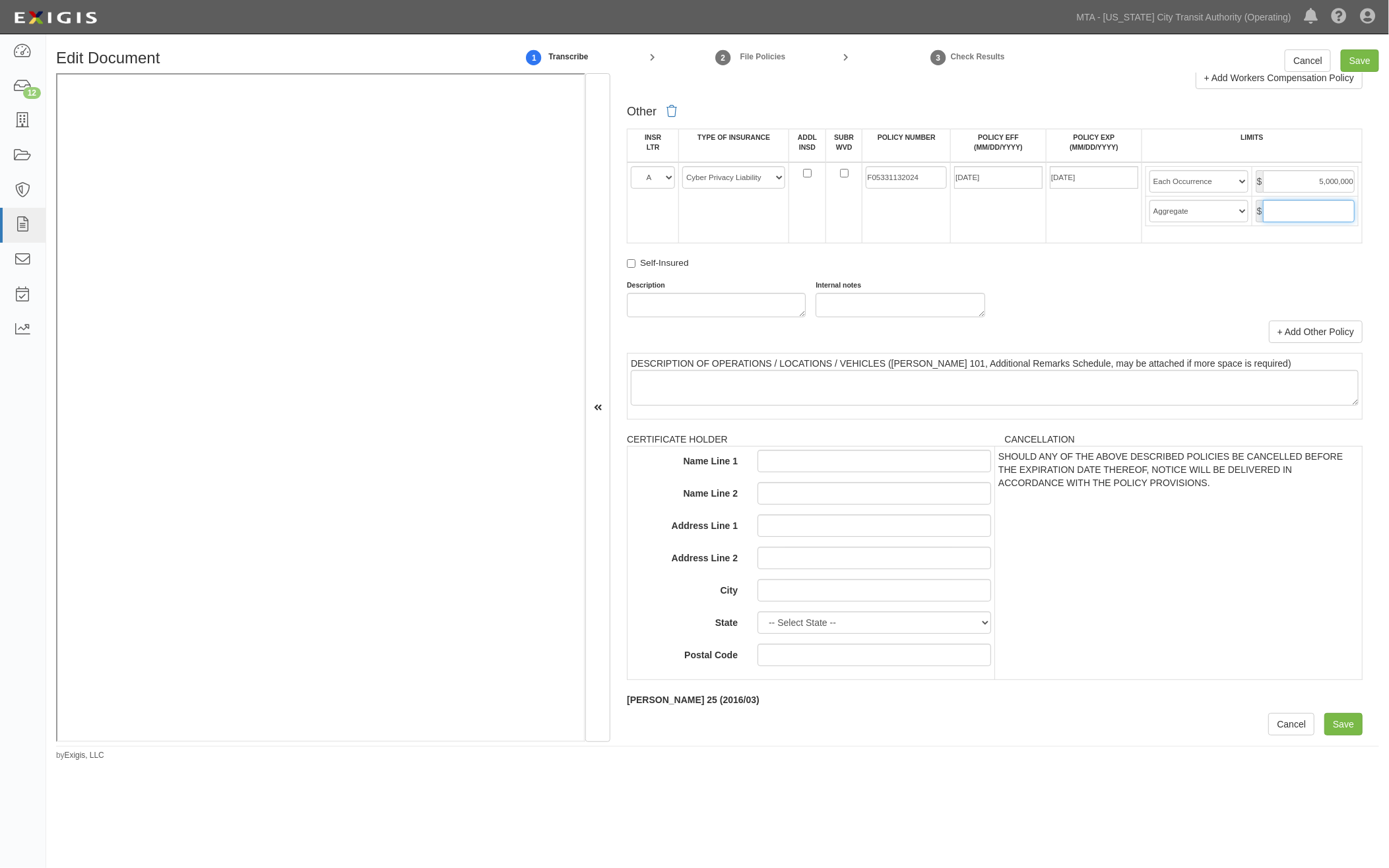
click at [1290, 222] on input "text" at bounding box center [1309, 211] width 92 height 22
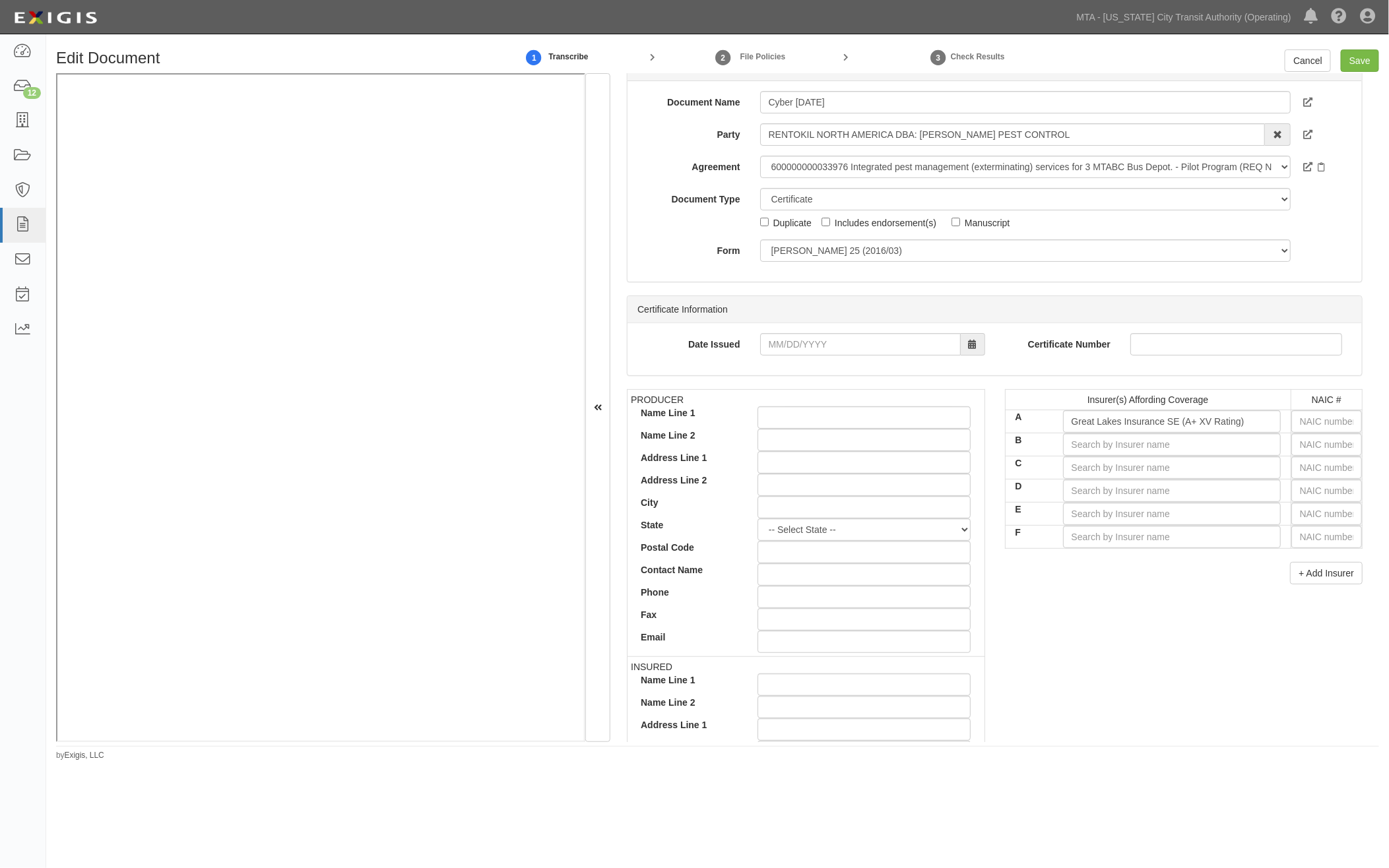
scroll to position [0, 0]
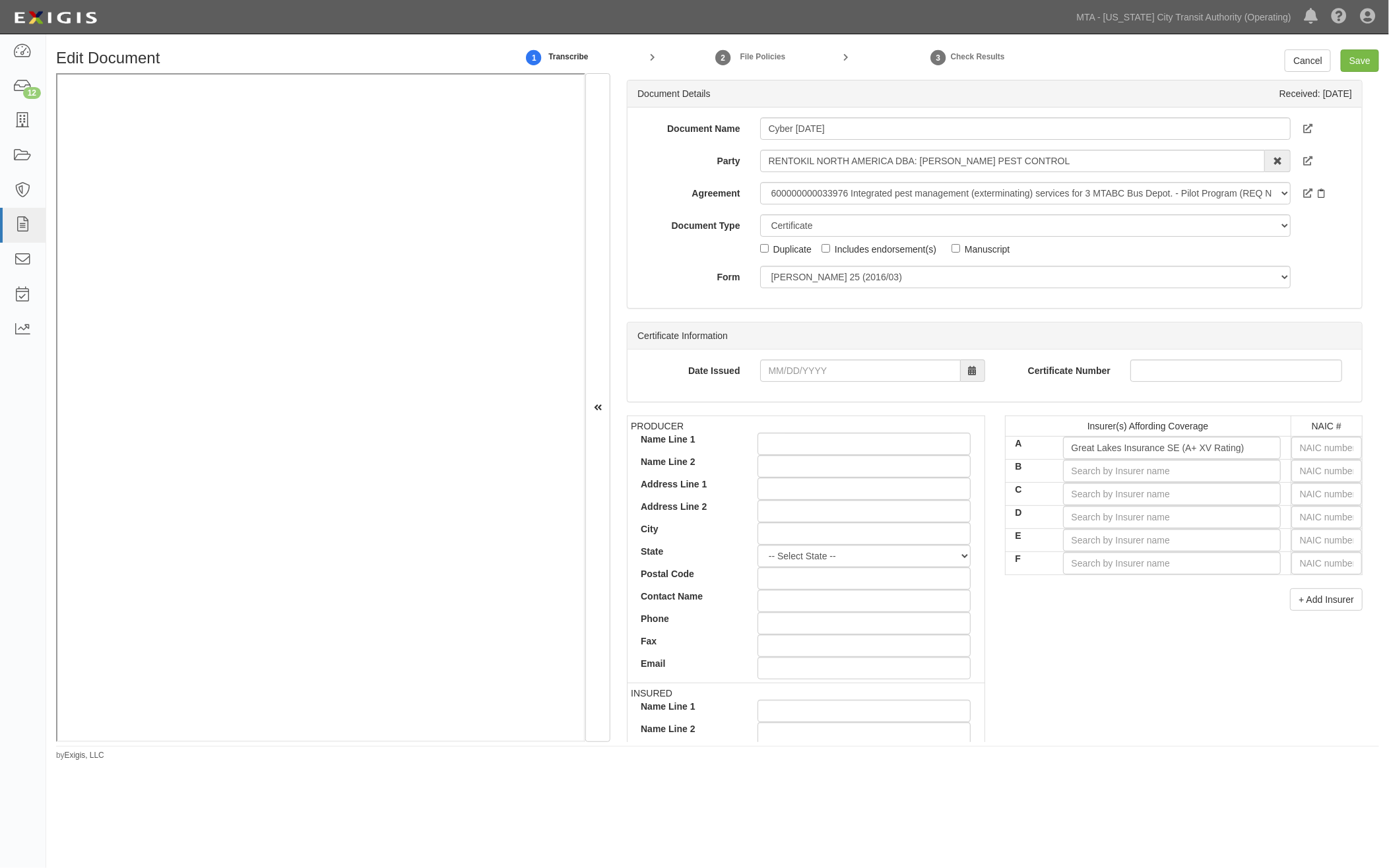
type input "5,000,000"
click at [1318, 191] on icon at bounding box center [1322, 194] width 7 height 9
click at [1368, 55] on input "Save" at bounding box center [1360, 61] width 38 height 22
type input "5000000"
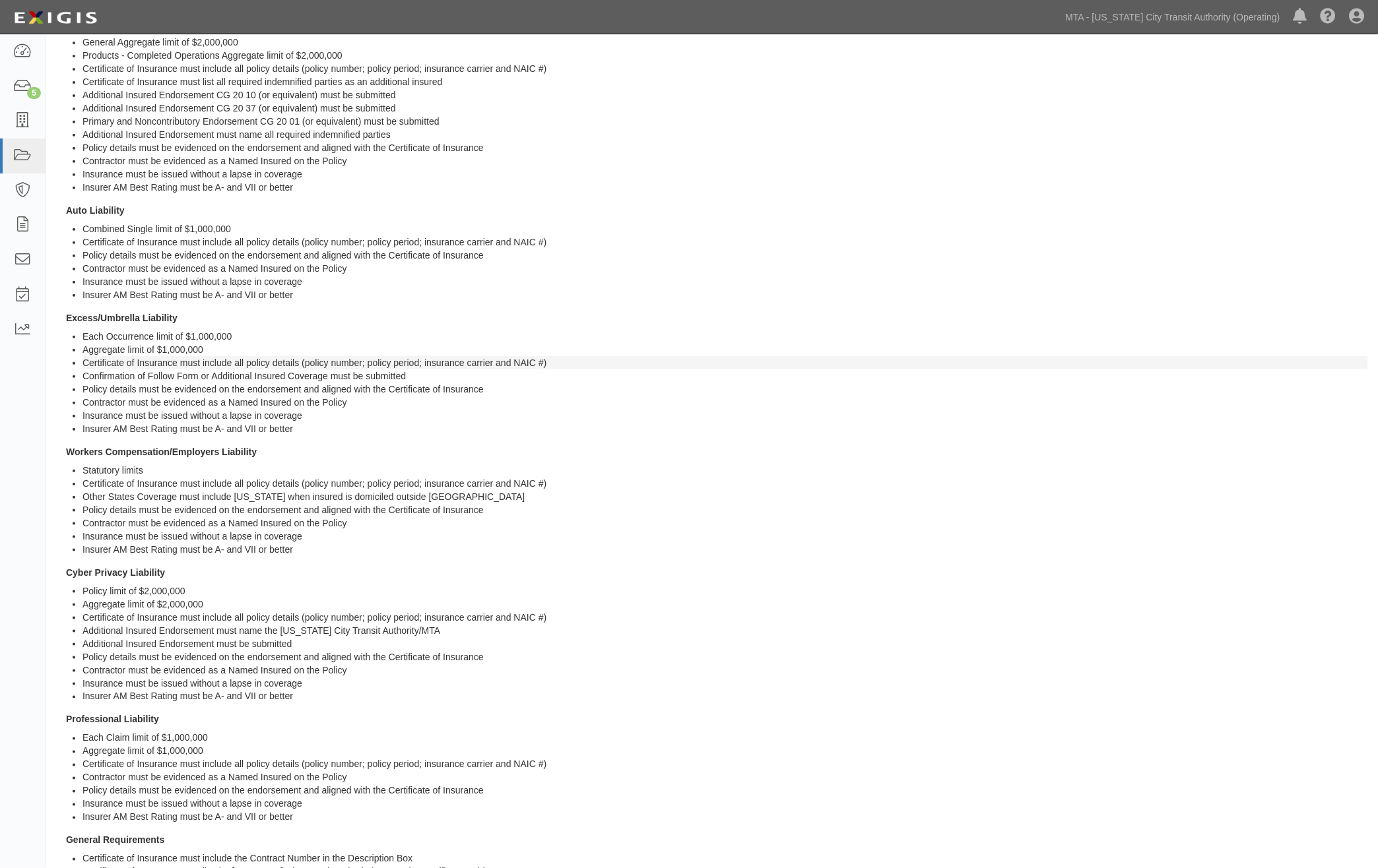
scroll to position [131, 0]
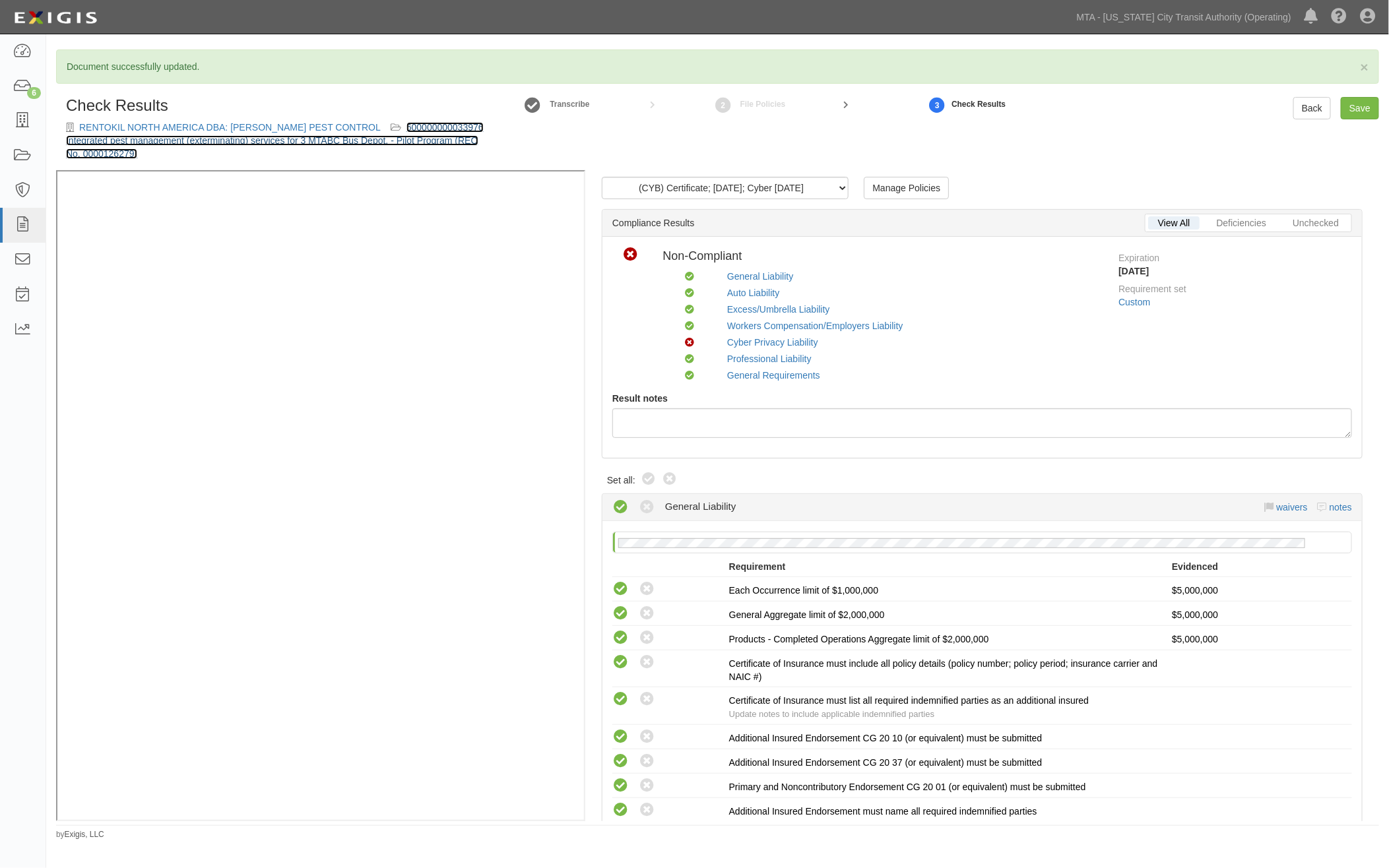
click at [411, 139] on link "600000000033976 Integrated pest management (exterminating) services for 3 MTABC…" at bounding box center [275, 140] width 417 height 37
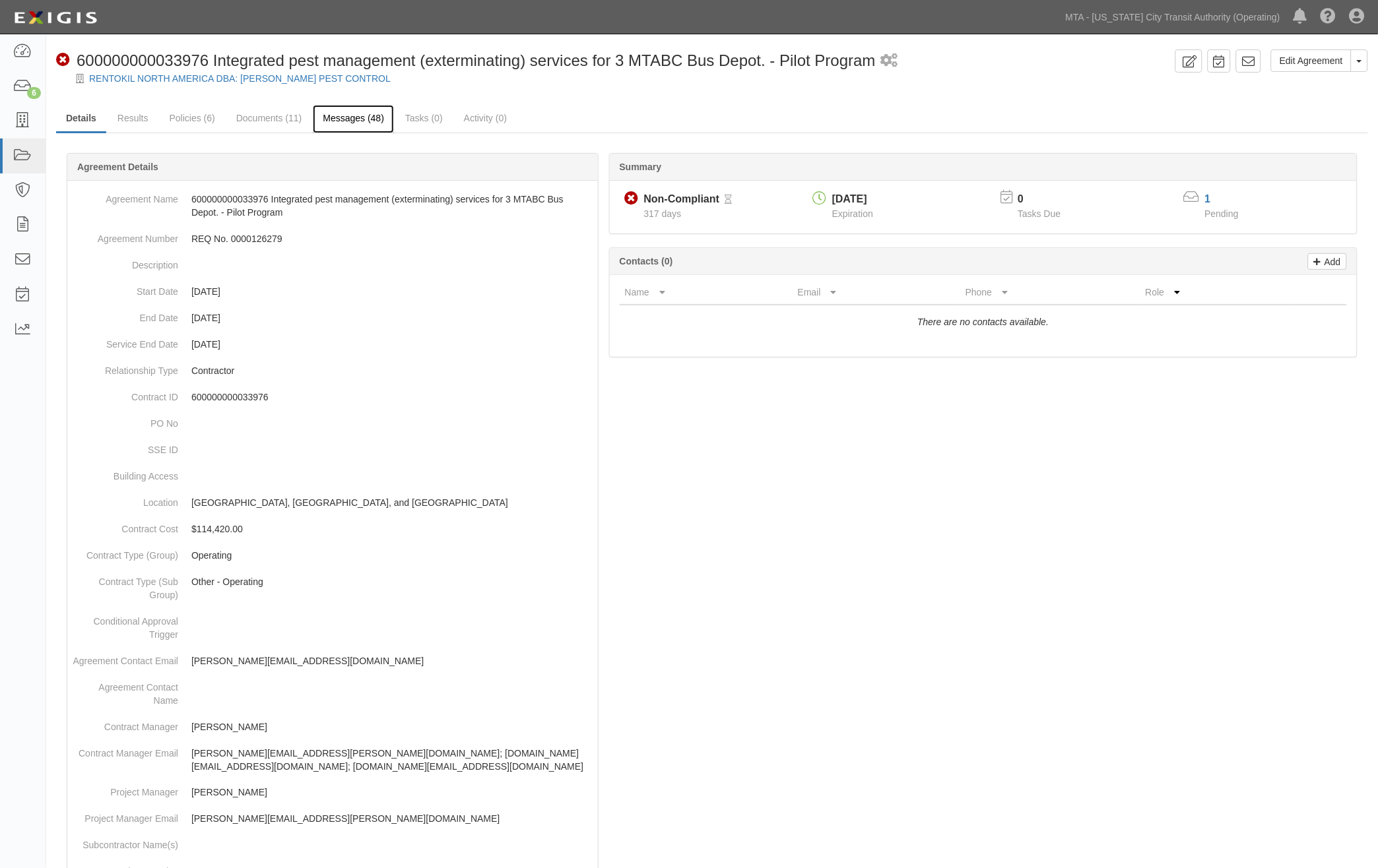
click at [350, 114] on link "Messages (48)" at bounding box center [354, 119] width 81 height 28
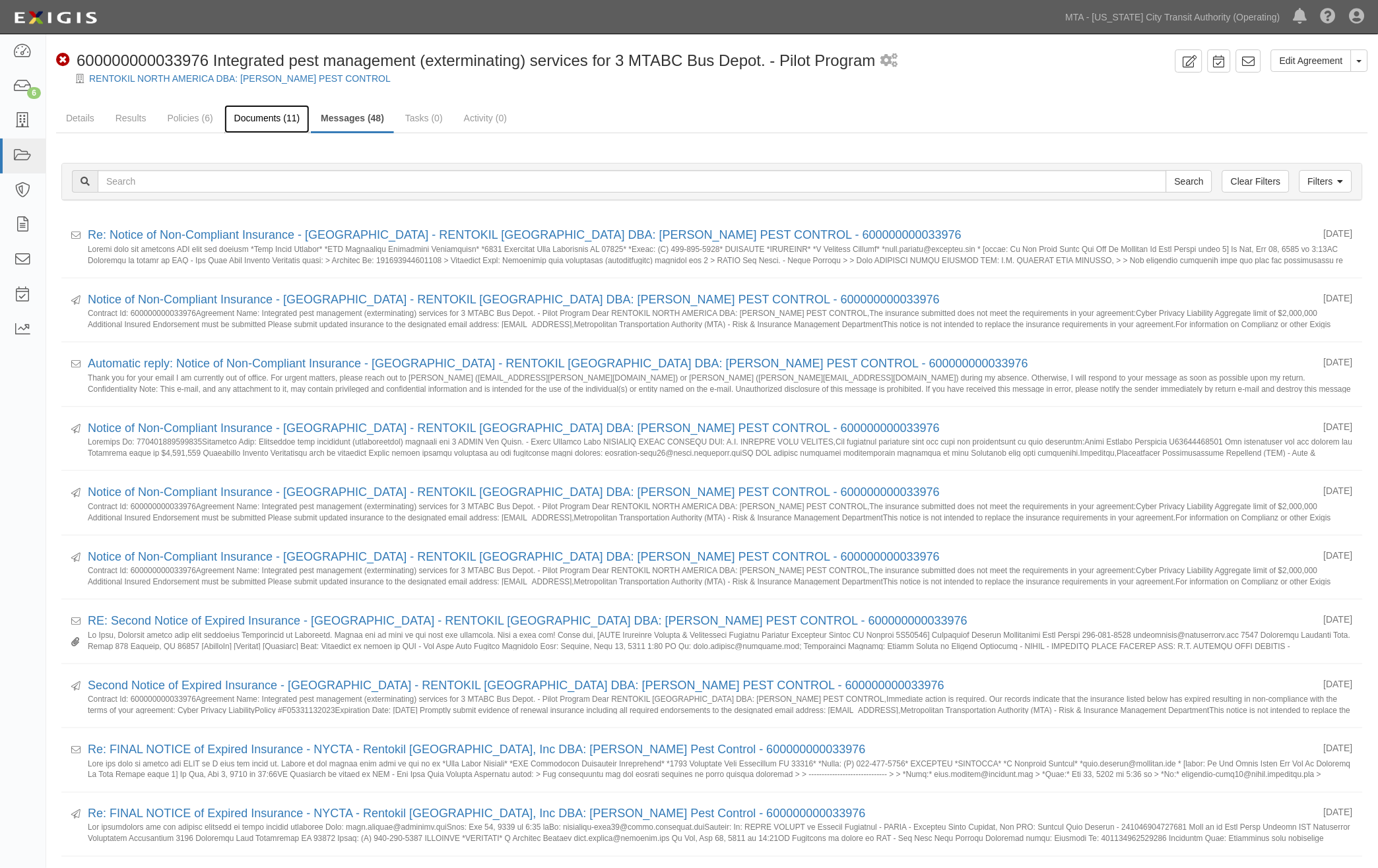
click at [247, 106] on link "Documents (11)" at bounding box center [268, 119] width 86 height 28
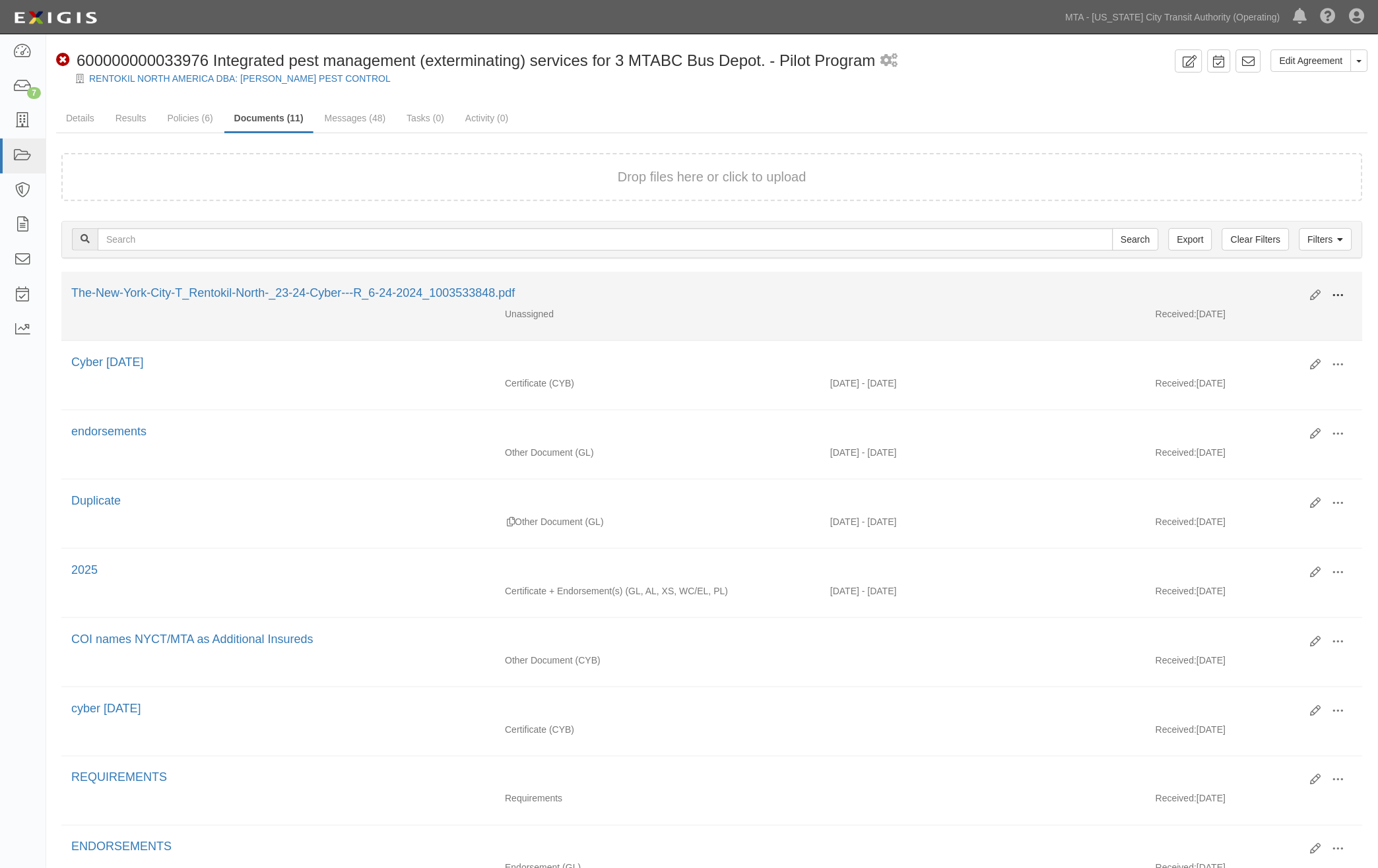
click at [1337, 290] on span at bounding box center [1338, 296] width 12 height 12
click at [1245, 282] on link "Edit" at bounding box center [1274, 291] width 104 height 24
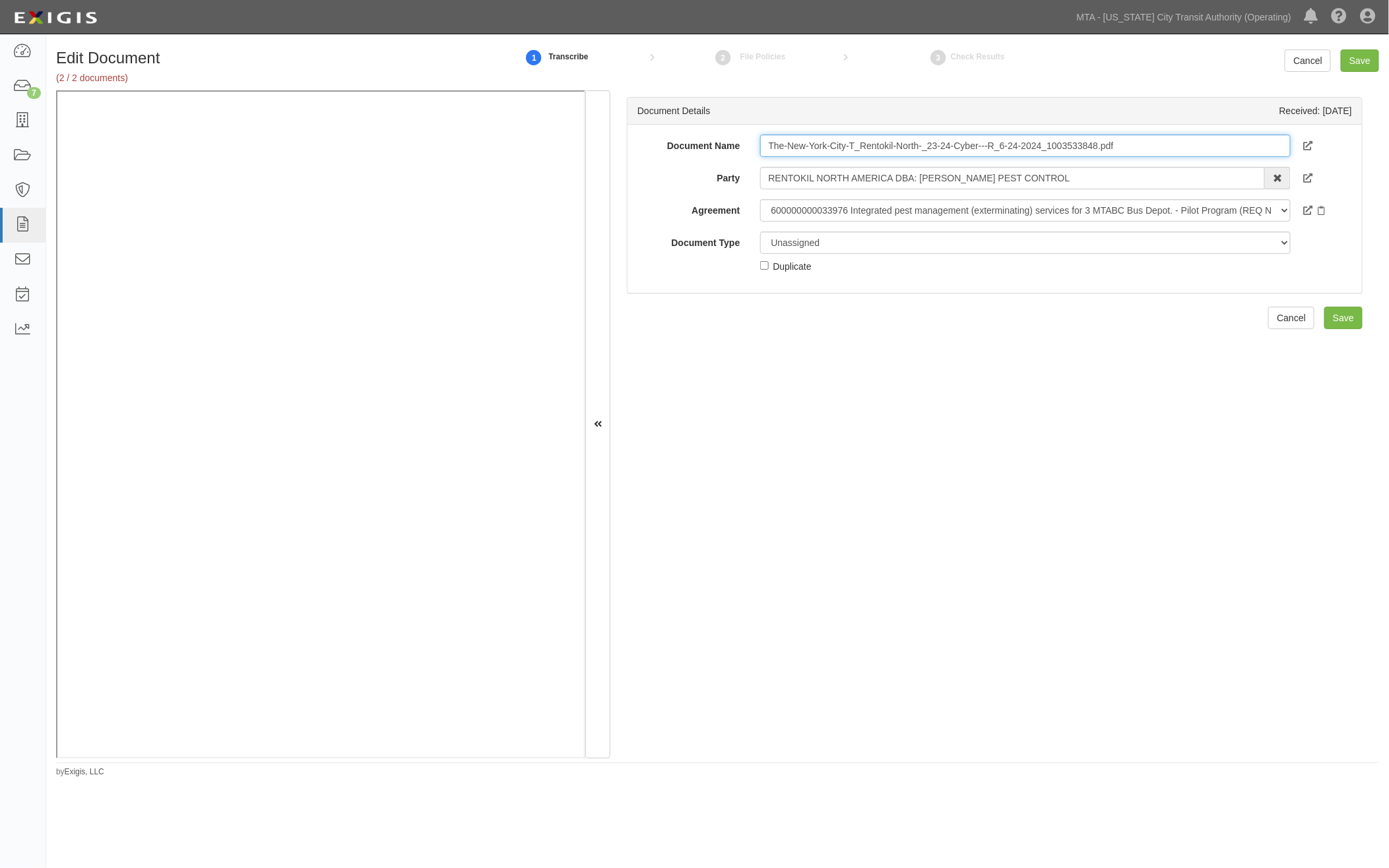
click at [1029, 145] on input "The-New-York-City-T_Rentokil-North-_23-24-Cyber---R_6-24-2024_1003533848.pdf" at bounding box center [1025, 145] width 531 height 22
type input "2023-2024"
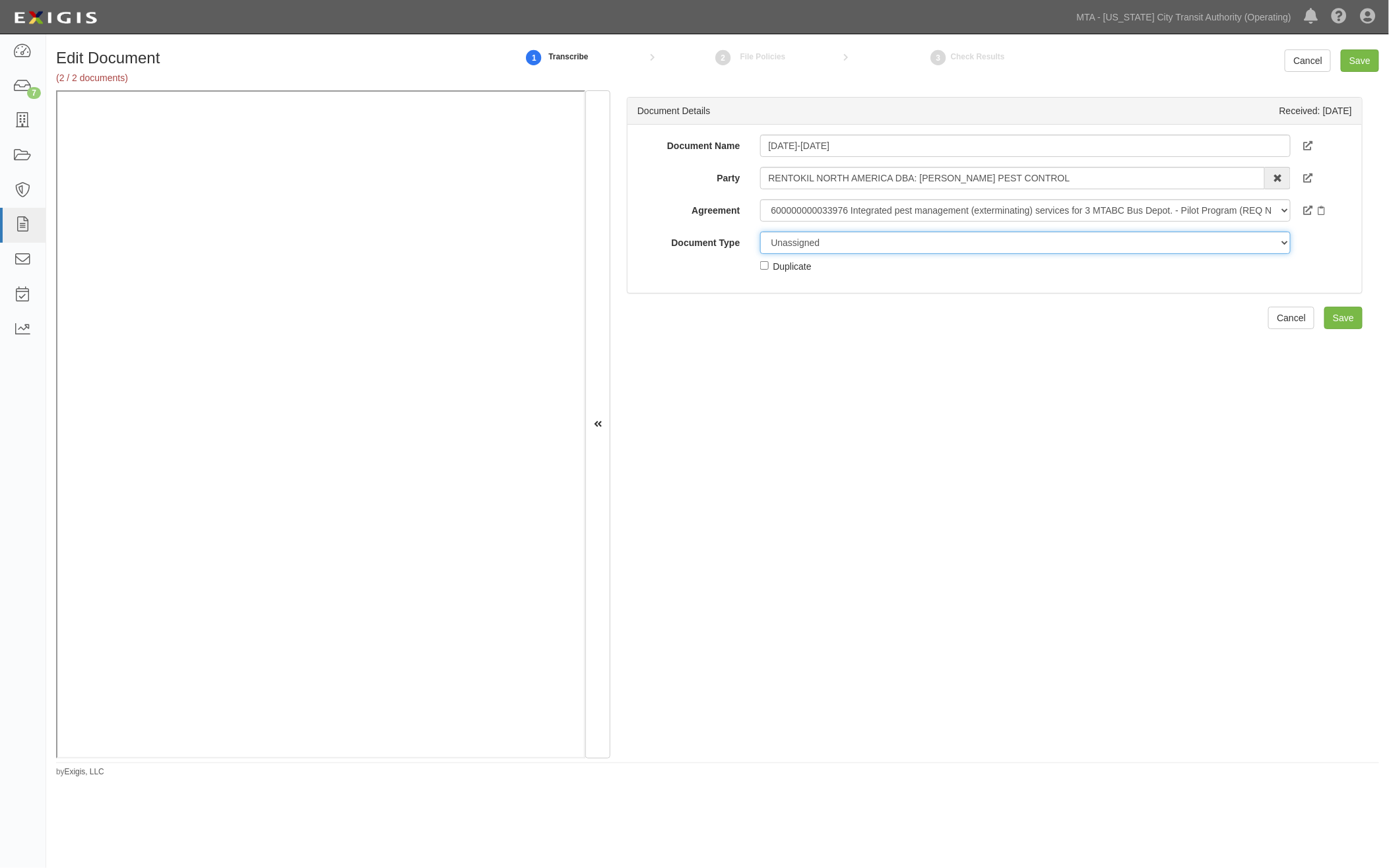
click at [812, 235] on select "Unassigned Binder Cancellation Notice Certificate Contract Endorsement Insuranc…" at bounding box center [1025, 243] width 531 height 22
select select "OtherDetail"
click at [760, 231] on select "Unassigned Binder Cancellation Notice Certificate Contract Endorsement Insuranc…" at bounding box center [1025, 243] width 531 height 22
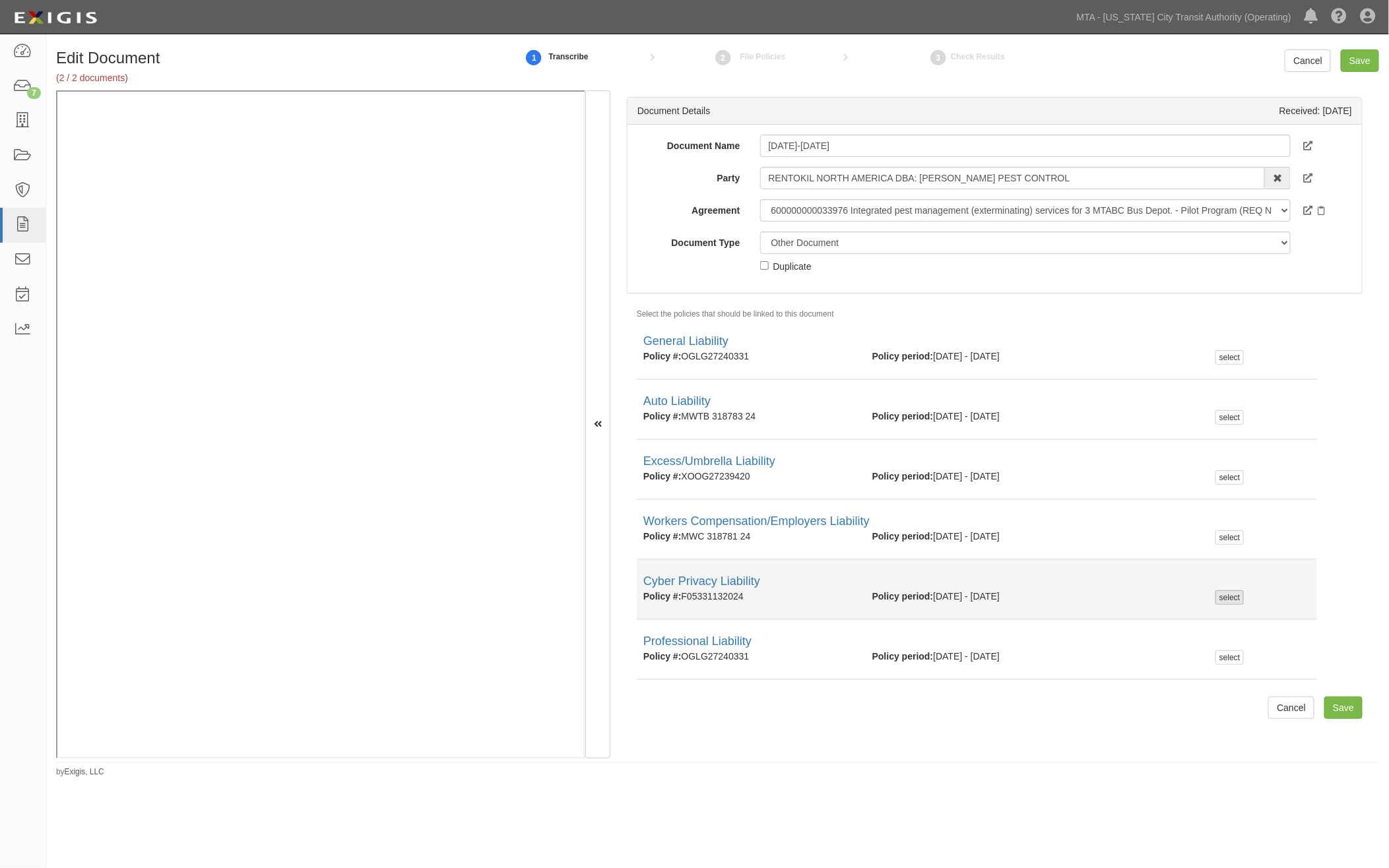
click at [1231, 595] on div "select" at bounding box center [1230, 597] width 28 height 15
checkbox input "true"
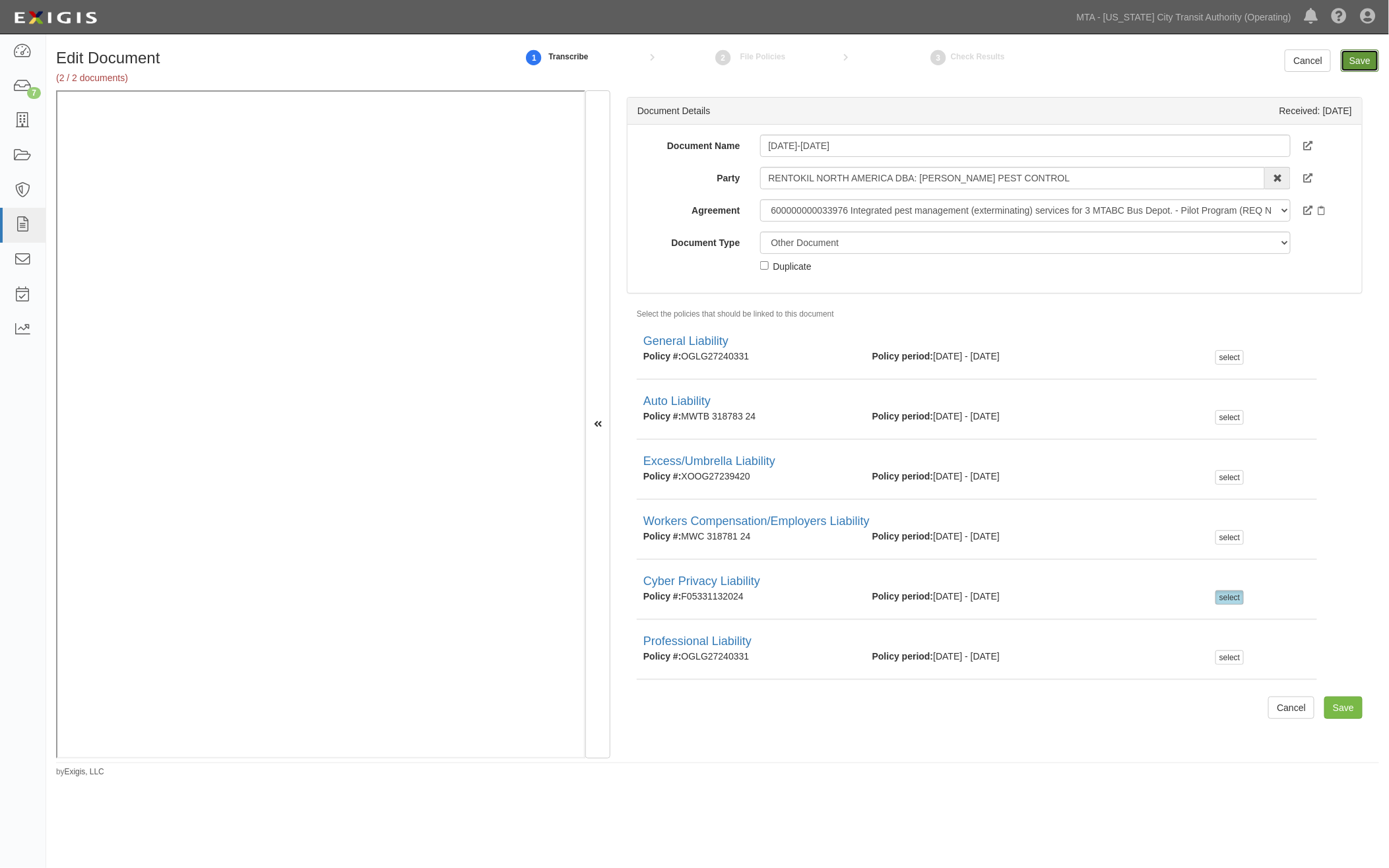
click at [1358, 58] on input "Save" at bounding box center [1360, 61] width 38 height 22
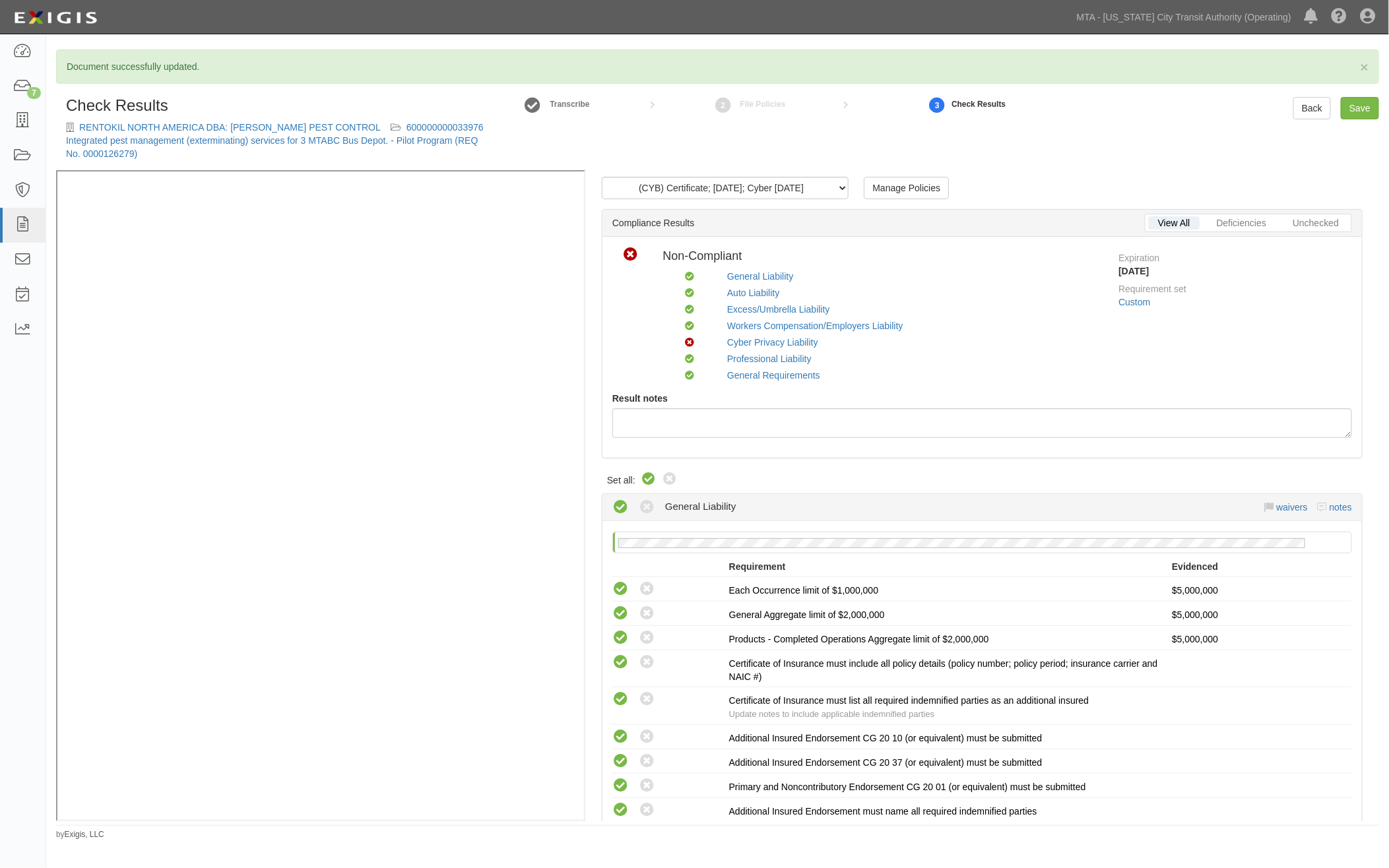
click at [647, 474] on icon at bounding box center [649, 479] width 15 height 15
radio input "true"
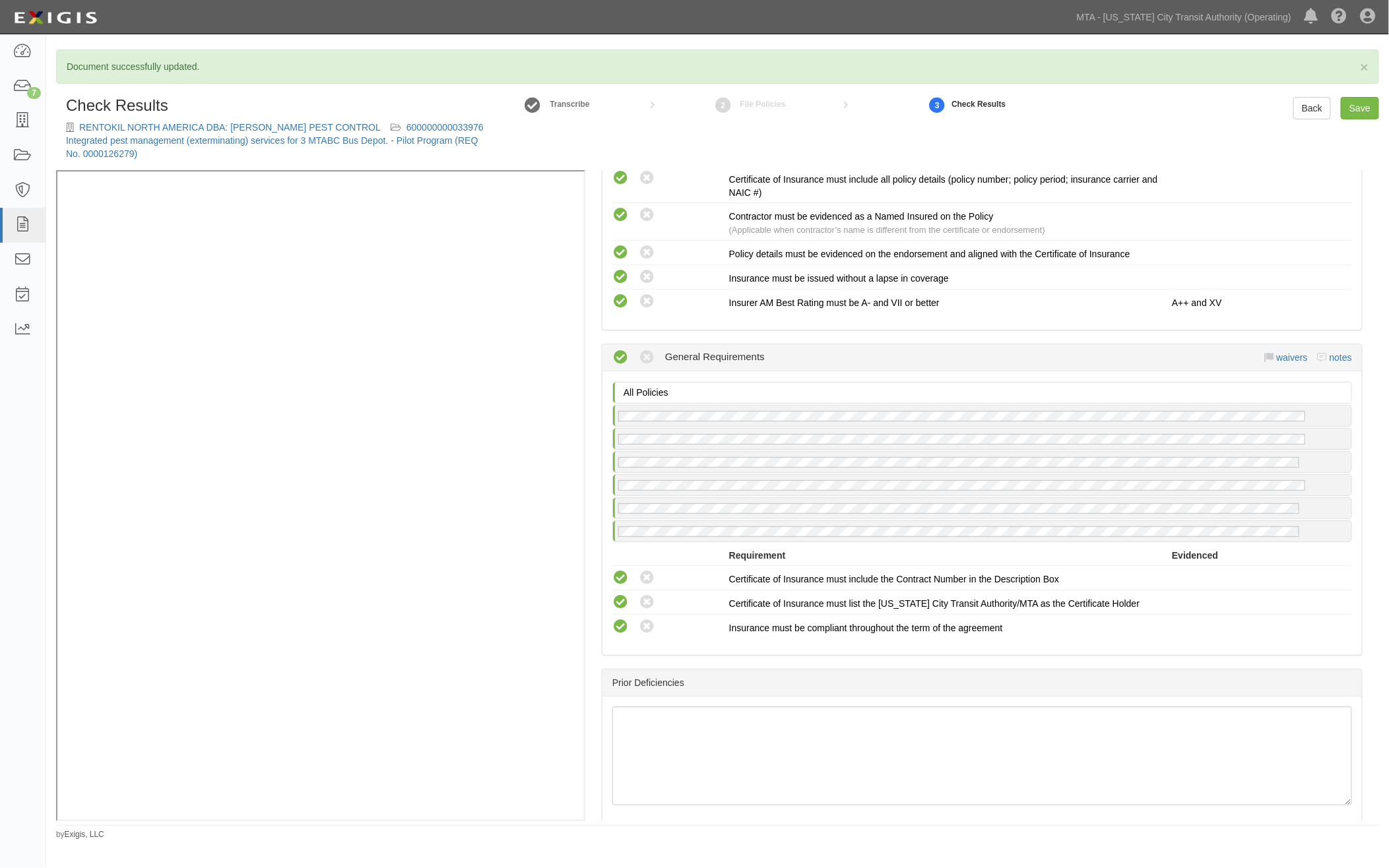
scroll to position [2452, 0]
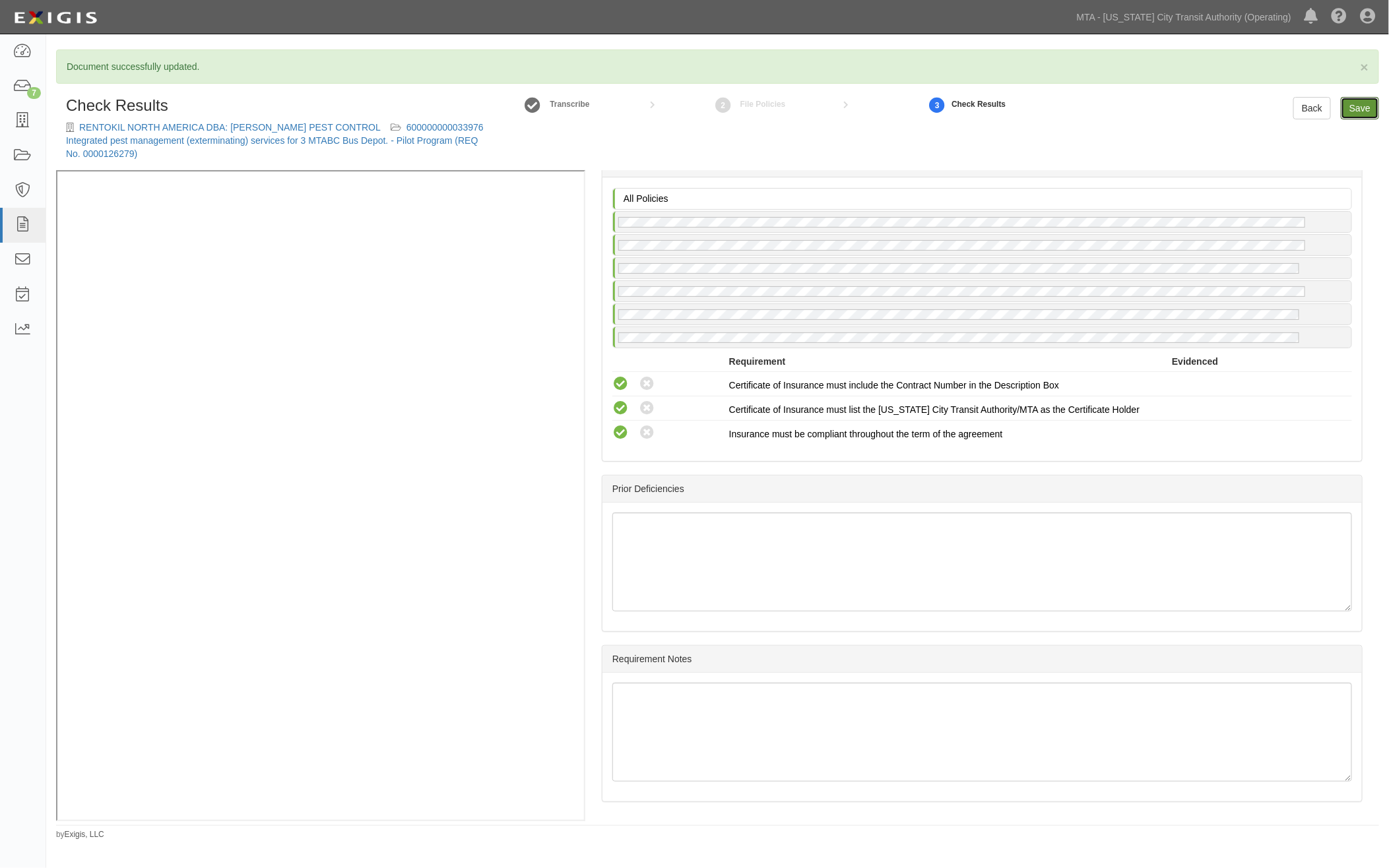
click at [1361, 114] on link "Save" at bounding box center [1360, 108] width 38 height 22
radio input "true"
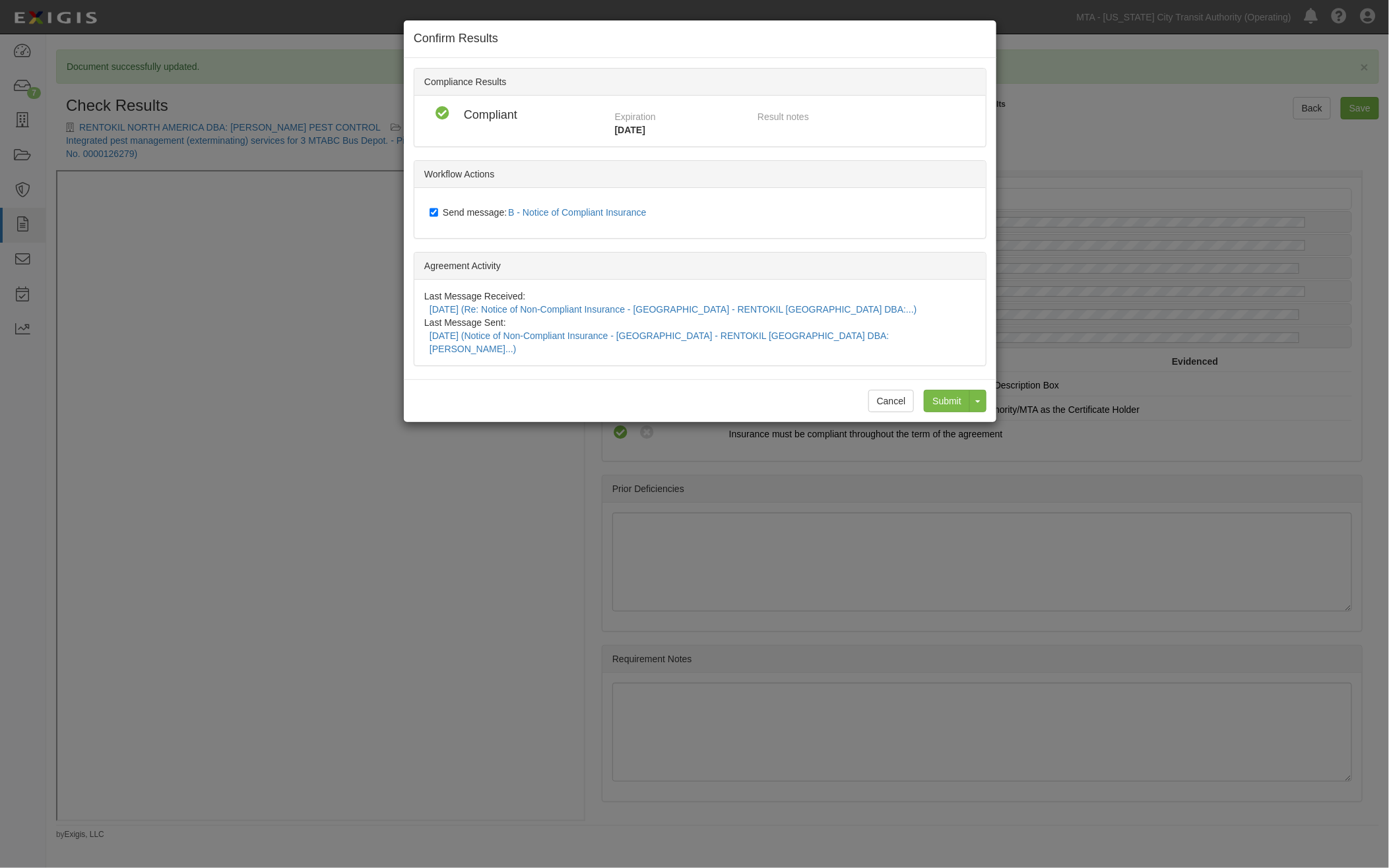
click at [450, 206] on label "Send message: B - Notice of Compliant Insurance" at bounding box center [540, 213] width 222 height 17
click at [438, 207] on input "Send message: B - Notice of Compliant Insurance" at bounding box center [434, 212] width 9 height 10
checkbox input "false"
click at [940, 390] on input "Submit" at bounding box center [948, 401] width 46 height 22
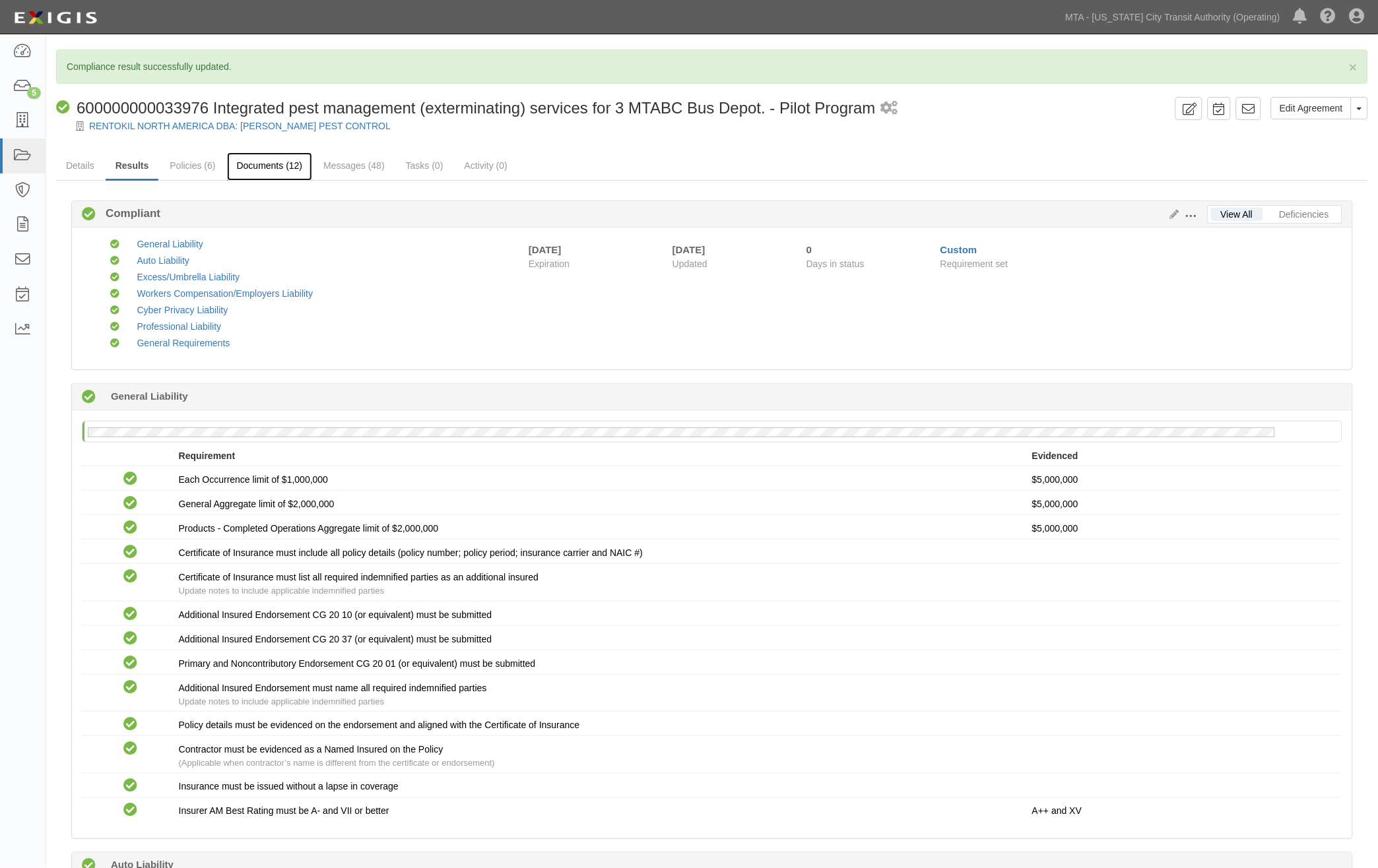
click at [279, 166] on link "Documents (12)" at bounding box center [270, 166] width 86 height 28
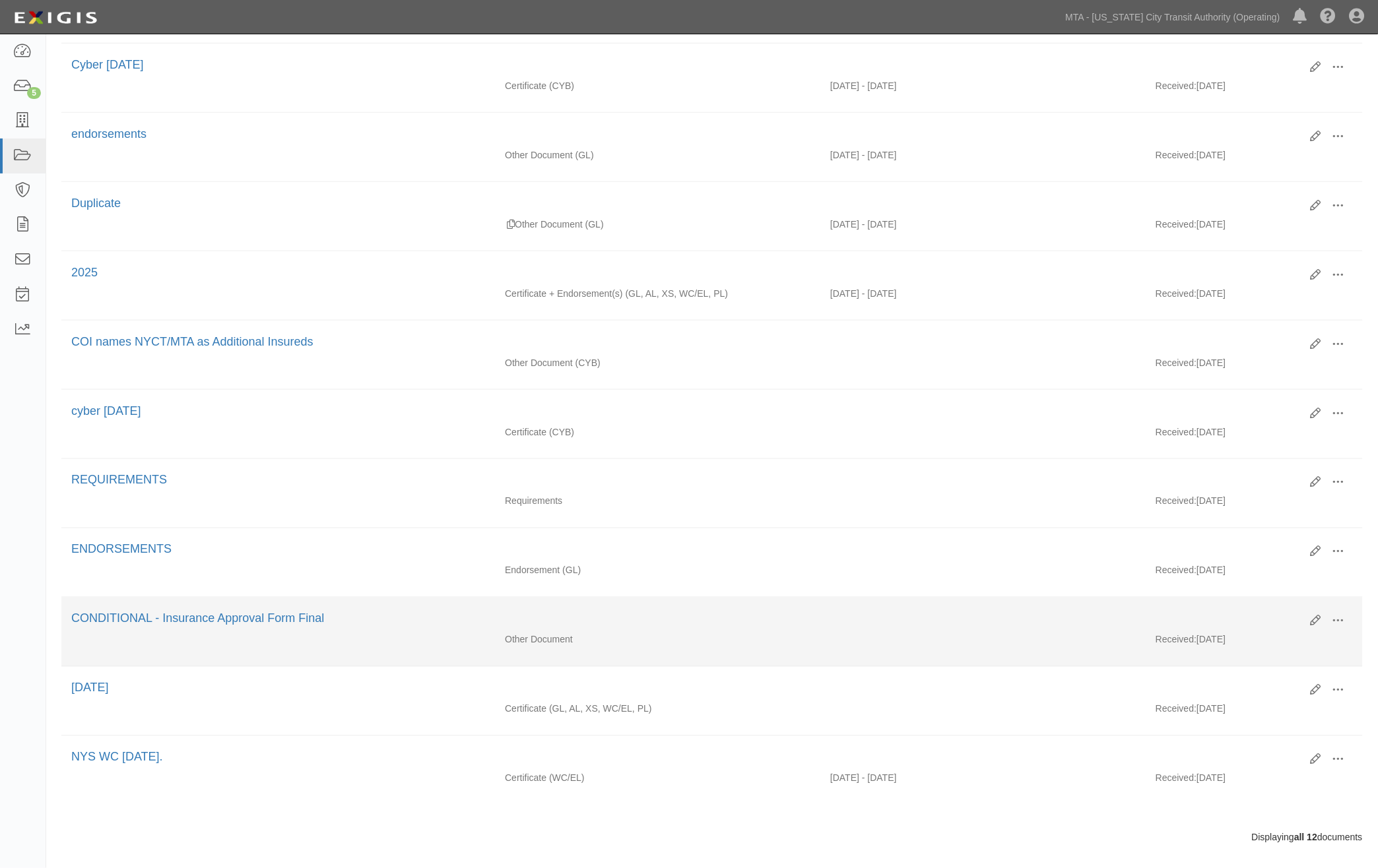
scroll to position [331, 0]
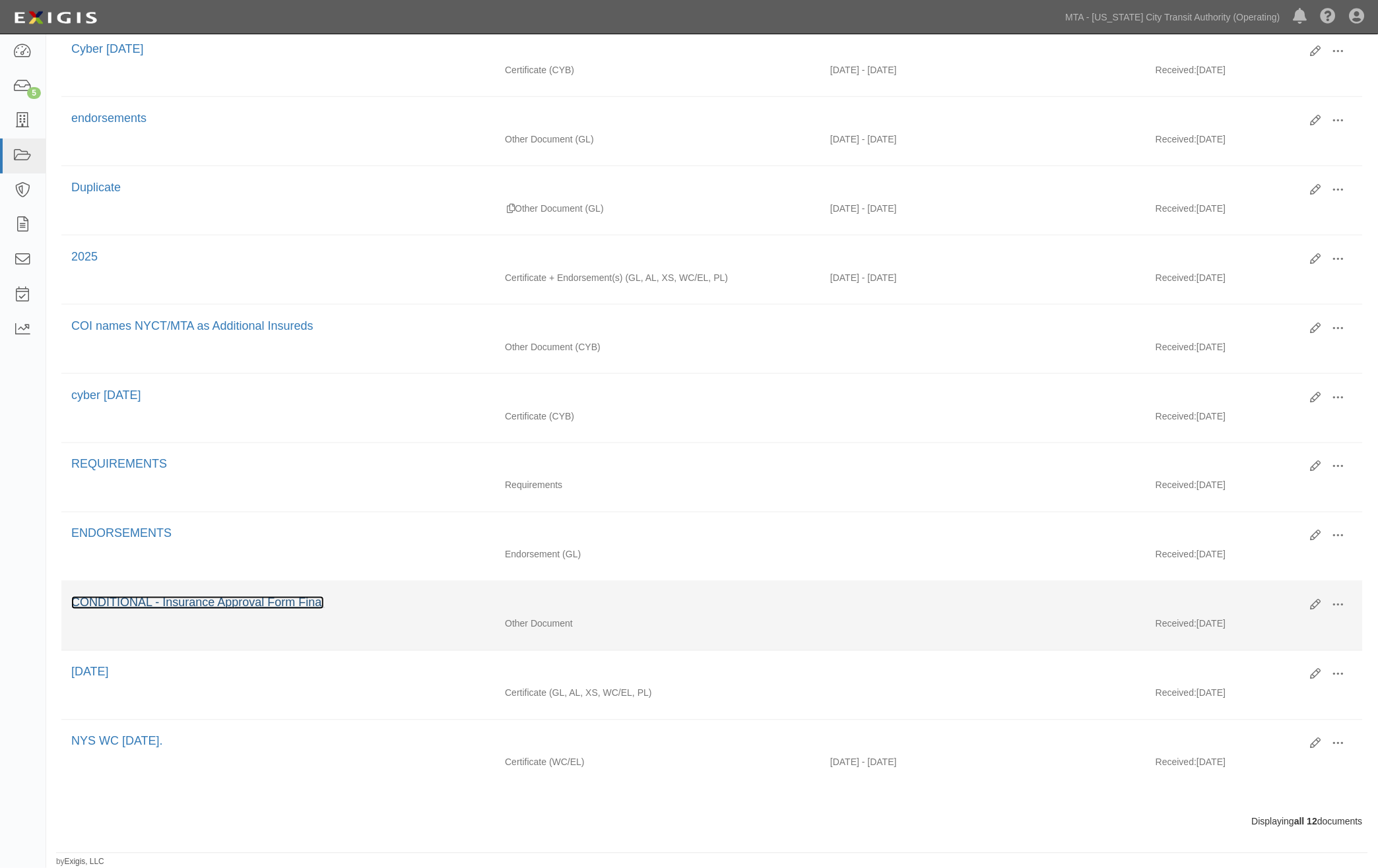
click at [267, 597] on link "CONDITIONAL - Insurance Approval Form Final" at bounding box center [198, 602] width 253 height 13
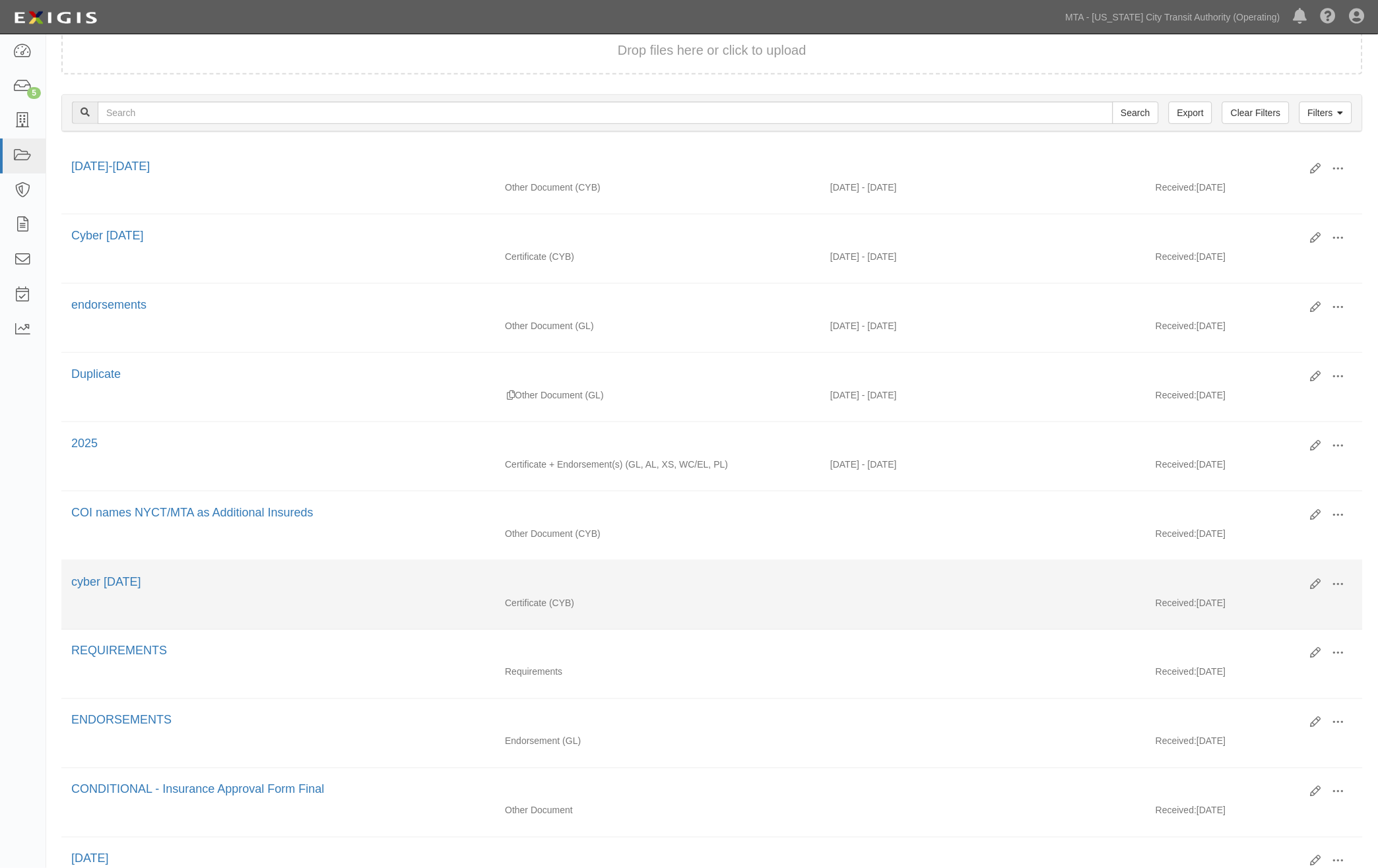
scroll to position [111, 0]
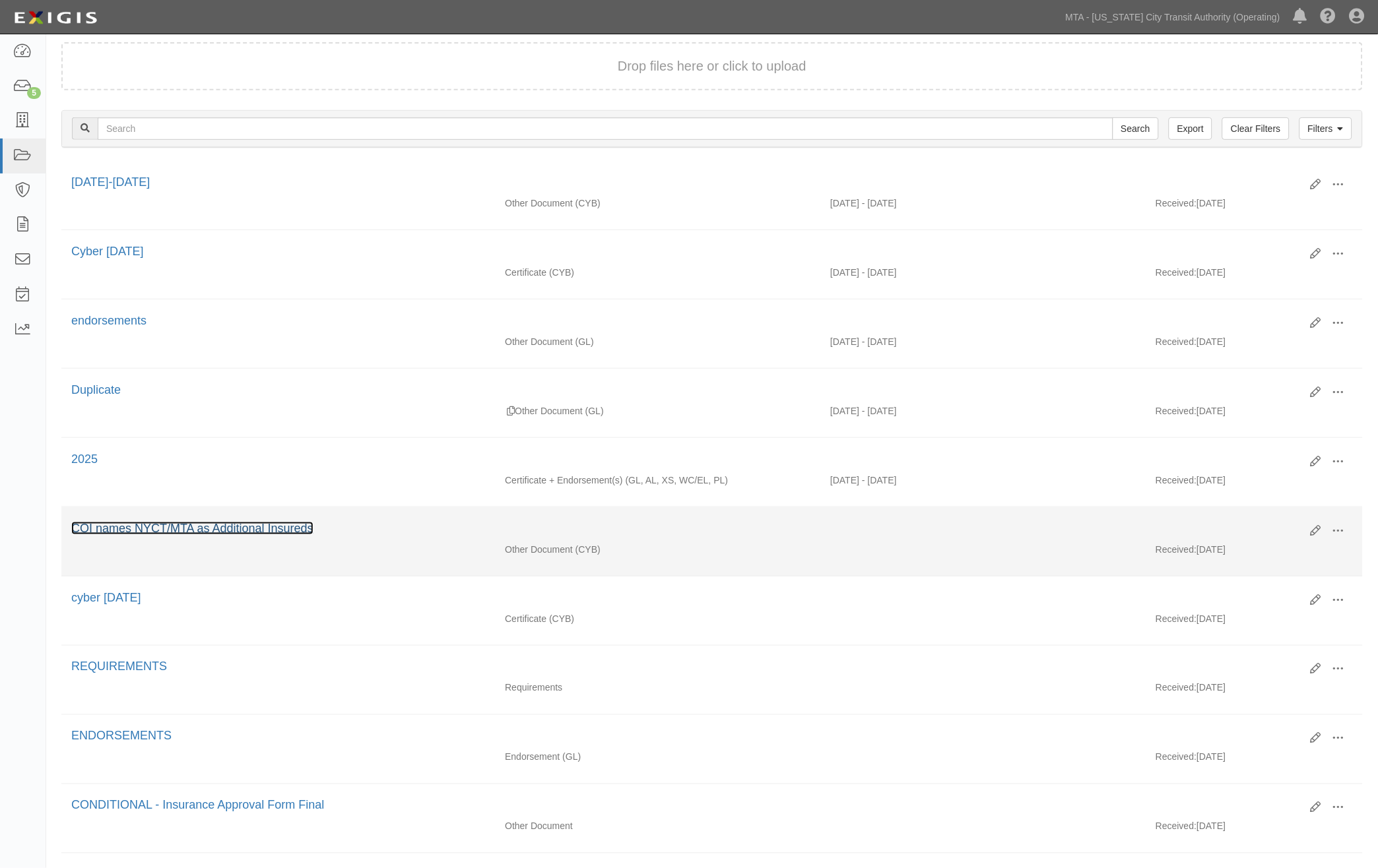
click at [149, 529] on link "COI names NYCT/MTA as Additional Insureds" at bounding box center [192, 528] width 242 height 13
click at [189, 533] on link "COI names NYCT/MTA as Additional Insureds" at bounding box center [192, 528] width 242 height 13
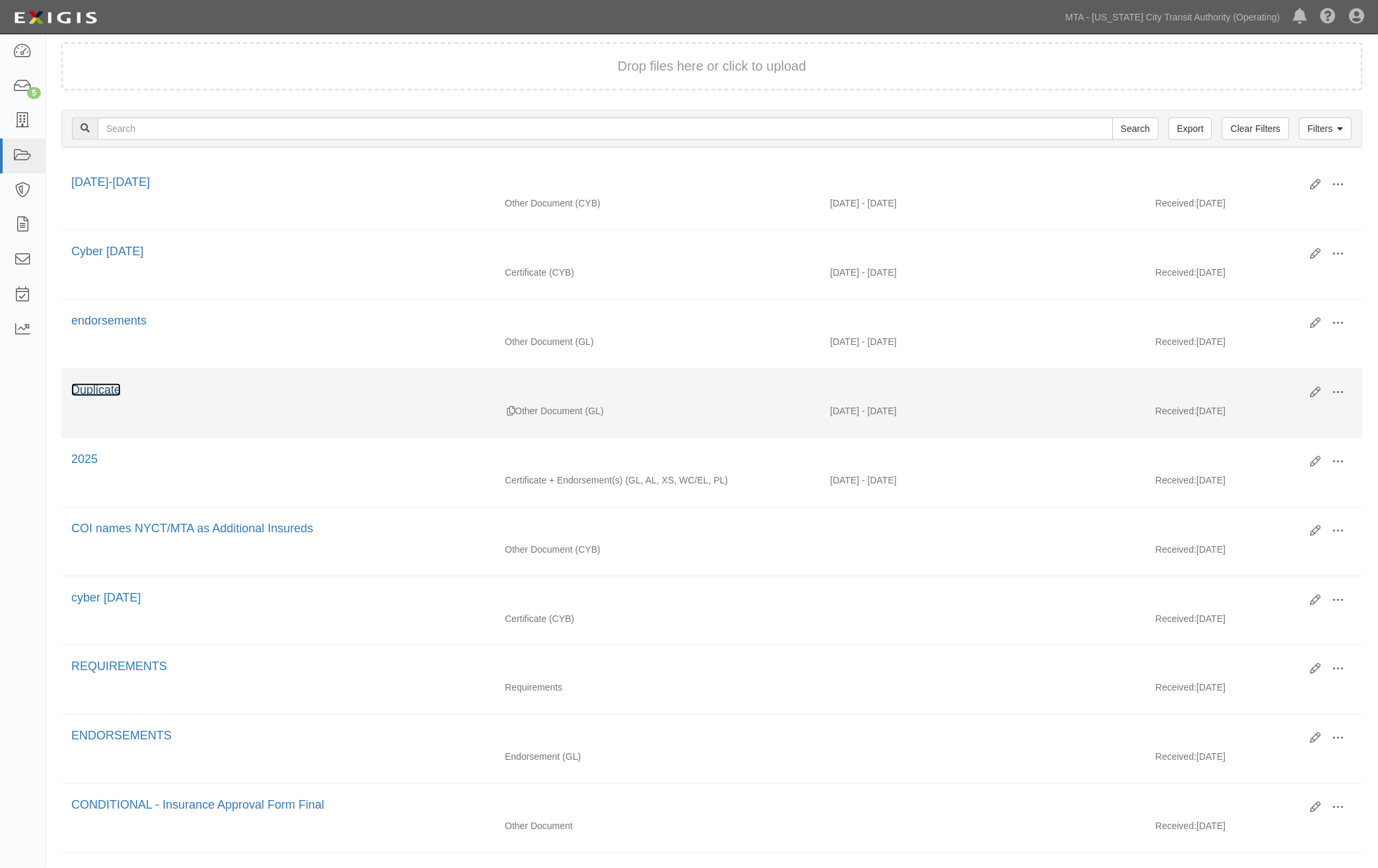
click at [114, 393] on link "Duplicate" at bounding box center [96, 390] width 50 height 13
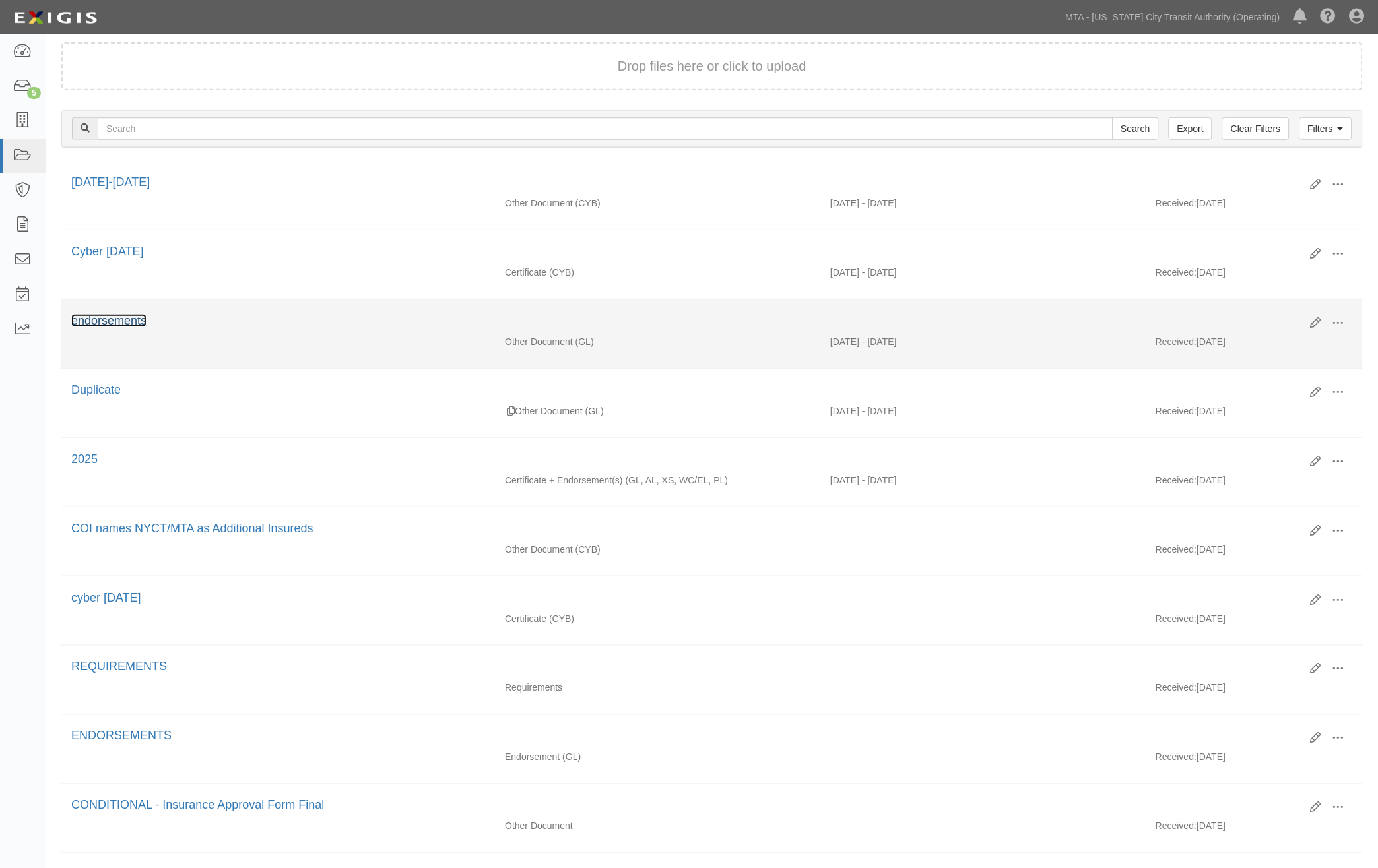
click at [109, 321] on link "endorsements" at bounding box center [108, 320] width 75 height 13
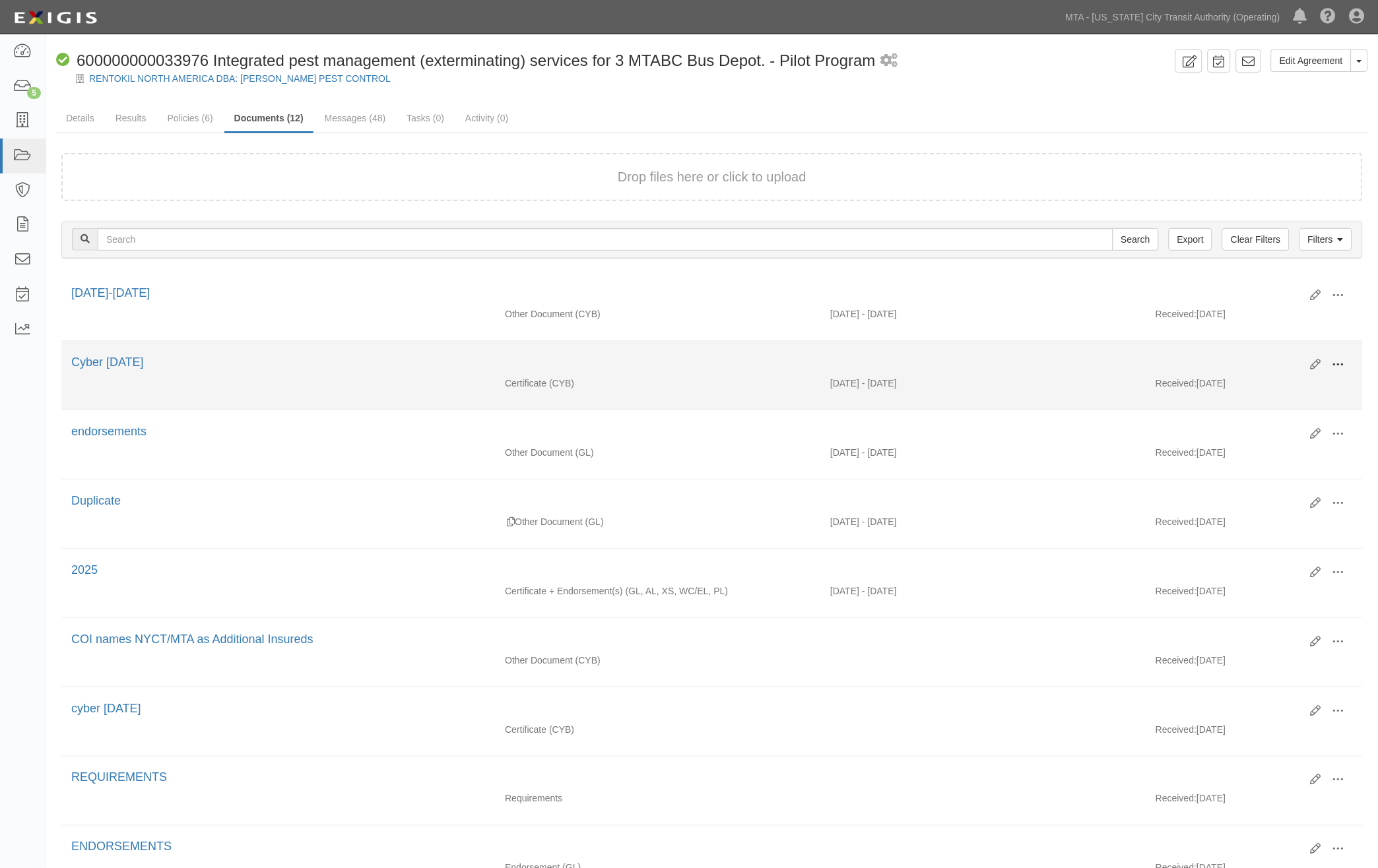
click at [1338, 361] on span at bounding box center [1338, 365] width 12 height 12
click at [1244, 355] on link "Edit" at bounding box center [1274, 360] width 104 height 24
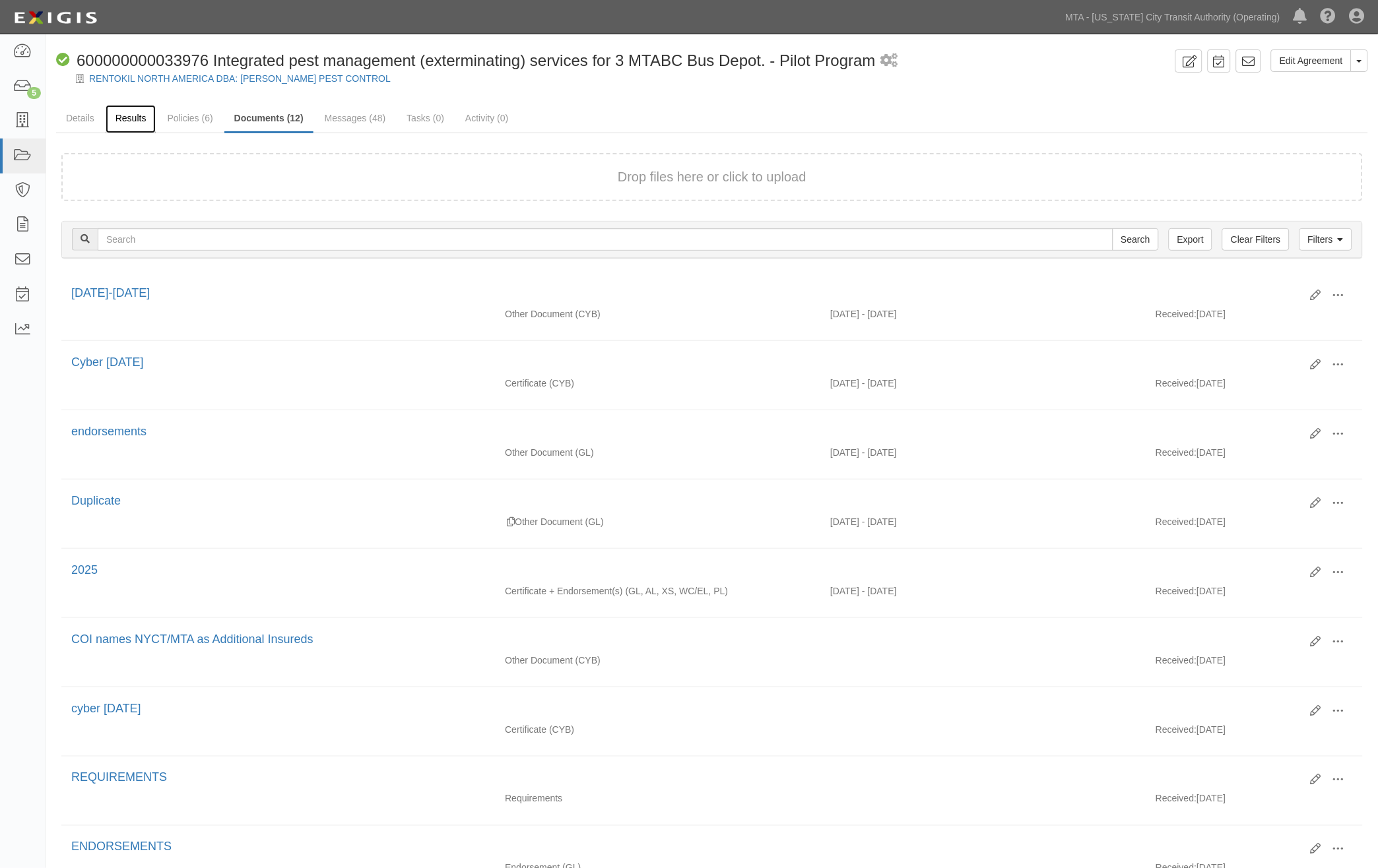
click at [118, 119] on link "Results" at bounding box center [131, 119] width 51 height 28
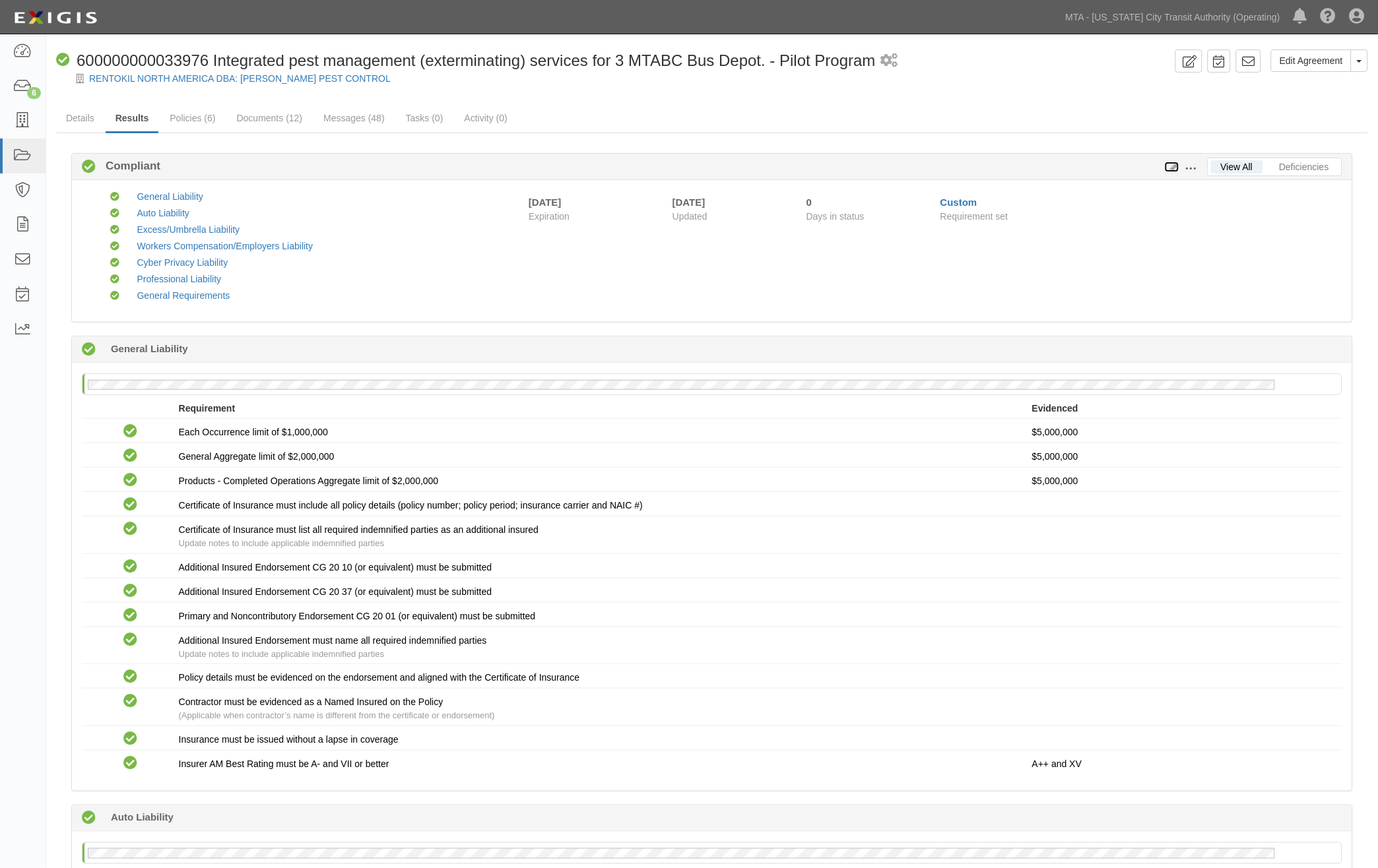
click at [1172, 165] on icon at bounding box center [1172, 167] width 15 height 9
click at [22, 83] on icon at bounding box center [22, 87] width 18 height 15
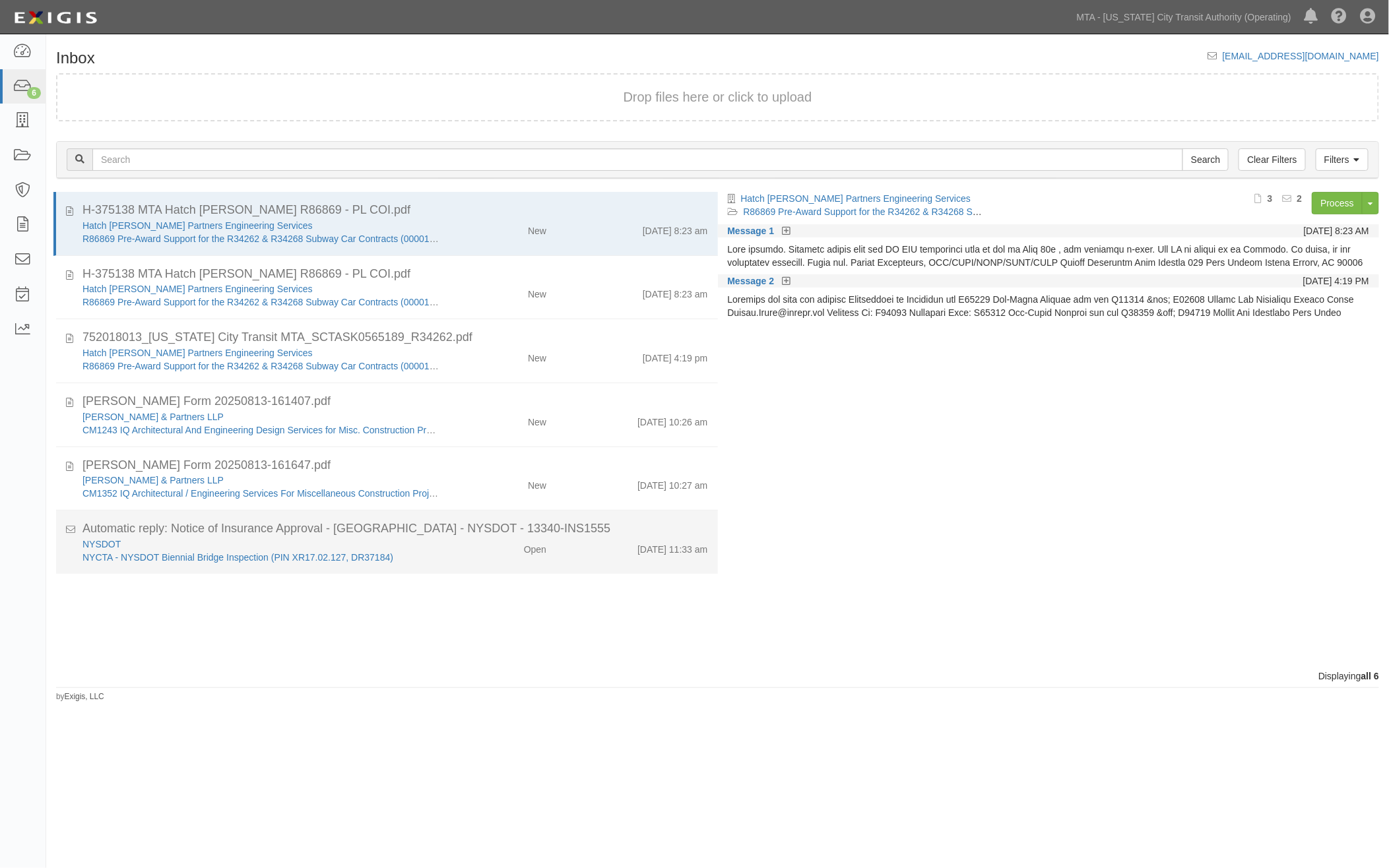
click at [441, 557] on div "NYSDOT [GEOGRAPHIC_DATA] - NYSDOT Biennial Bridge Inspection (PIN XR17.02.127, …" at bounding box center [260, 551] width 376 height 27
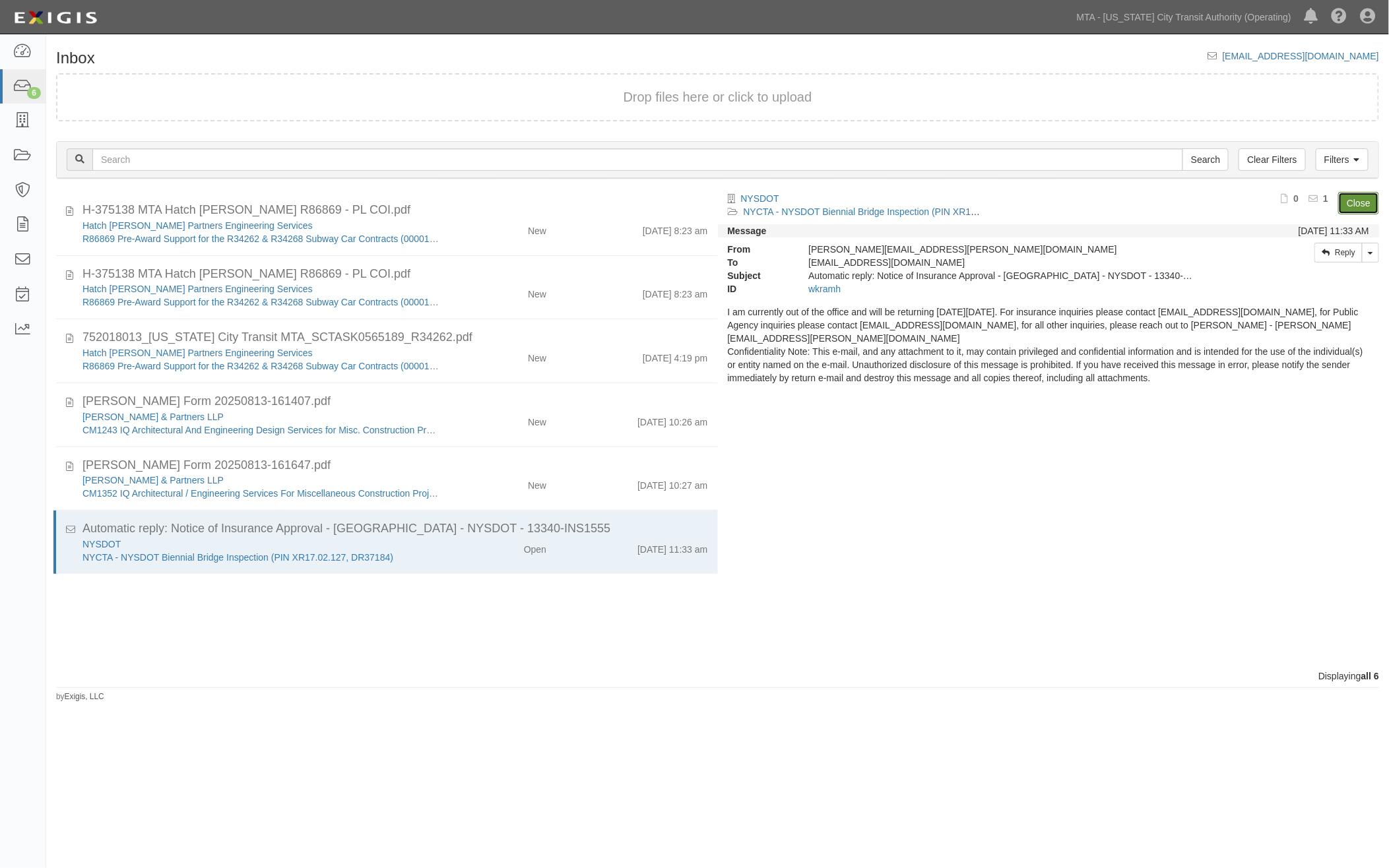
click at [1360, 192] on link "Close" at bounding box center [1359, 203] width 41 height 22
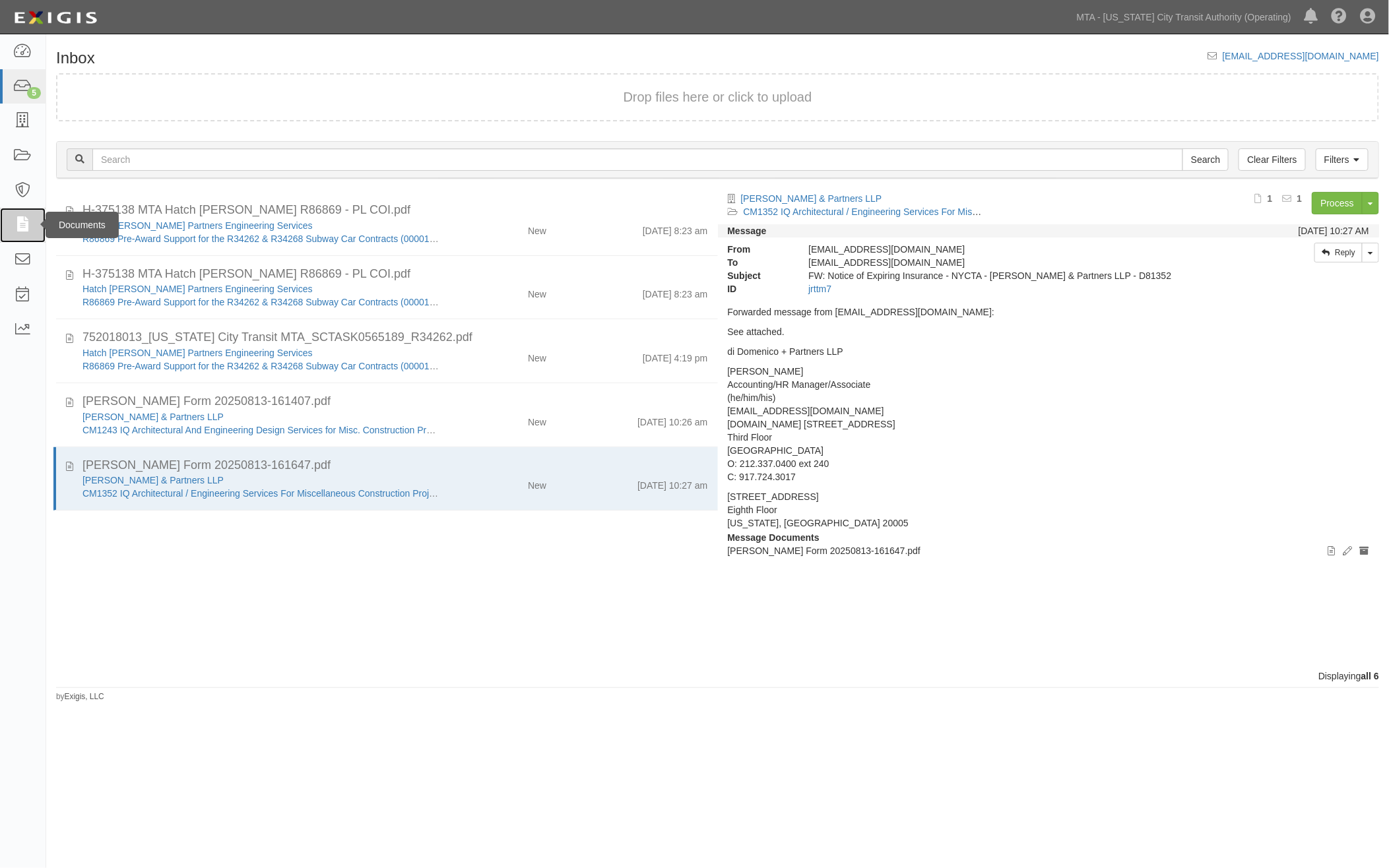
click at [23, 220] on icon at bounding box center [22, 225] width 18 height 15
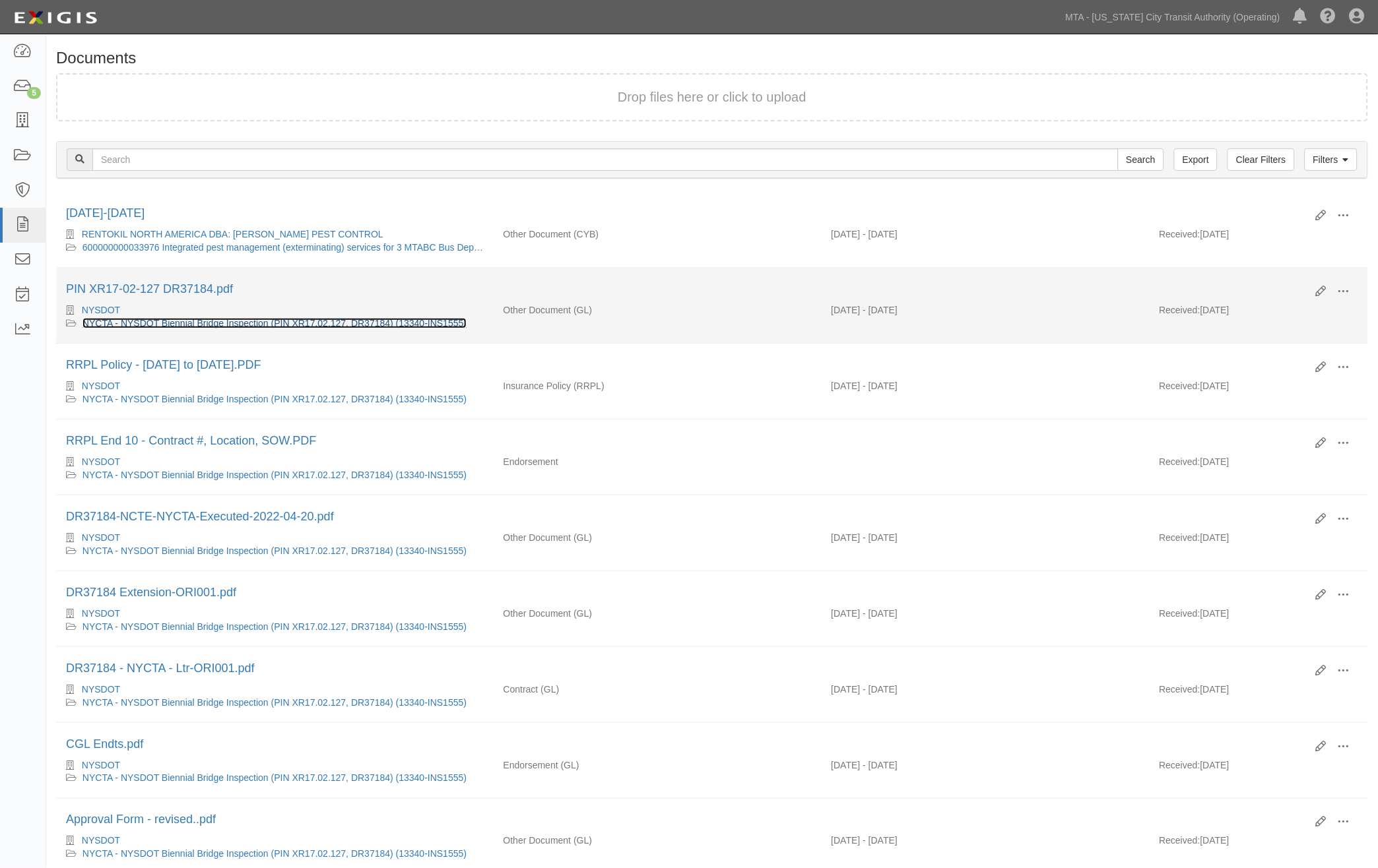
click at [333, 321] on link "NYCTA - NYSDOT Biennial Bridge Inspection (PIN XR17.02.127, DR37184) (13340-INS…" at bounding box center [275, 323] width 384 height 10
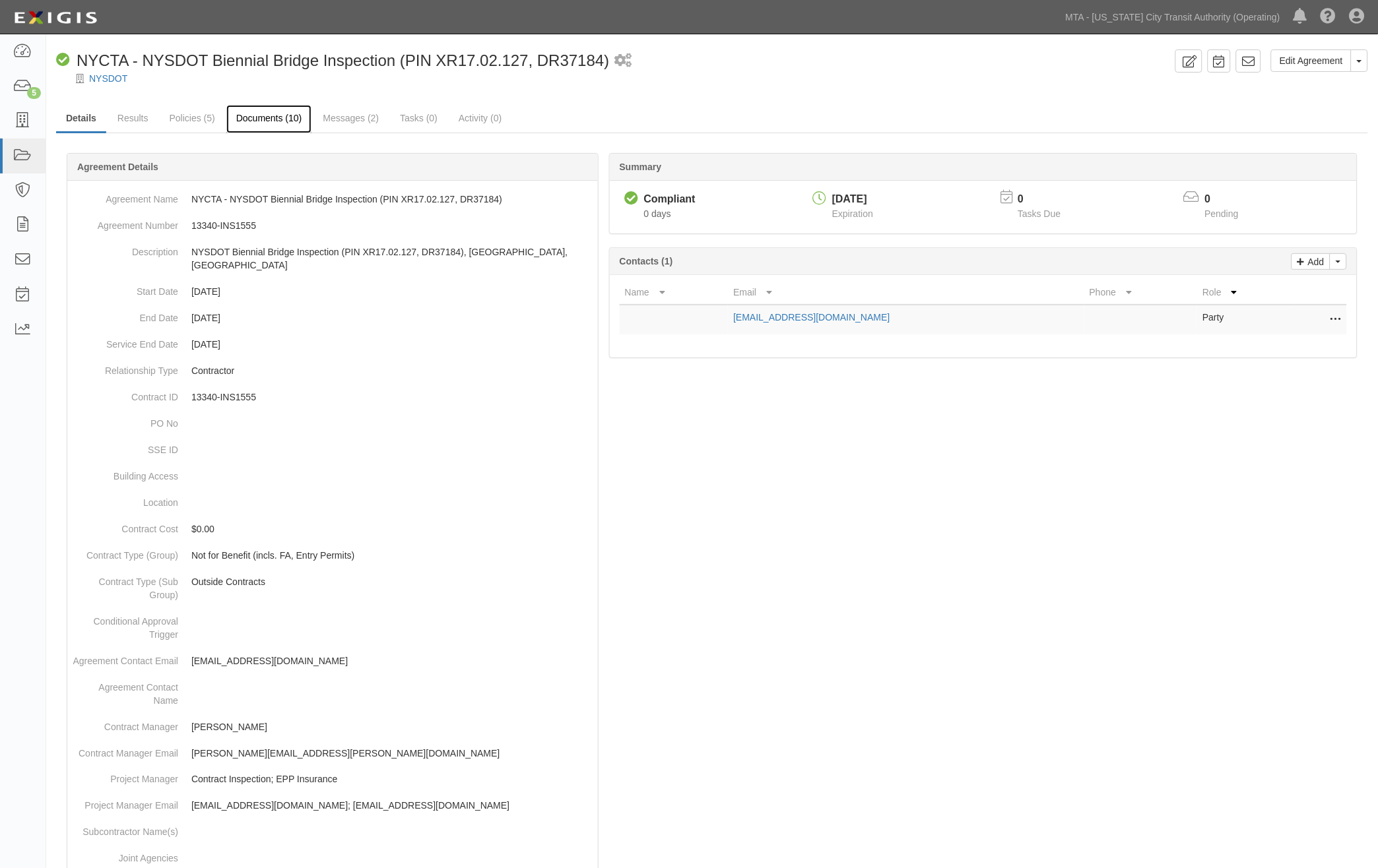
click at [275, 116] on link "Documents (10)" at bounding box center [269, 119] width 86 height 28
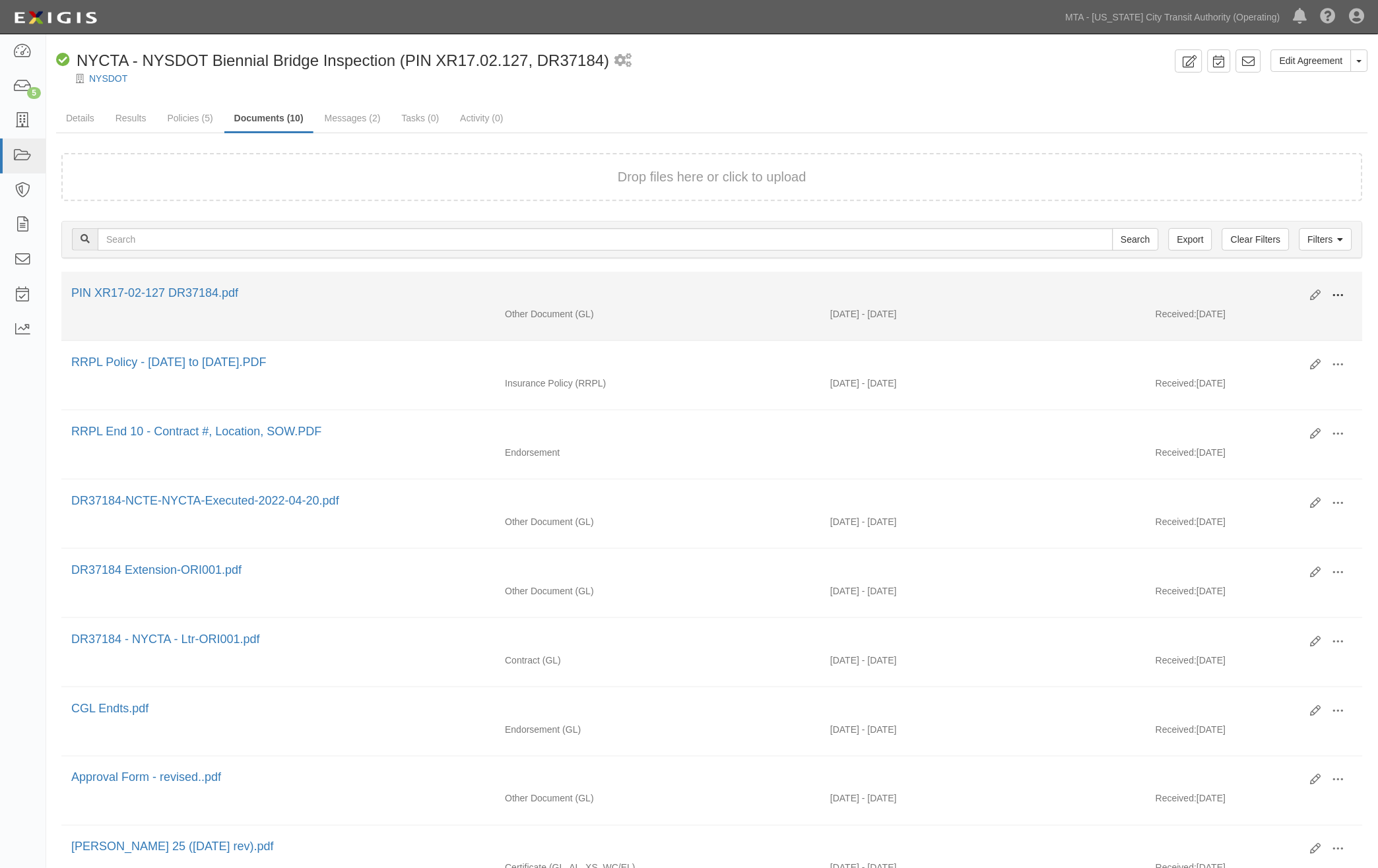
click at [1340, 293] on span at bounding box center [1338, 296] width 12 height 12
click at [1242, 311] on link "View" at bounding box center [1274, 315] width 104 height 24
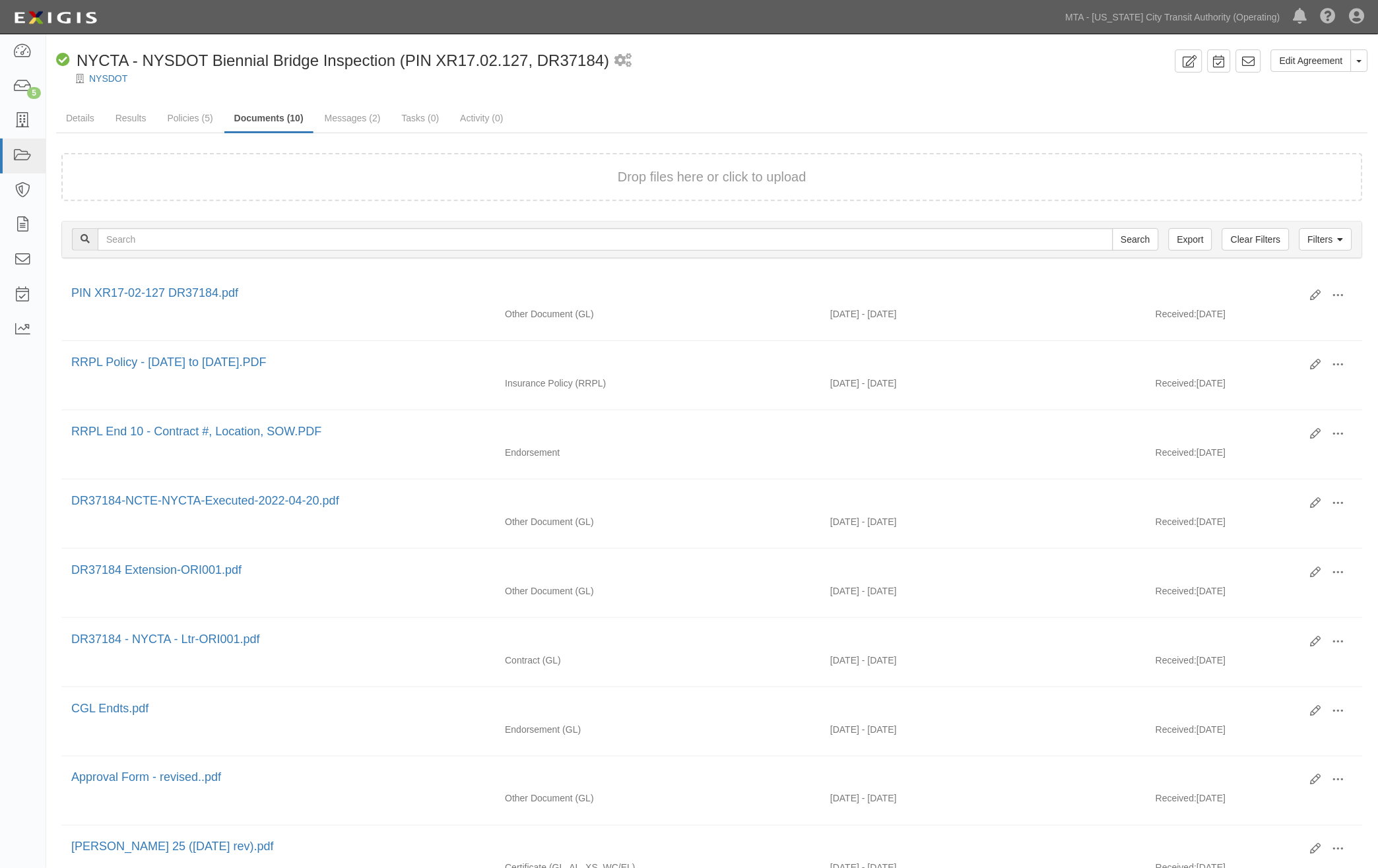
click at [658, 109] on ul "Details Results Policies (5) Documents (10) Messages (2) Tasks (0) Activity (0)" at bounding box center [712, 119] width 1313 height 28
click at [140, 112] on link "Results" at bounding box center [131, 119] width 51 height 28
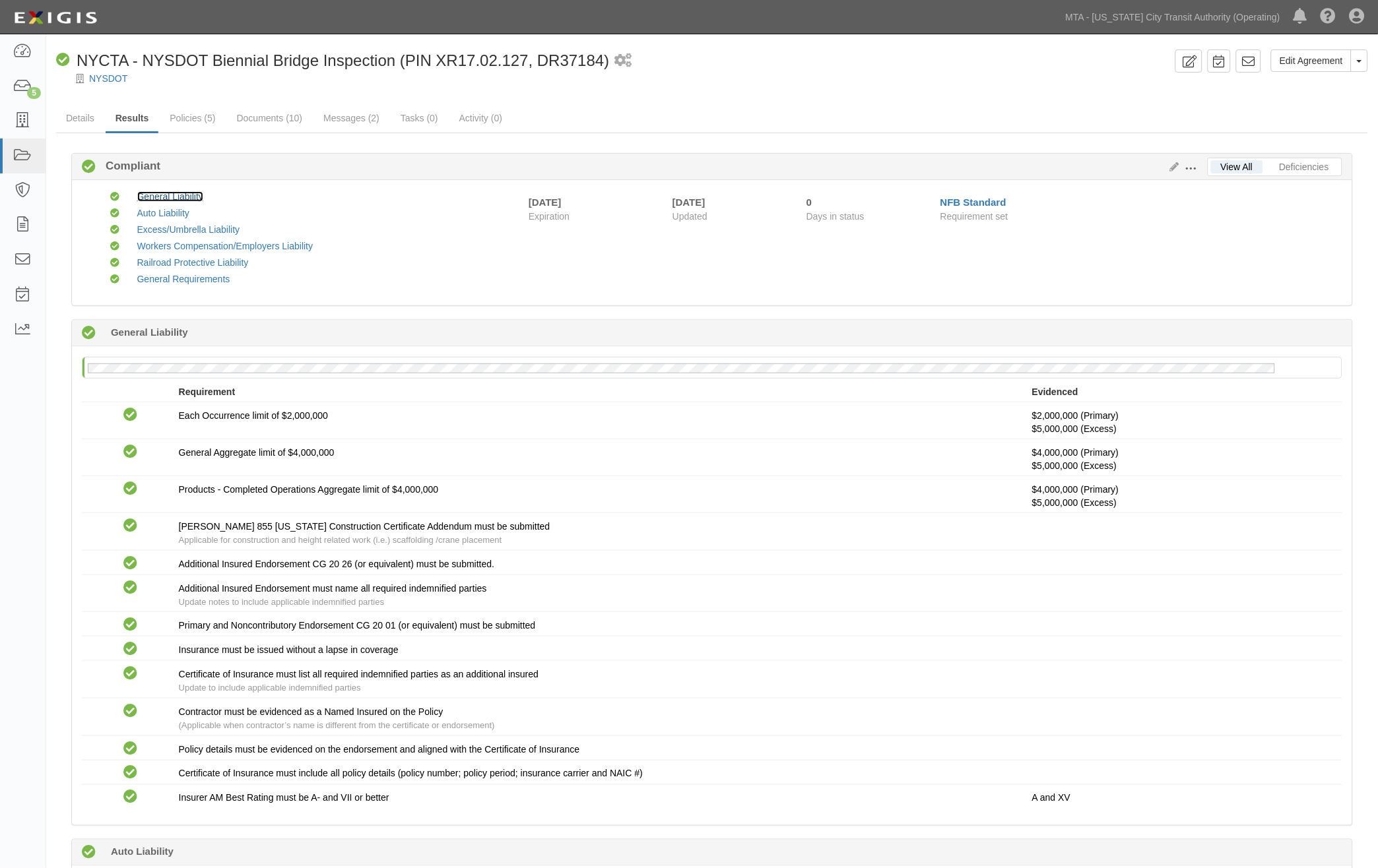
click at [165, 195] on link "General Liability" at bounding box center [170, 196] width 66 height 10
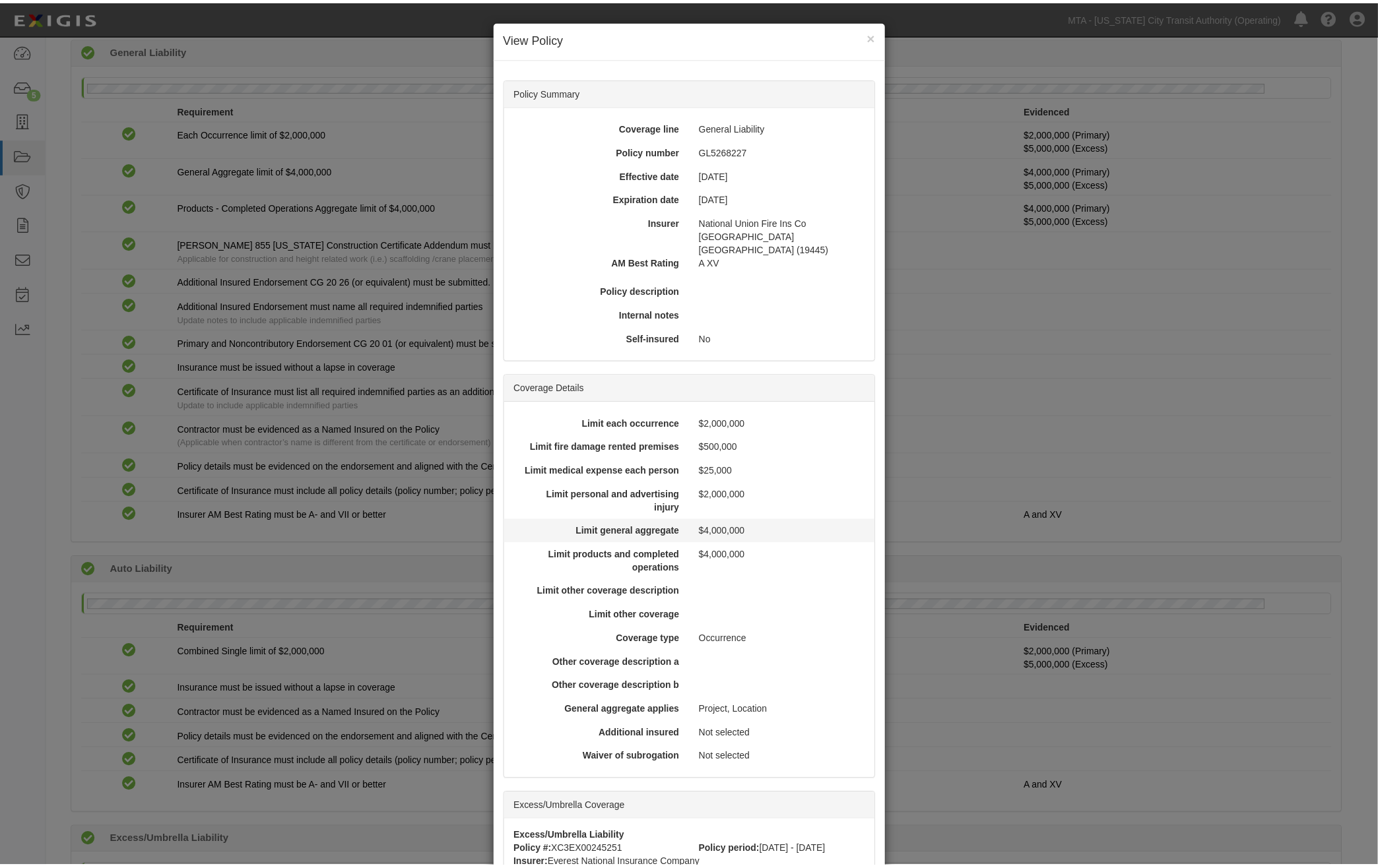
scroll to position [293, 0]
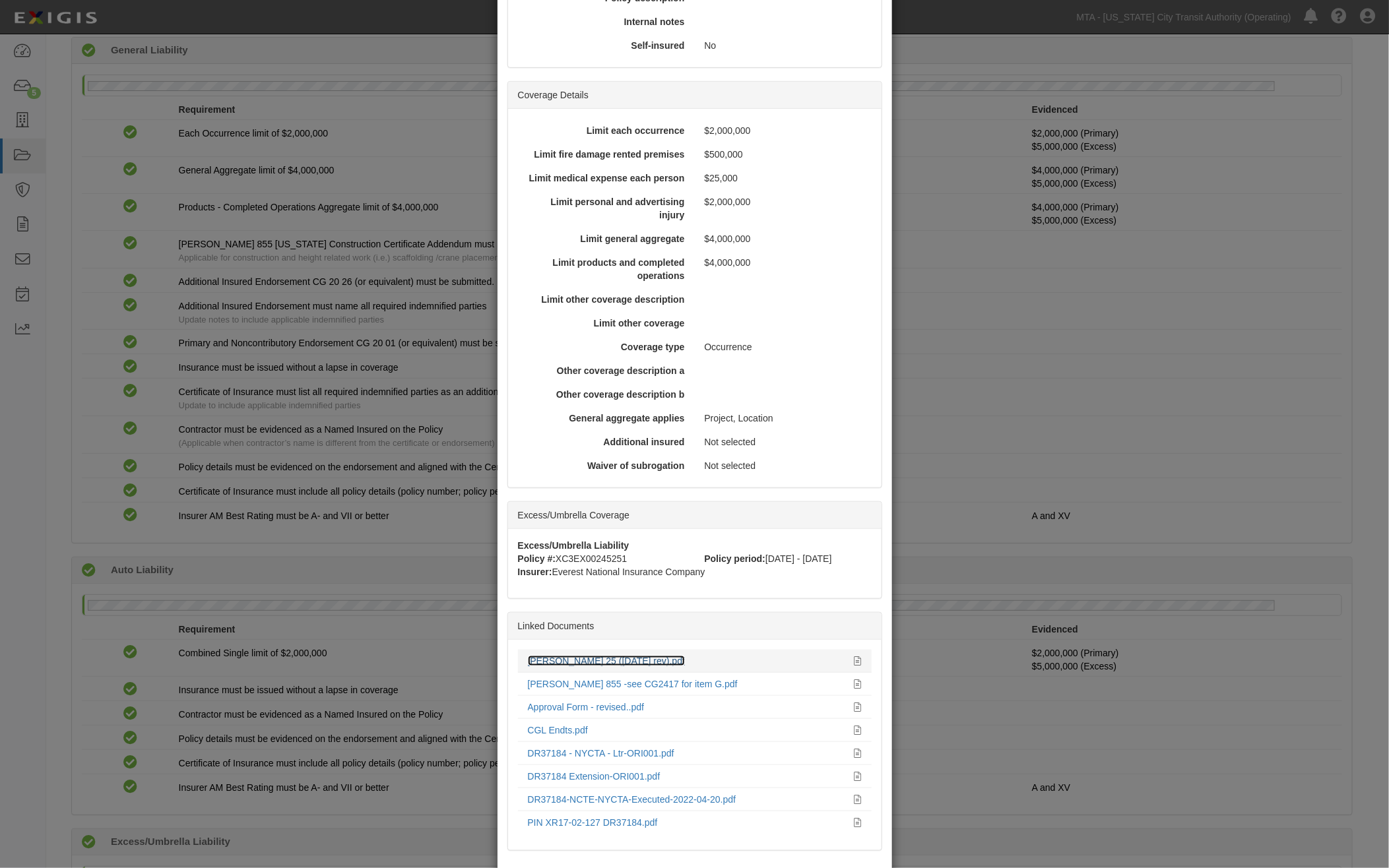
click at [568, 656] on link "[PERSON_NAME] 25 ([DATE] rev).pdf" at bounding box center [607, 661] width 157 height 10
click at [207, 307] on div "× View Policy Policy Summary Coverage line General Liability Policy number GL52…" at bounding box center [694, 434] width 1389 height 868
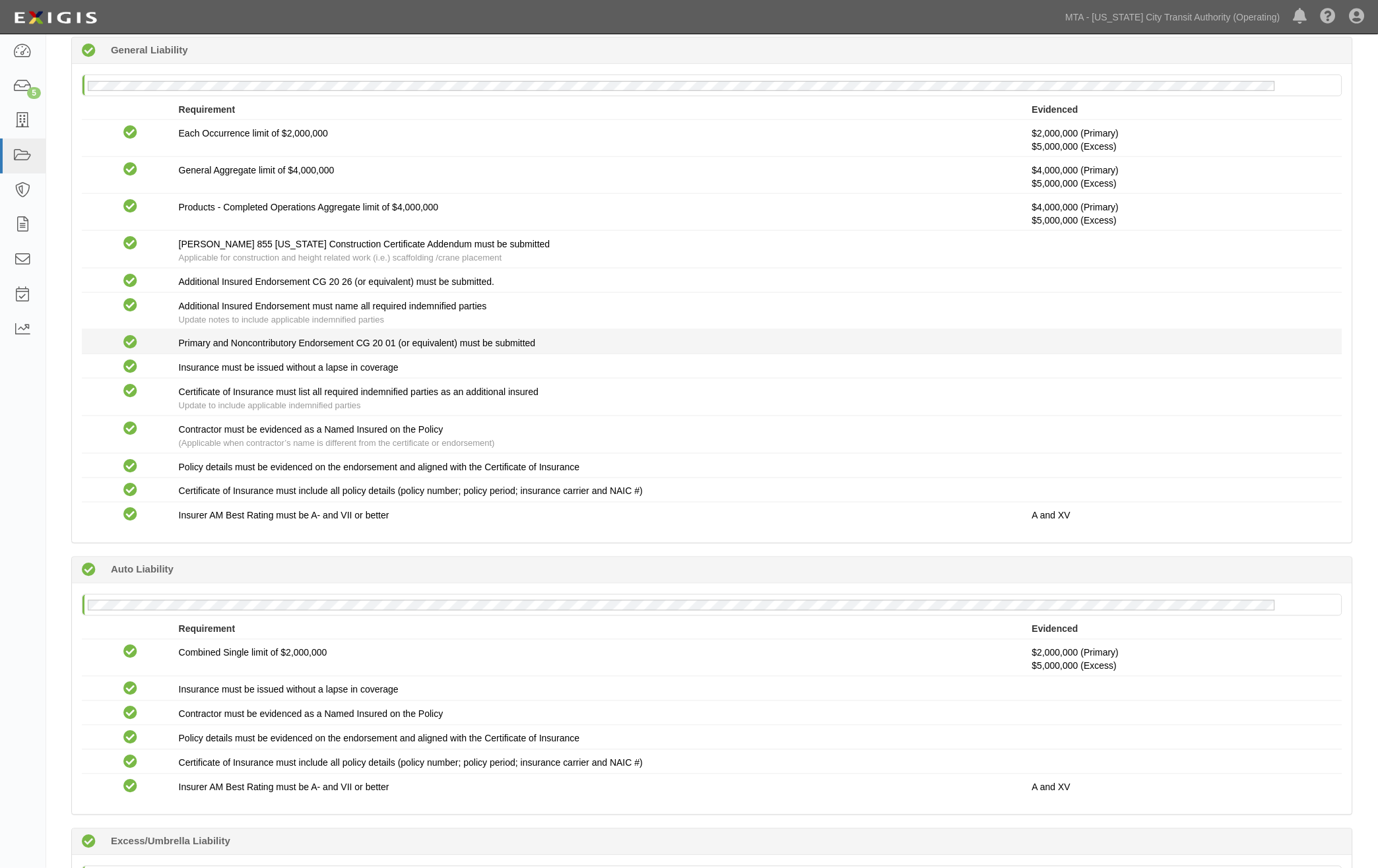
drag, startPoint x: 322, startPoint y: 356, endPoint x: 326, endPoint y: 347, distance: 9.8
click at [324, 356] on li "Compliant Insurance must be issued without a lapse in coverage" at bounding box center [712, 366] width 1261 height 24
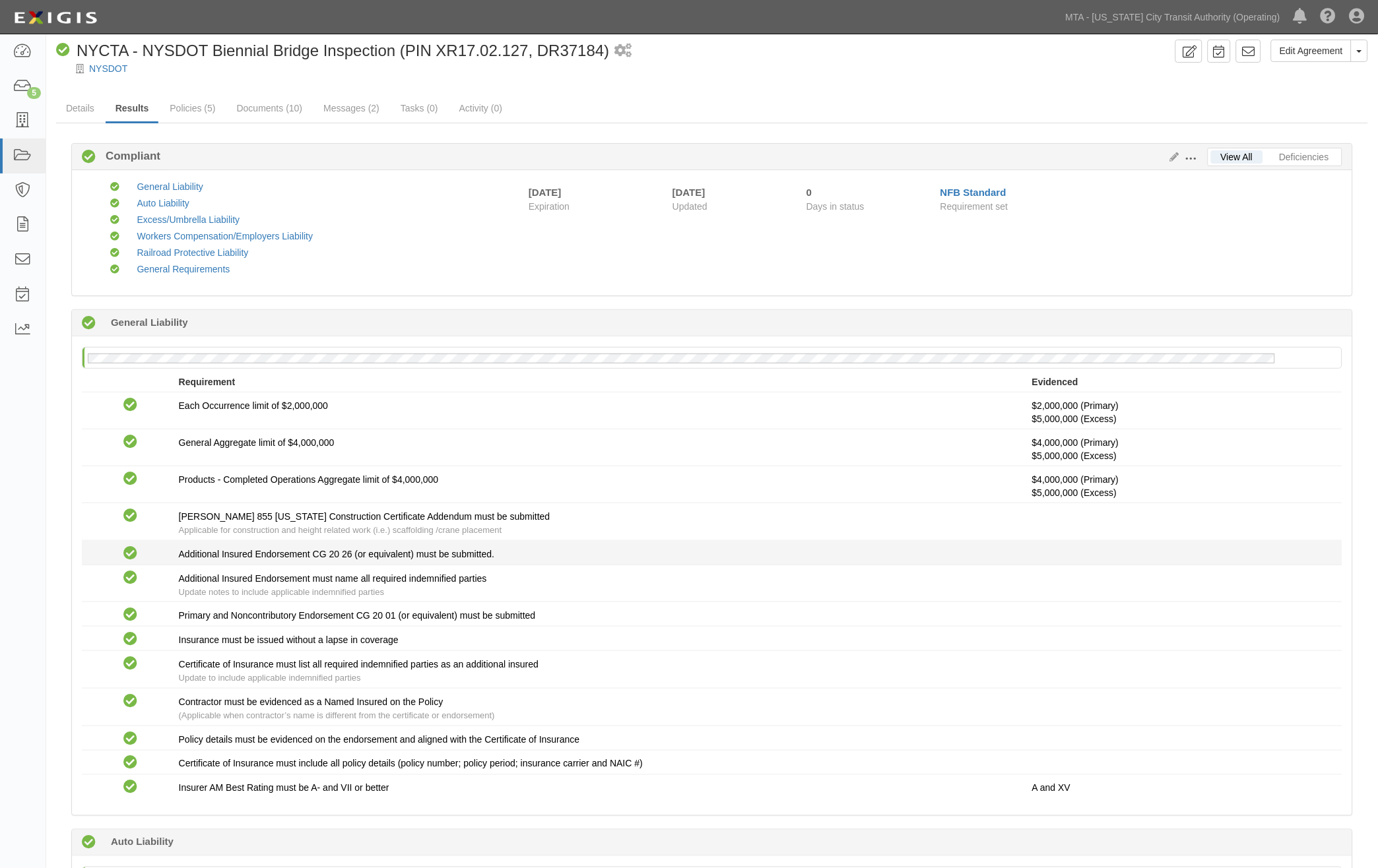
scroll to position [0, 0]
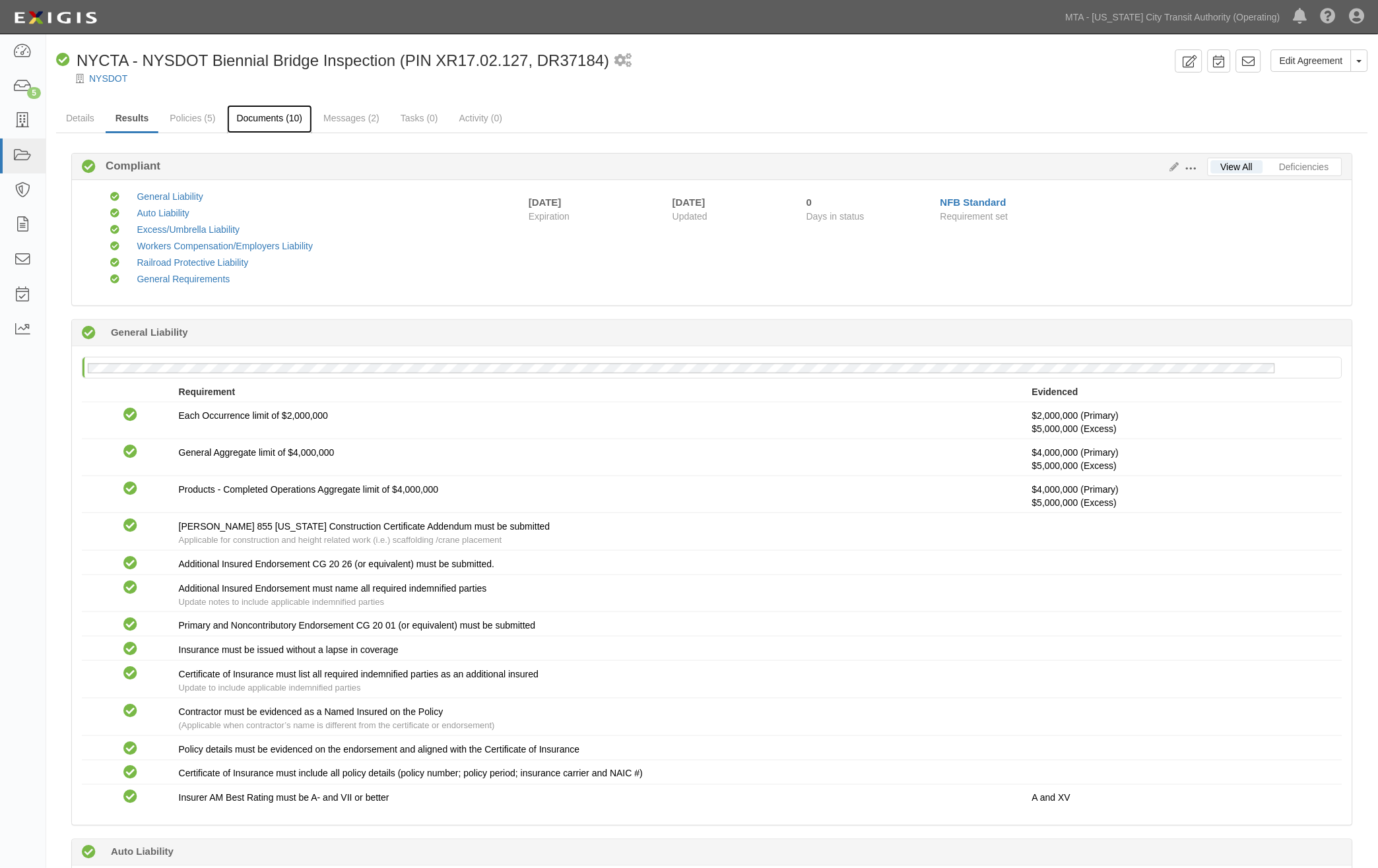
click at [287, 112] on link "Documents (10)" at bounding box center [270, 119] width 86 height 28
click at [183, 120] on link "Policies (5)" at bounding box center [193, 119] width 65 height 28
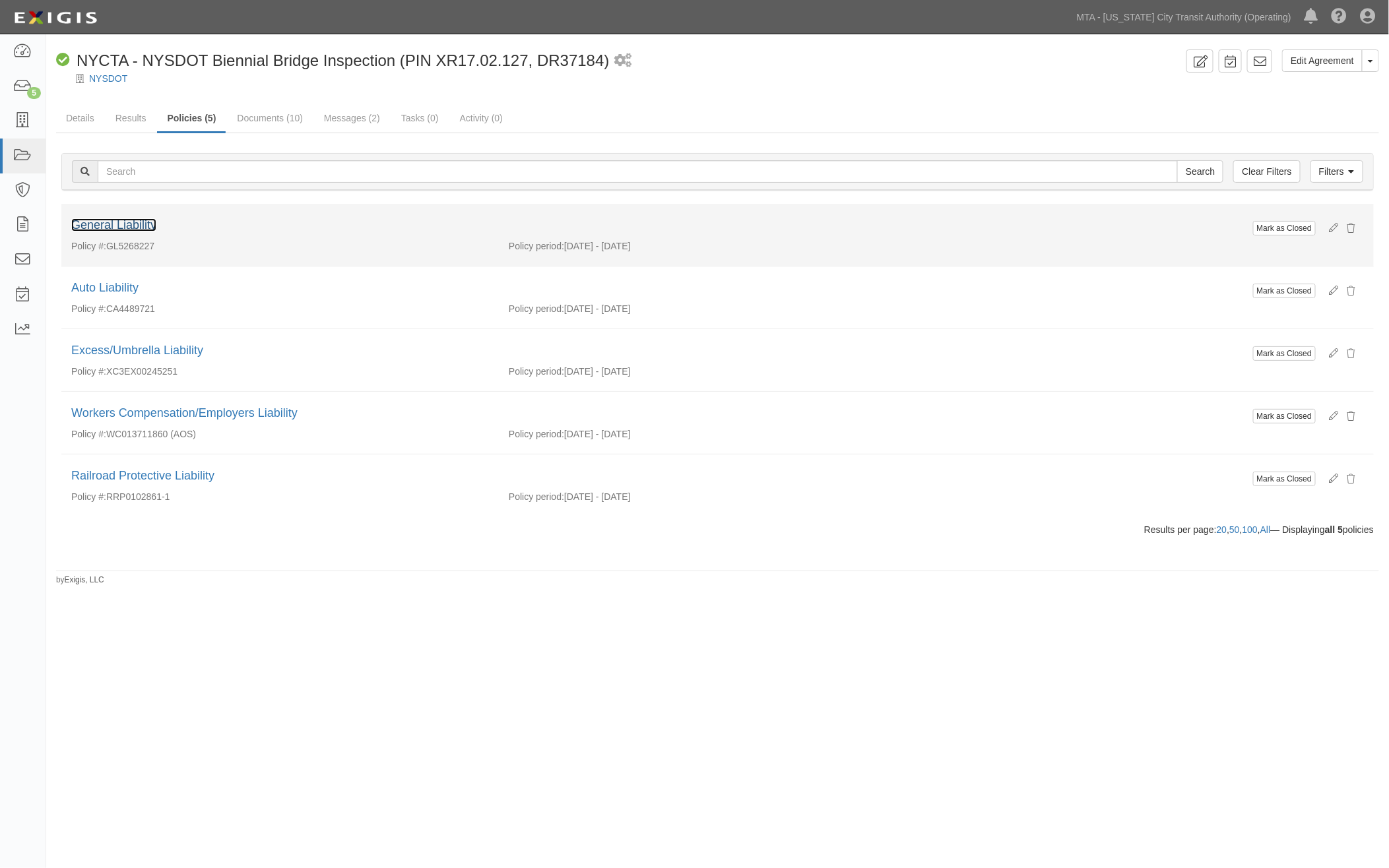
click at [145, 225] on link "General Liability" at bounding box center [114, 225] width 85 height 13
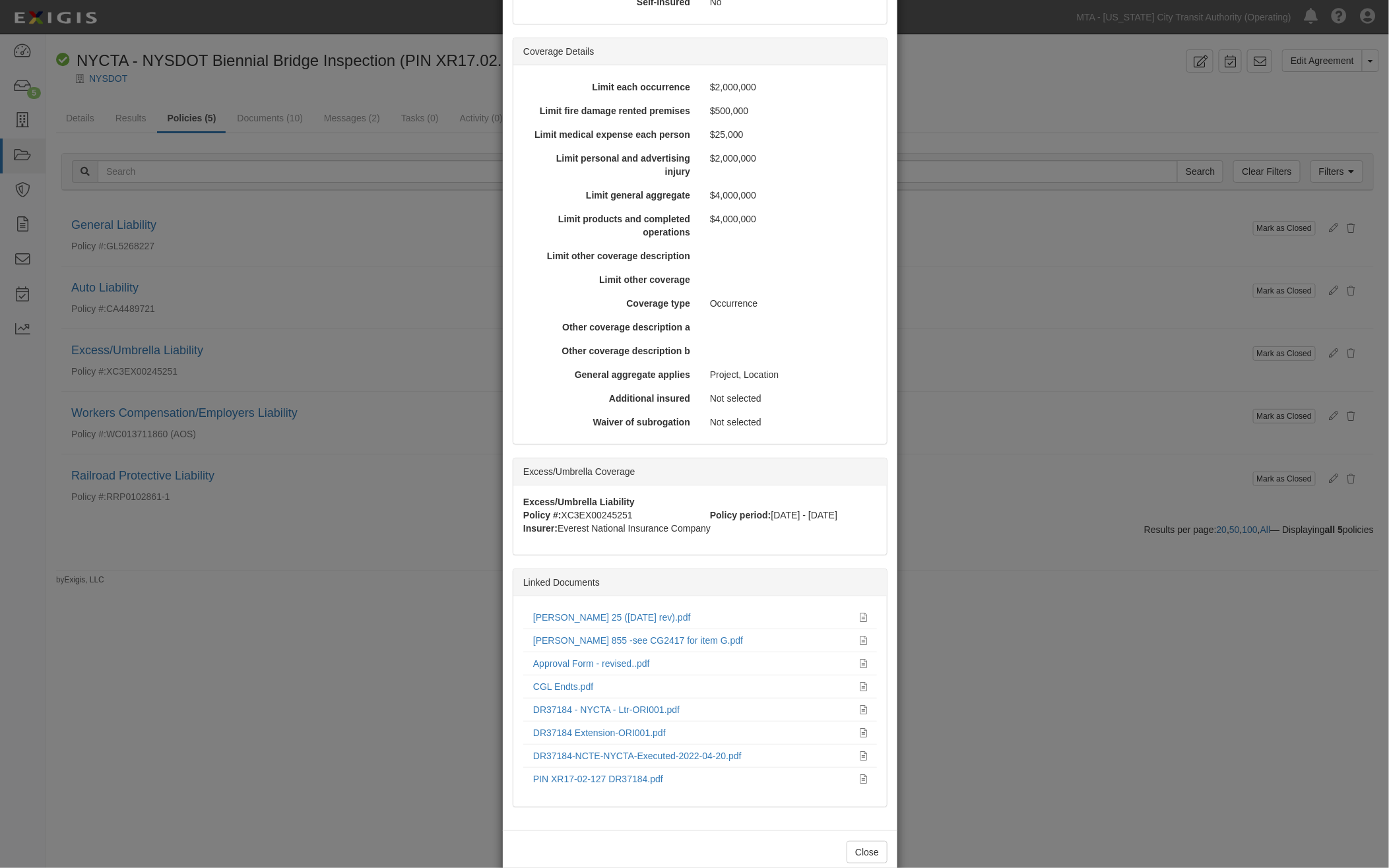
scroll to position [366, 0]
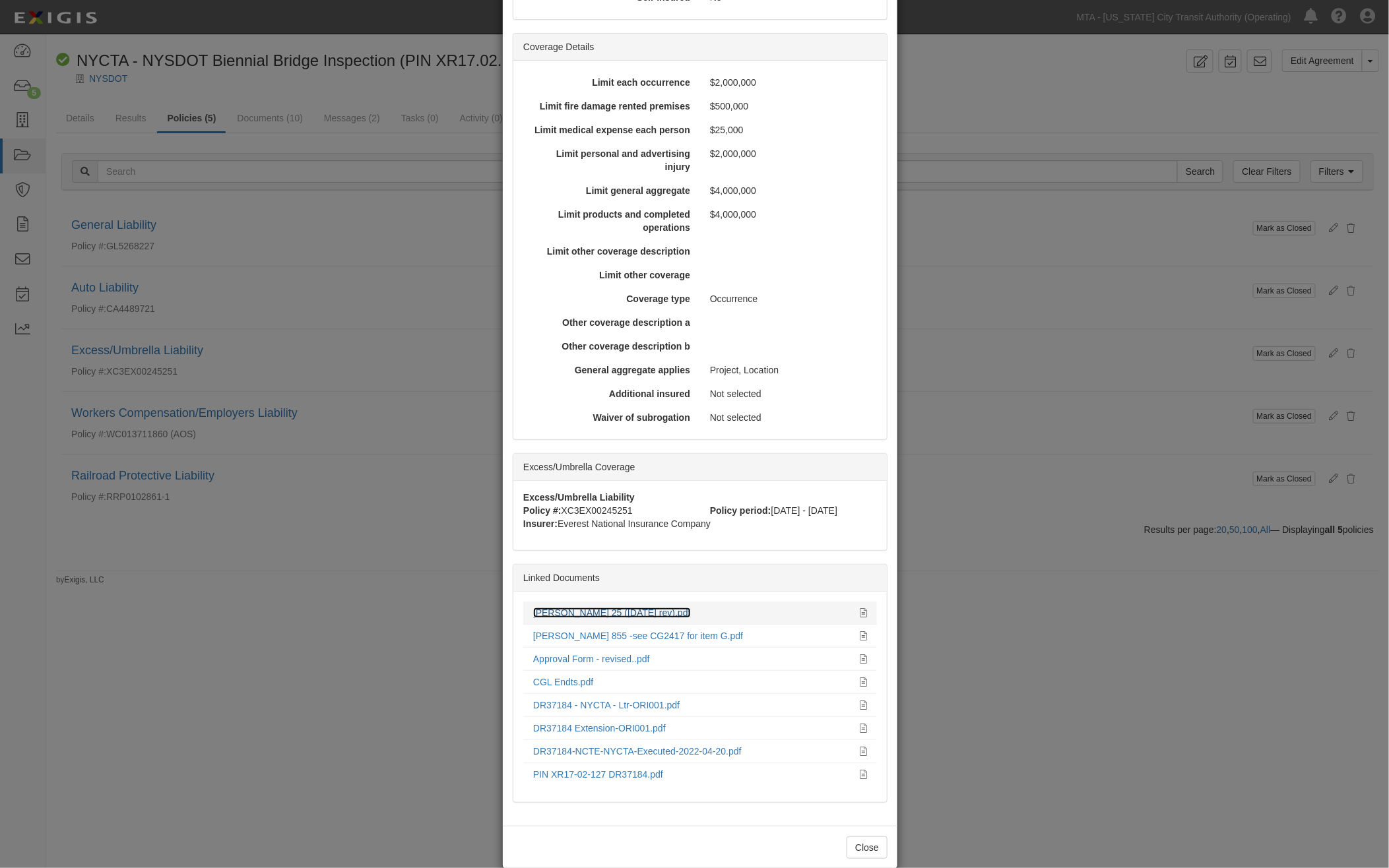
click at [596, 607] on link "[PERSON_NAME] 25 ([DATE] rev).pdf" at bounding box center [612, 613] width 157 height 10
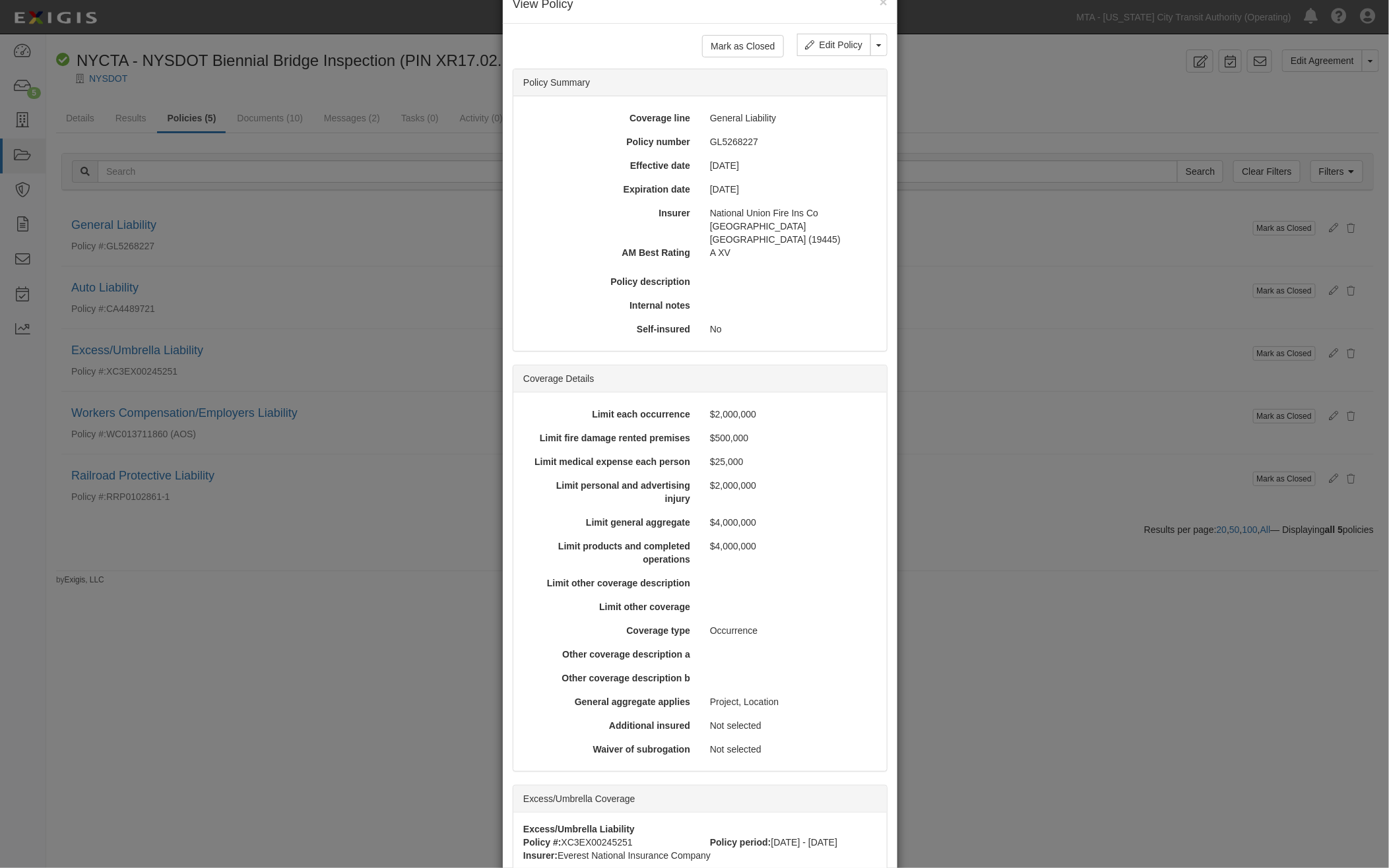
scroll to position [0, 0]
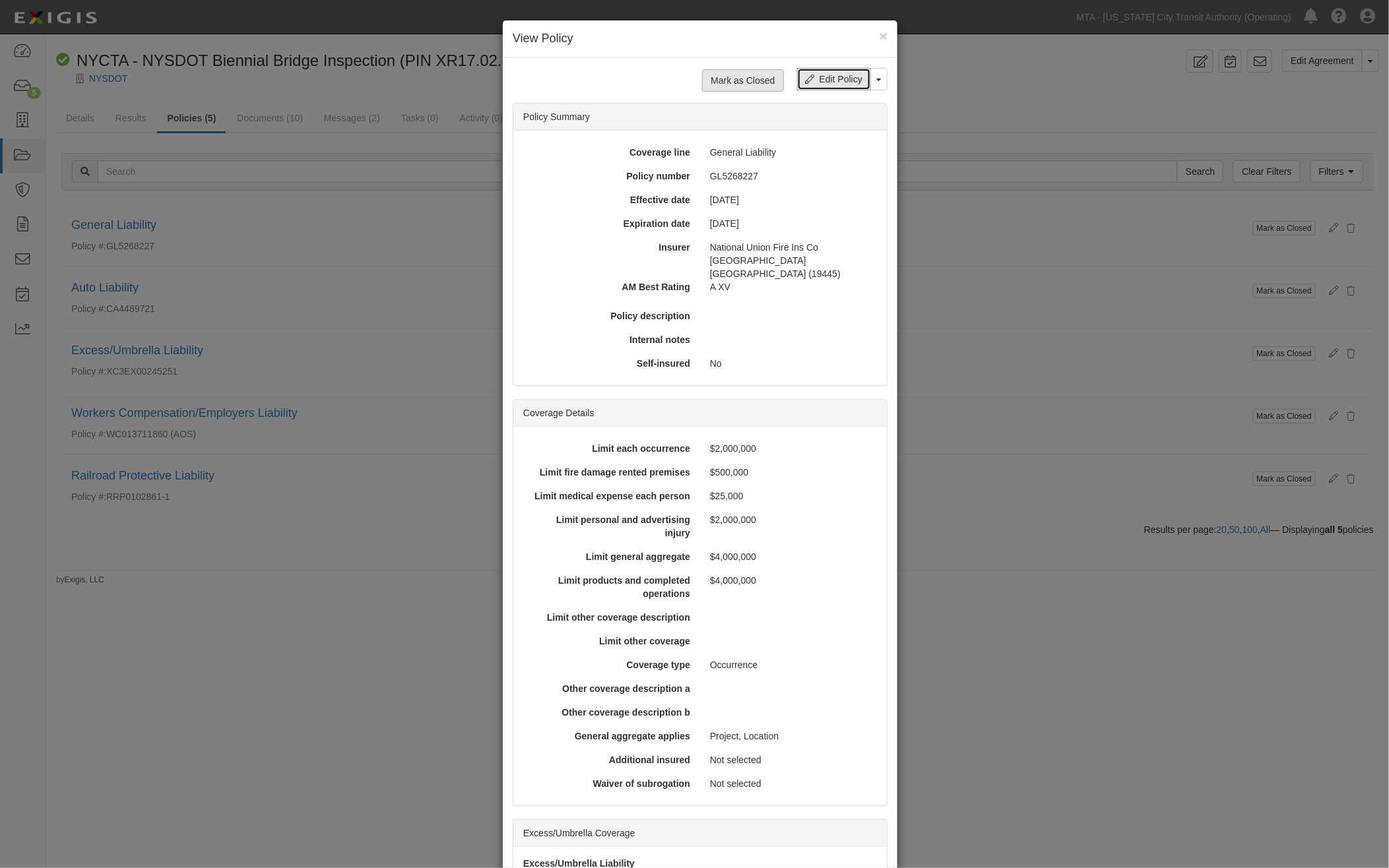
drag, startPoint x: 814, startPoint y: 83, endPoint x: 760, endPoint y: 77, distance: 54.3
click at [814, 83] on link "Edit Policy" at bounding box center [834, 79] width 74 height 22
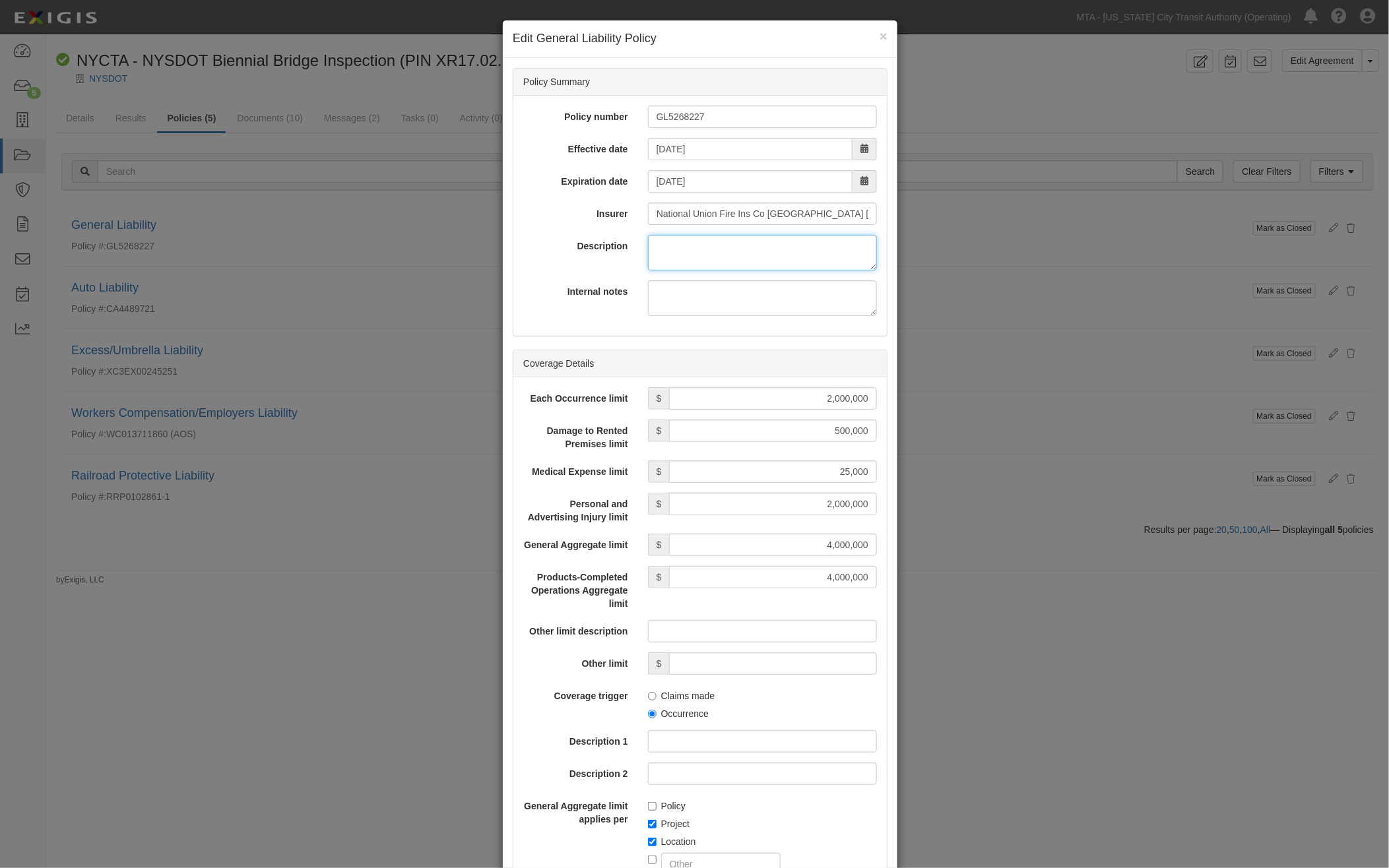
paste textarea "[PERSON_NAME], Inc"
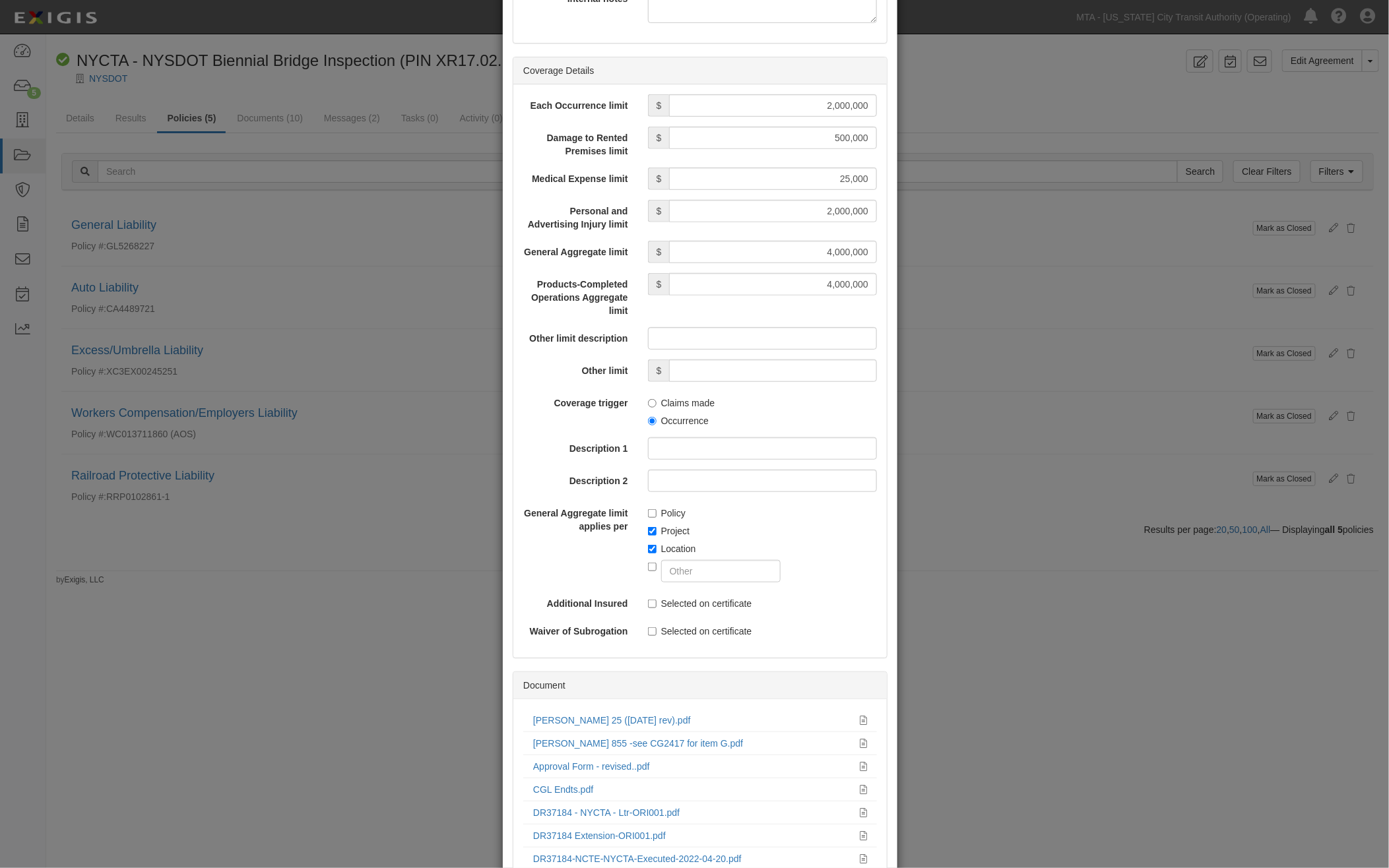
scroll to position [219, 0]
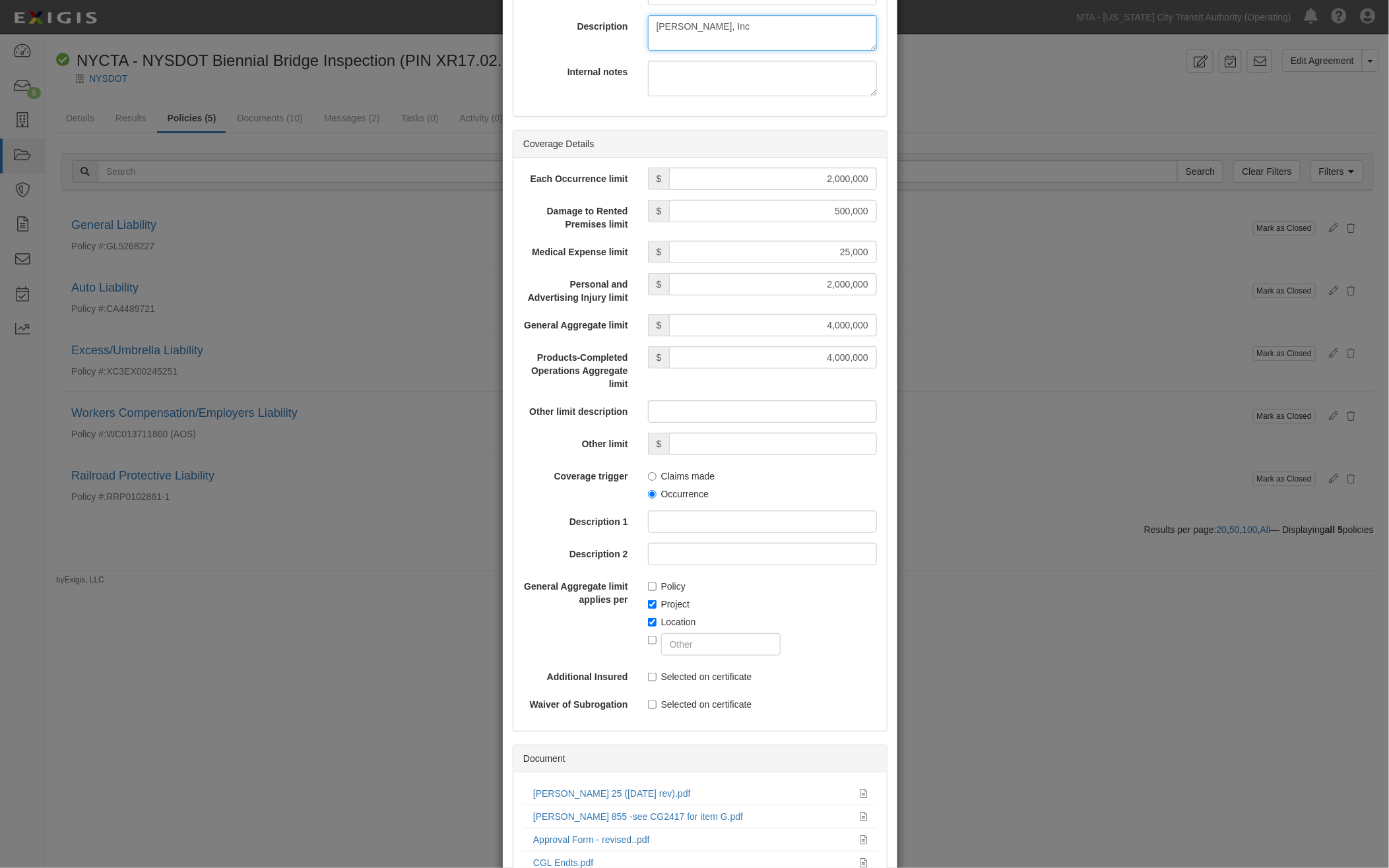
type textarea "[PERSON_NAME], Inc"
drag, startPoint x: 794, startPoint y: 207, endPoint x: 901, endPoint y: 209, distance: 107.0
click at [901, 209] on div "× Edit General Liability Policy Policy Summary Policy number GL5268227 Effectiv…" at bounding box center [694, 434] width 1389 height 868
drag, startPoint x: 806, startPoint y: 253, endPoint x: 873, endPoint y: 250, distance: 67.1
click at [873, 250] on div "$ 25,000" at bounding box center [762, 252] width 249 height 22
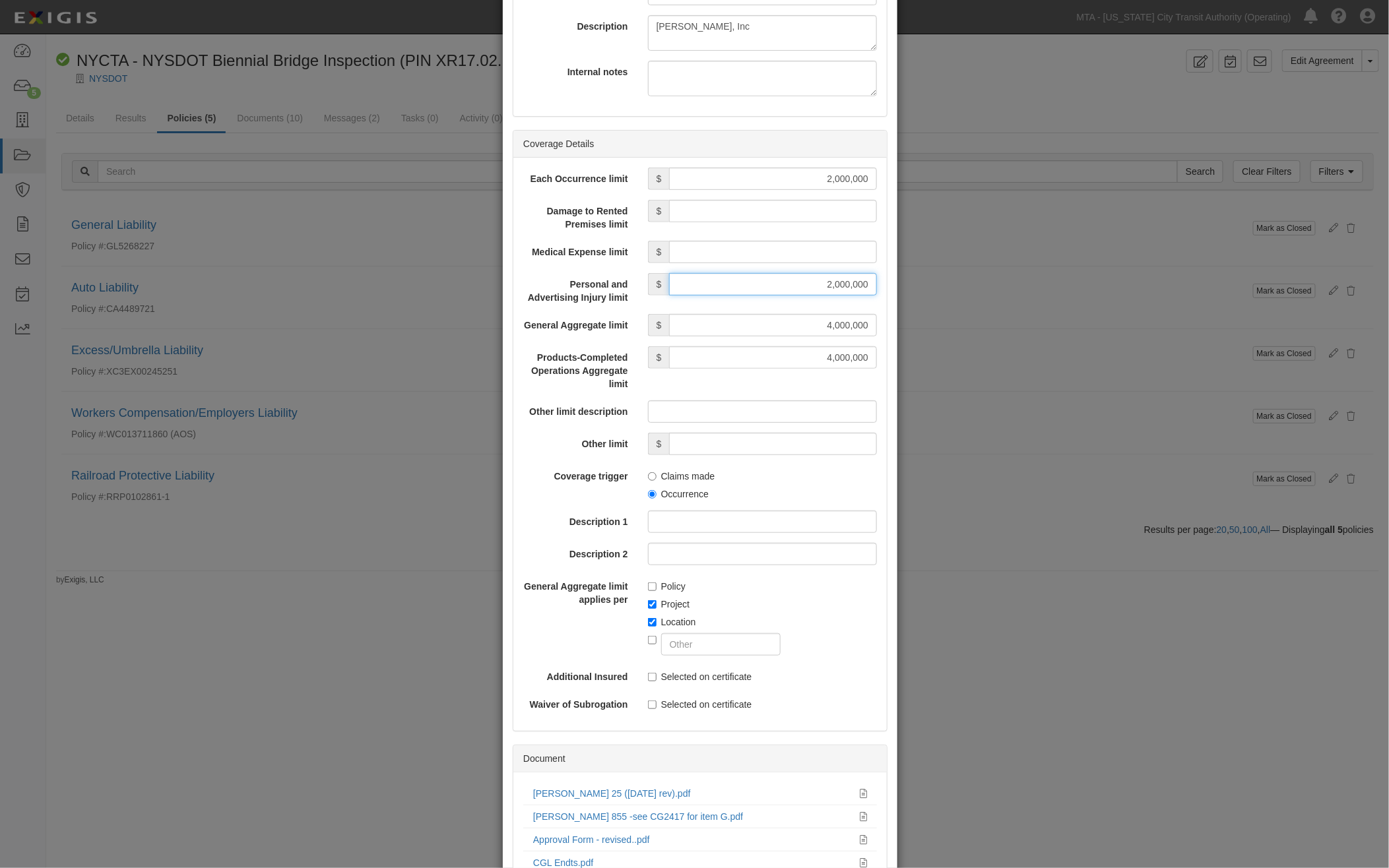
drag, startPoint x: 773, startPoint y: 281, endPoint x: 924, endPoint y: 285, distance: 151.1
click at [924, 285] on div "× Edit General Liability Policy Policy Summary Policy number GL5268227 Effectiv…" at bounding box center [694, 434] width 1389 height 868
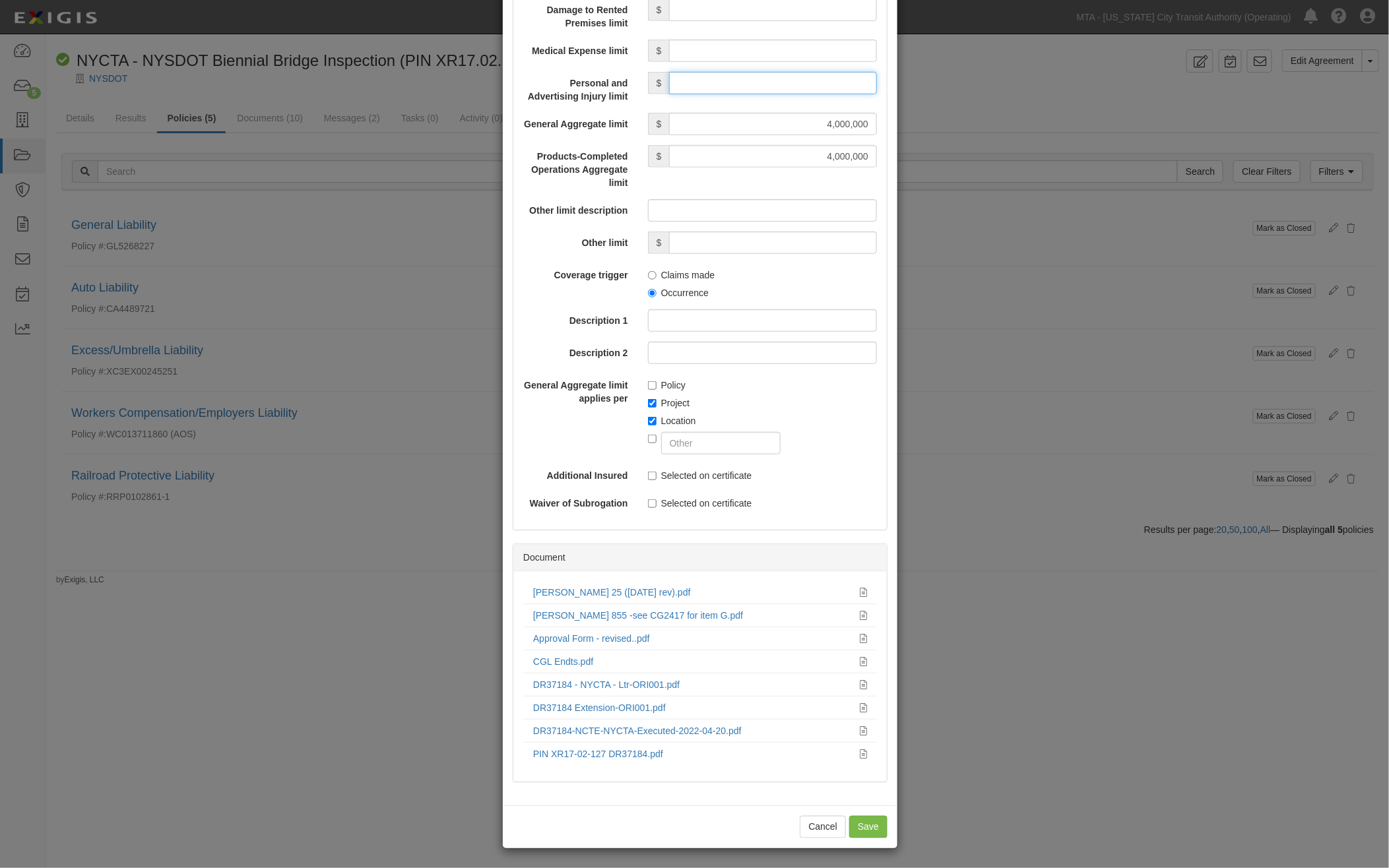
scroll to position [422, 0]
click at [655, 396] on label "Project" at bounding box center [669, 402] width 42 height 13
click at [655, 398] on input "Project" at bounding box center [652, 403] width 9 height 9
checkbox input "false"
click at [657, 417] on label "Location" at bounding box center [672, 420] width 48 height 13
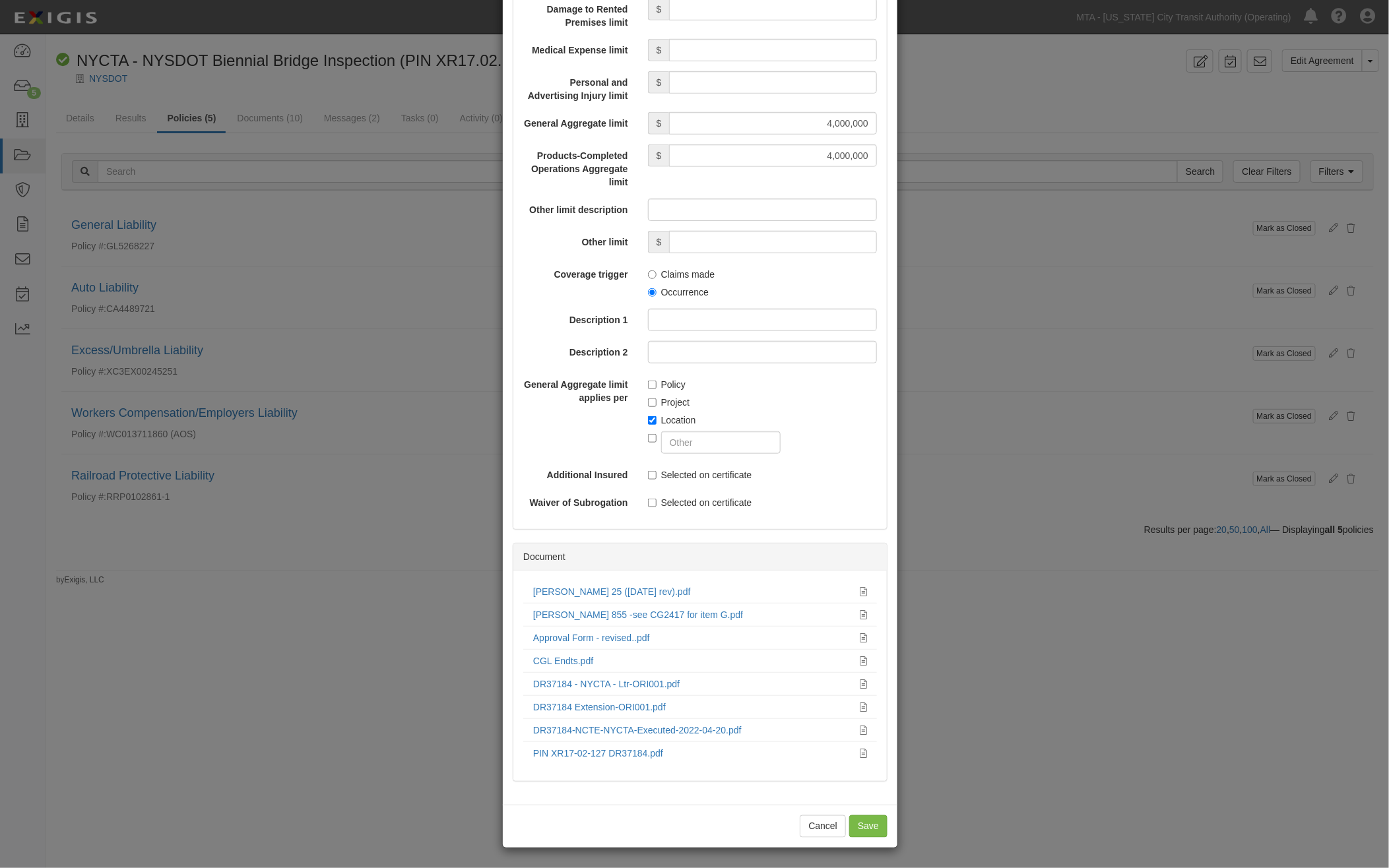
click at [657, 417] on input "Location" at bounding box center [652, 421] width 9 height 9
checkbox input "false"
click at [868, 828] on input "Save" at bounding box center [868, 827] width 38 height 22
type input "2000000"
type input "4000000"
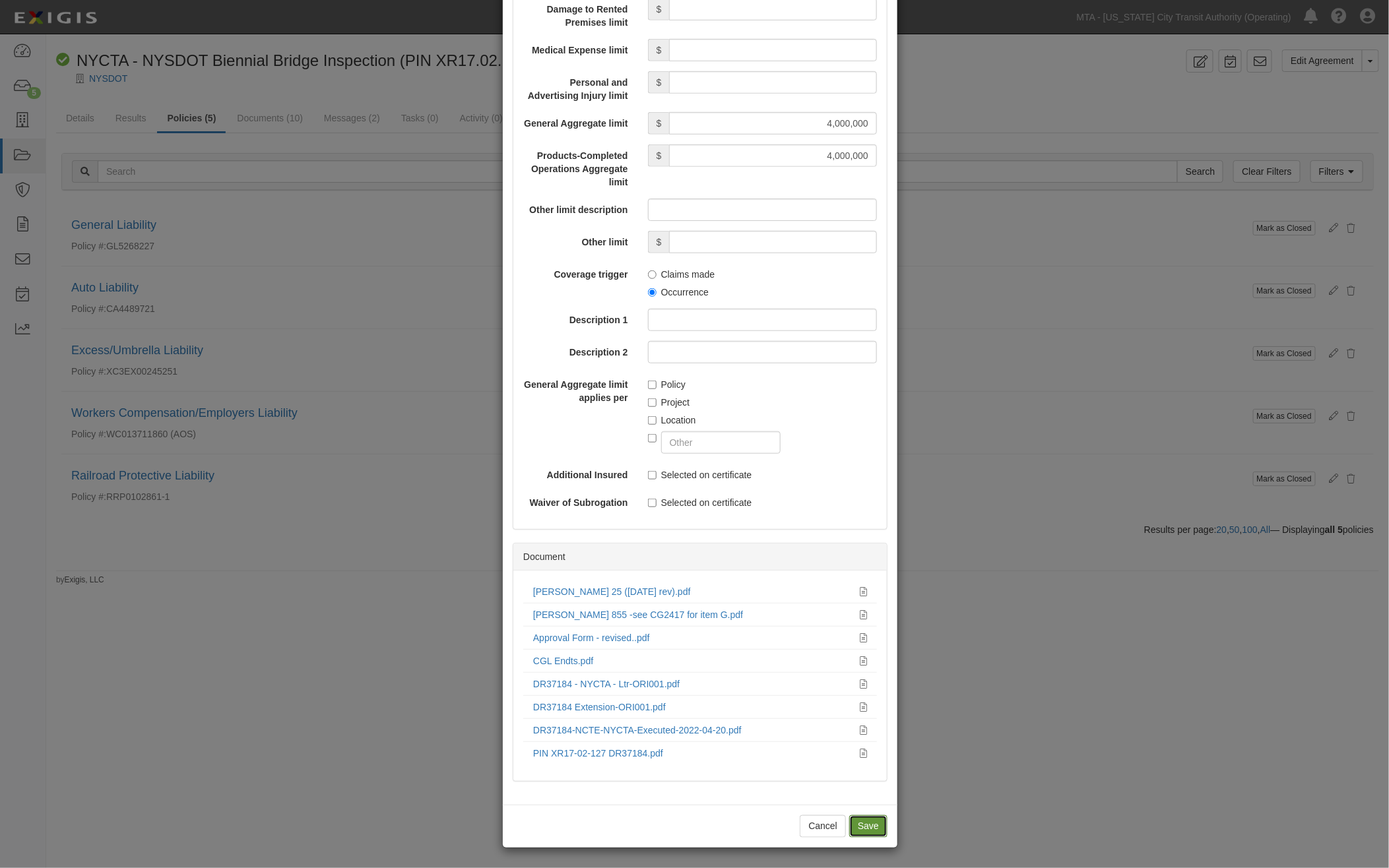
type input "4000000"
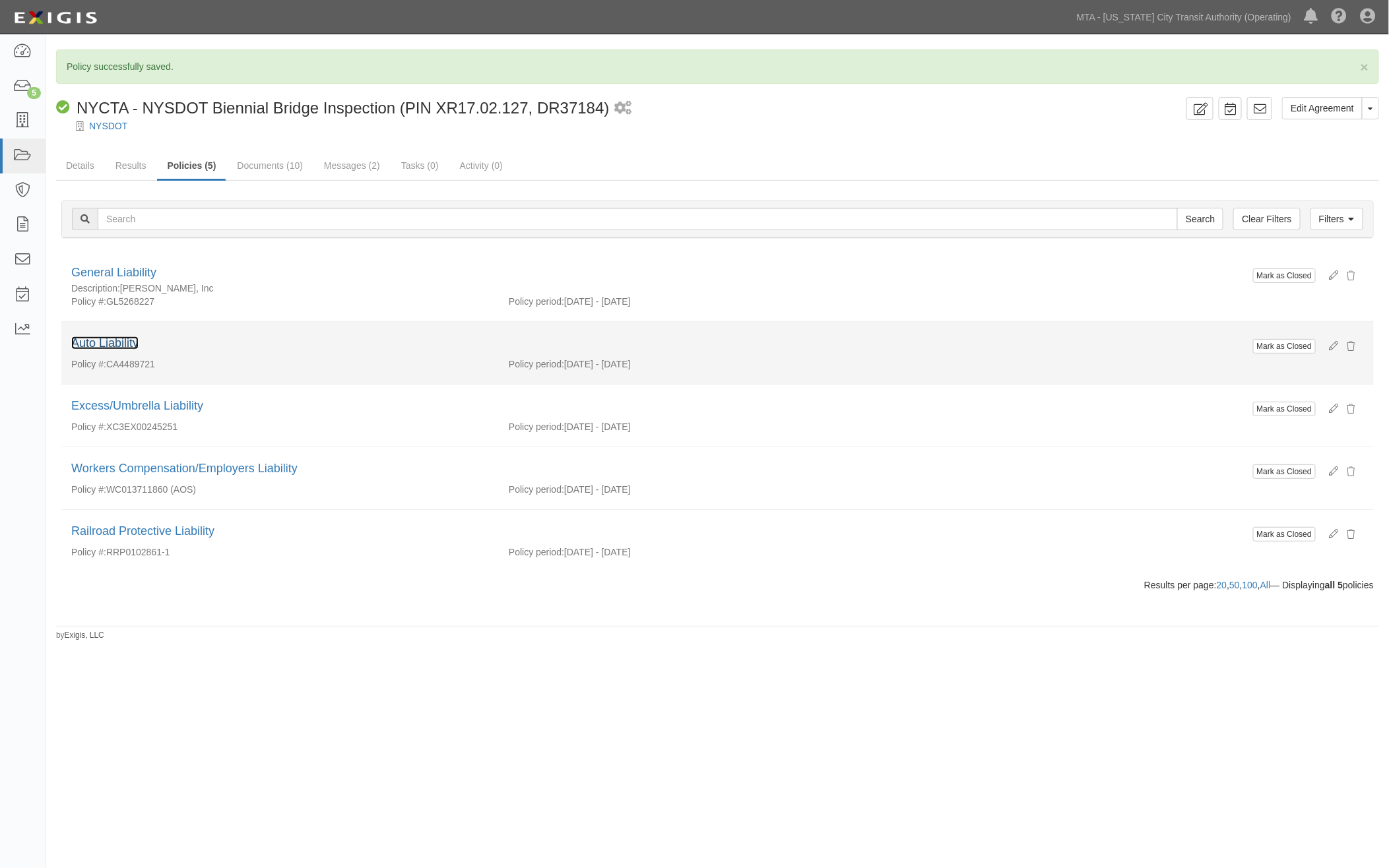
click at [109, 344] on link "Auto Liability" at bounding box center [105, 342] width 67 height 13
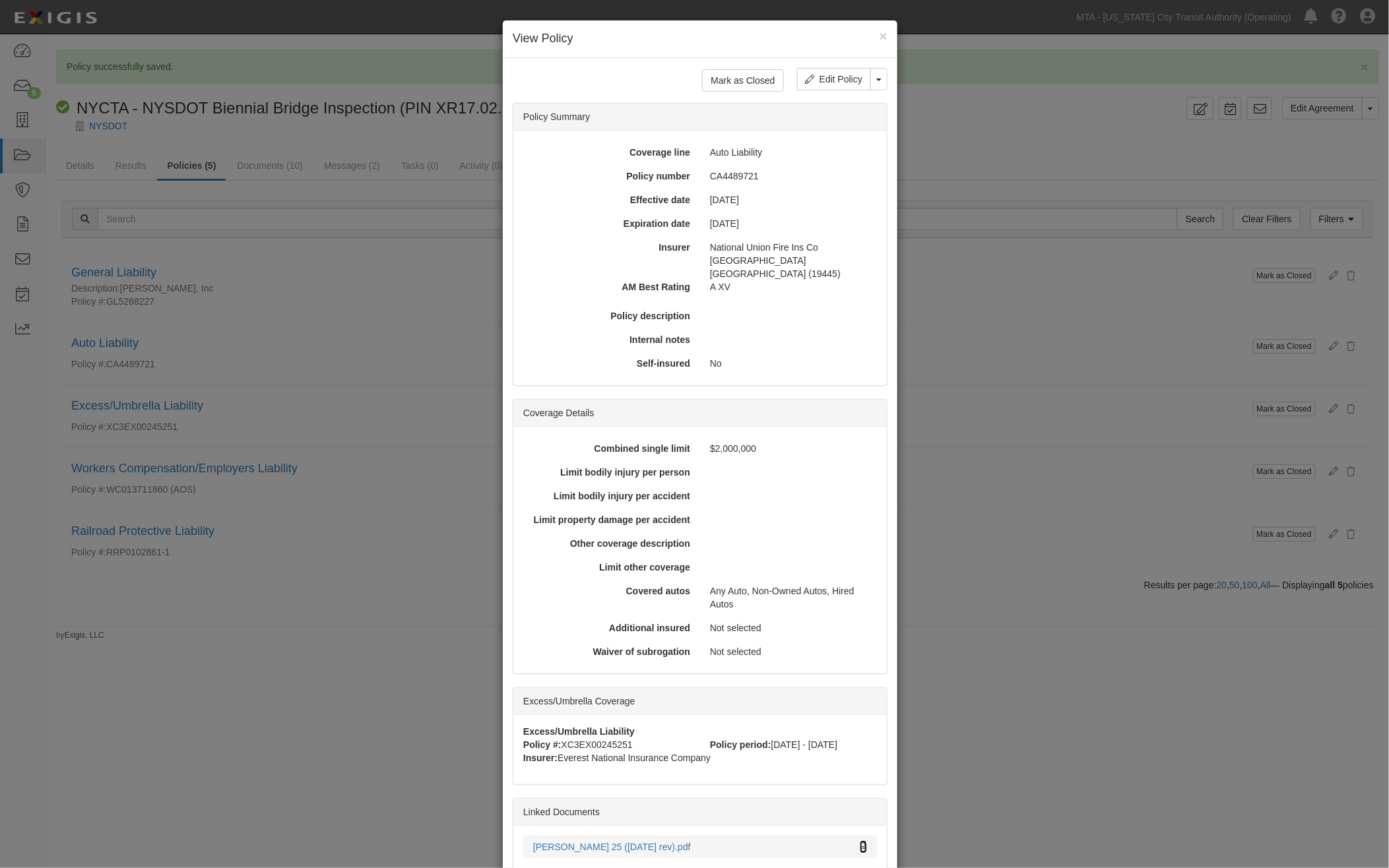
click at [860, 843] on icon at bounding box center [863, 847] width 7 height 9
click at [841, 80] on link "Edit Policy" at bounding box center [834, 79] width 74 height 22
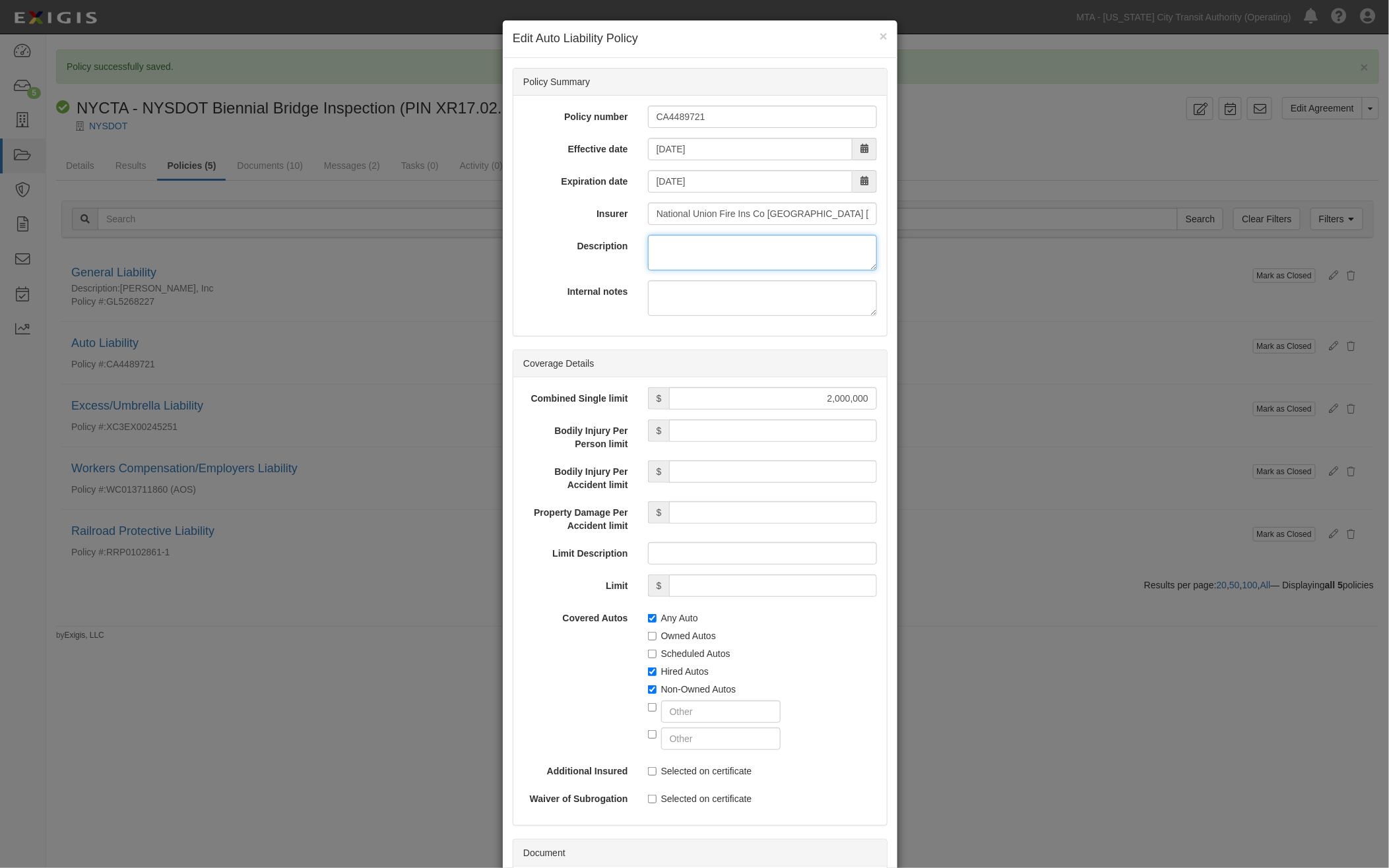
click at [657, 249] on textarea "Description" at bounding box center [762, 252] width 229 height 35
paste textarea "[PERSON_NAME], Inc"
drag, startPoint x: 756, startPoint y: 246, endPoint x: 577, endPoint y: 242, distance: 179.0
click at [577, 242] on div "Description Thornton Tomasetti, Inc." at bounding box center [701, 252] width 373 height 35
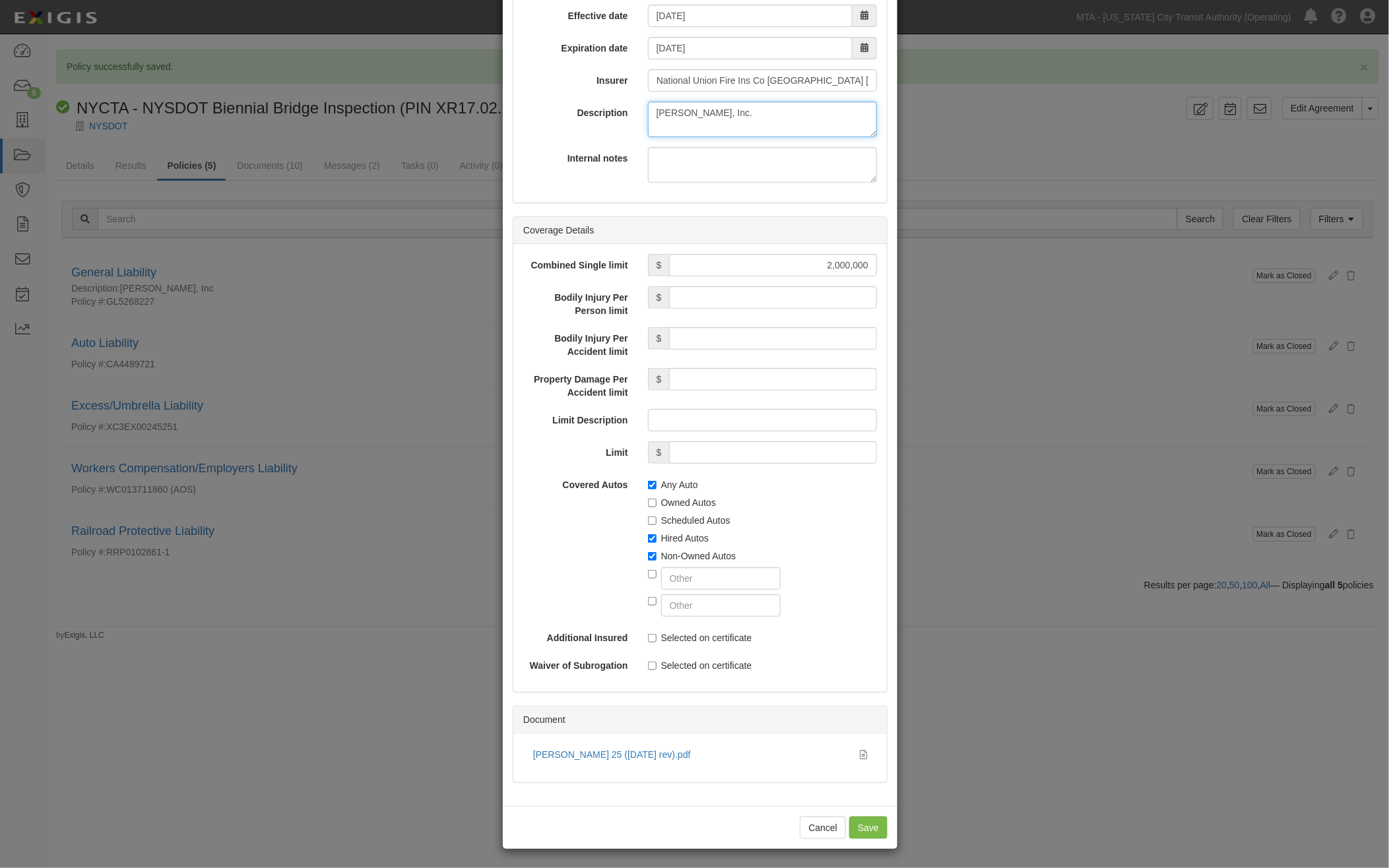
scroll to position [134, 0]
type textarea "[PERSON_NAME], Inc."
click at [870, 828] on input "Save" at bounding box center [868, 827] width 38 height 22
type input "2000000"
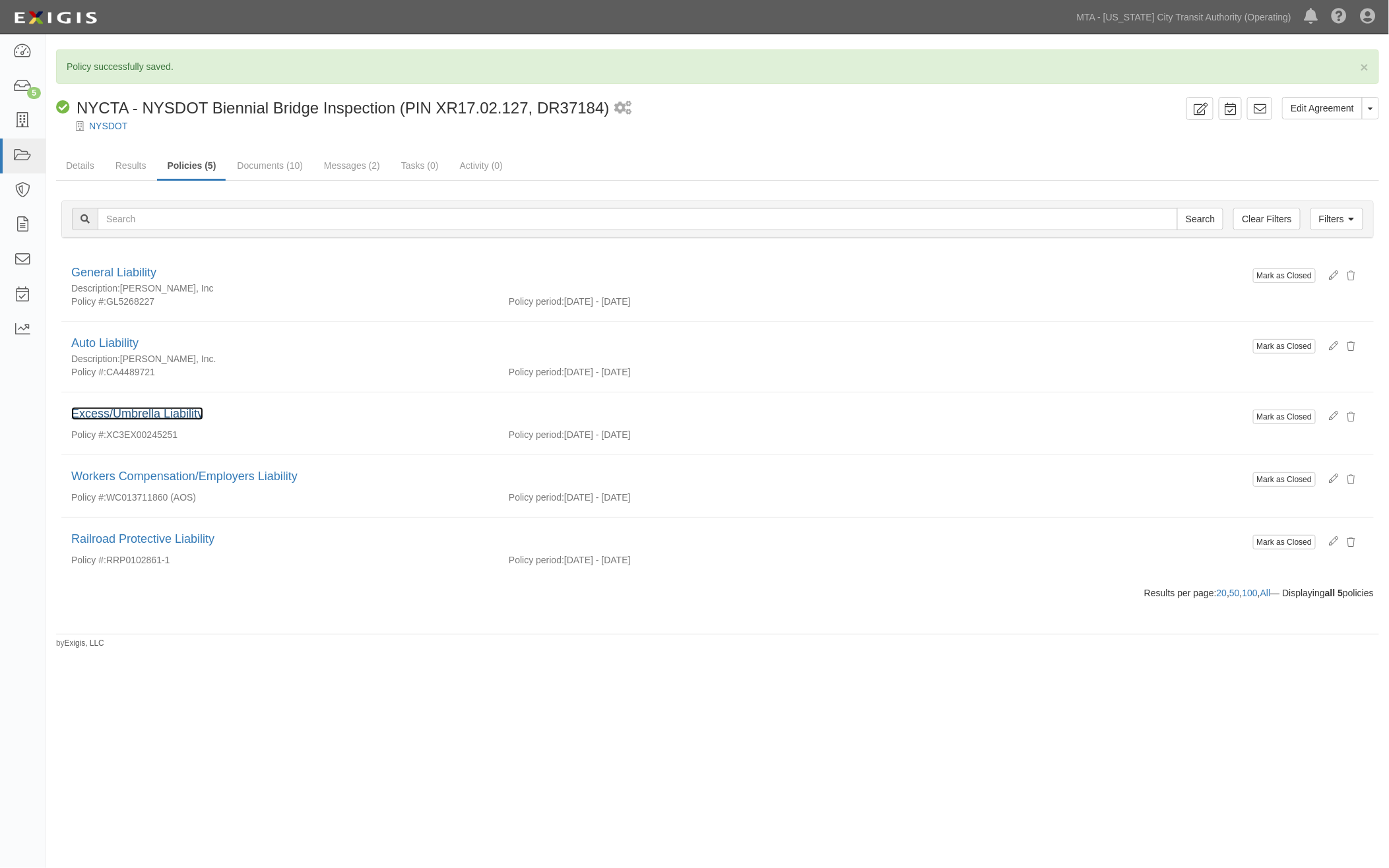
click at [170, 415] on link "Excess/Umbrella Liability" at bounding box center [137, 413] width 132 height 13
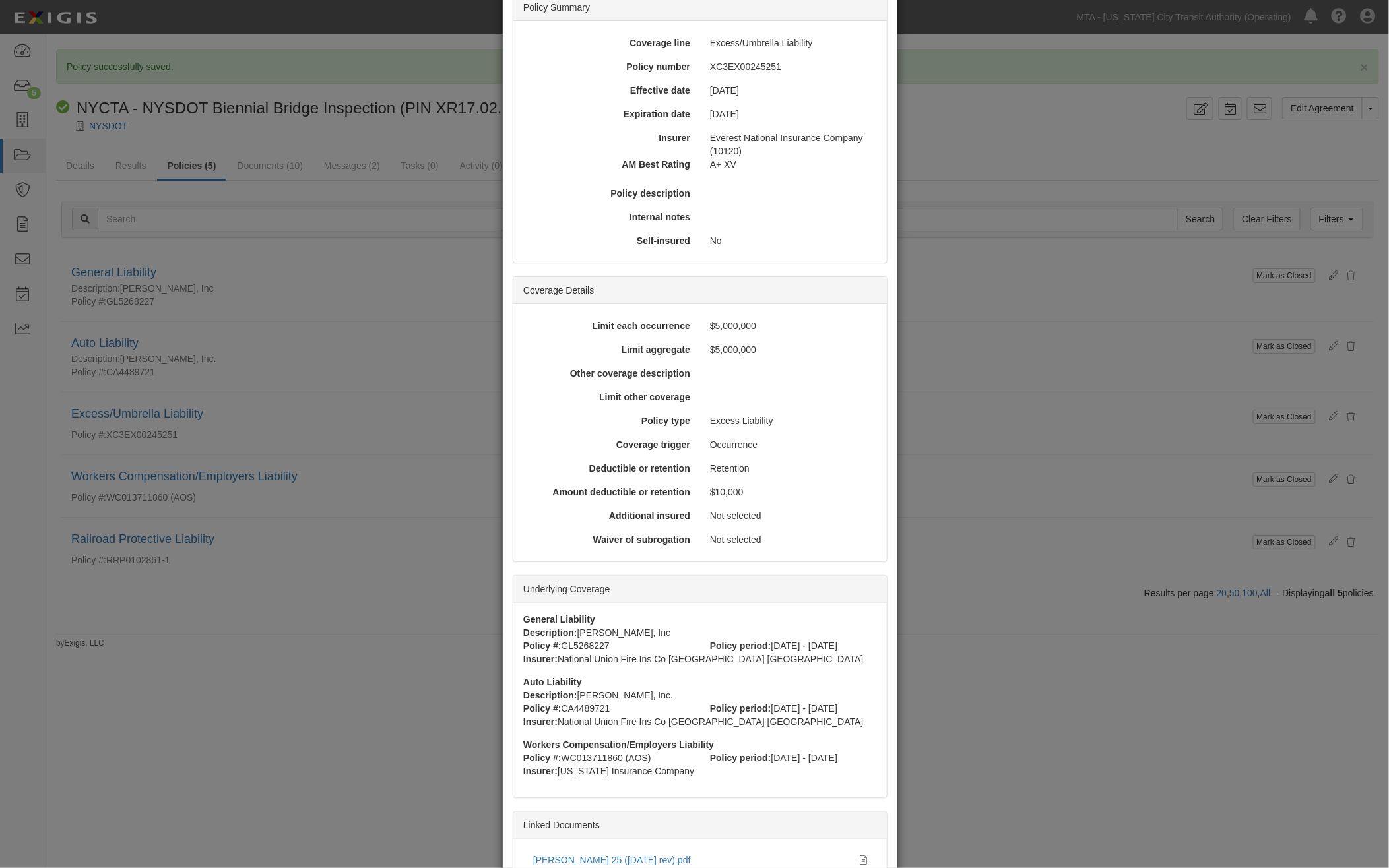
scroll to position [216, 0]
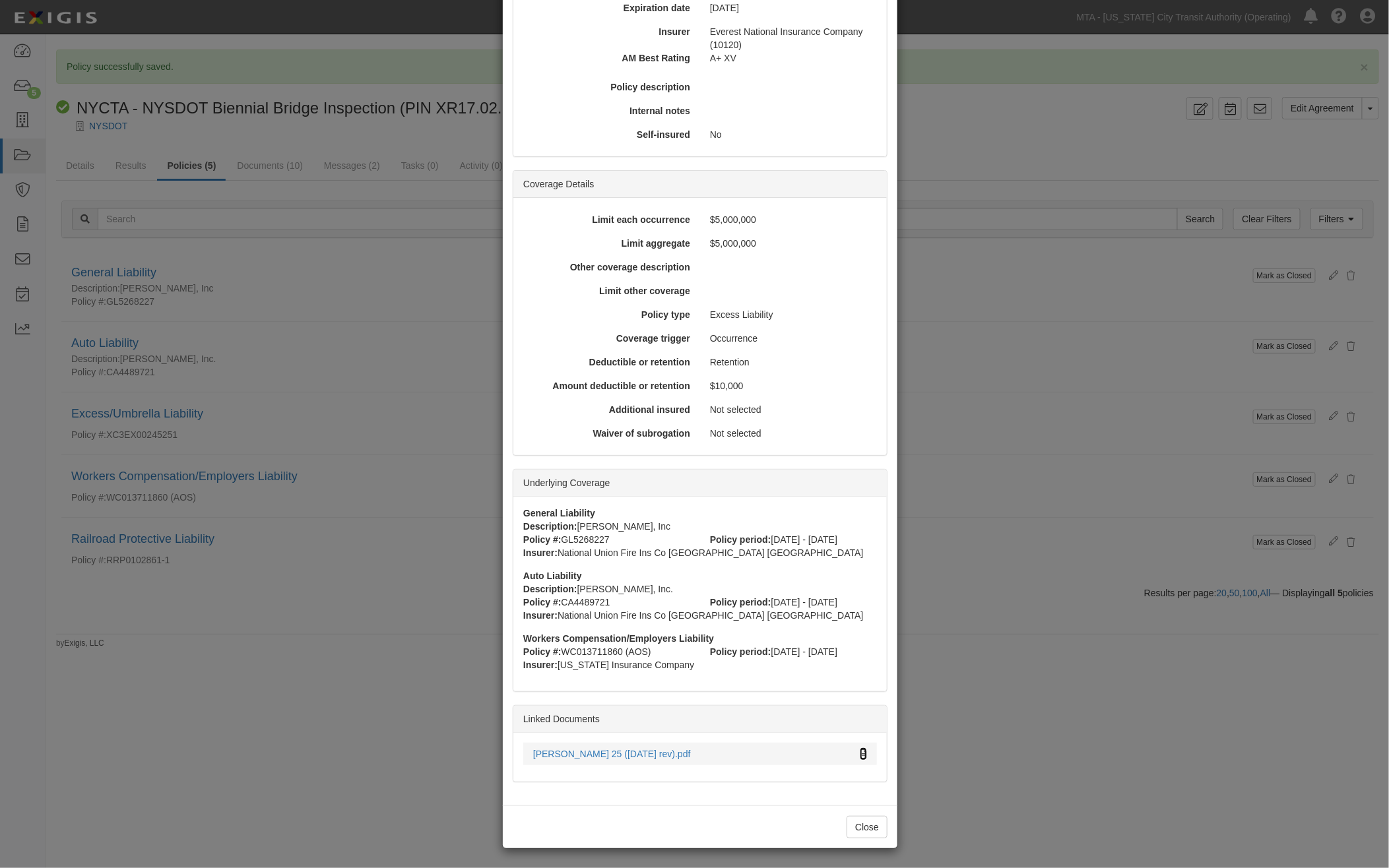
click at [860, 750] on icon at bounding box center [863, 754] width 7 height 9
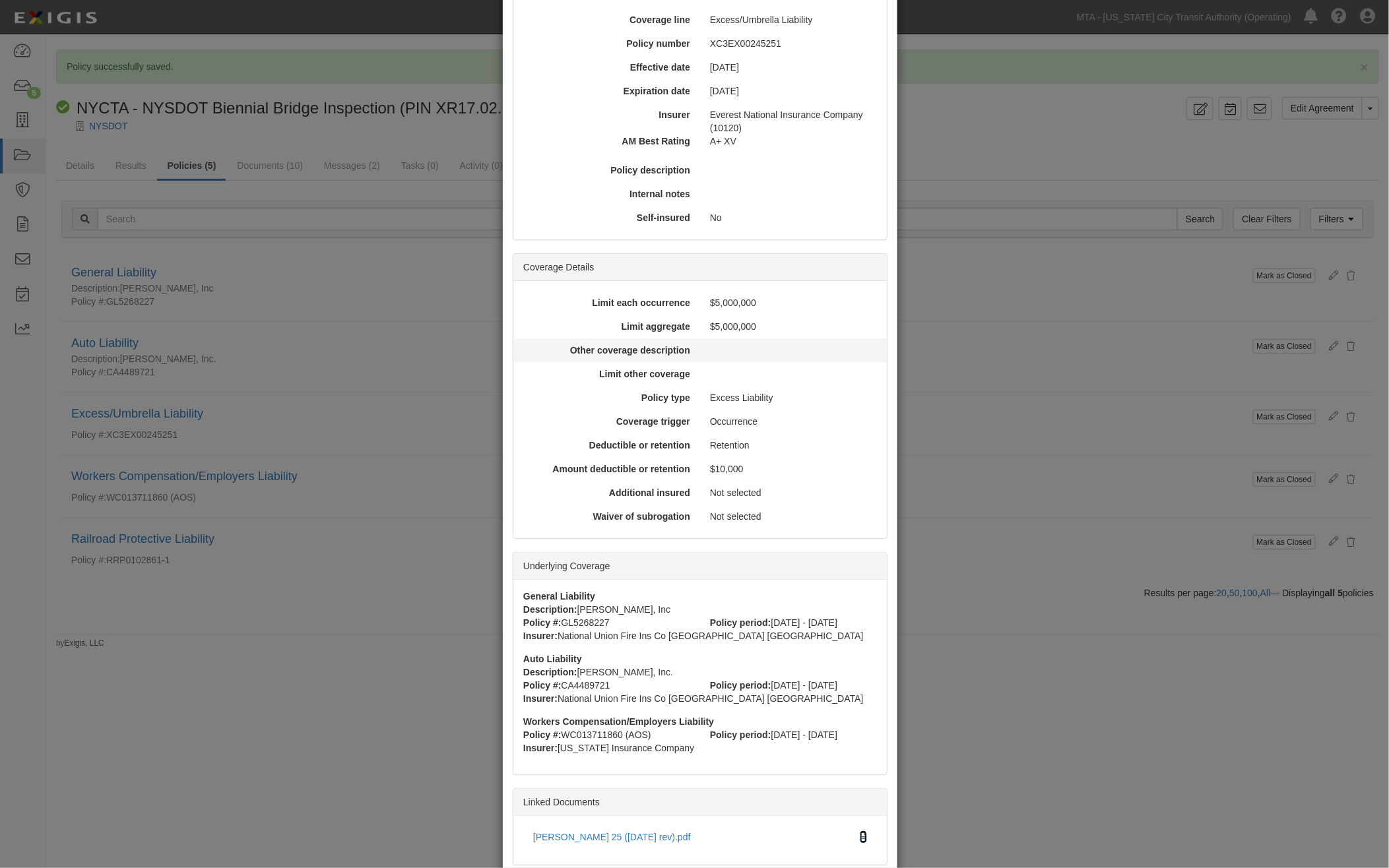
scroll to position [0, 0]
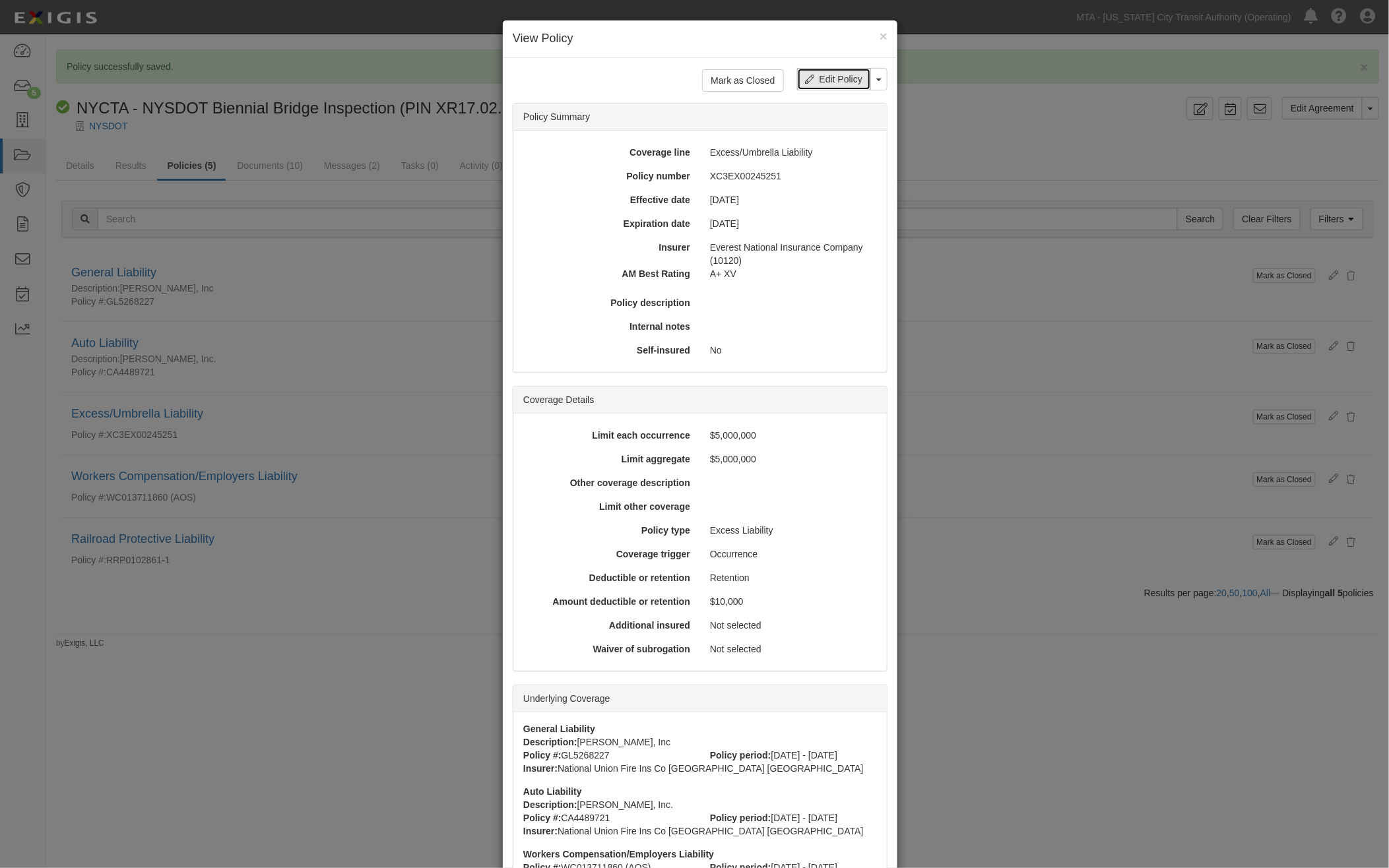
click at [825, 80] on link "Edit Policy" at bounding box center [834, 79] width 74 height 22
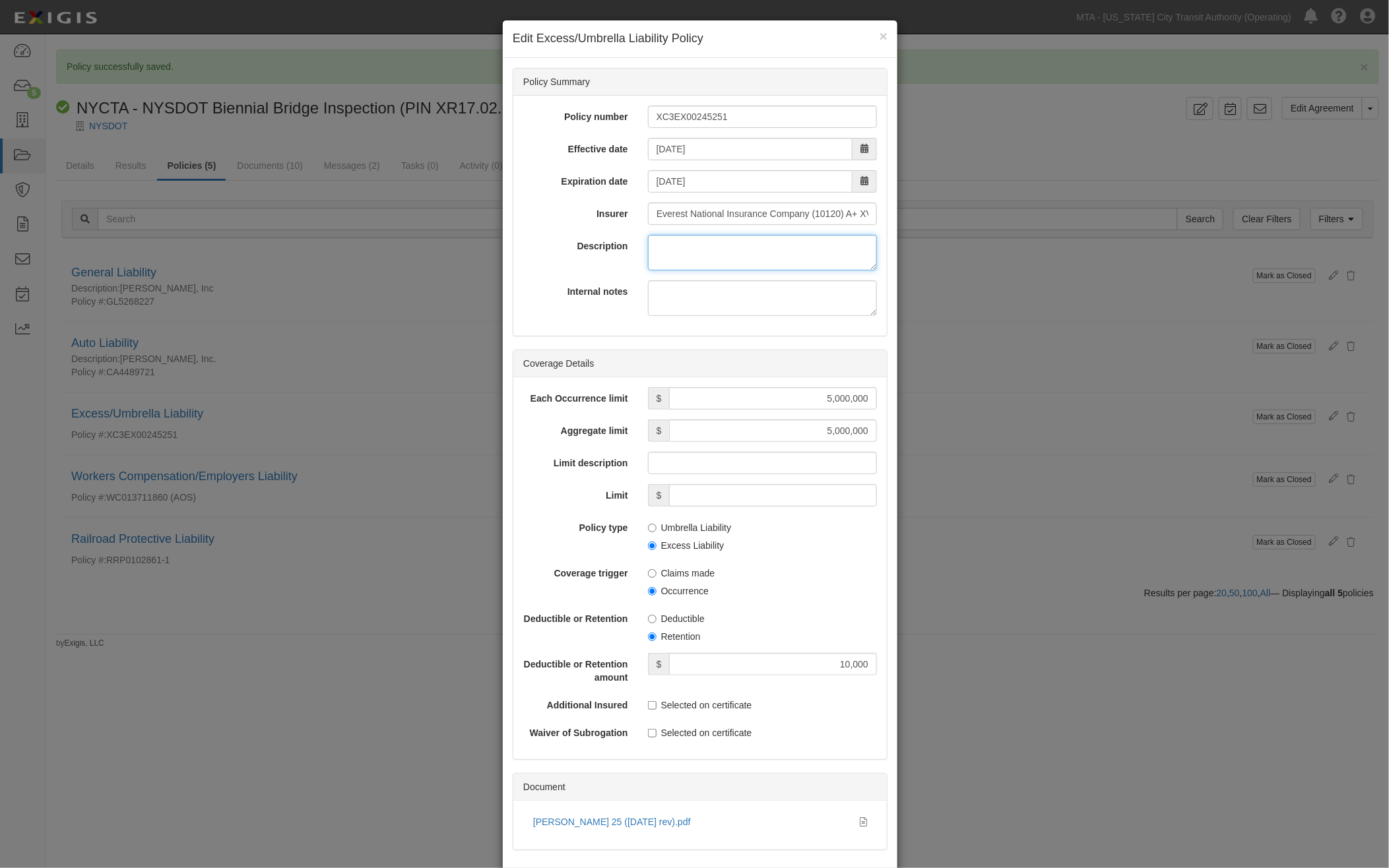
click at [669, 262] on textarea "Description" at bounding box center [762, 252] width 229 height 35
paste textarea "Thornton Tomasetti, Inc."
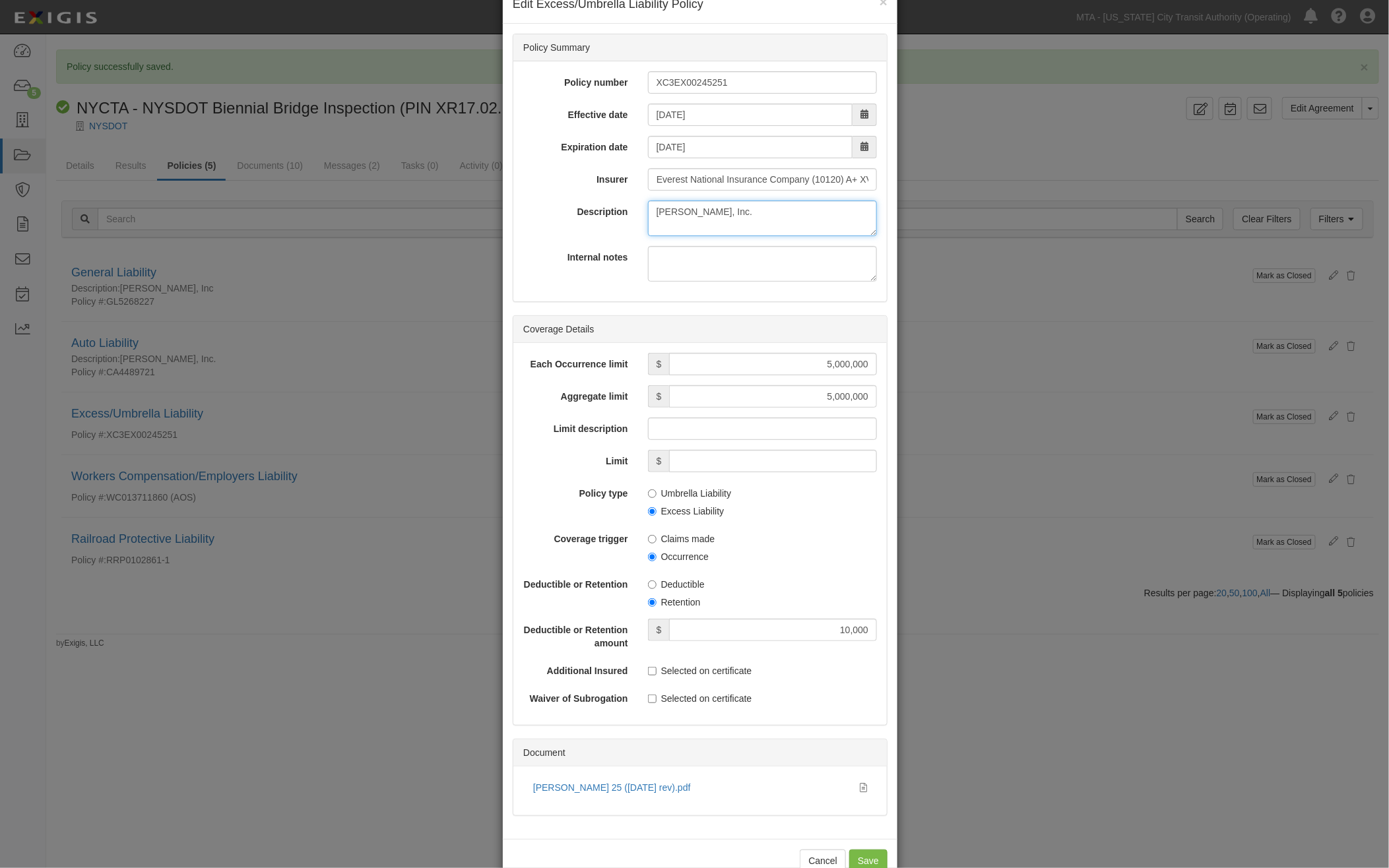
scroll to position [69, 0]
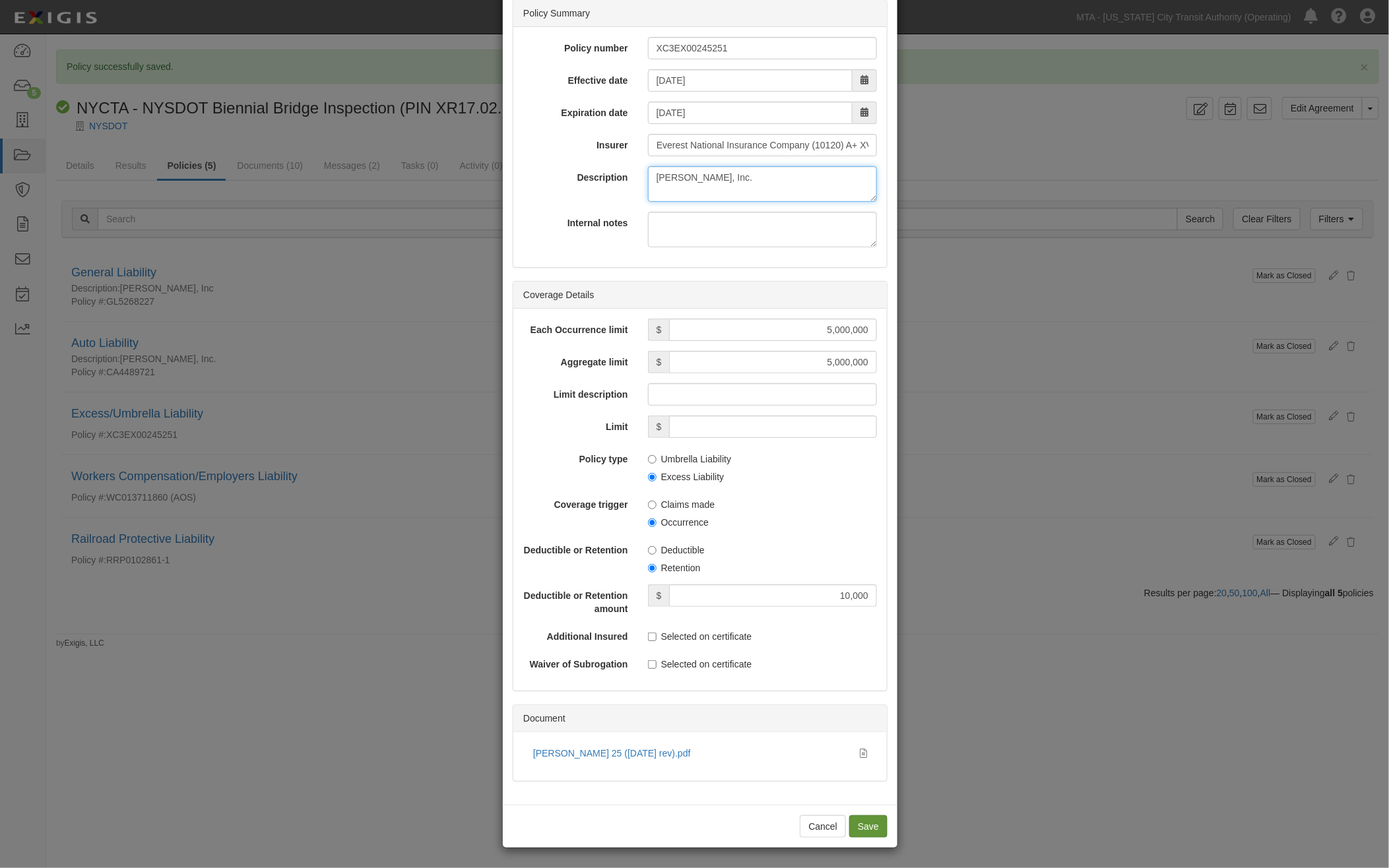
type textarea "Thornton Tomasetti, Inc."
click at [866, 831] on input "Save" at bounding box center [868, 827] width 38 height 22
type input "5000000"
type input "10000"
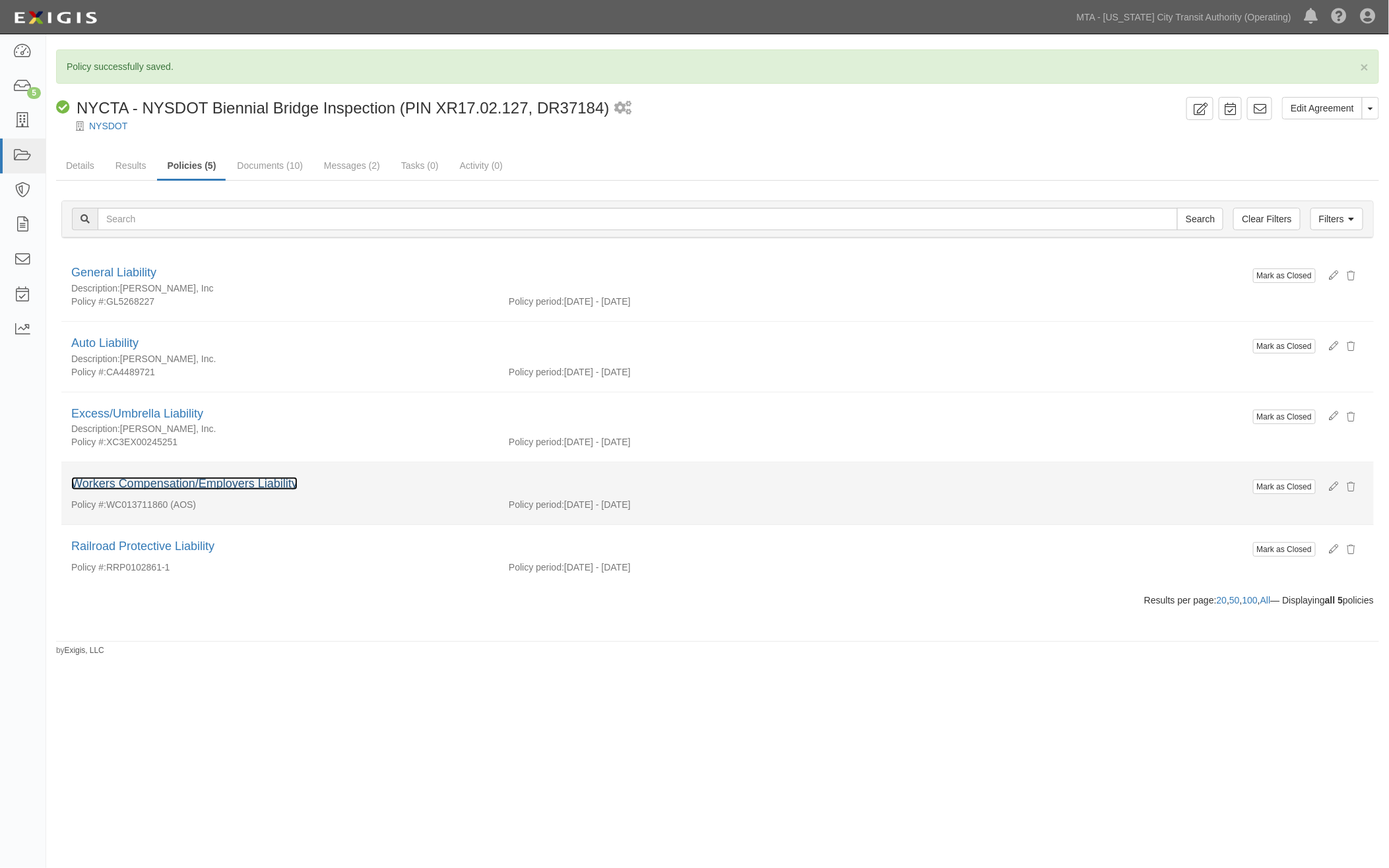
click at [194, 483] on link "Workers Compensation/Employers Liability" at bounding box center [184, 483] width 226 height 13
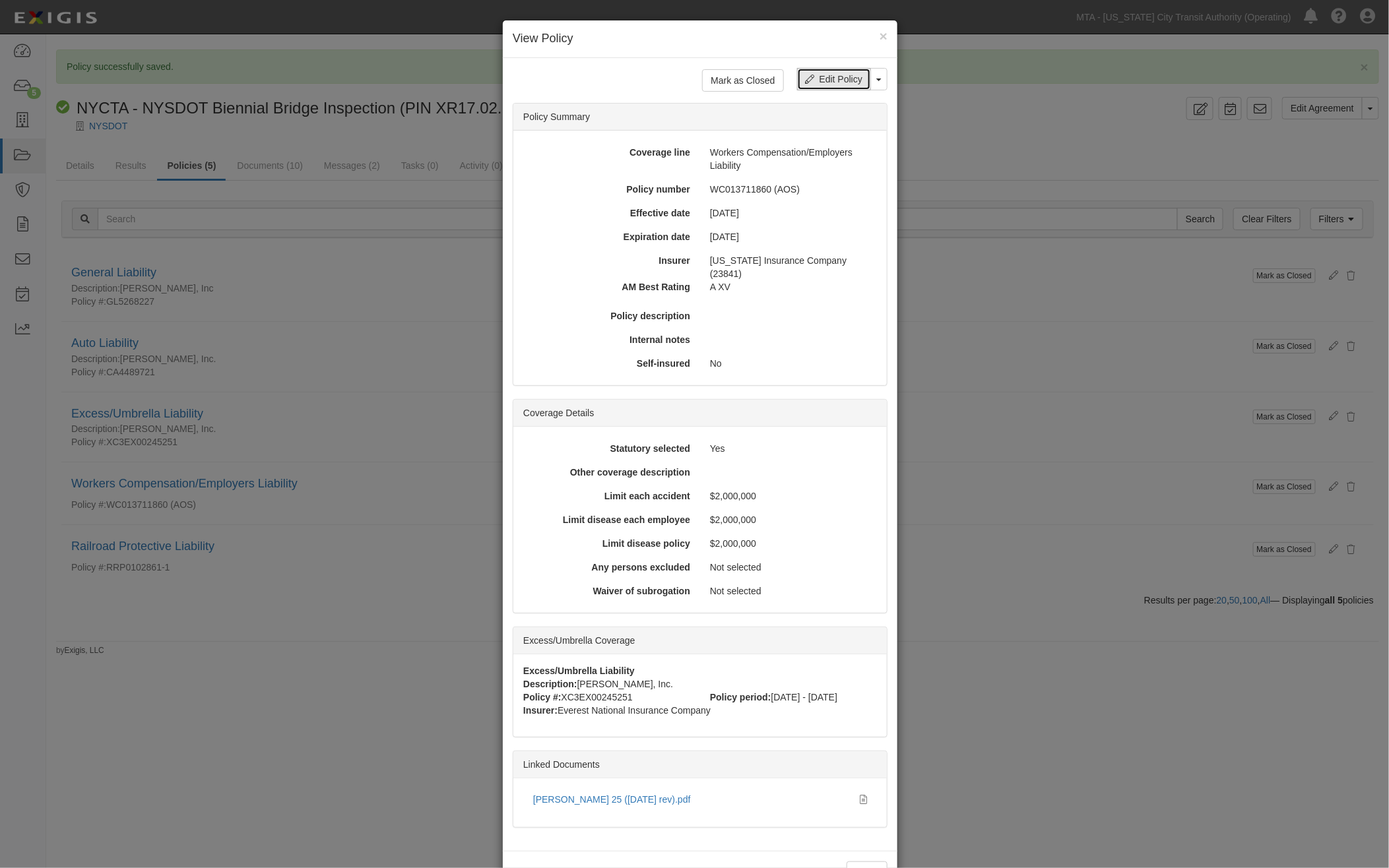
click at [831, 79] on link "Edit Policy" at bounding box center [834, 79] width 74 height 22
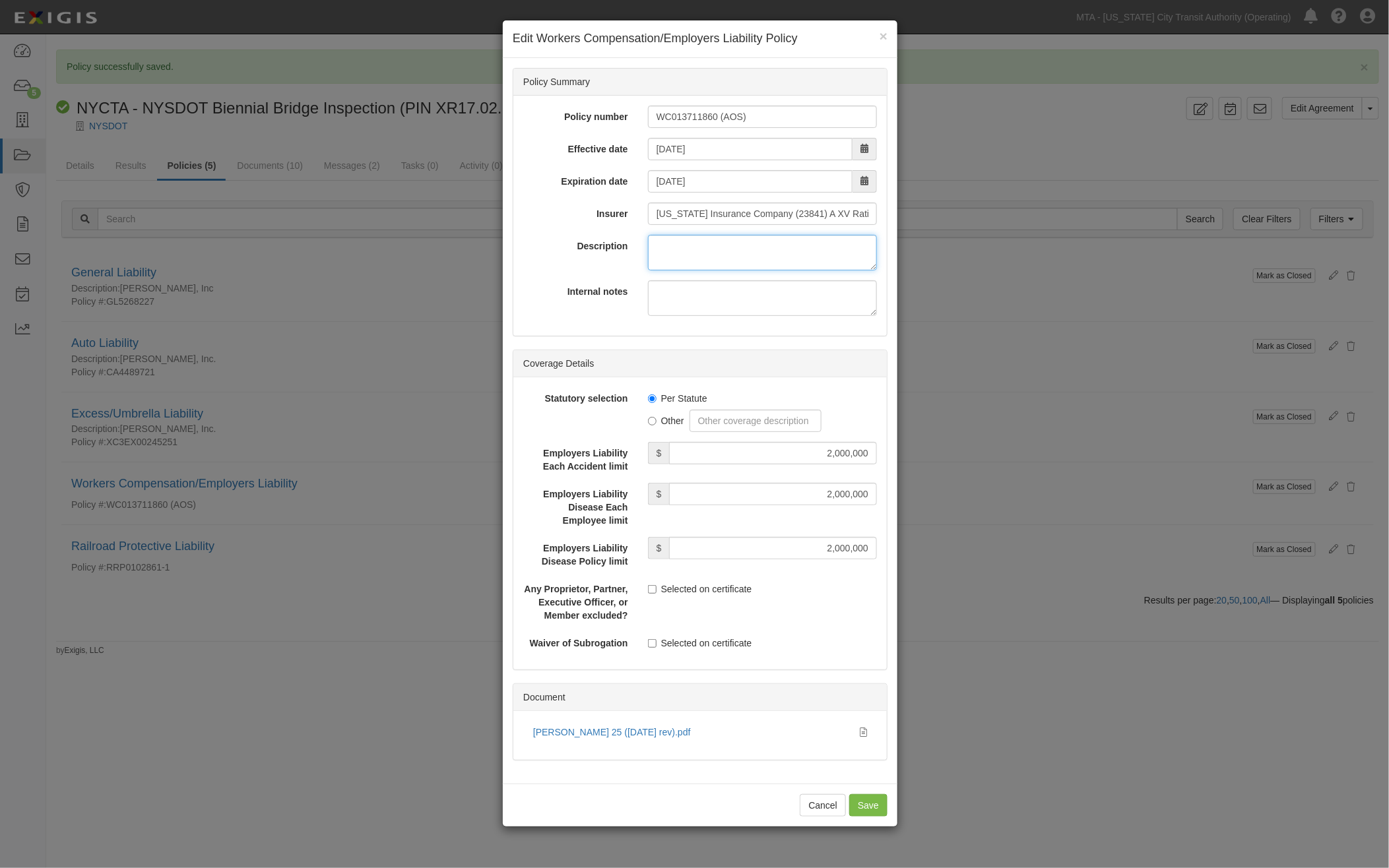
click at [684, 257] on textarea "Description" at bounding box center [762, 252] width 229 height 35
paste textarea "Thornton Tomasetti, Inc."
type textarea "[PERSON_NAME], Inc."
click at [855, 803] on input "Save" at bounding box center [868, 805] width 38 height 22
type input "2000000"
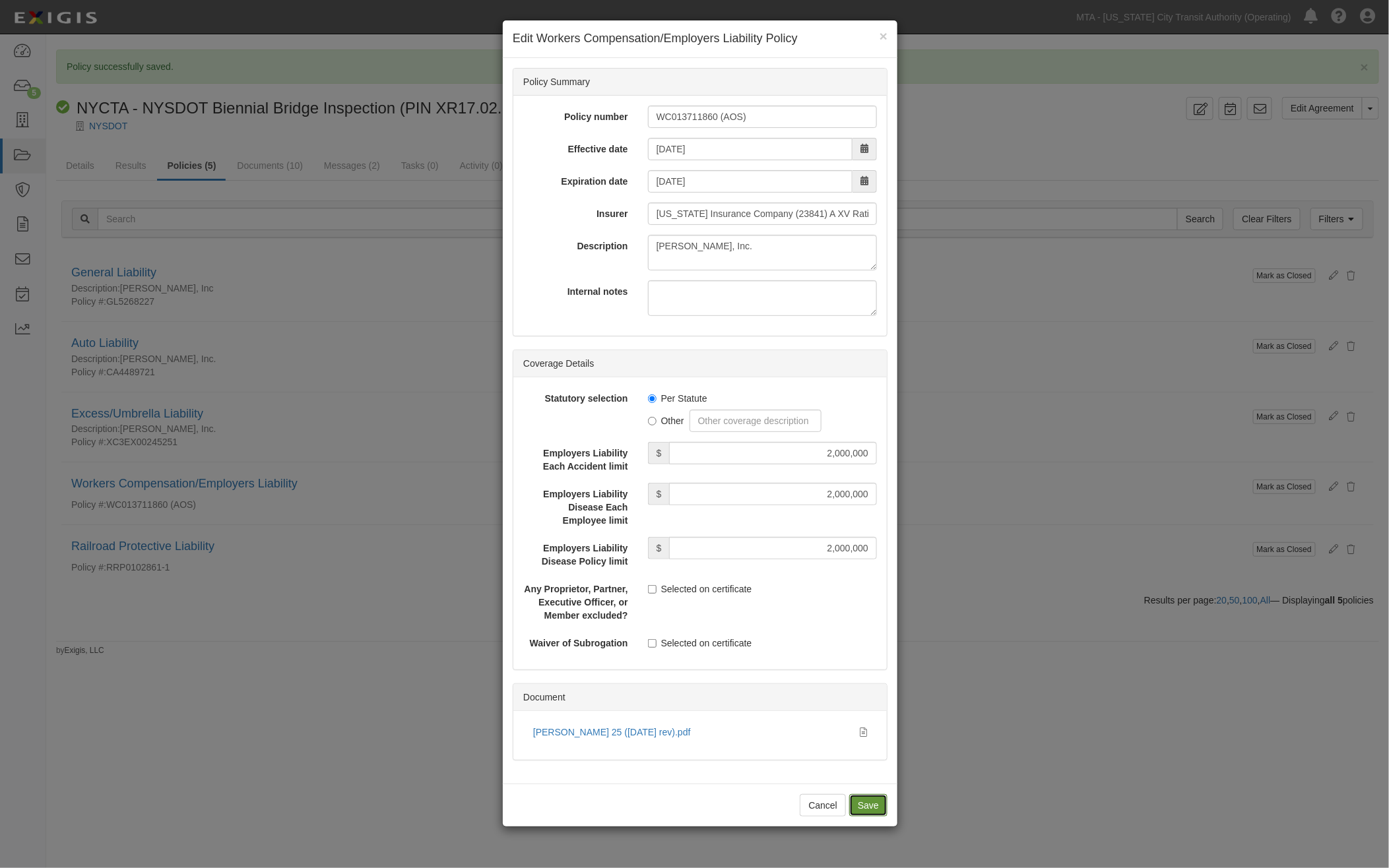
type input "2000000"
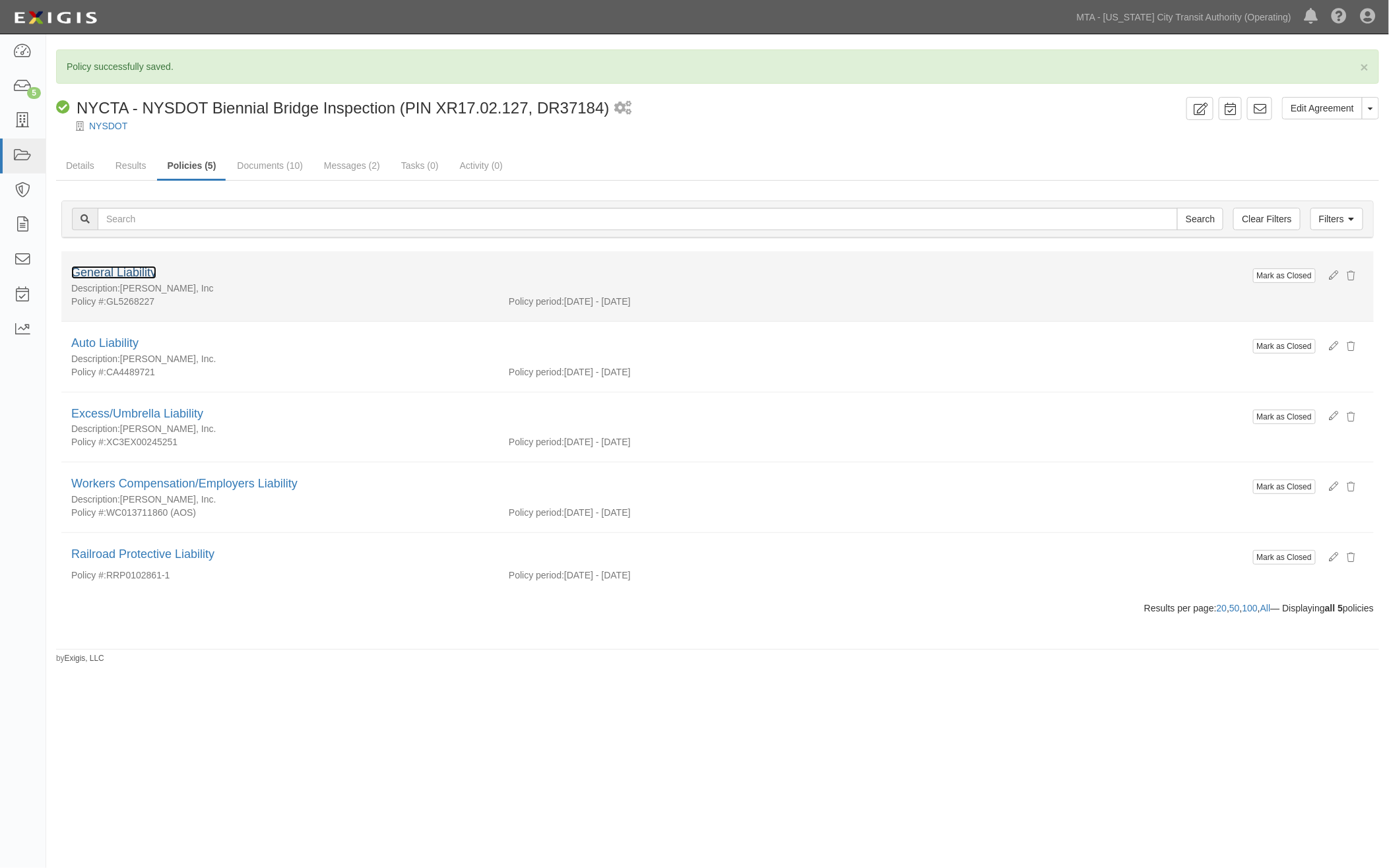
click at [148, 273] on link "General Liability" at bounding box center [114, 272] width 85 height 13
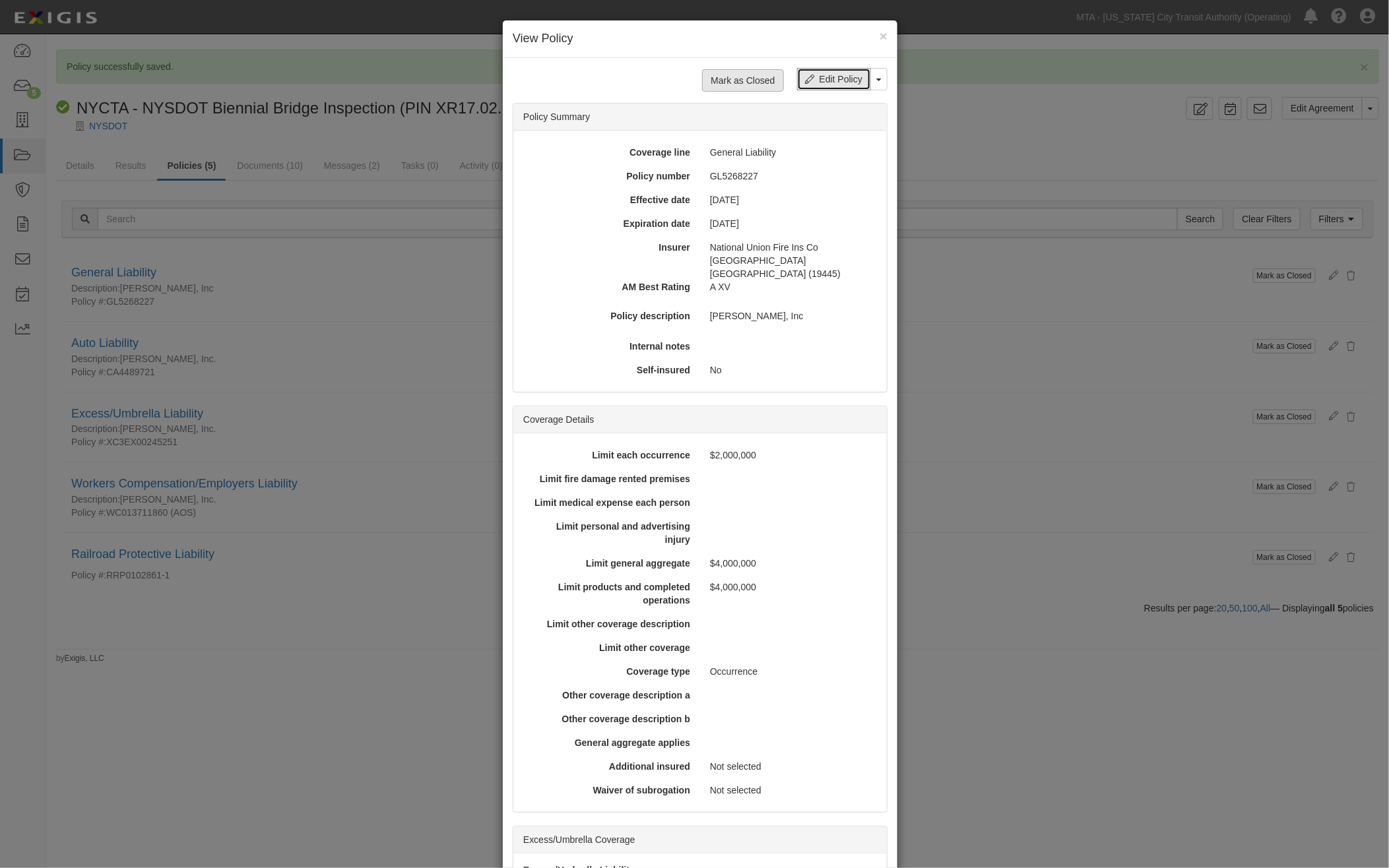
click at [822, 77] on link "Edit Policy" at bounding box center [834, 79] width 74 height 22
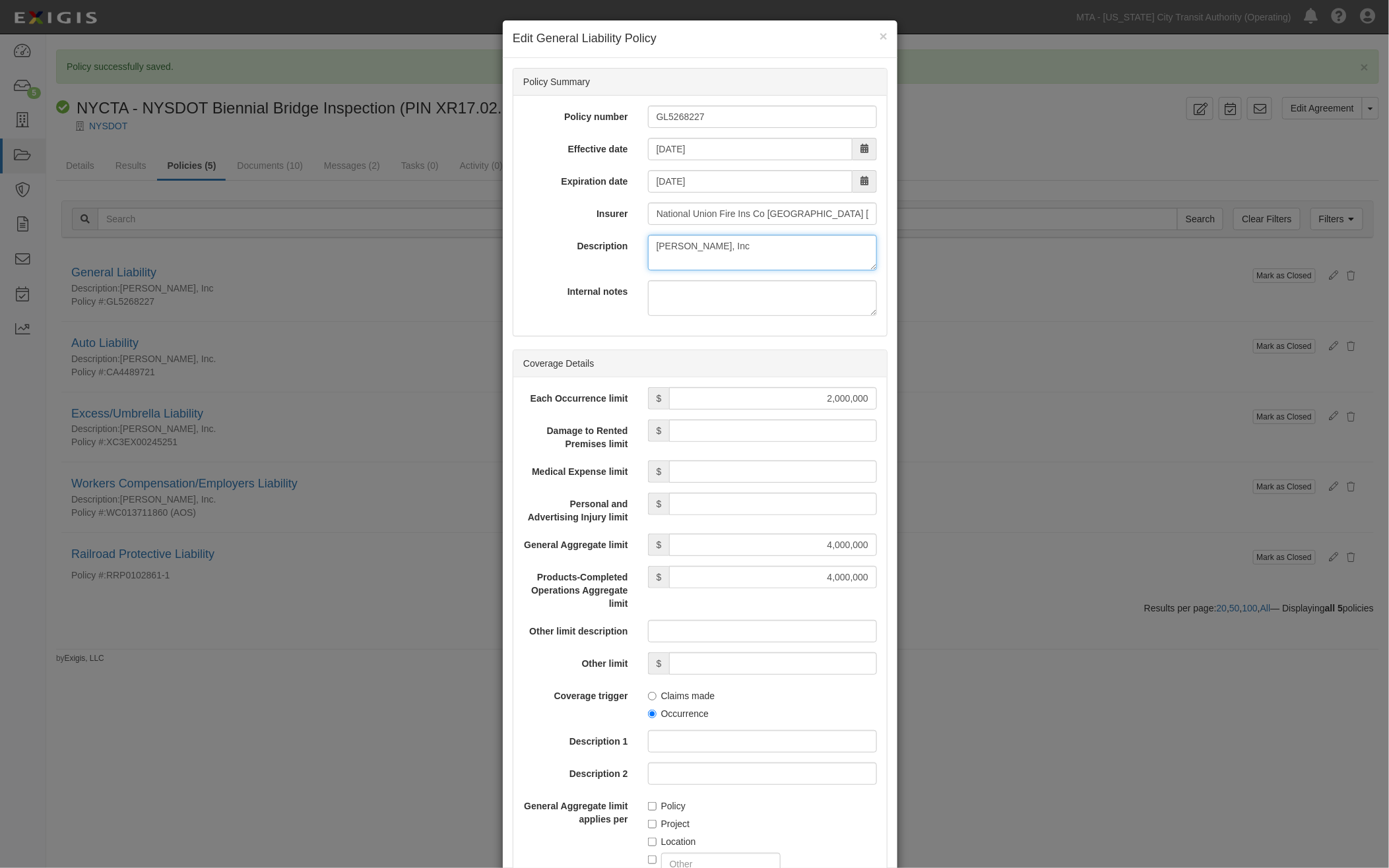
drag, startPoint x: 756, startPoint y: 249, endPoint x: 694, endPoint y: 238, distance: 63.0
click at [648, 241] on textarea "Thornton Tomasetti, Inc" at bounding box center [762, 252] width 229 height 35
paste textarea "."
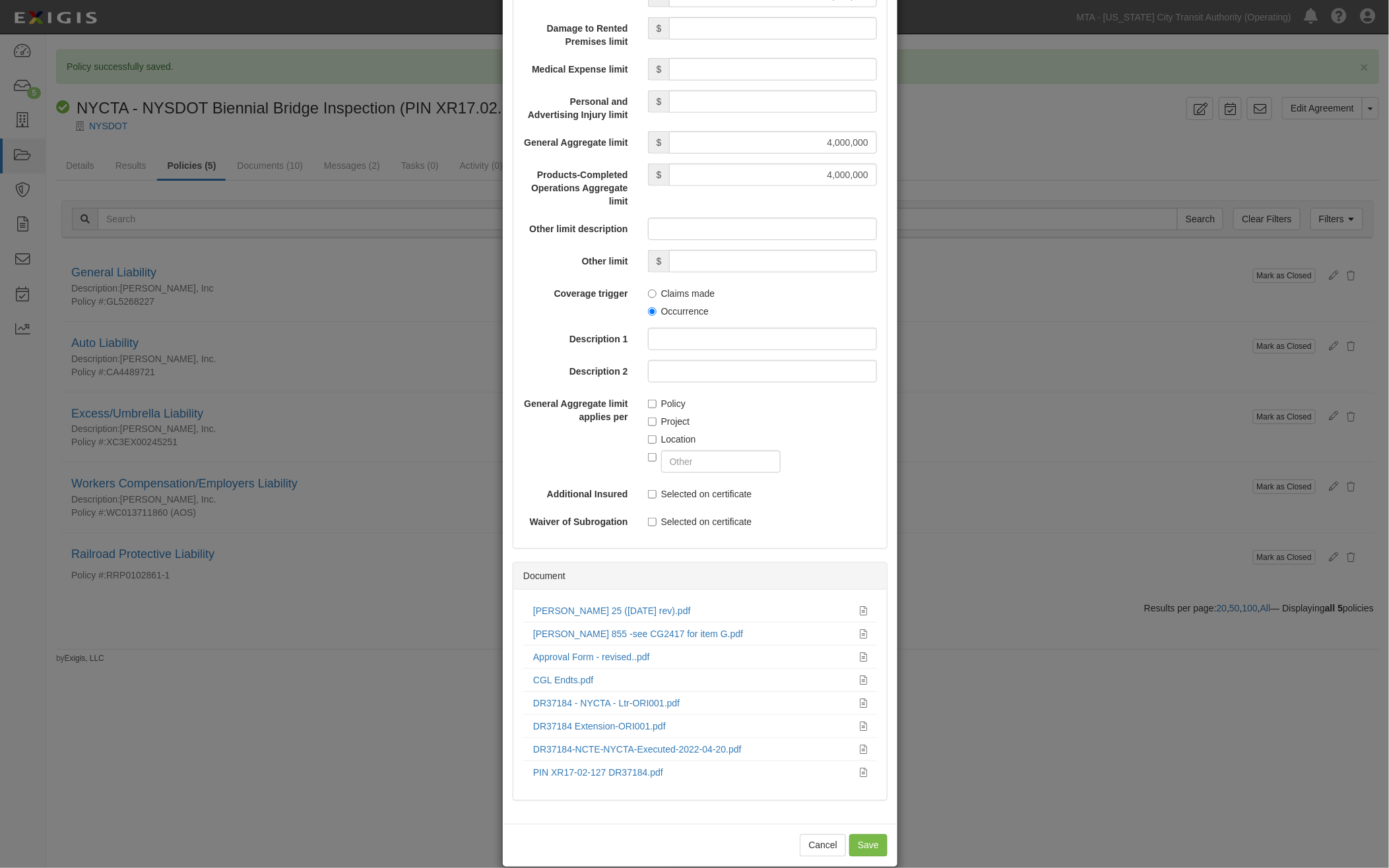
scroll to position [422, 0]
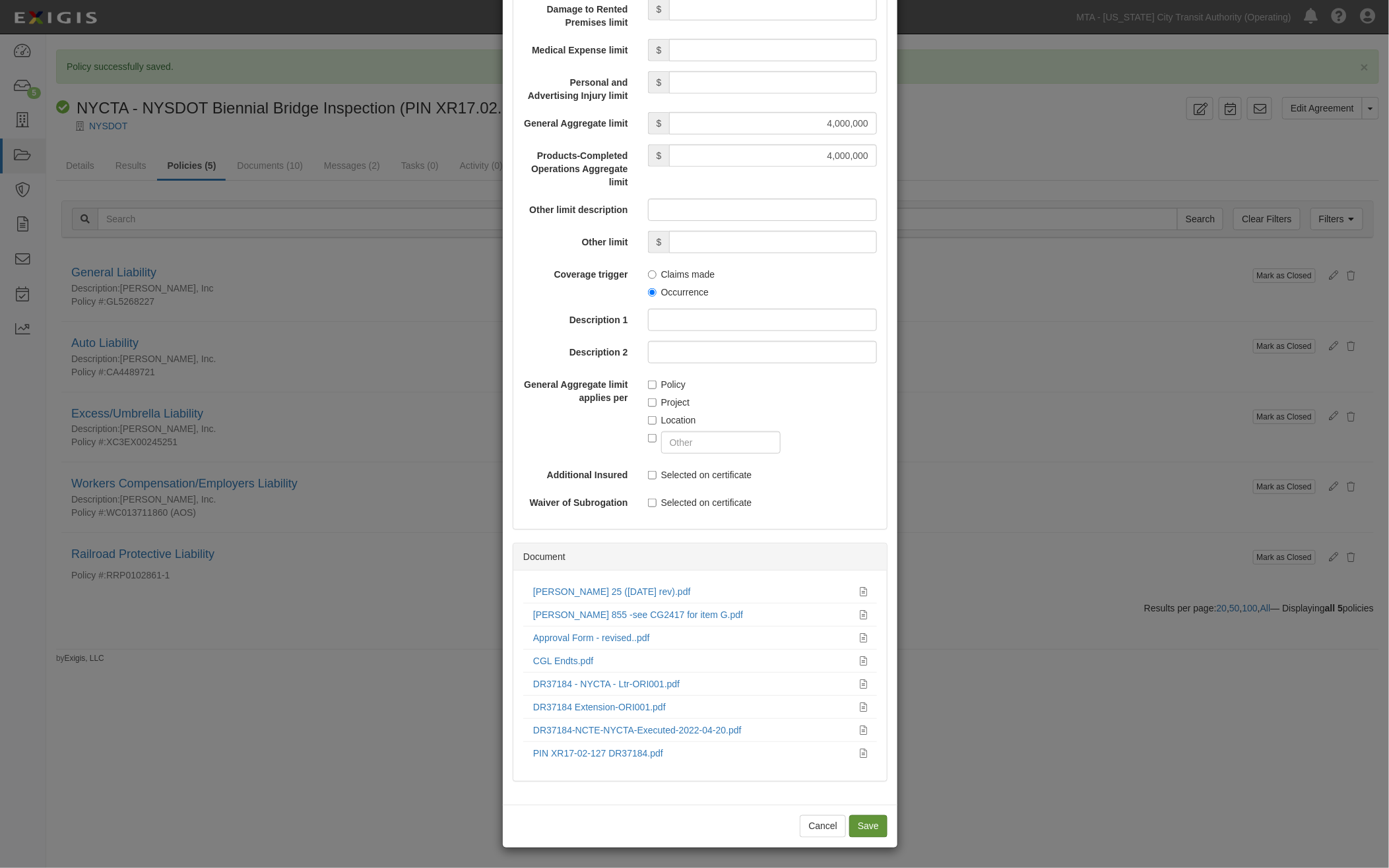
type textarea "Thornton Tomasetti, Inc."
drag, startPoint x: 870, startPoint y: 833, endPoint x: 839, endPoint y: 803, distance: 43.1
click at [871, 832] on input "Save" at bounding box center [868, 827] width 38 height 22
type input "2000000"
type input "4000000"
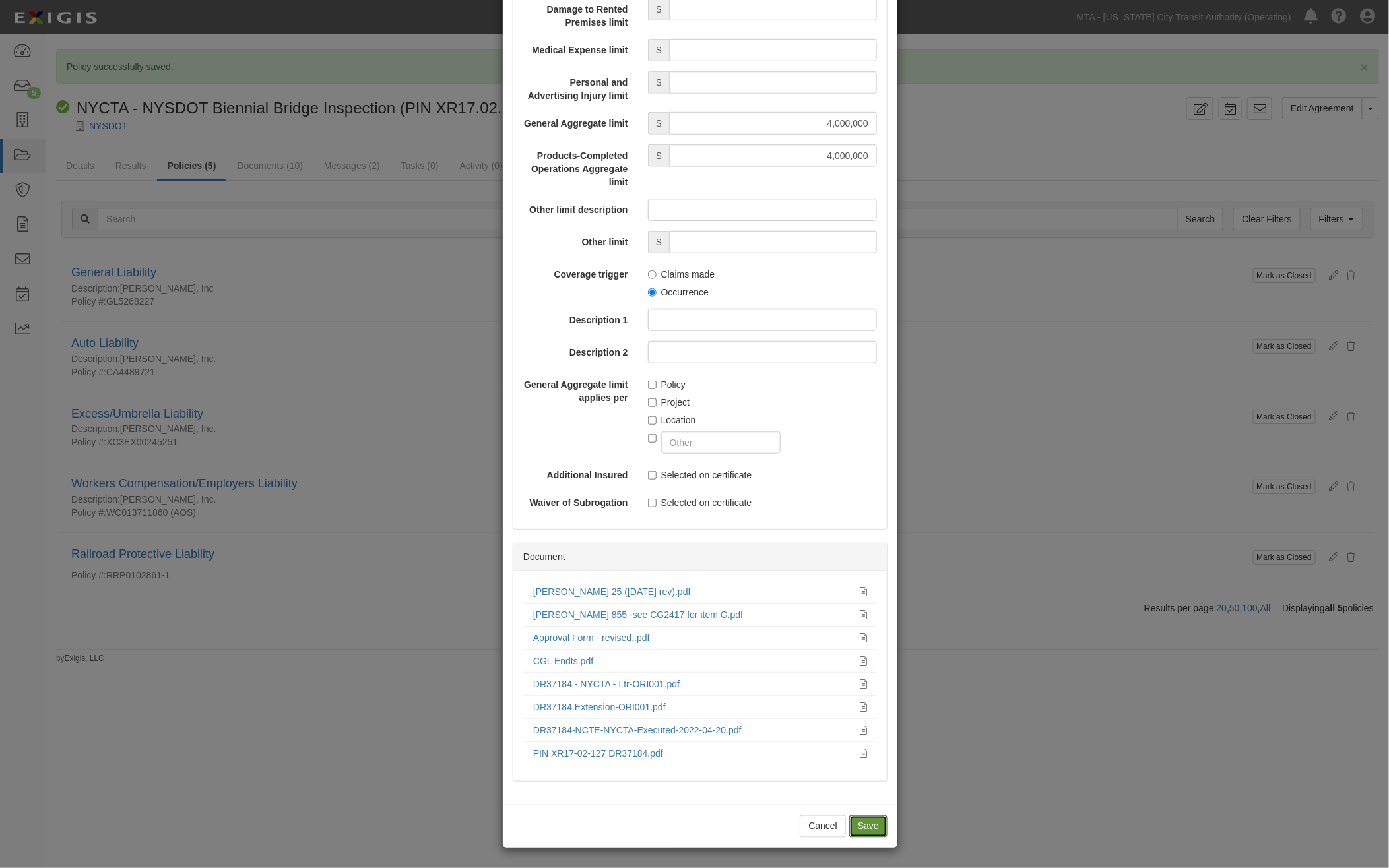
type input "4000000"
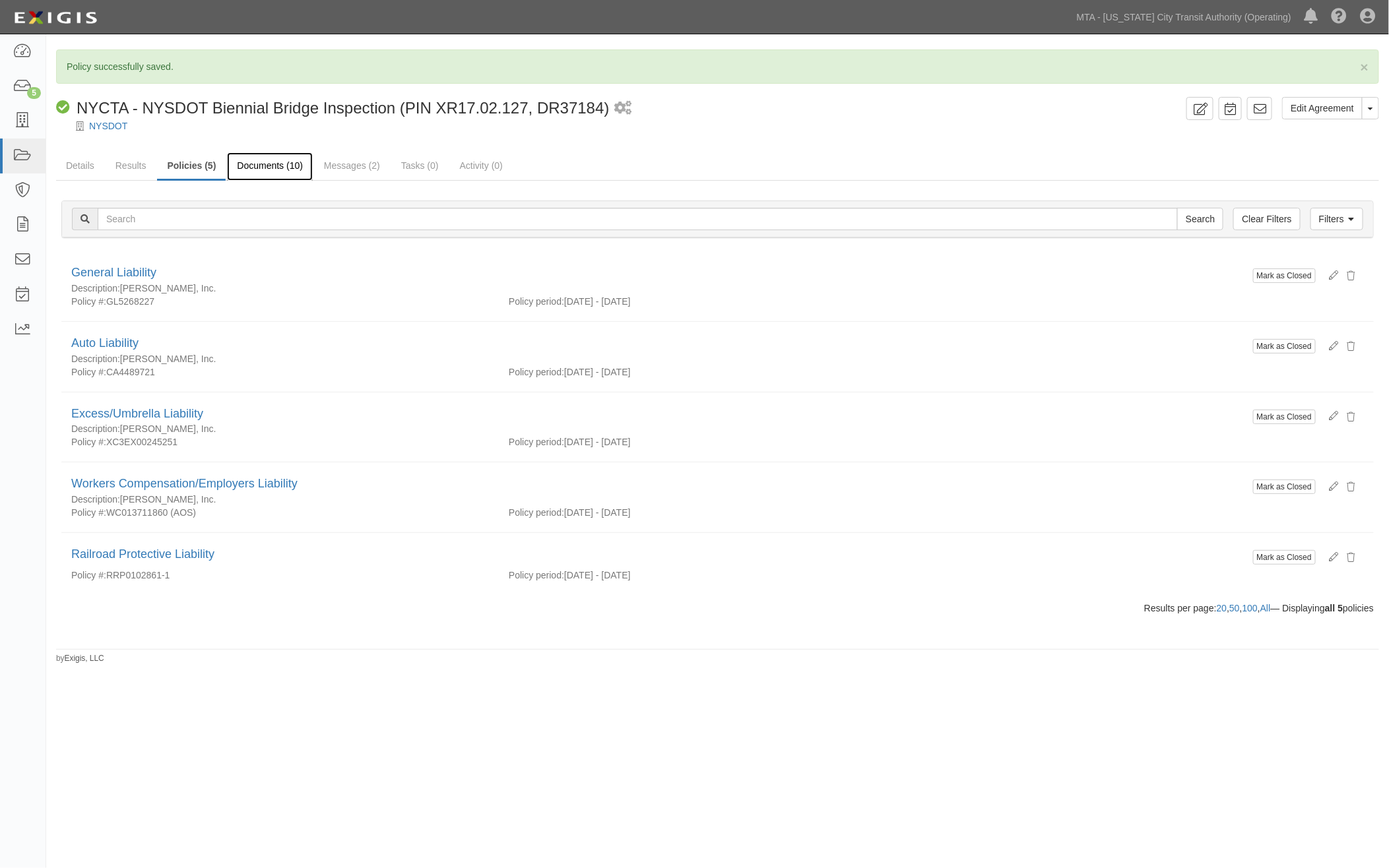
click at [273, 157] on link "Documents (10)" at bounding box center [270, 166] width 86 height 28
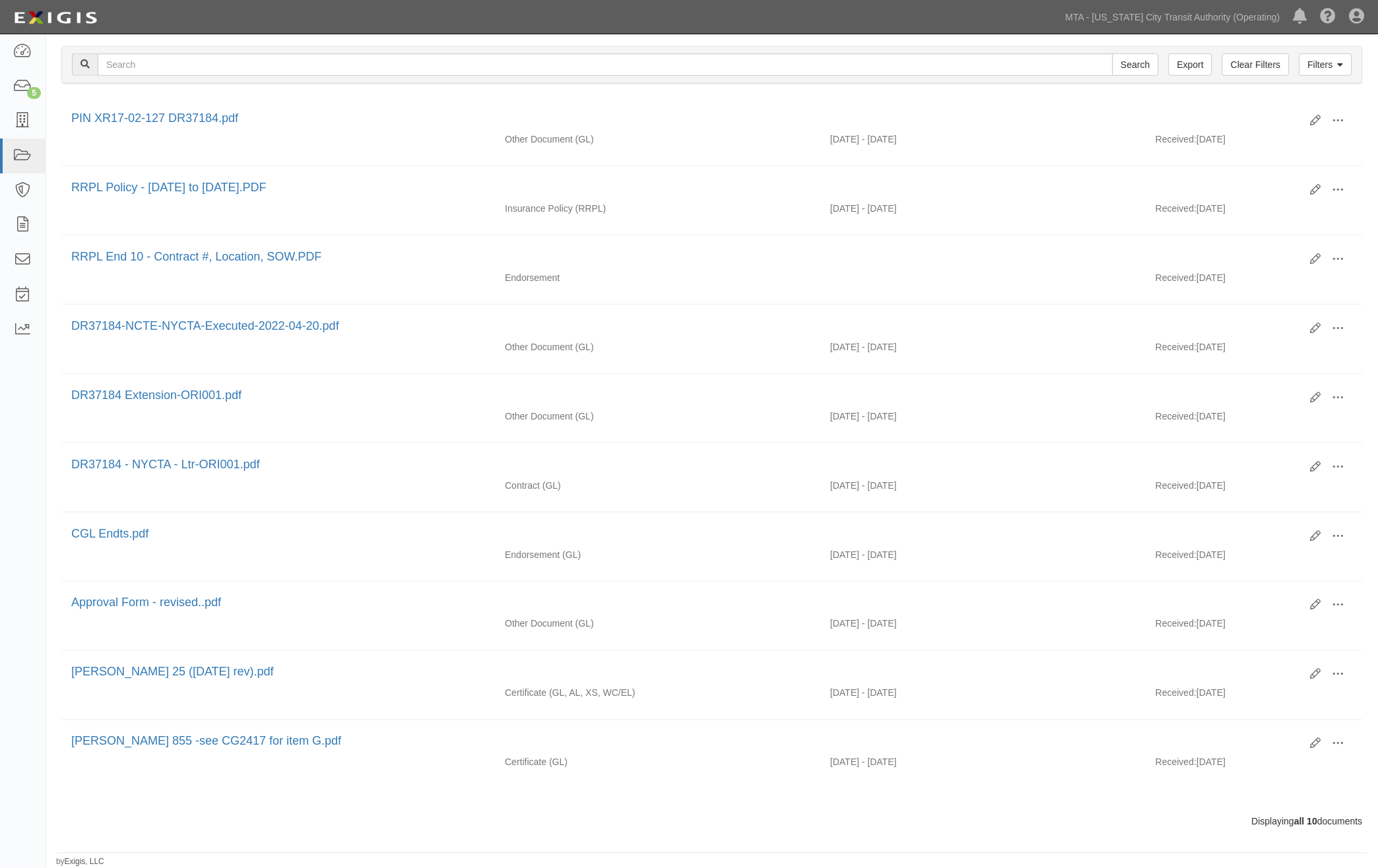
scroll to position [189, 0]
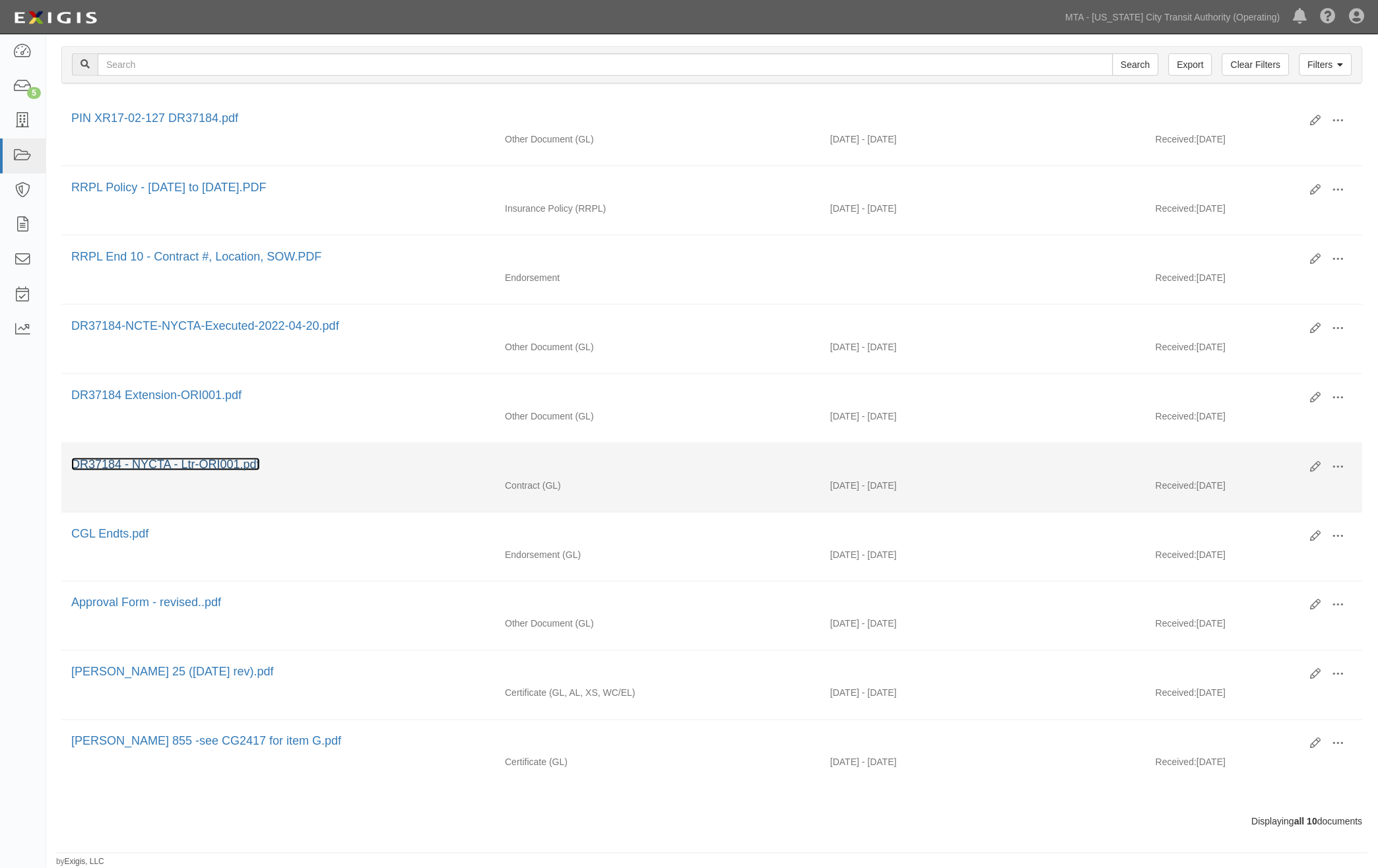
click at [104, 458] on link "DR37184 - NYCTA - Ltr-ORI001.pdf" at bounding box center [165, 464] width 188 height 13
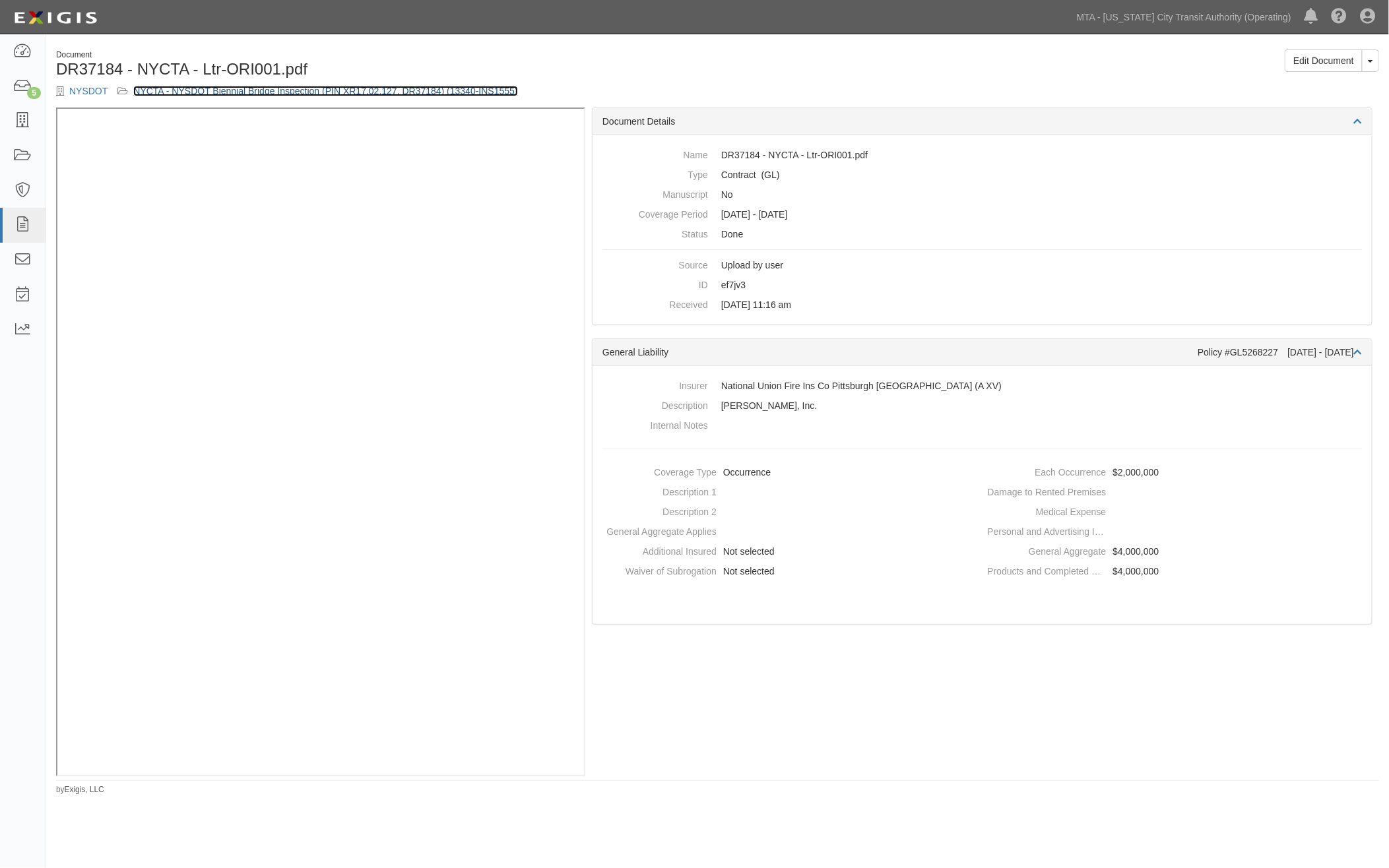
click at [392, 95] on link "NYCTA - NYSDOT Biennial Bridge Inspection (PIN XR17.02.127, DR37184) (13340-INS…" at bounding box center [325, 91] width 384 height 10
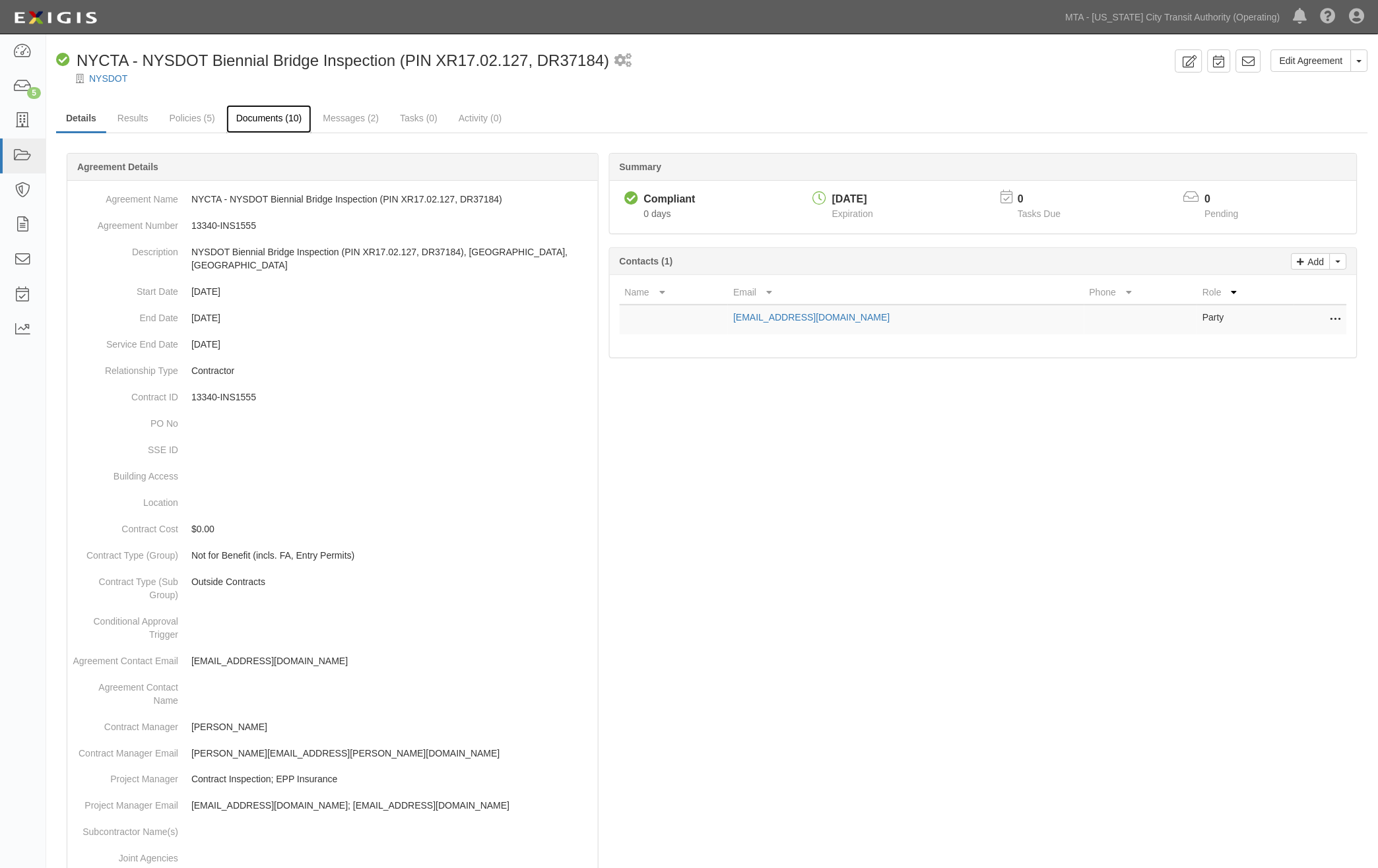
click at [270, 114] on link "Documents (10)" at bounding box center [269, 119] width 86 height 28
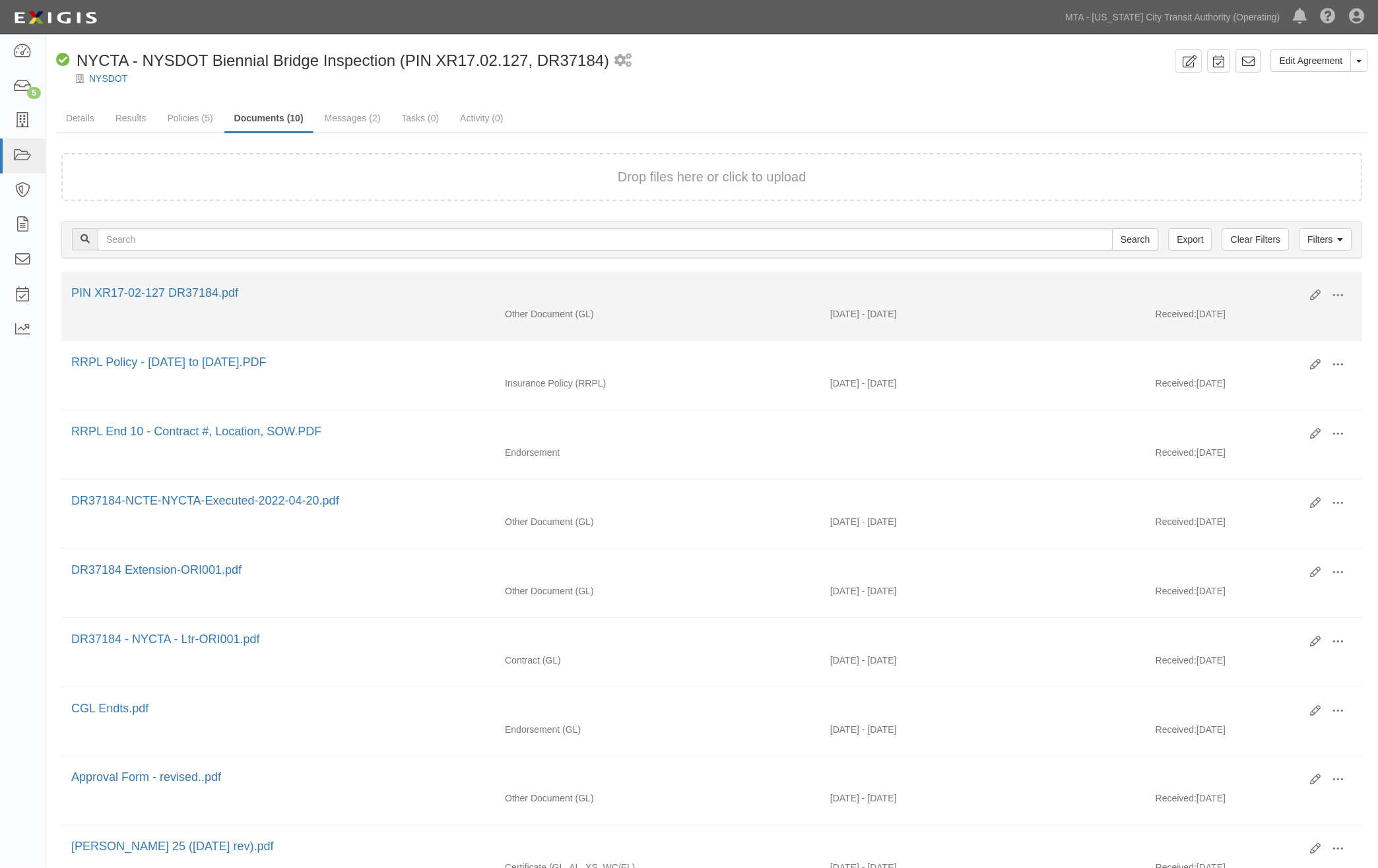
scroll to position [73, 0]
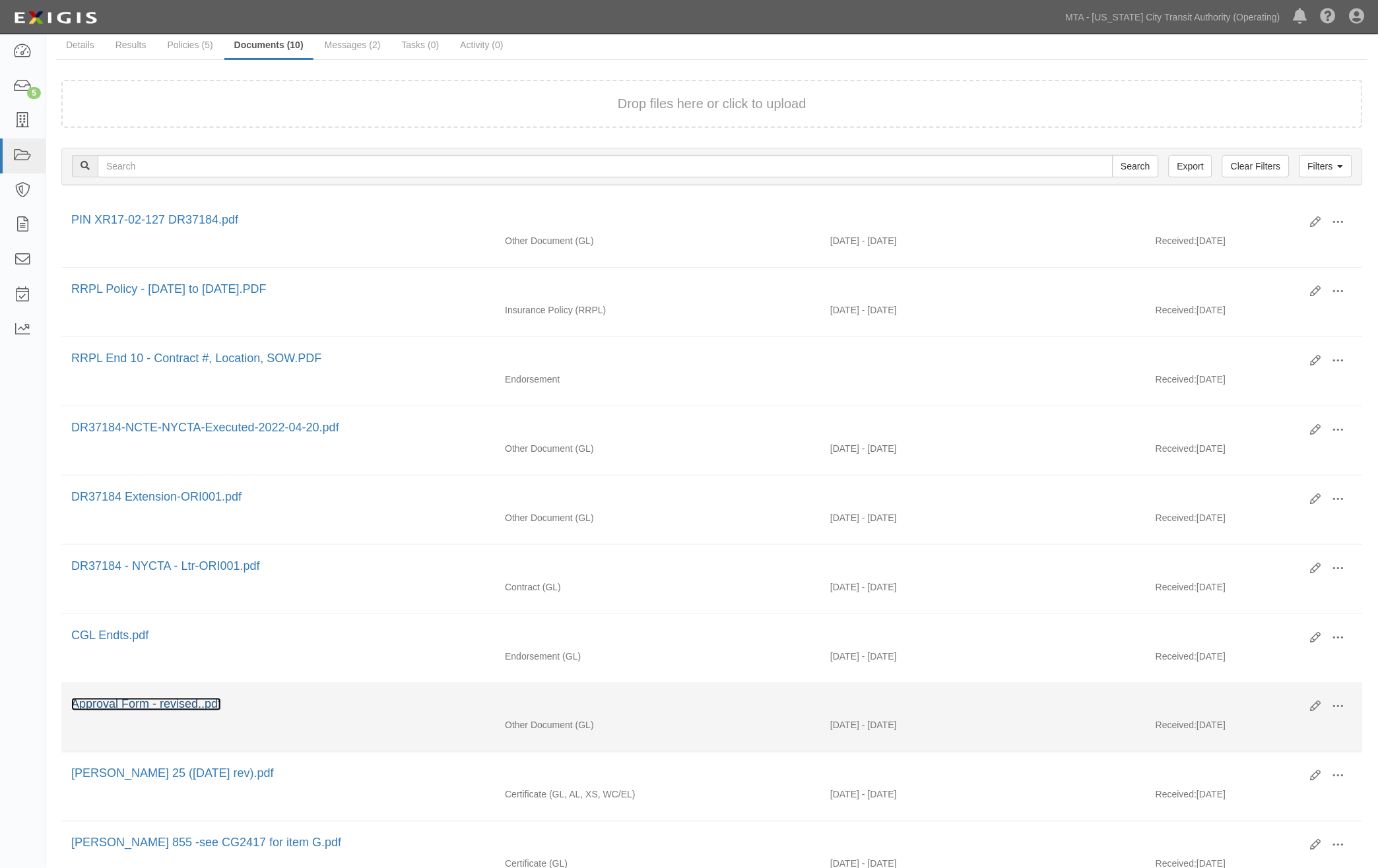
click at [205, 711] on link "Approval Form - revised..pdf" at bounding box center [146, 704] width 150 height 13
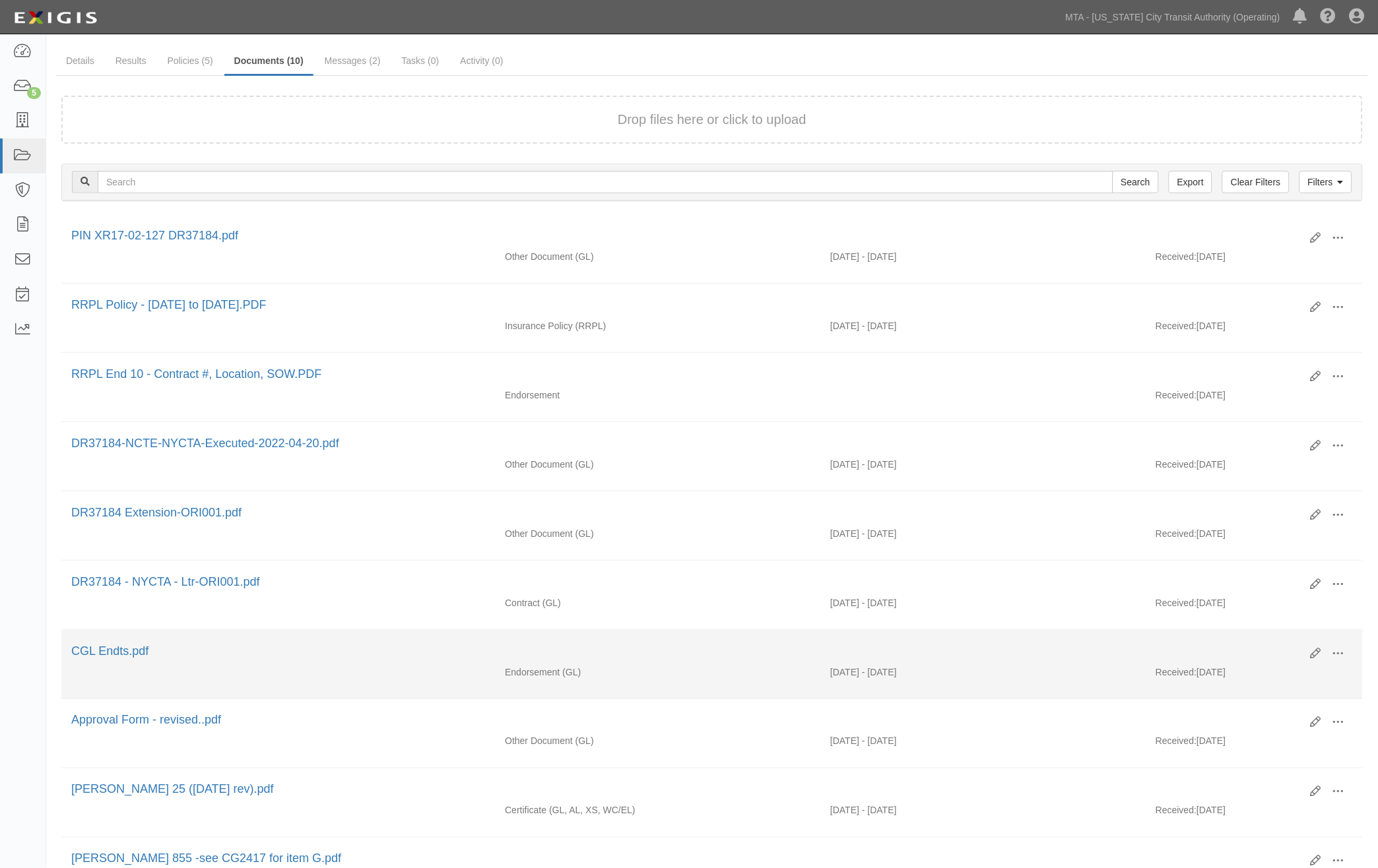
scroll to position [0, 0]
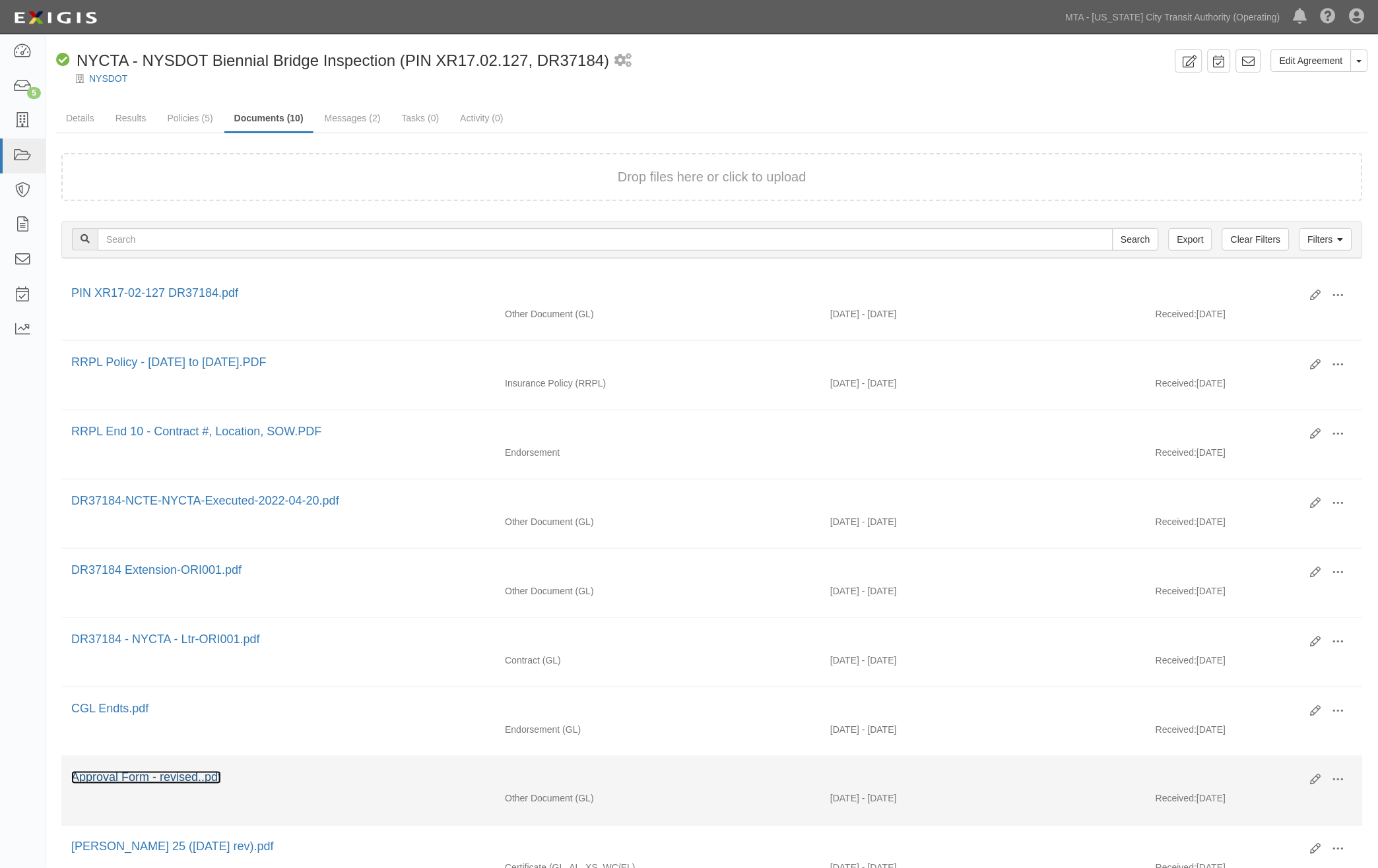
click at [186, 783] on link "Approval Form - revised..pdf" at bounding box center [146, 778] width 150 height 13
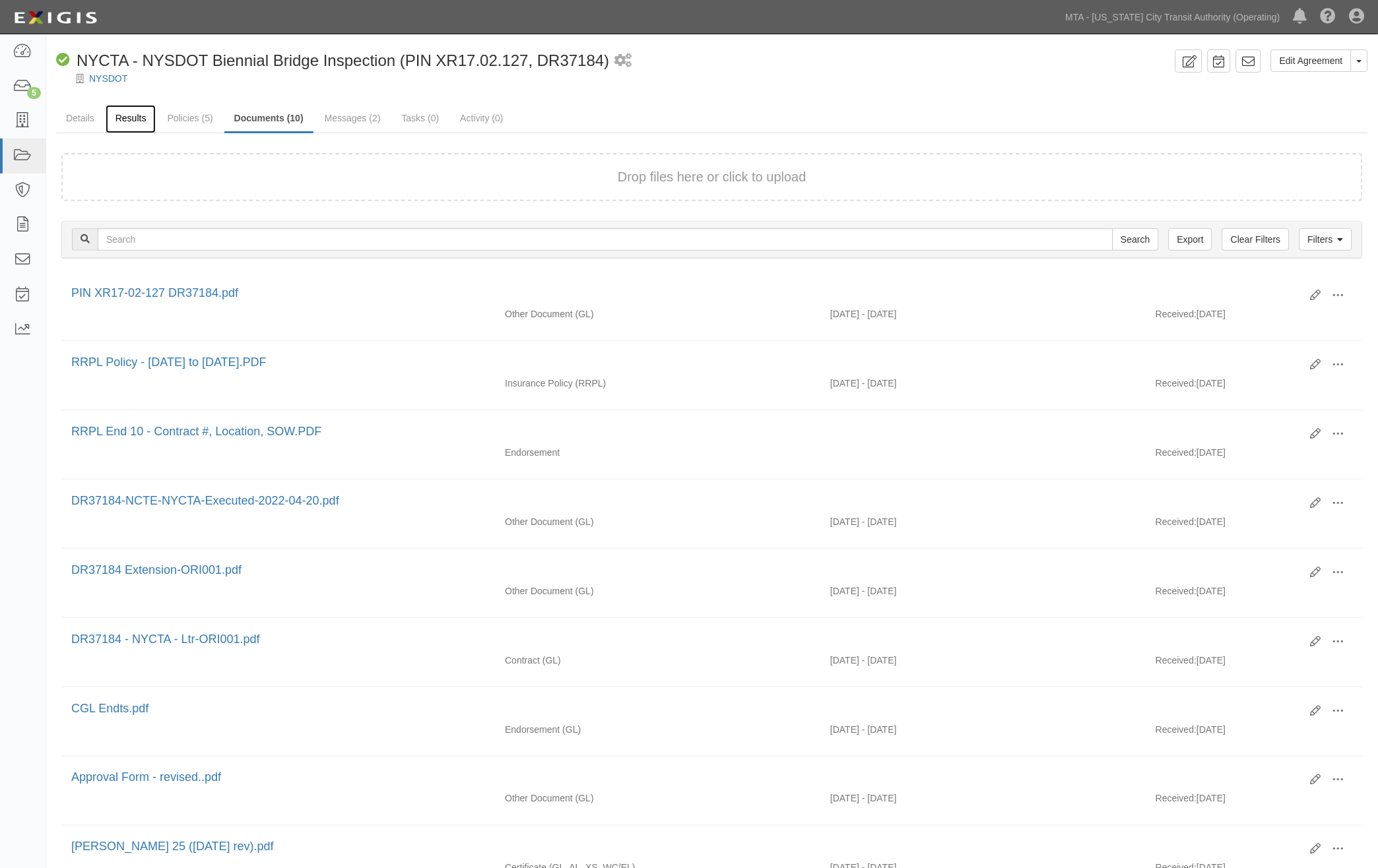
click at [136, 120] on link "Results" at bounding box center [131, 119] width 51 height 28
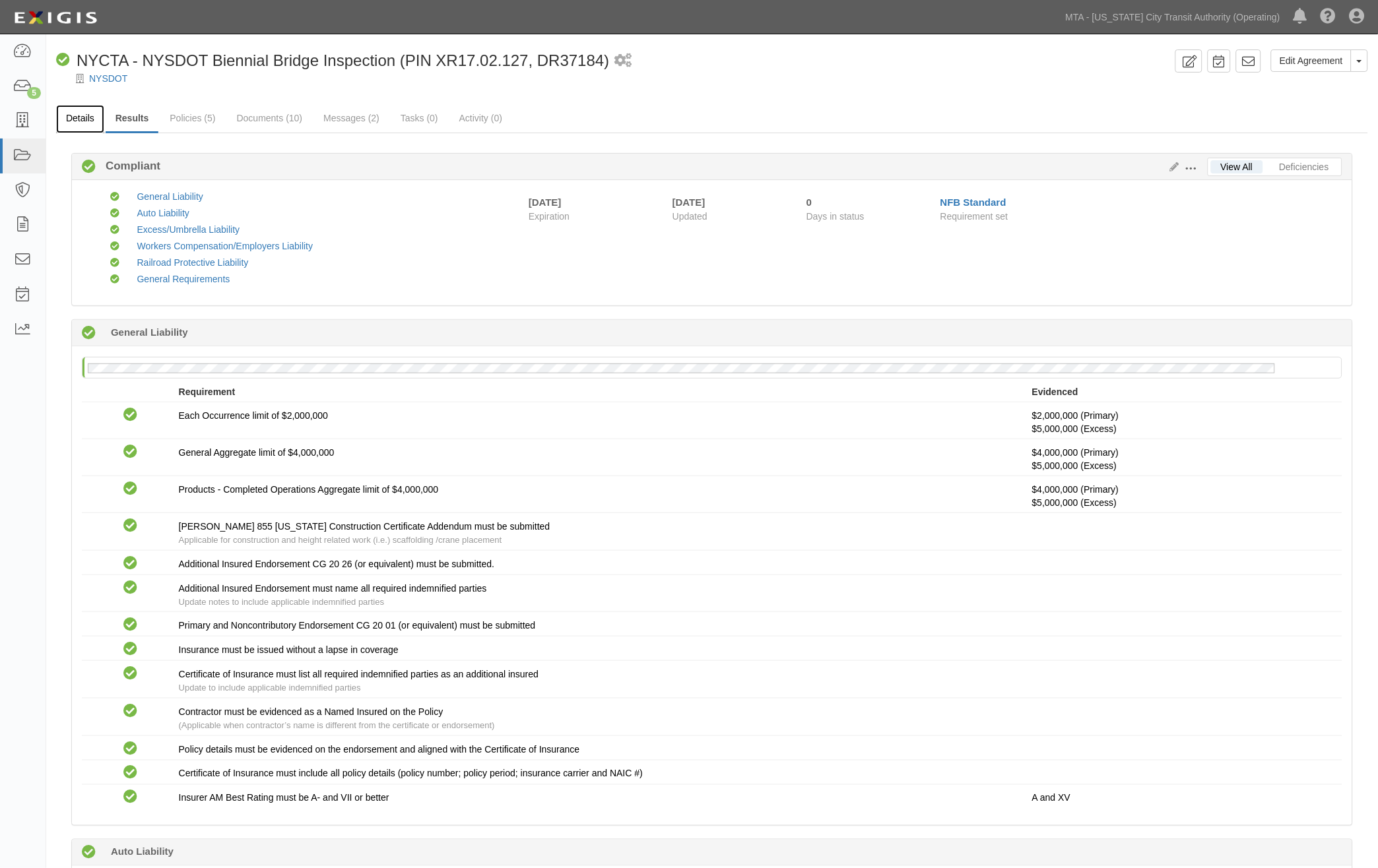
click at [76, 119] on link "Details" at bounding box center [80, 119] width 48 height 28
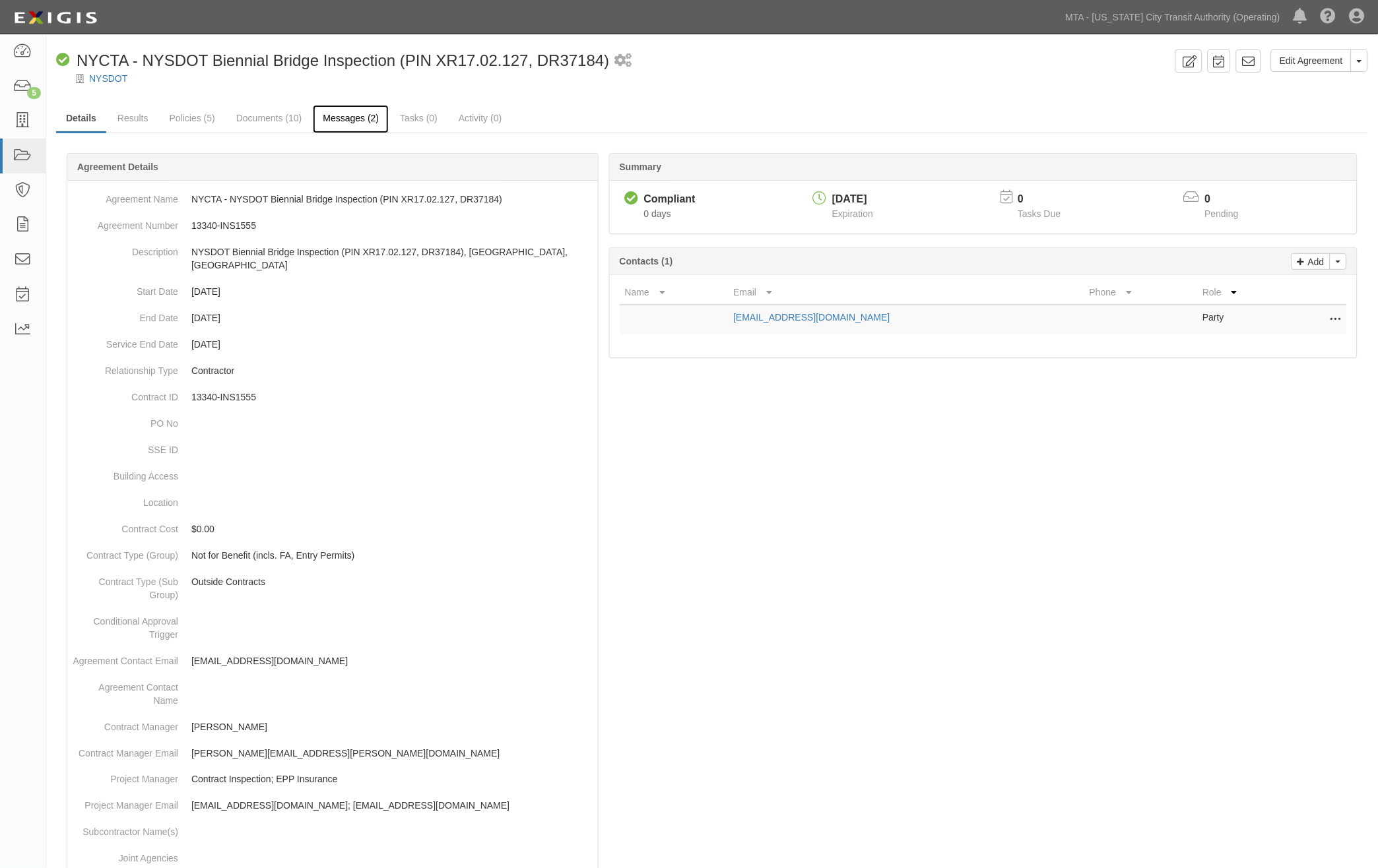
click at [318, 120] on link "Messages (2)" at bounding box center [351, 119] width 76 height 28
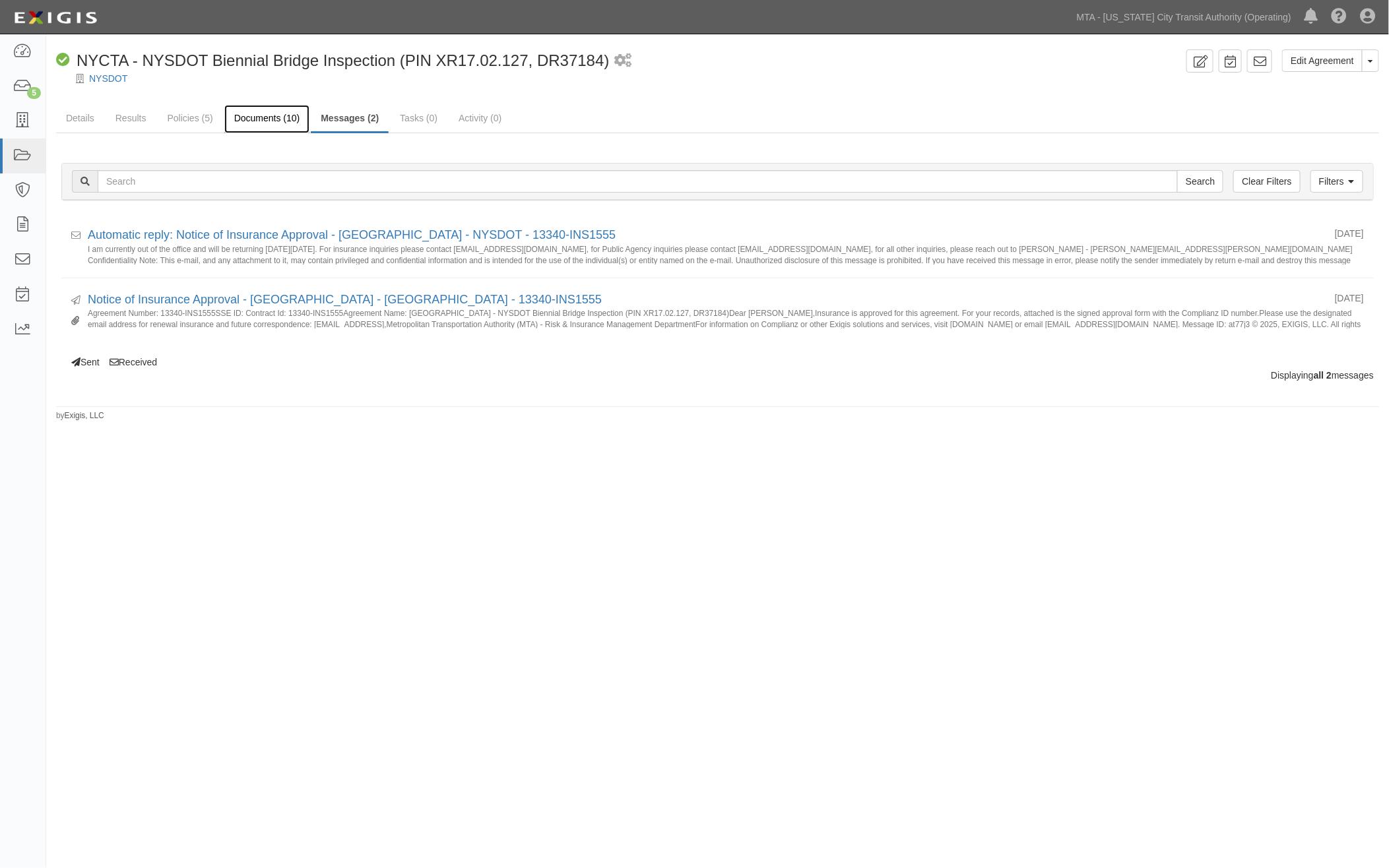
drag, startPoint x: 0, startPoint y: 0, endPoint x: 281, endPoint y: 120, distance: 305.6
click at [281, 120] on link "Documents (10)" at bounding box center [268, 119] width 86 height 28
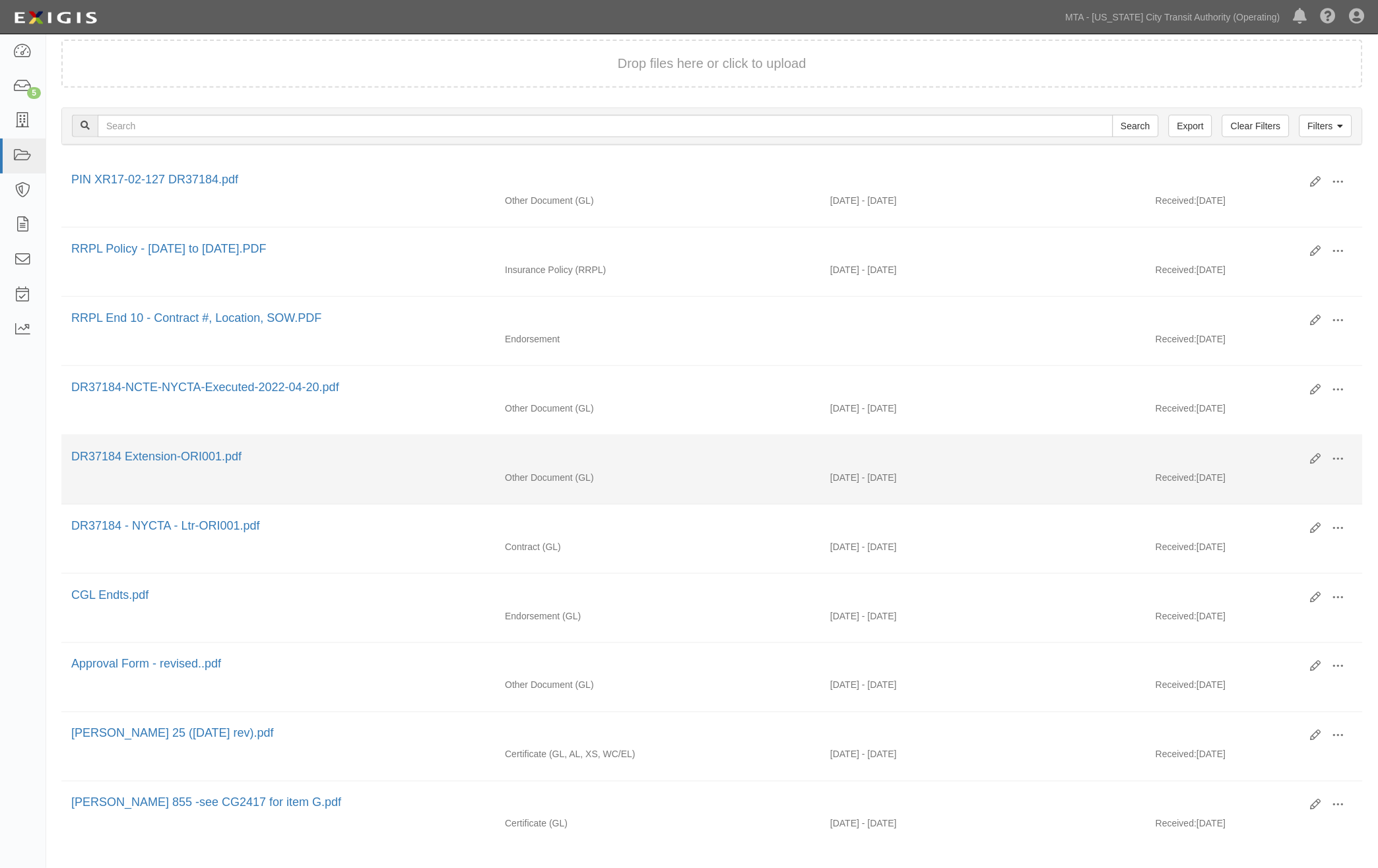
scroll to position [146, 0]
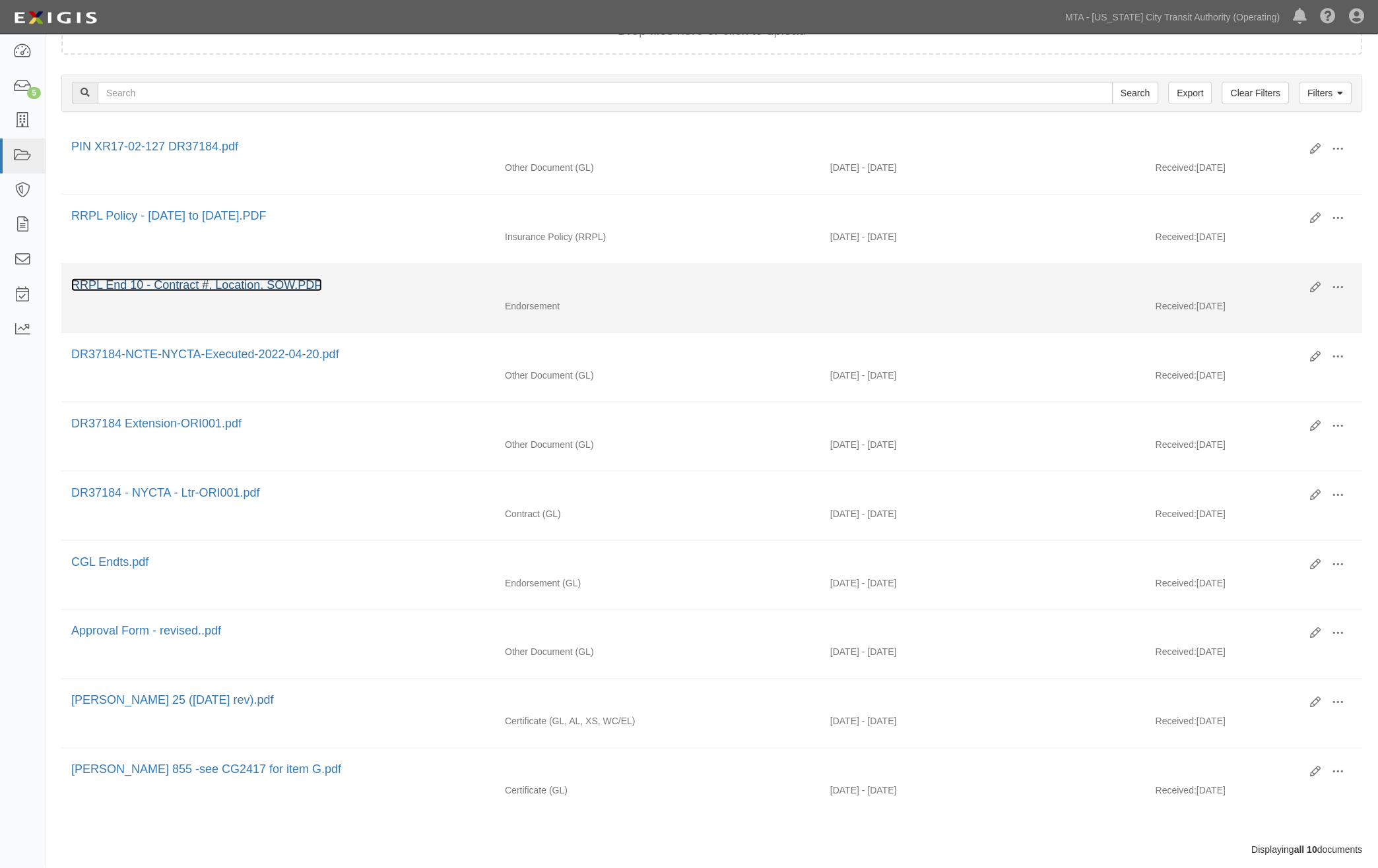
click at [287, 289] on link "RRPL End 10 - Contract #, Location, SOW.PDF" at bounding box center [196, 285] width 250 height 13
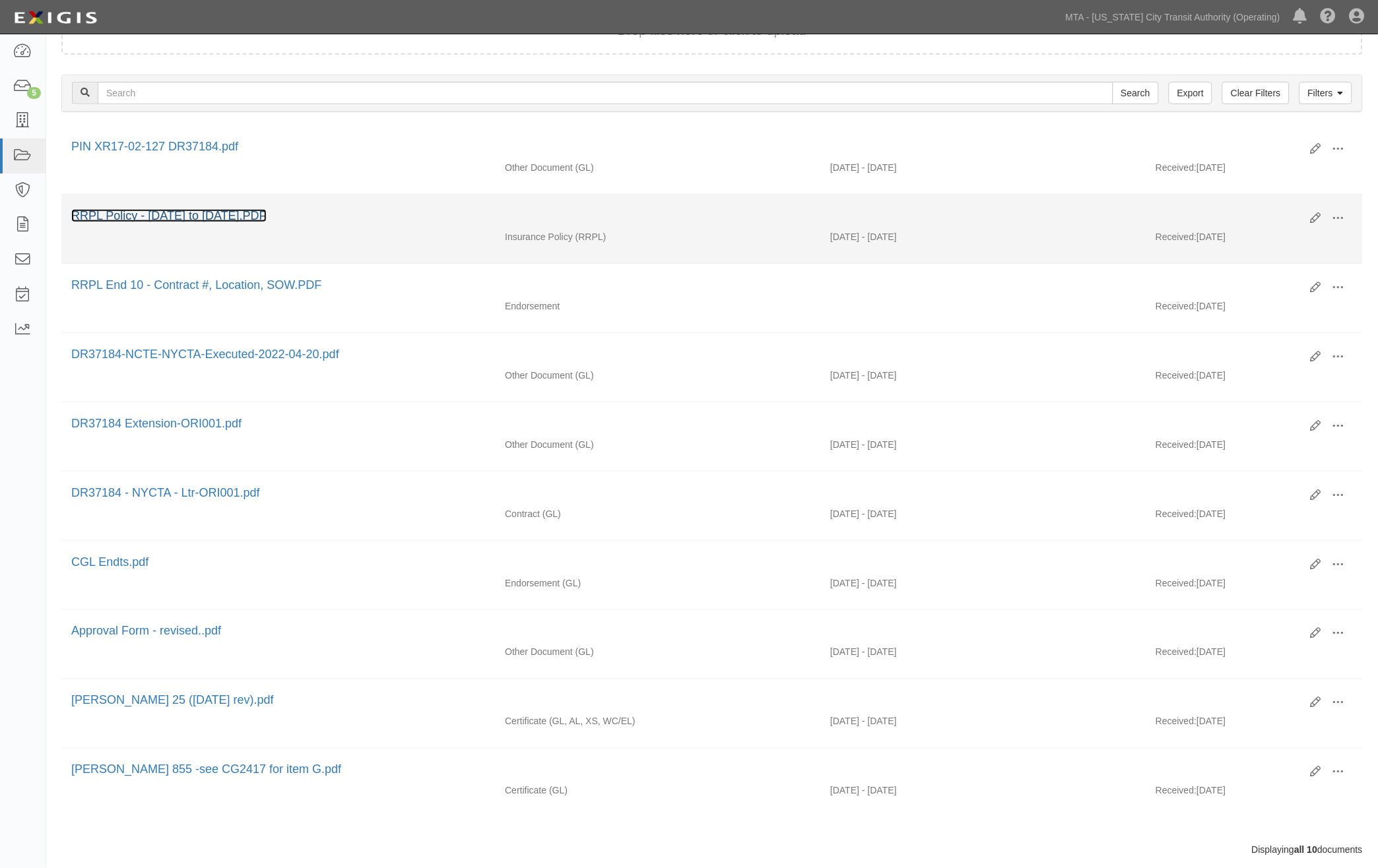
click at [253, 211] on link "RRPL Policy - 5.29.25 to 5.29.29.PDF" at bounding box center [169, 215] width 195 height 13
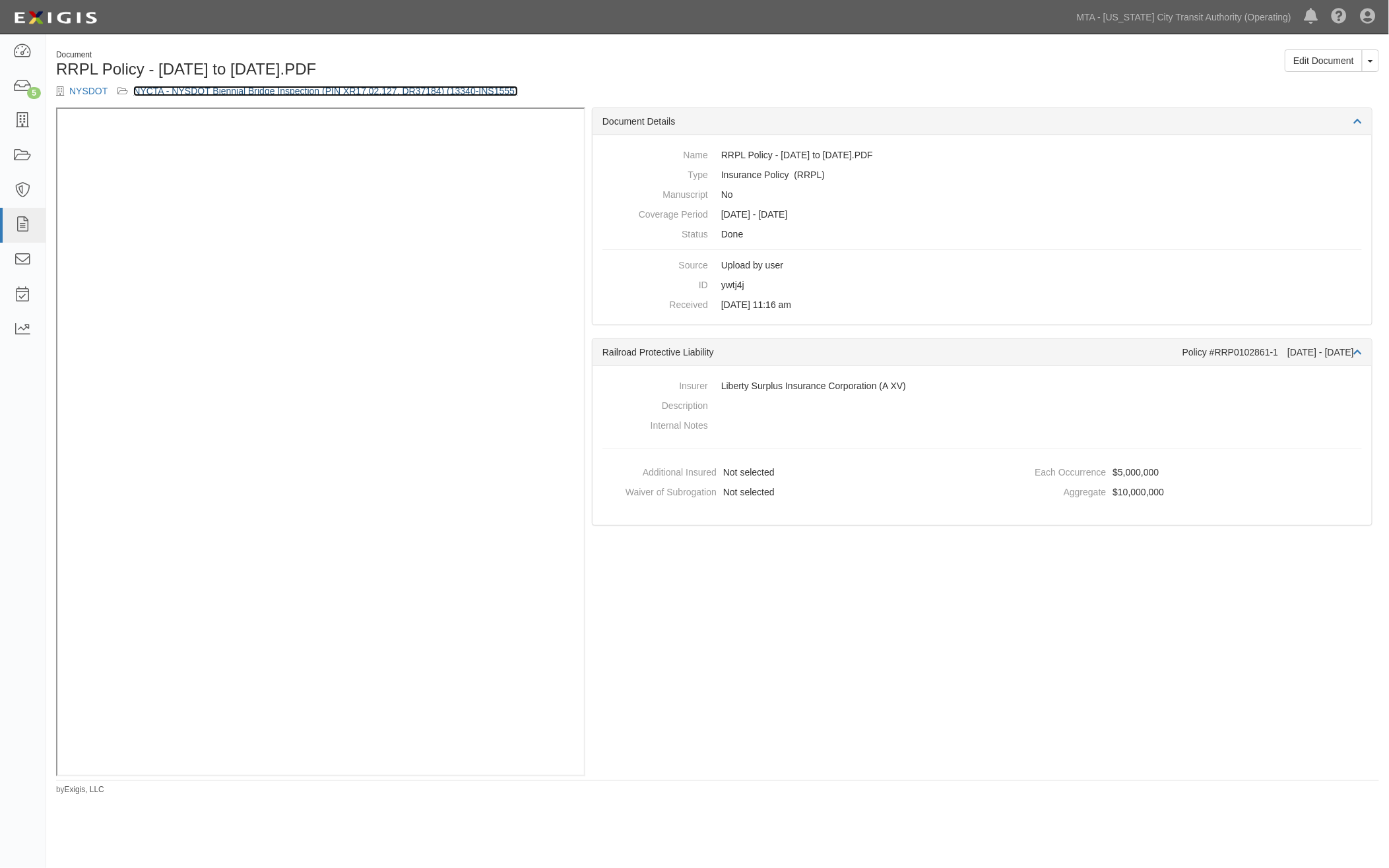
click at [330, 95] on link "NYCTA - NYSDOT Biennial Bridge Inspection (PIN XR17.02.127, DR37184) (13340-INS…" at bounding box center [325, 91] width 384 height 10
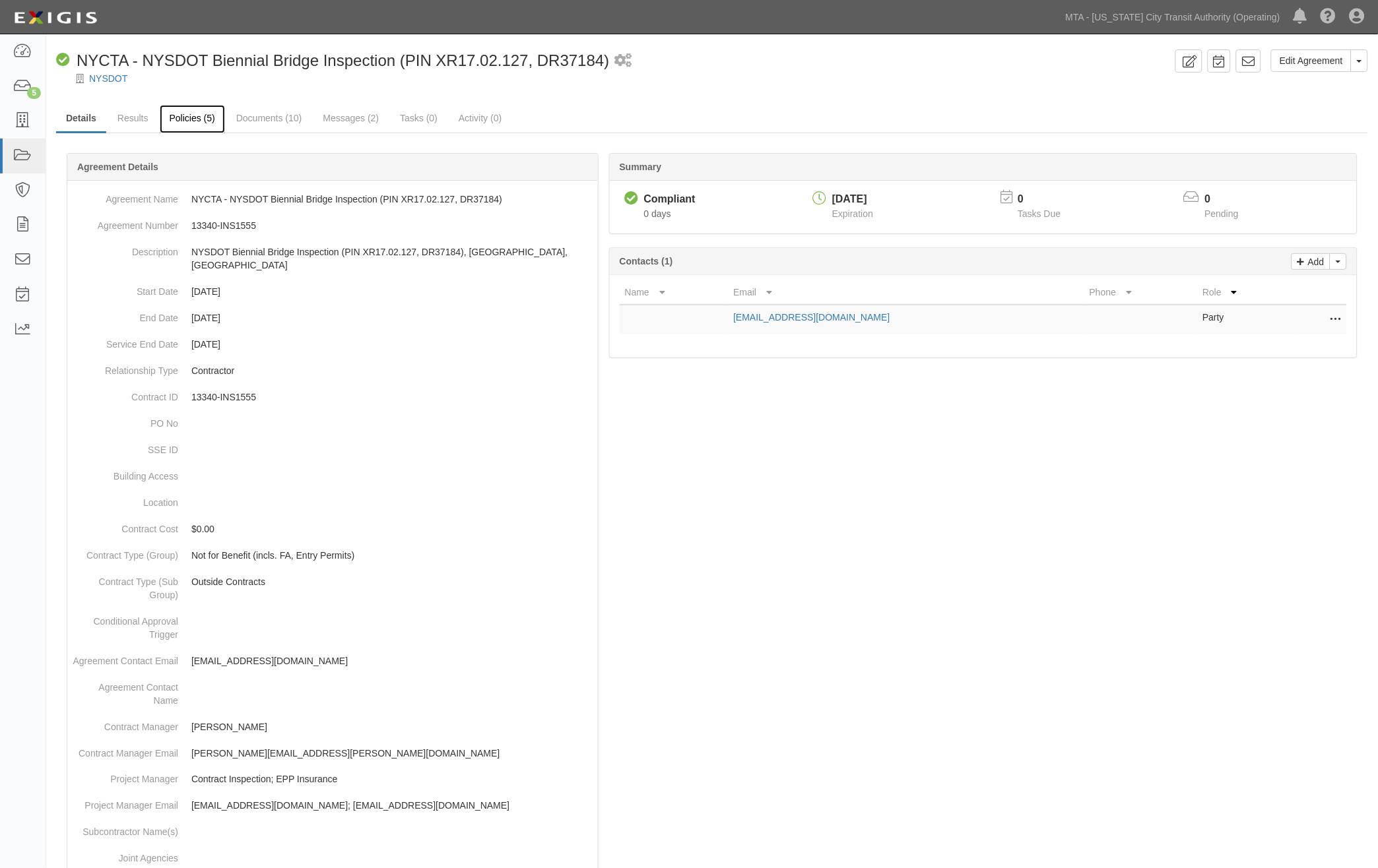
click at [187, 121] on link "Policies (5)" at bounding box center [193, 119] width 65 height 28
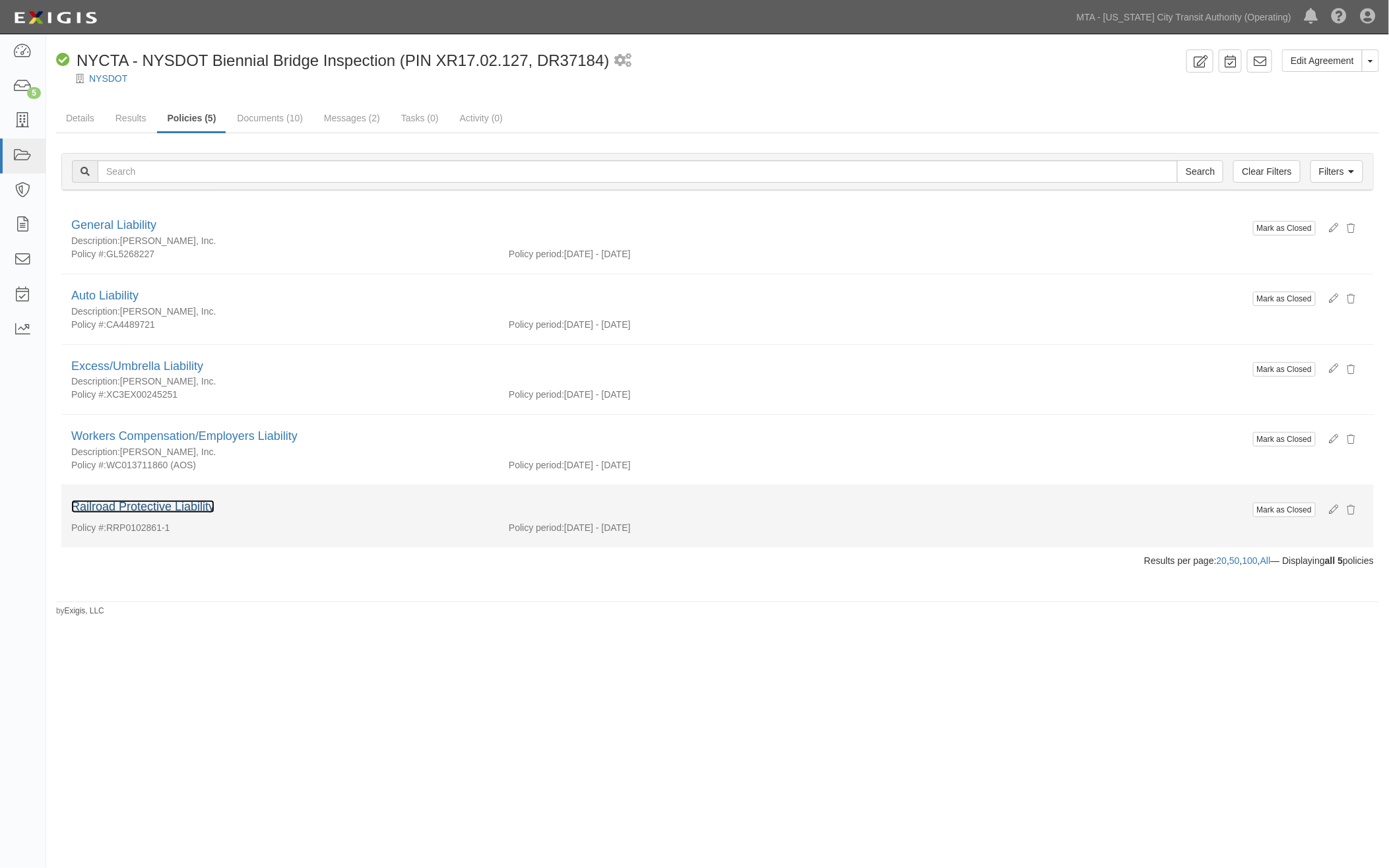
click at [180, 506] on link "Railroad Protective Liability" at bounding box center [143, 506] width 143 height 13
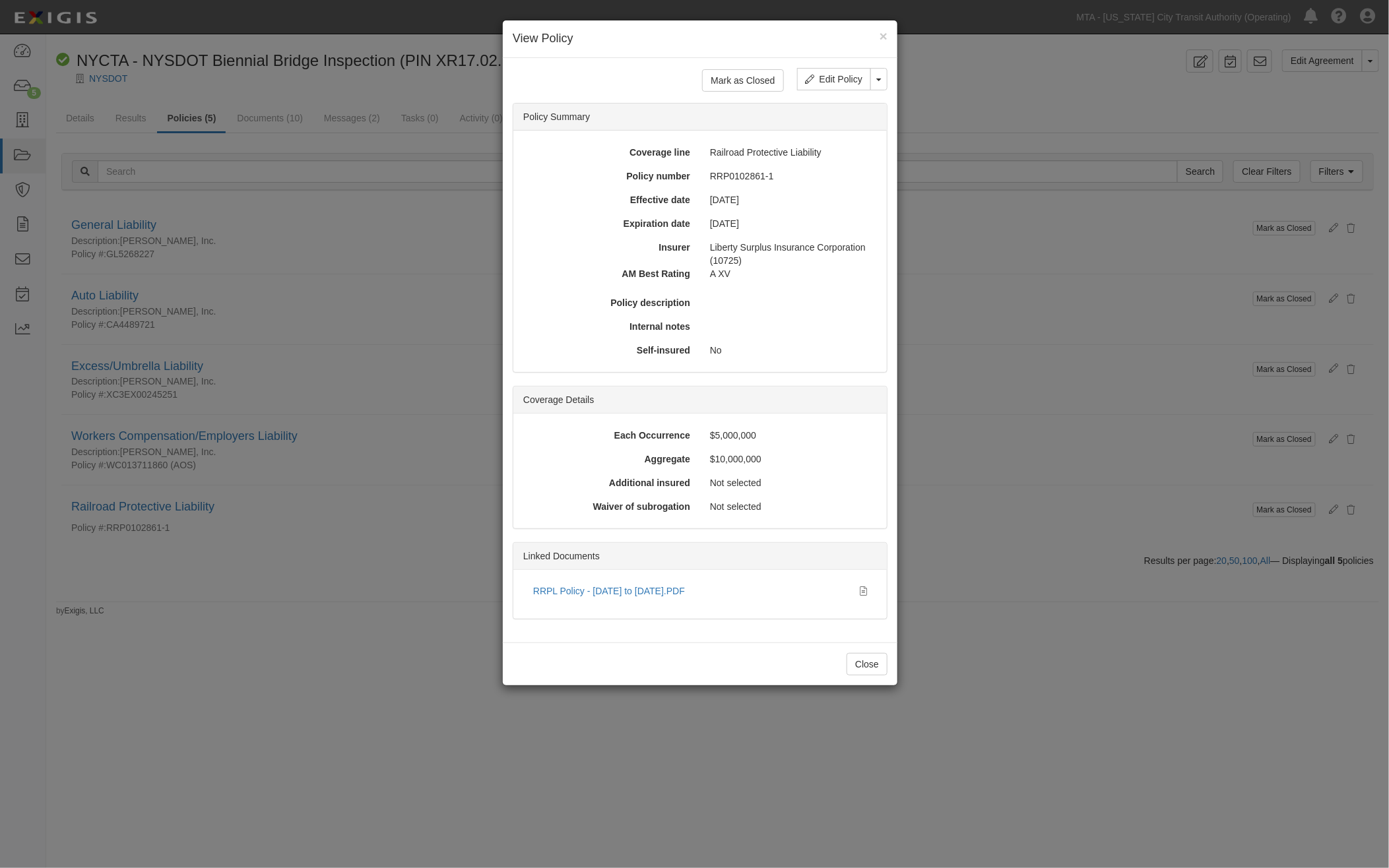
click at [170, 584] on div "× View Policy Mark as Closed Edit Policy Toggle Dropdown Delete Policy Policy S…" at bounding box center [694, 434] width 1389 height 868
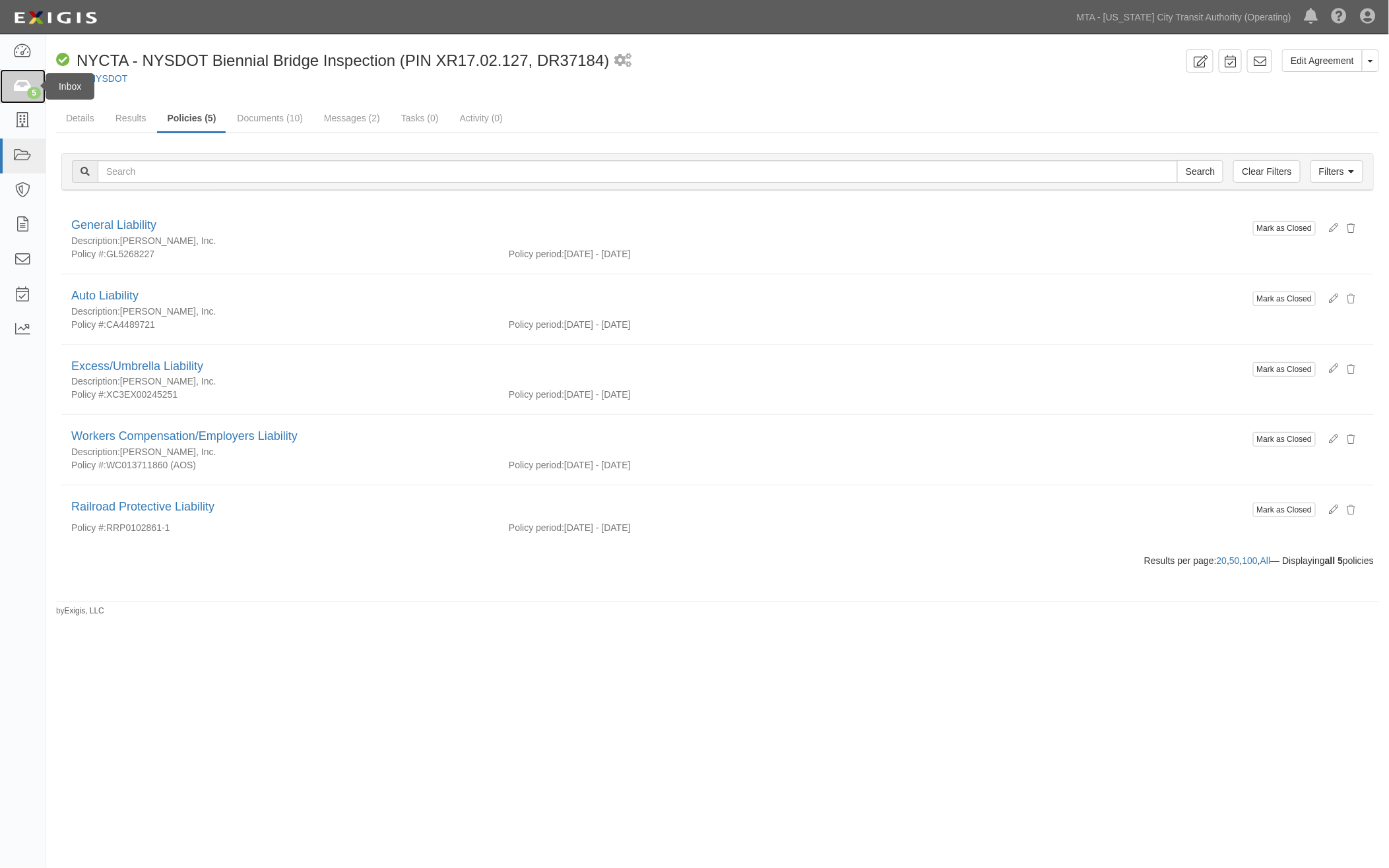
click at [22, 82] on icon at bounding box center [22, 87] width 18 height 15
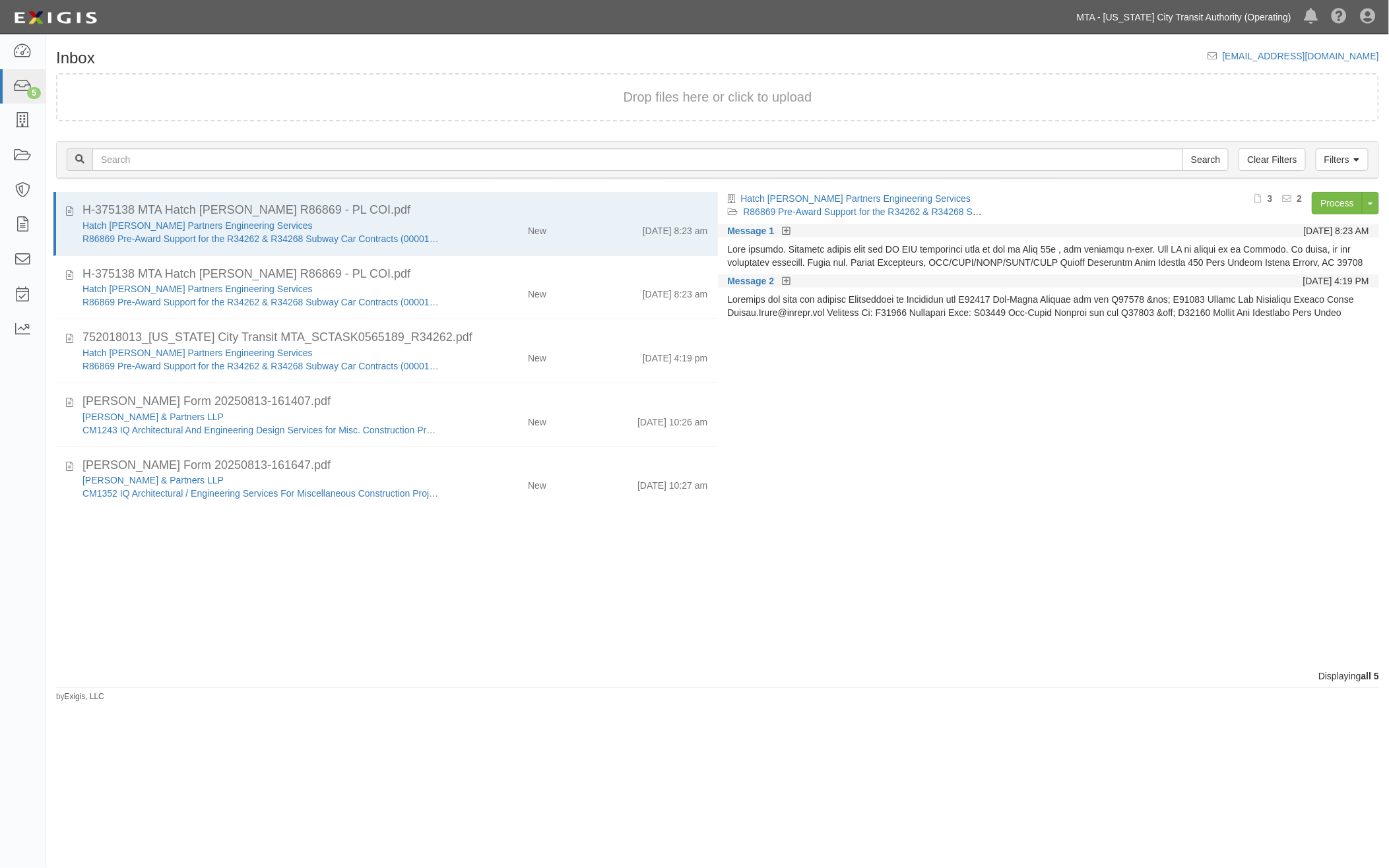
click at [1258, 15] on link "MTA - [US_STATE] City Transit Authority (Operating)" at bounding box center [1184, 17] width 228 height 27
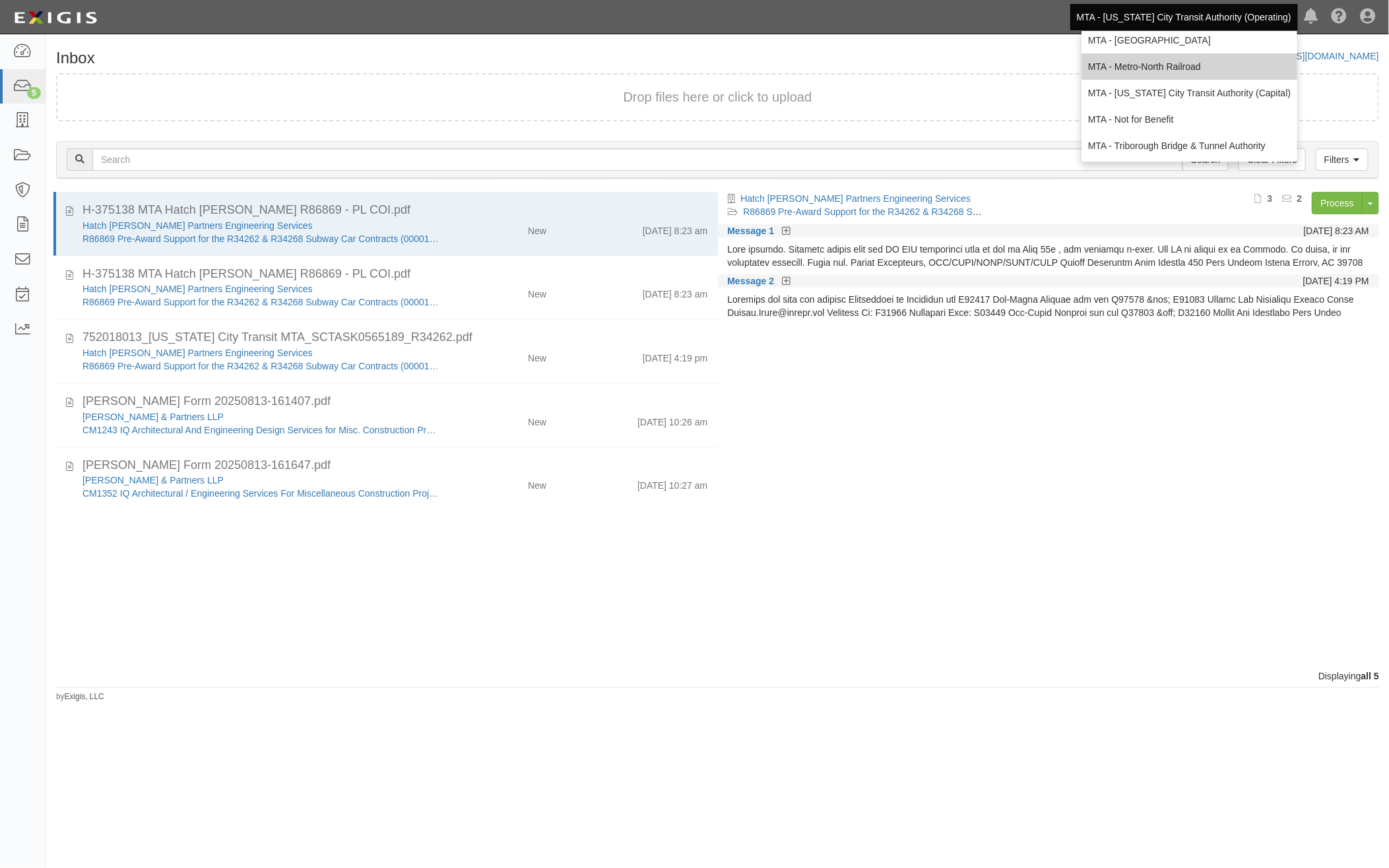
scroll to position [87, 0]
click at [1365, 15] on icon at bounding box center [1368, 17] width 15 height 15
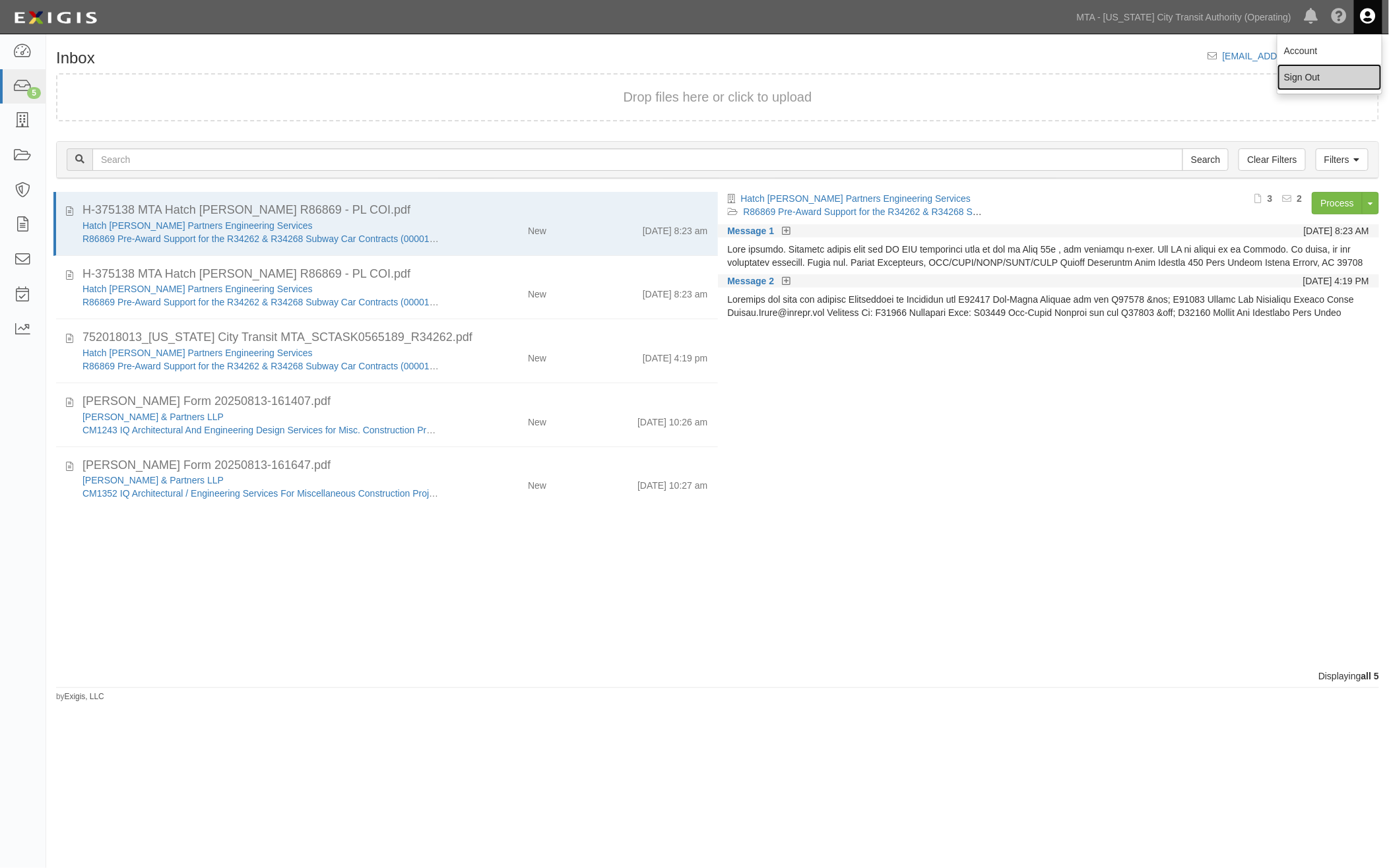
click at [1295, 83] on link "Sign Out" at bounding box center [1330, 77] width 104 height 27
